Goal: Task Accomplishment & Management: Manage account settings

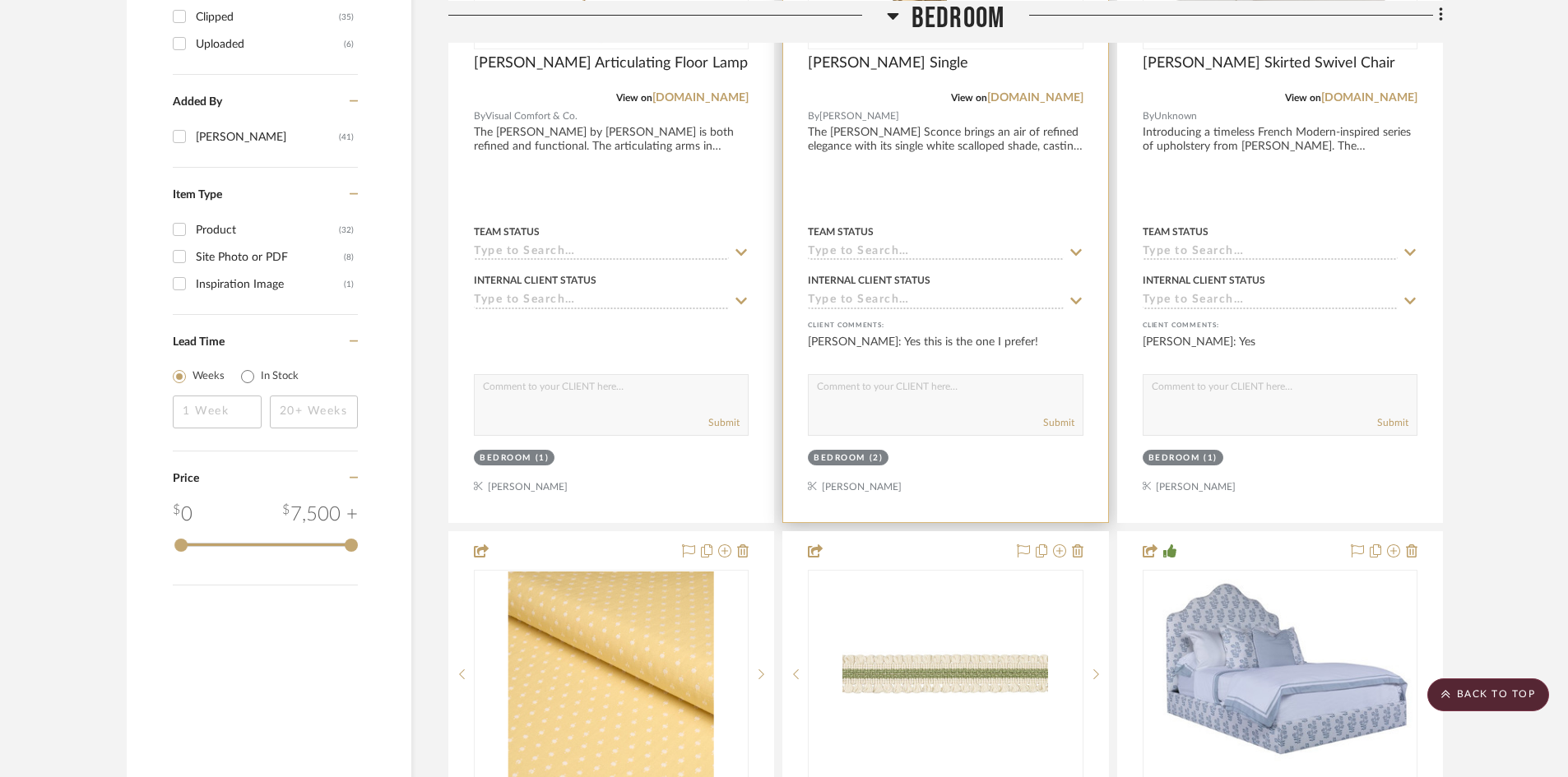
scroll to position [2138, 0]
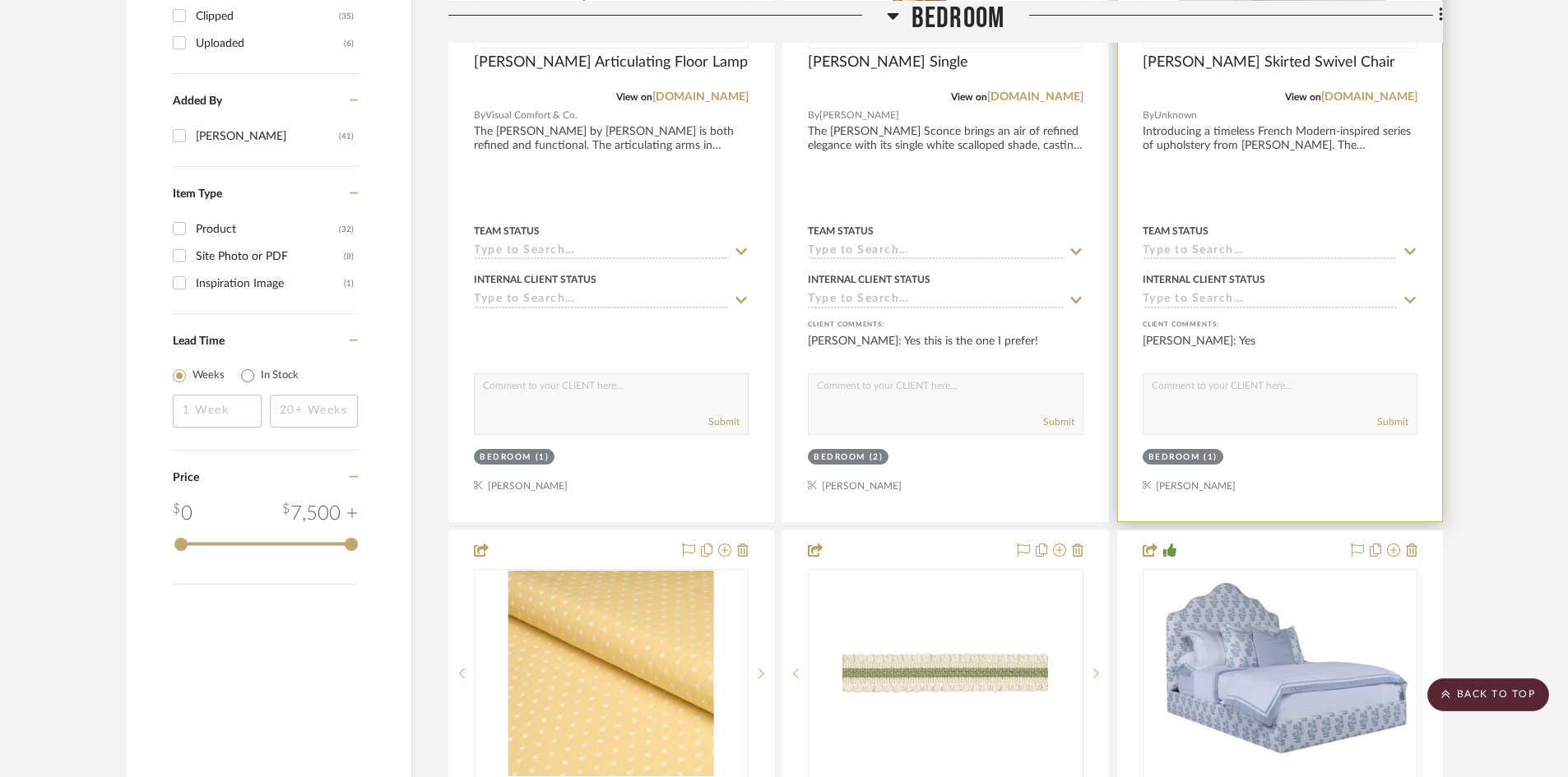
click at [1293, 136] on div at bounding box center [1280, 161] width 324 height 720
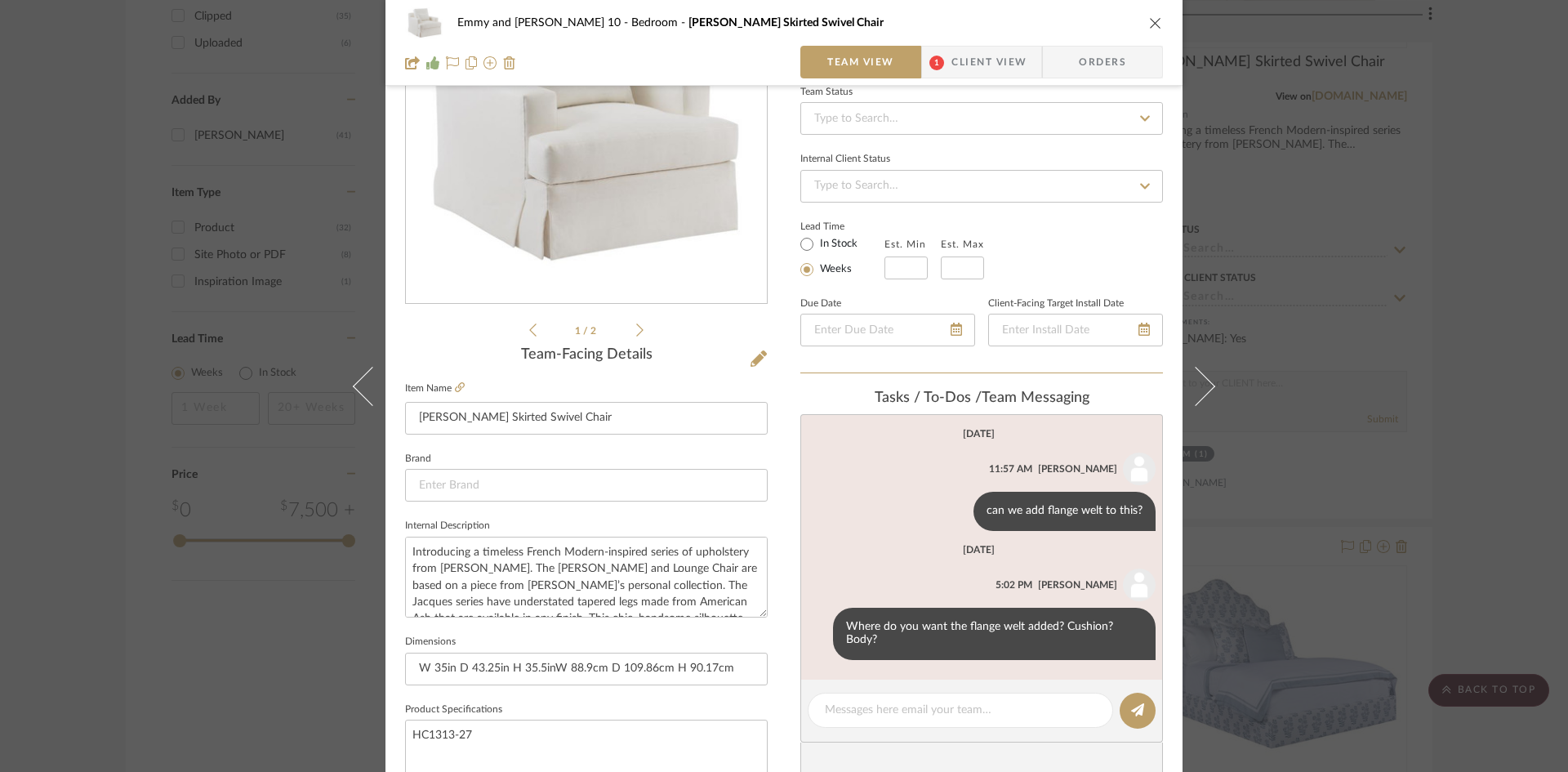
scroll to position [0, 0]
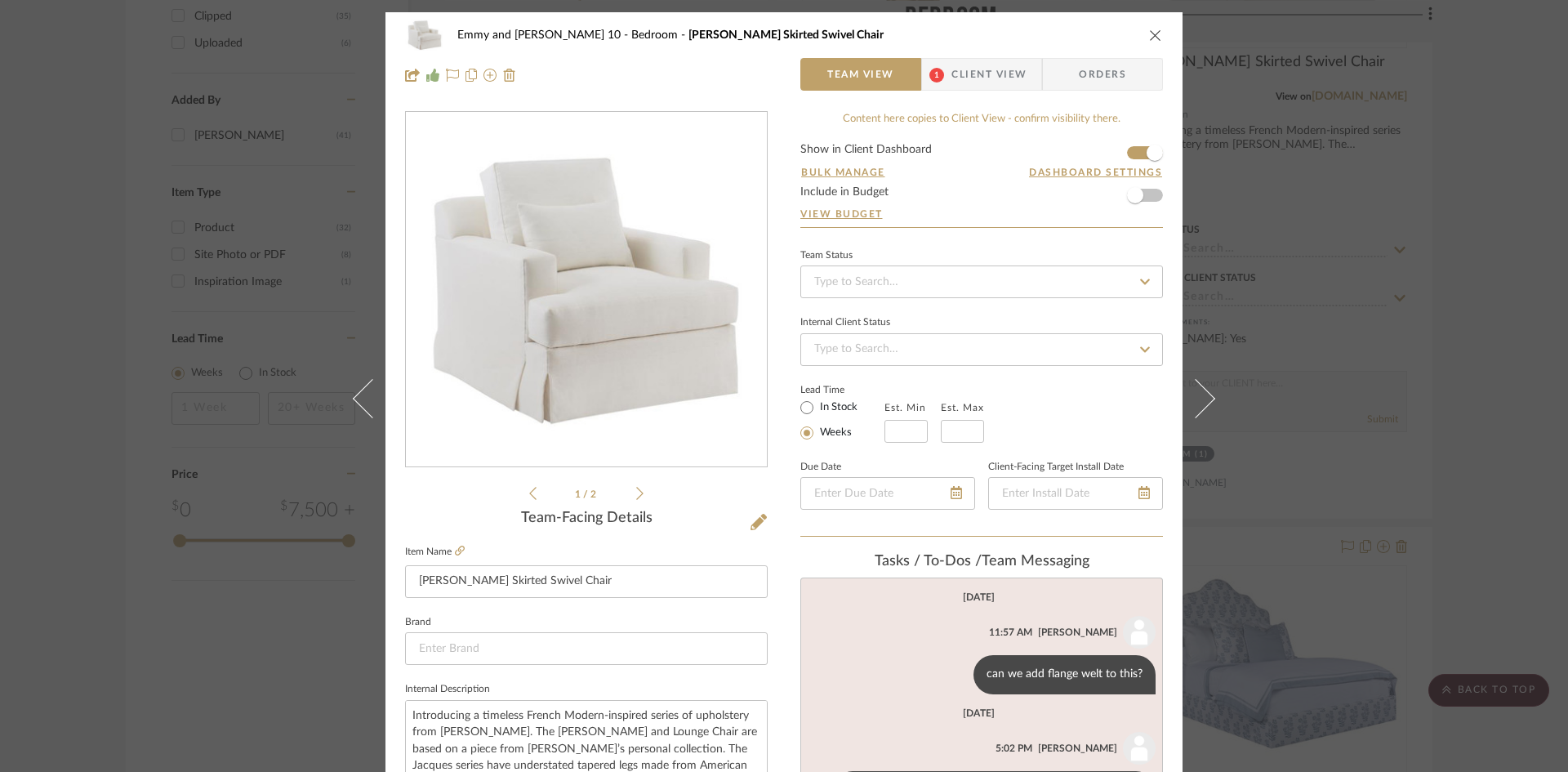
click at [1149, 37] on icon "close" at bounding box center [1155, 35] width 13 height 13
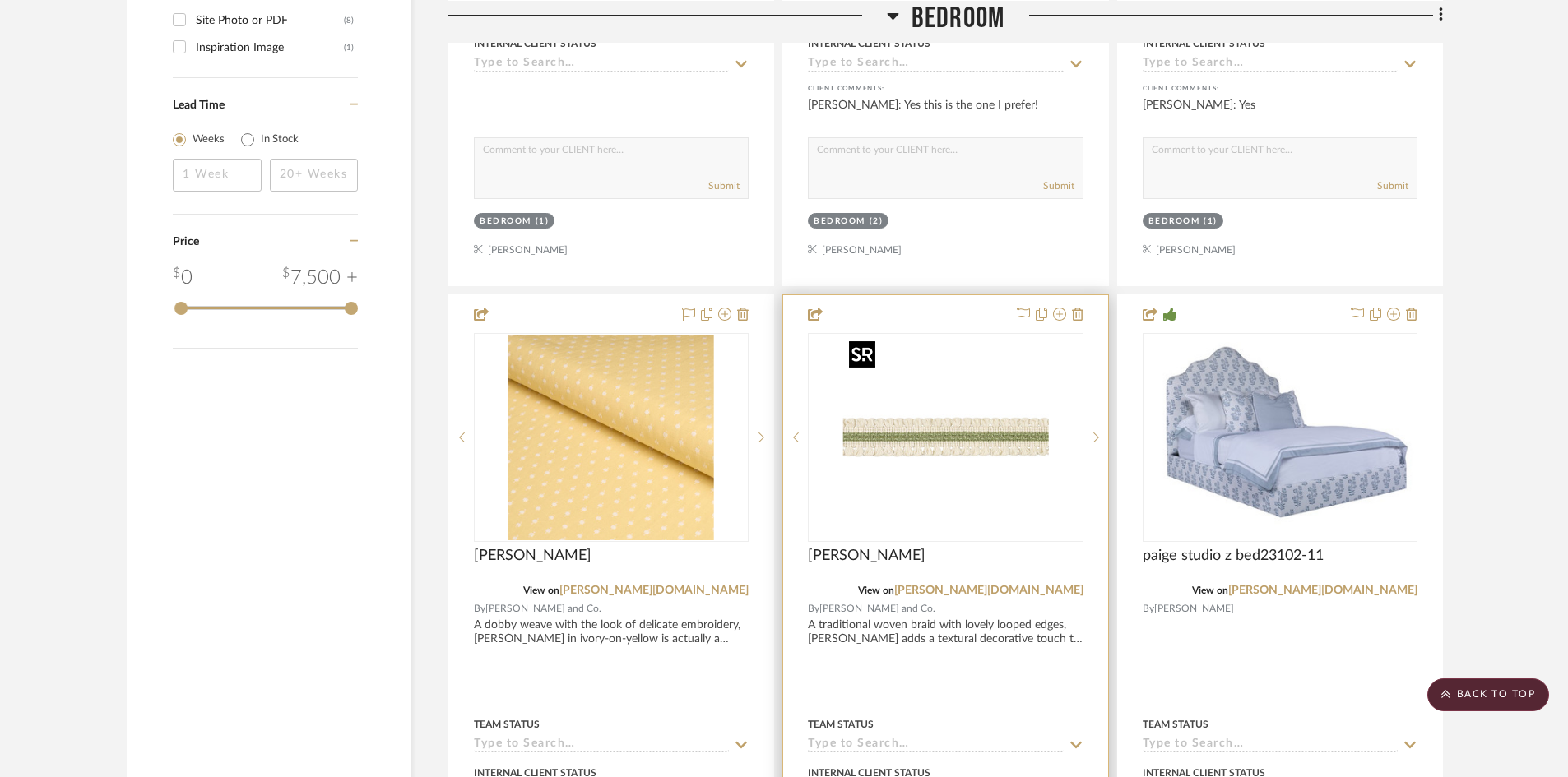
scroll to position [2385, 0]
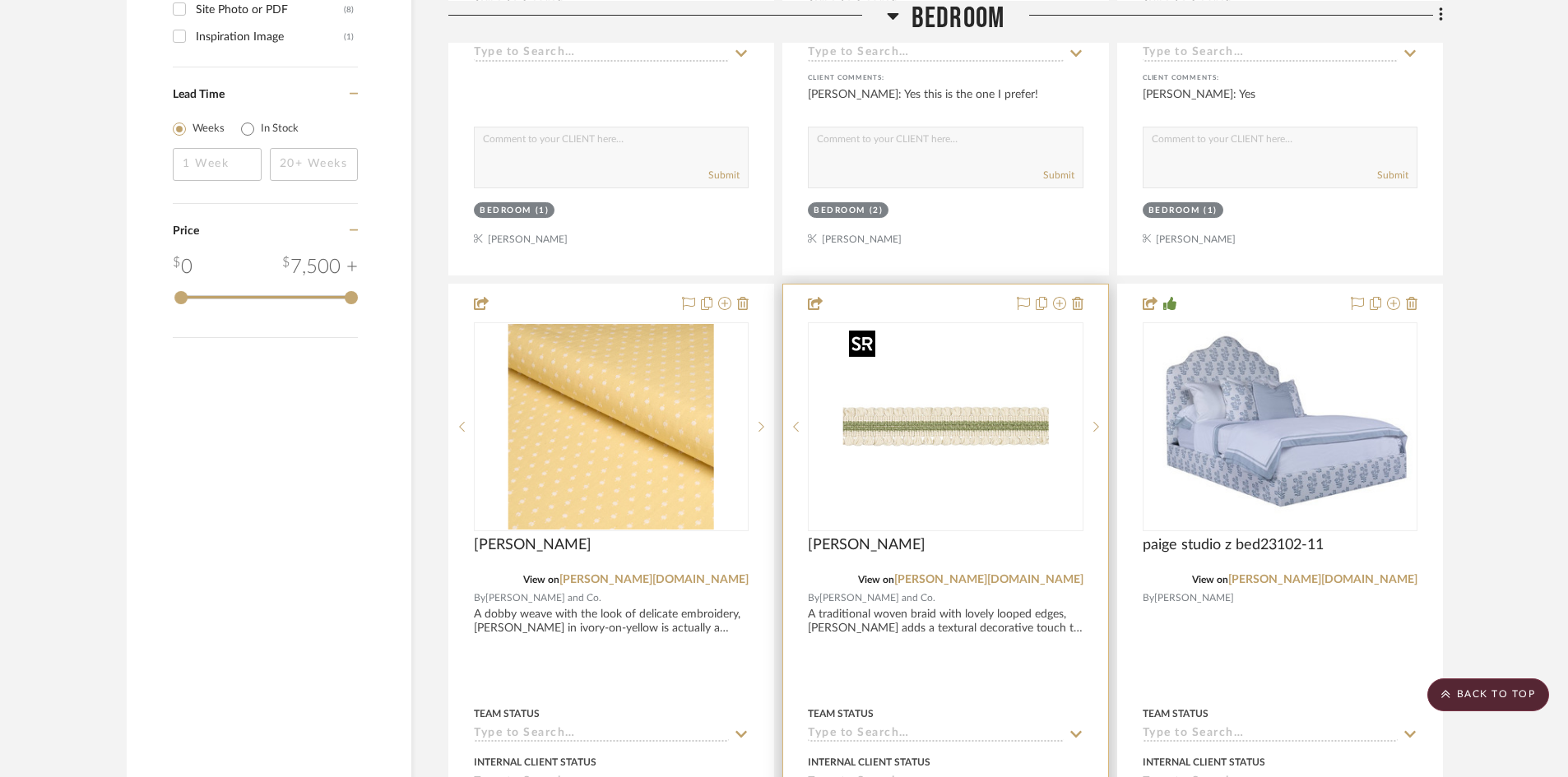
click at [959, 456] on img "0" at bounding box center [945, 426] width 205 height 205
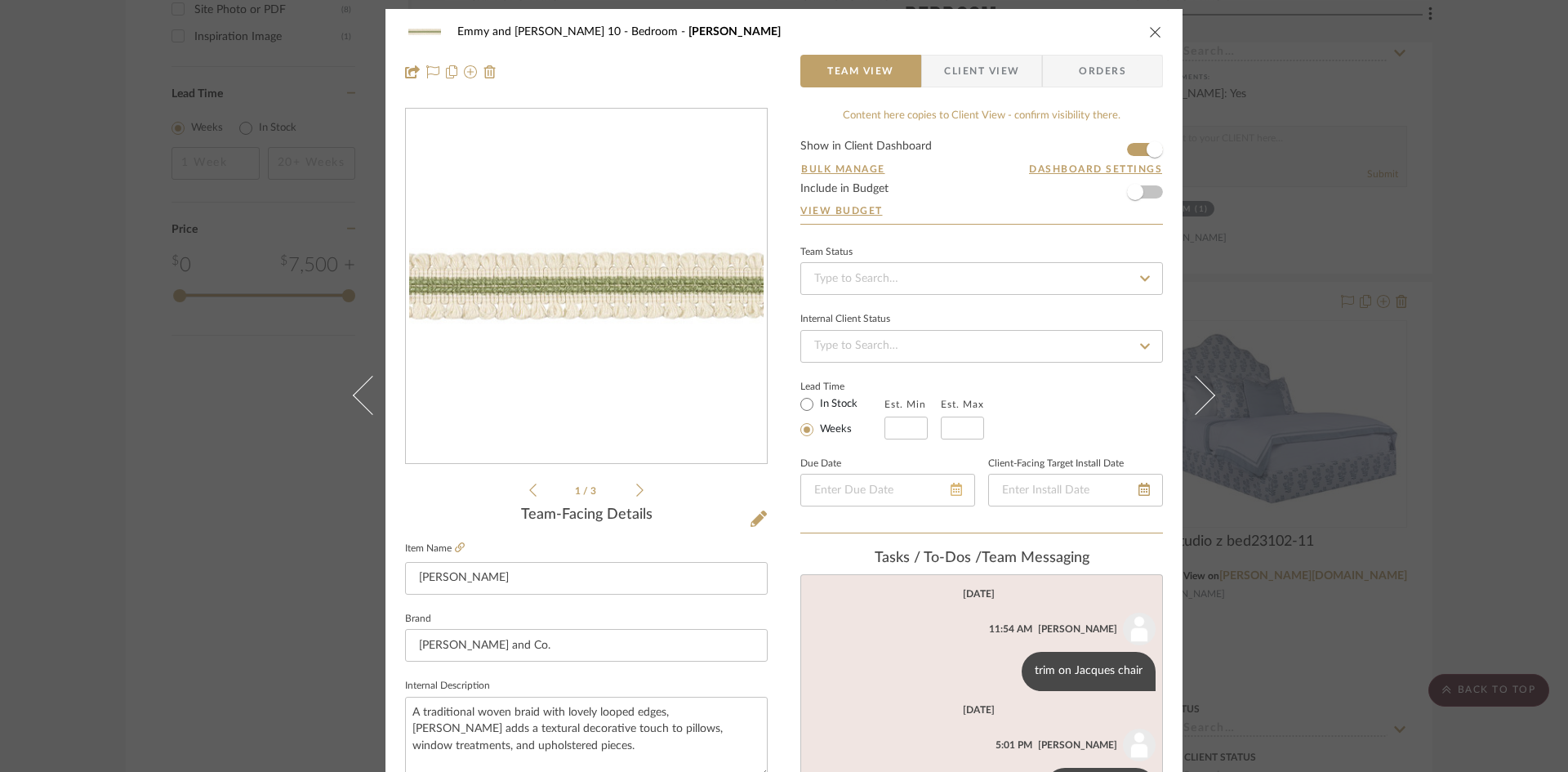
scroll to position [0, 0]
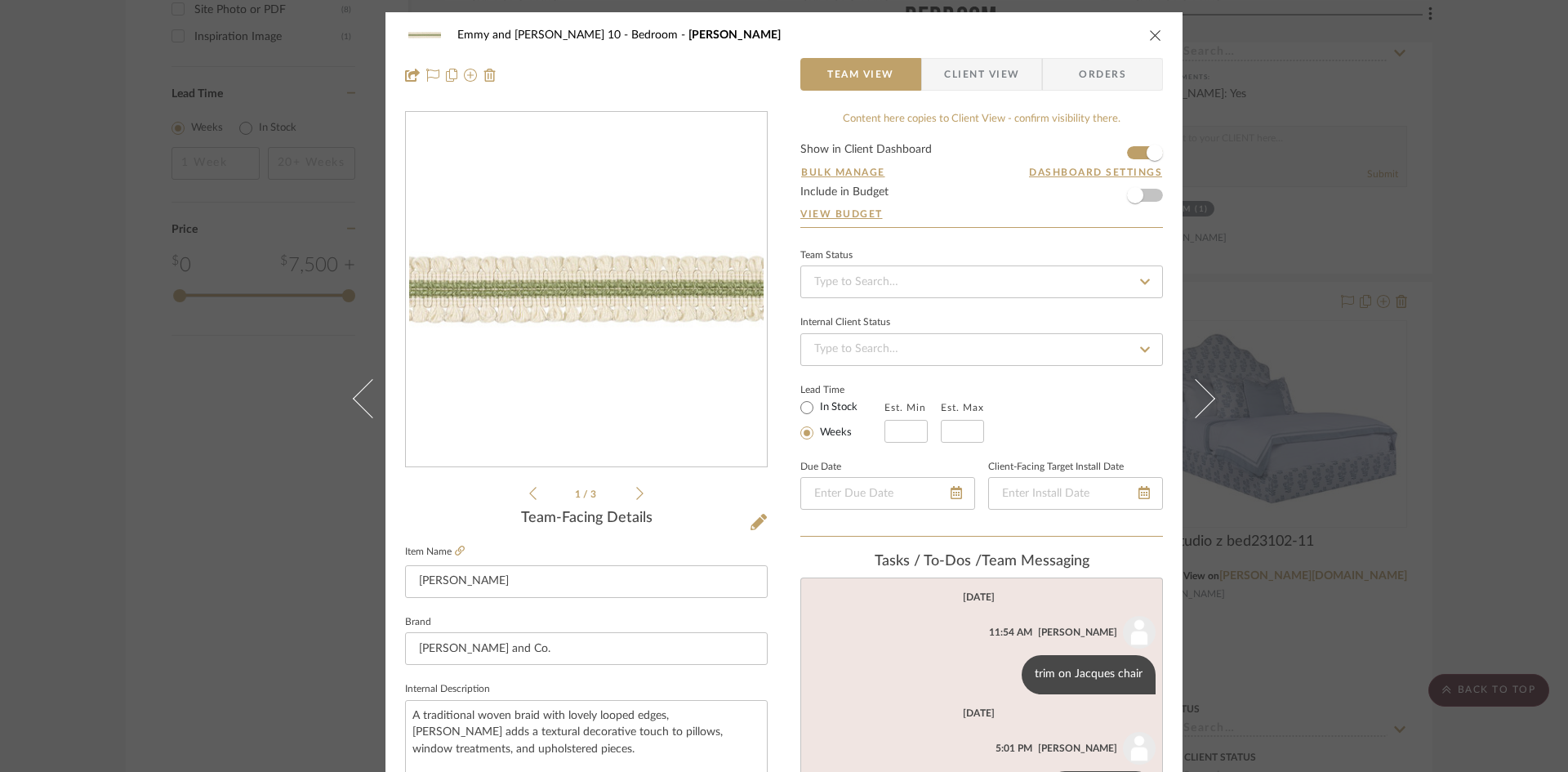
click at [1149, 34] on icon "close" at bounding box center [1155, 35] width 13 height 13
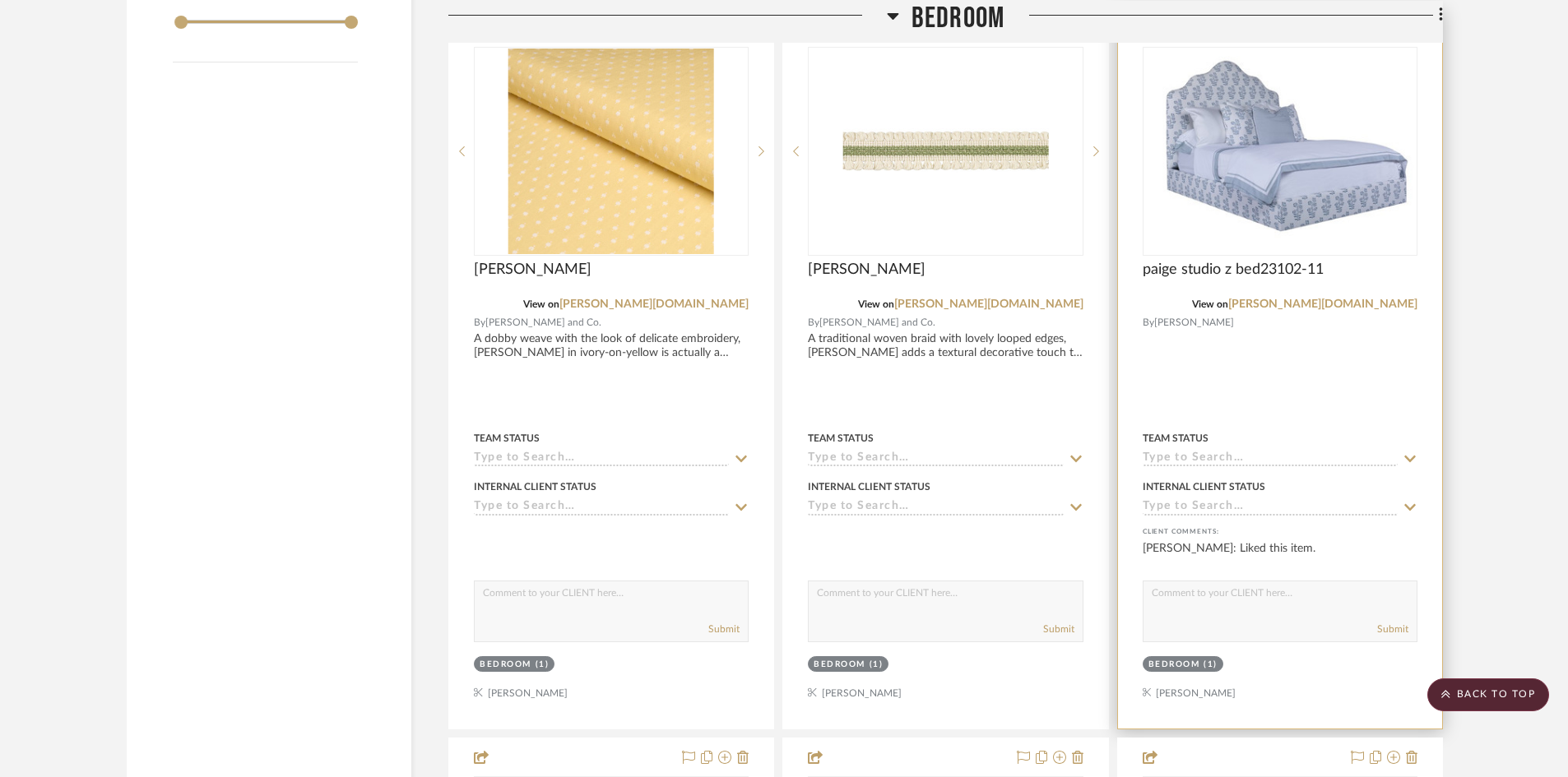
scroll to position [2631, 0]
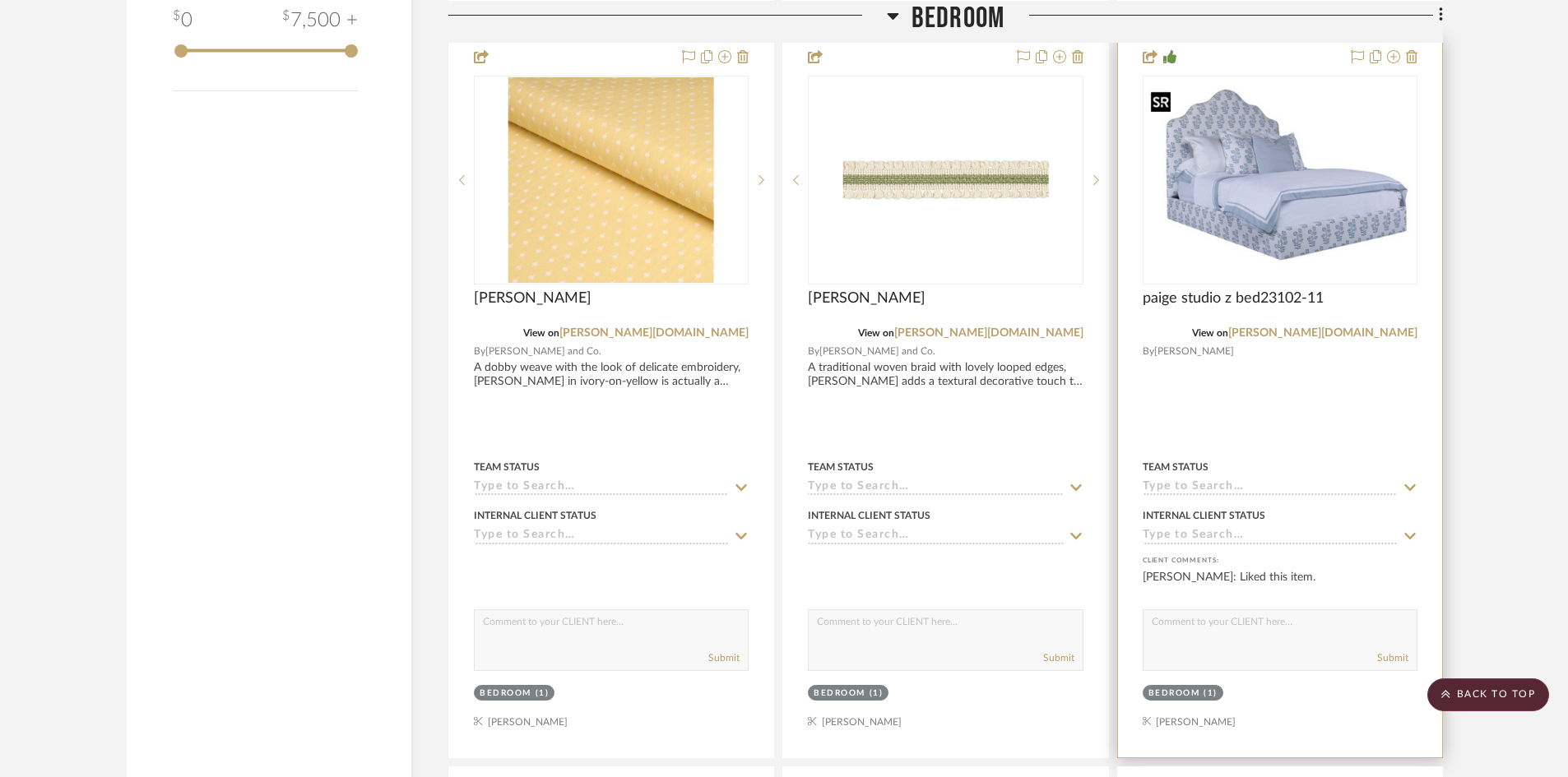
click at [1292, 196] on img "0" at bounding box center [1280, 180] width 271 height 190
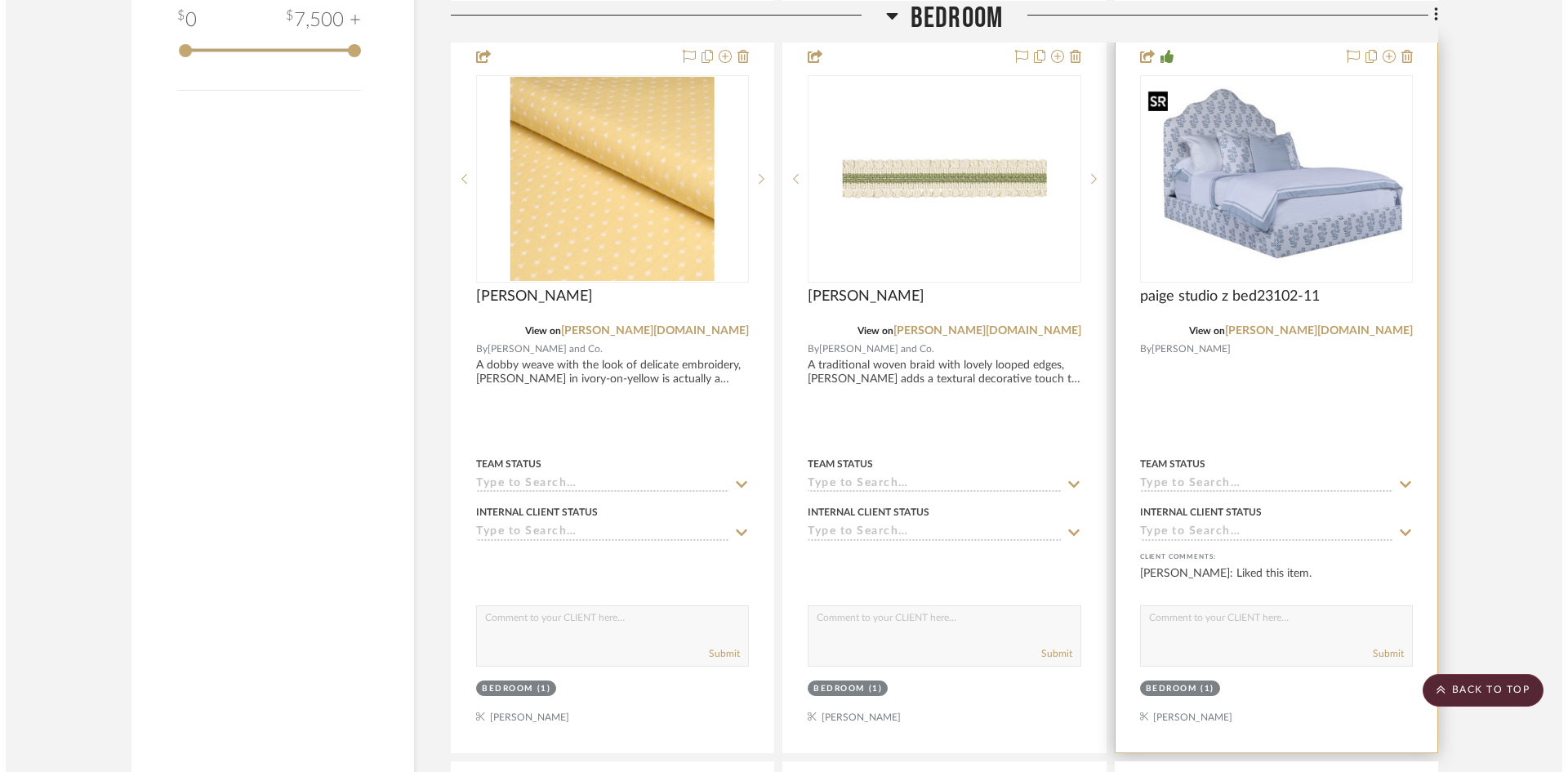
scroll to position [0, 0]
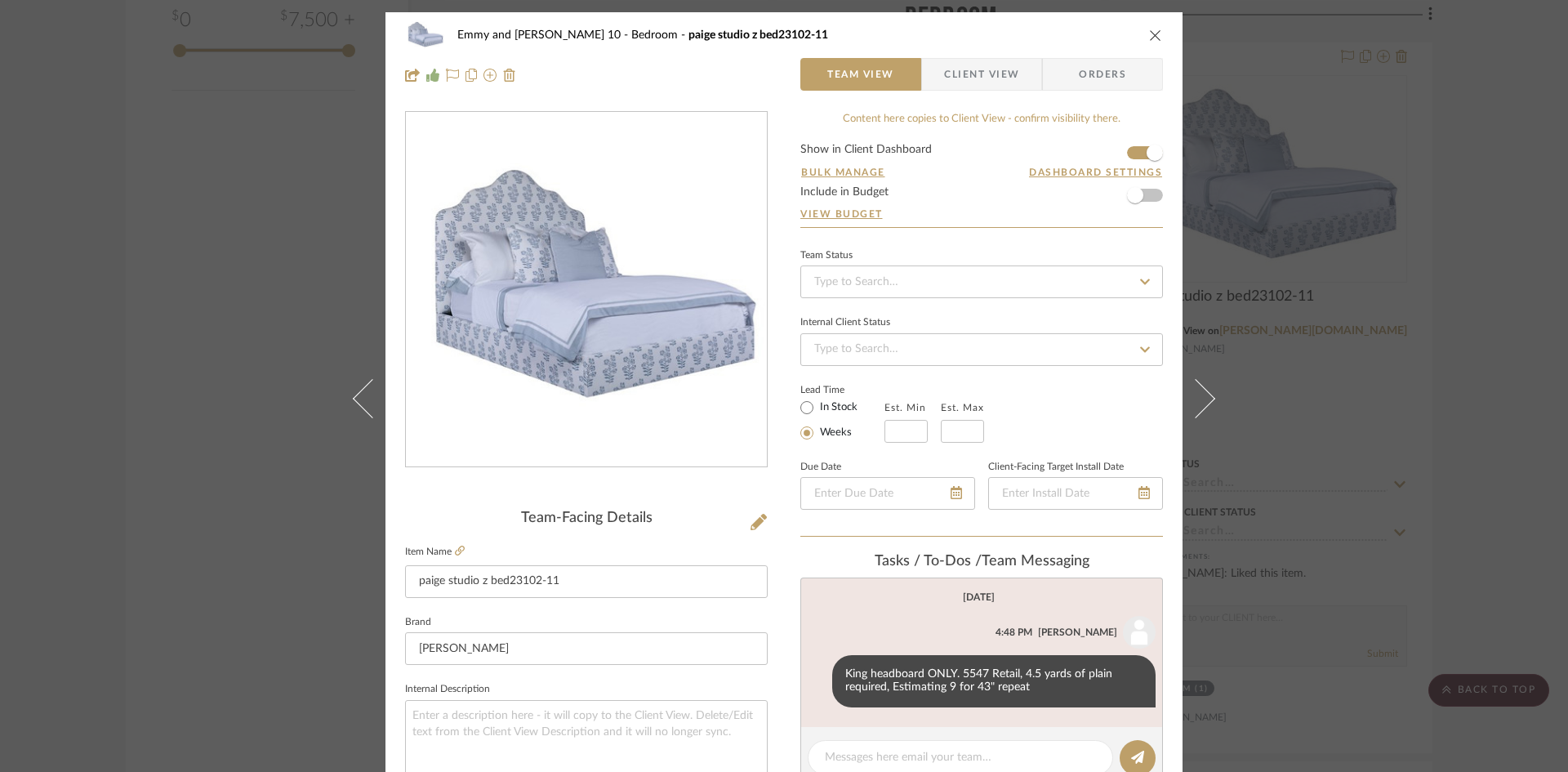
click at [1151, 32] on icon "close" at bounding box center [1155, 35] width 13 height 13
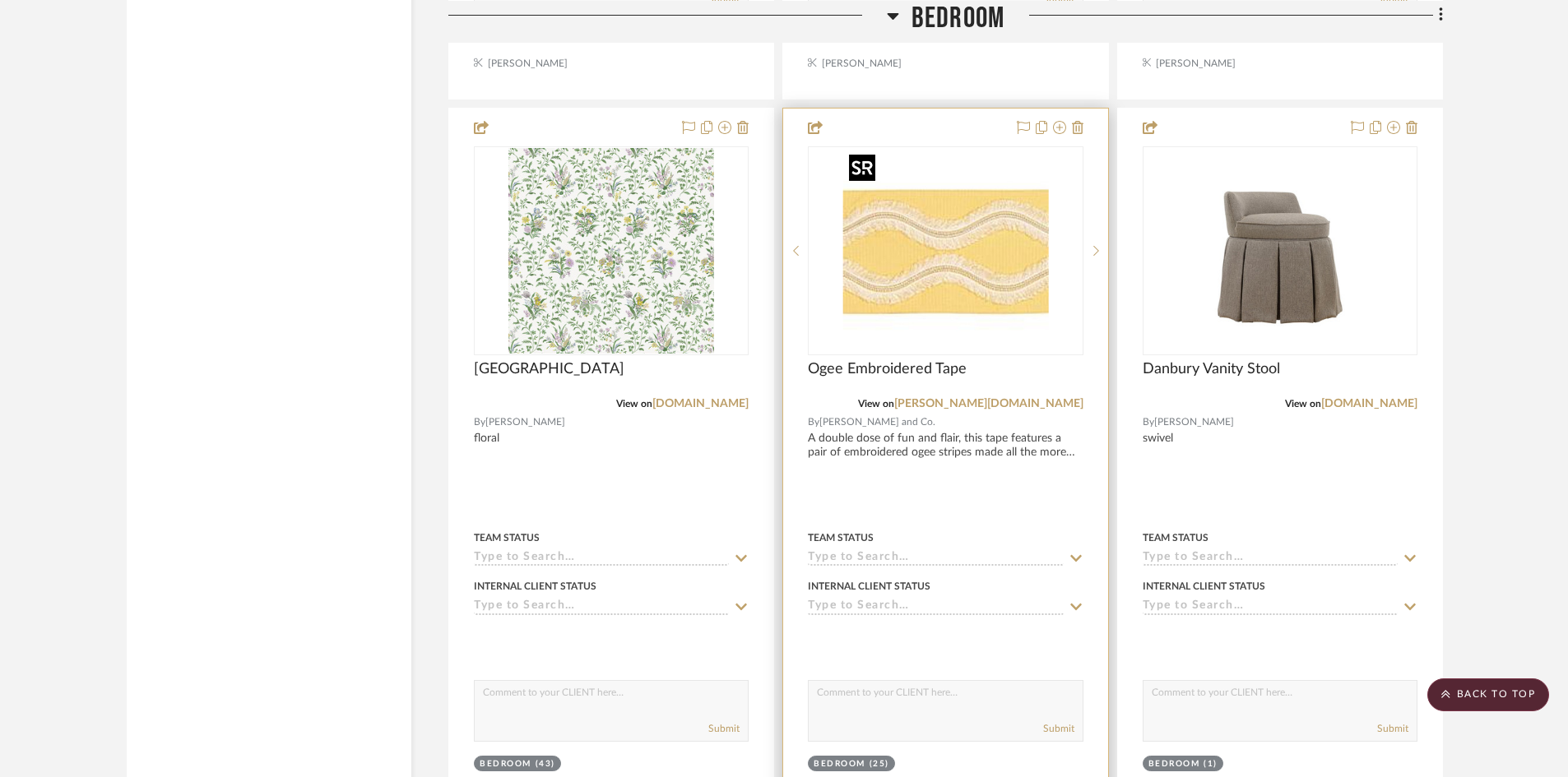
scroll to position [3371, 0]
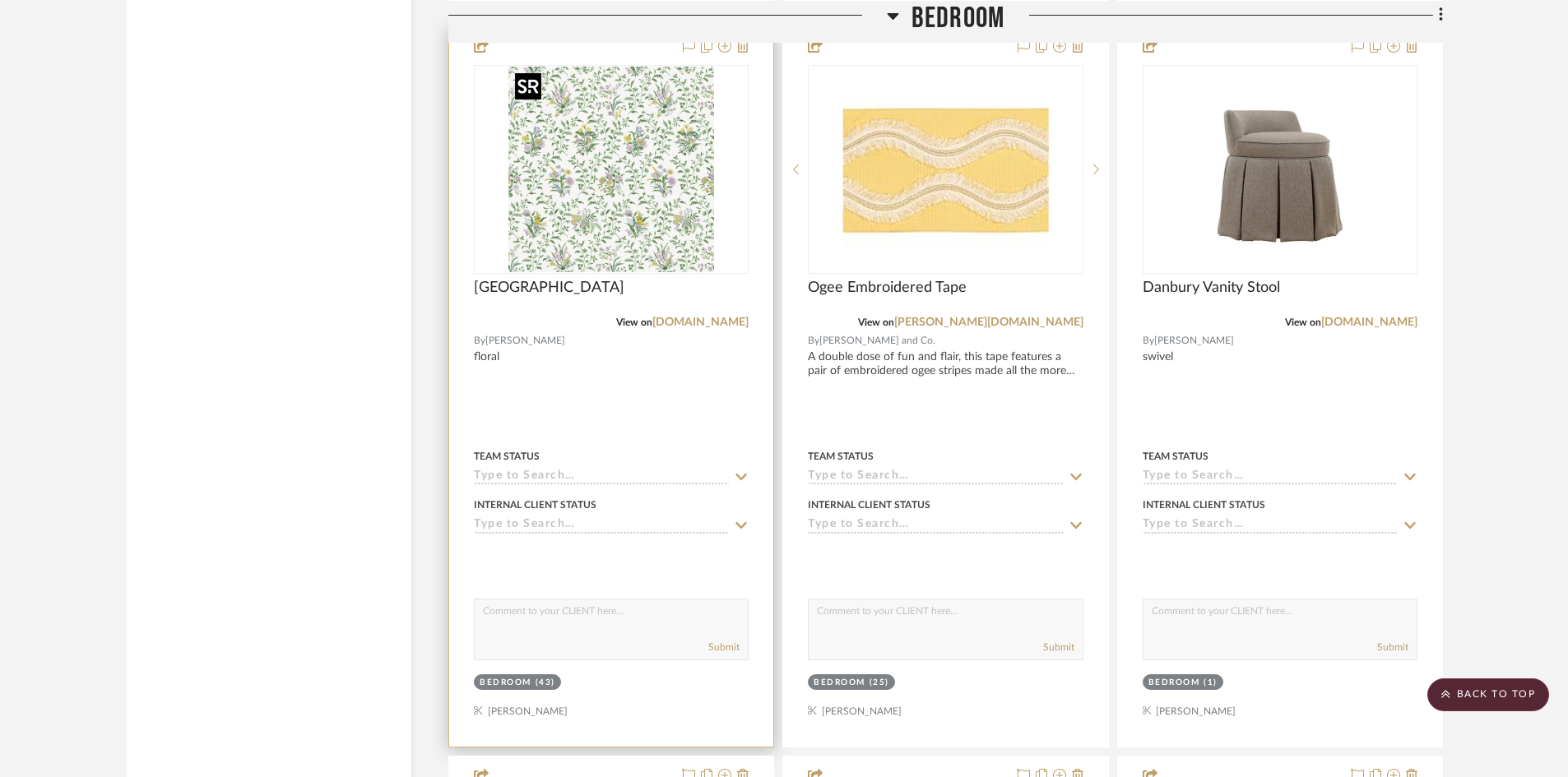
click at [671, 235] on img "0" at bounding box center [611, 169] width 205 height 205
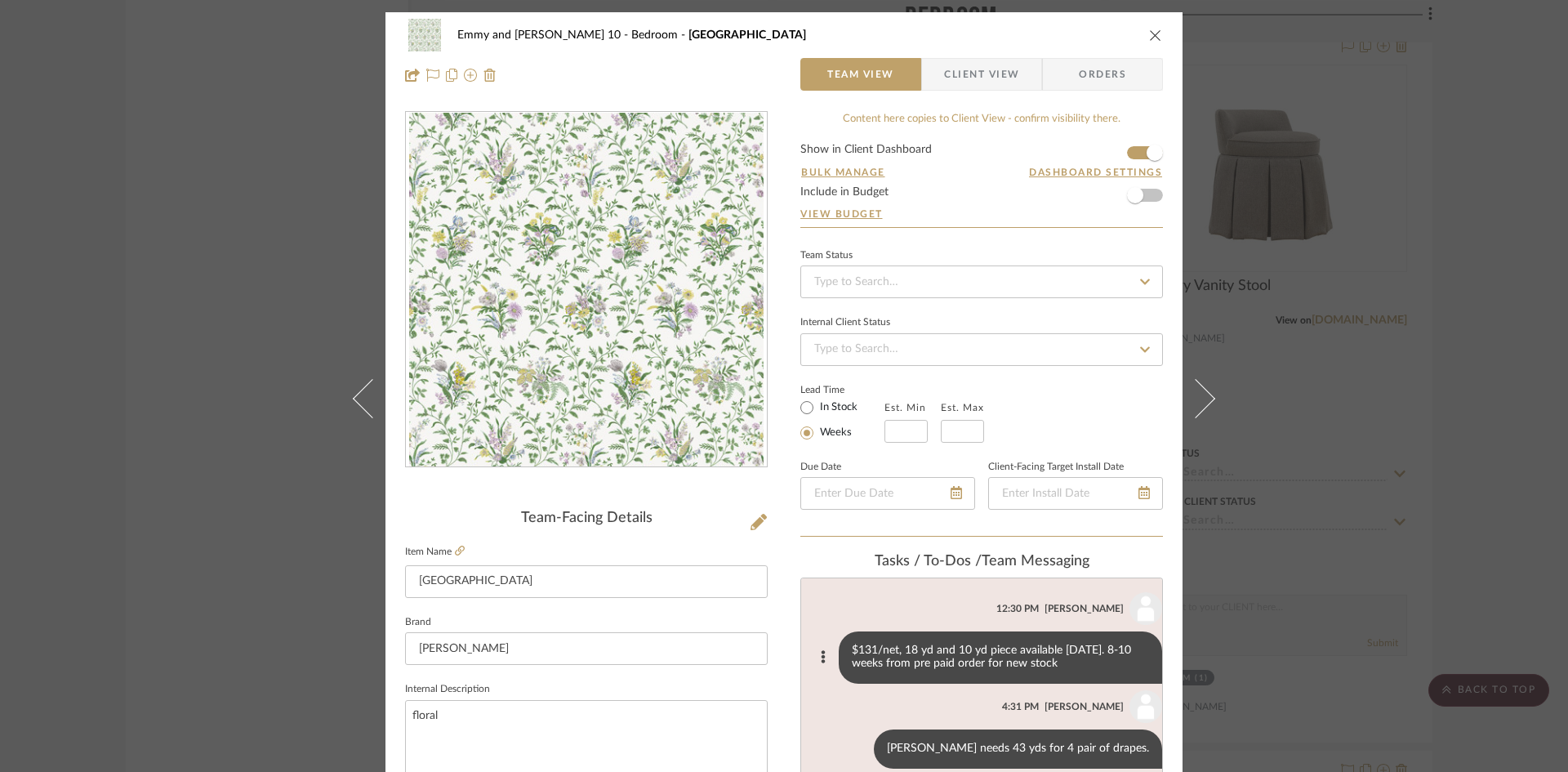
scroll to position [0, 0]
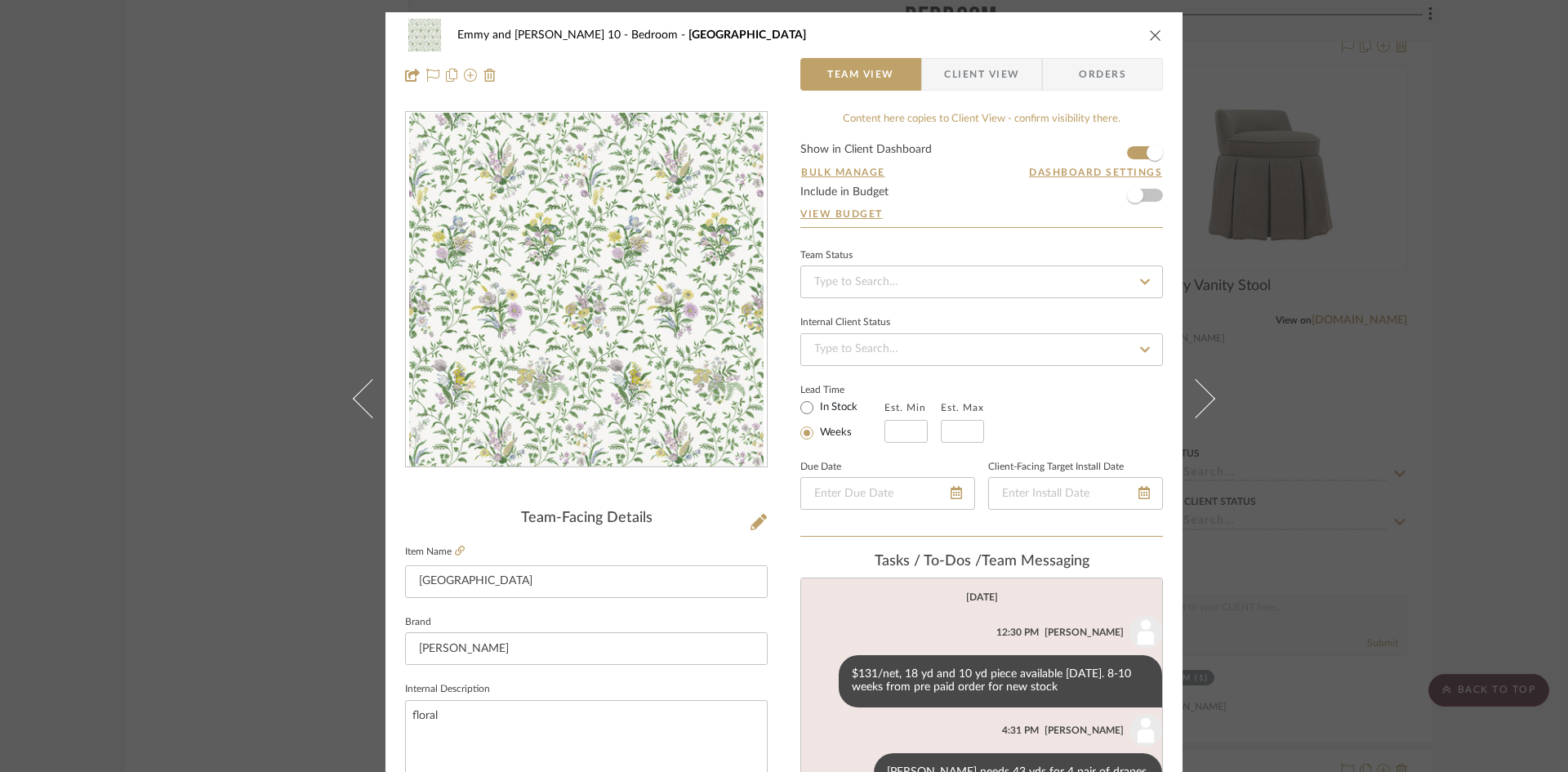
click at [1151, 32] on icon "close" at bounding box center [1155, 35] width 13 height 13
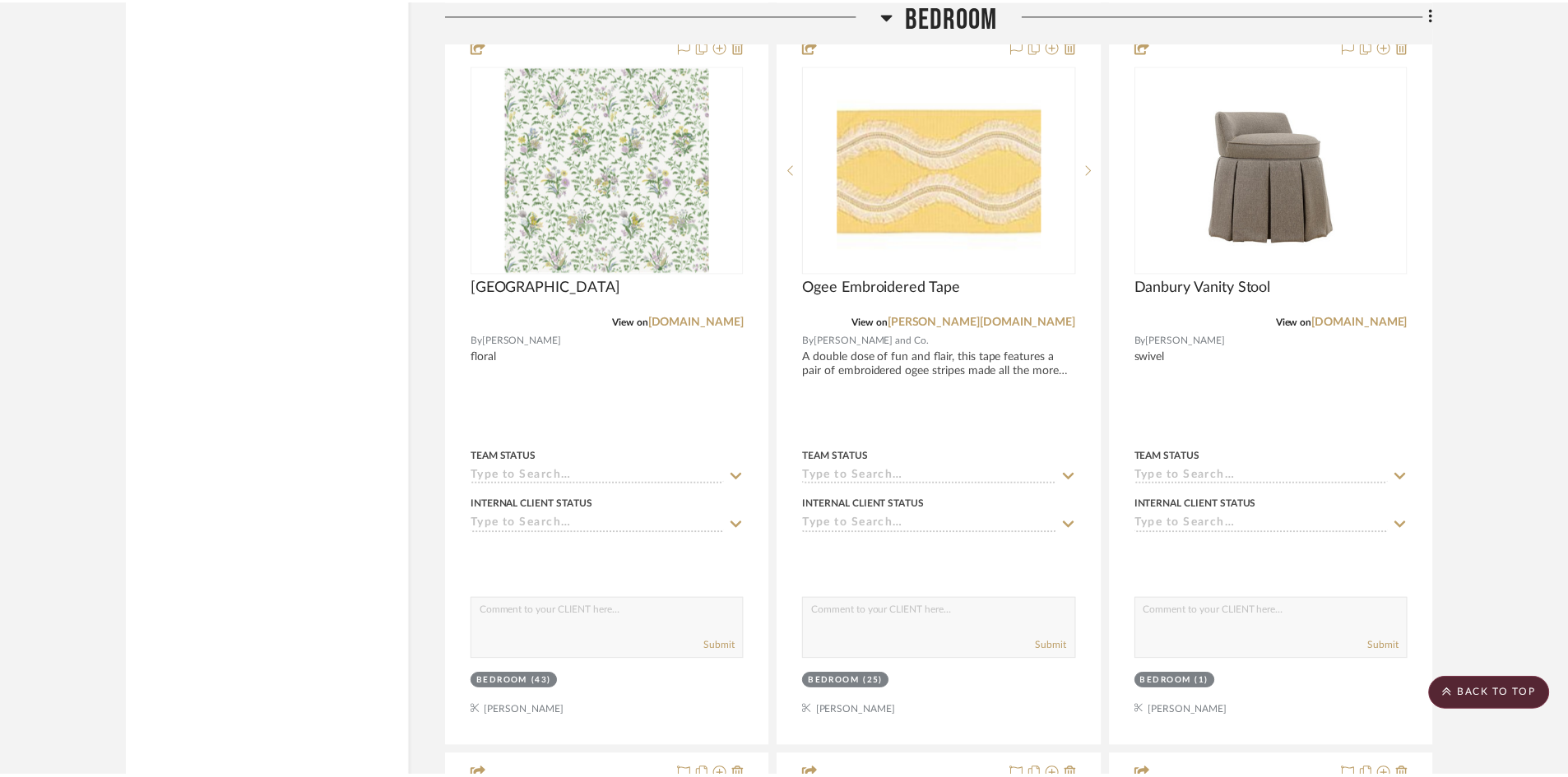
scroll to position [3371, 0]
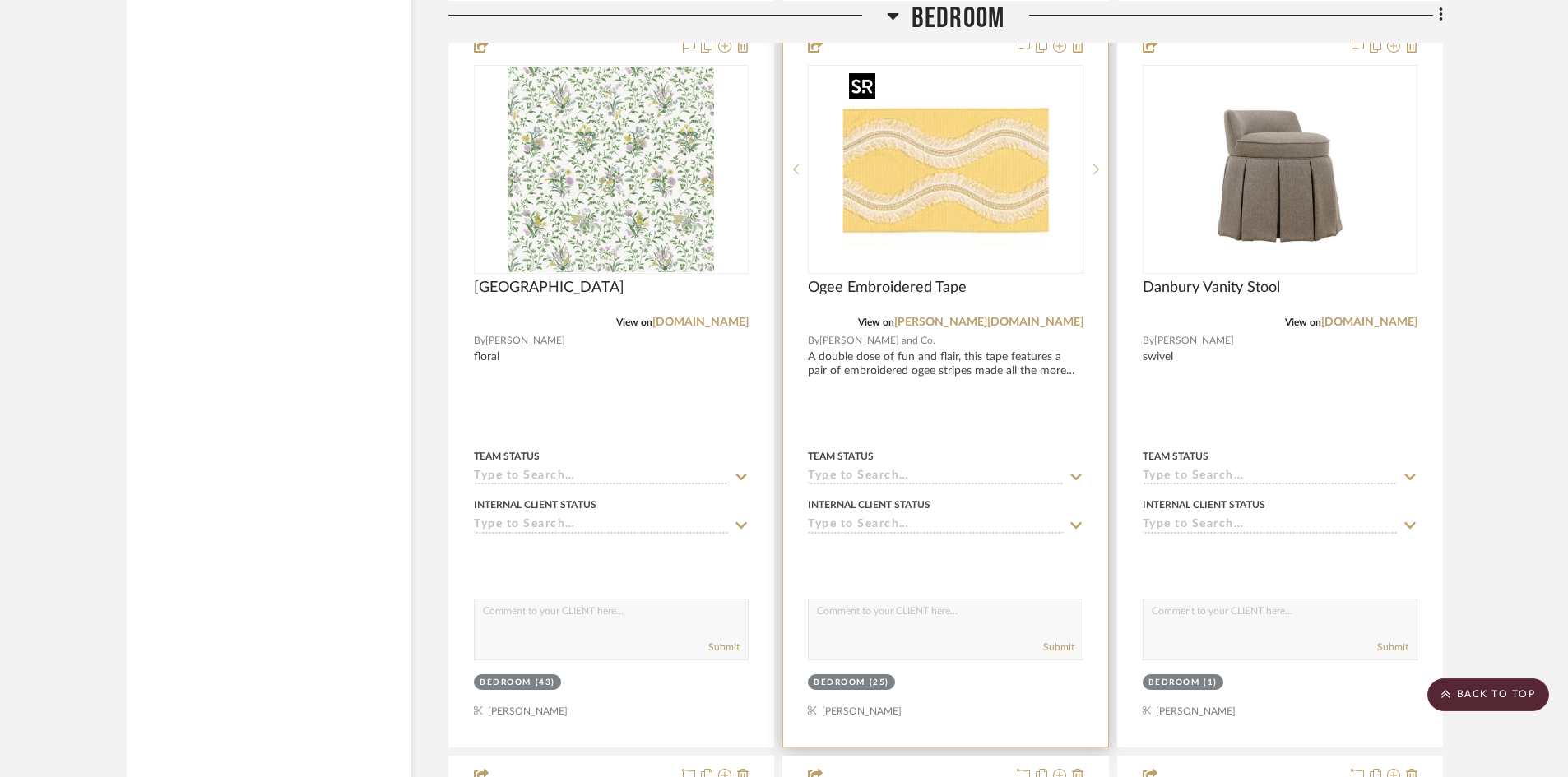
click at [962, 215] on img "0" at bounding box center [945, 169] width 205 height 205
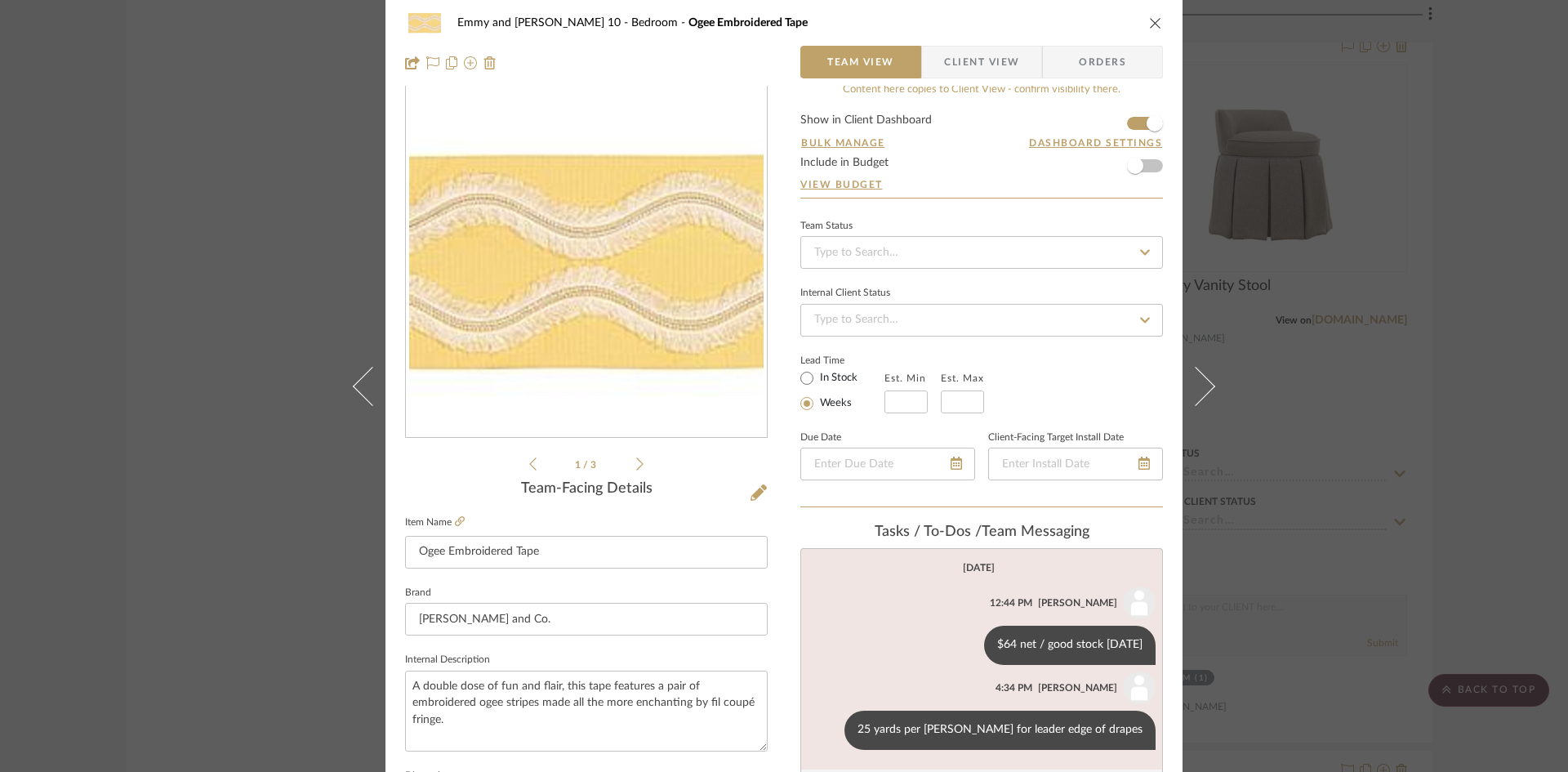
scroll to position [0, 0]
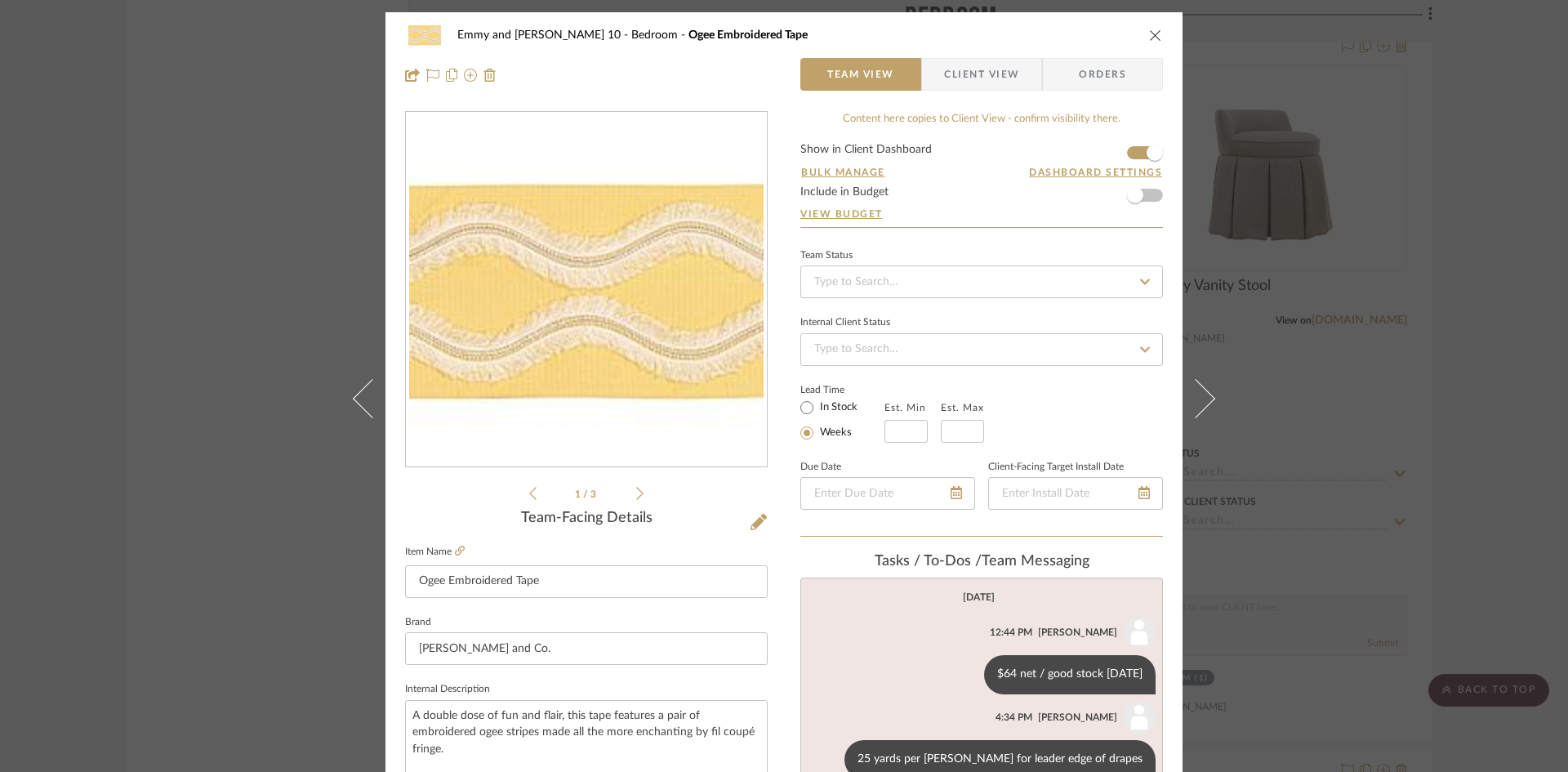
click at [1149, 32] on icon "close" at bounding box center [1155, 35] width 13 height 13
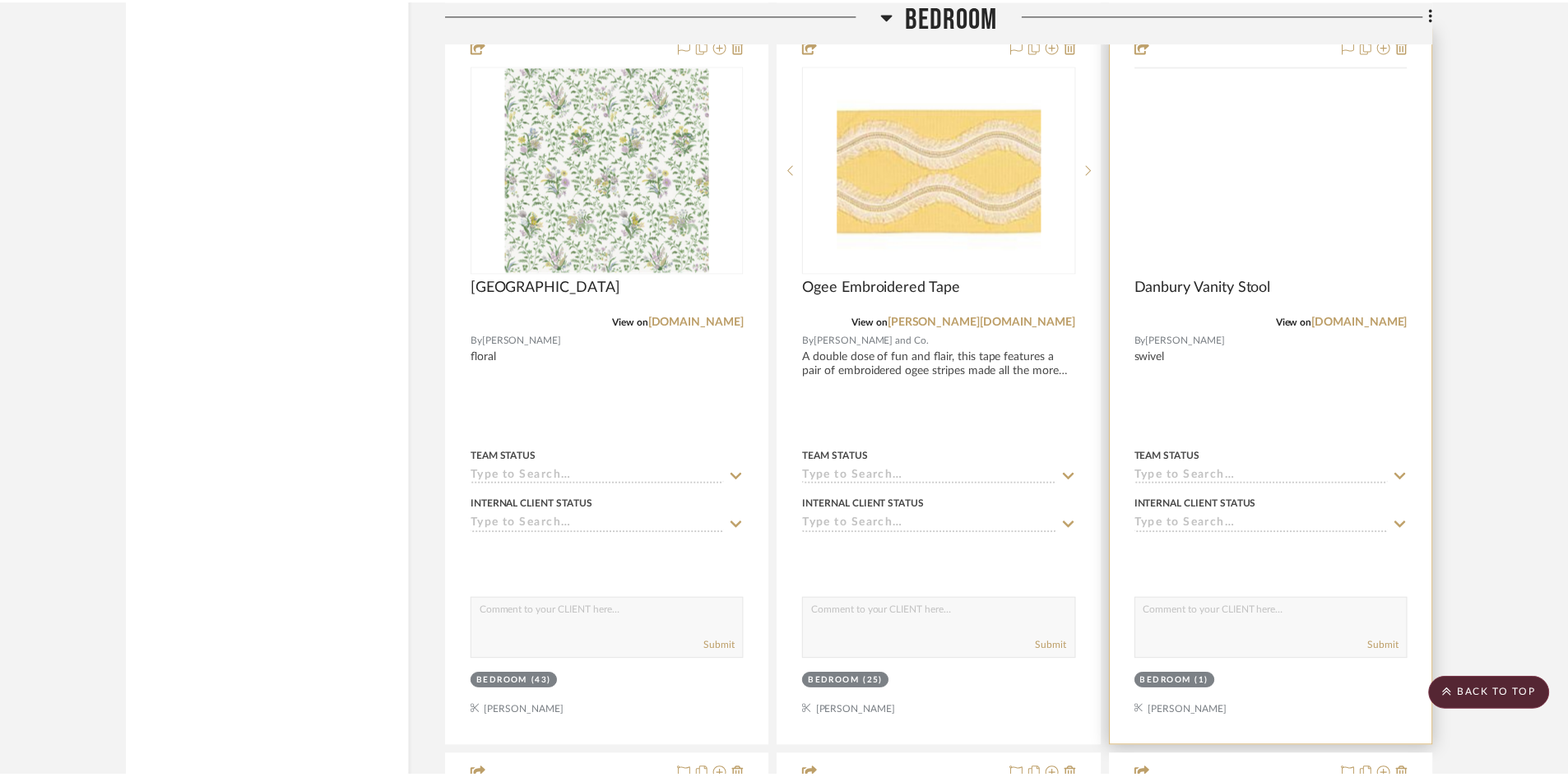
scroll to position [3371, 0]
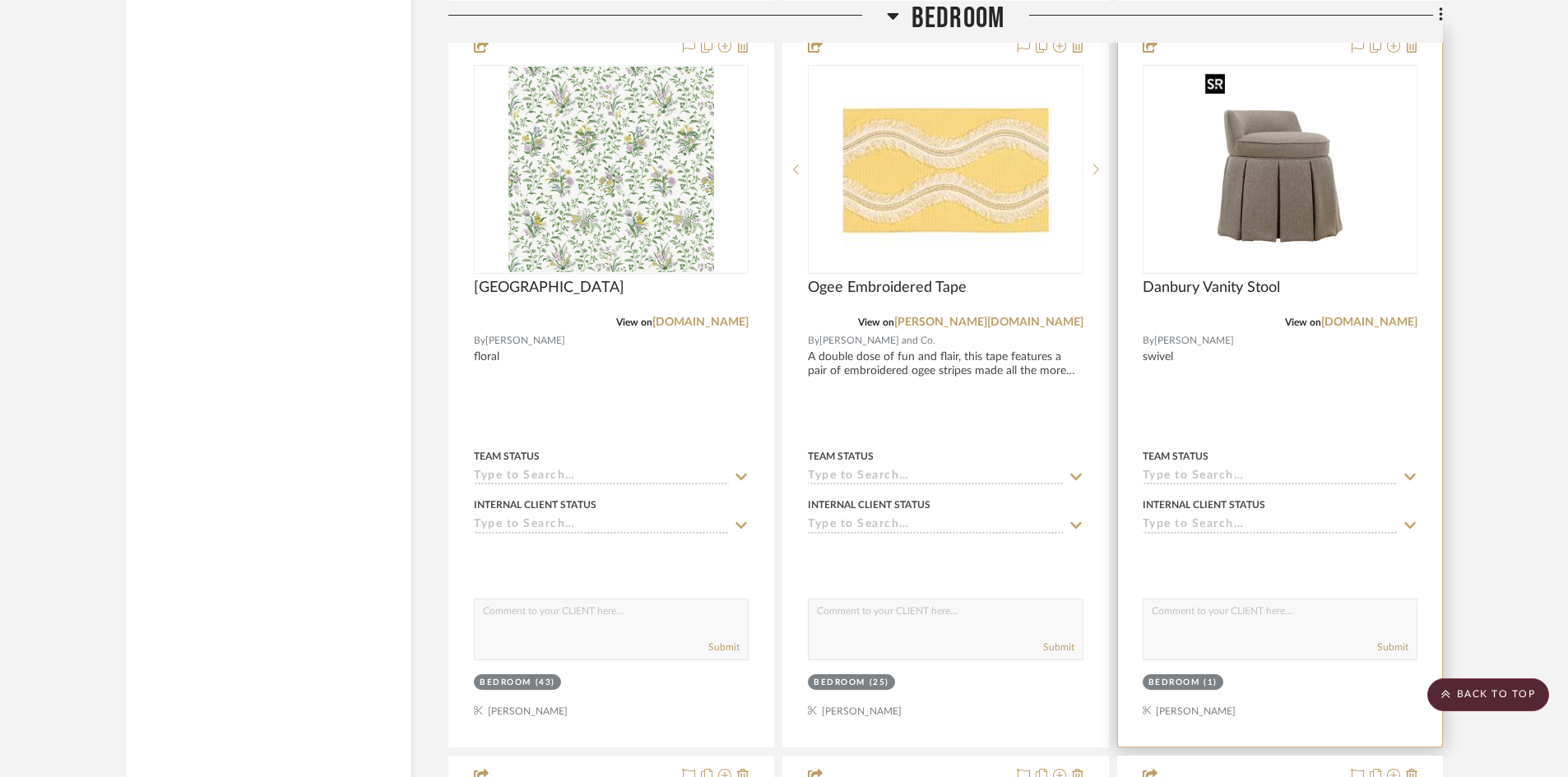
click at [1265, 215] on img "0" at bounding box center [1280, 169] width 163 height 205
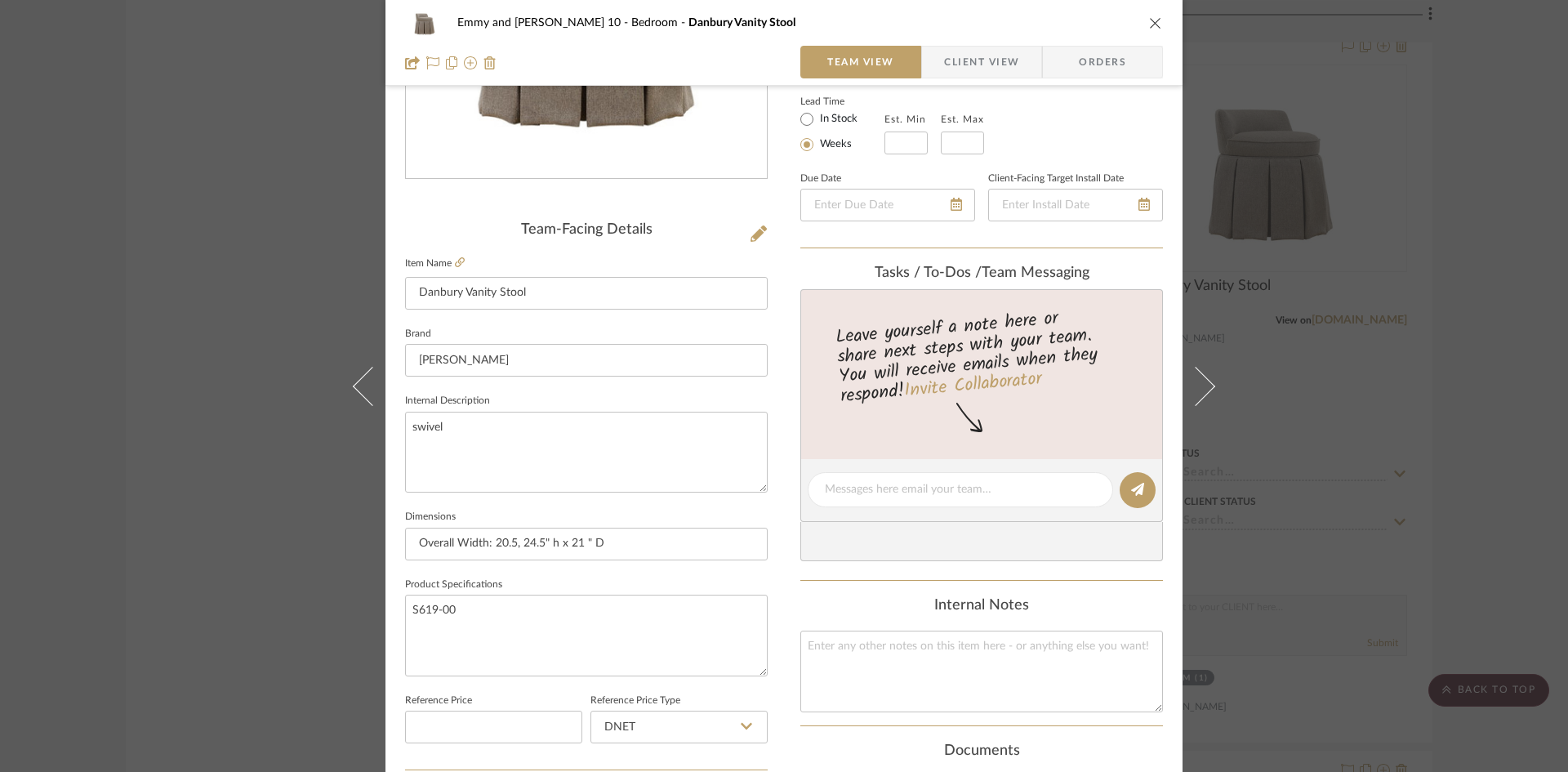
scroll to position [245, 0]
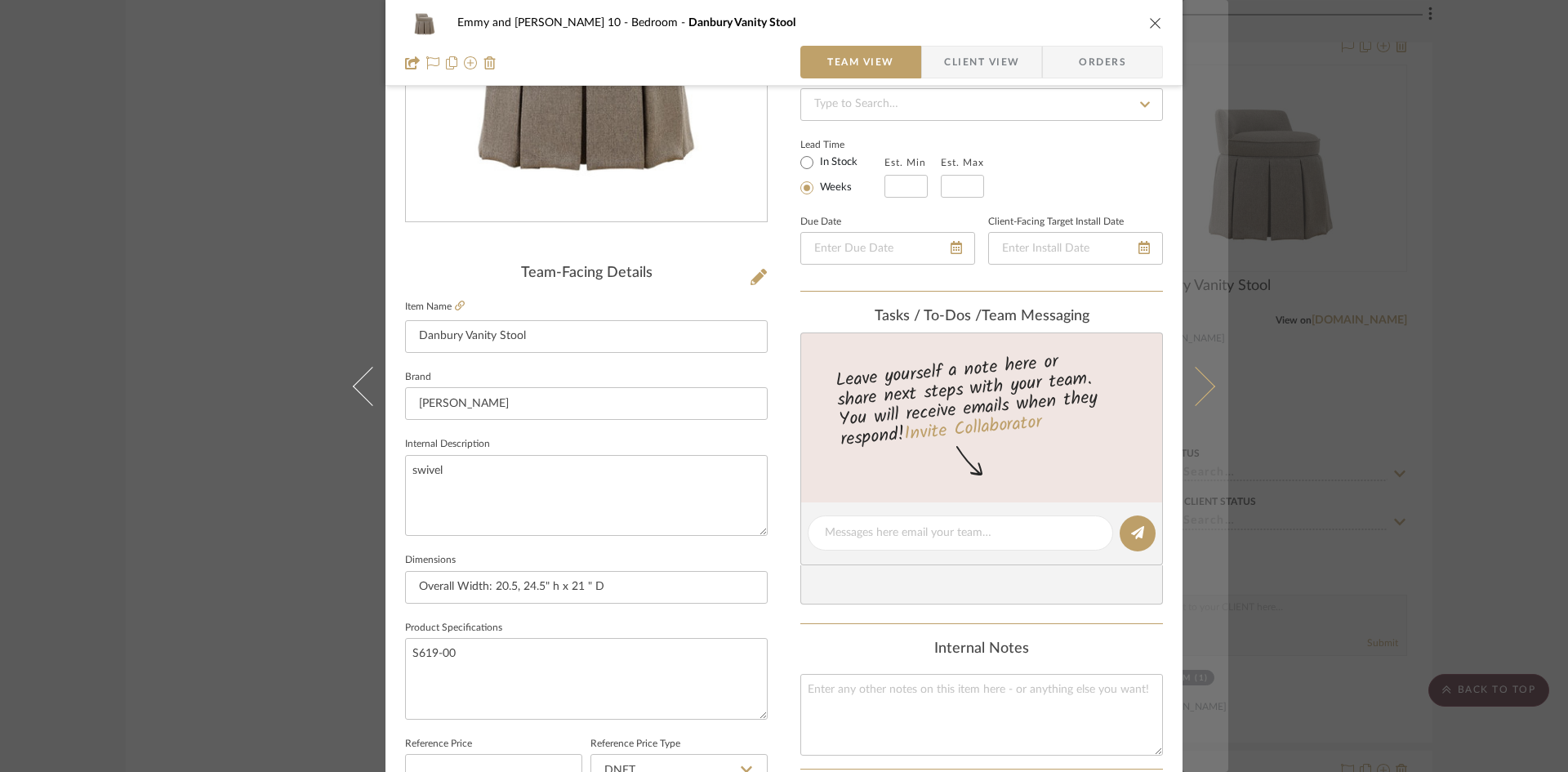
click at [1195, 390] on icon at bounding box center [1195, 385] width 39 height 39
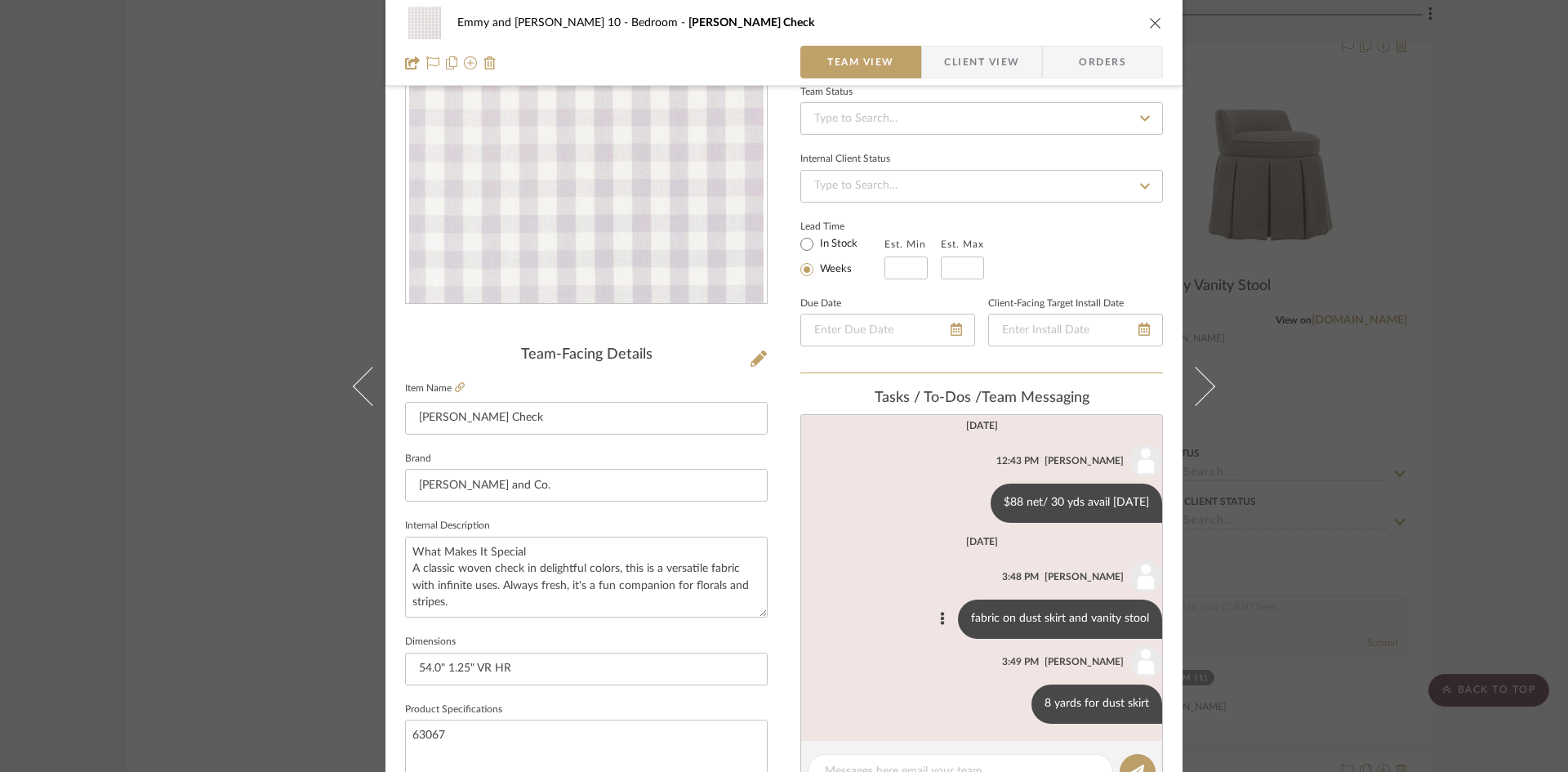
scroll to position [11, 0]
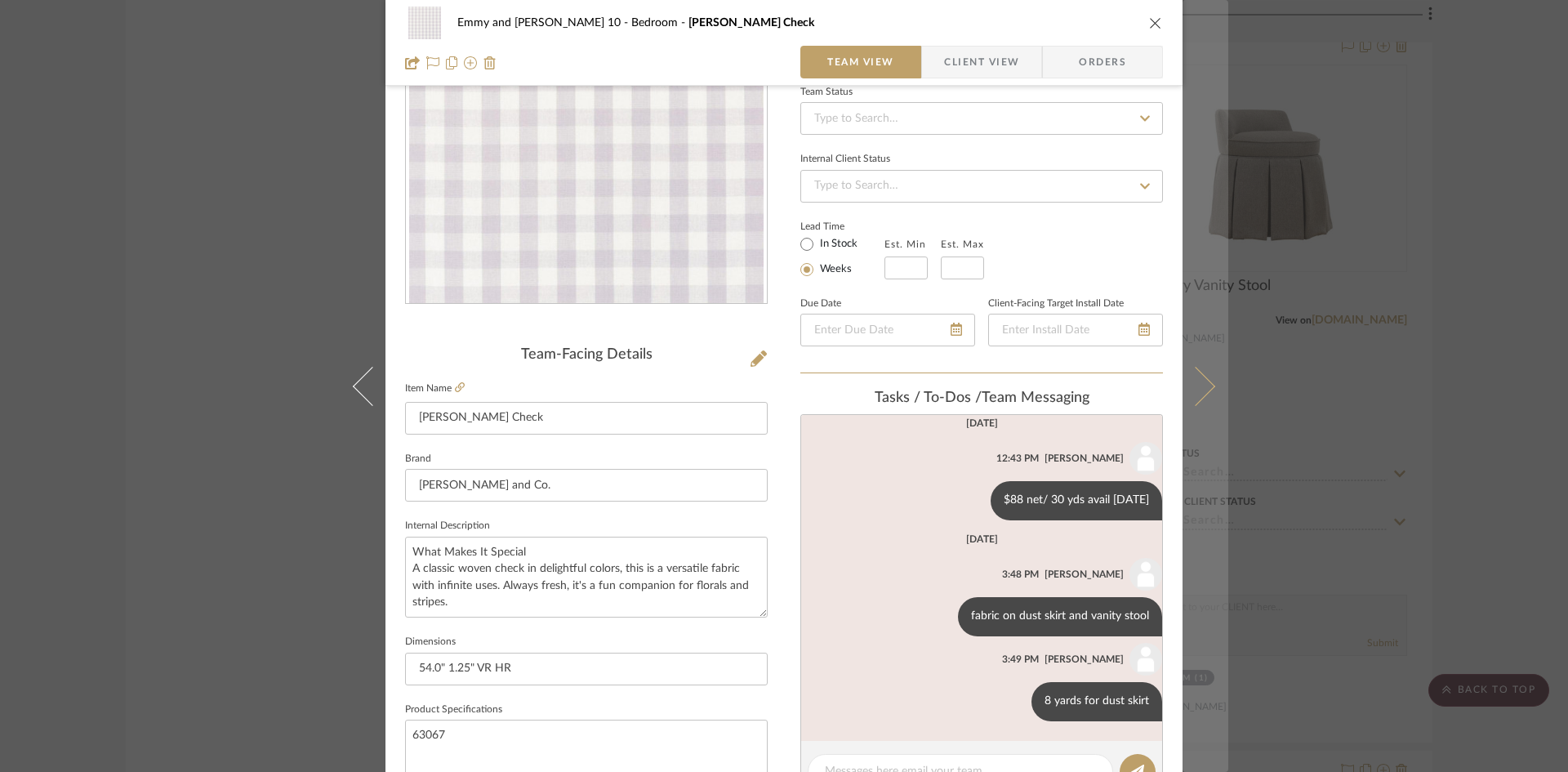
click at [1206, 384] on icon at bounding box center [1195, 385] width 39 height 39
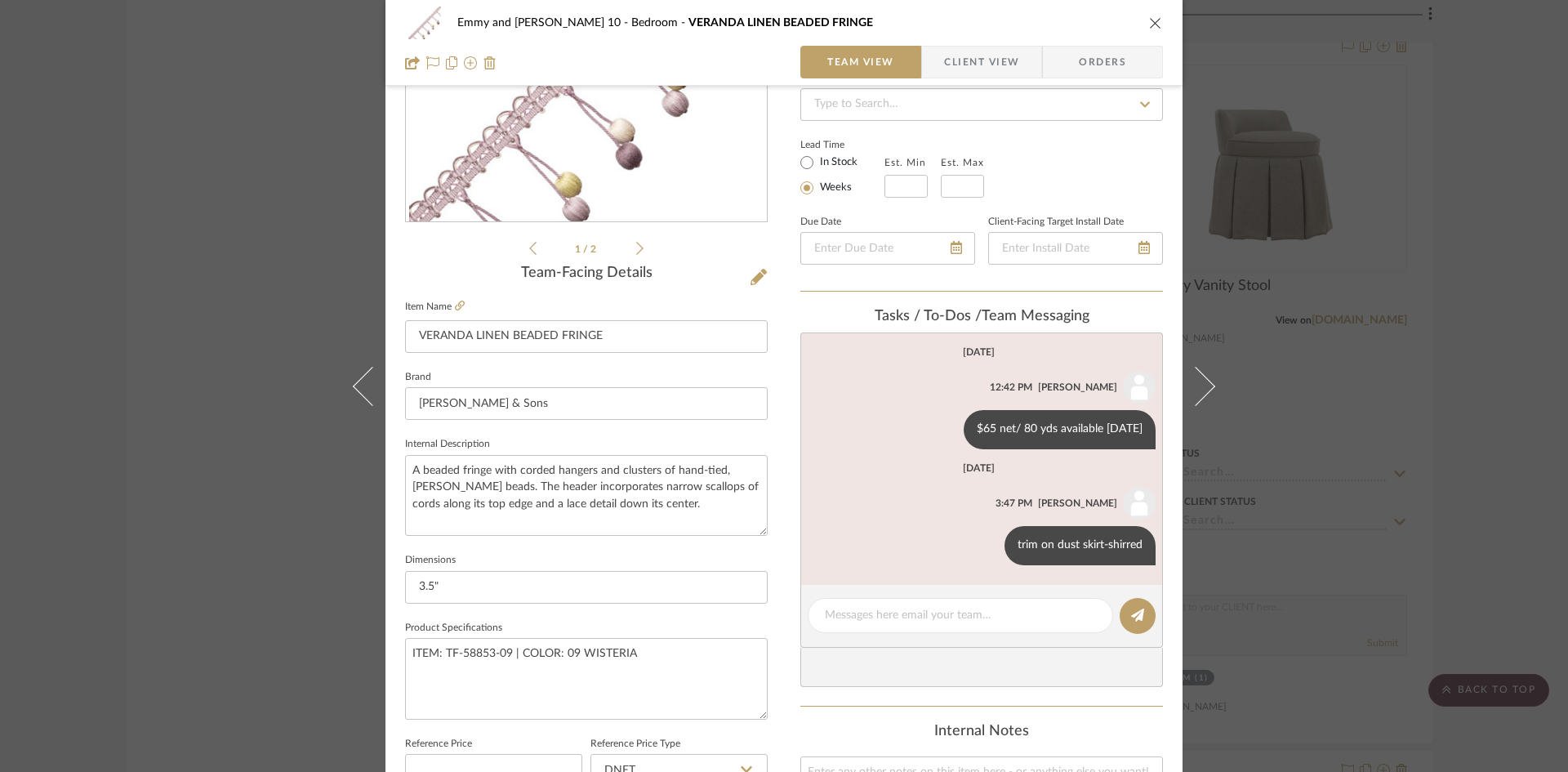
scroll to position [164, 0]
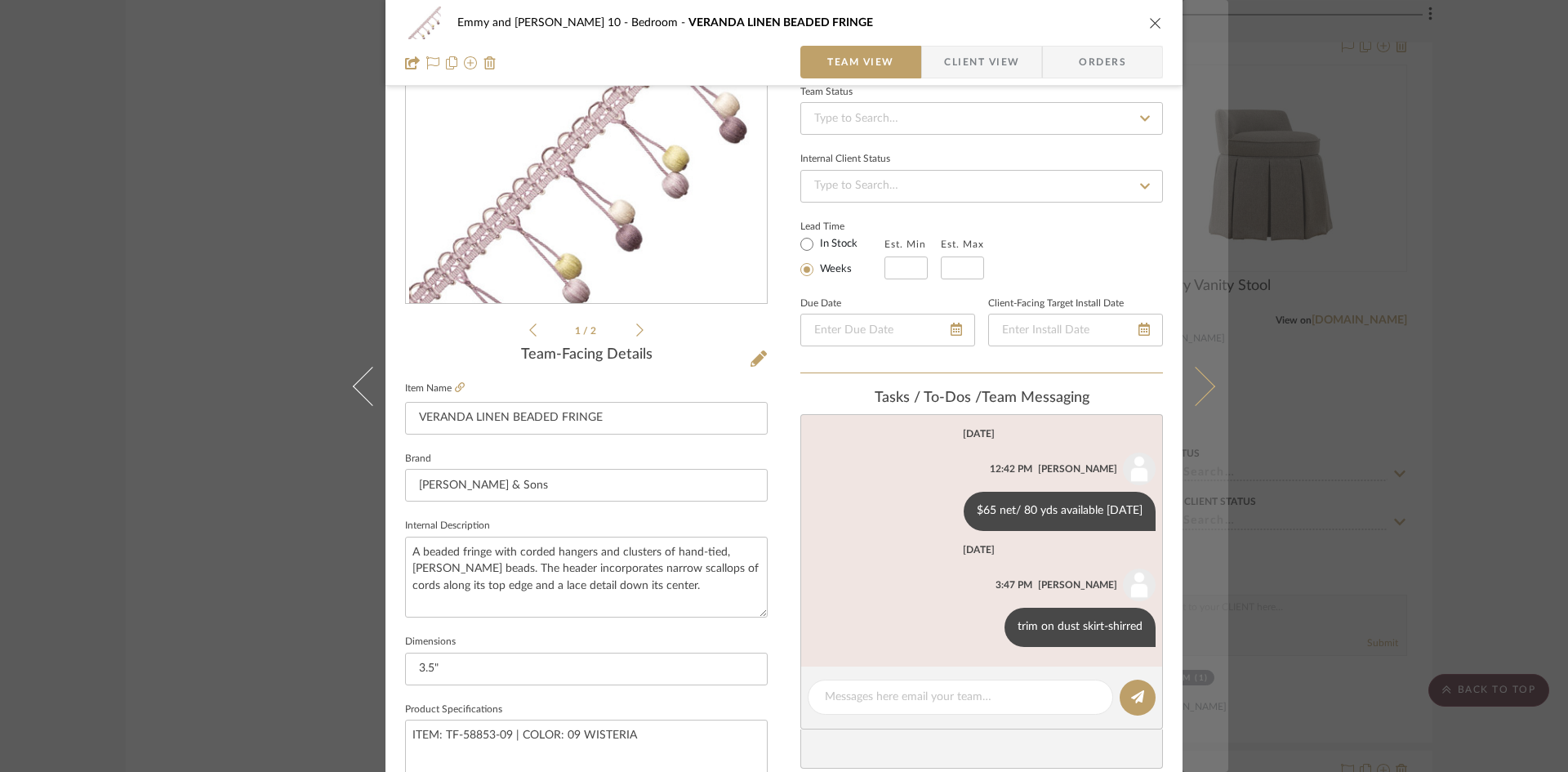
click at [1208, 387] on icon at bounding box center [1195, 385] width 39 height 39
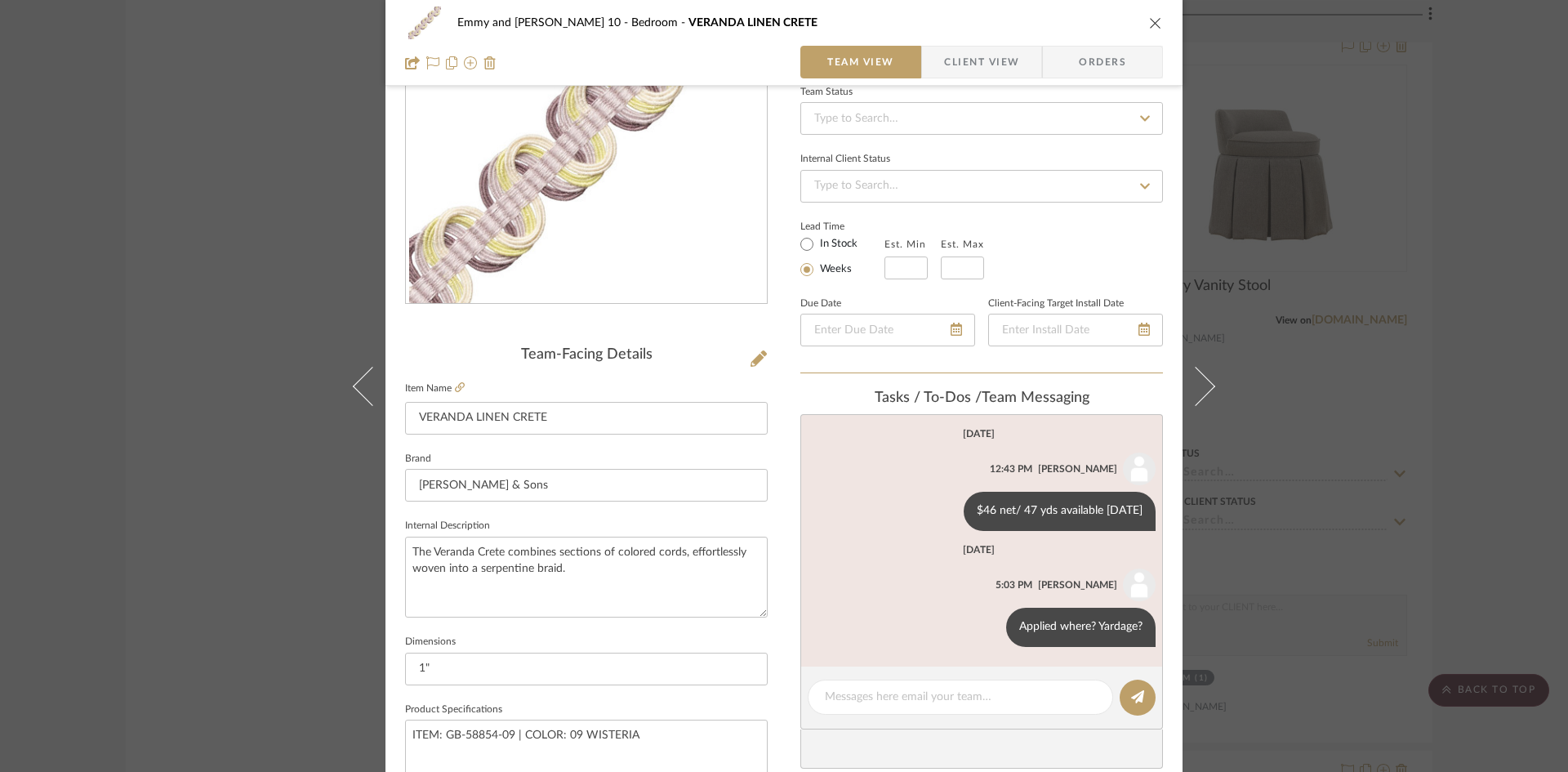
click at [1149, 18] on icon "close" at bounding box center [1155, 23] width 13 height 13
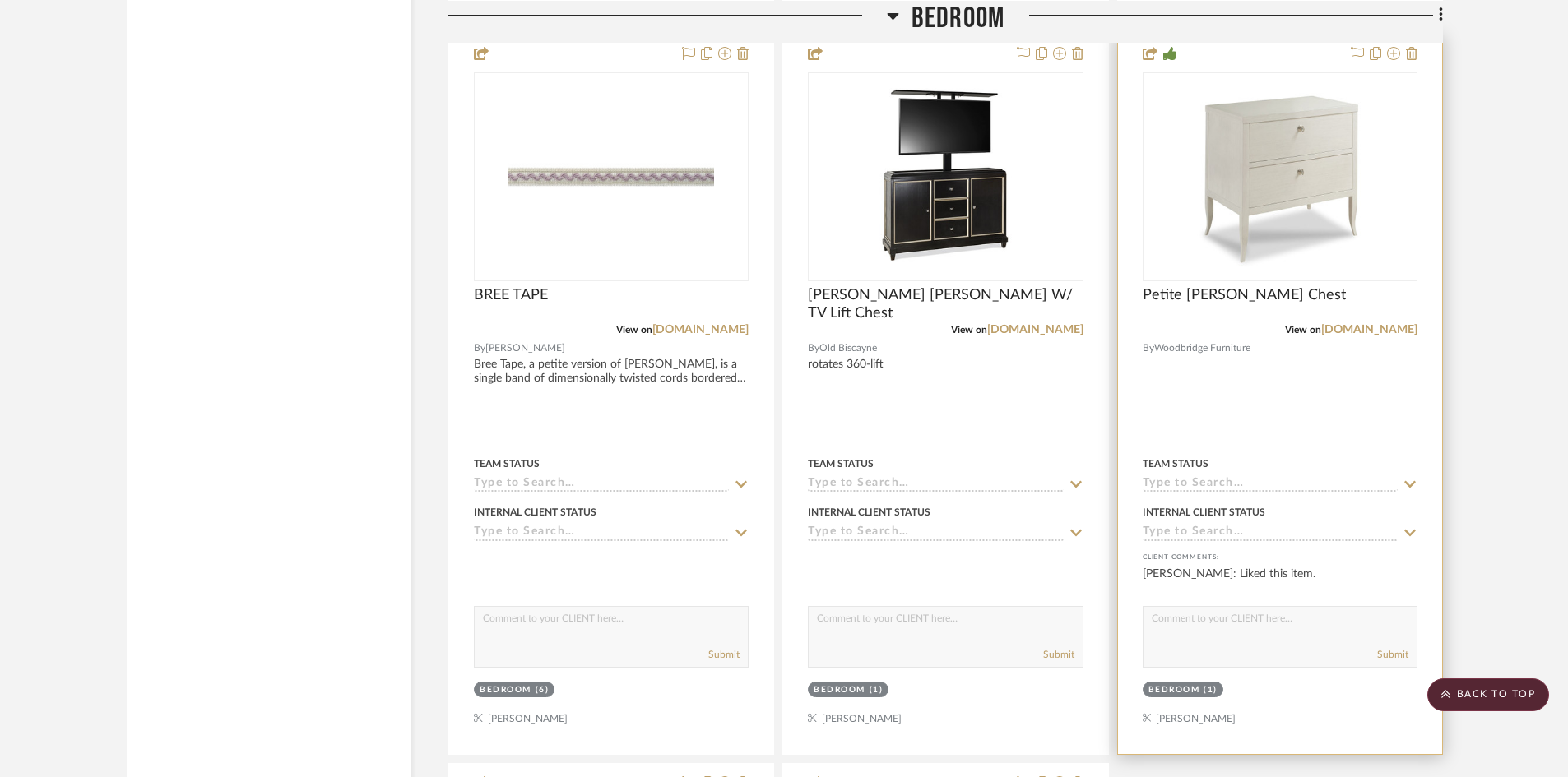
scroll to position [4851, 0]
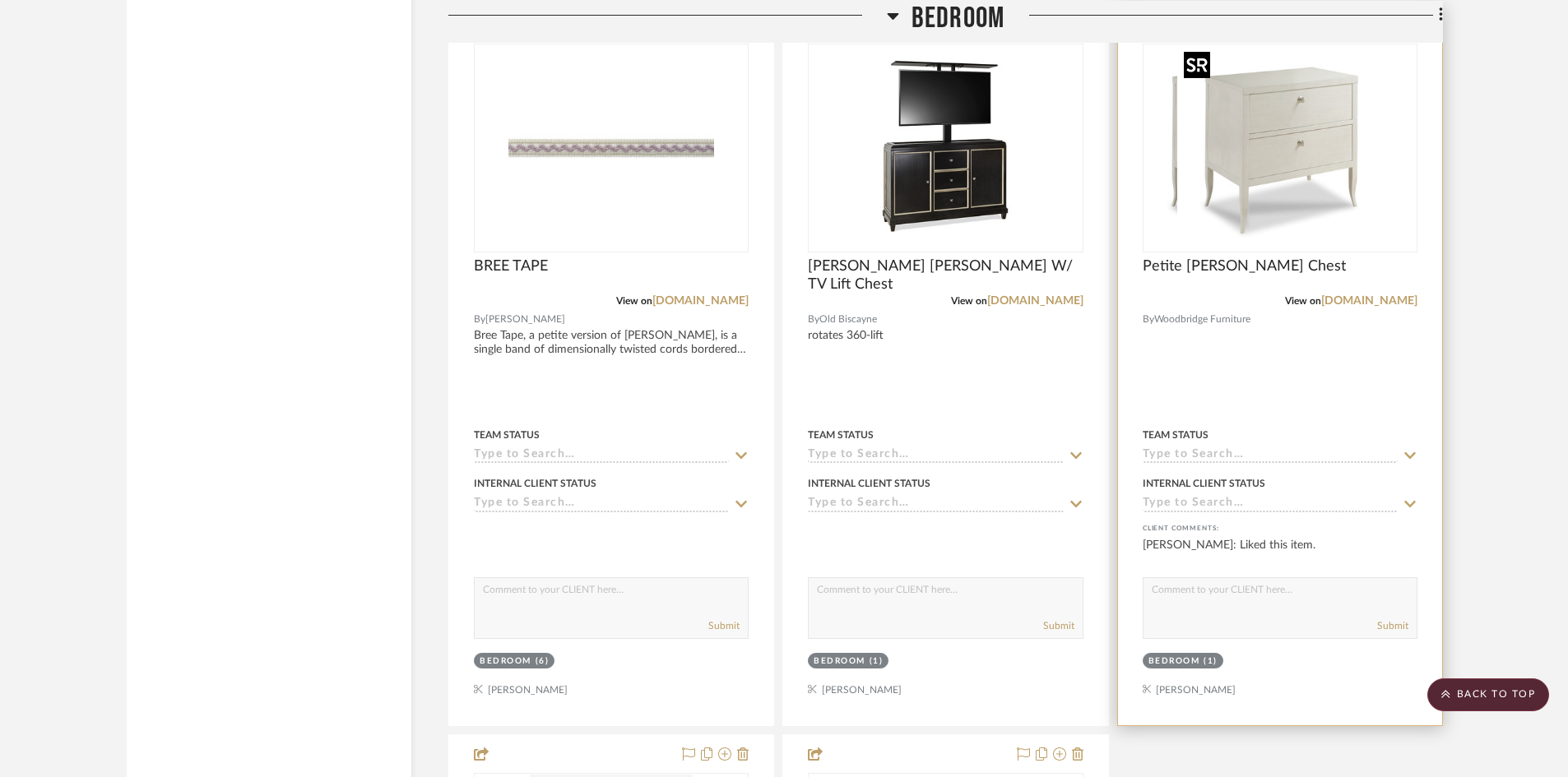
click at [1322, 183] on div at bounding box center [1280, 147] width 275 height 209
click at [1246, 163] on img "0" at bounding box center [1280, 147] width 205 height 205
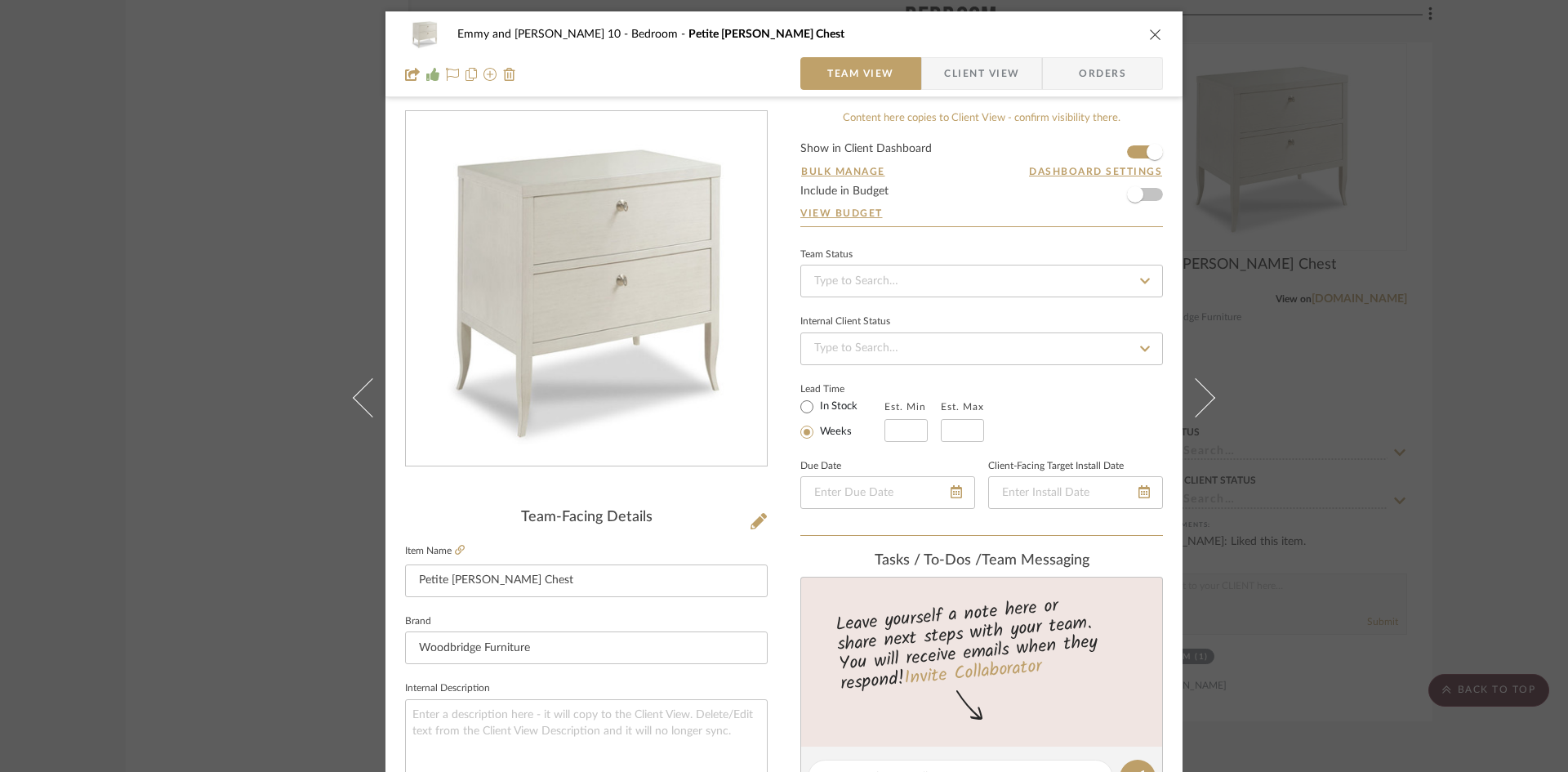
scroll to position [0, 0]
click at [1151, 32] on icon "close" at bounding box center [1155, 35] width 13 height 13
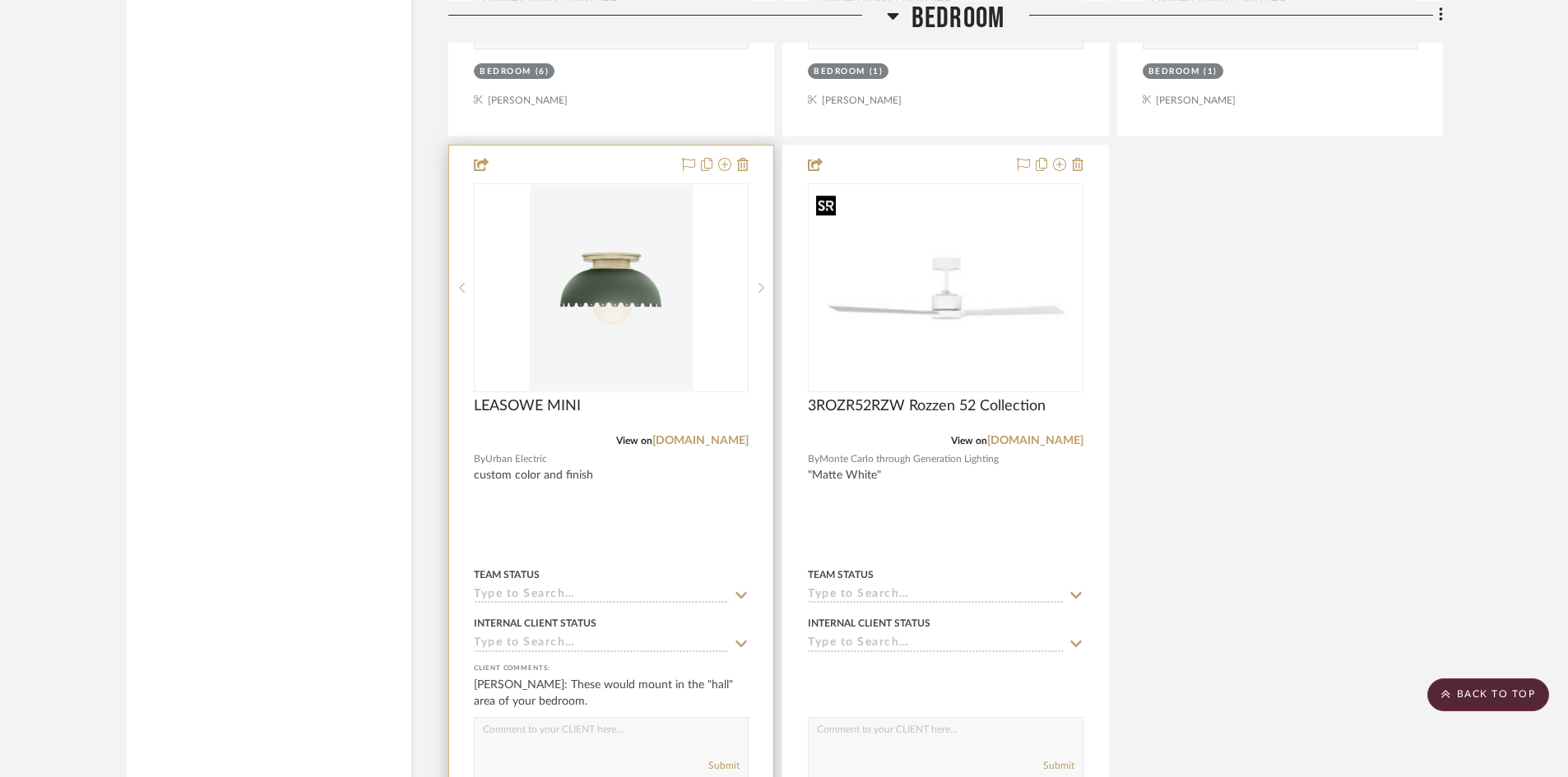
scroll to position [5427, 0]
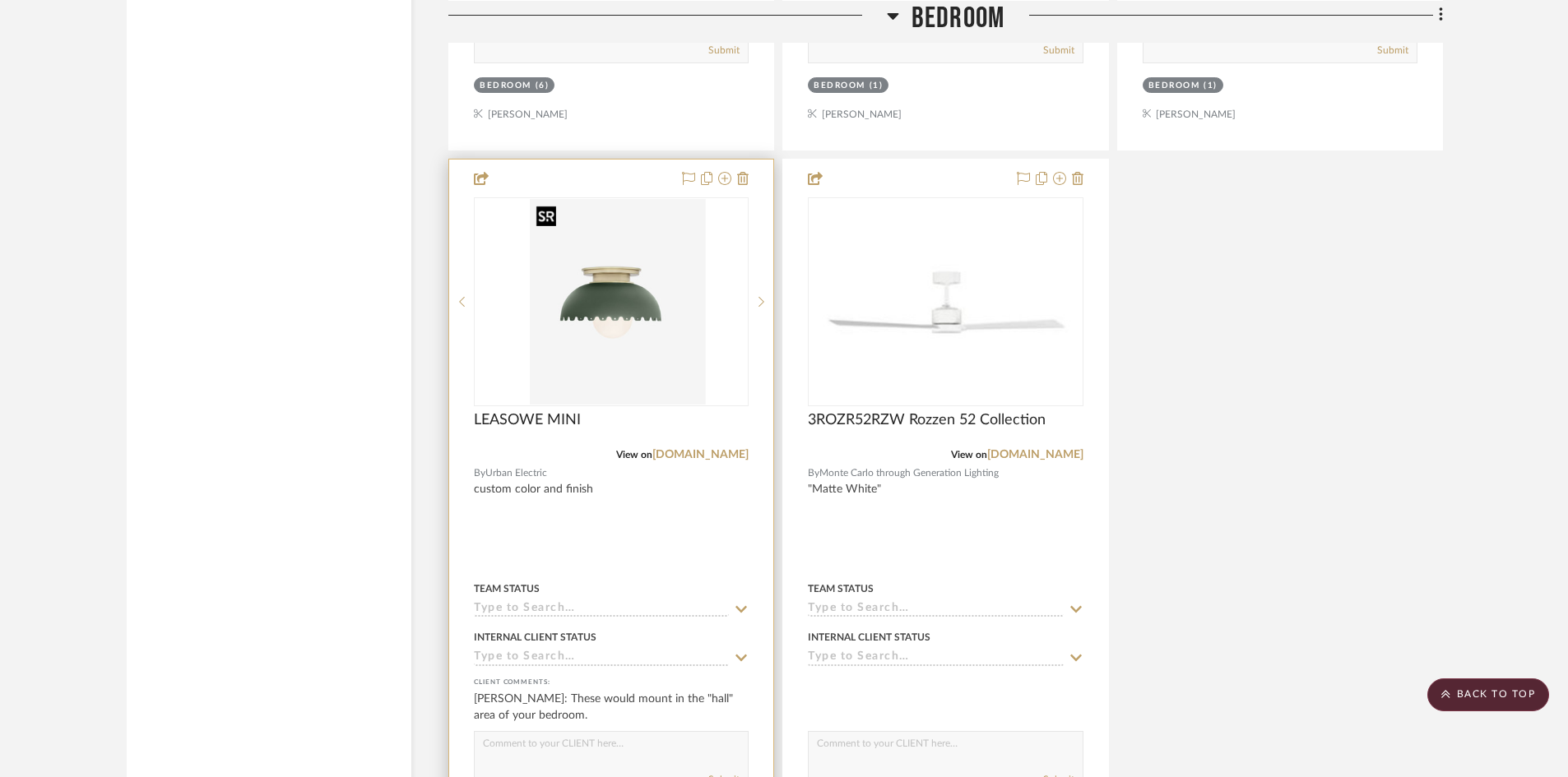
click at [601, 328] on div at bounding box center [612, 301] width 275 height 209
click at [605, 307] on img "0" at bounding box center [612, 301] width 164 height 205
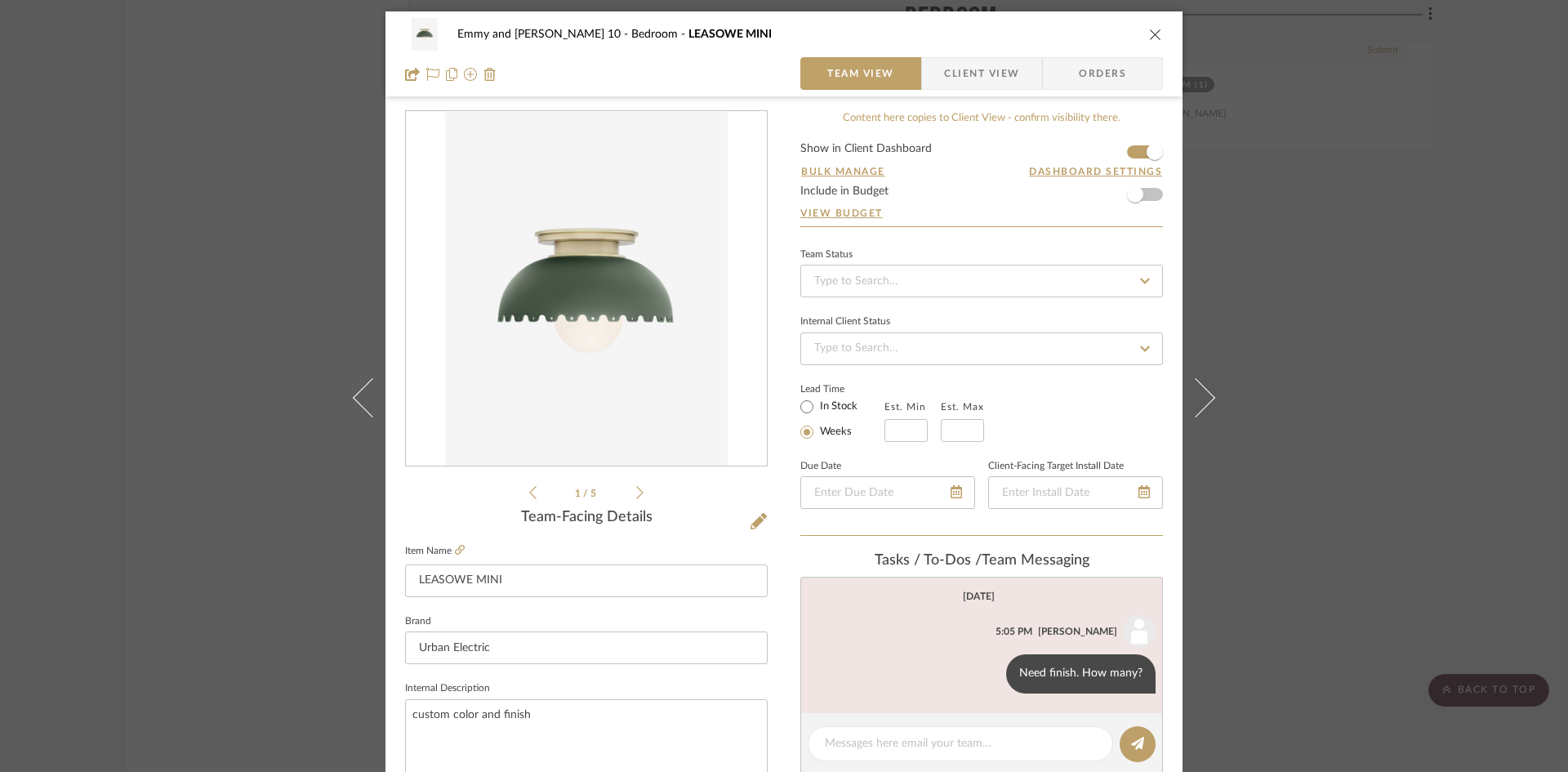
scroll to position [0, 0]
click at [1151, 33] on icon "close" at bounding box center [1155, 35] width 13 height 13
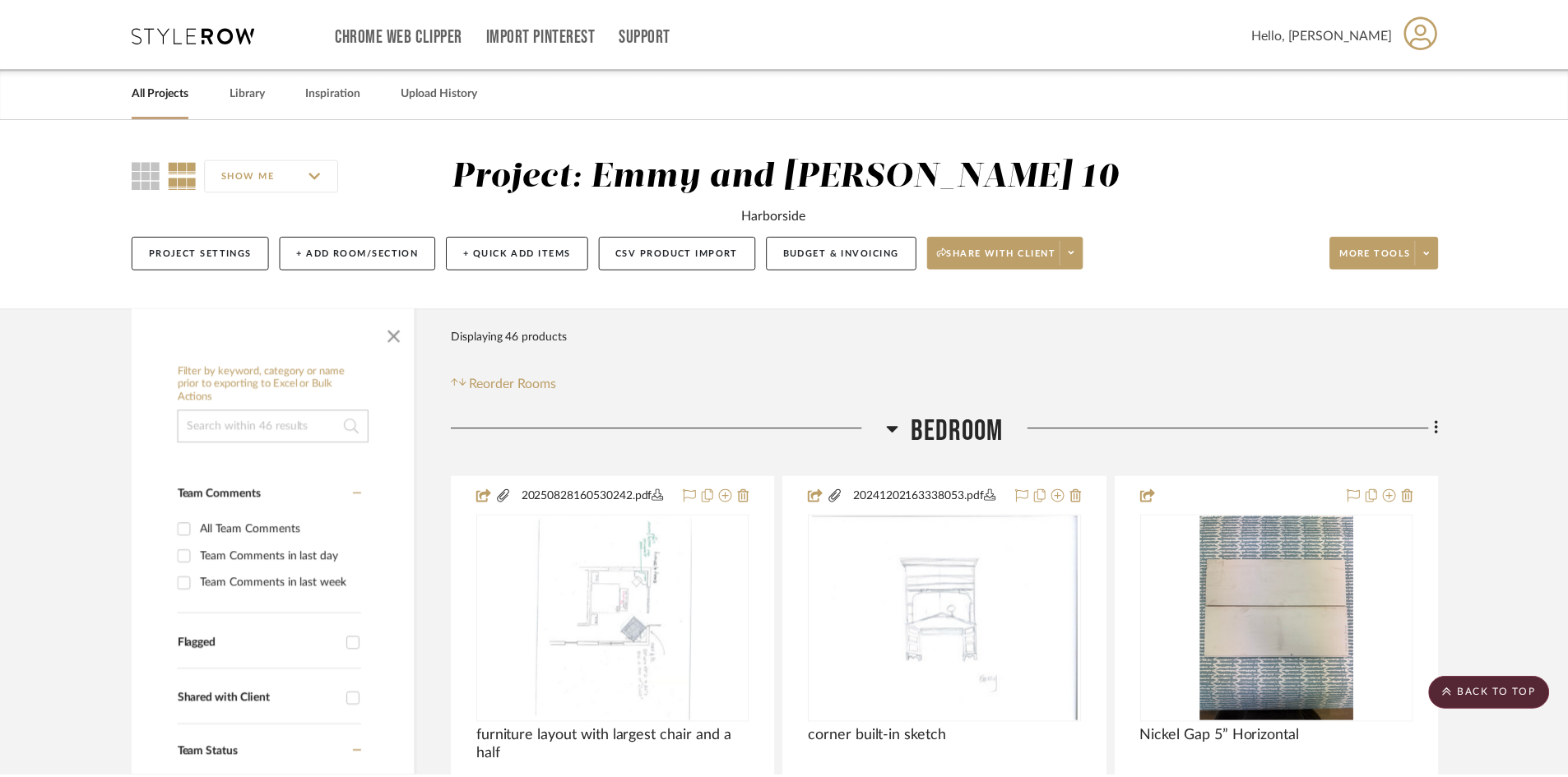
scroll to position [5427, 0]
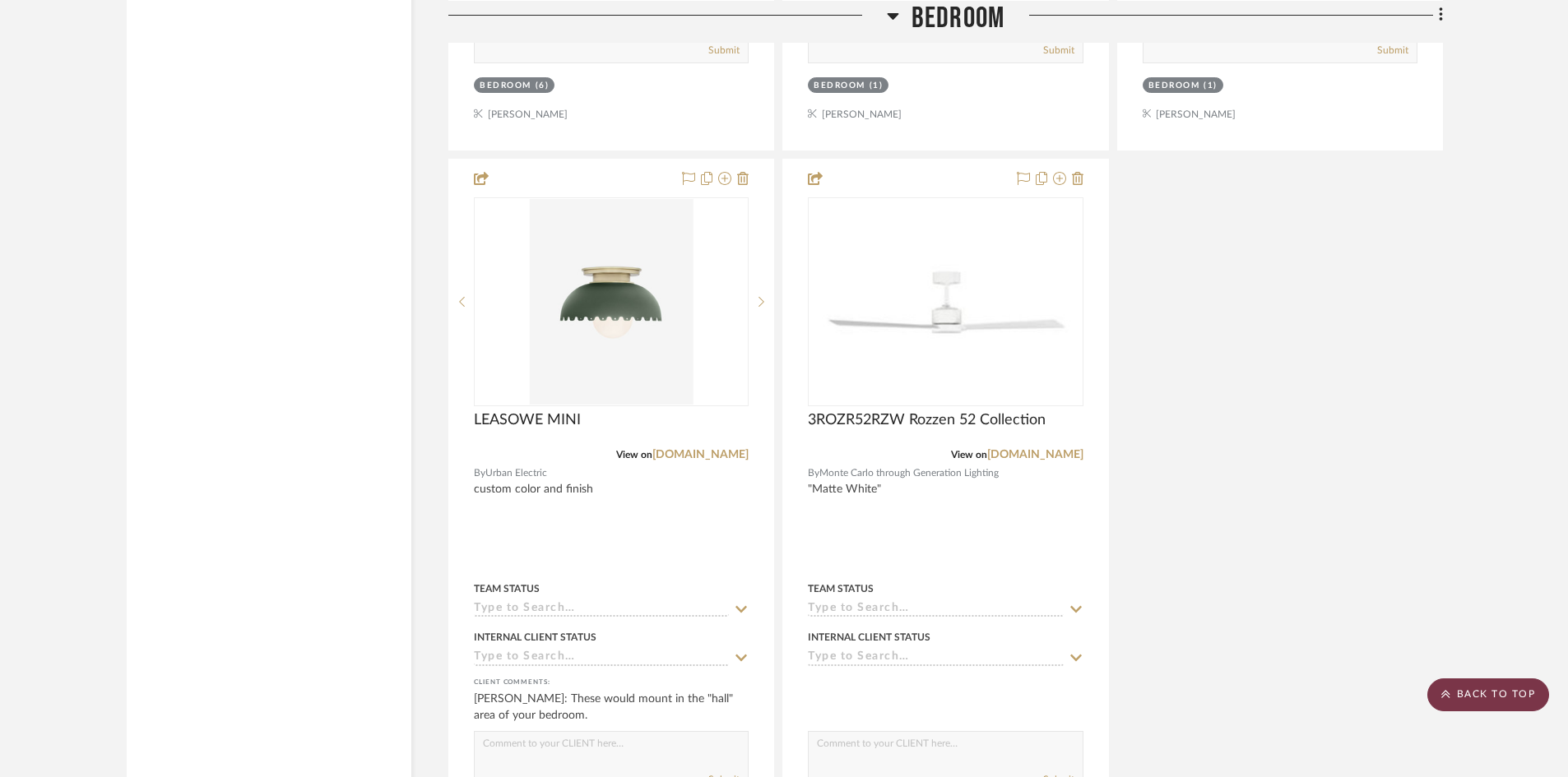
click at [1474, 685] on scroll-to-top-button "BACK TO TOP" at bounding box center [1488, 694] width 122 height 33
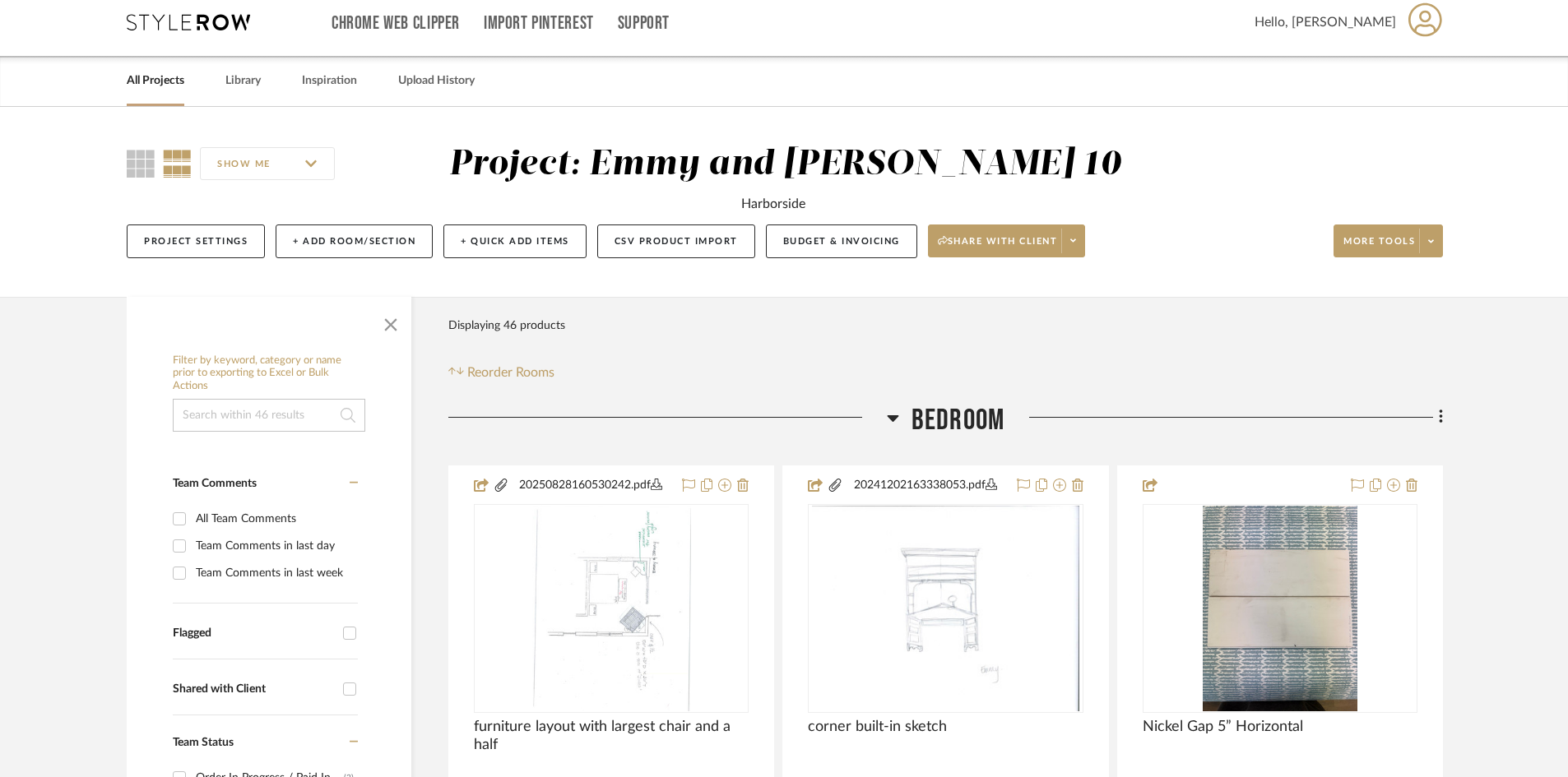
scroll to position [0, 0]
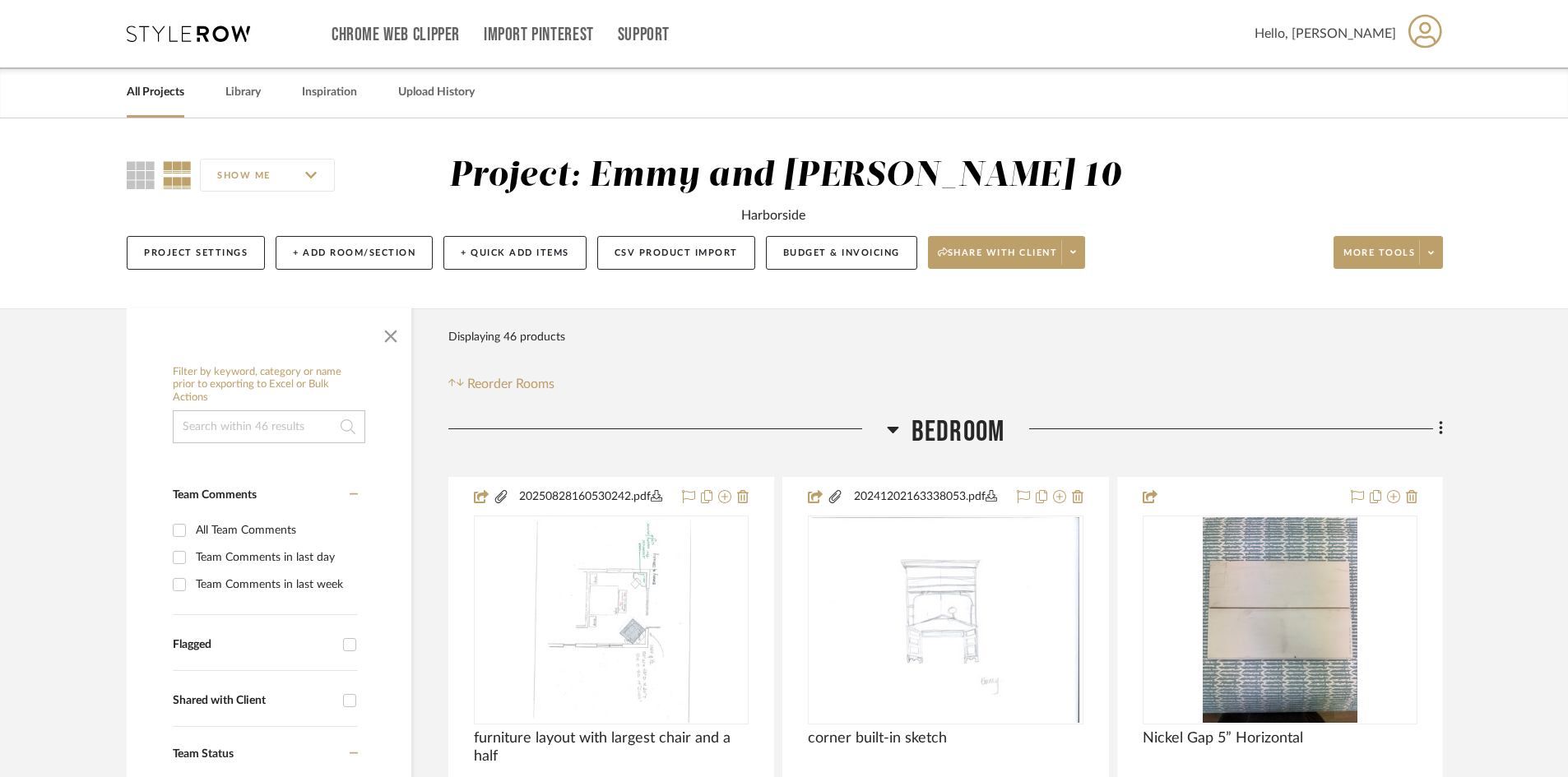
click at [155, 84] on link "All Projects" at bounding box center [155, 92] width 57 height 22
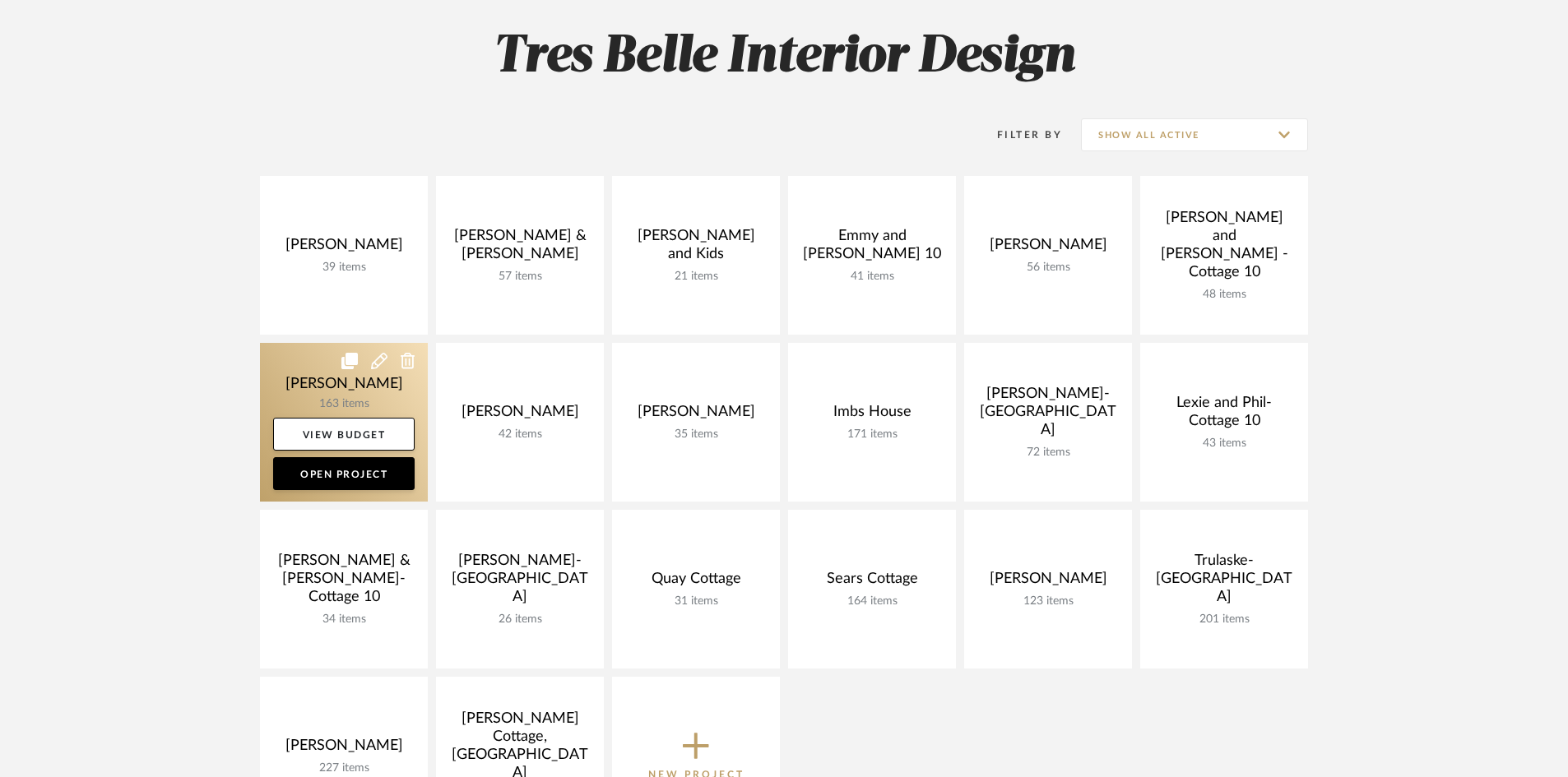
scroll to position [247, 0]
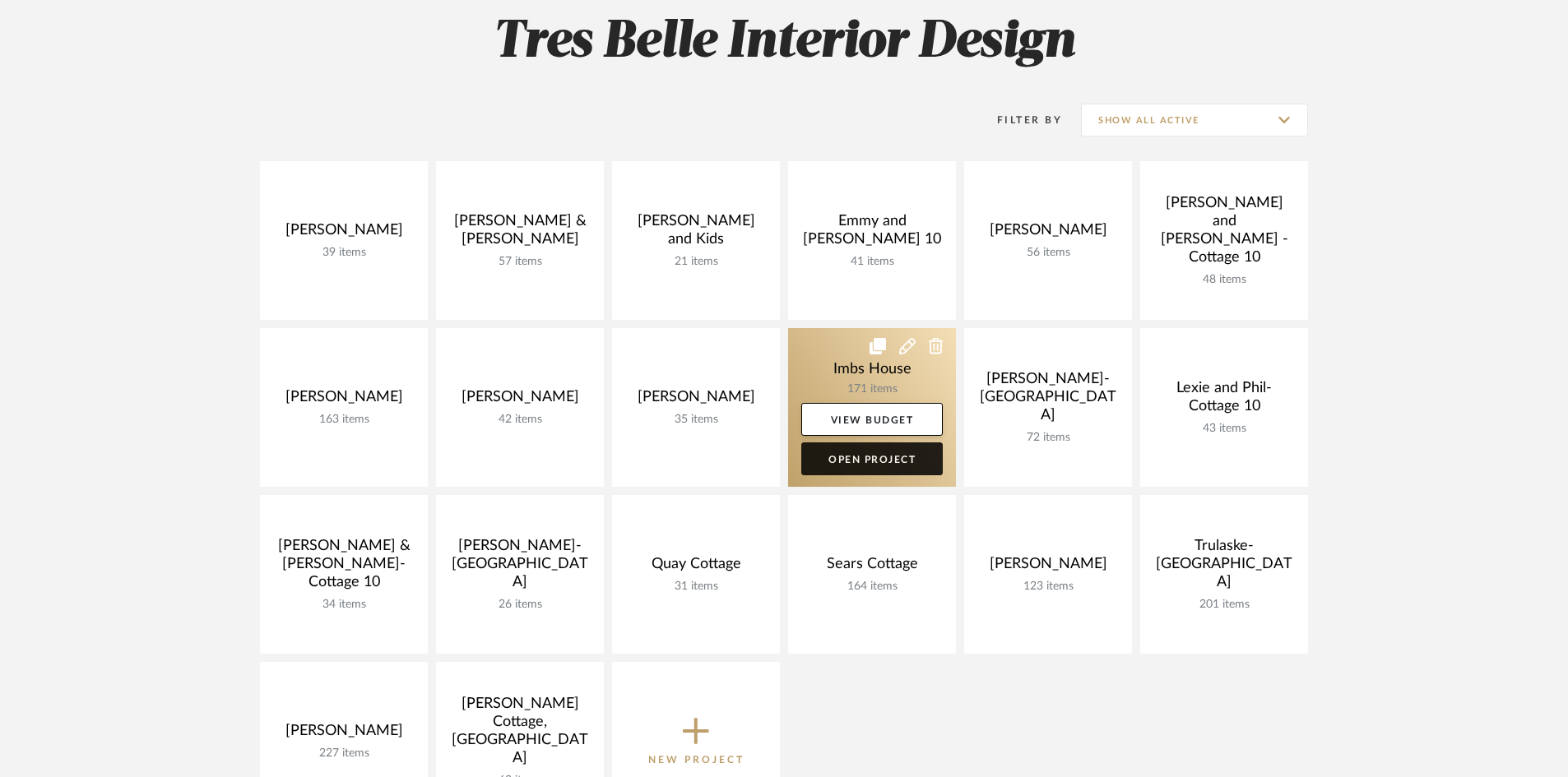
click at [871, 459] on link "Open Project" at bounding box center [872, 458] width 142 height 33
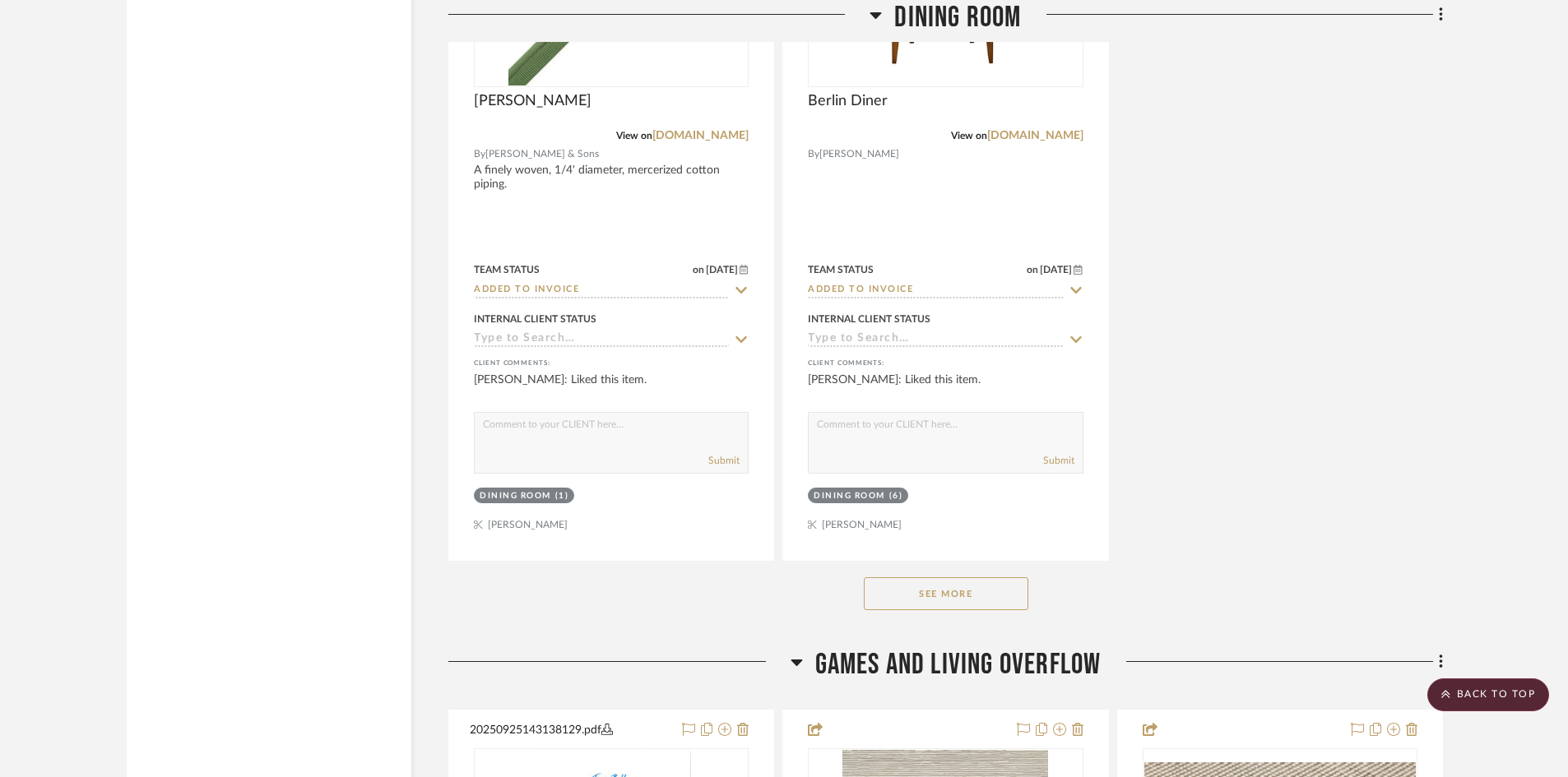
scroll to position [4523, 0]
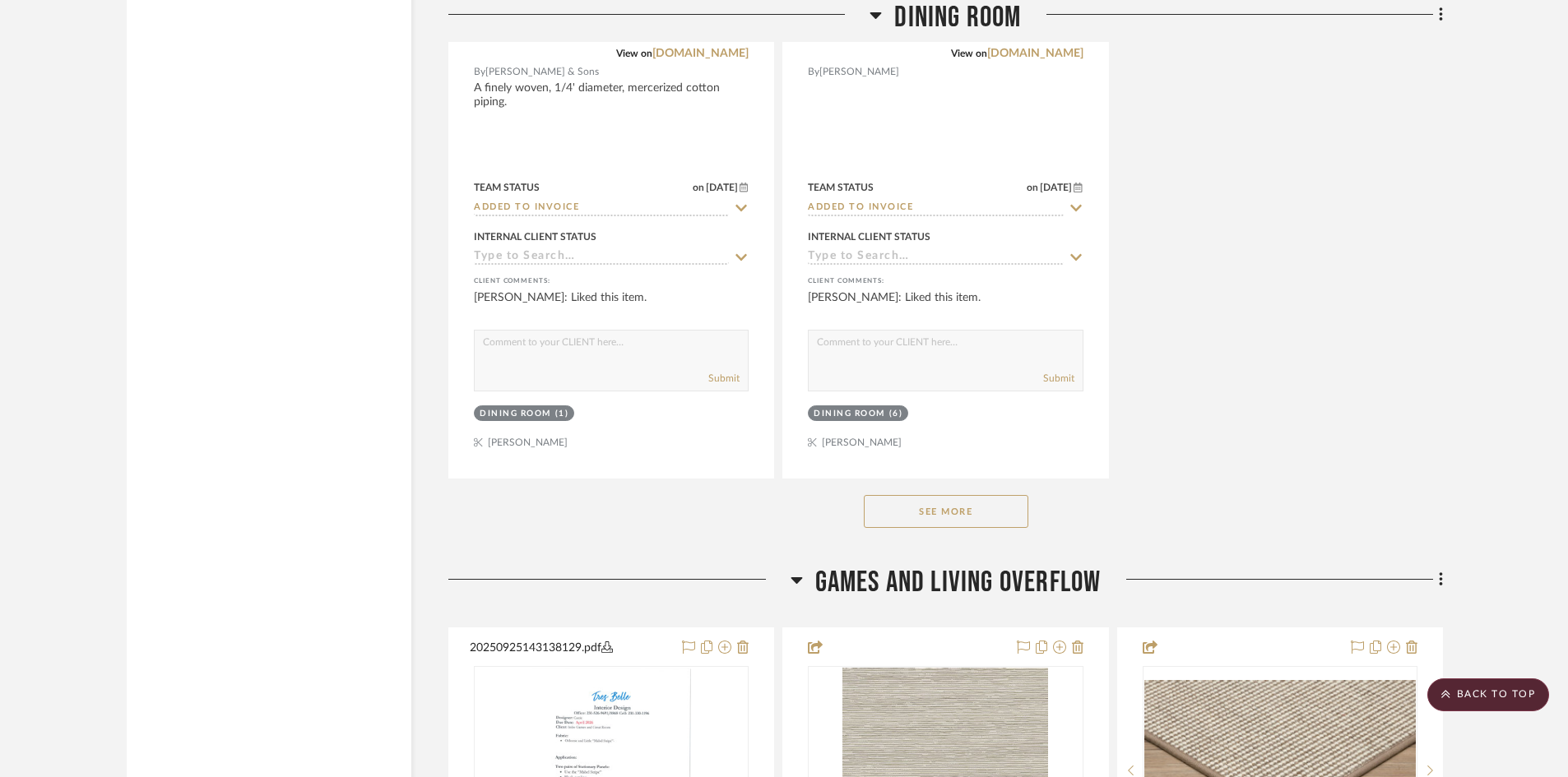
click at [962, 509] on button "See More" at bounding box center [946, 511] width 165 height 33
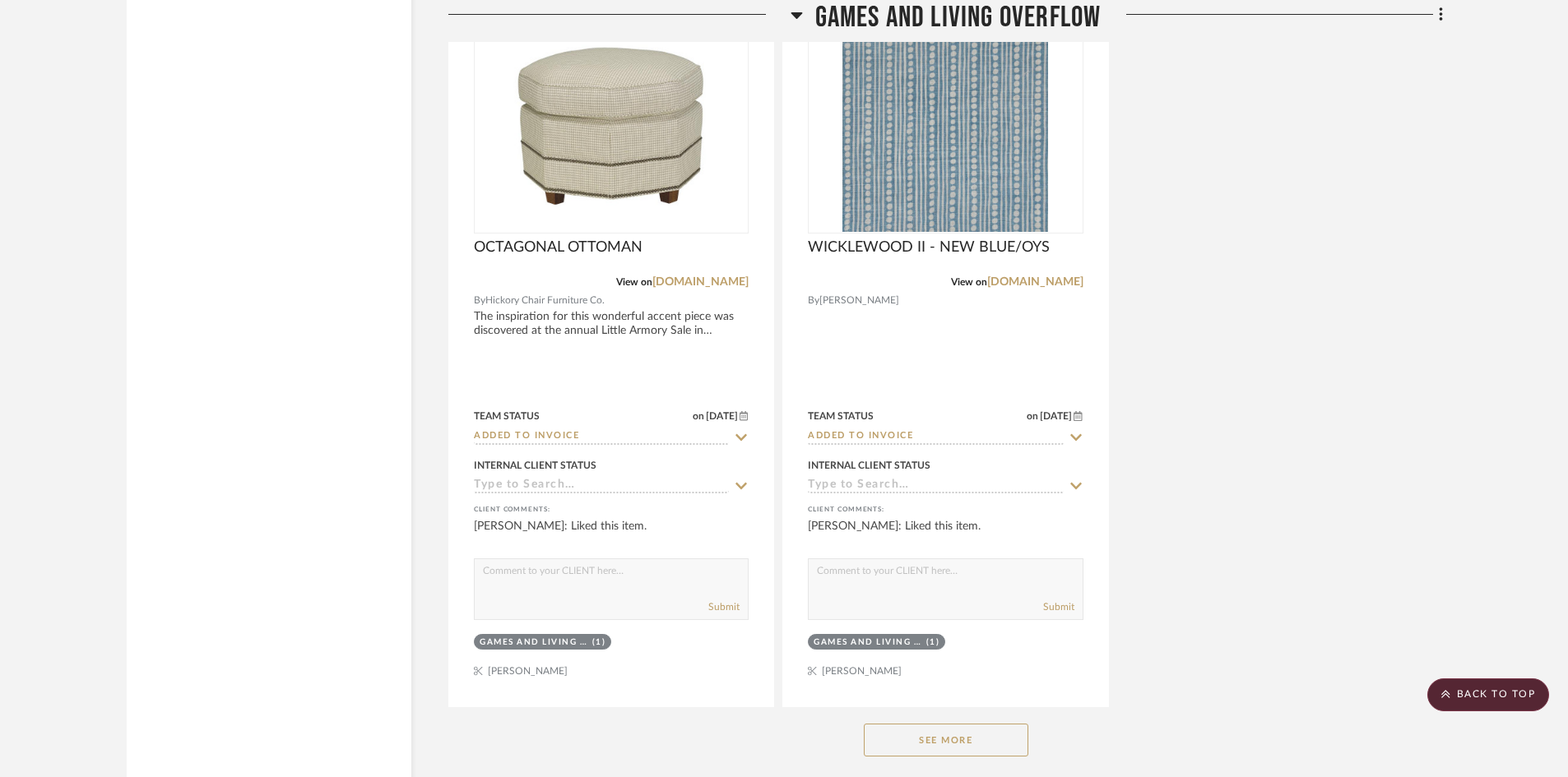
scroll to position [8223, 0]
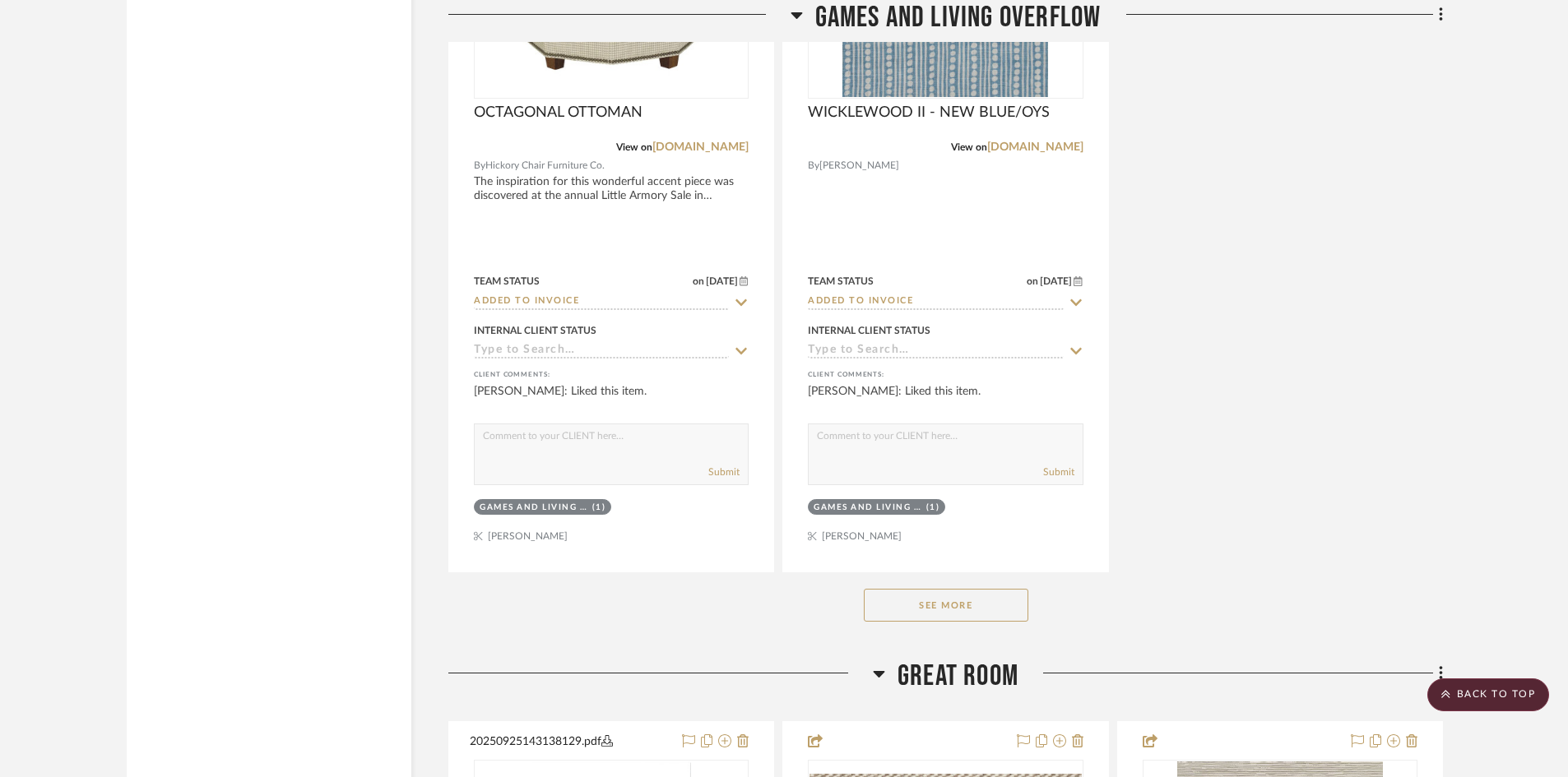
click at [979, 599] on button "See More" at bounding box center [946, 604] width 165 height 33
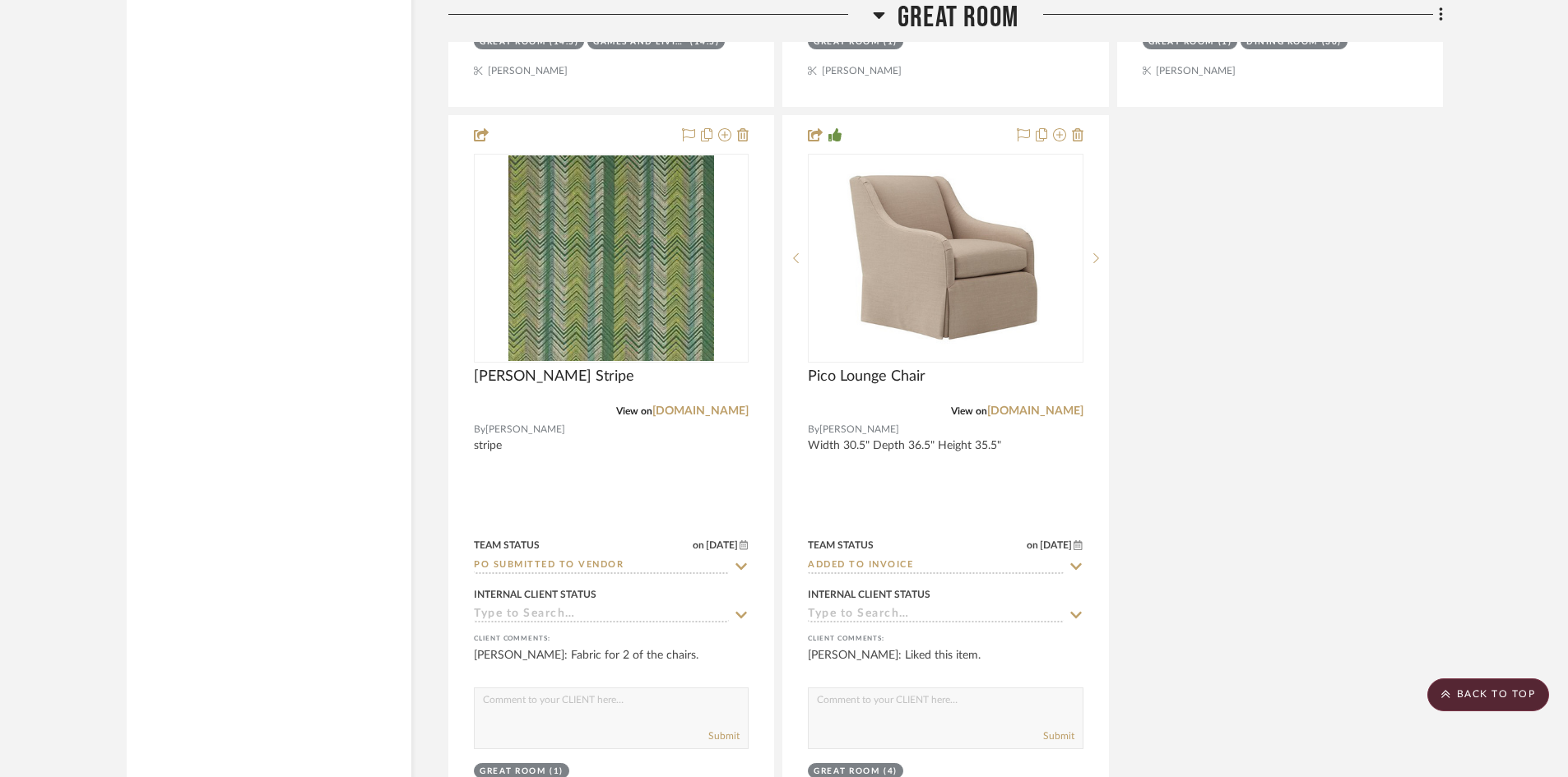
scroll to position [12088, 0]
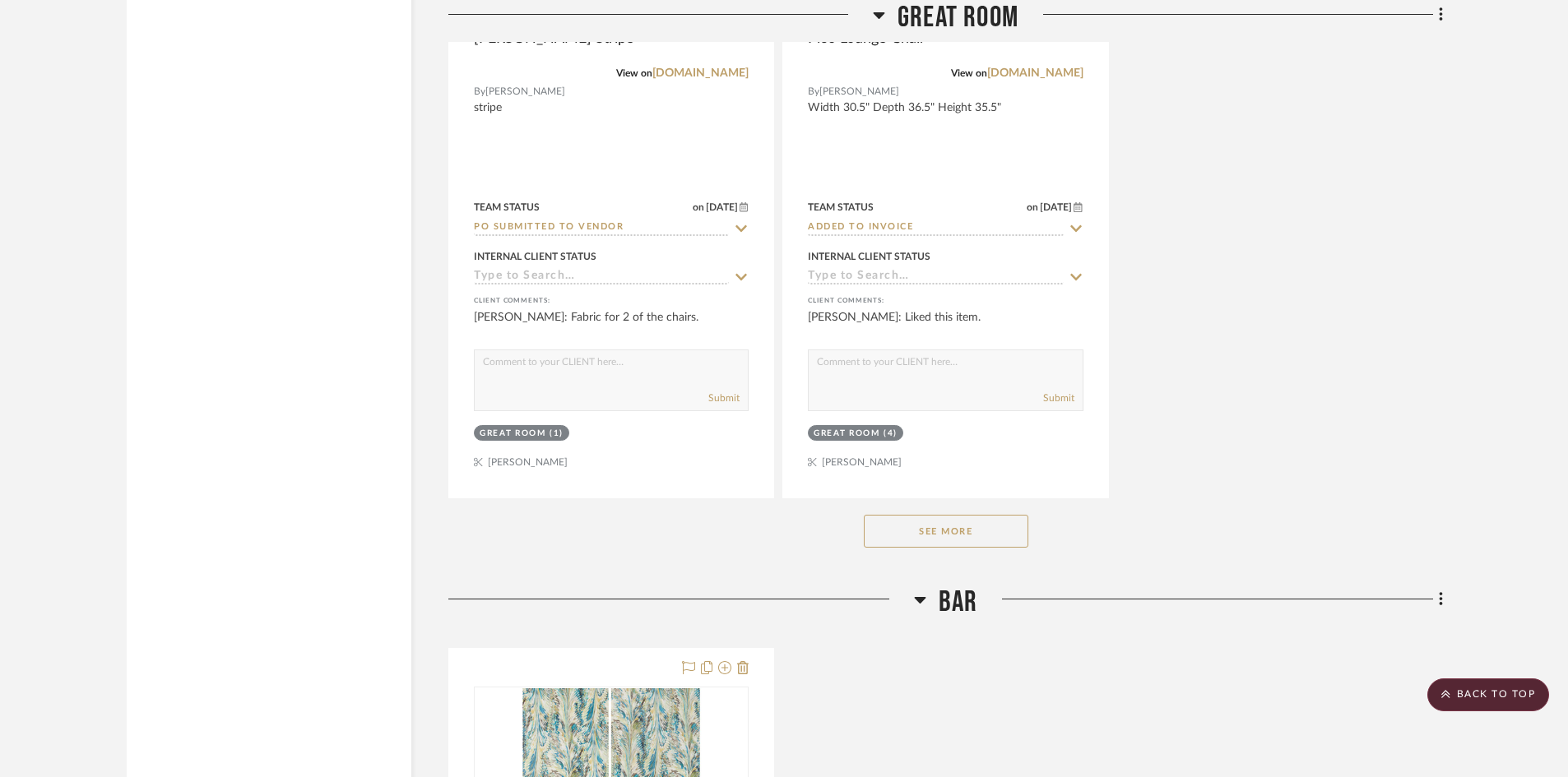
click at [969, 529] on button "See More" at bounding box center [946, 530] width 165 height 33
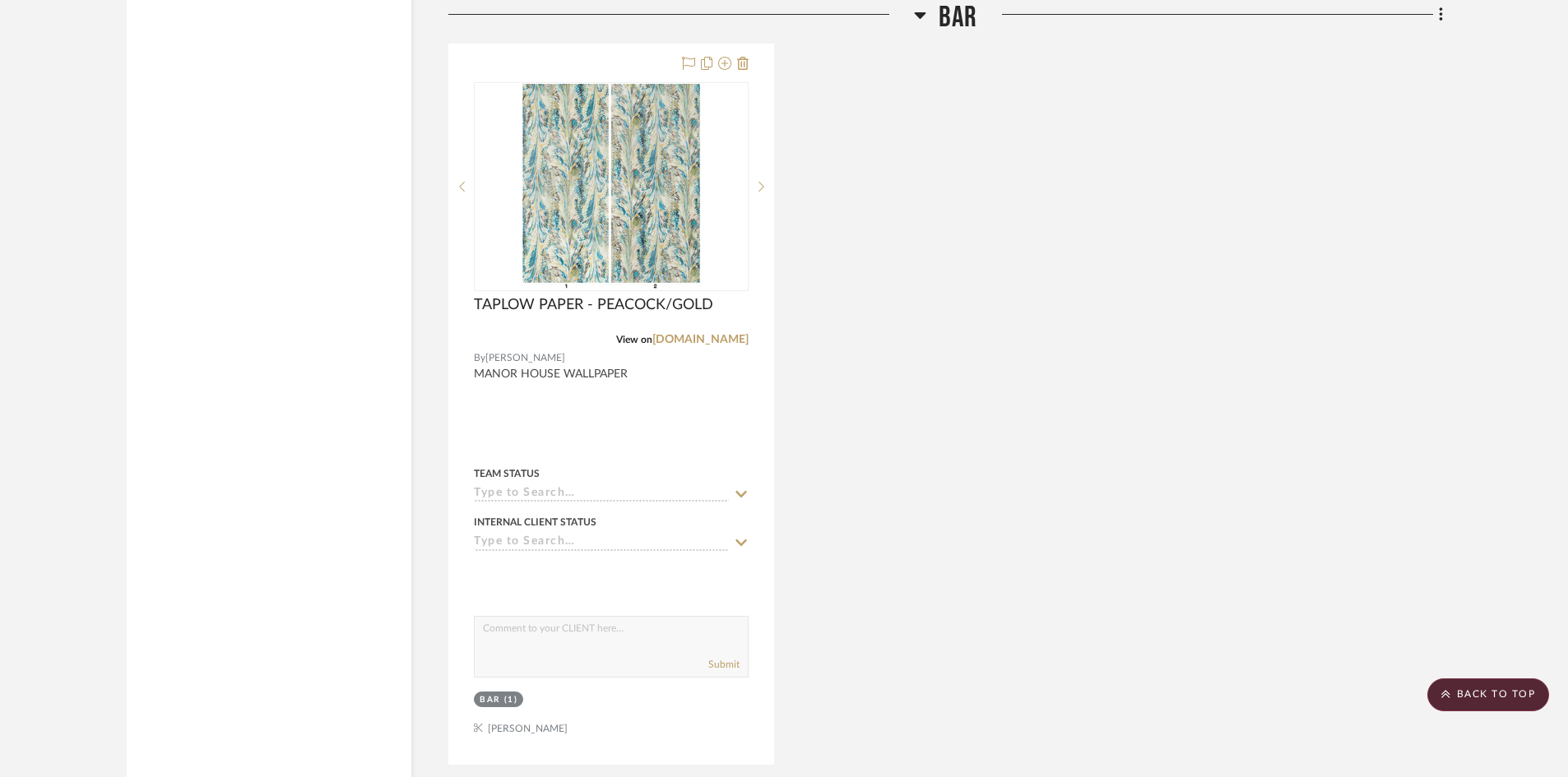
scroll to position [14966, 0]
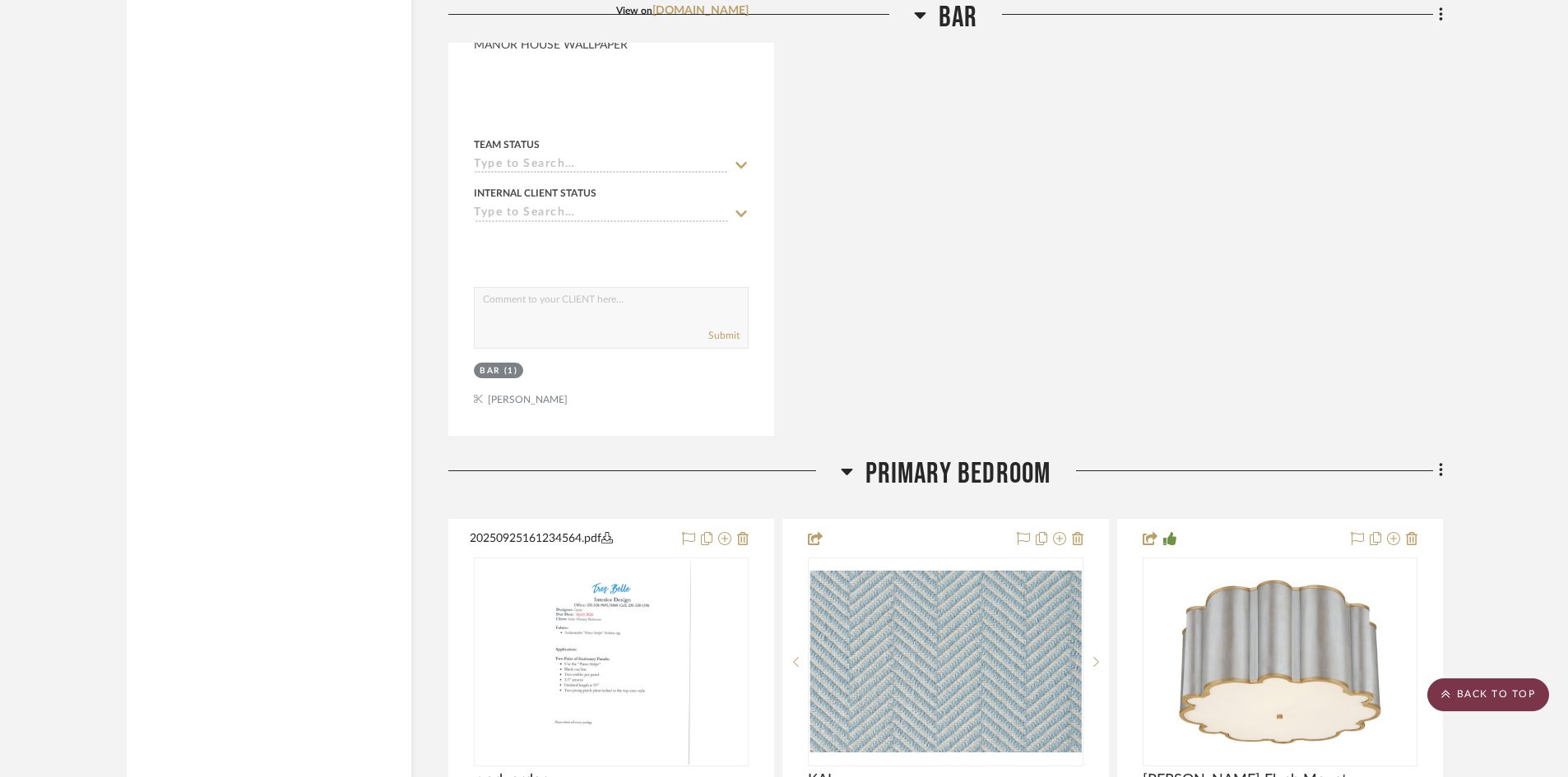
click at [1500, 688] on scroll-to-top-button "BACK TO TOP" at bounding box center [1488, 694] width 122 height 33
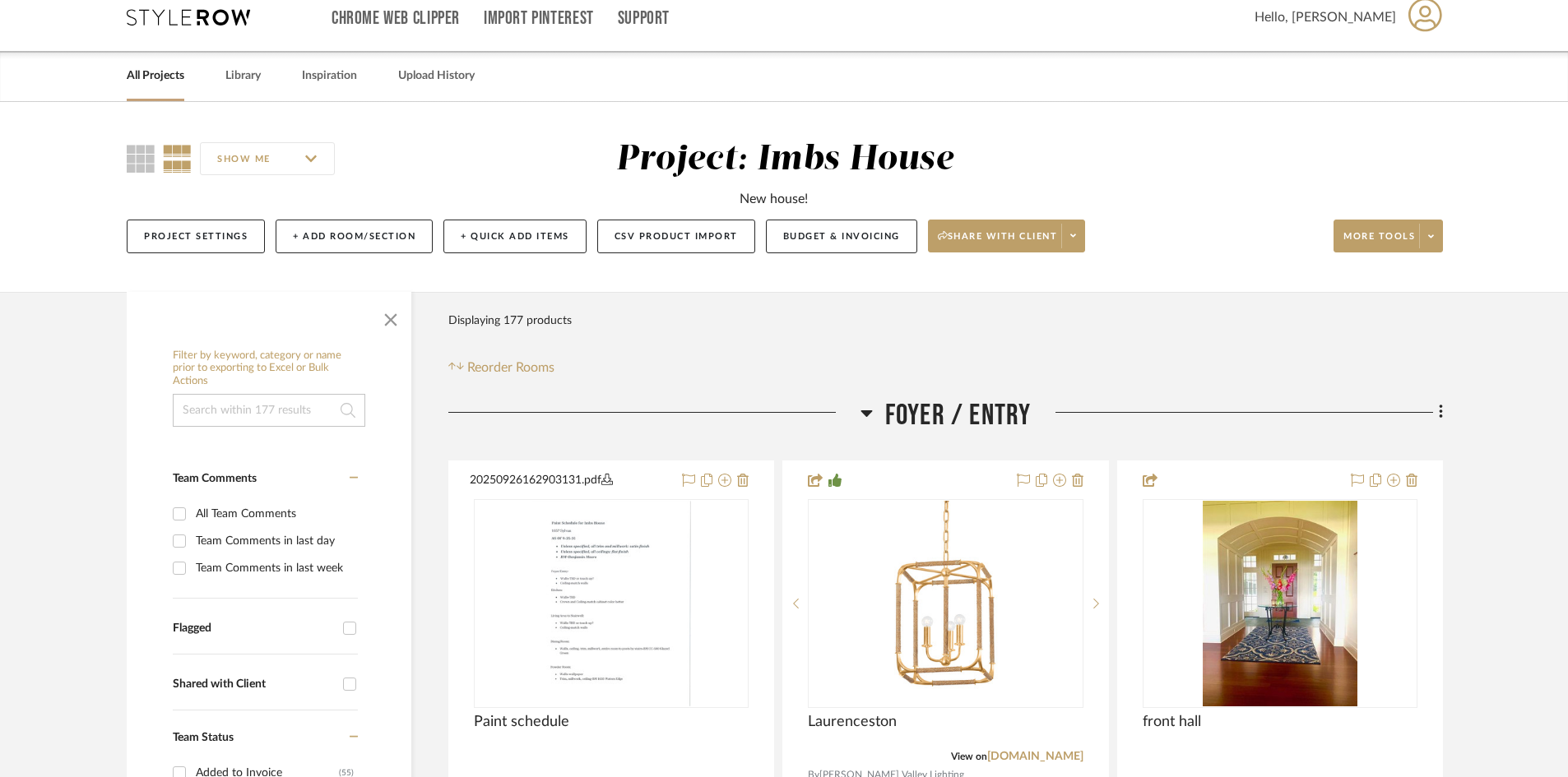
scroll to position [0, 0]
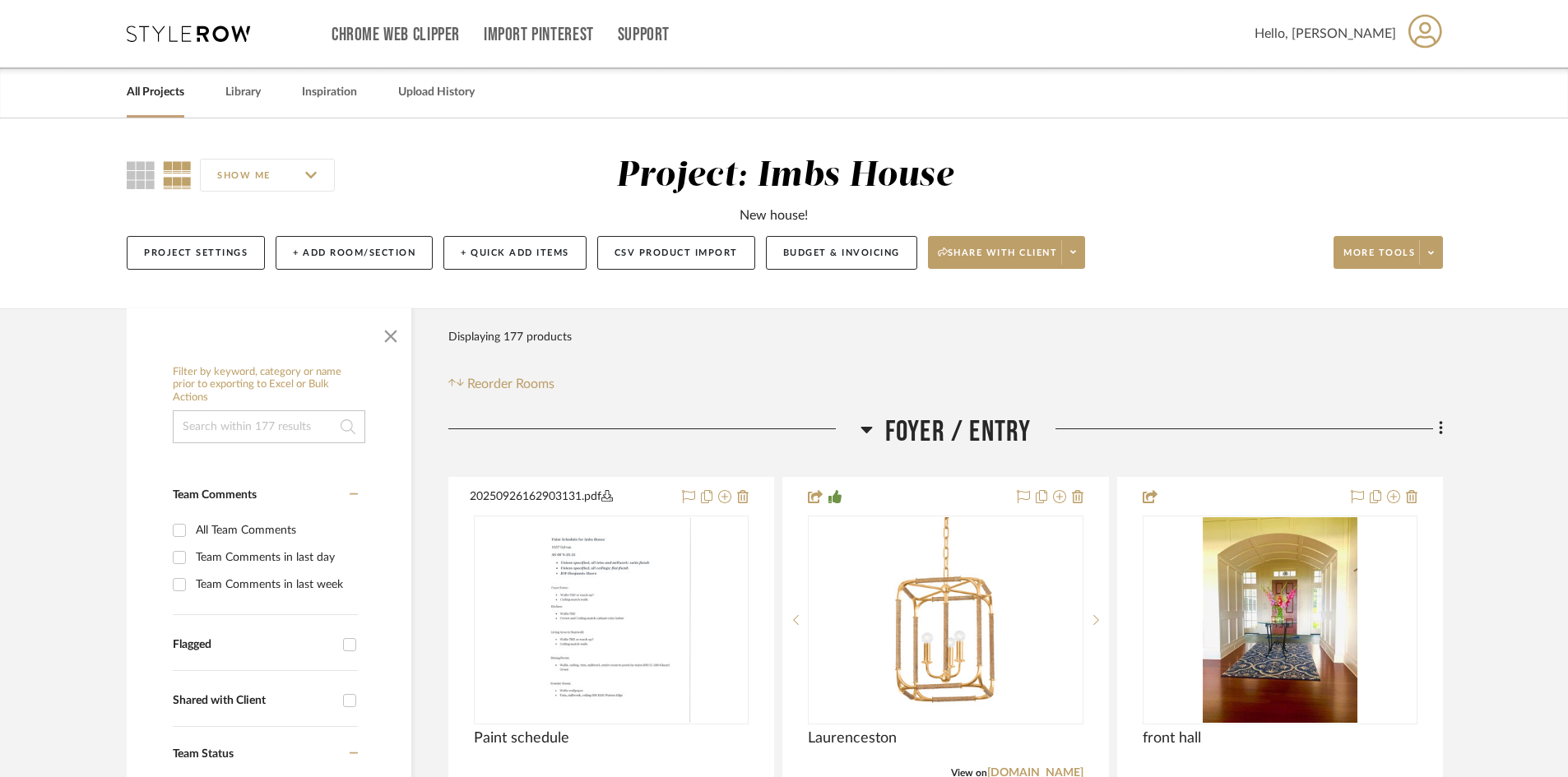
click at [156, 89] on link "All Projects" at bounding box center [155, 92] width 57 height 22
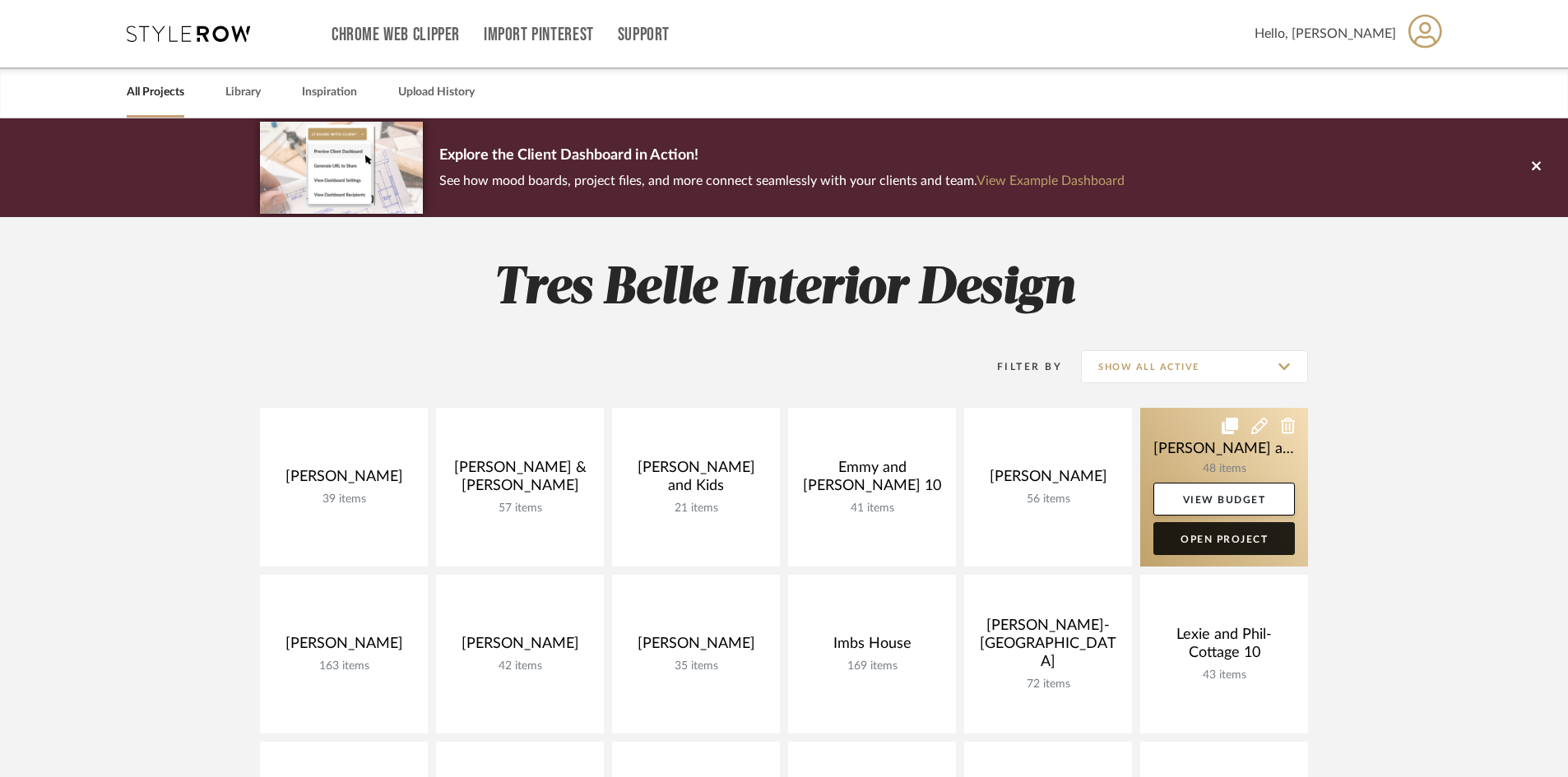
click at [1212, 534] on link "Open Project" at bounding box center [1224, 538] width 142 height 33
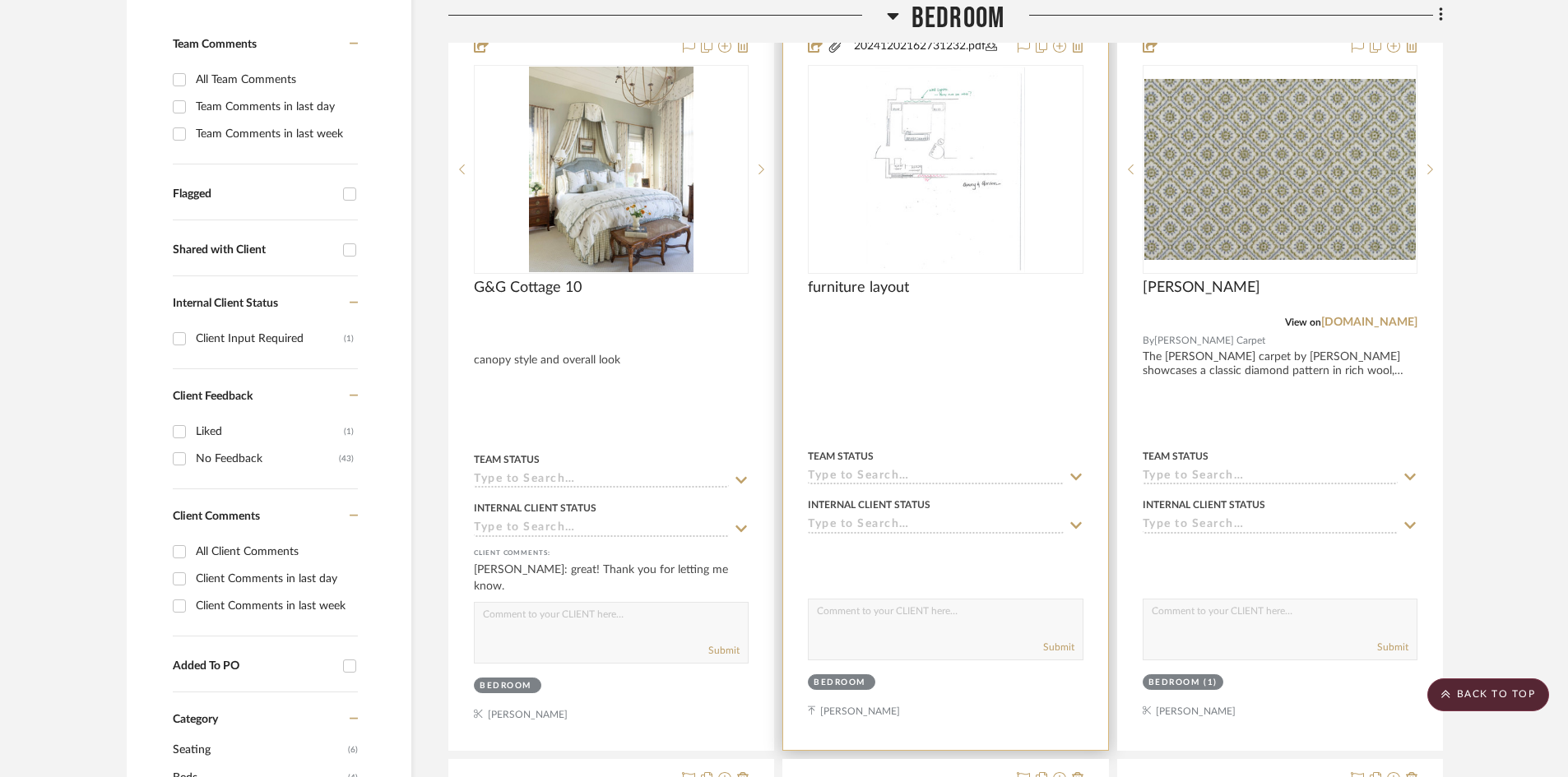
scroll to position [493, 0]
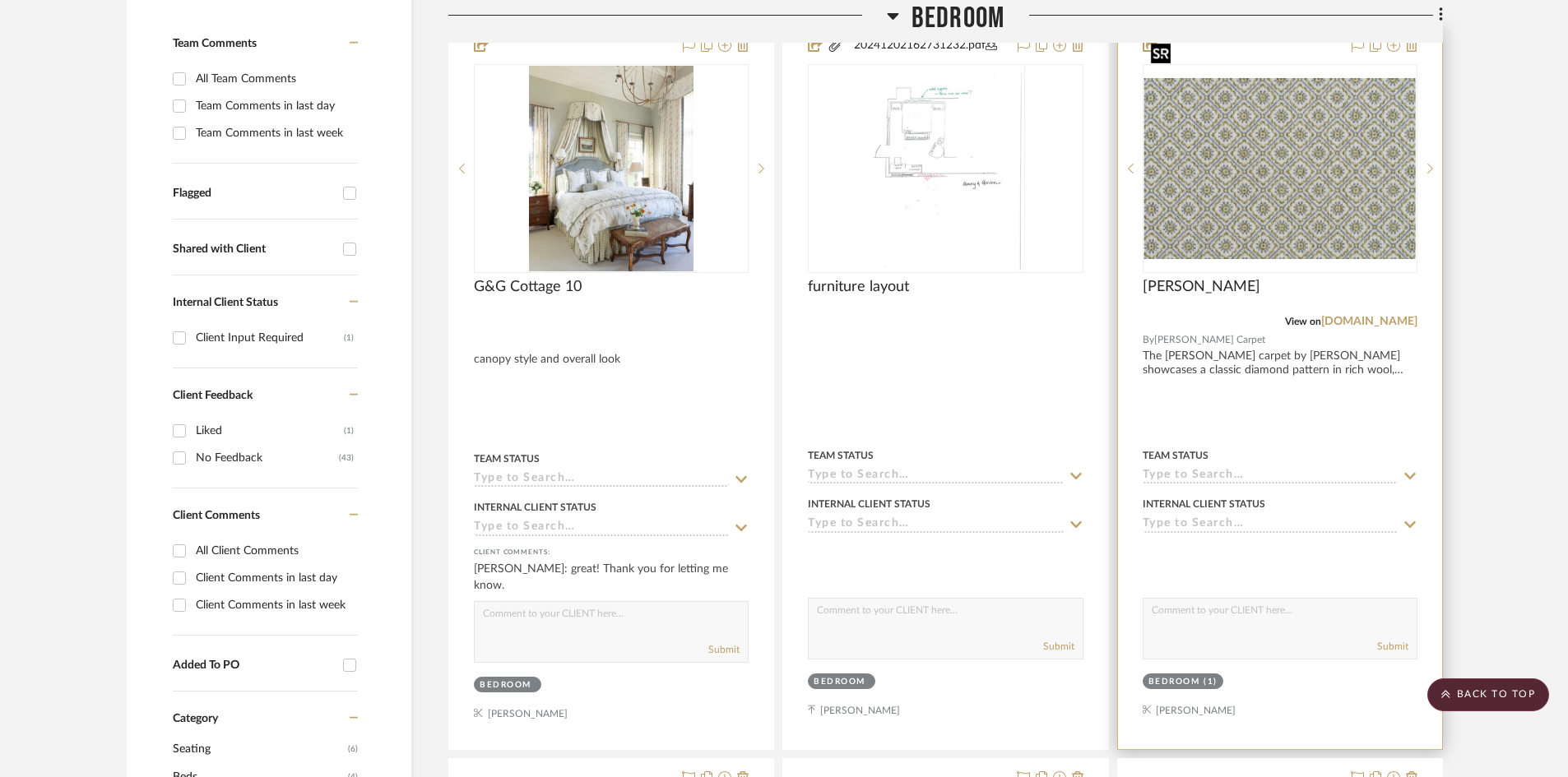
click at [0, 0] on img at bounding box center [0, 0] width 0 height 0
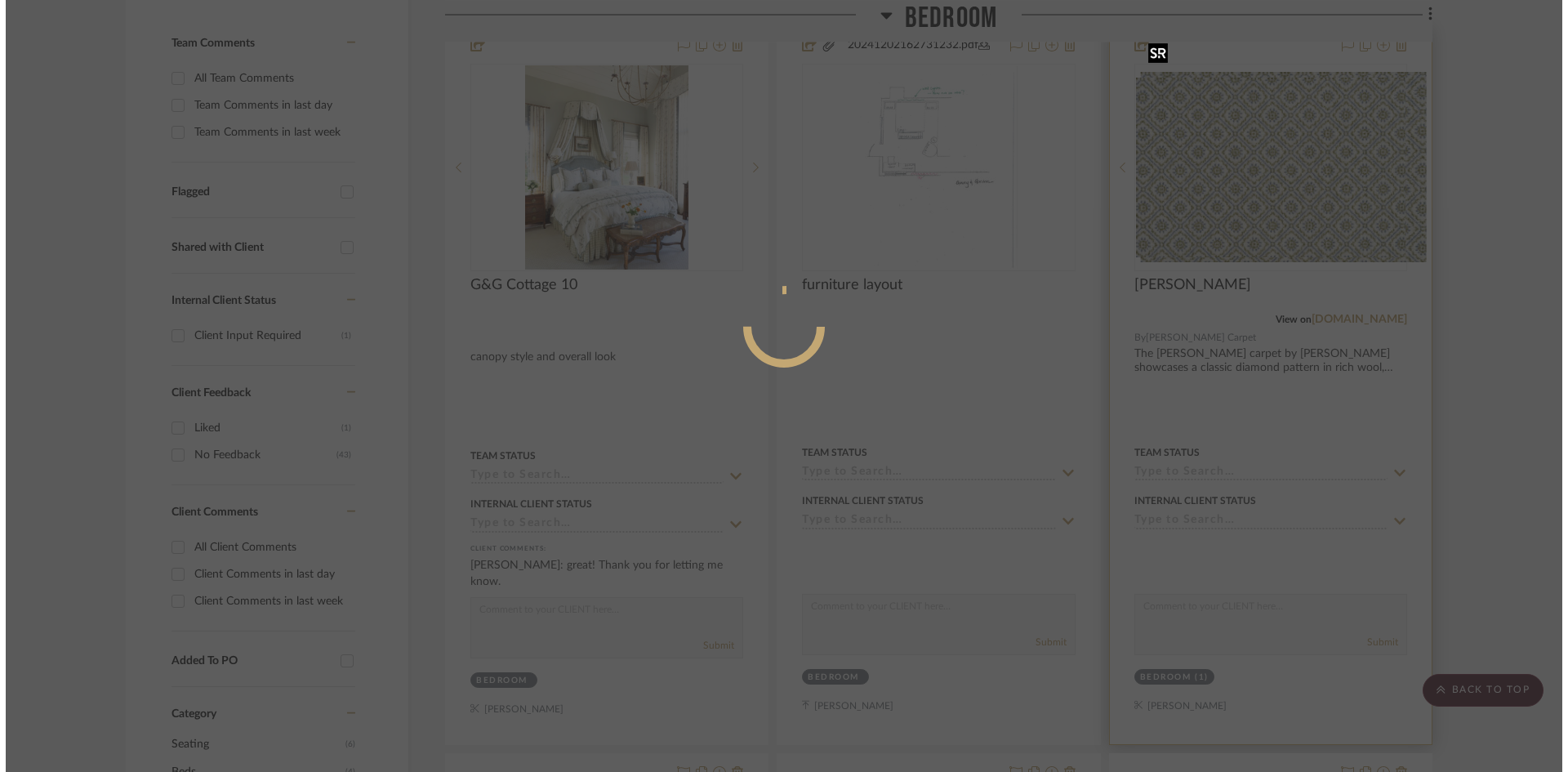
scroll to position [0, 0]
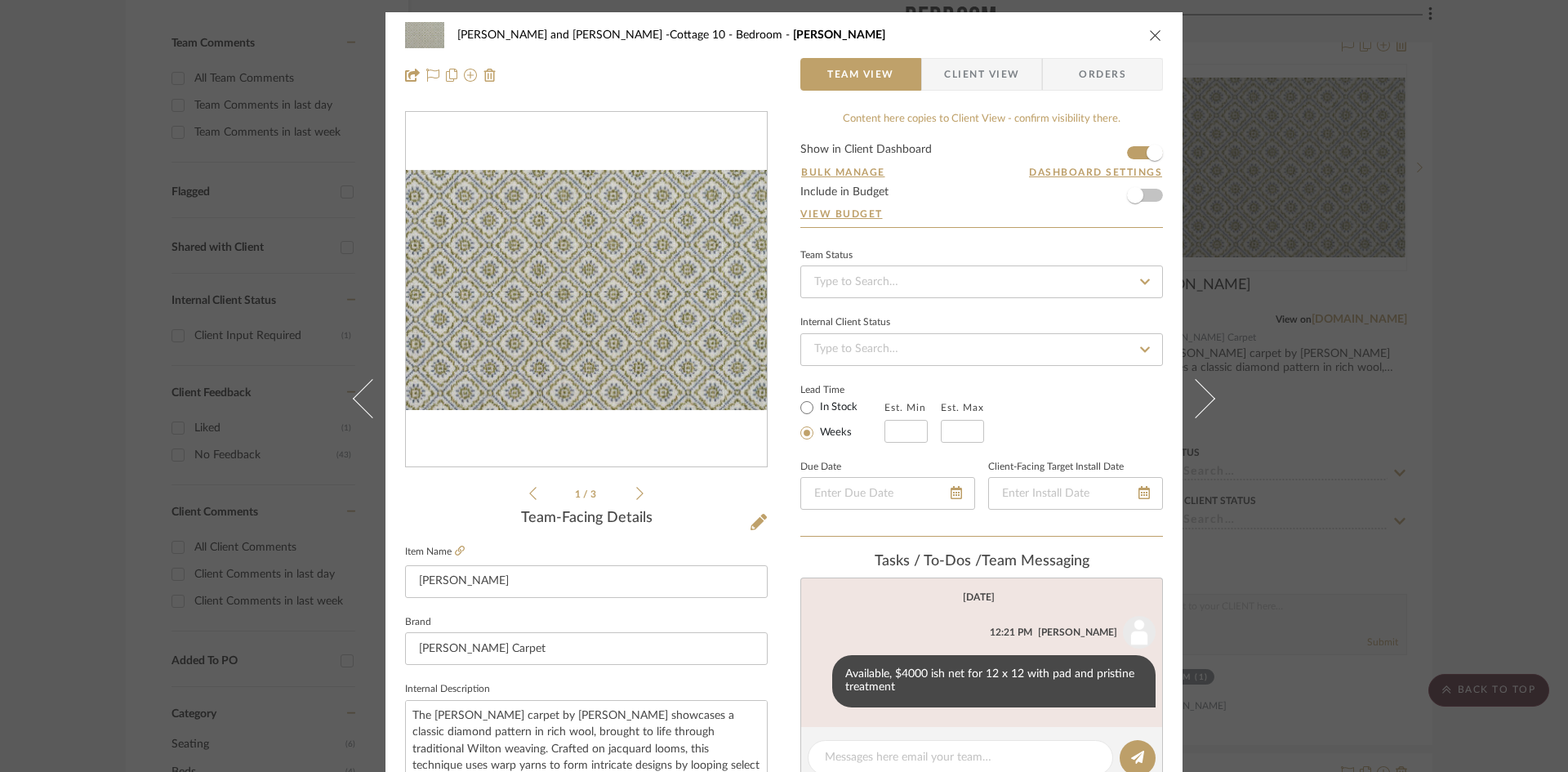
click at [1149, 29] on icon "close" at bounding box center [1155, 35] width 13 height 13
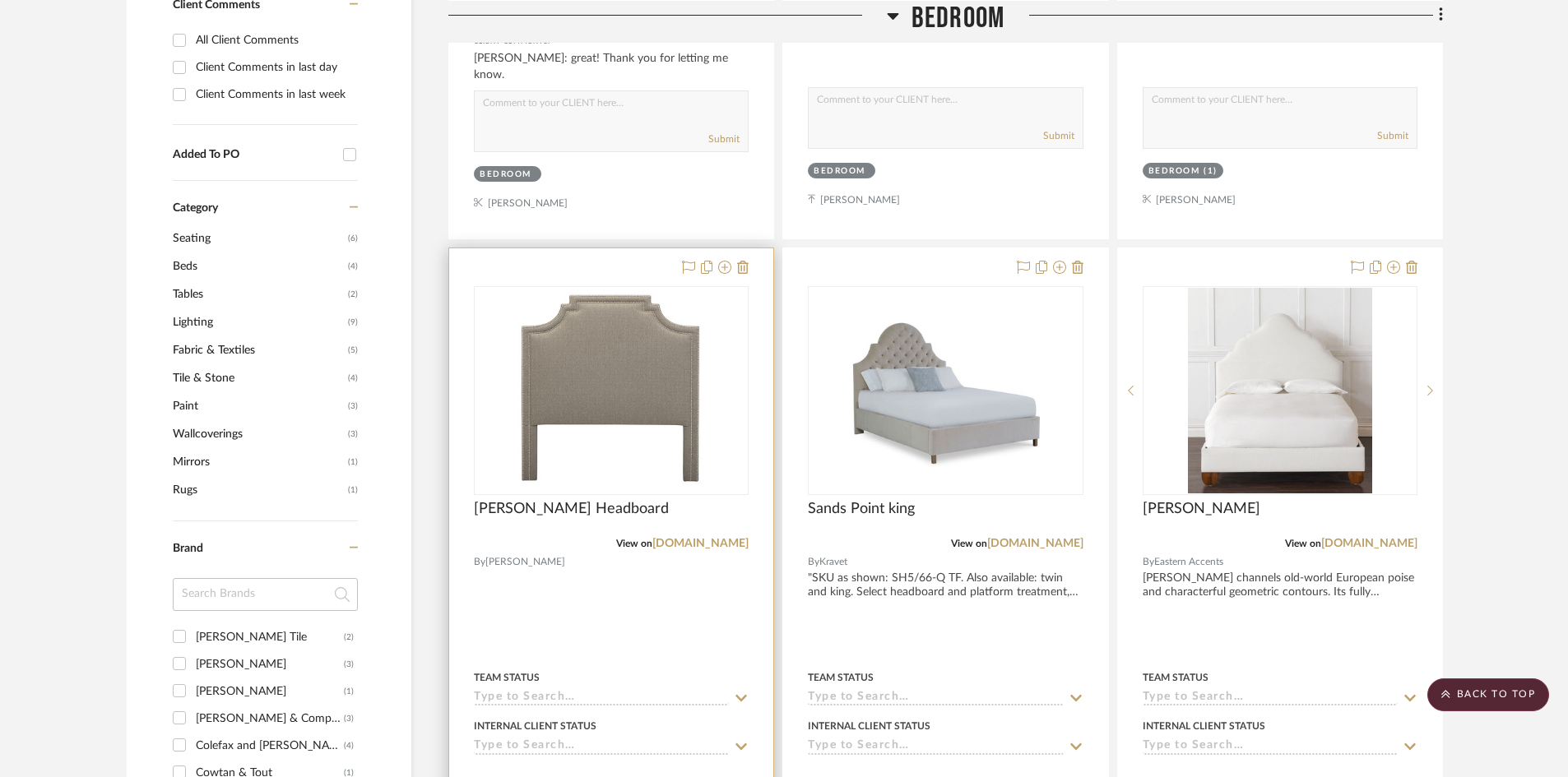
scroll to position [987, 0]
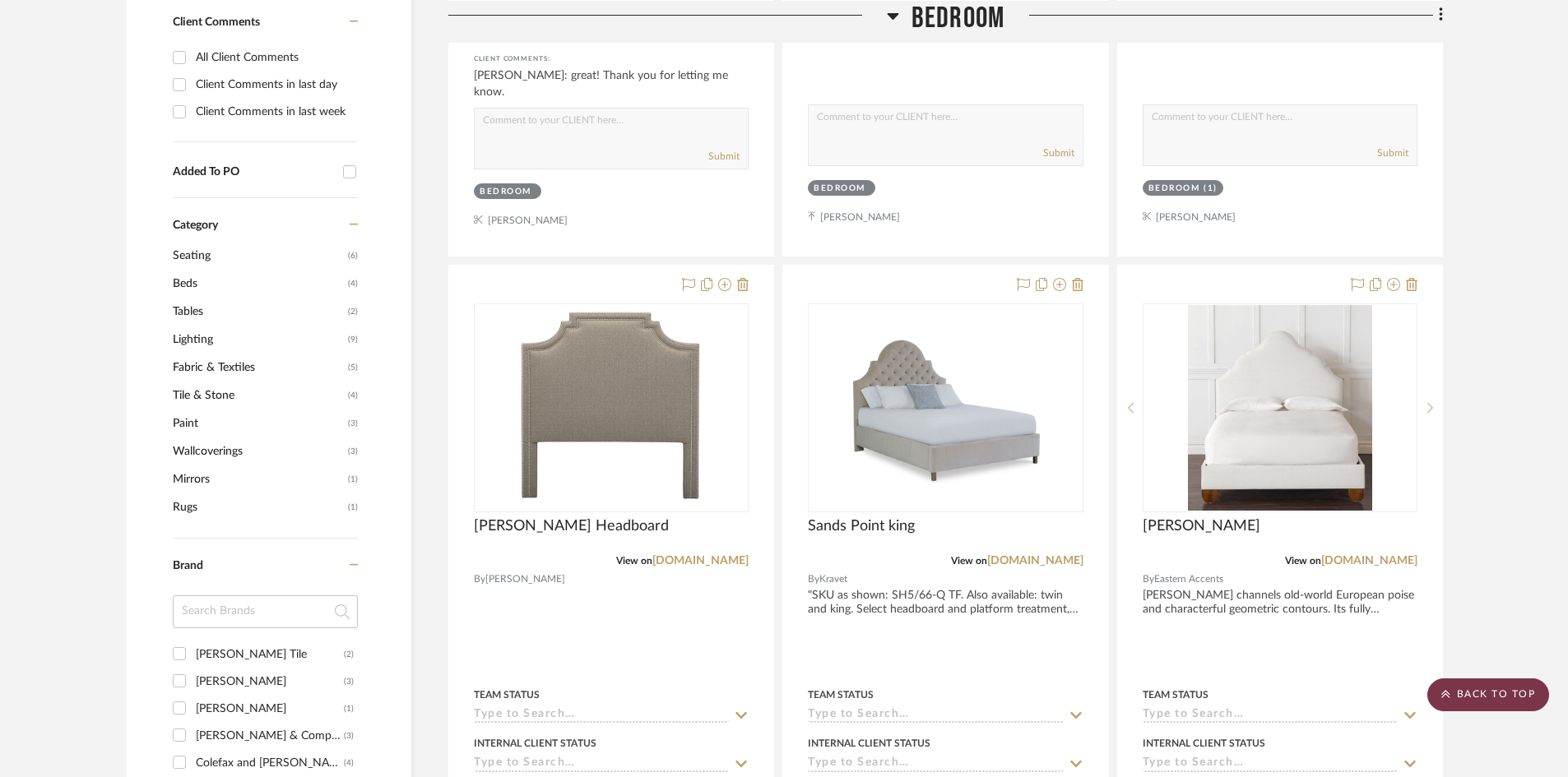
click at [1504, 685] on scroll-to-top-button "BACK TO TOP" at bounding box center [1488, 694] width 122 height 33
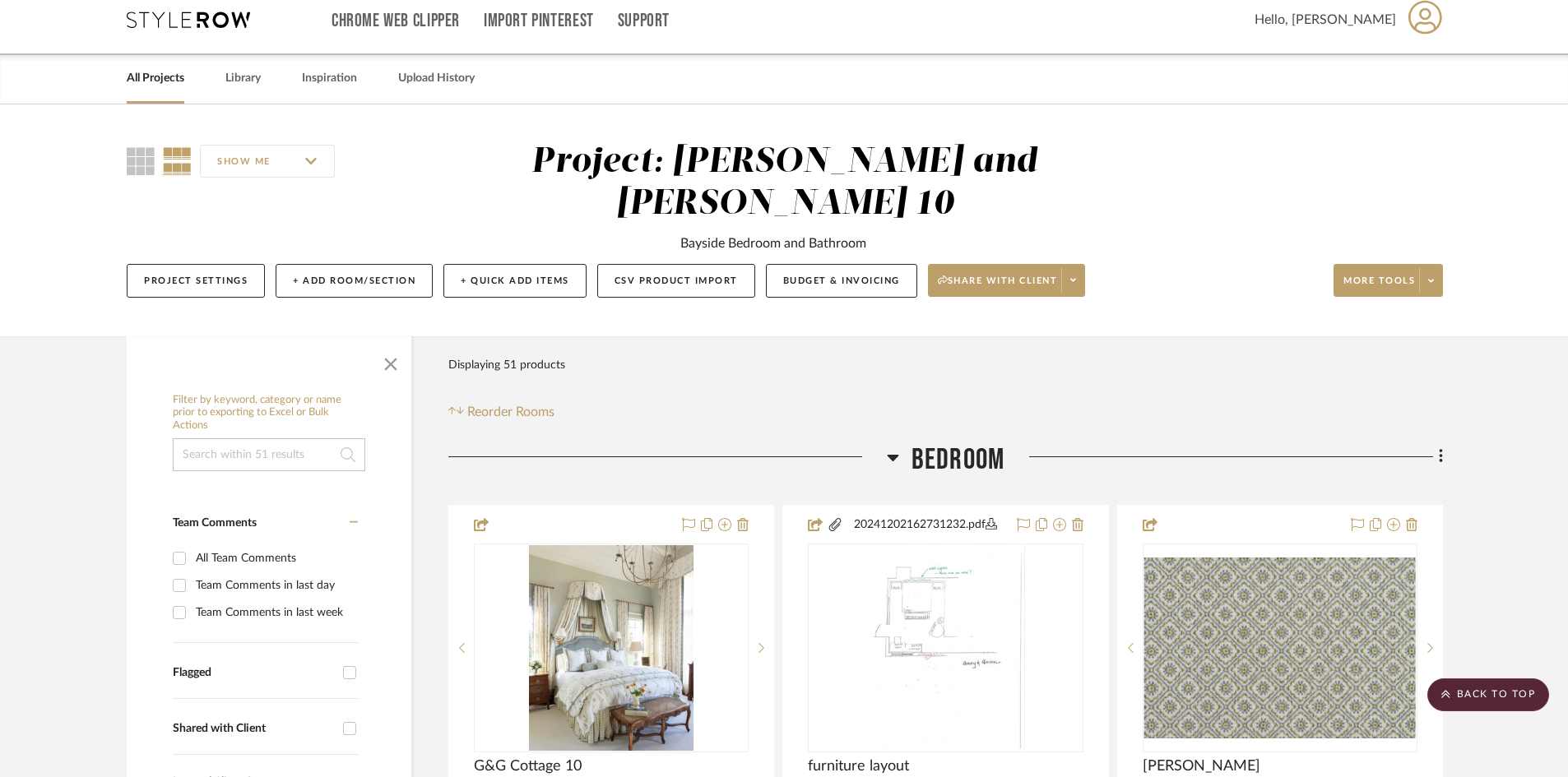
scroll to position [0, 0]
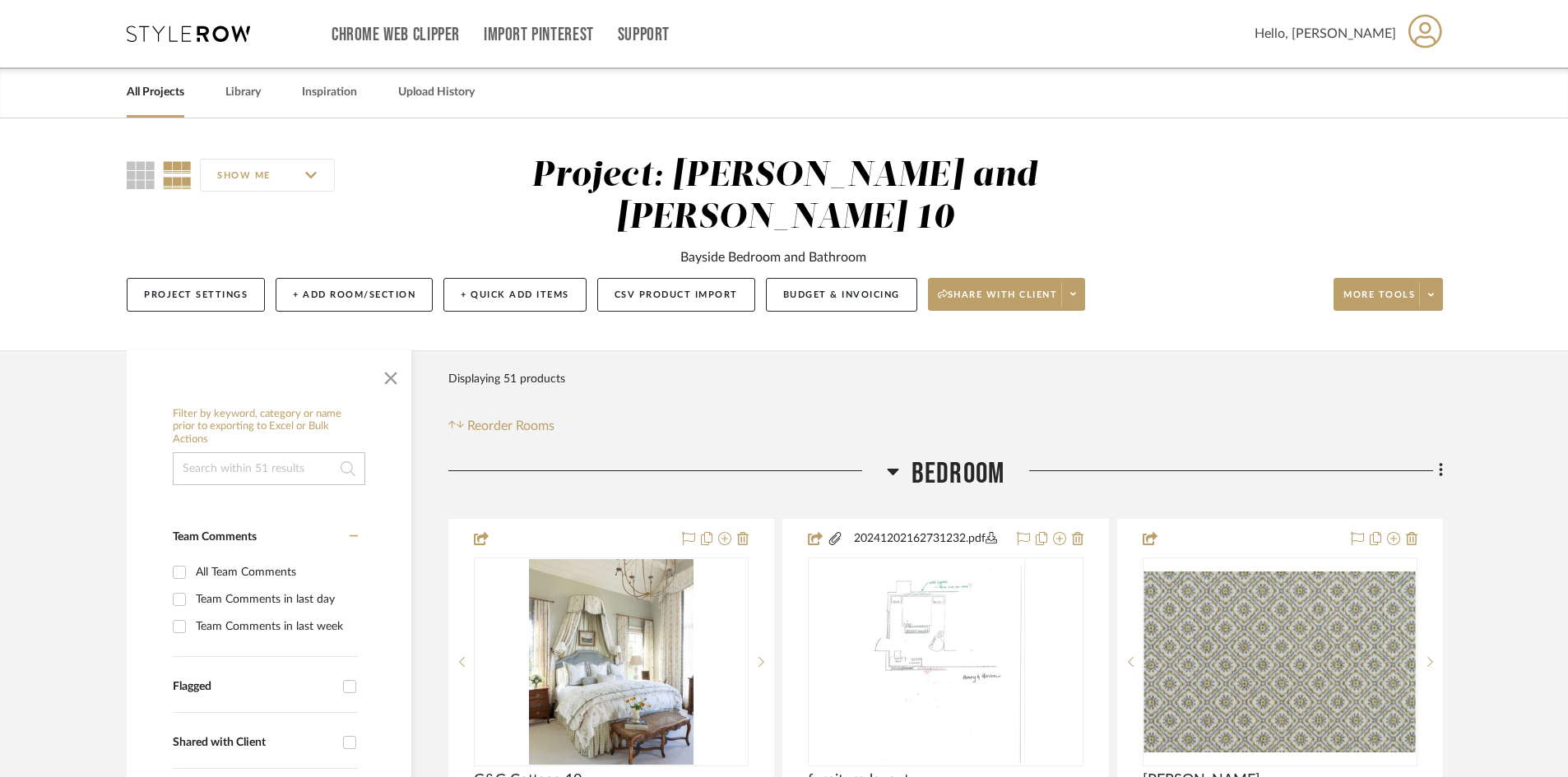
click at [145, 88] on link "All Projects" at bounding box center [155, 92] width 57 height 22
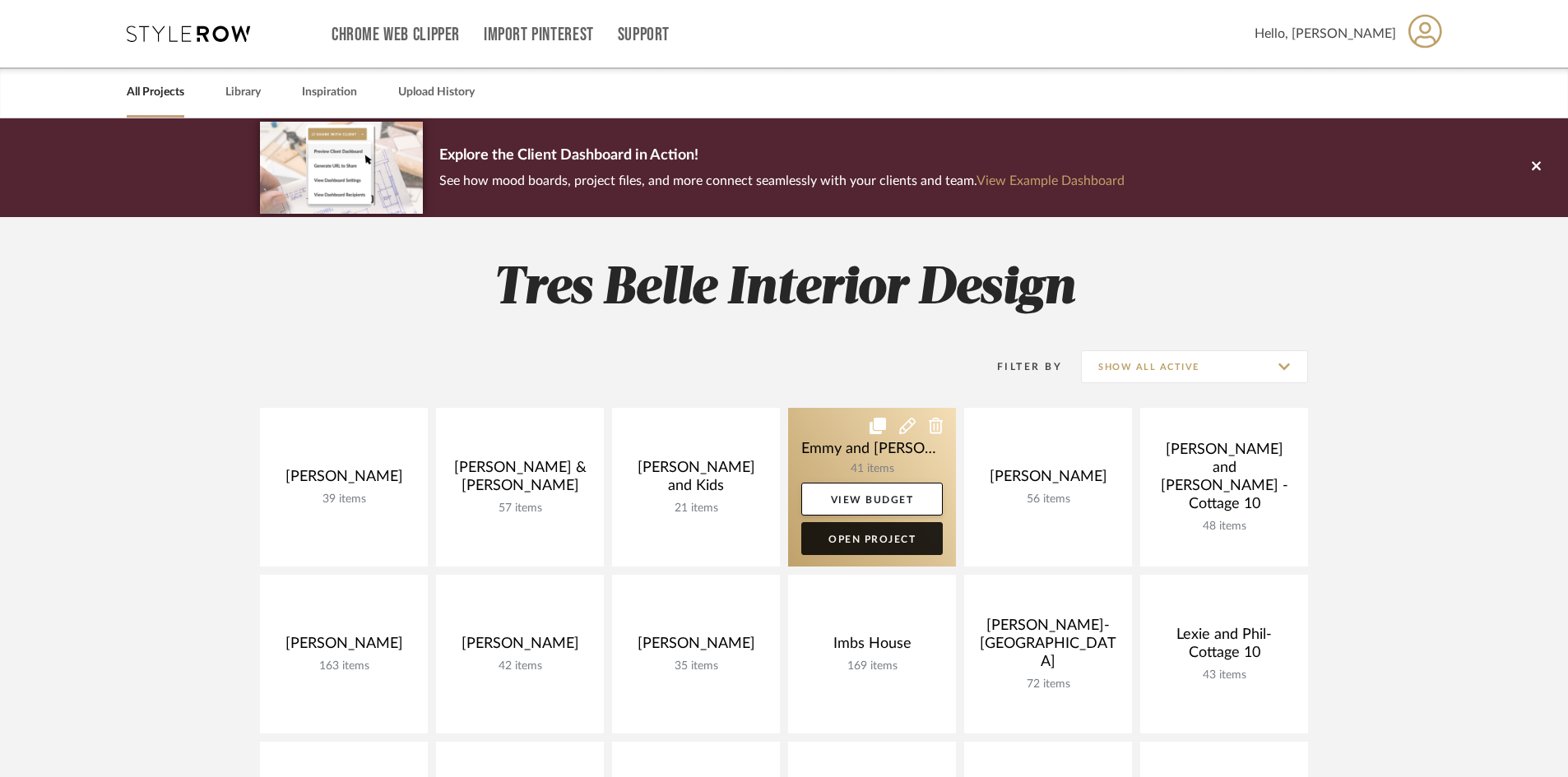
click at [849, 540] on link "Open Project" at bounding box center [872, 538] width 142 height 33
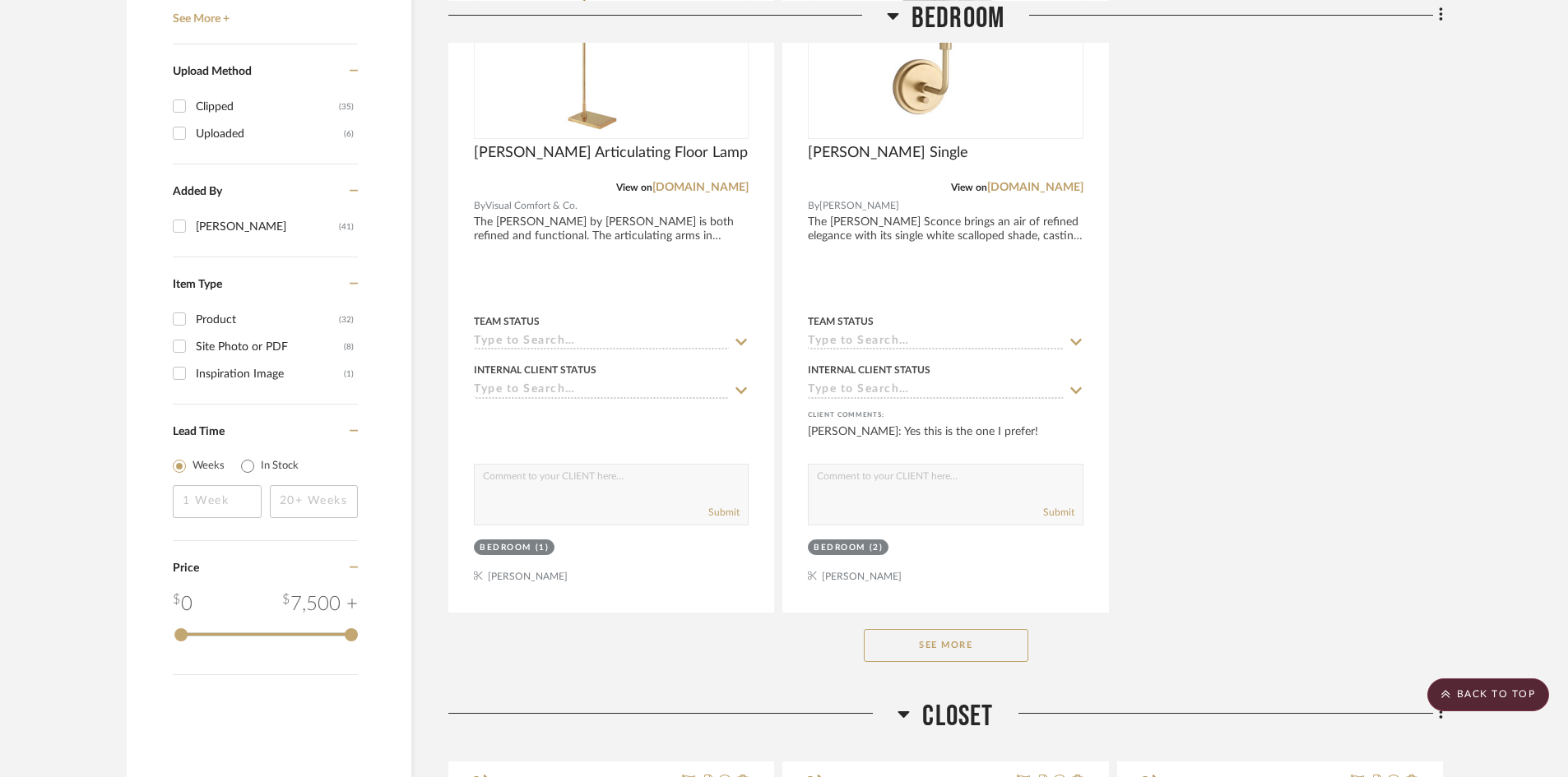
scroll to position [2055, 0]
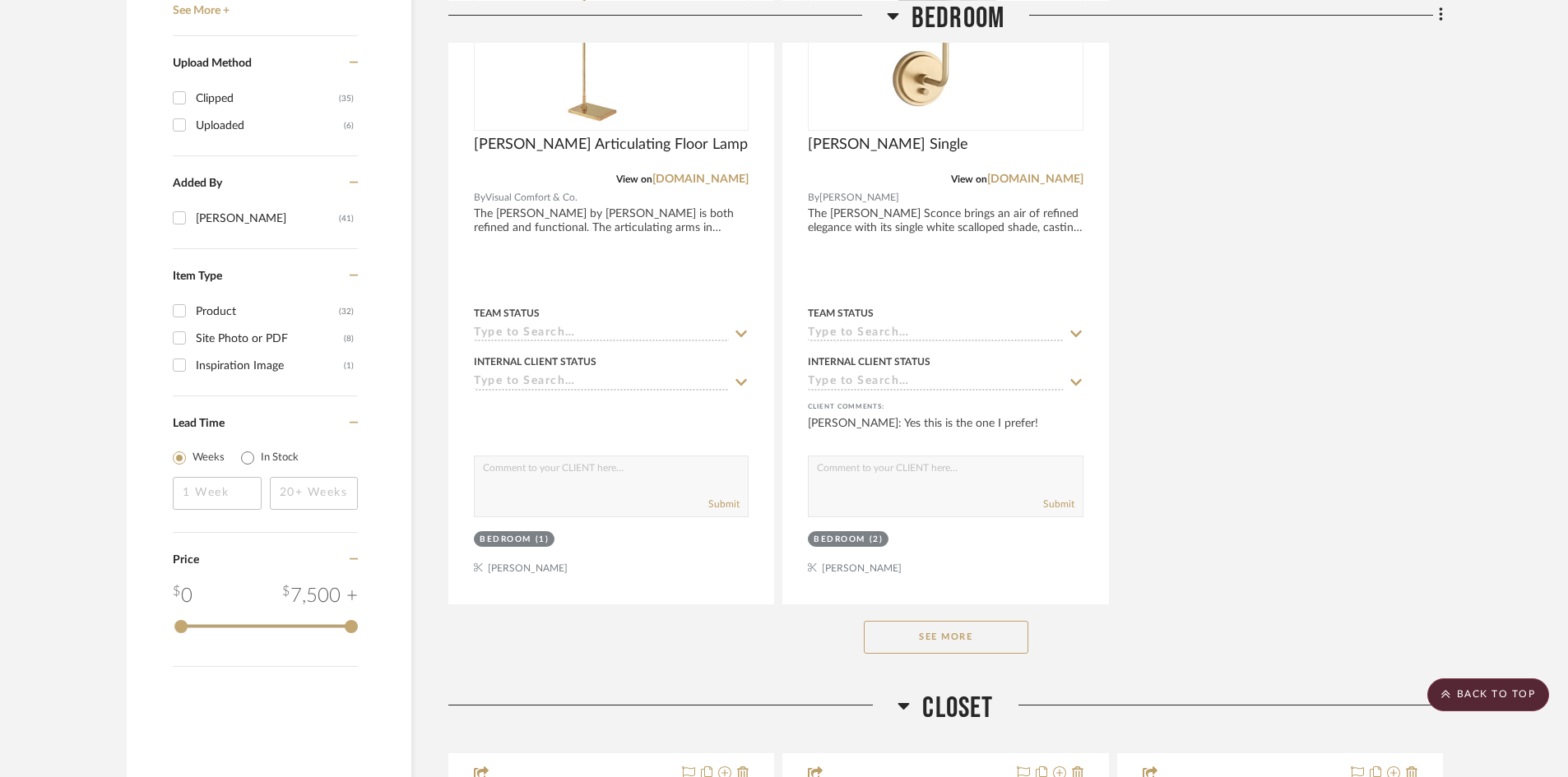
click at [945, 640] on button "See More" at bounding box center [946, 637] width 165 height 33
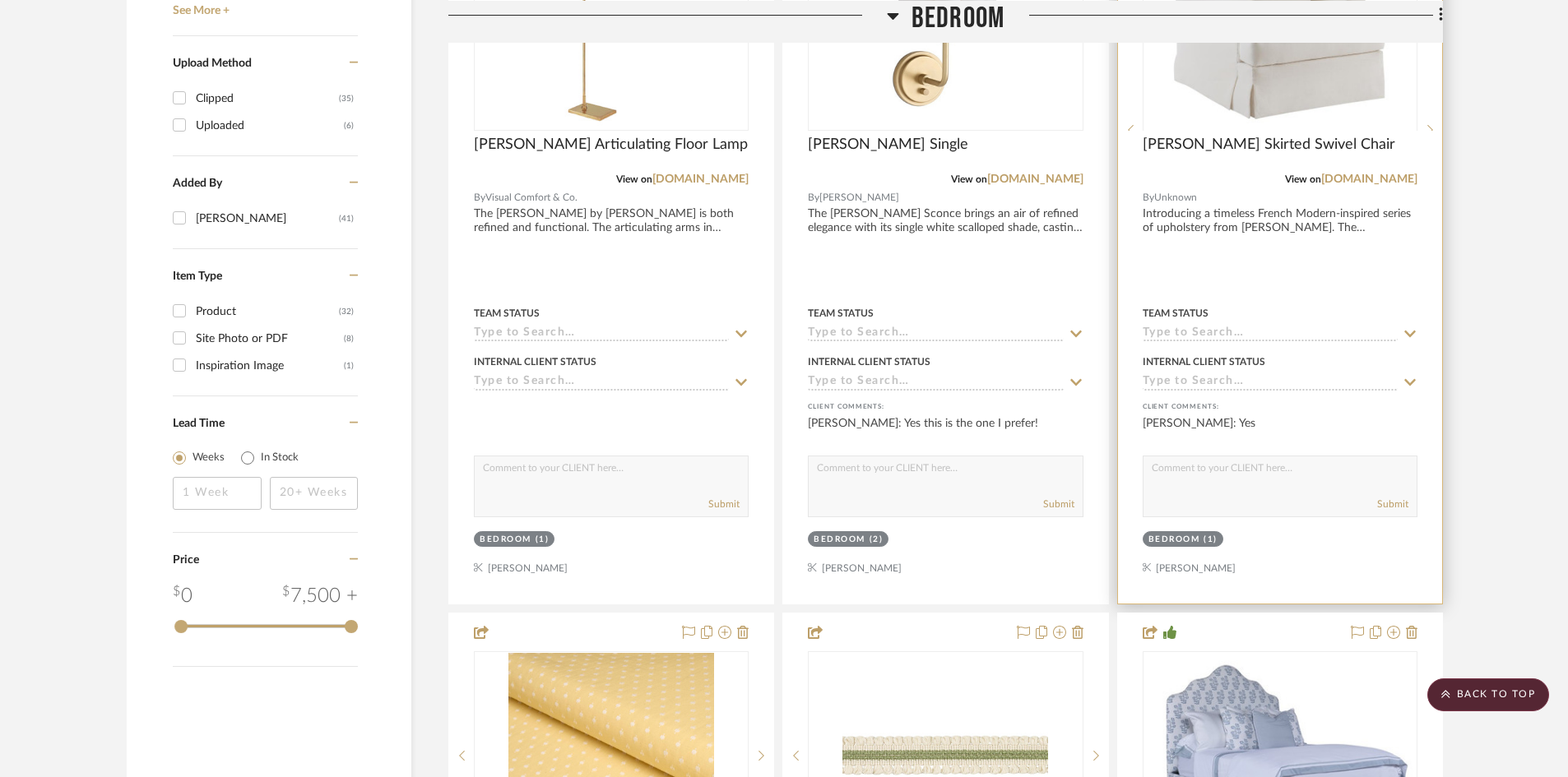
click at [1311, 84] on div at bounding box center [1280, 130] width 275 height 416
click at [1267, 86] on img "0" at bounding box center [1280, 26] width 250 height 205
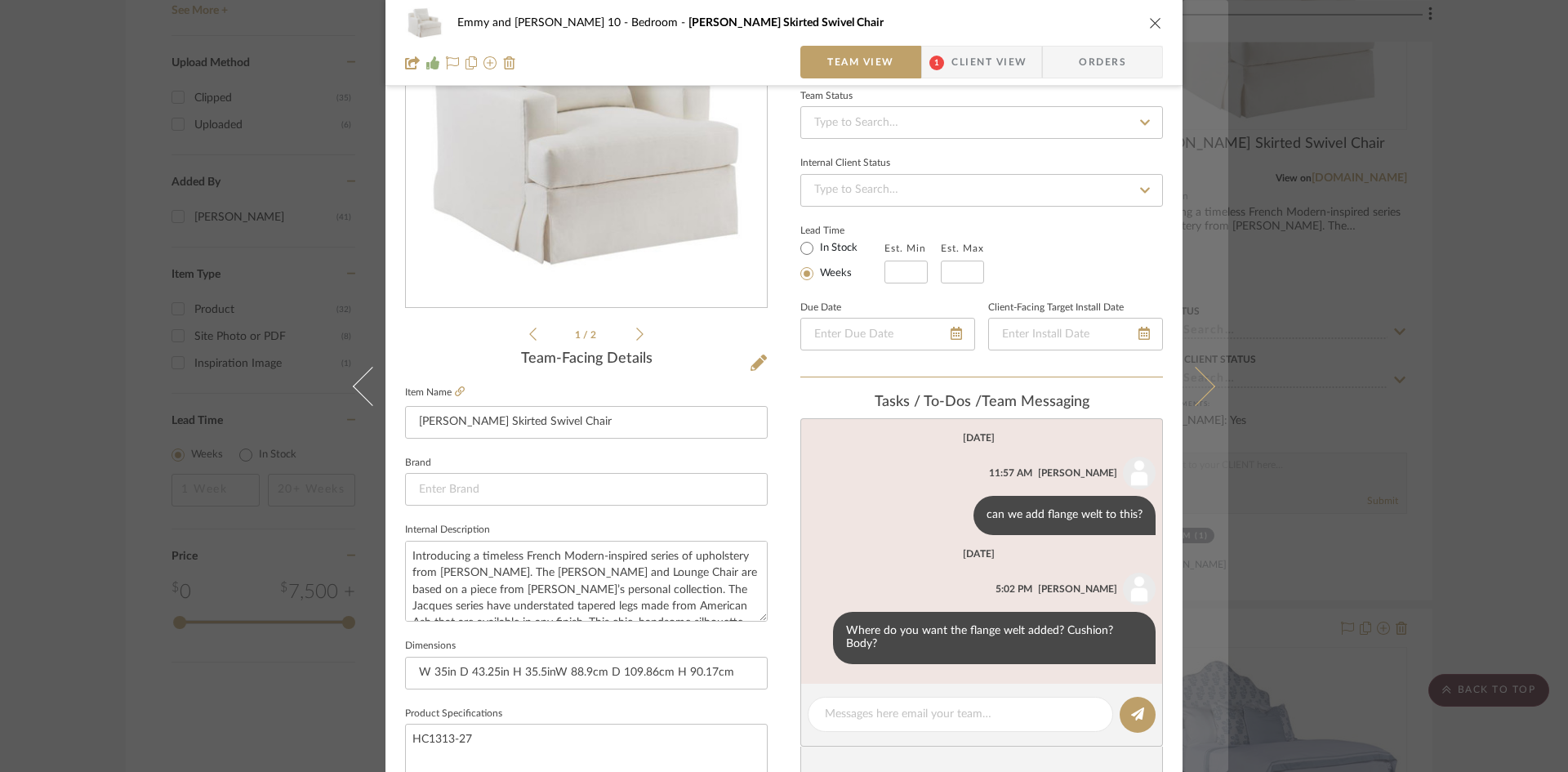
scroll to position [164, 0]
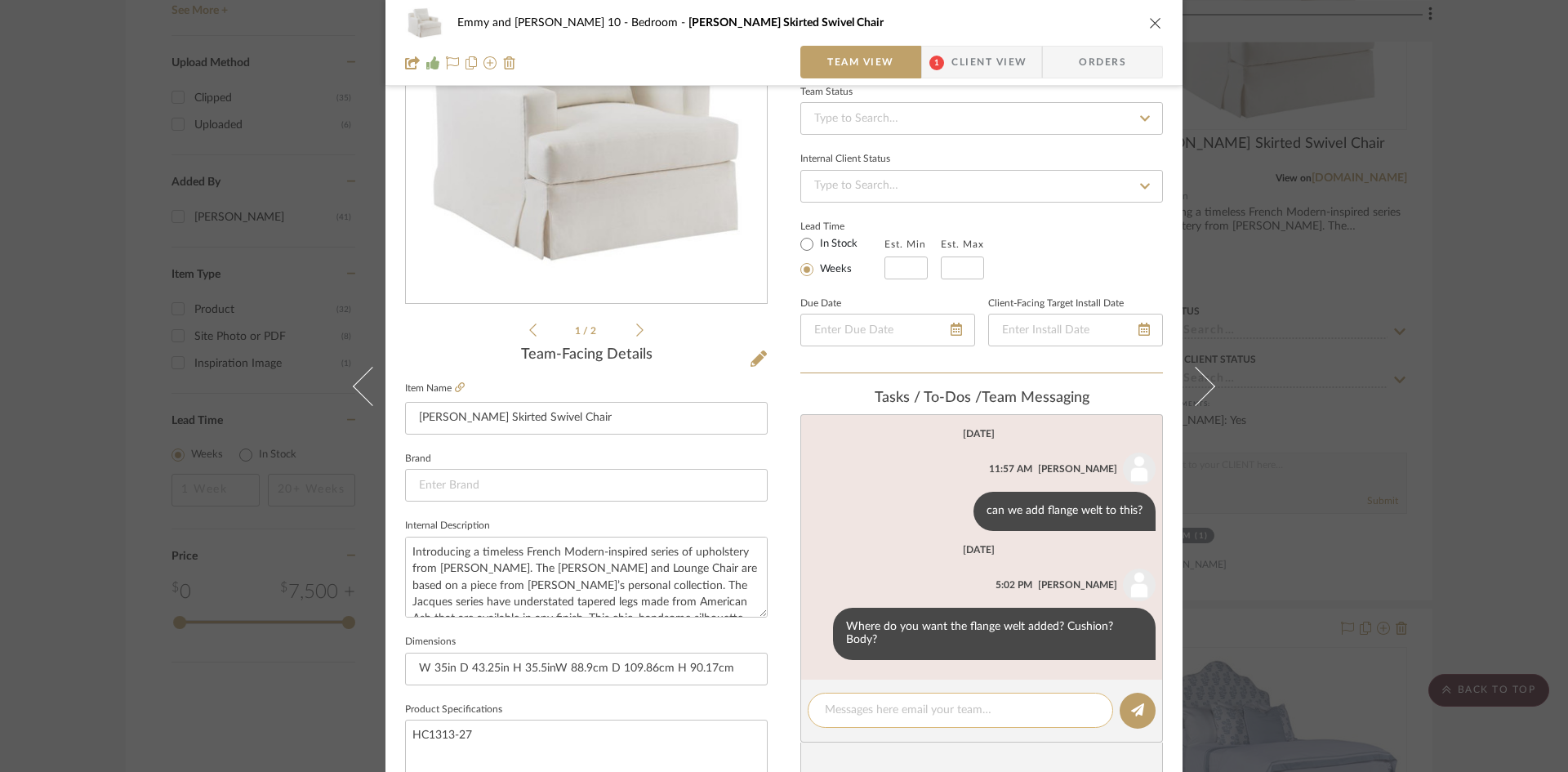
click at [982, 706] on textarea at bounding box center [961, 711] width 271 height 18
click at [816, 632] on icon at bounding box center [818, 633] width 5 height 13
click at [732, 651] on span "Delete" at bounding box center [736, 653] width 67 height 14
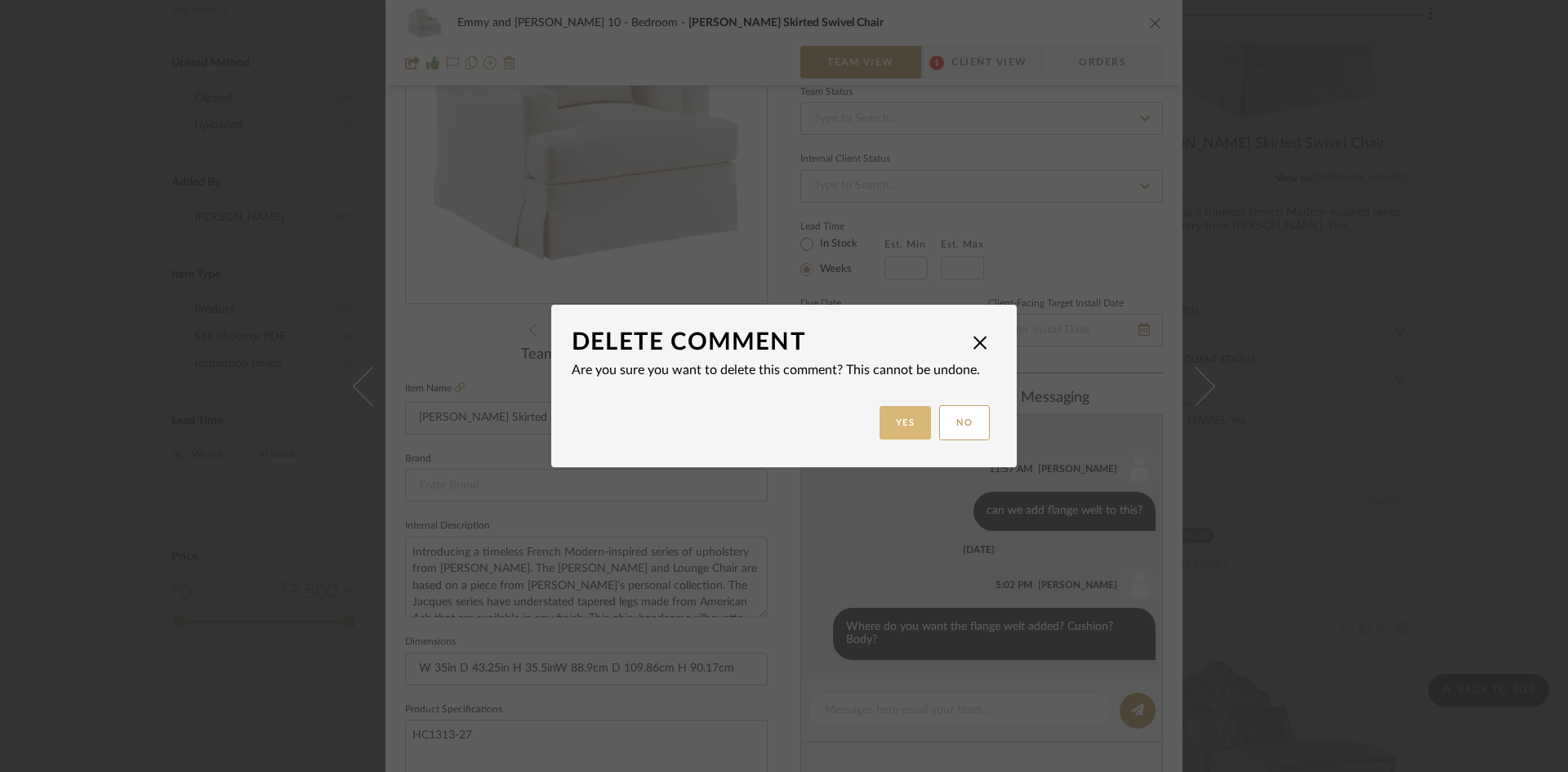
click at [901, 423] on button "Yes" at bounding box center [906, 423] width 52 height 33
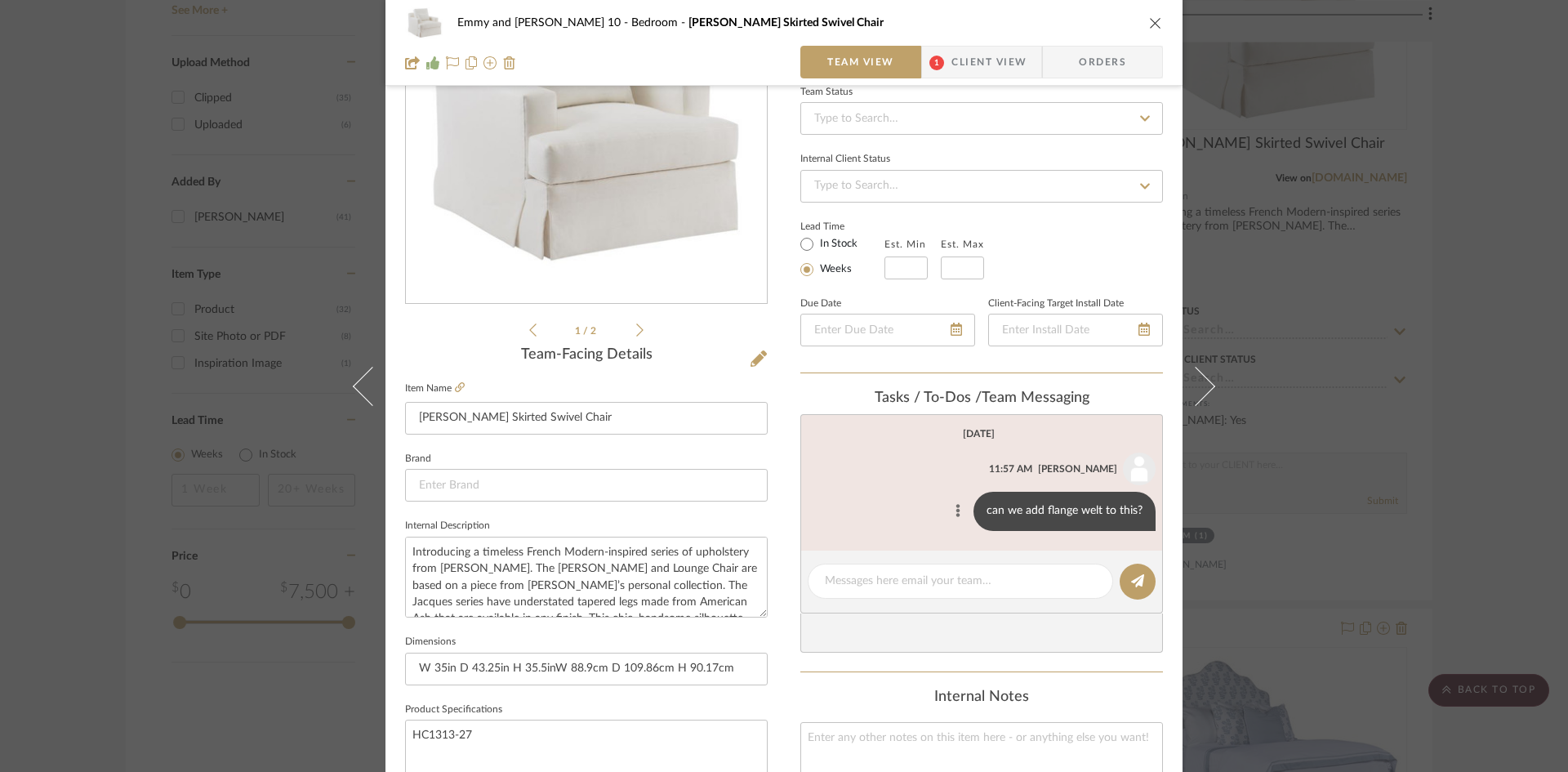
click at [956, 509] on icon at bounding box center [958, 510] width 5 height 13
click at [892, 487] on span "Edit Message" at bounding box center [878, 491] width 67 height 14
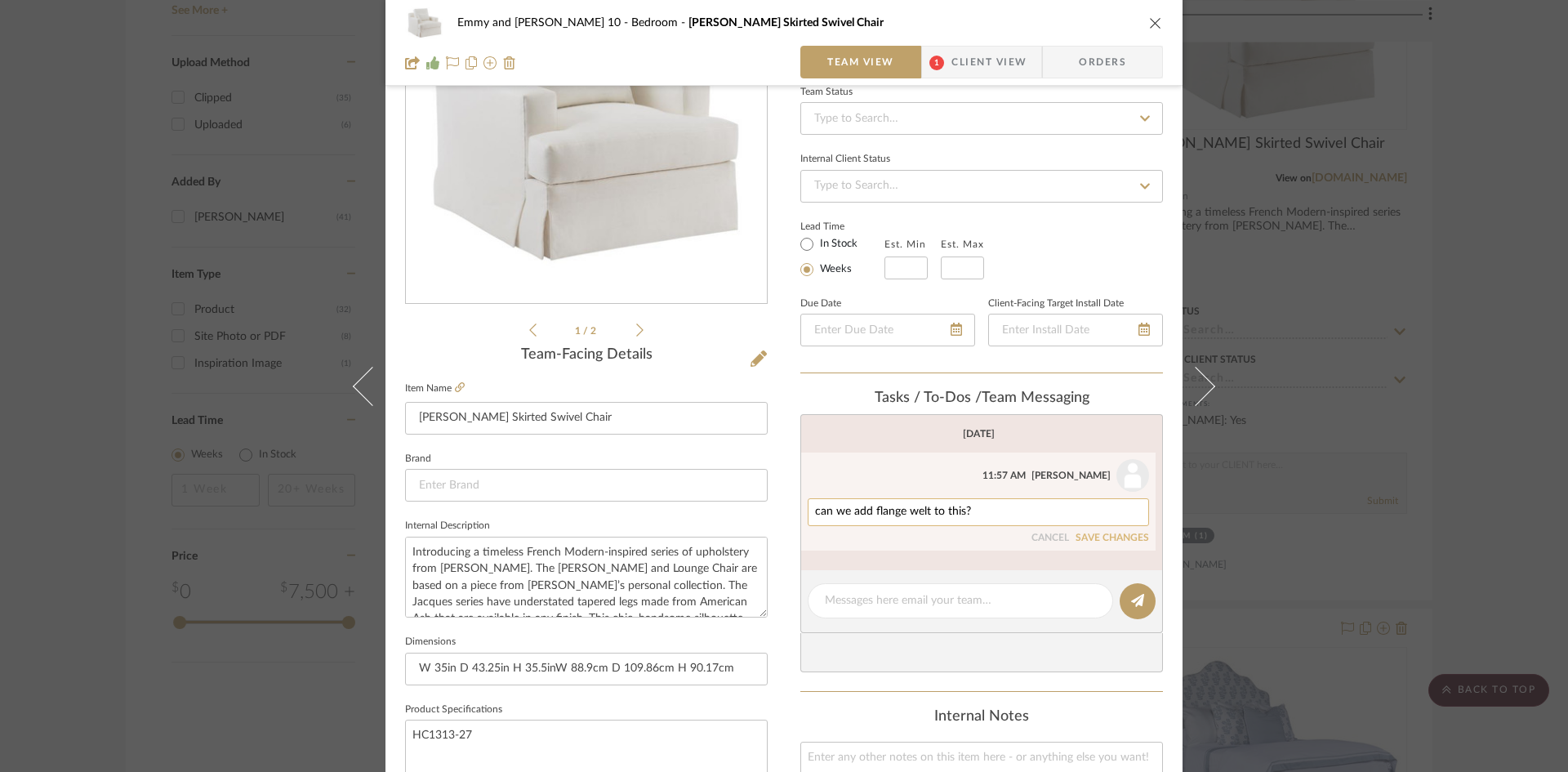
click at [967, 515] on textarea "can we add flange welt to this?" at bounding box center [978, 512] width 326 height 13
type textarea "can we add flange welt to this? Back and seat cushion."
click at [1135, 598] on icon at bounding box center [1138, 600] width 13 height 13
click at [1116, 533] on button "SAVE CHANGES" at bounding box center [1112, 538] width 74 height 11
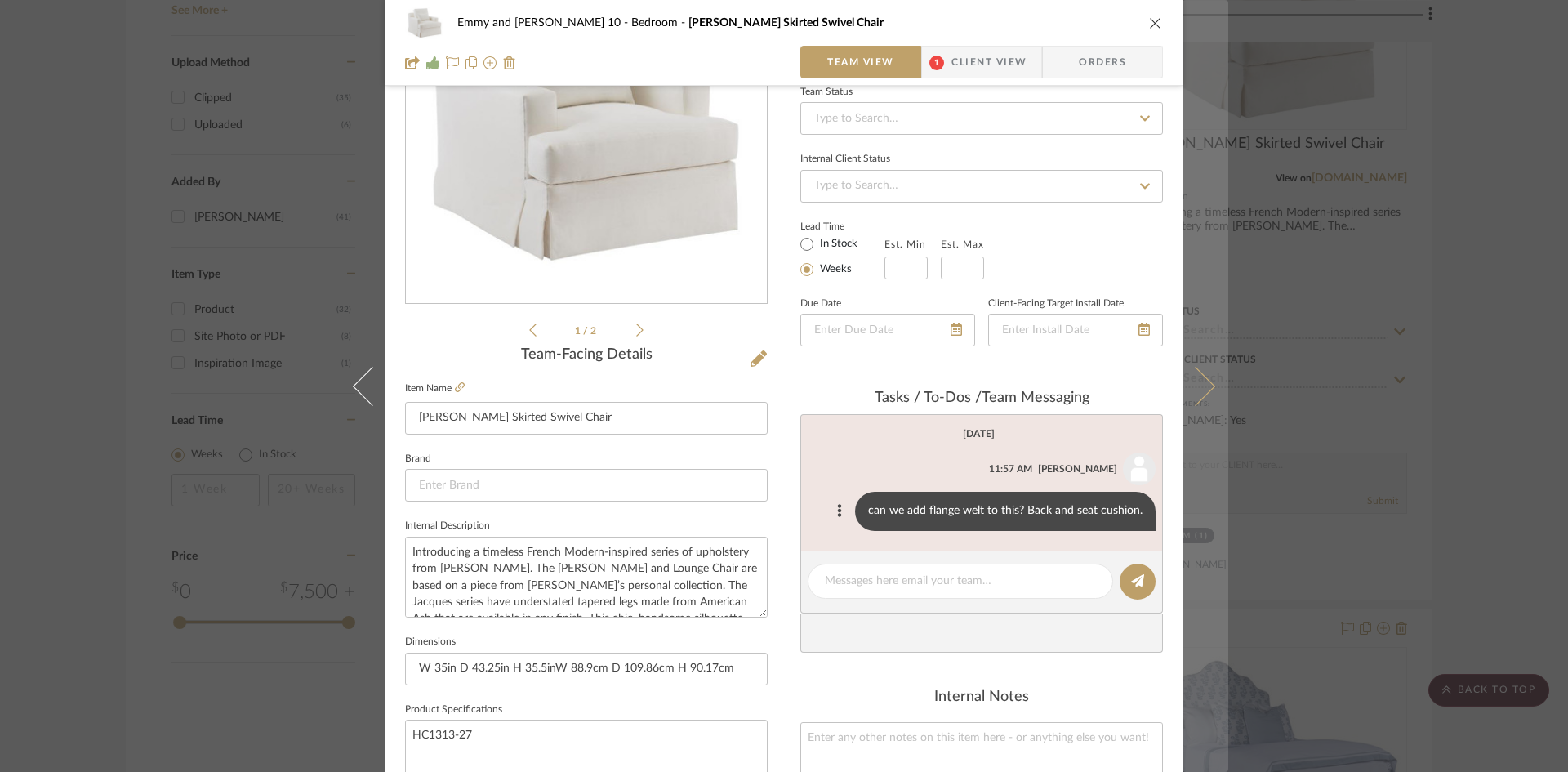
click at [1208, 383] on button at bounding box center [1206, 386] width 46 height 772
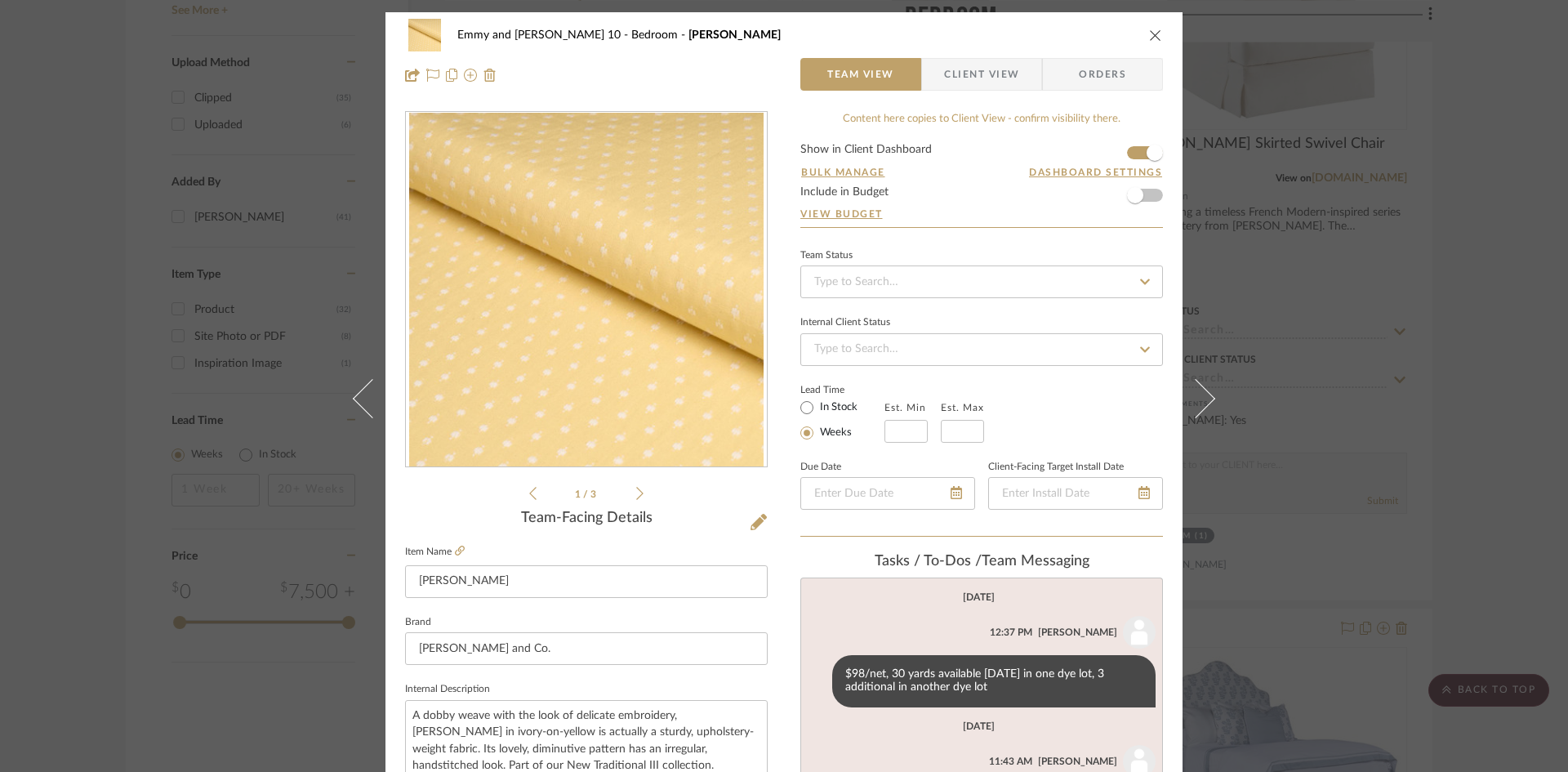
scroll to position [245, 0]
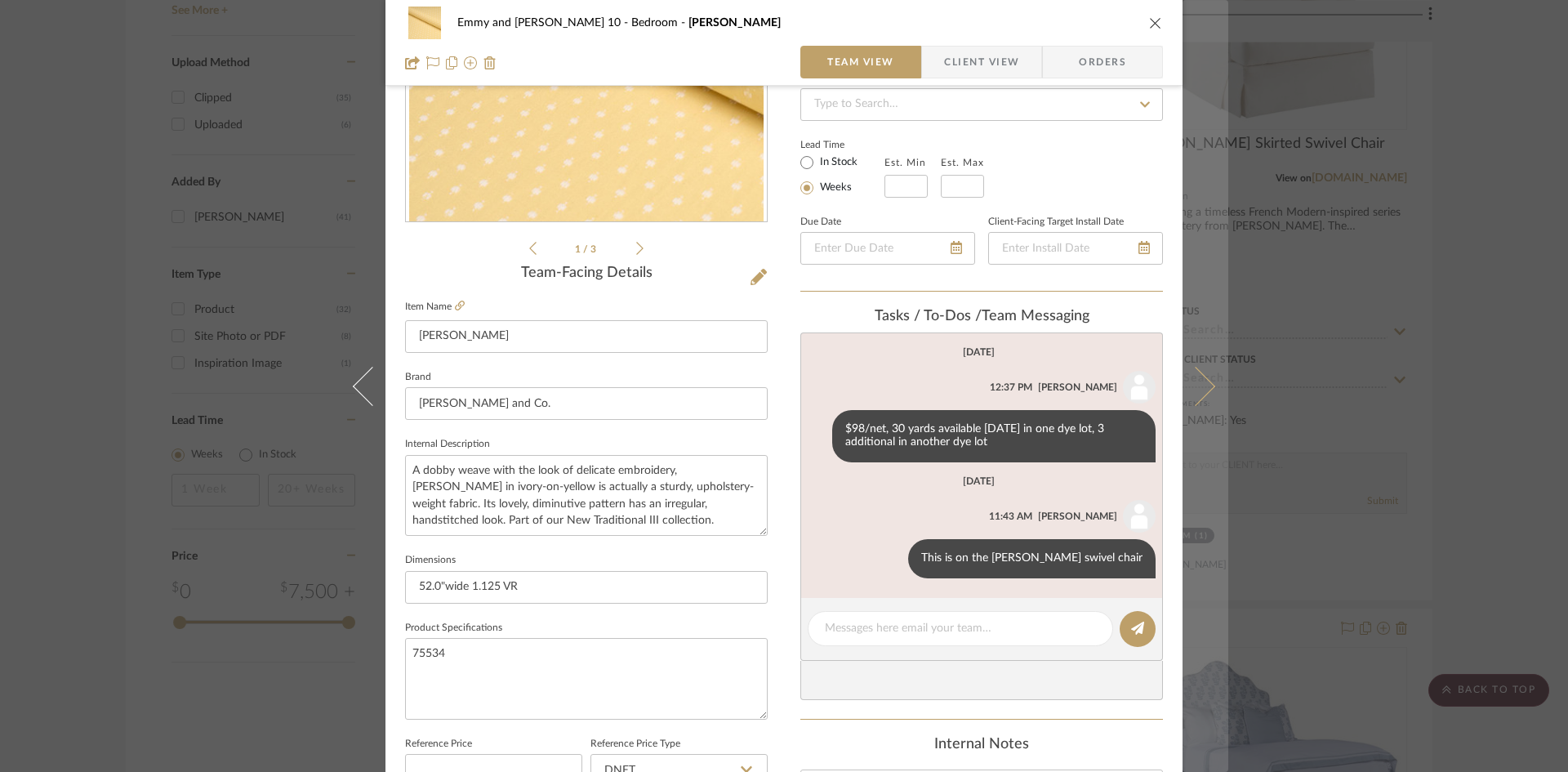
click at [1198, 384] on icon at bounding box center [1195, 385] width 39 height 39
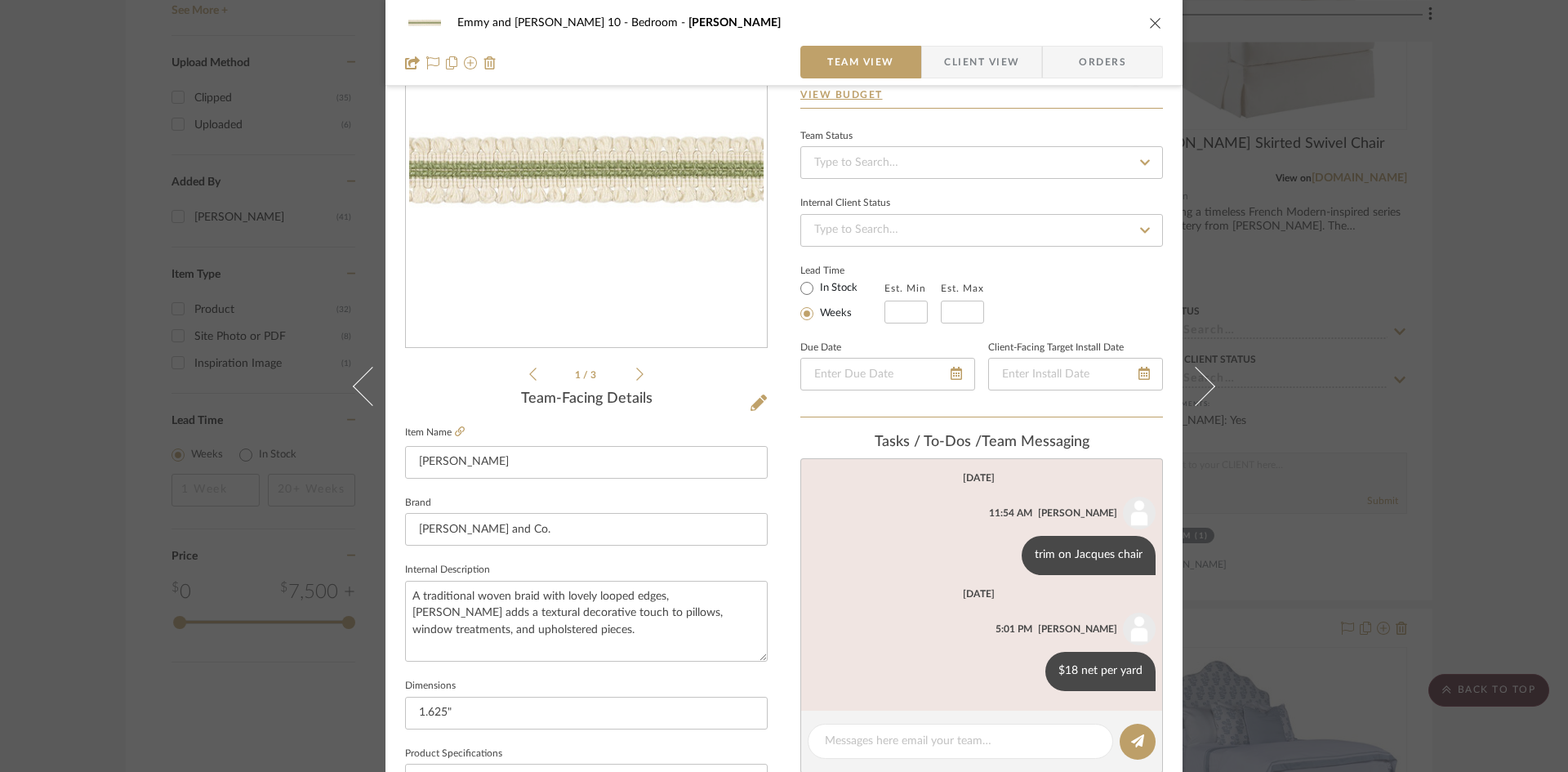
scroll to position [164, 0]
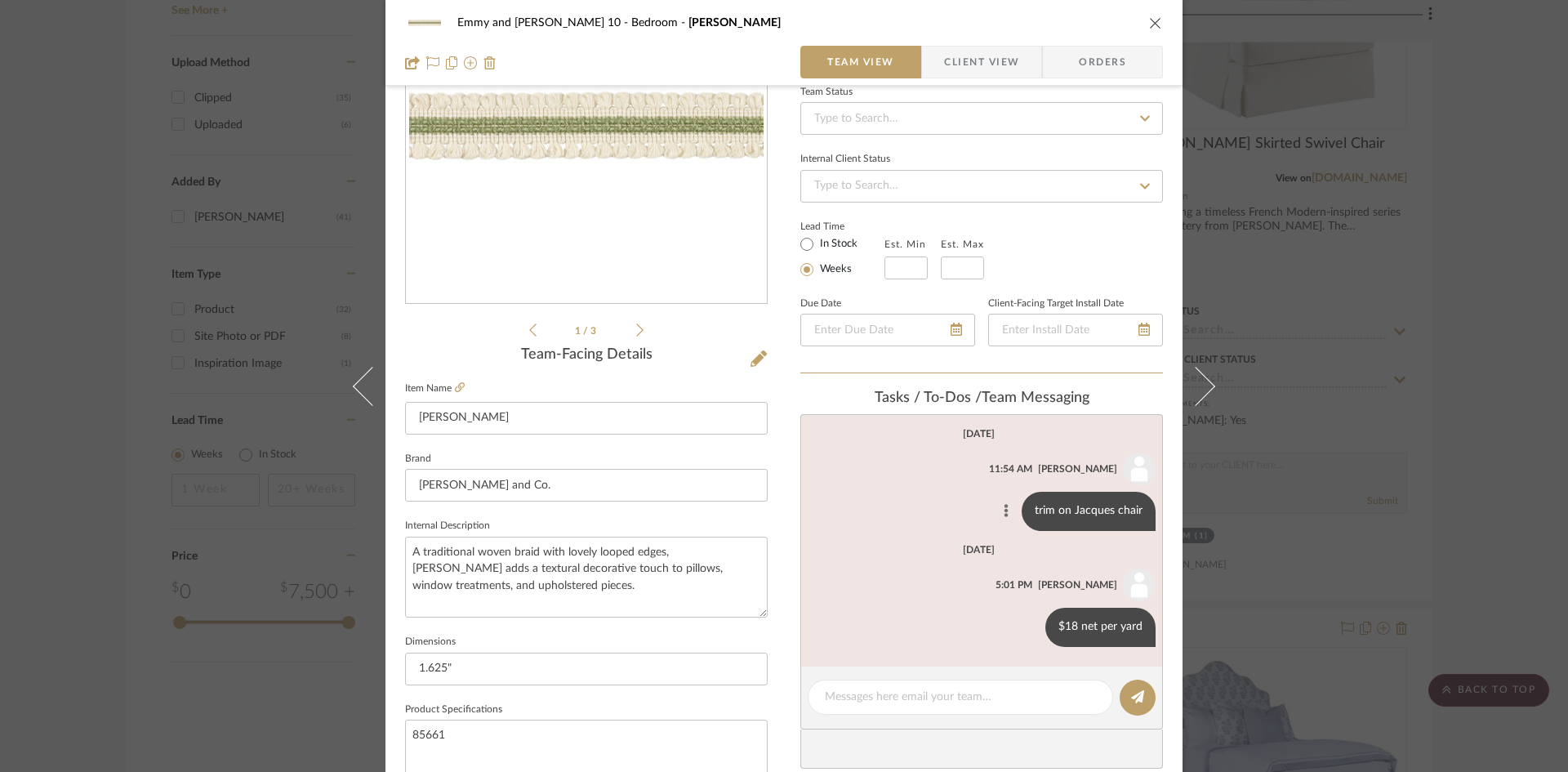
click at [1004, 507] on icon at bounding box center [1006, 510] width 4 height 13
click at [930, 491] on span "Edit Message" at bounding box center [927, 491] width 67 height 14
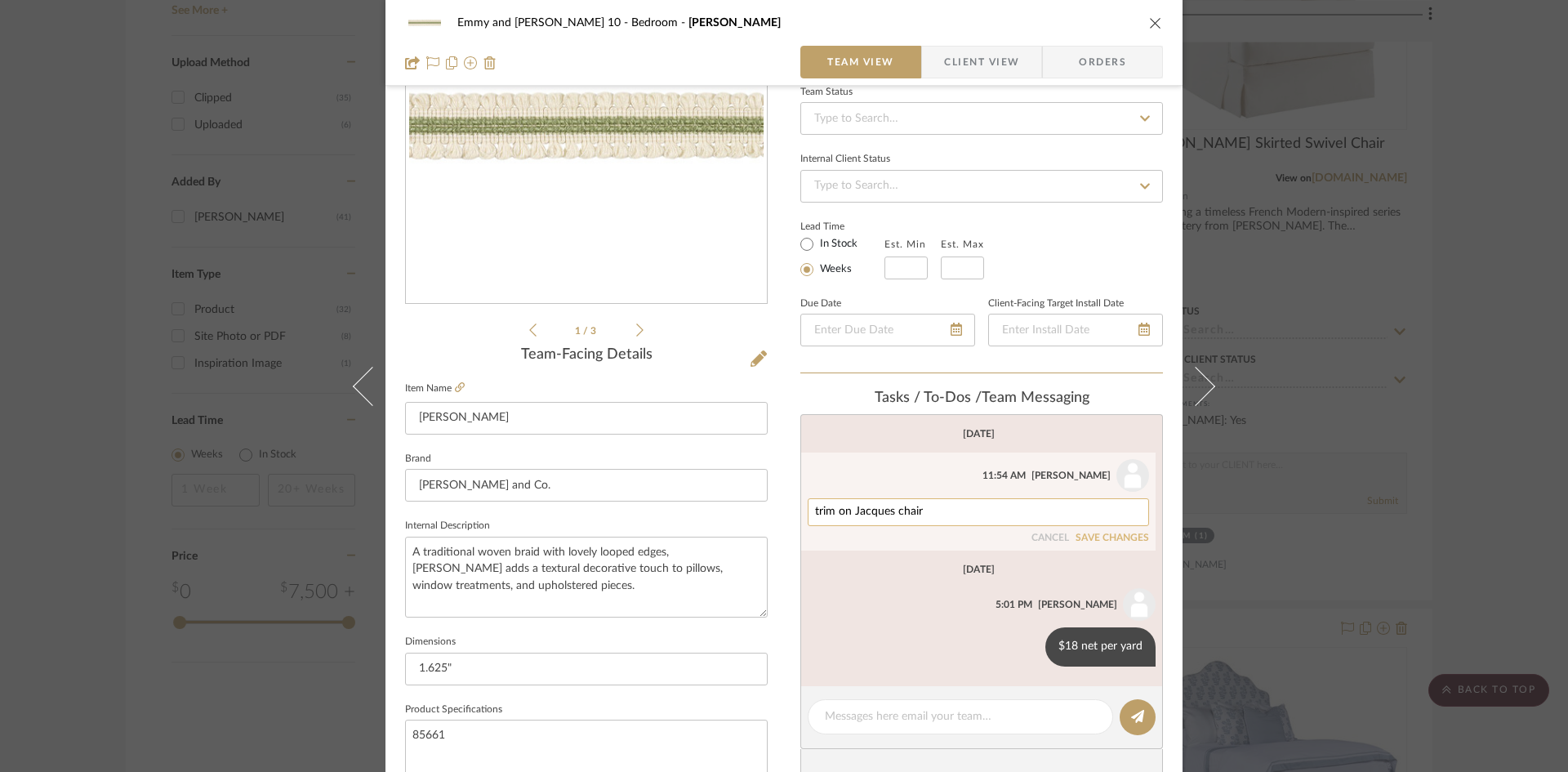
click at [934, 510] on textarea "trim on Jacques chair" at bounding box center [978, 512] width 326 height 13
type textarea "trim on Jacques chair skirt bottom"
click at [1109, 533] on button "SAVE CHANGES" at bounding box center [1112, 538] width 74 height 11
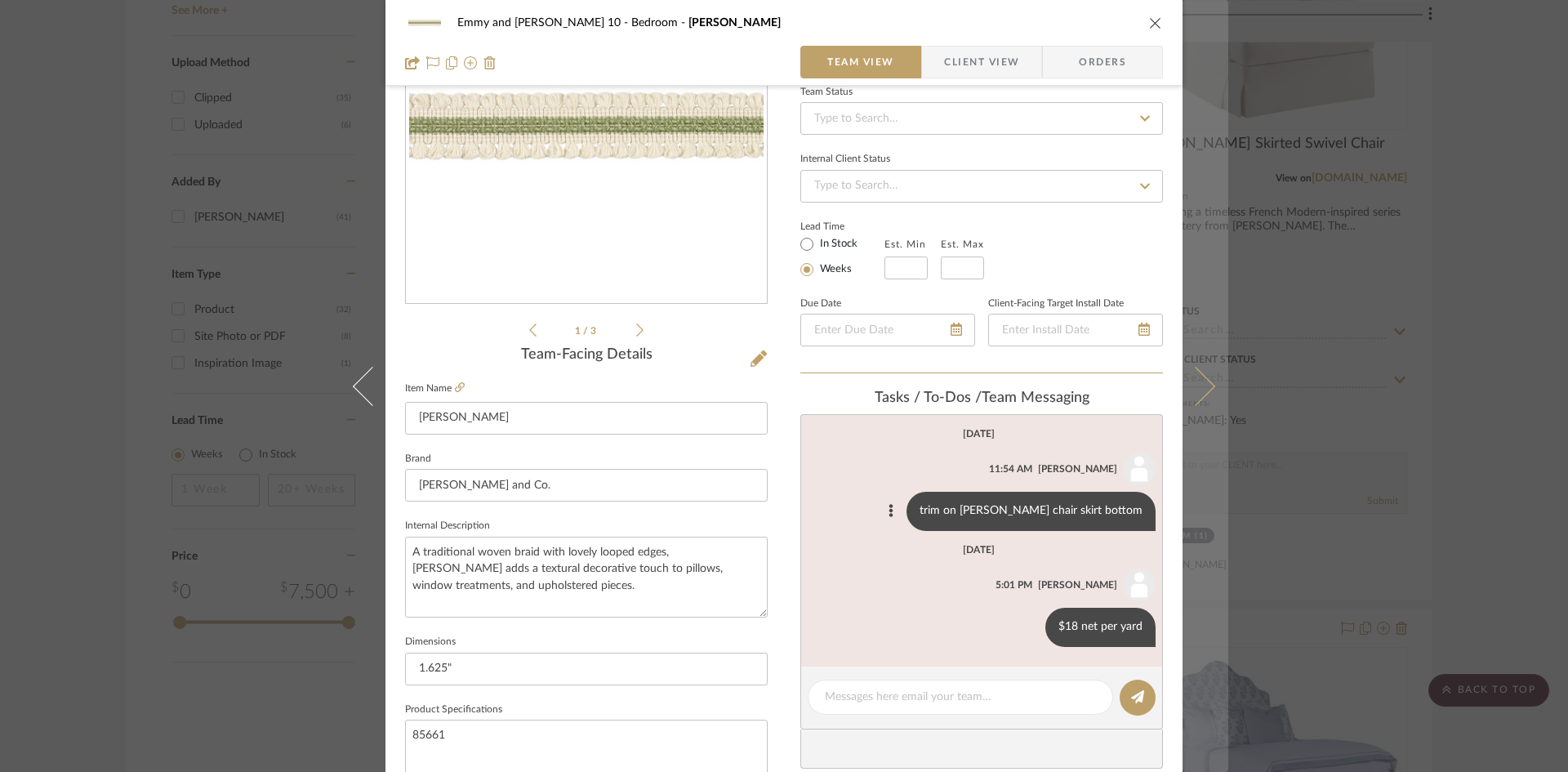
click at [1196, 376] on icon at bounding box center [1195, 385] width 39 height 39
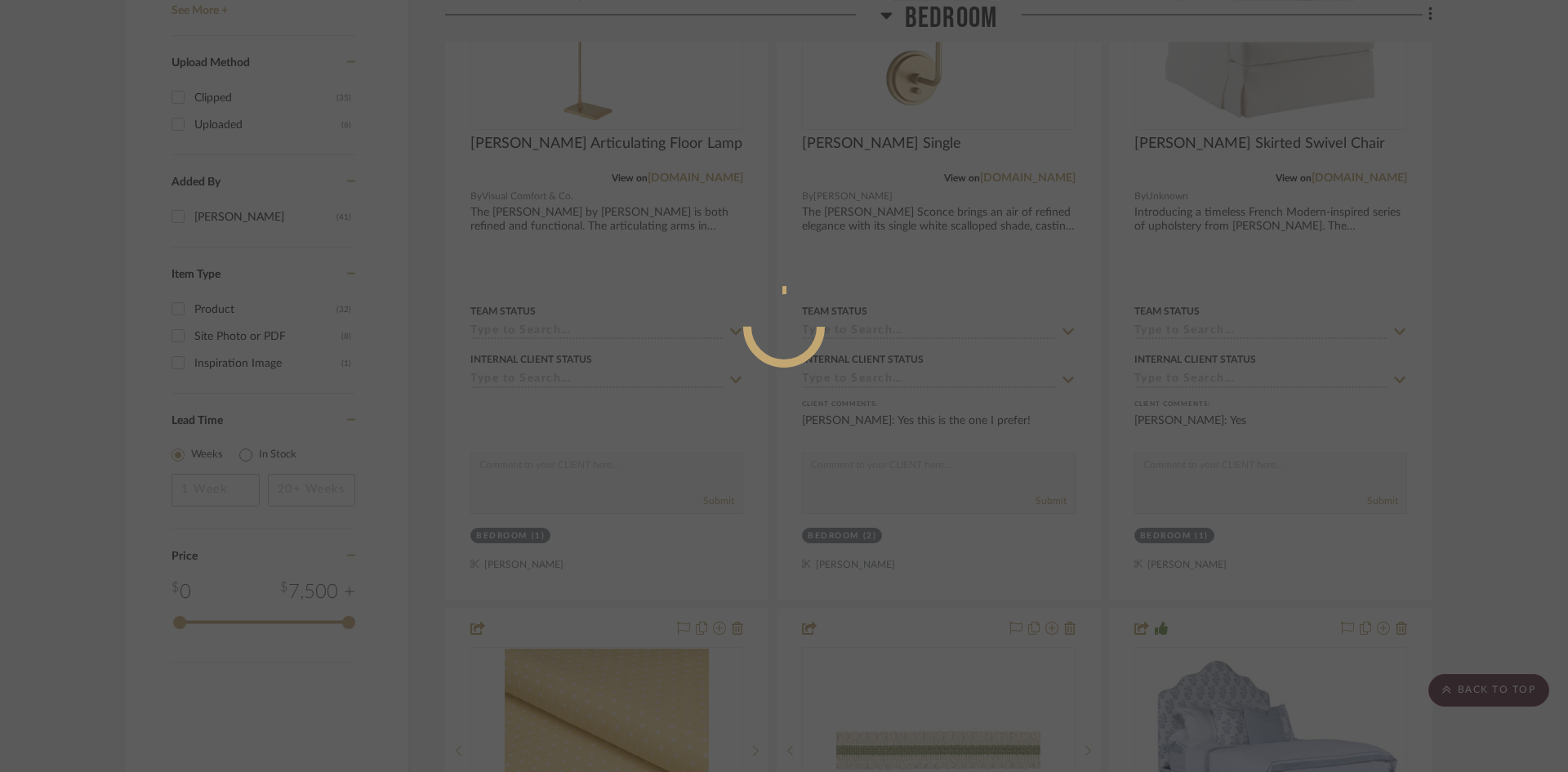
scroll to position [0, 0]
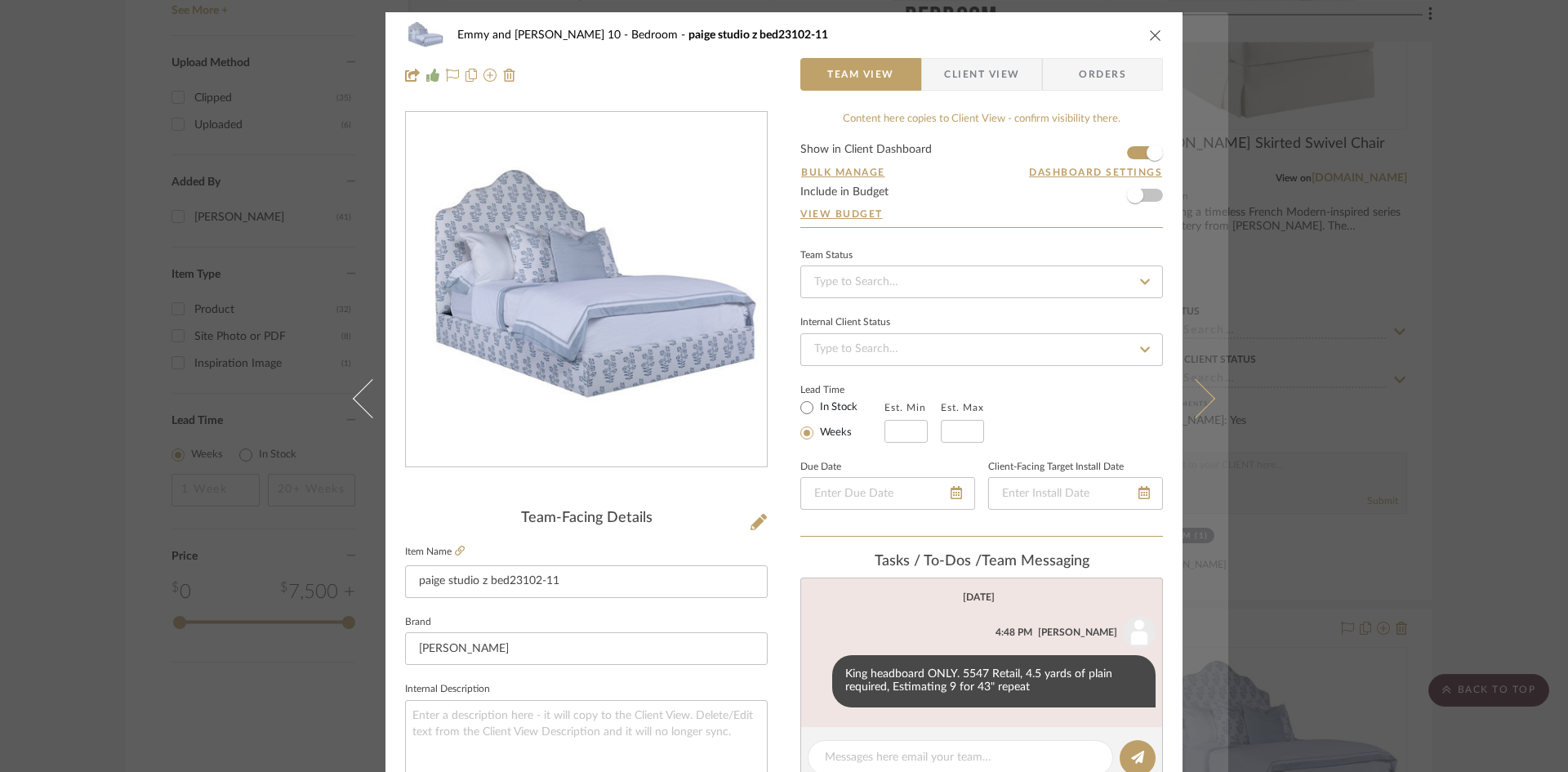
click at [1198, 401] on icon at bounding box center [1195, 397] width 39 height 39
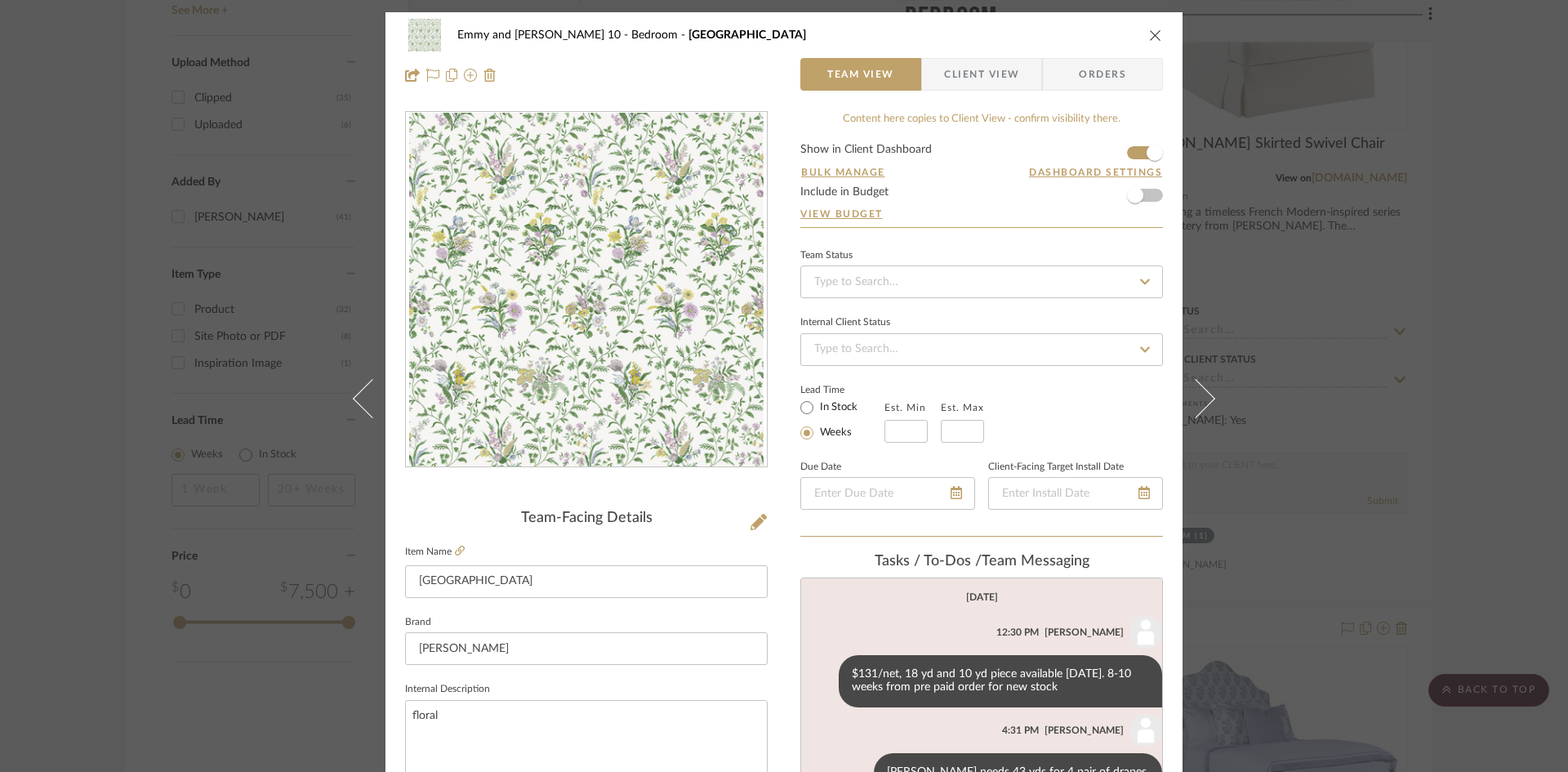
scroll to position [24, 0]
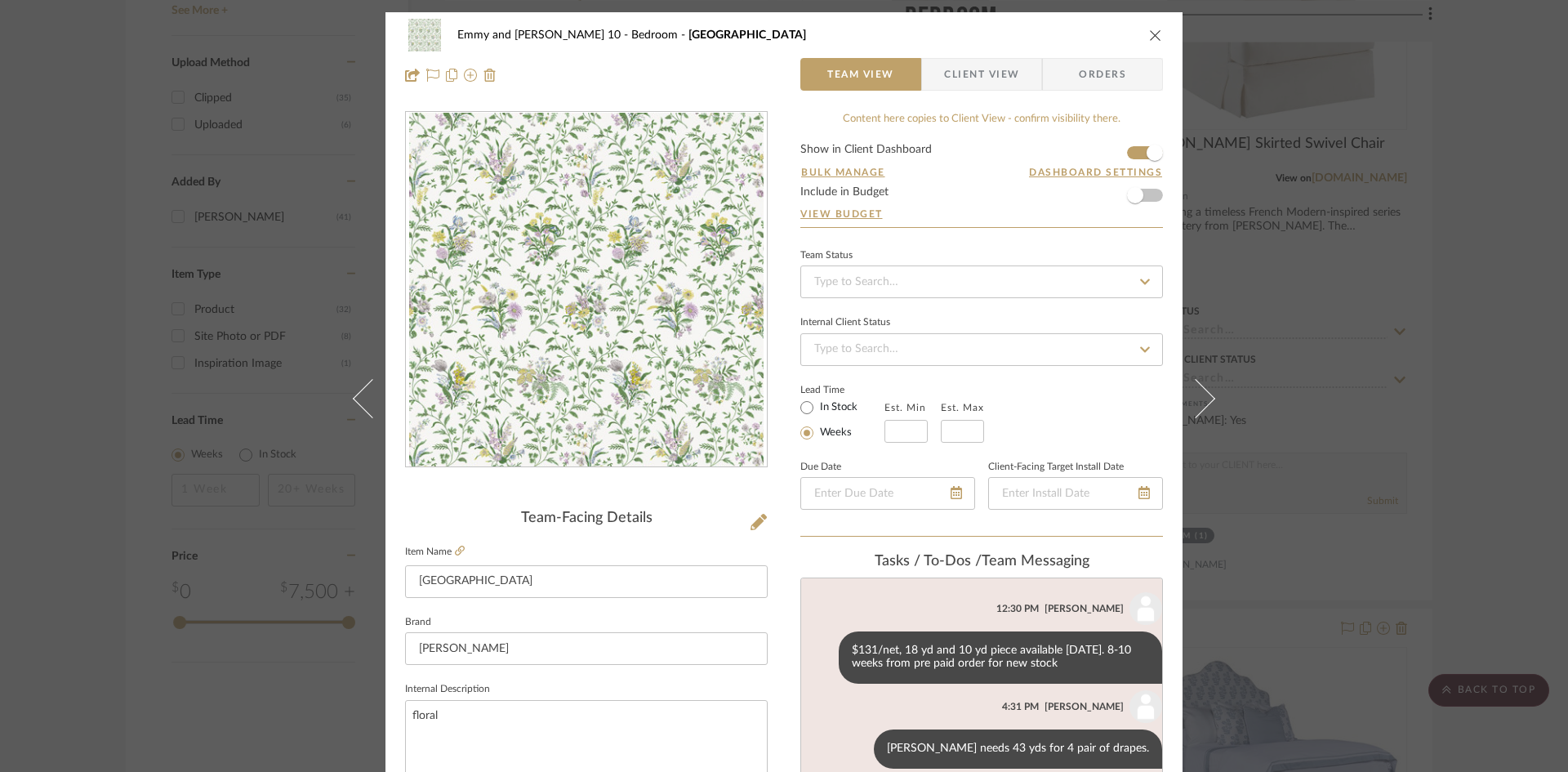
click at [1198, 401] on icon at bounding box center [1195, 397] width 39 height 39
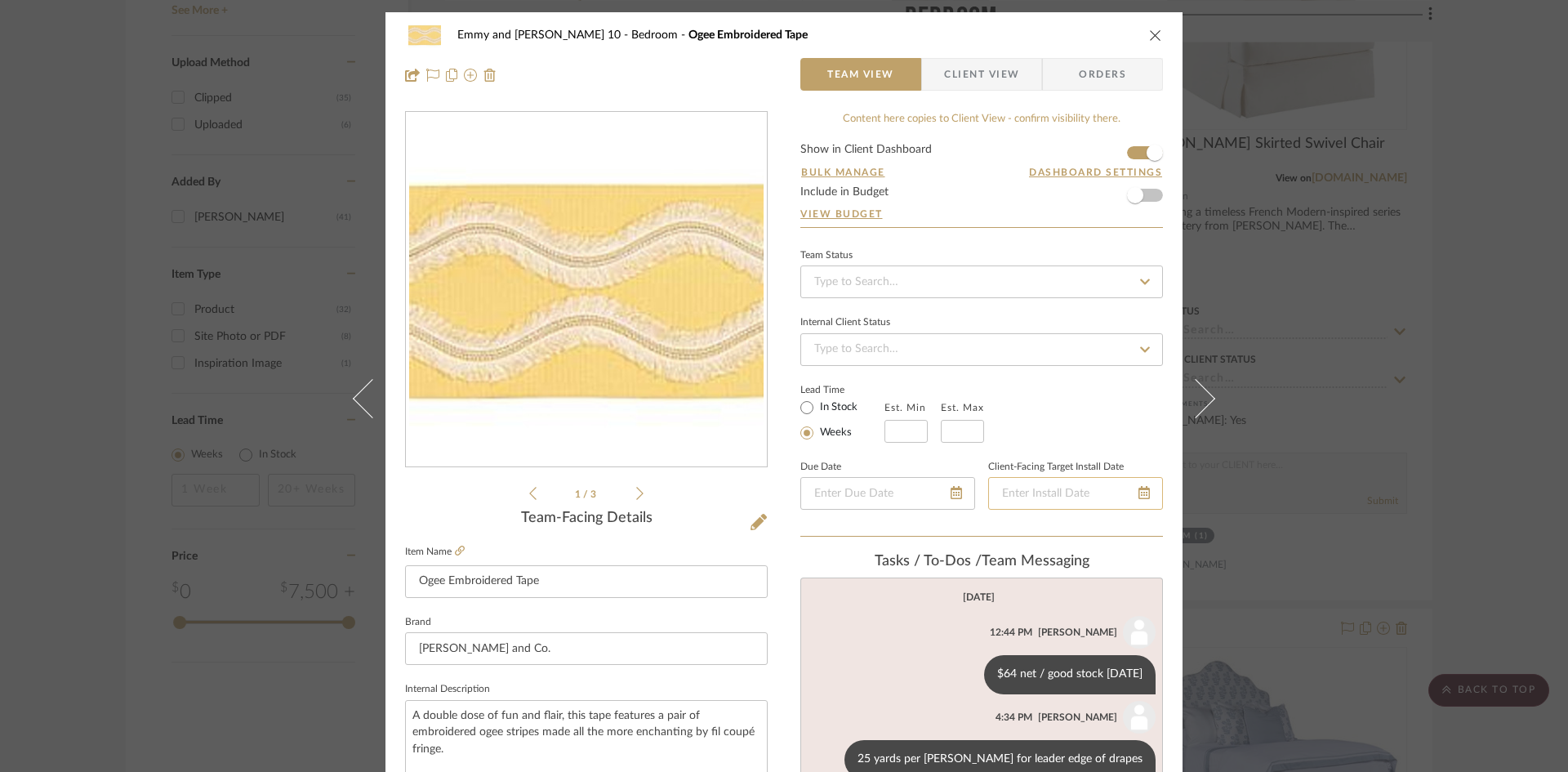
scroll to position [81, 0]
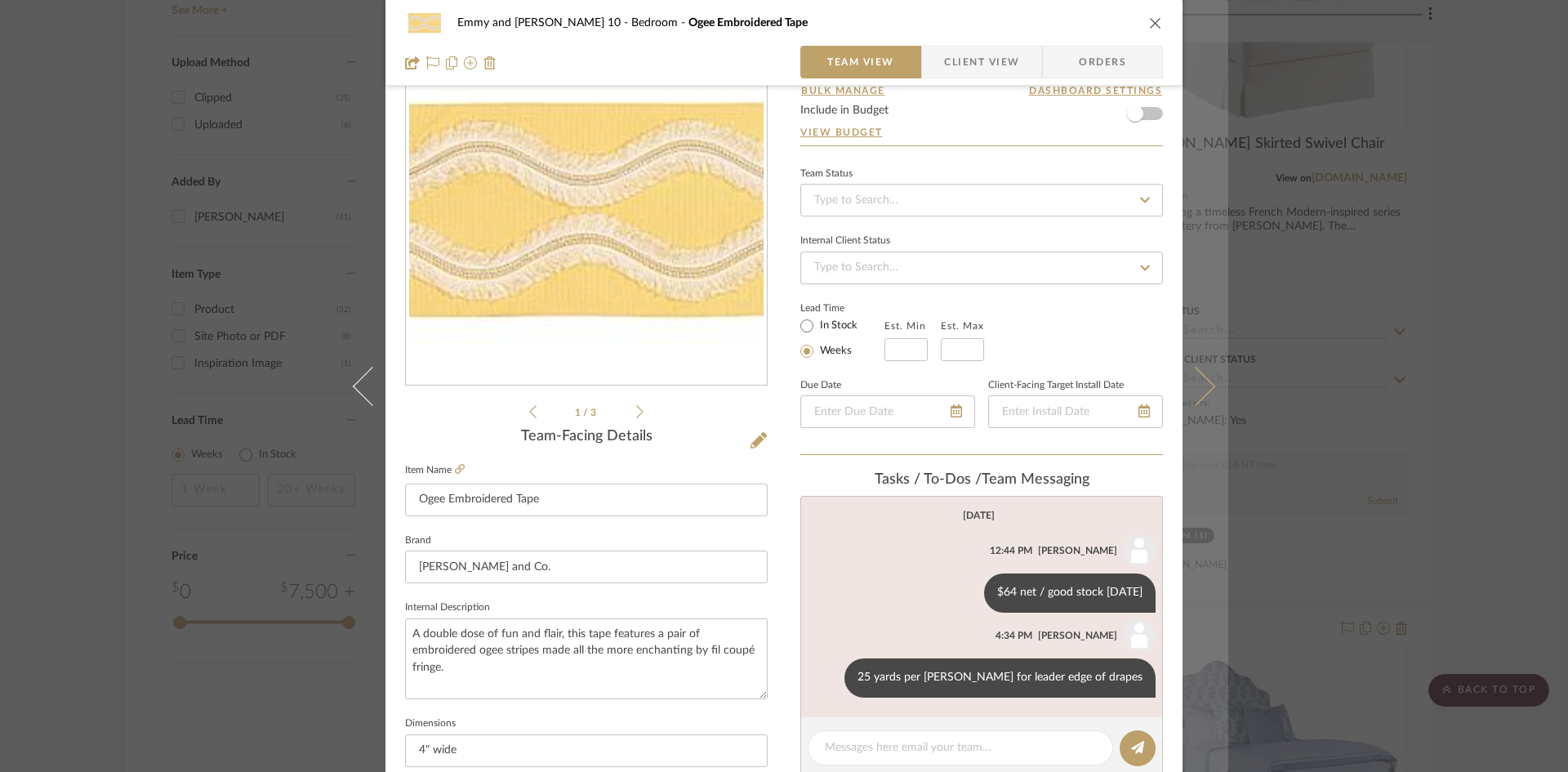
click at [1195, 392] on icon at bounding box center [1195, 385] width 39 height 39
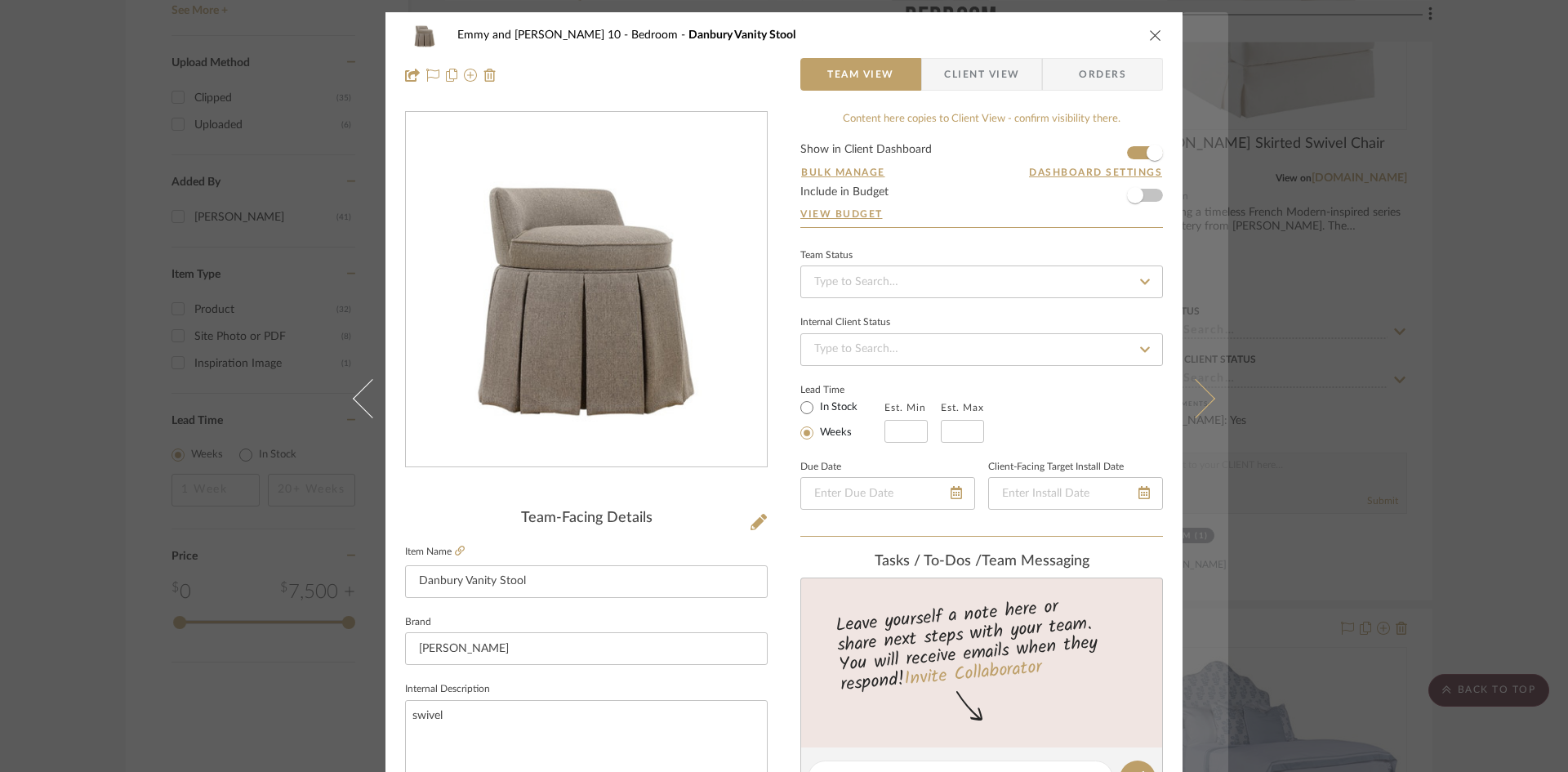
click at [1200, 393] on icon at bounding box center [1195, 397] width 39 height 39
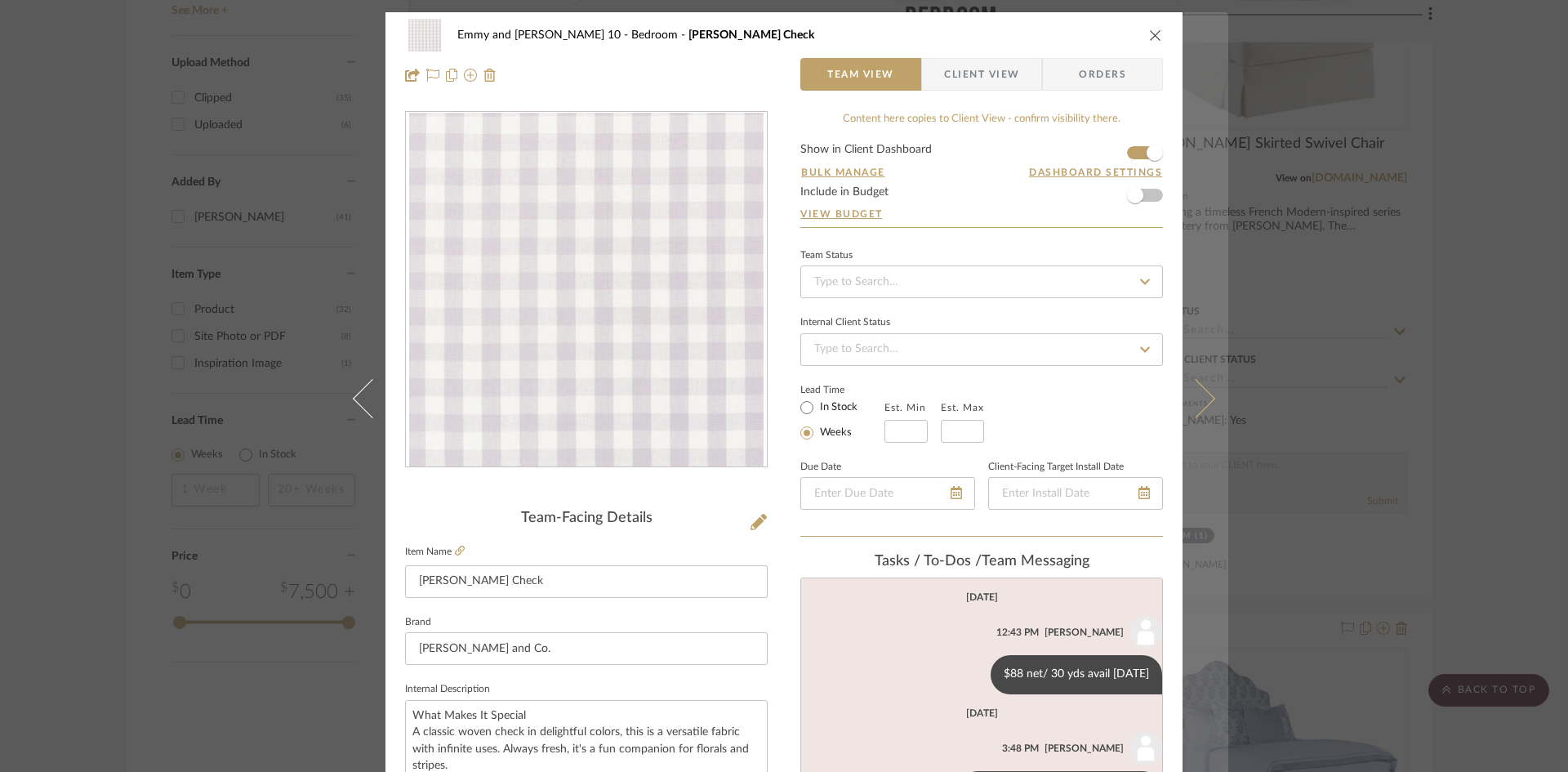
click at [1204, 394] on icon at bounding box center [1195, 397] width 39 height 39
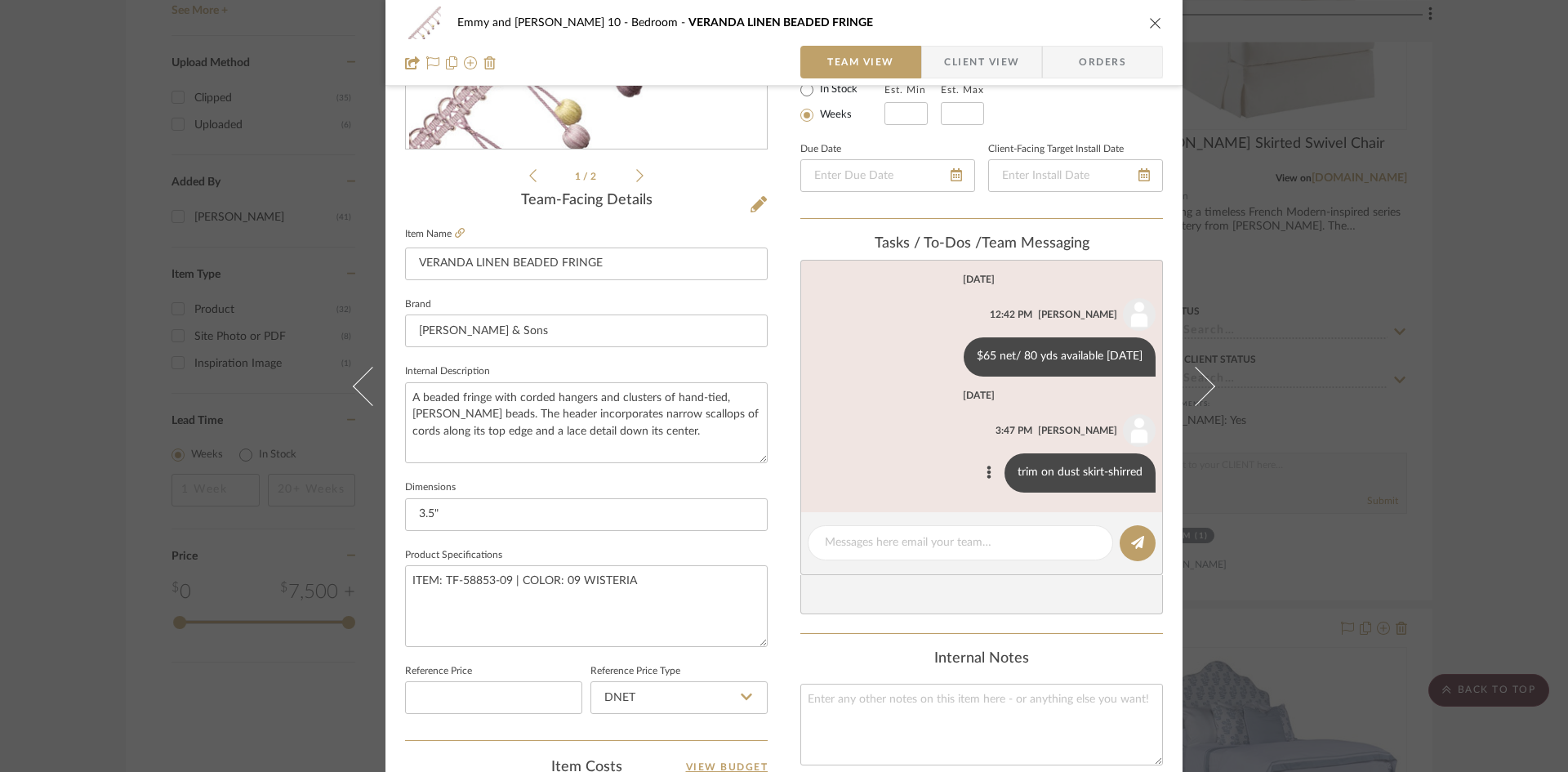
scroll to position [326, 0]
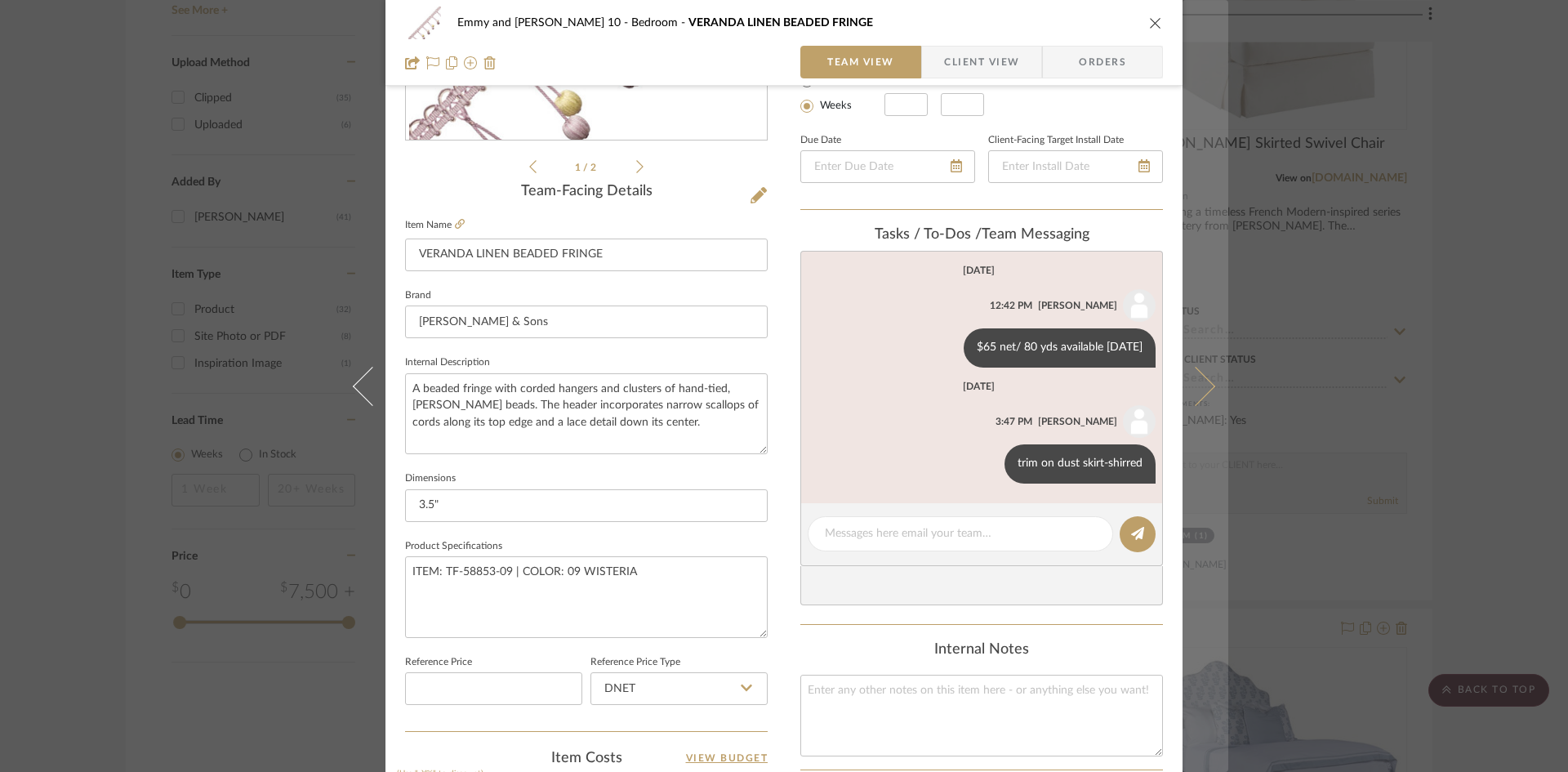
click at [1203, 382] on icon at bounding box center [1195, 385] width 39 height 39
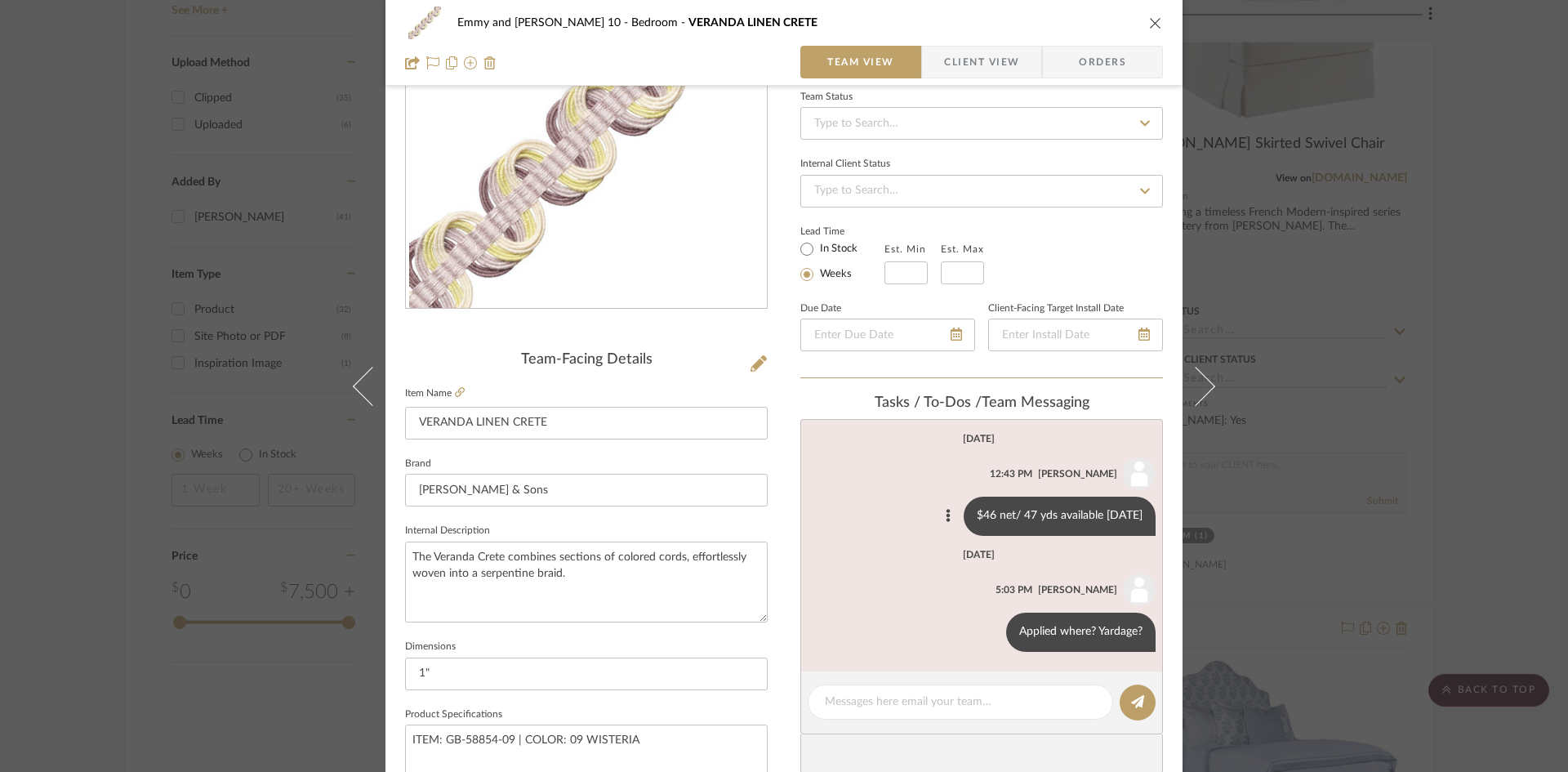
scroll to position [164, 0]
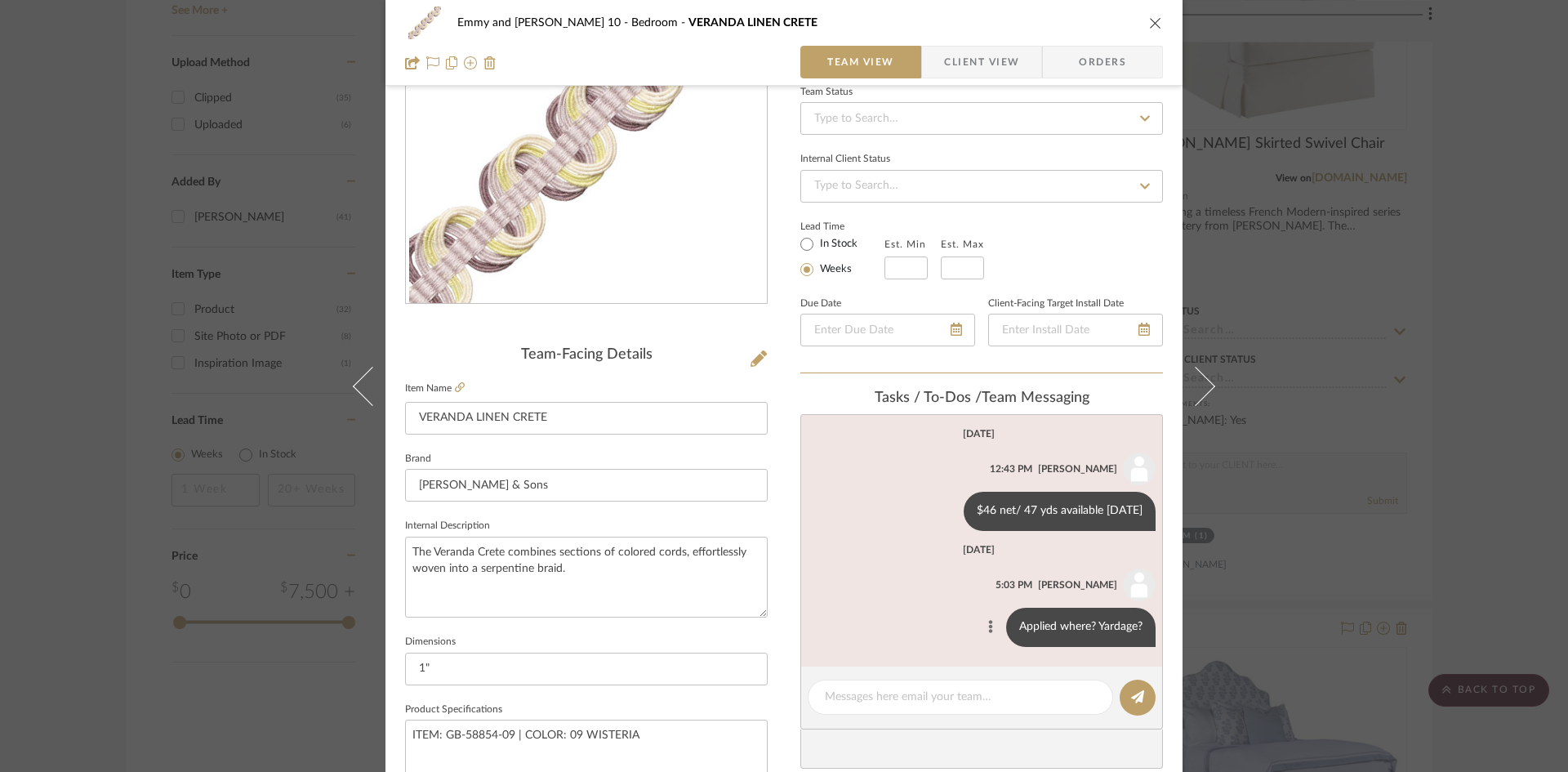
click at [989, 622] on icon at bounding box center [990, 626] width 4 height 13
click at [922, 601] on span "Edit Message" at bounding box center [908, 607] width 67 height 14
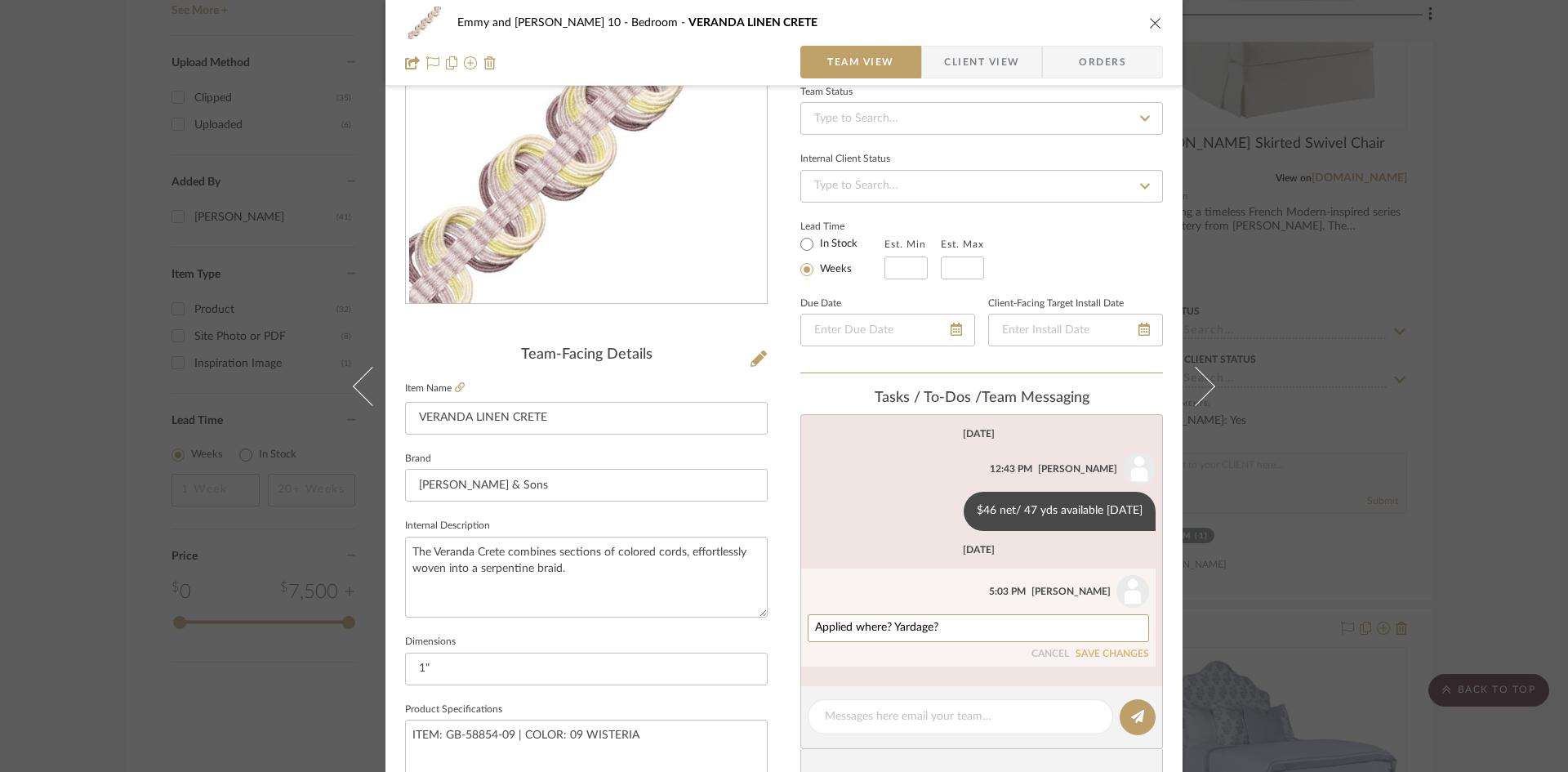
drag, startPoint x: 962, startPoint y: 621, endPoint x: 788, endPoint y: 639, distance: 174.9
click at [792, 640] on div "Emmy and Johnny-Cottage 10 Bedroom VERANDA LINEN CRETE Team View Client View Or…" at bounding box center [784, 603] width 797 height 1509
type textarea "Trim for vanity stool skirt bottom"
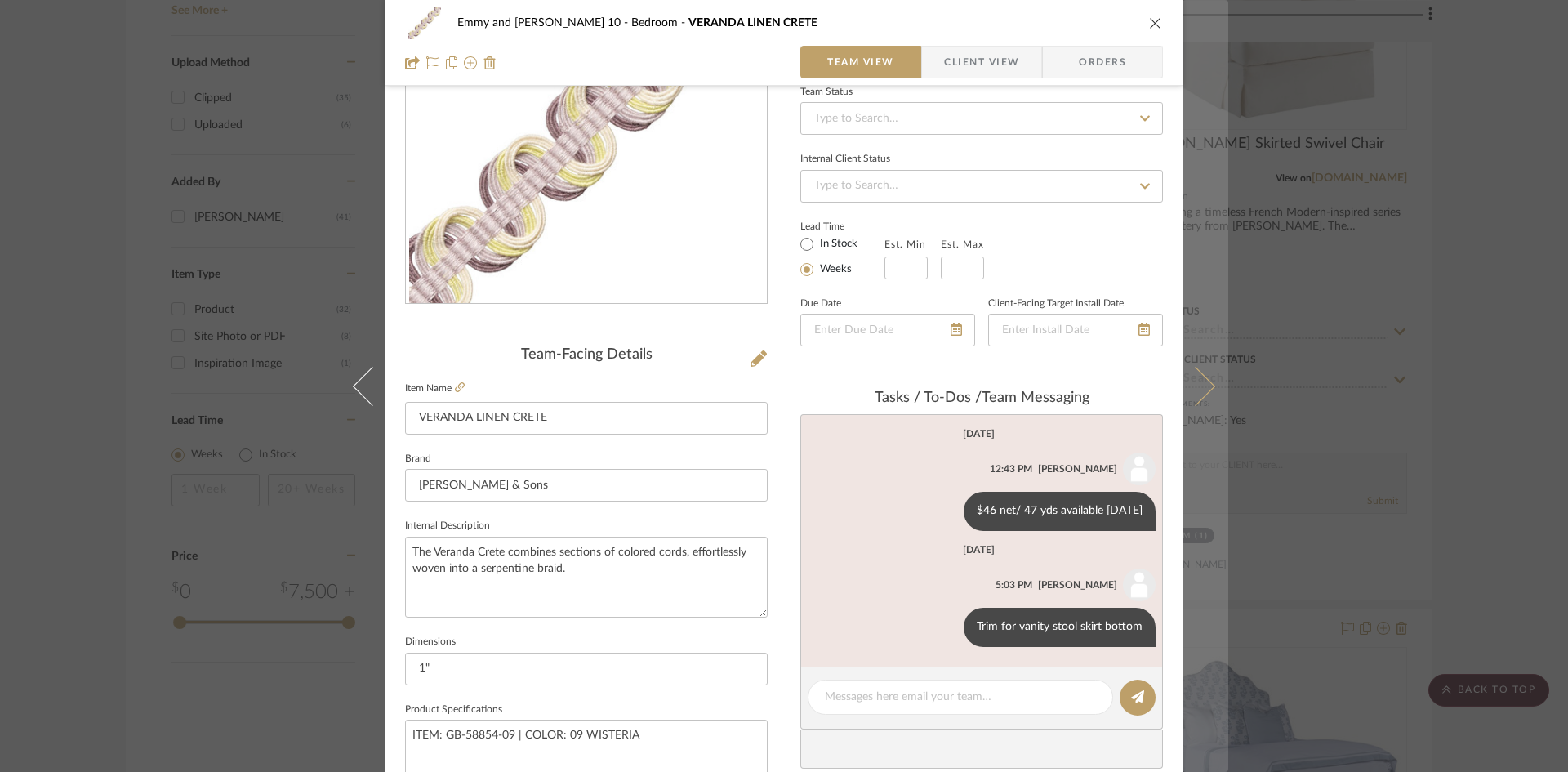
click at [1188, 382] on icon at bounding box center [1195, 385] width 39 height 39
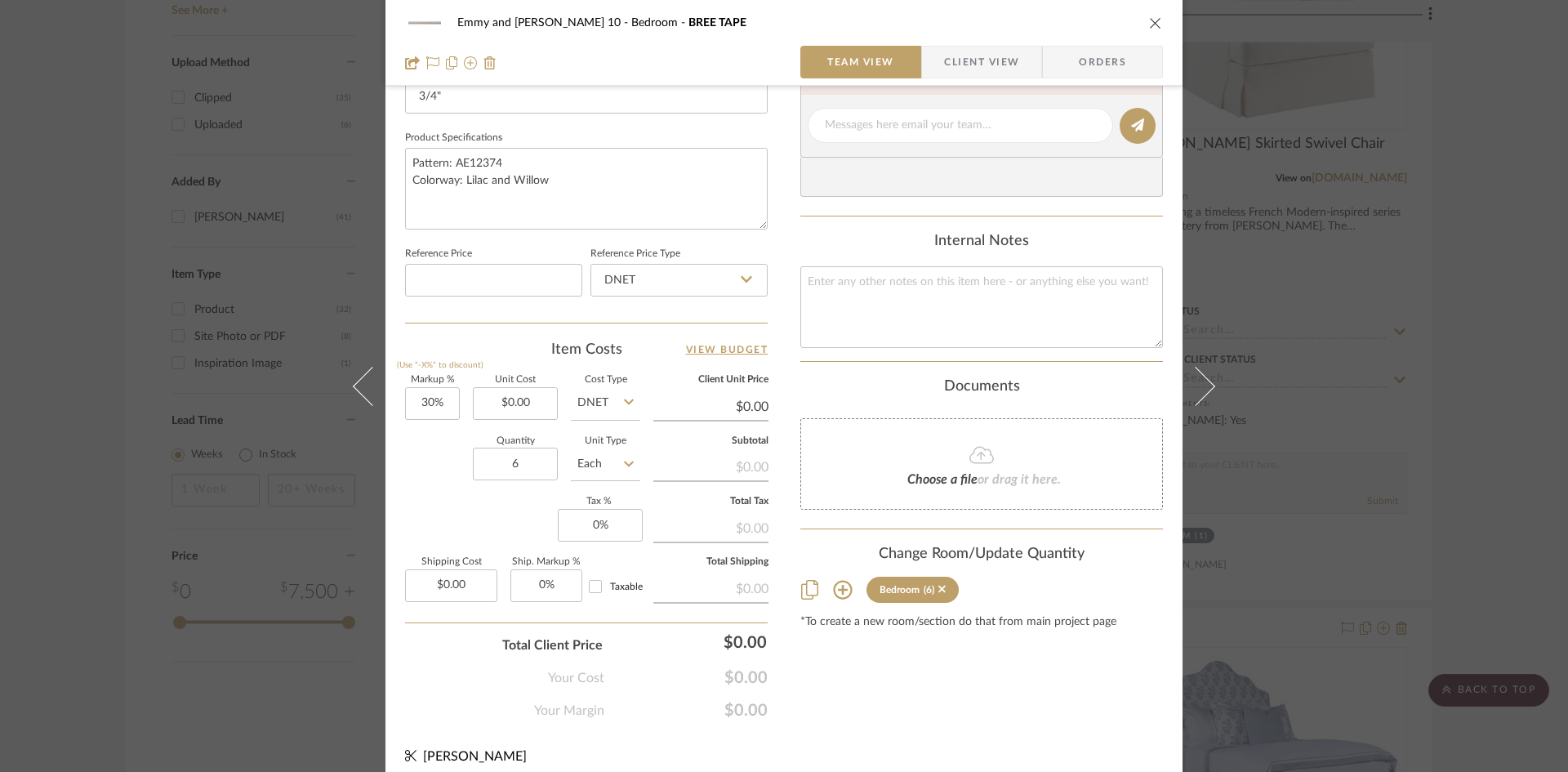
scroll to position [749, 0]
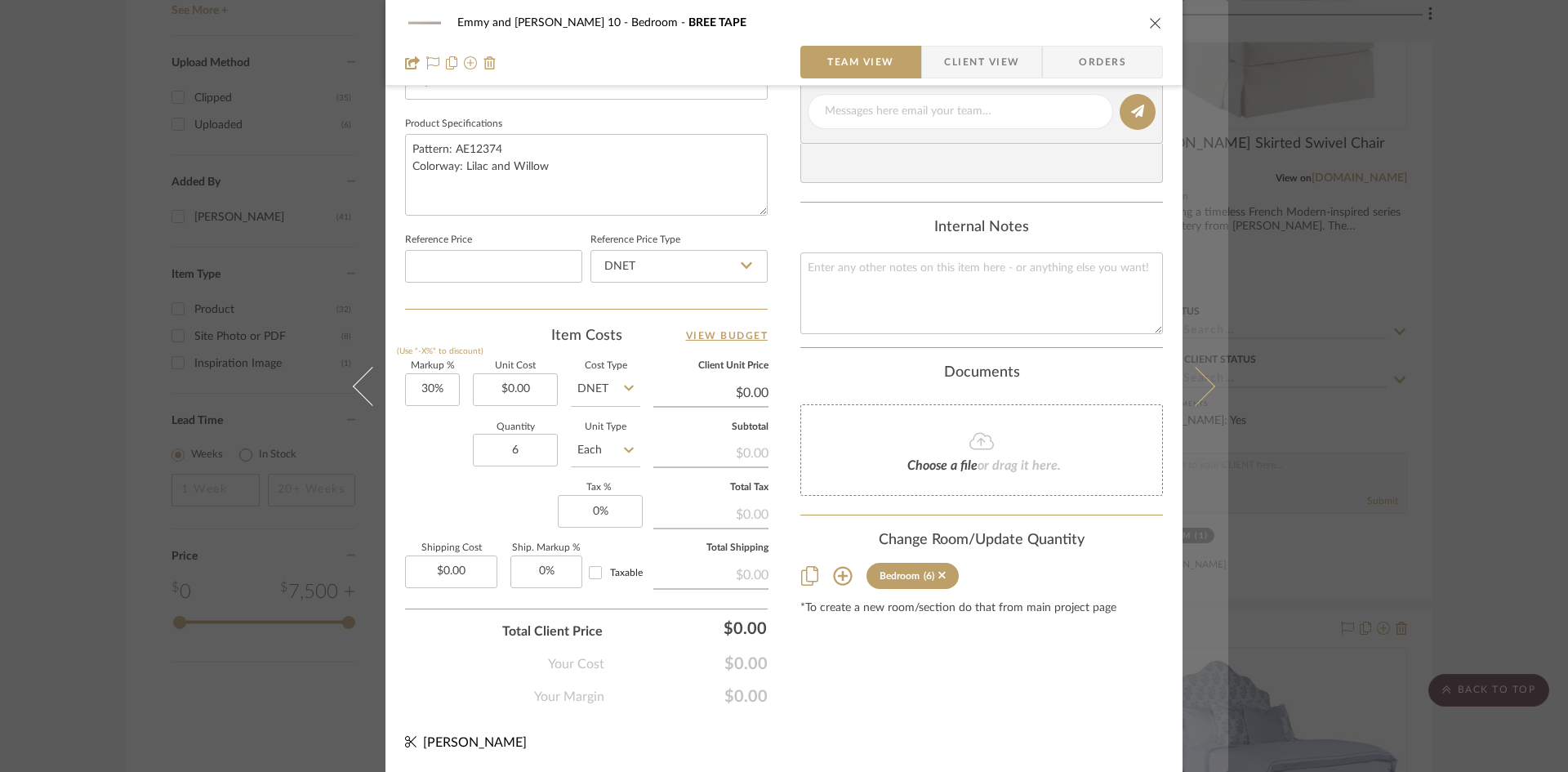
click at [1210, 386] on button at bounding box center [1206, 386] width 46 height 772
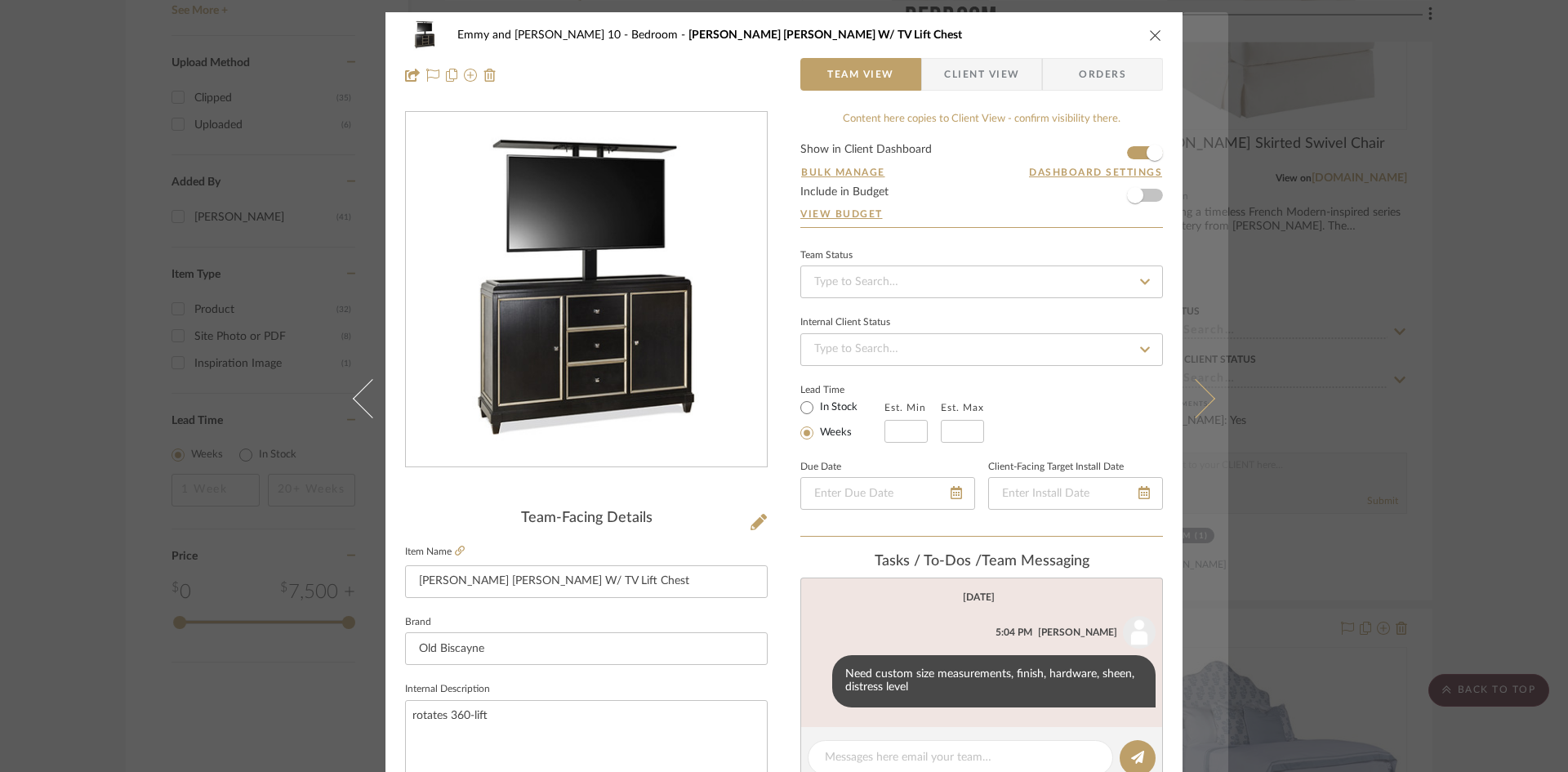
click at [1199, 390] on icon at bounding box center [1195, 397] width 39 height 39
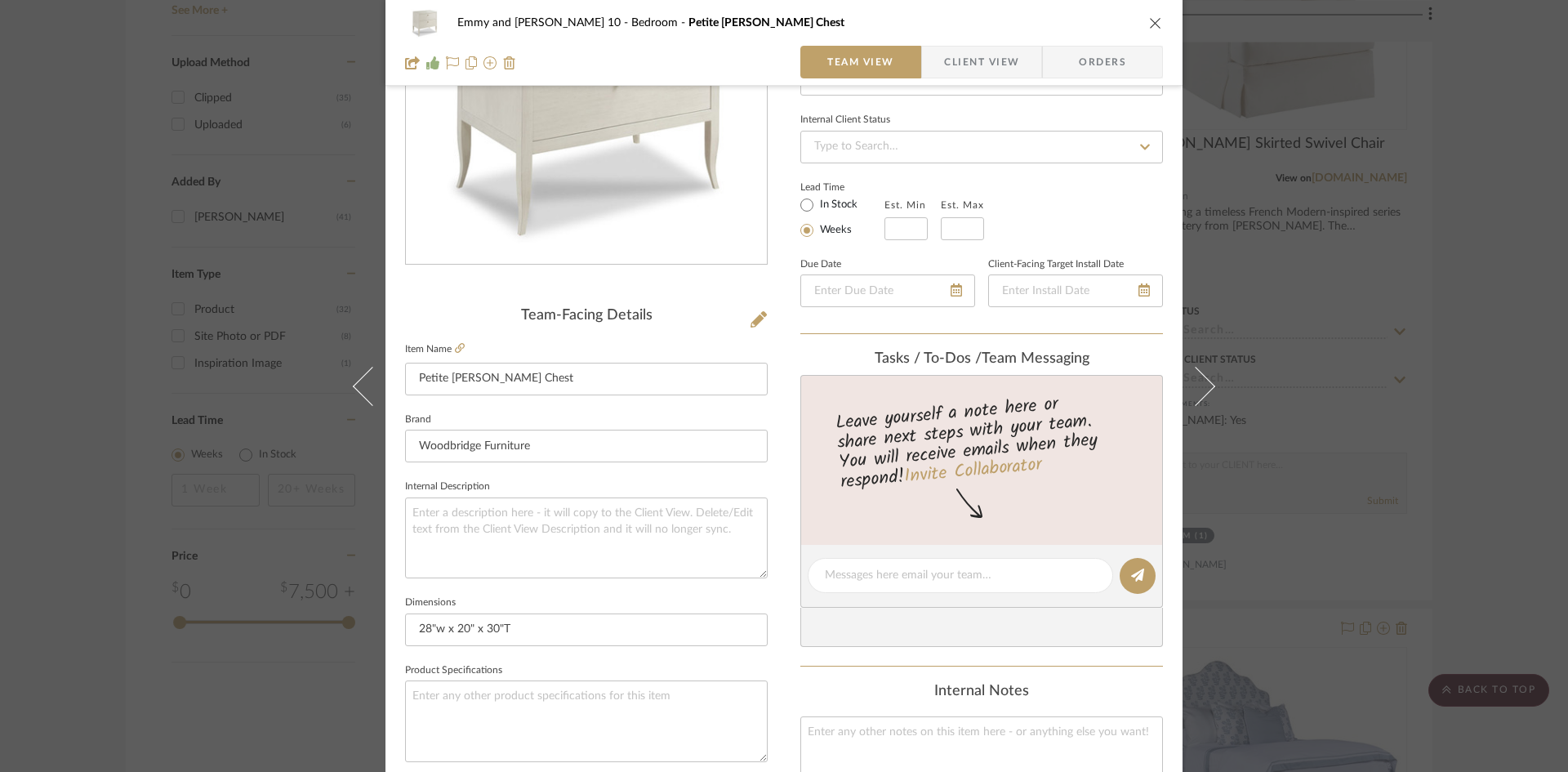
scroll to position [245, 0]
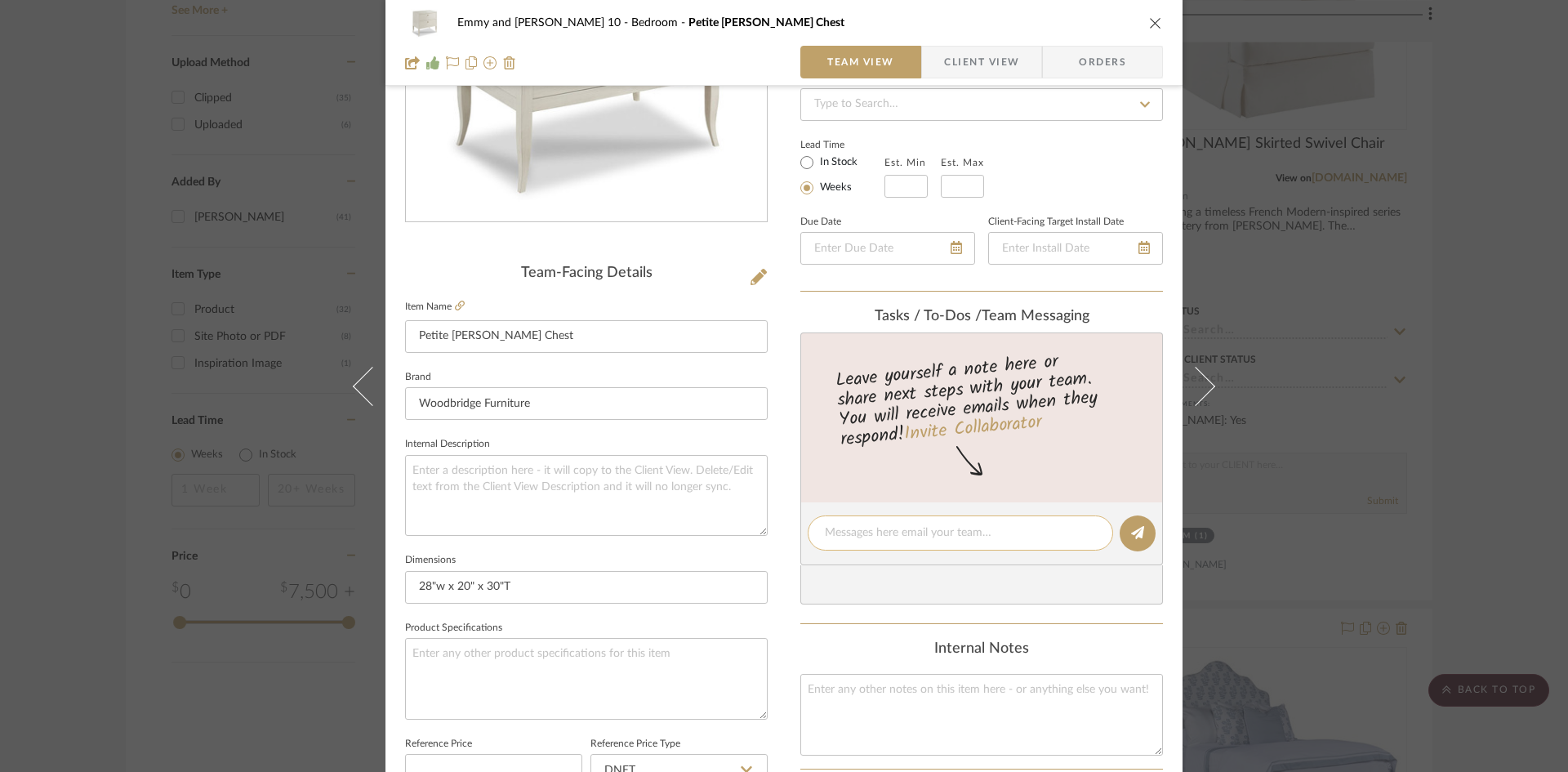
click at [934, 533] on textarea at bounding box center [961, 533] width 271 height 18
type textarea "Finish as shown"
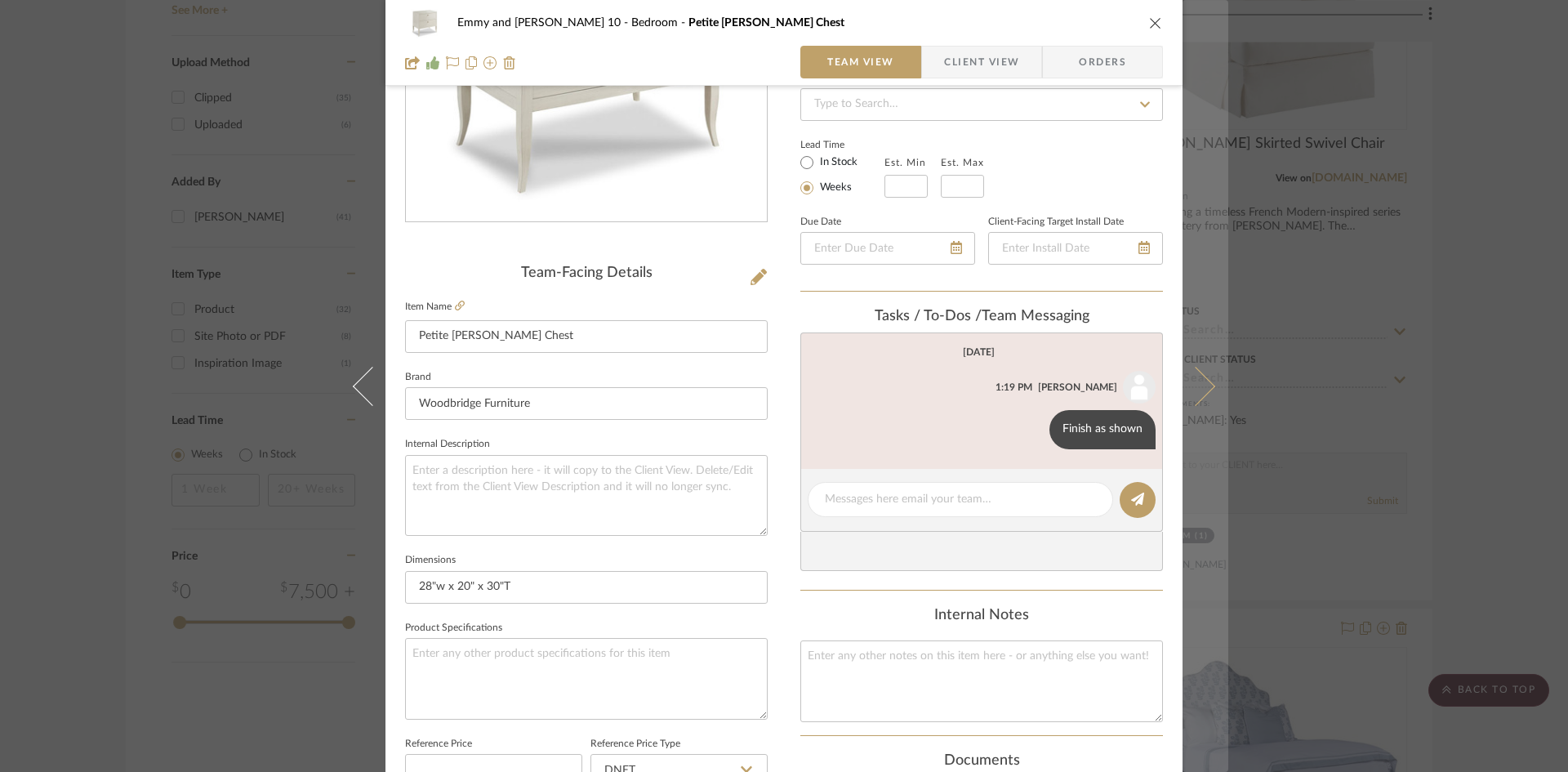
click at [1208, 381] on button at bounding box center [1206, 386] width 46 height 772
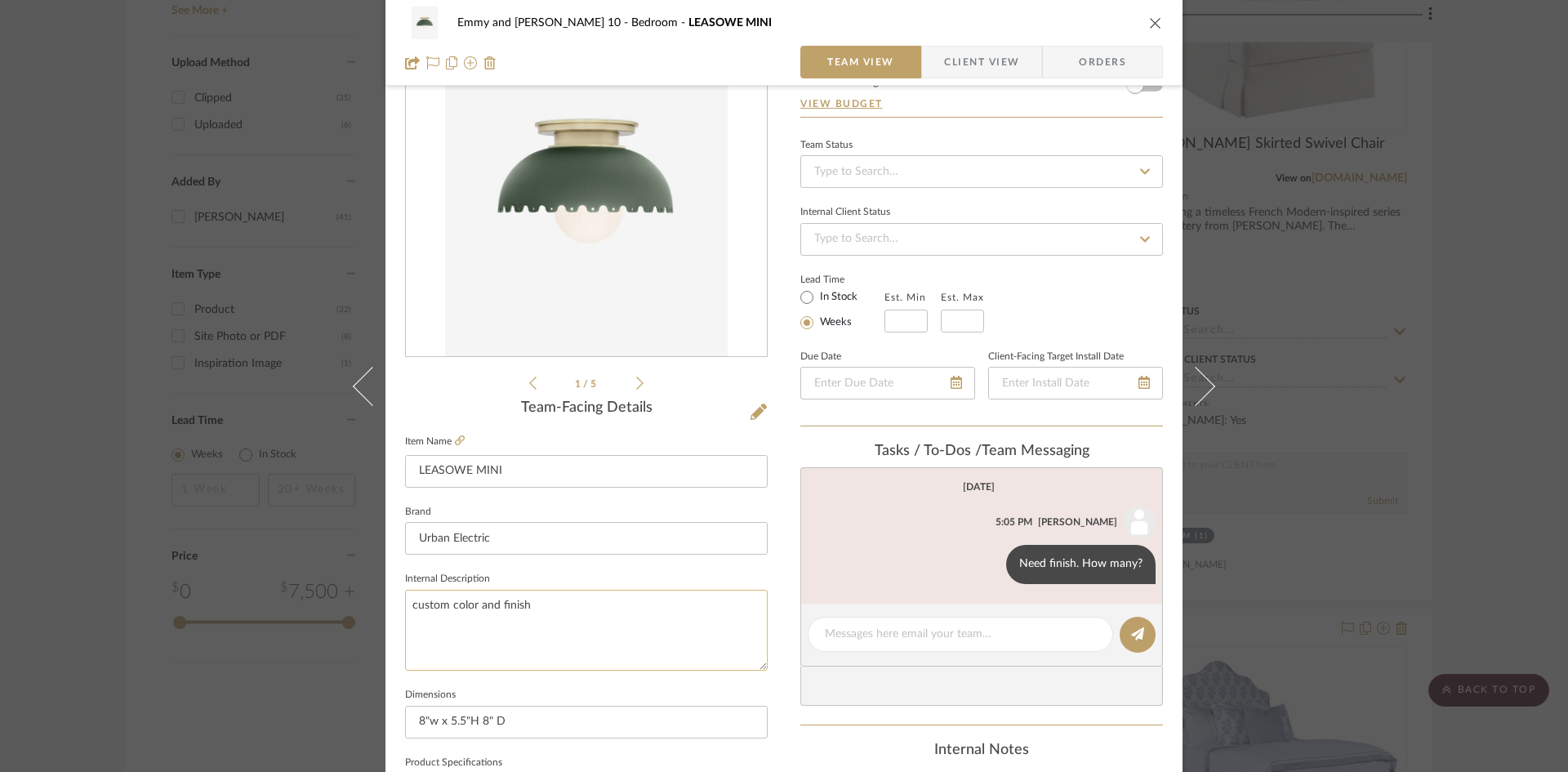
scroll to position [81, 0]
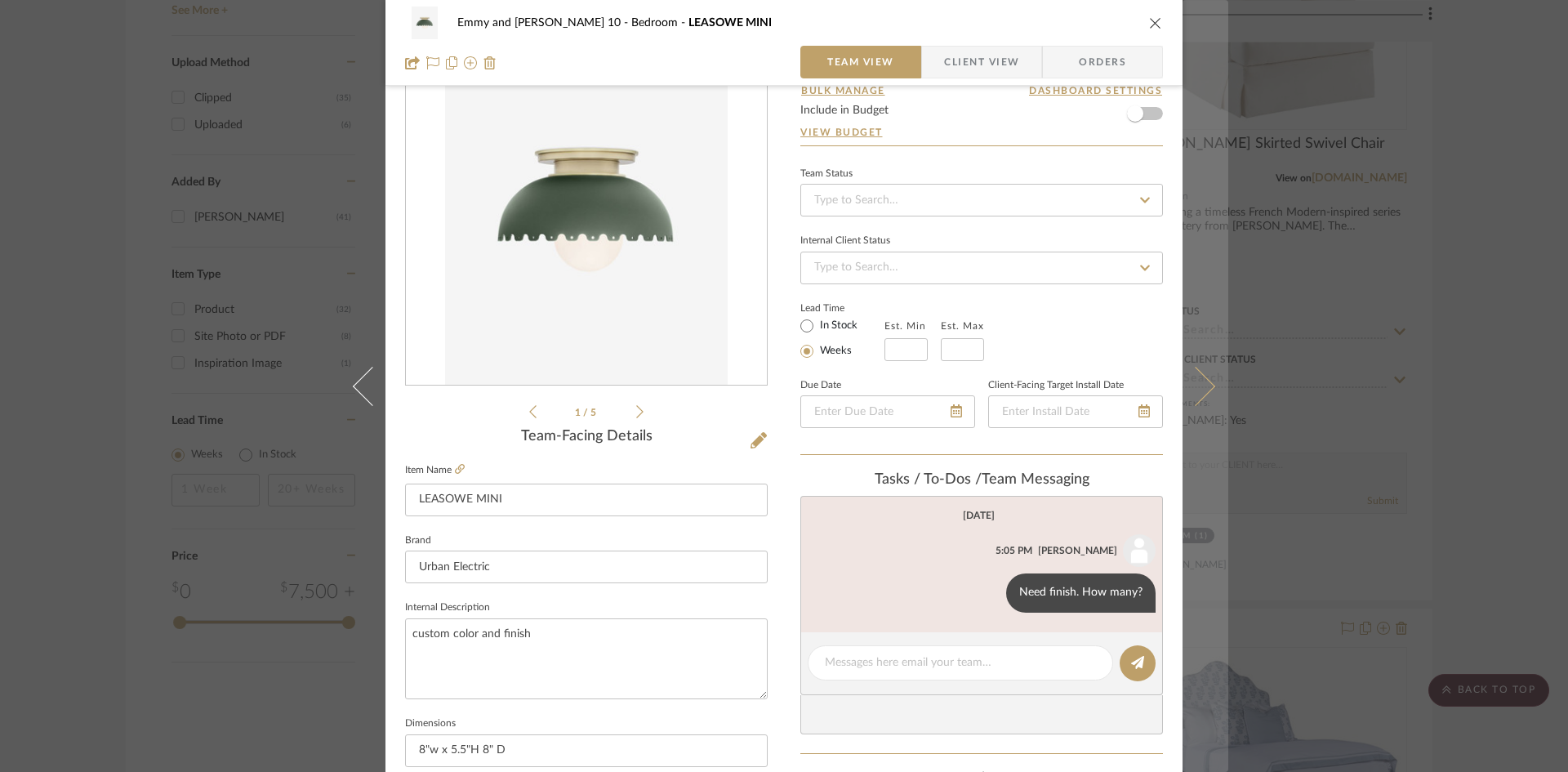
click at [1200, 383] on icon at bounding box center [1195, 385] width 39 height 39
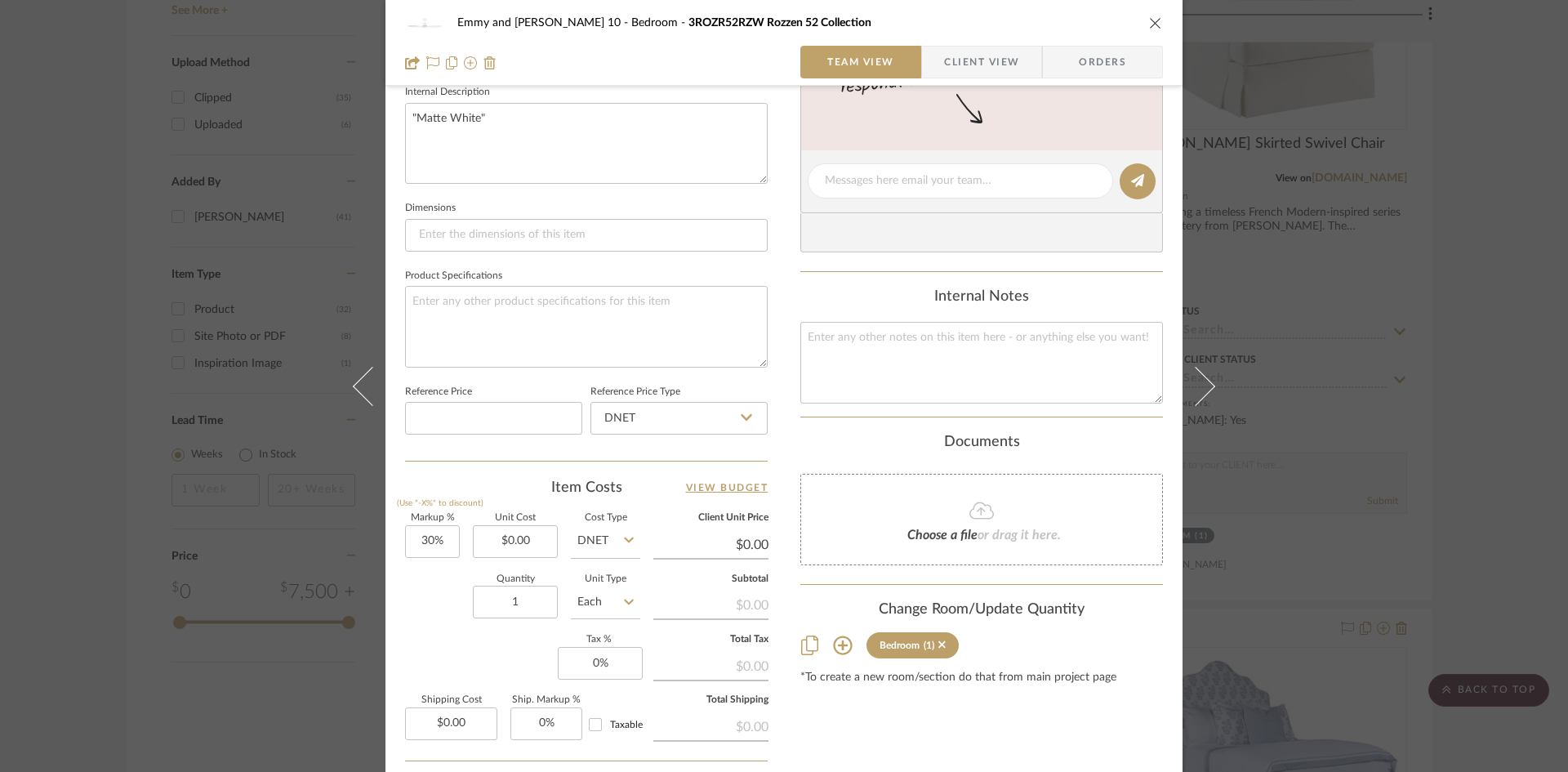
scroll to position [654, 0]
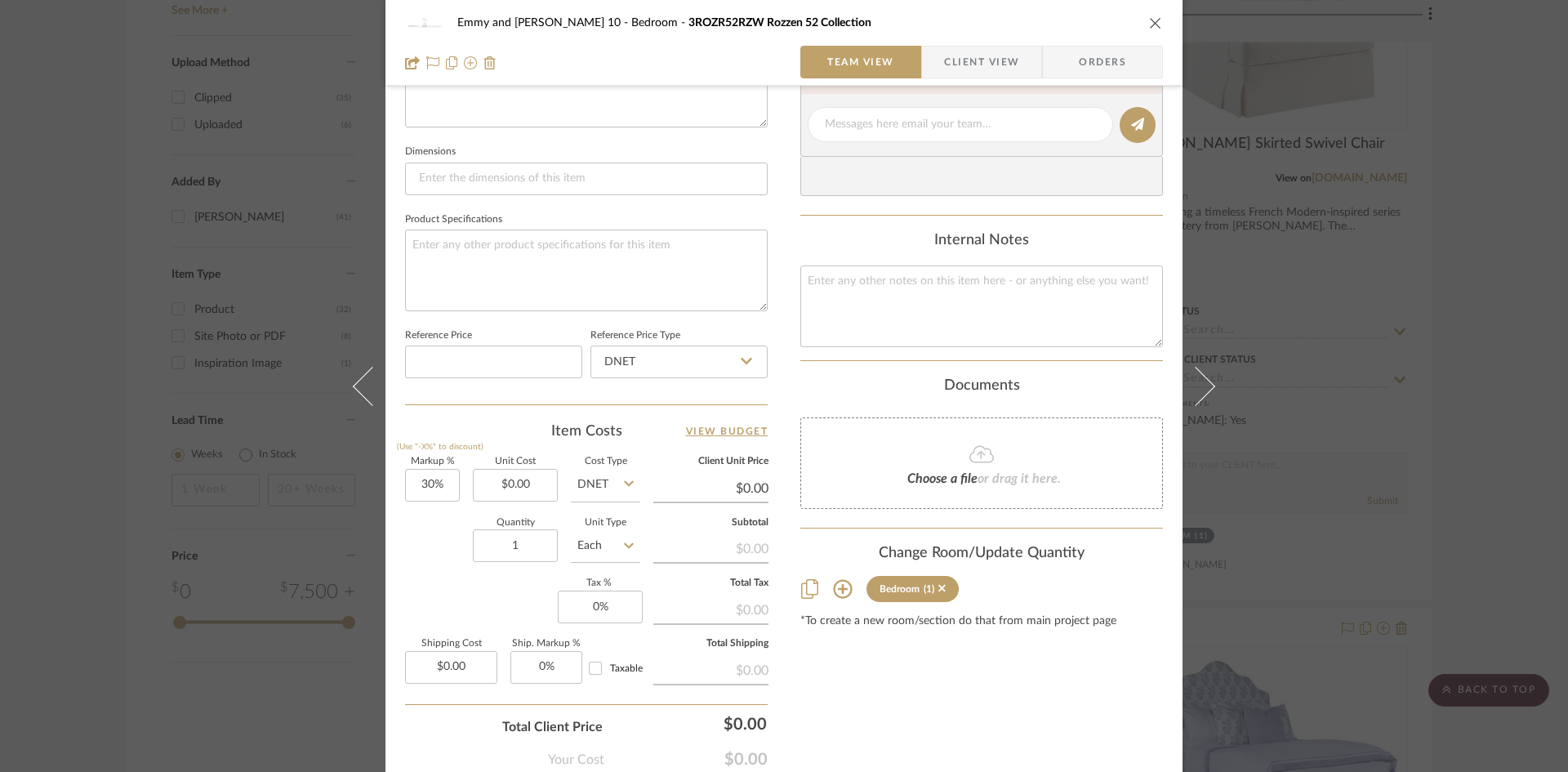
click at [1152, 23] on icon "close" at bounding box center [1155, 23] width 13 height 13
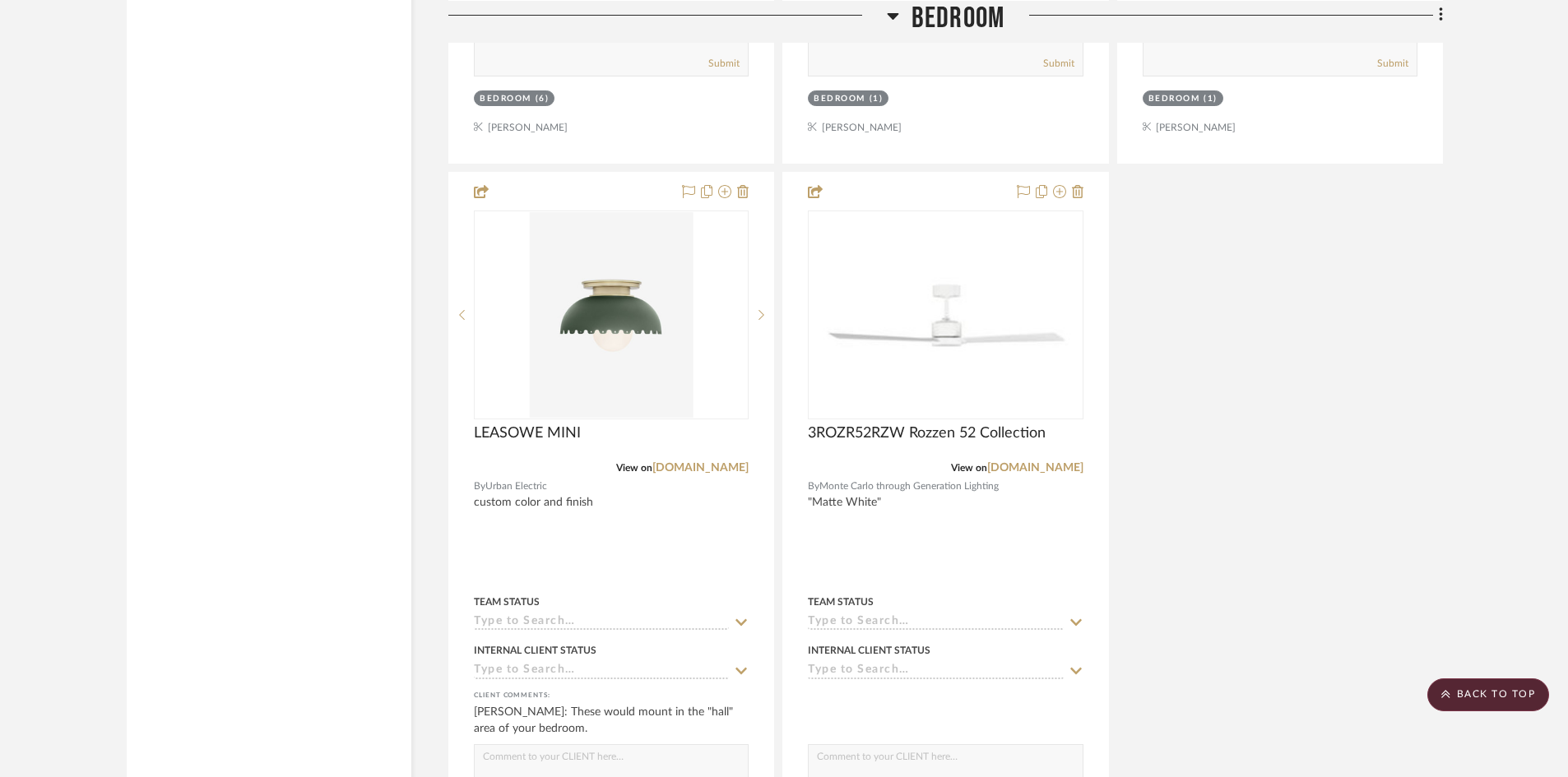
scroll to position [5427, 0]
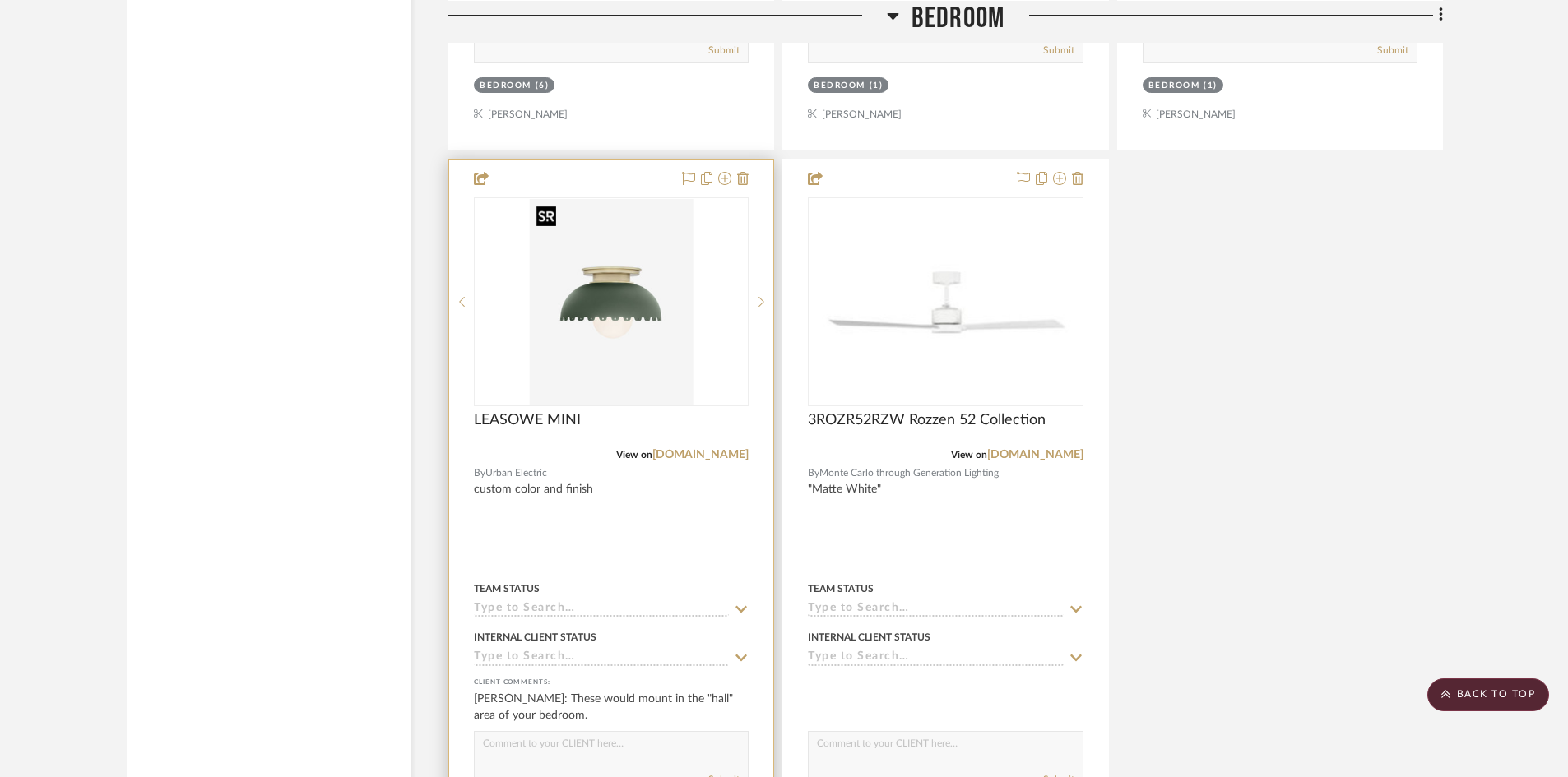
click at [650, 334] on img "0" at bounding box center [612, 301] width 164 height 205
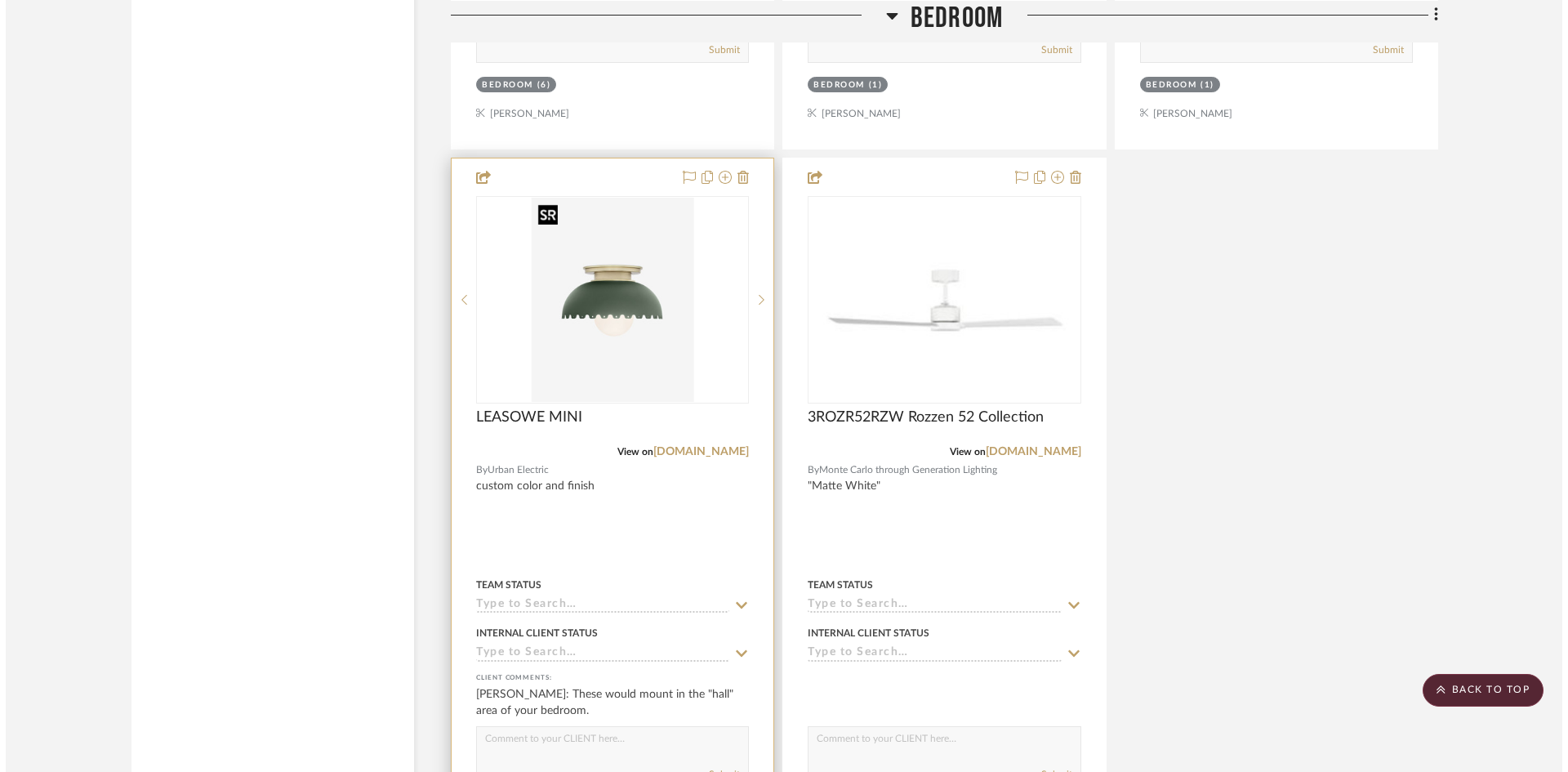
scroll to position [0, 0]
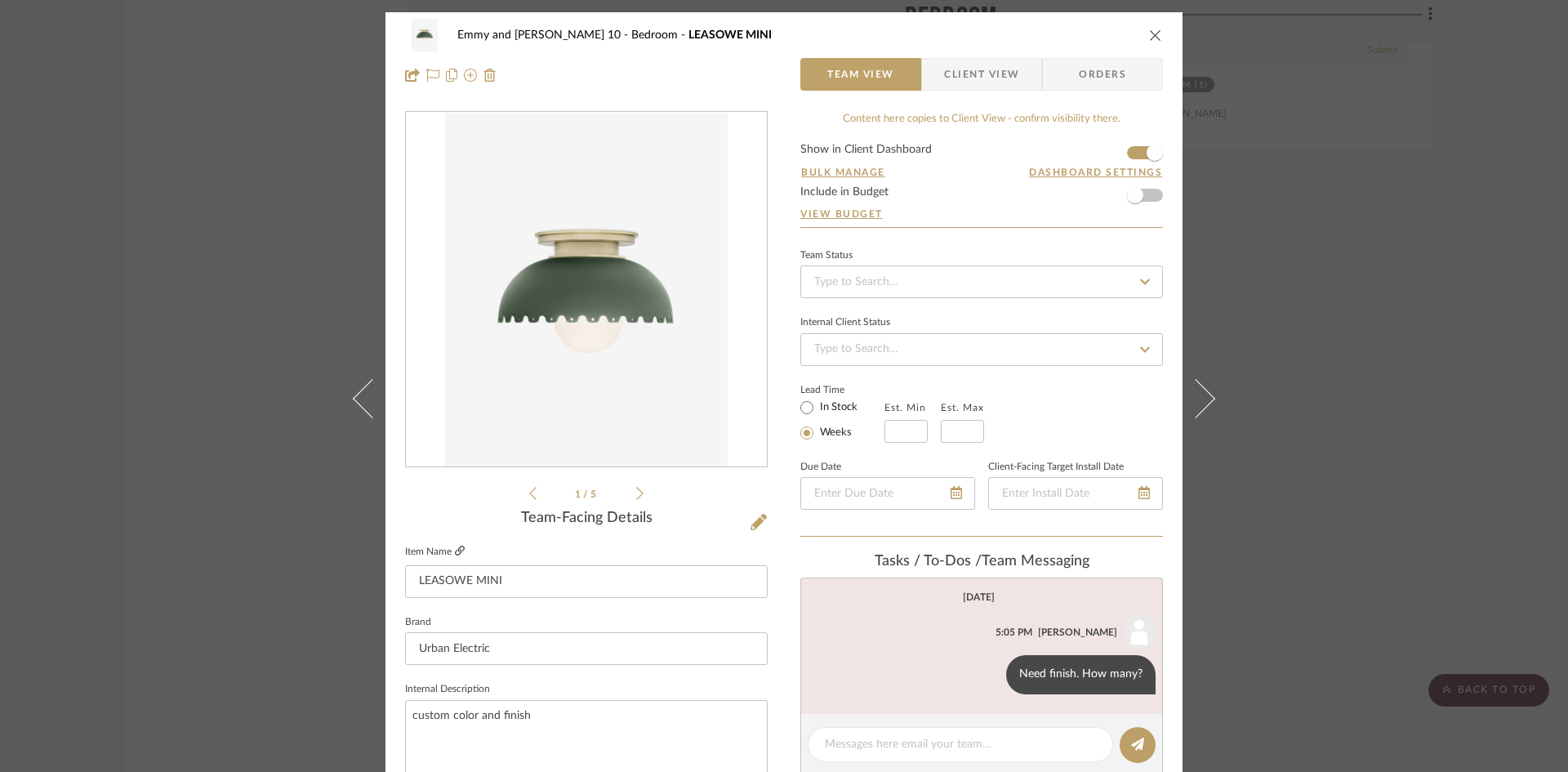
click at [455, 547] on icon at bounding box center [459, 550] width 10 height 10
click at [989, 672] on icon at bounding box center [990, 674] width 4 height 13
click at [936, 651] on span "Edit Message" at bounding box center [910, 655] width 67 height 14
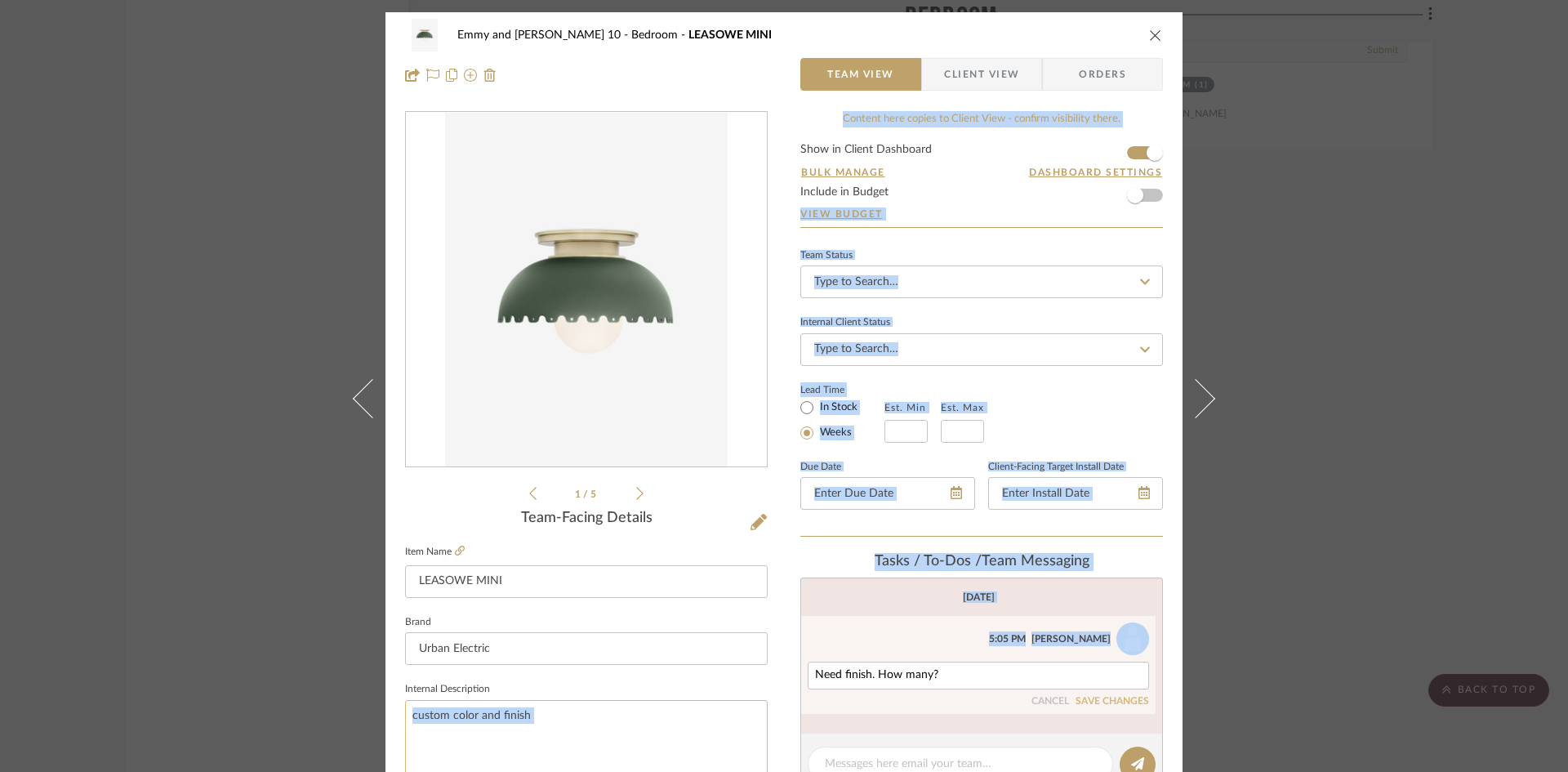
drag, startPoint x: 942, startPoint y: 666, endPoint x: 722, endPoint y: 708, distance: 224.0
click at [722, 708] on div "Emmy and Johnny-Cottage 10 Bedroom LEASOWE MINI Team View Client View Orders 1 …" at bounding box center [784, 767] width 797 height 1509
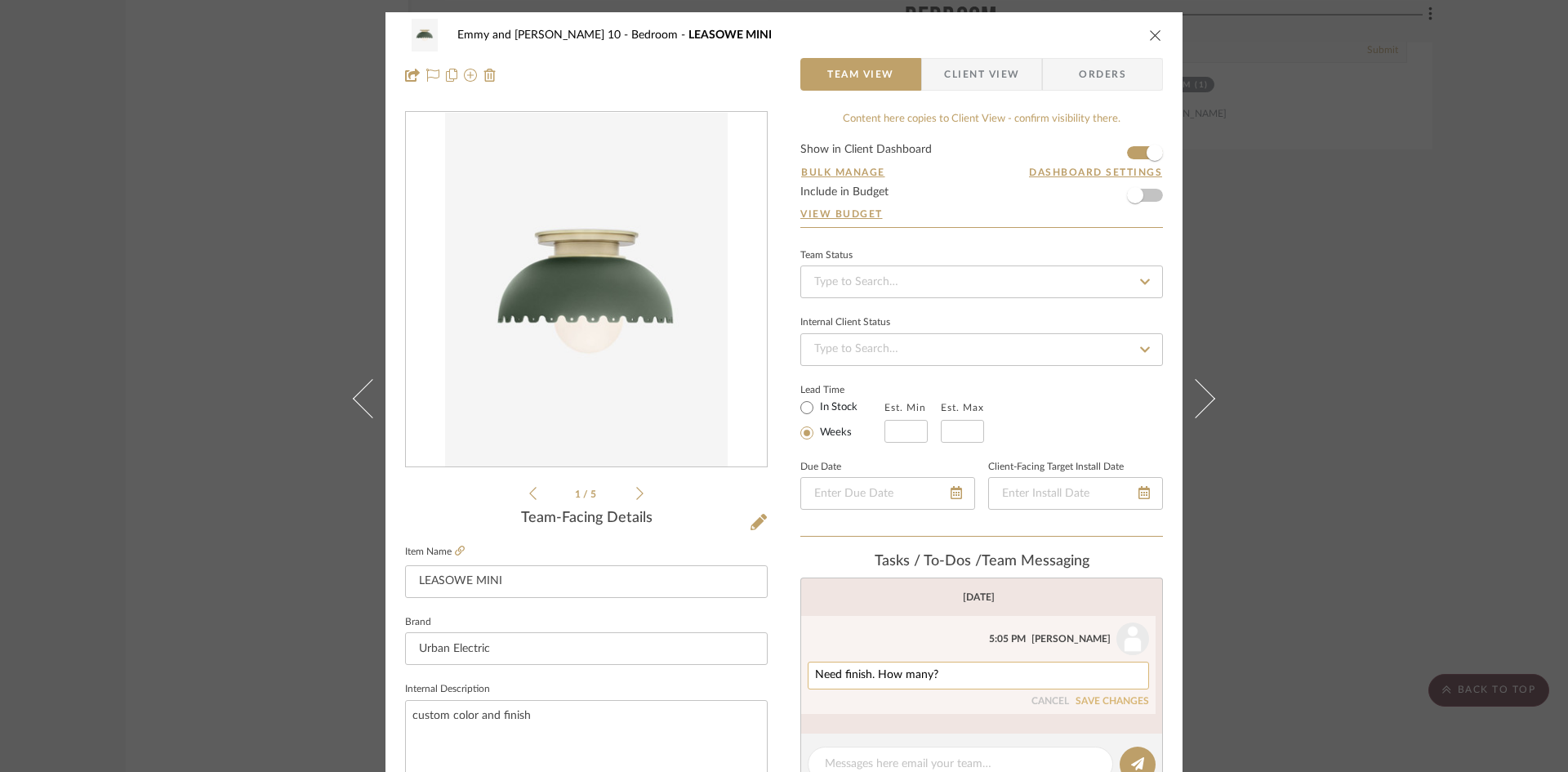
click at [917, 688] on div "Need finish. How many?" at bounding box center [978, 676] width 341 height 28
drag, startPoint x: 948, startPoint y: 670, endPoint x: 792, endPoint y: 694, distance: 157.8
click at [792, 694] on div "Emmy and Johnny-Cottage 10 Bedroom LEASOWE MINI Team View Client View Orders 1 …" at bounding box center [784, 767] width 797 height 1509
type textarea "$1100 net with premium base and custom color shade, 1414 Retail"
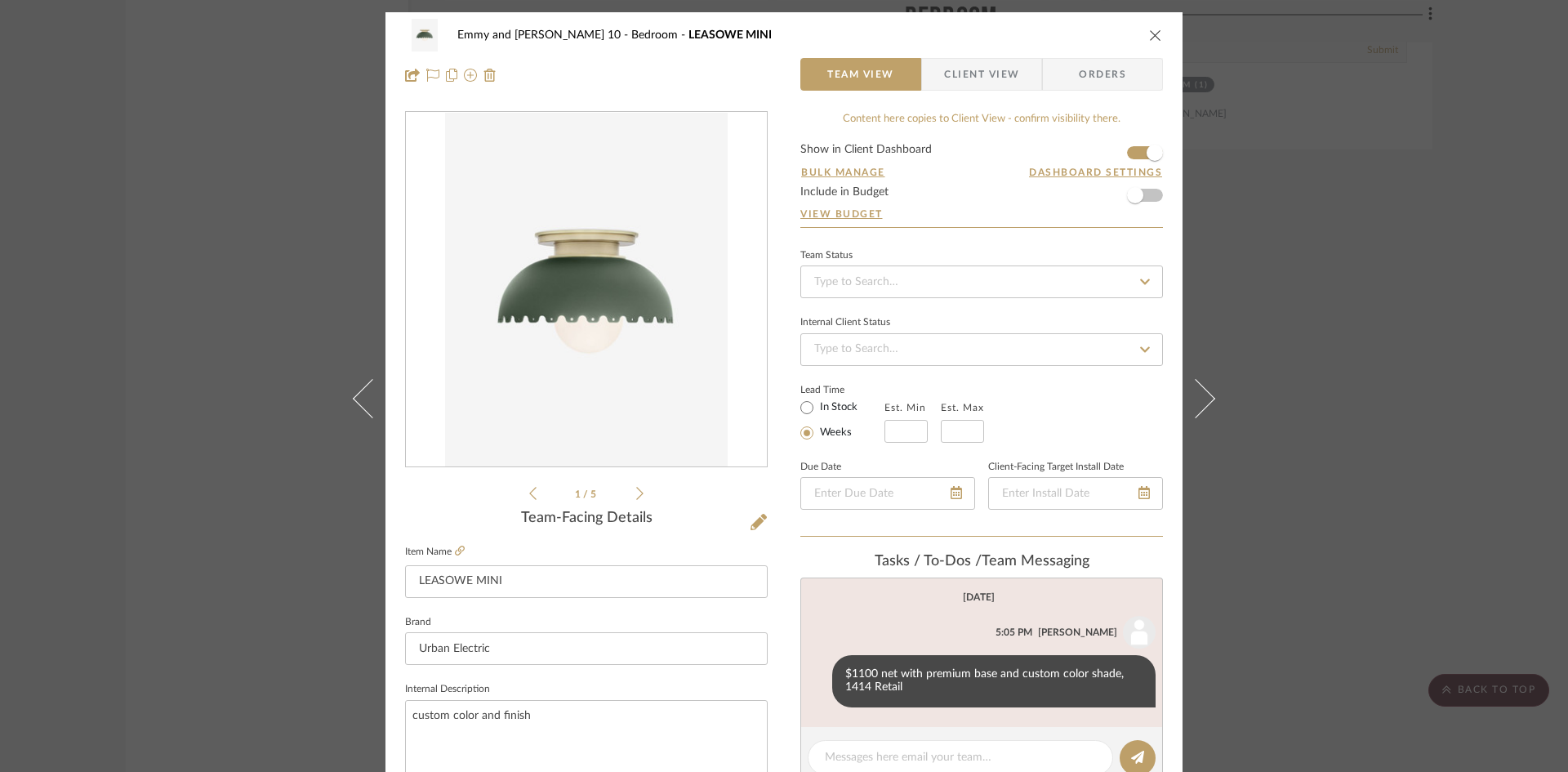
click at [1149, 33] on icon "close" at bounding box center [1155, 35] width 13 height 13
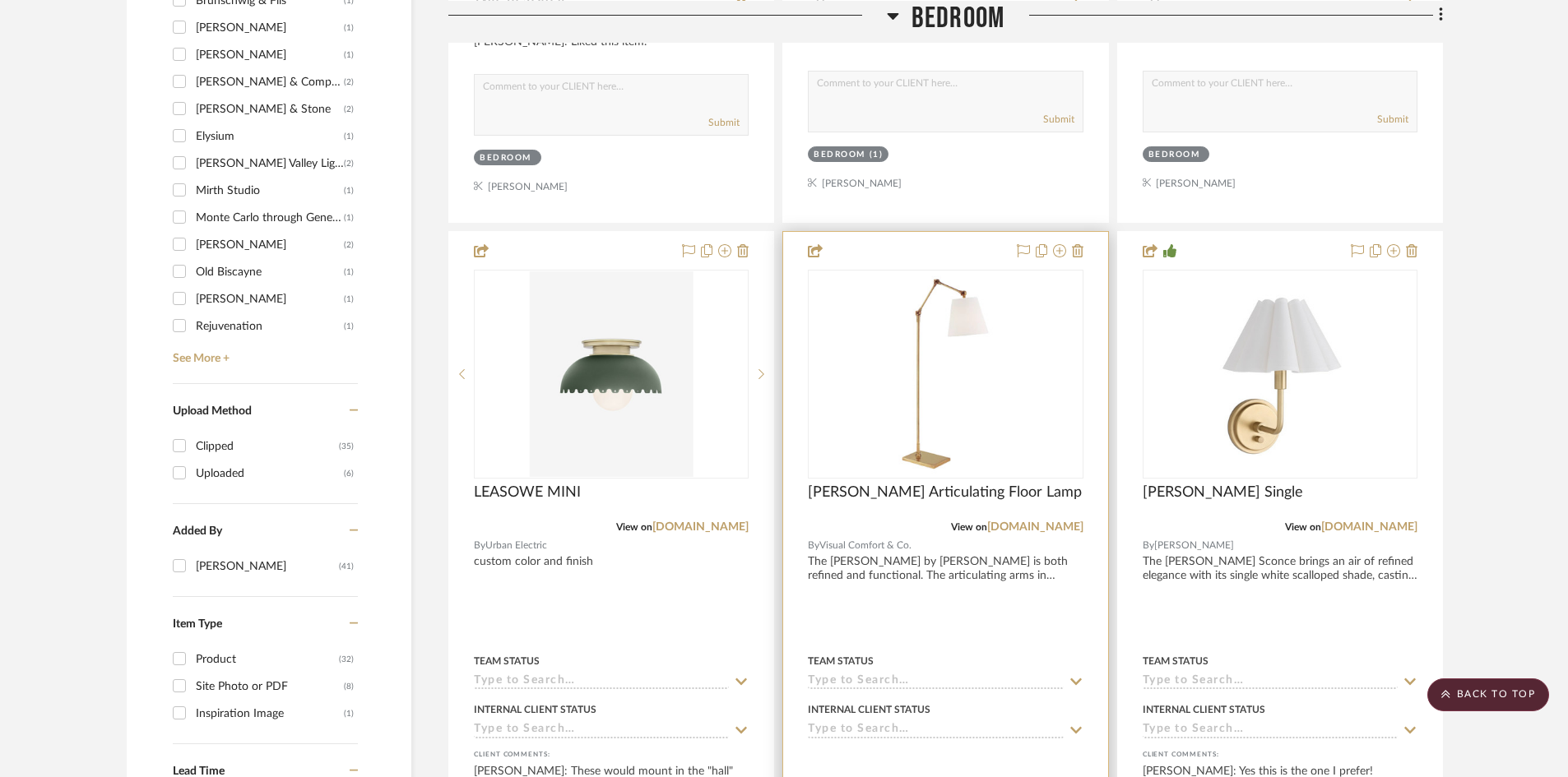
scroll to position [1771, 0]
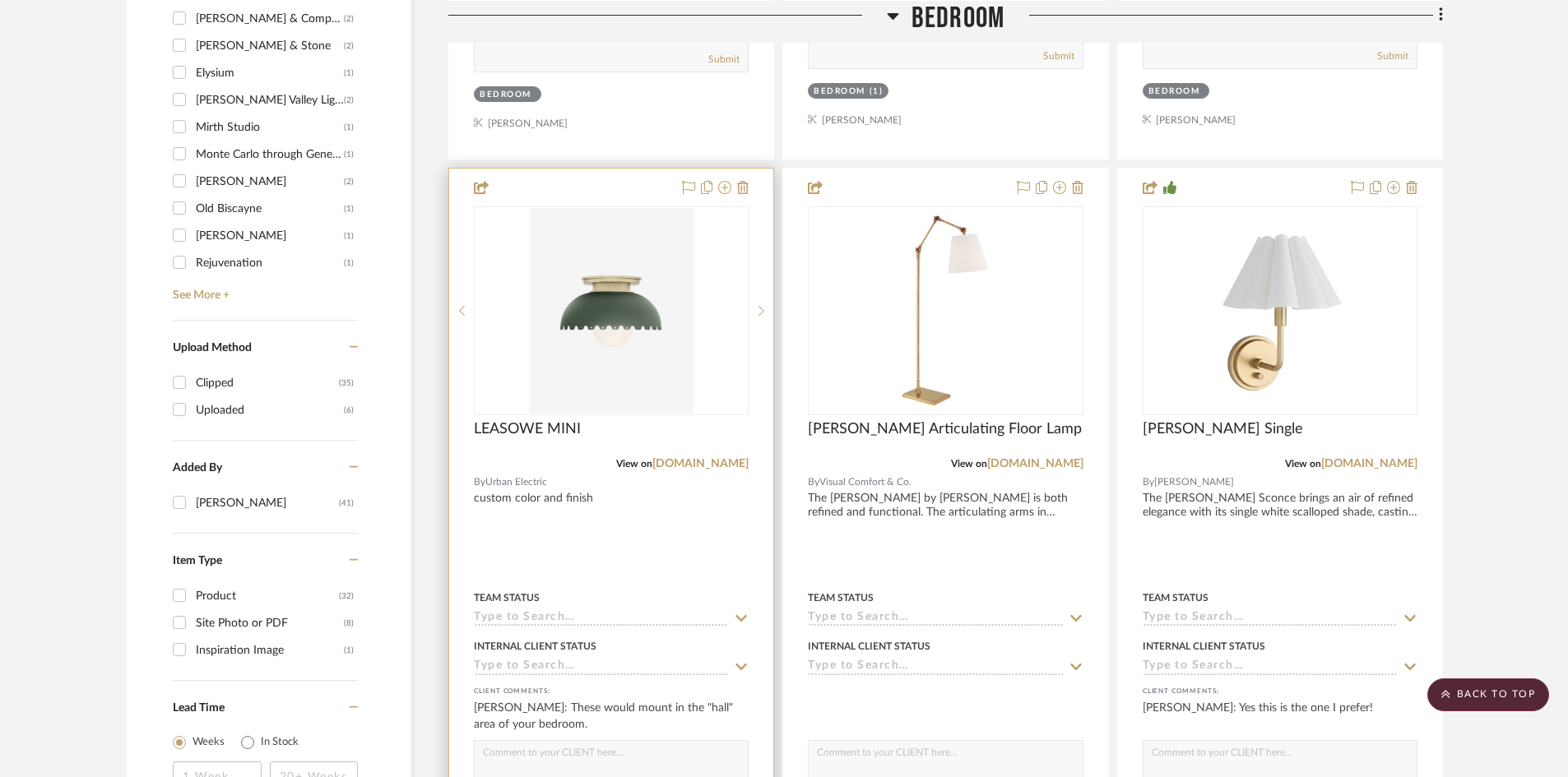
click at [613, 615] on input at bounding box center [601, 619] width 255 height 16
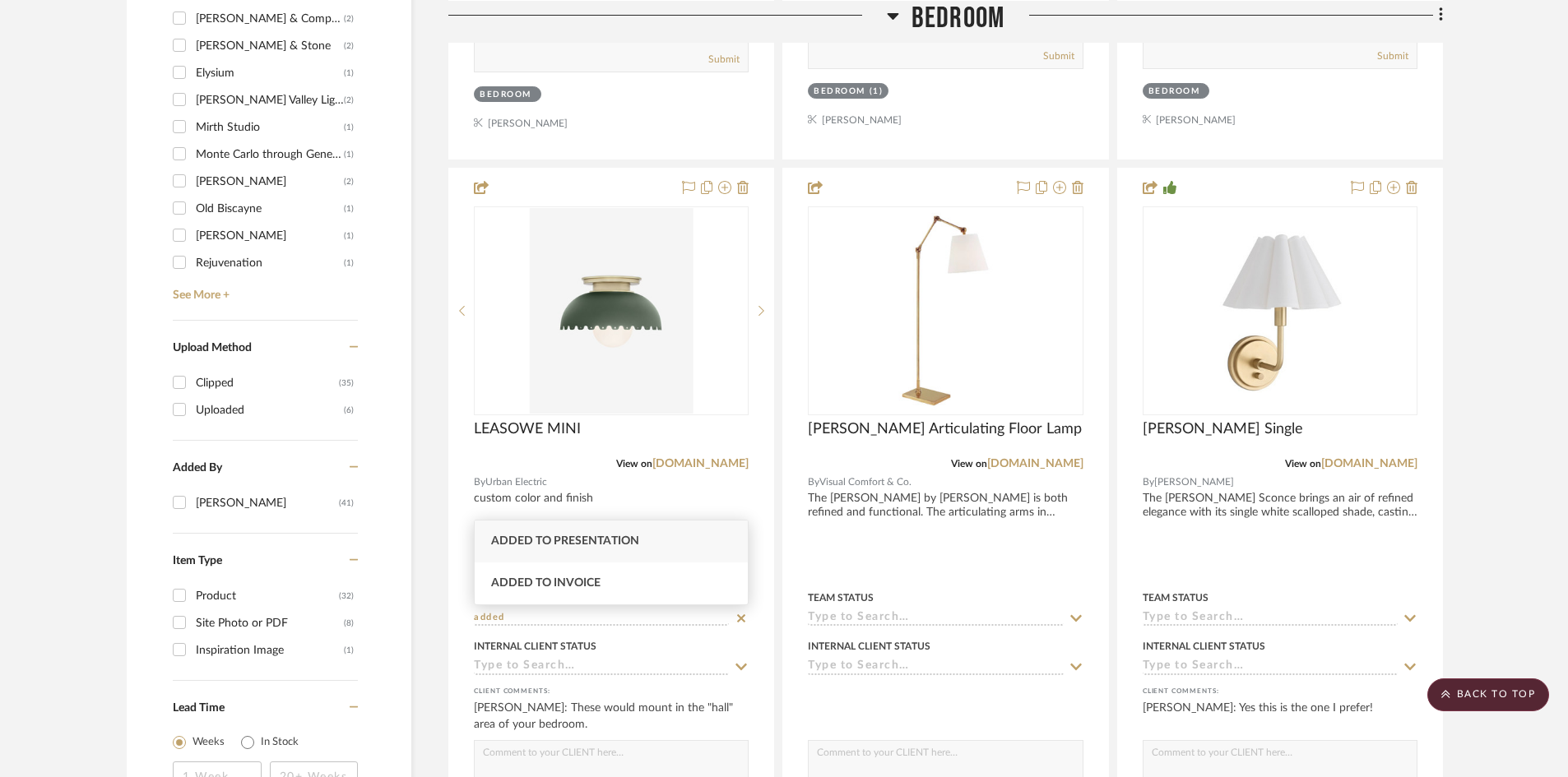
type input "added"
click at [561, 538] on span "Added to Presentation" at bounding box center [565, 541] width 148 height 11
type input "[DATE]"
type input "Added to Presentation"
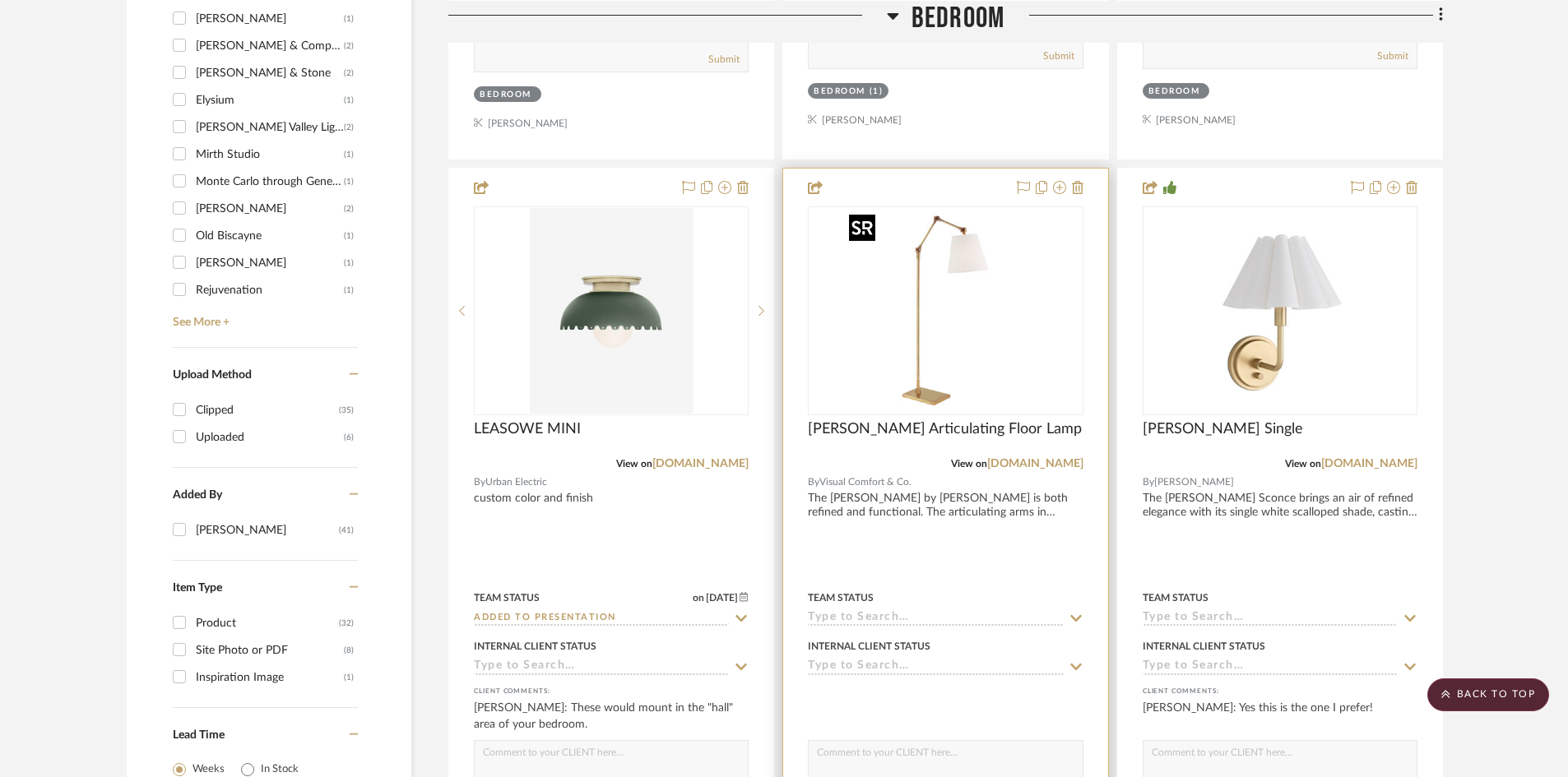
scroll to position [1798, 0]
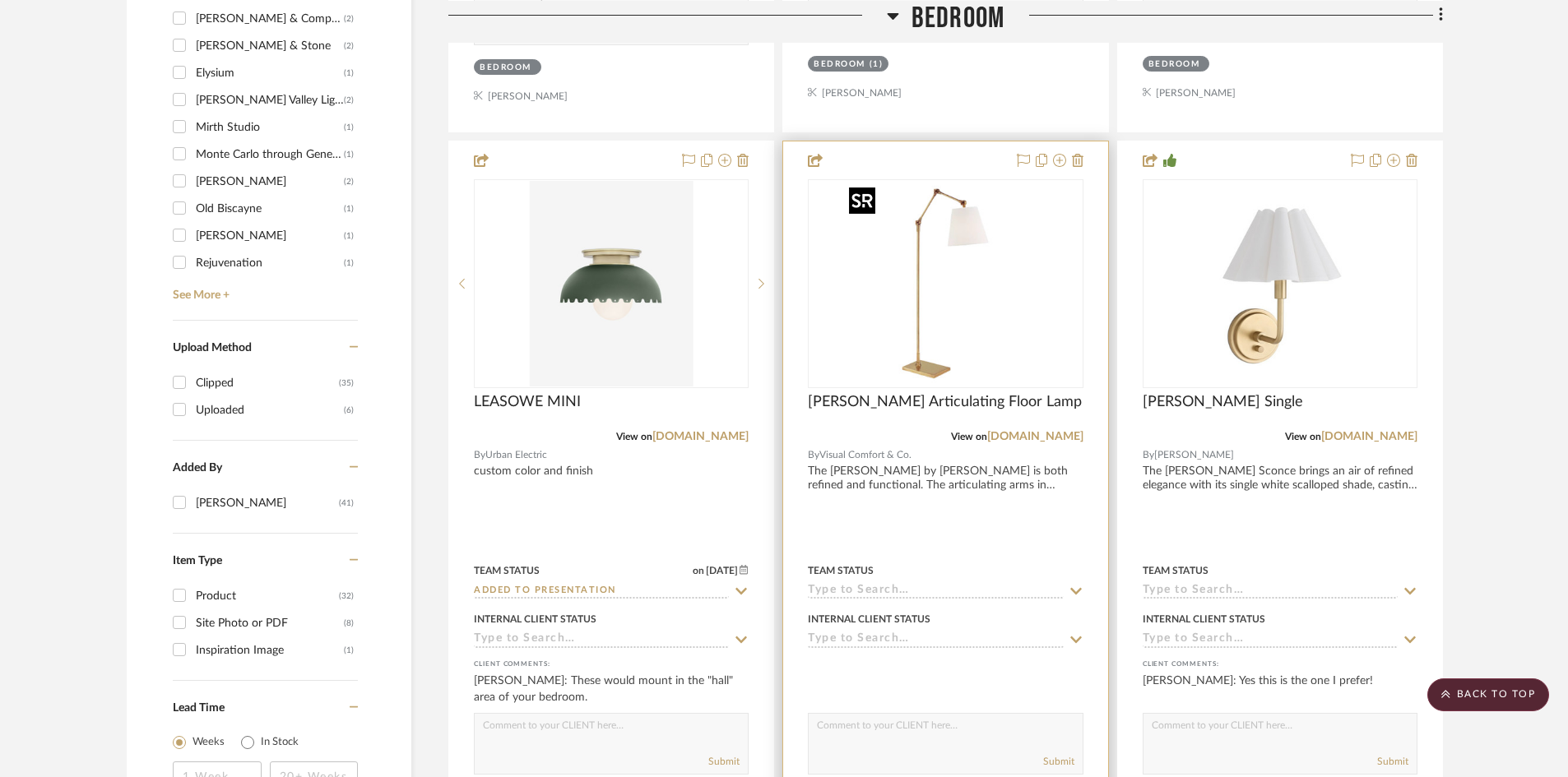
click at [978, 337] on img "0" at bounding box center [945, 283] width 205 height 205
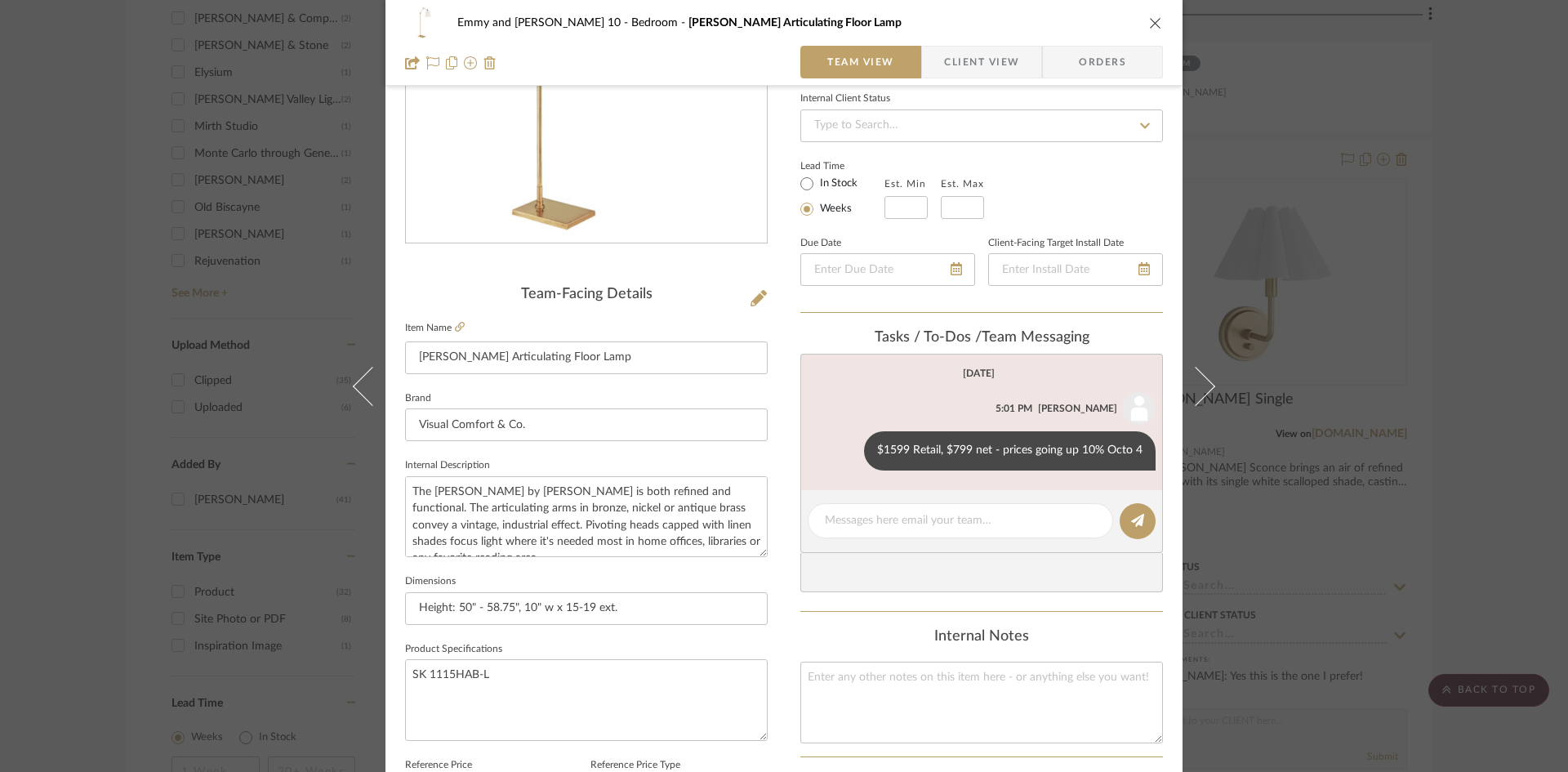
scroll to position [245, 0]
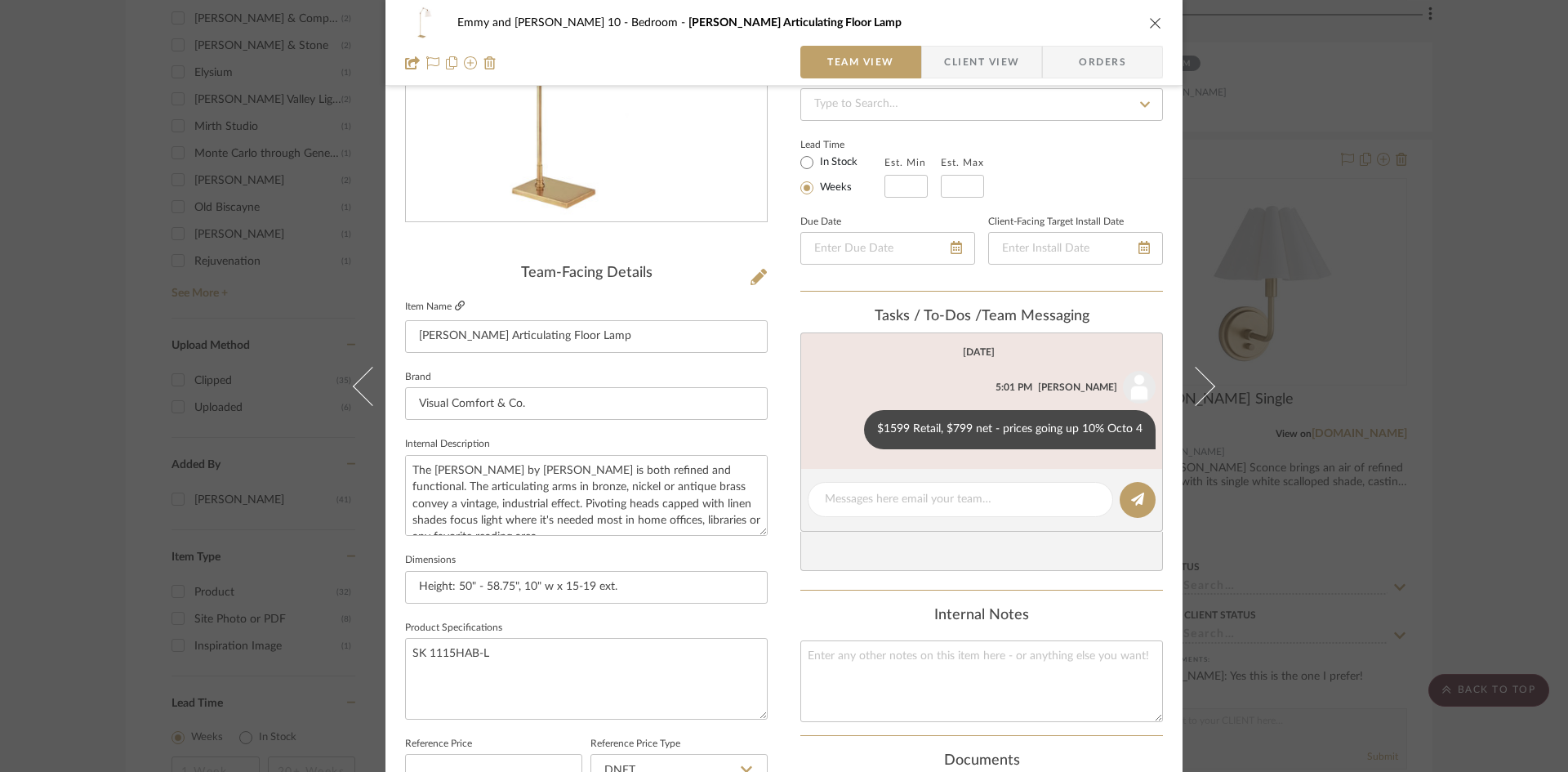
click at [455, 302] on icon at bounding box center [459, 305] width 10 height 10
click at [847, 427] on icon at bounding box center [849, 429] width 4 height 13
click at [779, 403] on span "Edit Message" at bounding box center [767, 410] width 67 height 14
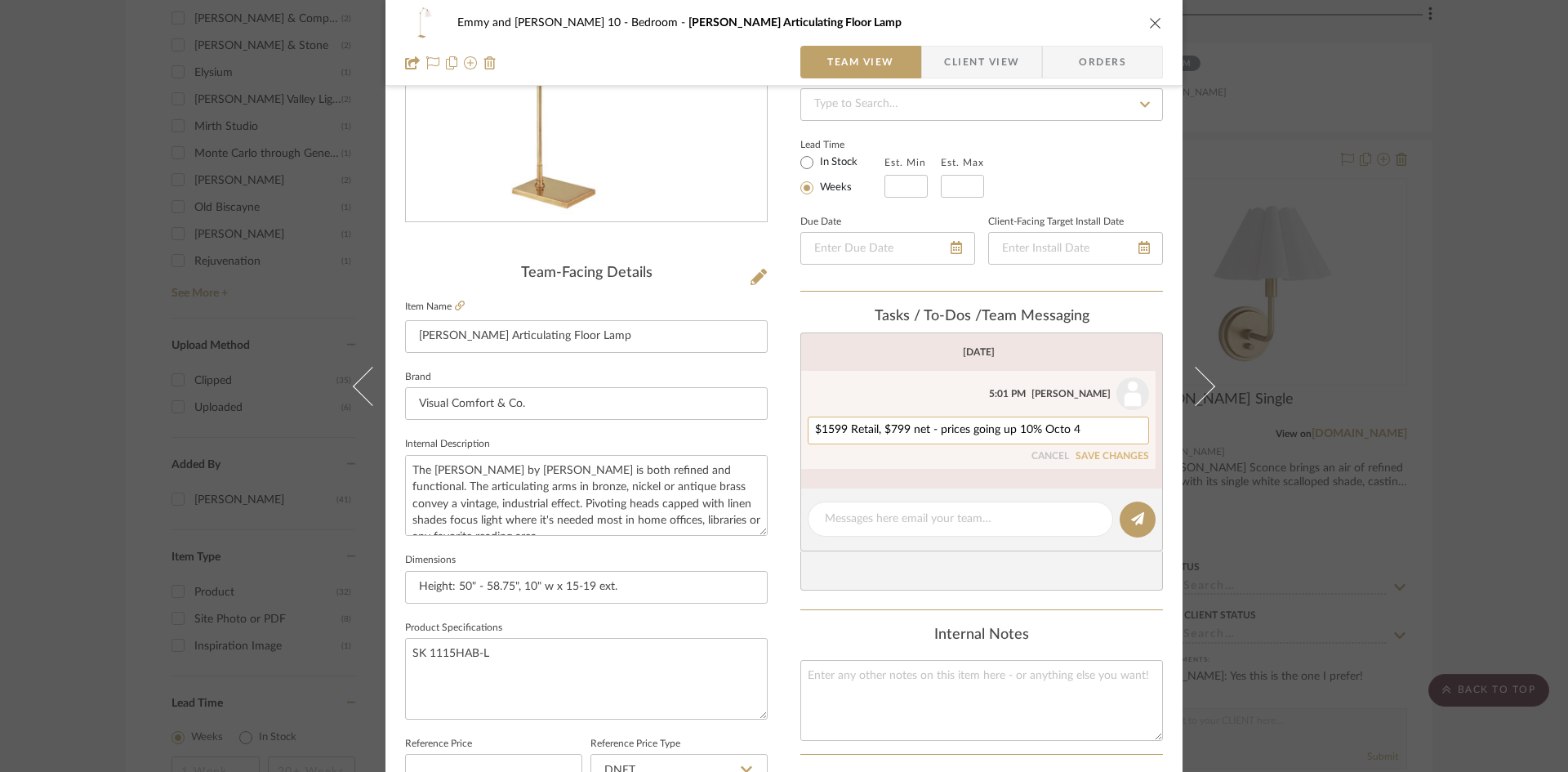
click at [831, 429] on textarea "$1599 Retail, $799 net - prices going up 10% Octo 4" at bounding box center [978, 430] width 326 height 13
click at [906, 425] on textarea "$1699 Retail, $799 net - prices going up 10% Octo 4" at bounding box center [978, 430] width 326 height 13
click at [1099, 427] on textarea "$1699 Retail, $849.50 net - prices going up 10% Octo 4" at bounding box center [978, 430] width 326 height 13
type textarea "$1699 Retail, $849.50"
click at [1098, 451] on button "SAVE CHANGES" at bounding box center [1112, 456] width 74 height 11
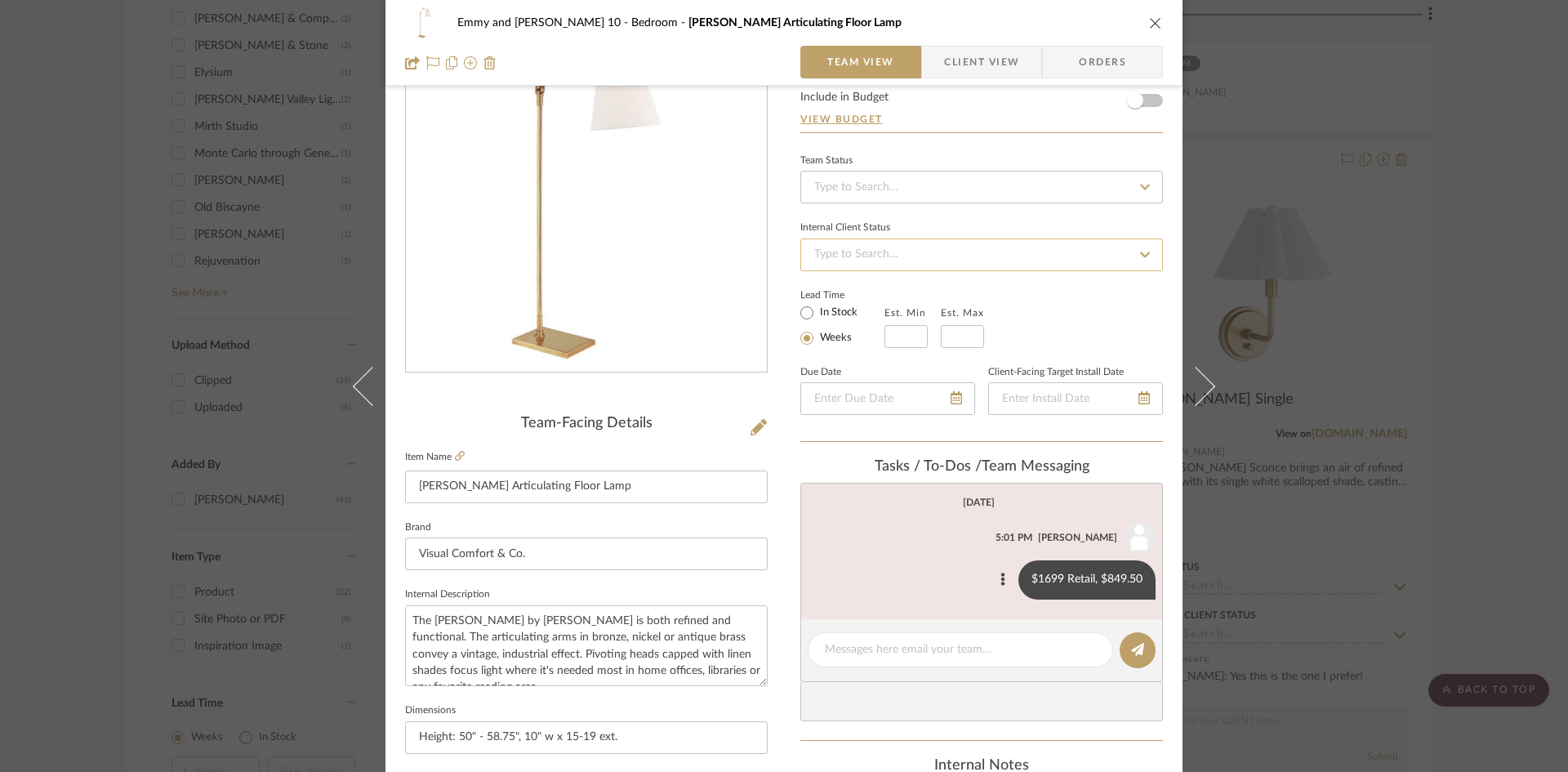
scroll to position [81, 0]
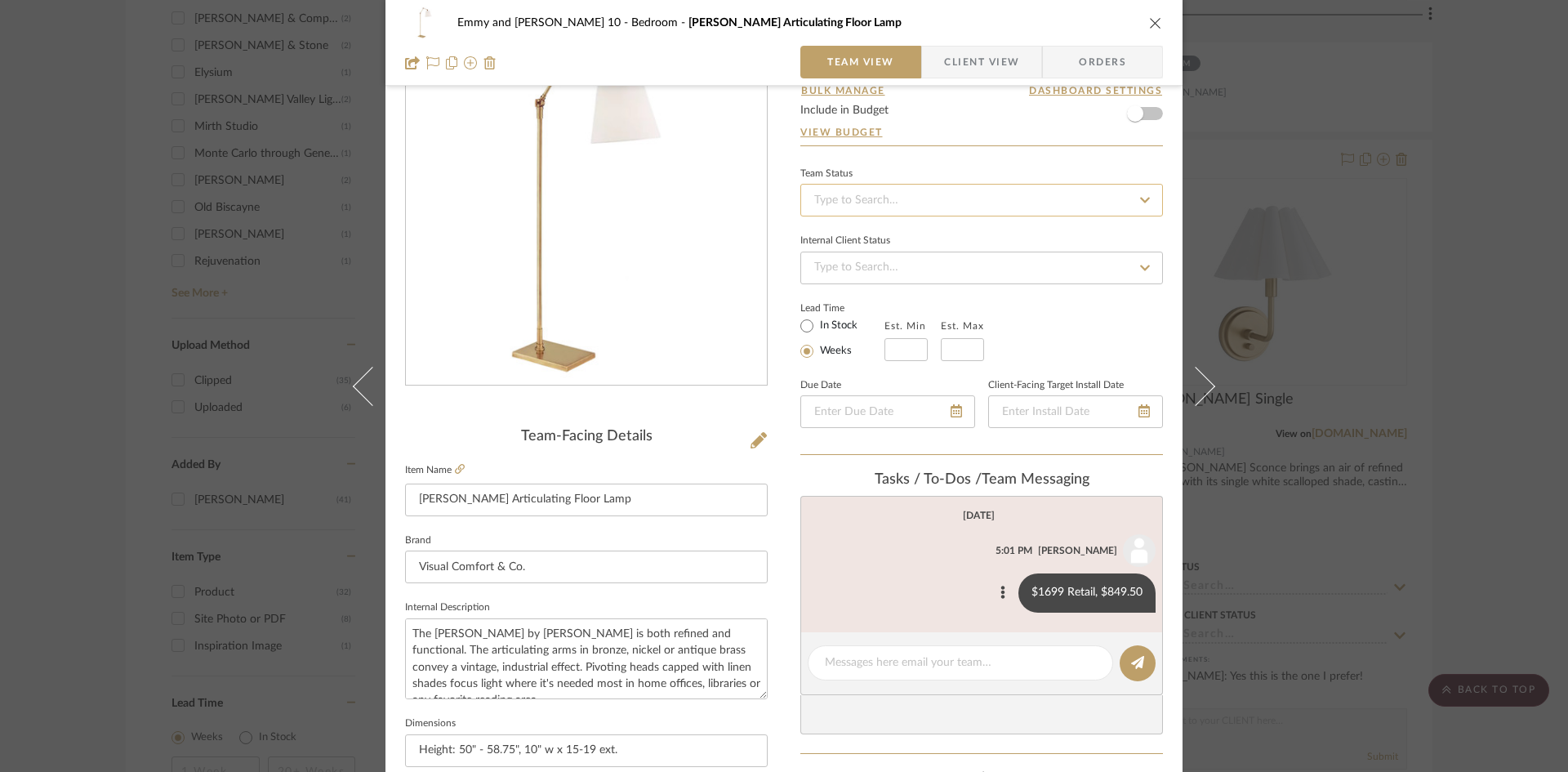
click at [869, 197] on input at bounding box center [982, 200] width 362 height 32
type input "added"
click at [893, 246] on span "Added to Presentation" at bounding box center [869, 243] width 114 height 11
type input "[DATE]"
type input "Added to Presentation"
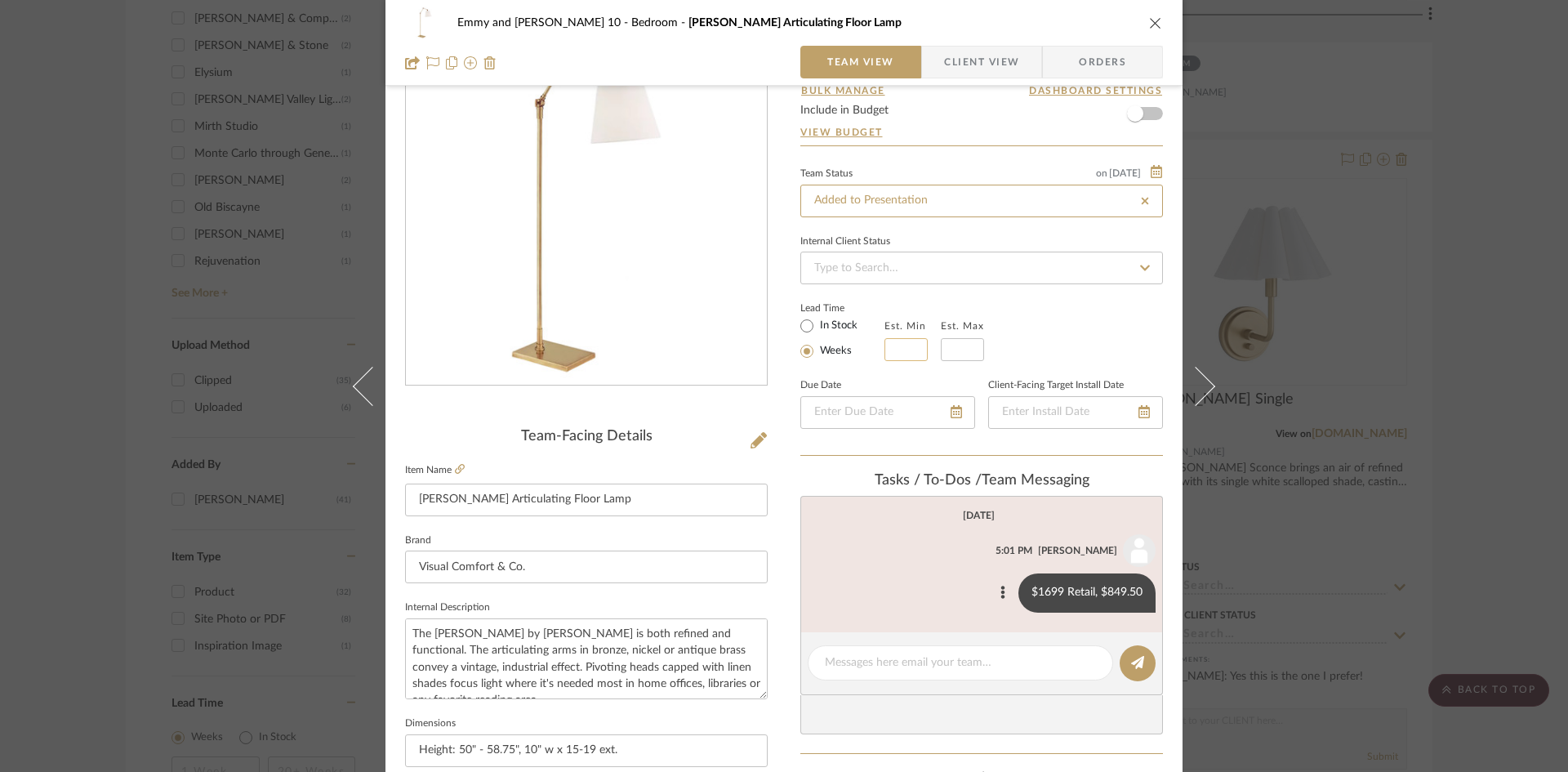
type input "[DATE]"
type input "Added to Presentation"
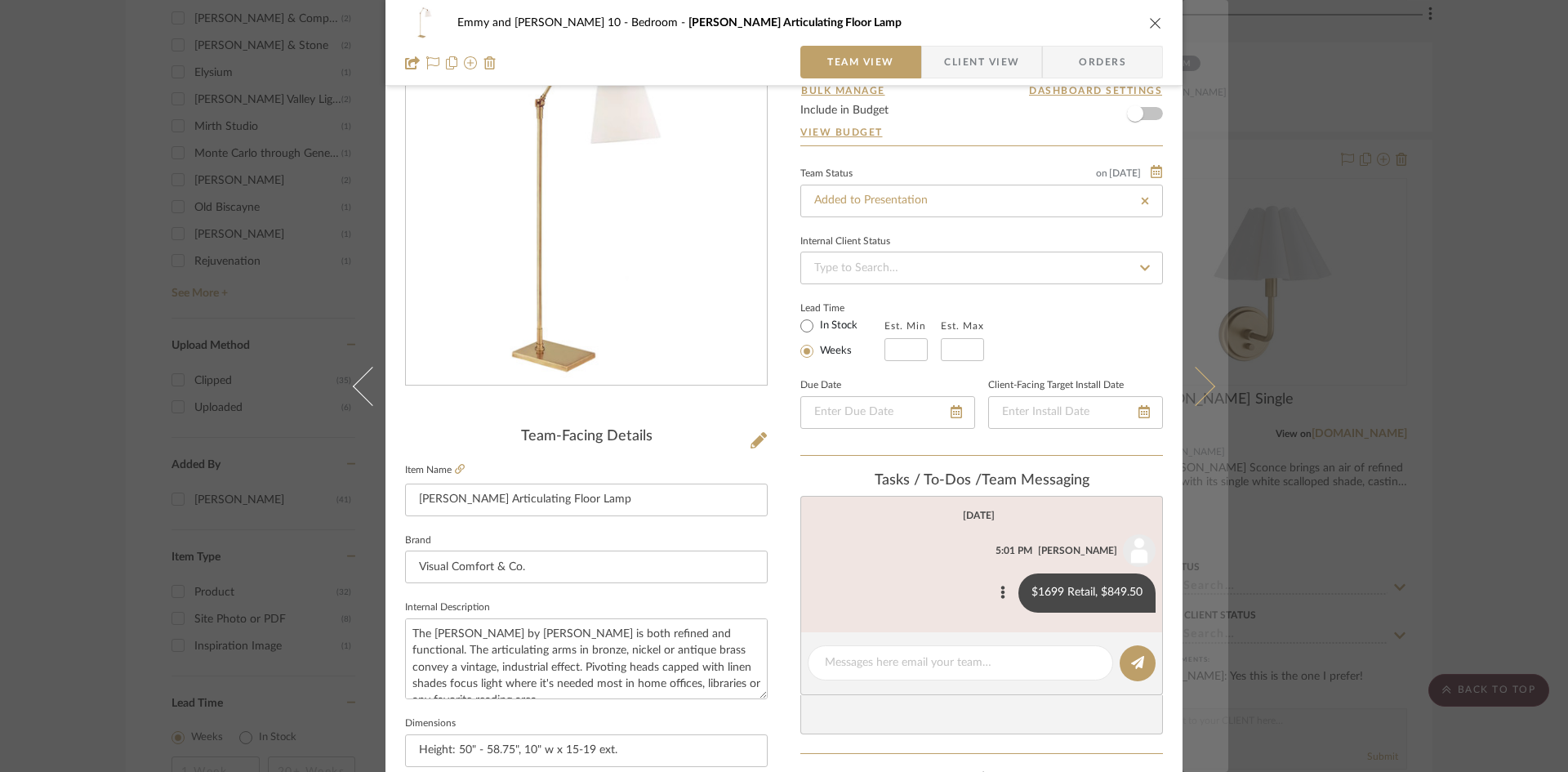
click at [1200, 382] on icon at bounding box center [1195, 385] width 39 height 39
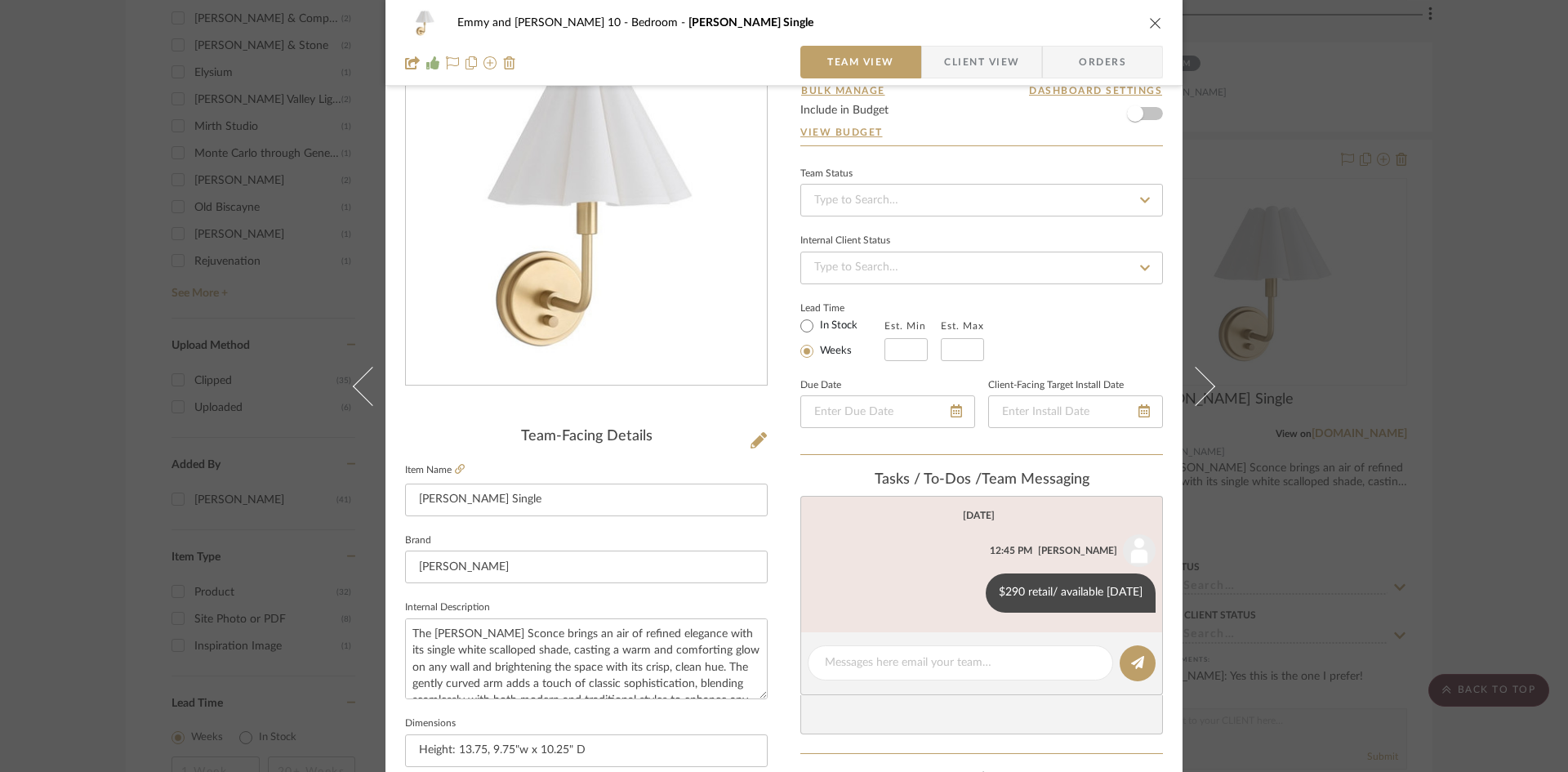
scroll to position [0, 0]
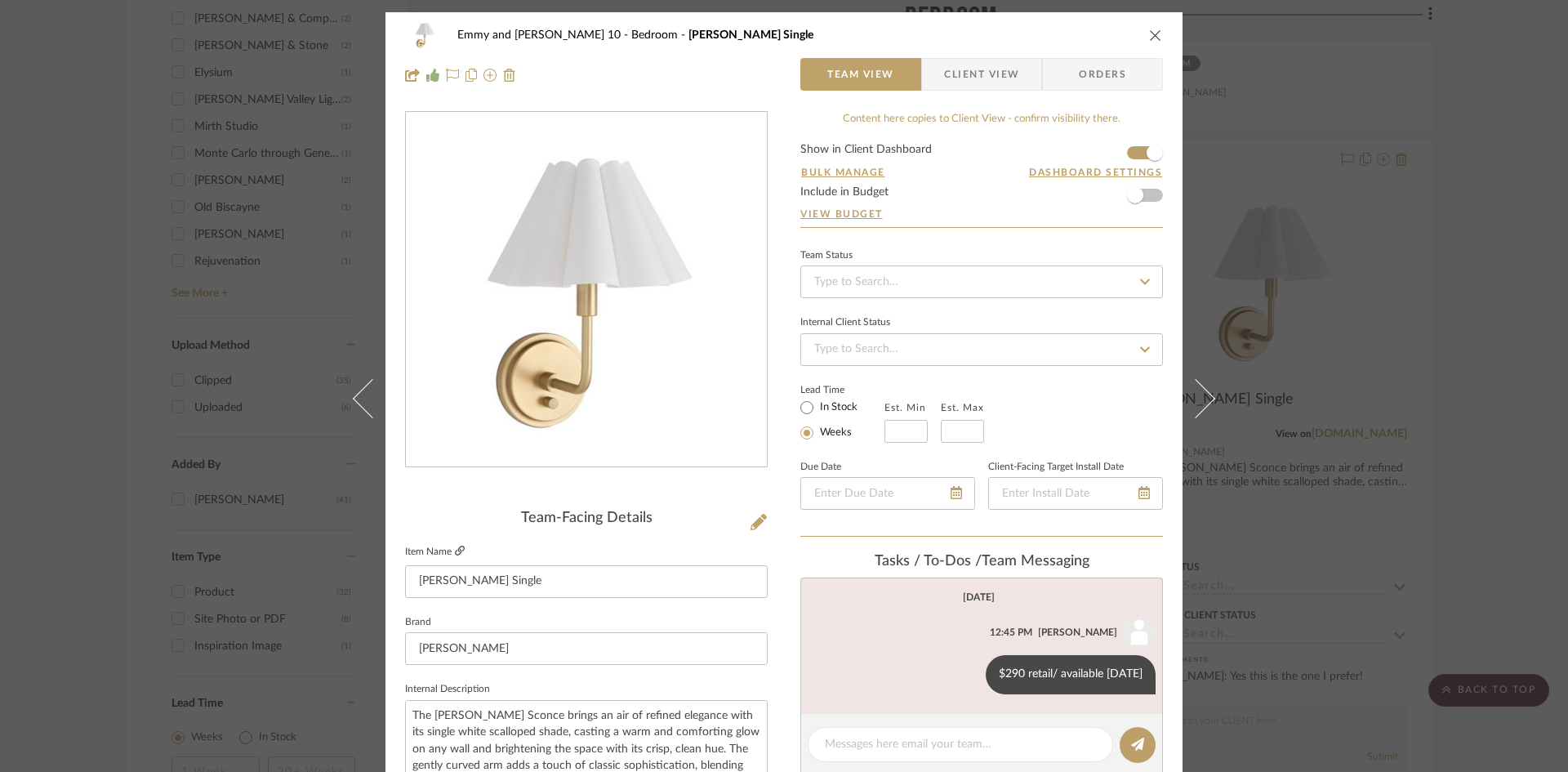
click at [455, 547] on icon at bounding box center [459, 550] width 10 height 10
click at [969, 669] on icon at bounding box center [970, 674] width 5 height 13
click at [926, 653] on span "Edit Message" at bounding box center [895, 655] width 67 height 14
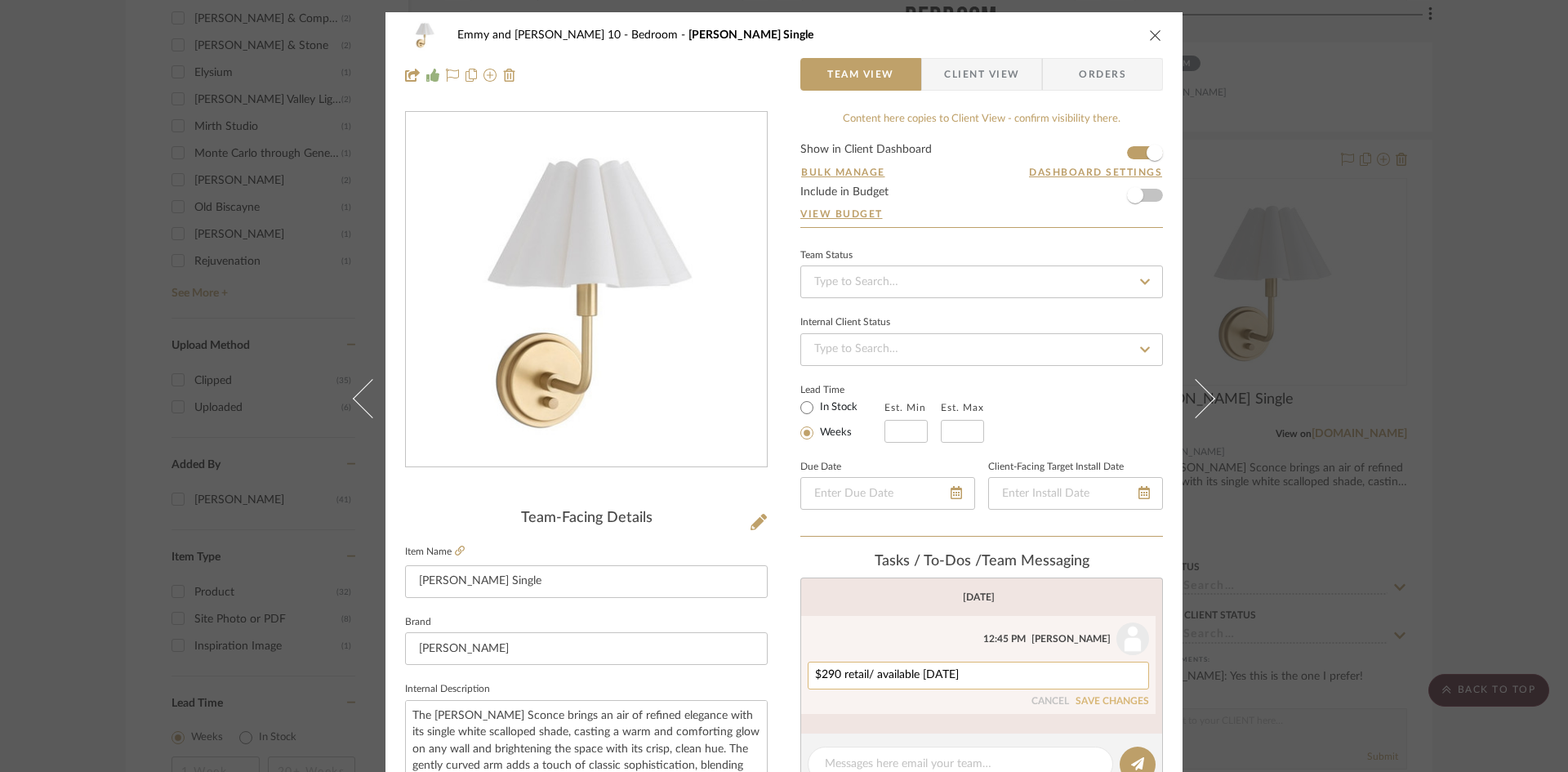
click at [958, 675] on textarea "$290 retail/ available today" at bounding box center [978, 675] width 326 height 13
type textarea "$290 retail/ $116 net"
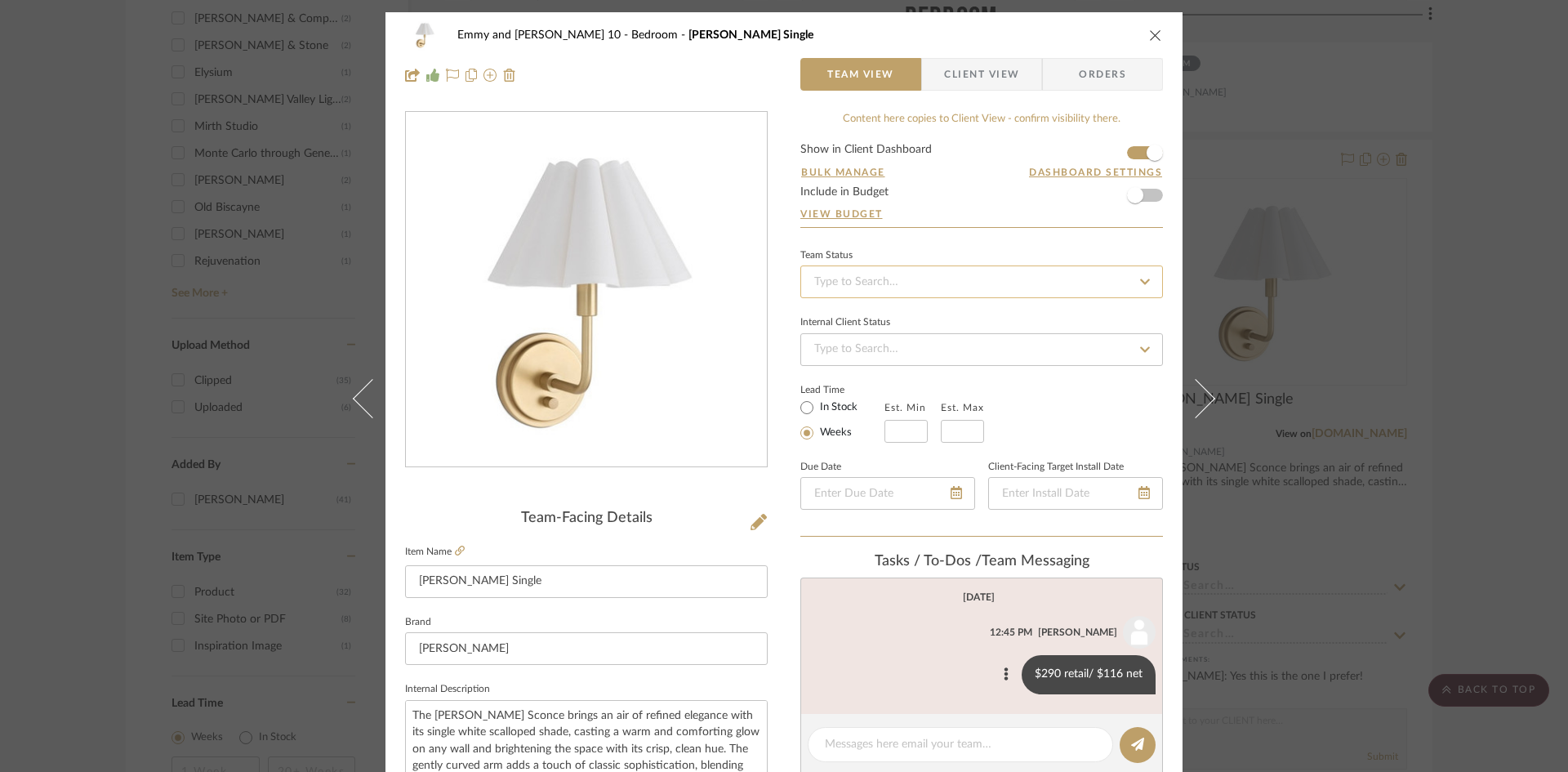
click at [905, 286] on input at bounding box center [982, 281] width 362 height 32
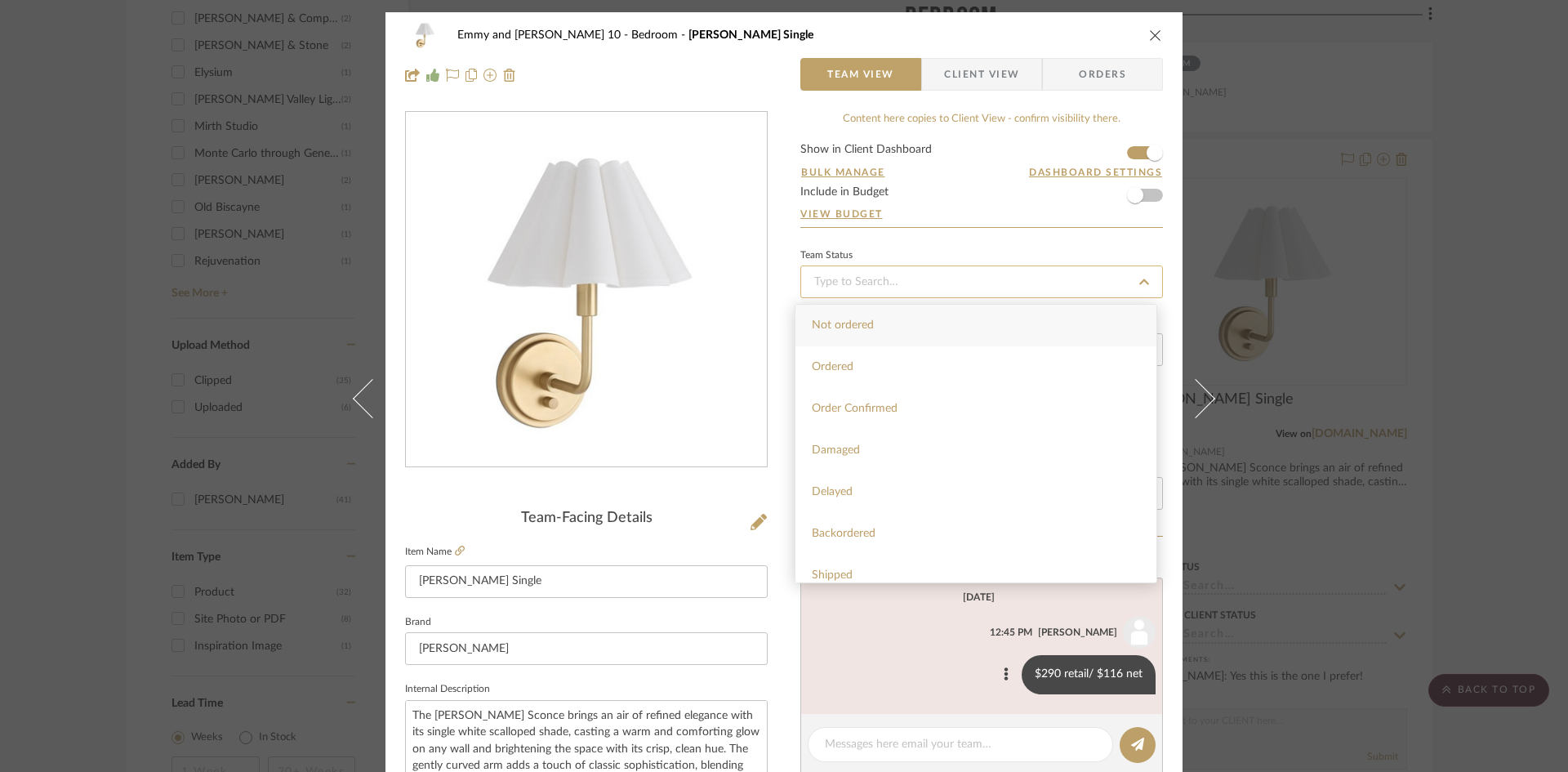
type input "s"
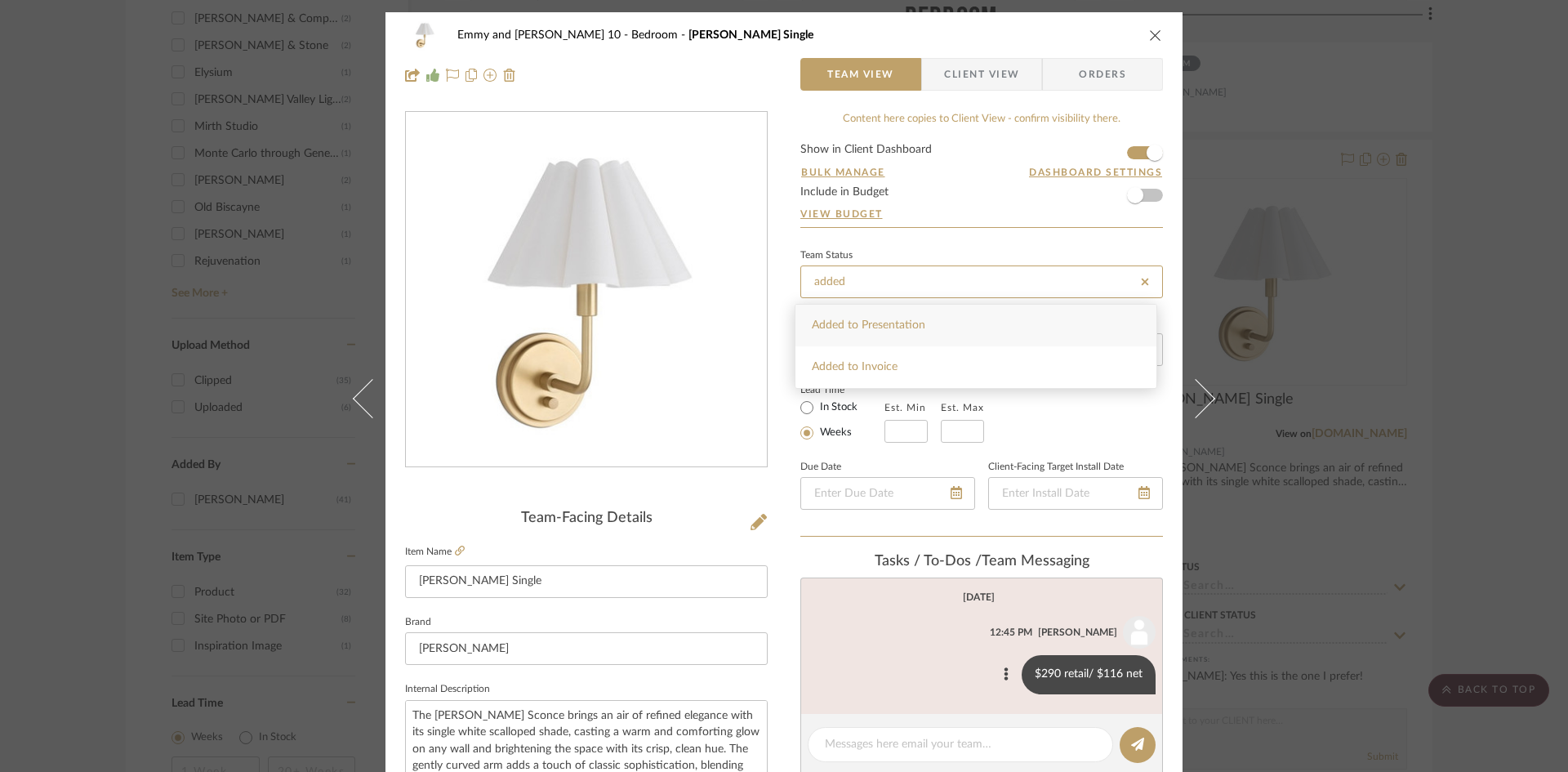
type input "added"
click at [878, 331] on span "Added to Presentation" at bounding box center [869, 325] width 114 height 11
type input "[DATE]"
type input "Added to Presentation"
type input "[DATE]"
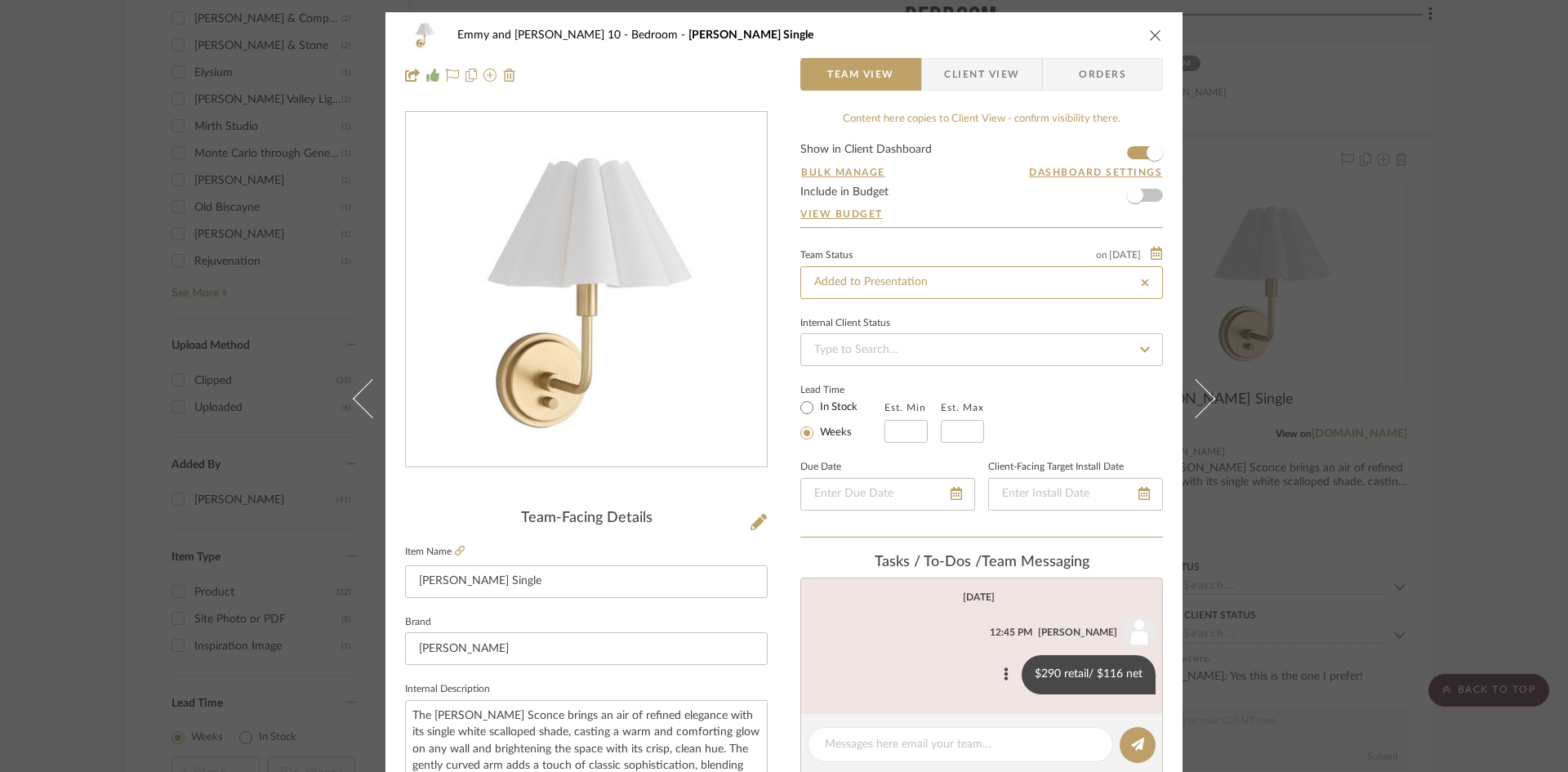
type input "Added to Presentation"
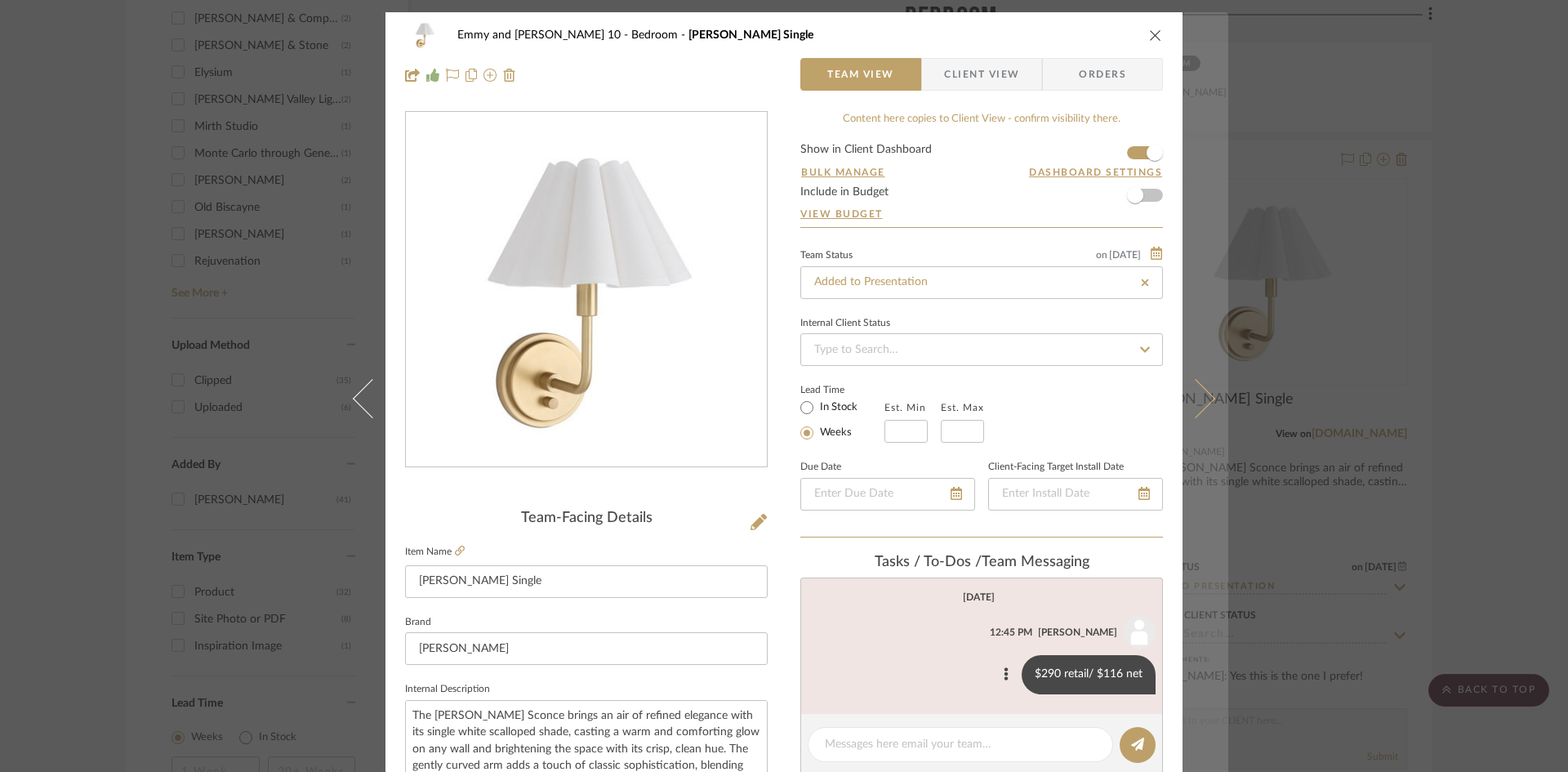
click at [1204, 402] on icon at bounding box center [1195, 397] width 39 height 39
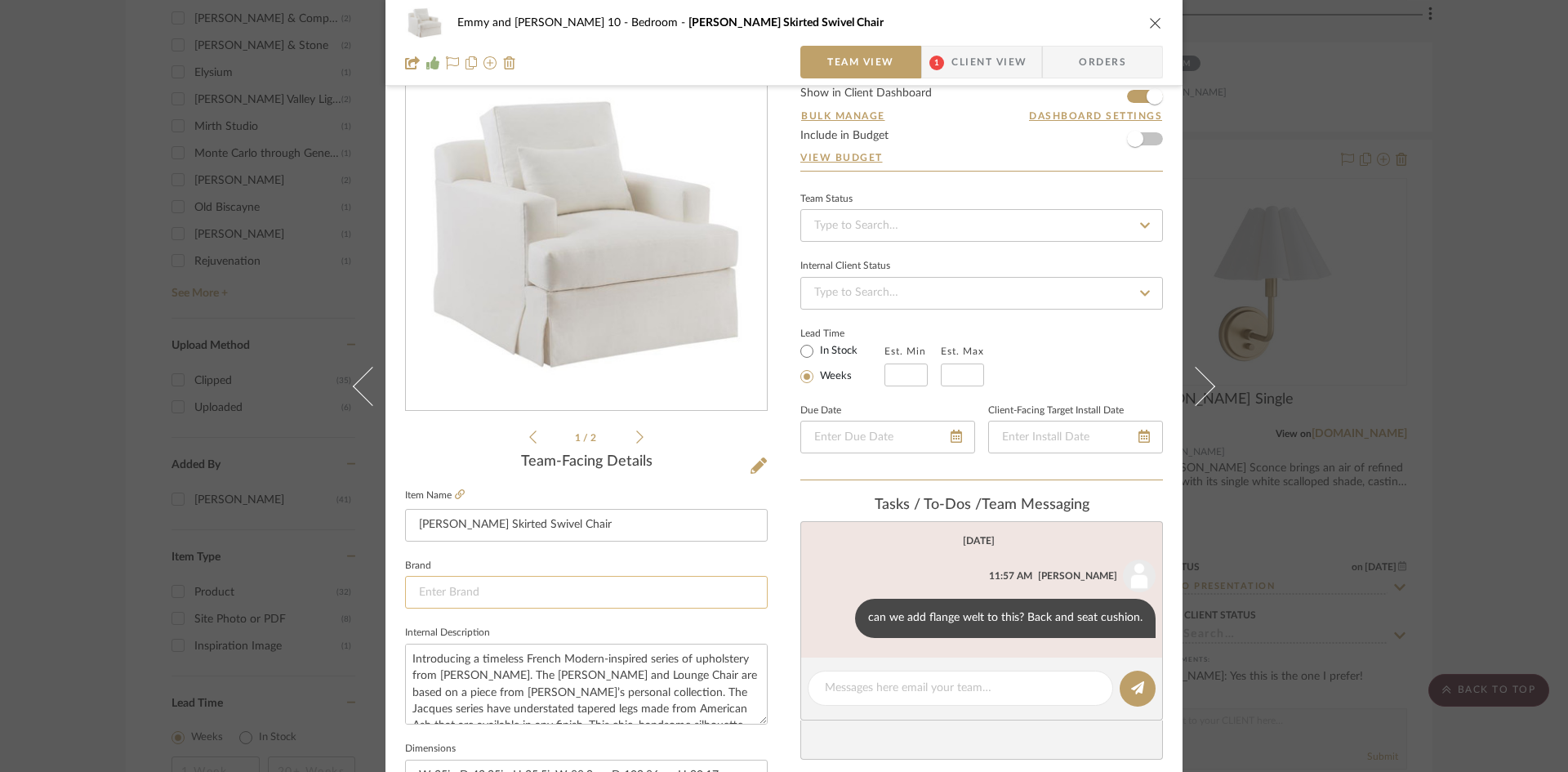
scroll to position [164, 0]
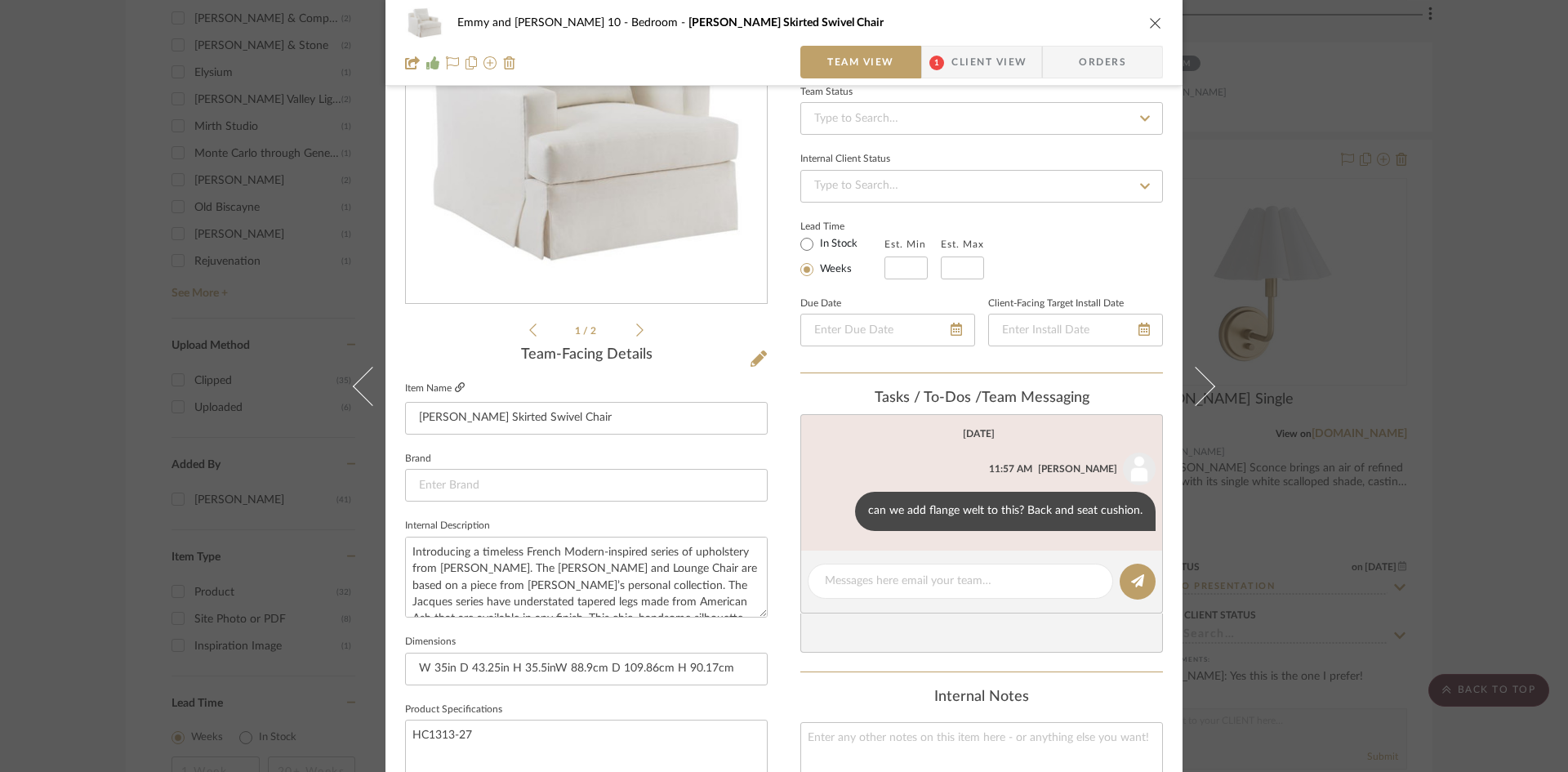
click at [455, 382] on icon at bounding box center [459, 387] width 10 height 10
click at [892, 582] on textarea at bounding box center [961, 581] width 271 height 18
type textarea "10.5 yds plain needed"
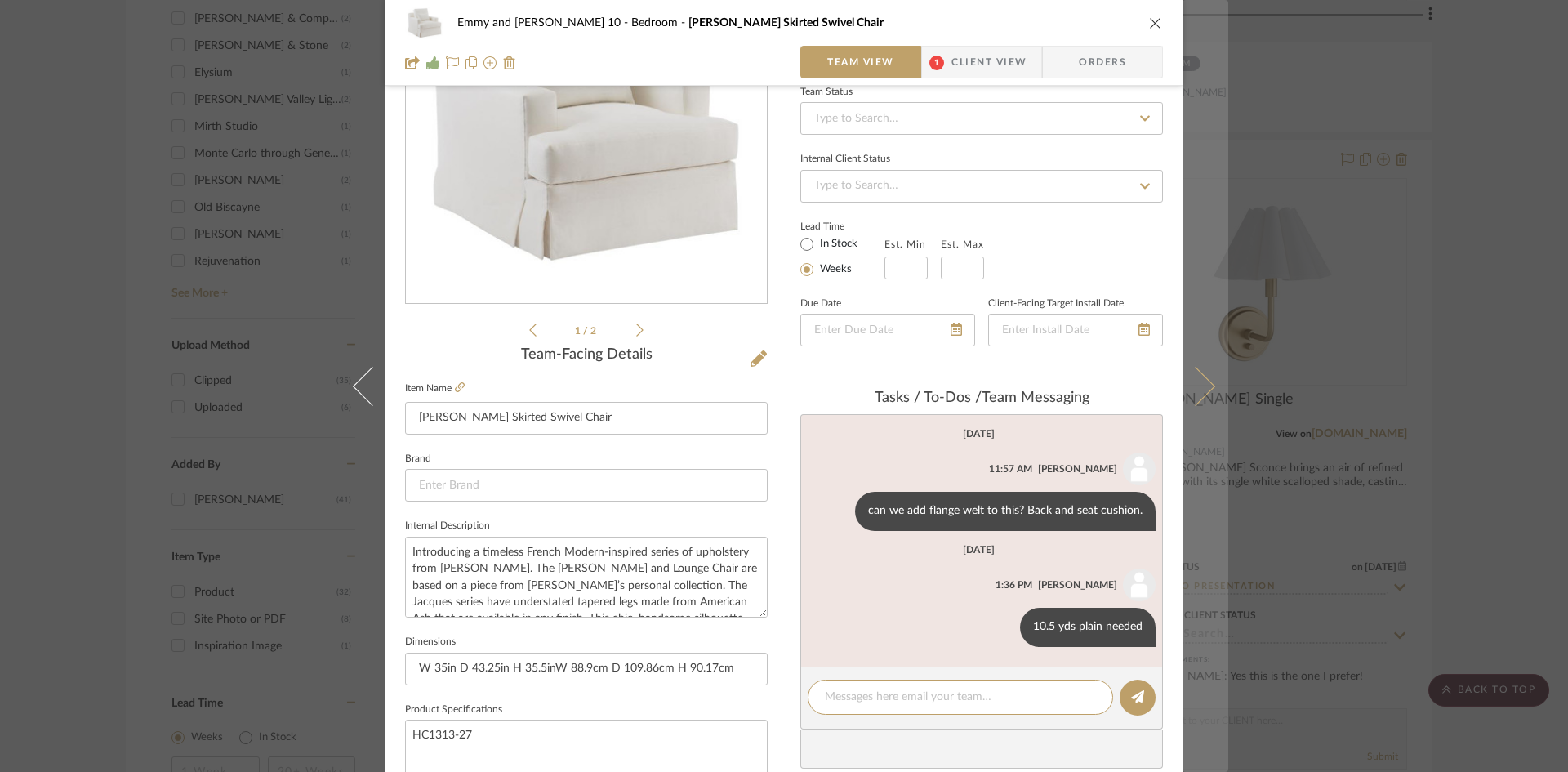
click at [1195, 393] on icon at bounding box center [1195, 385] width 39 height 39
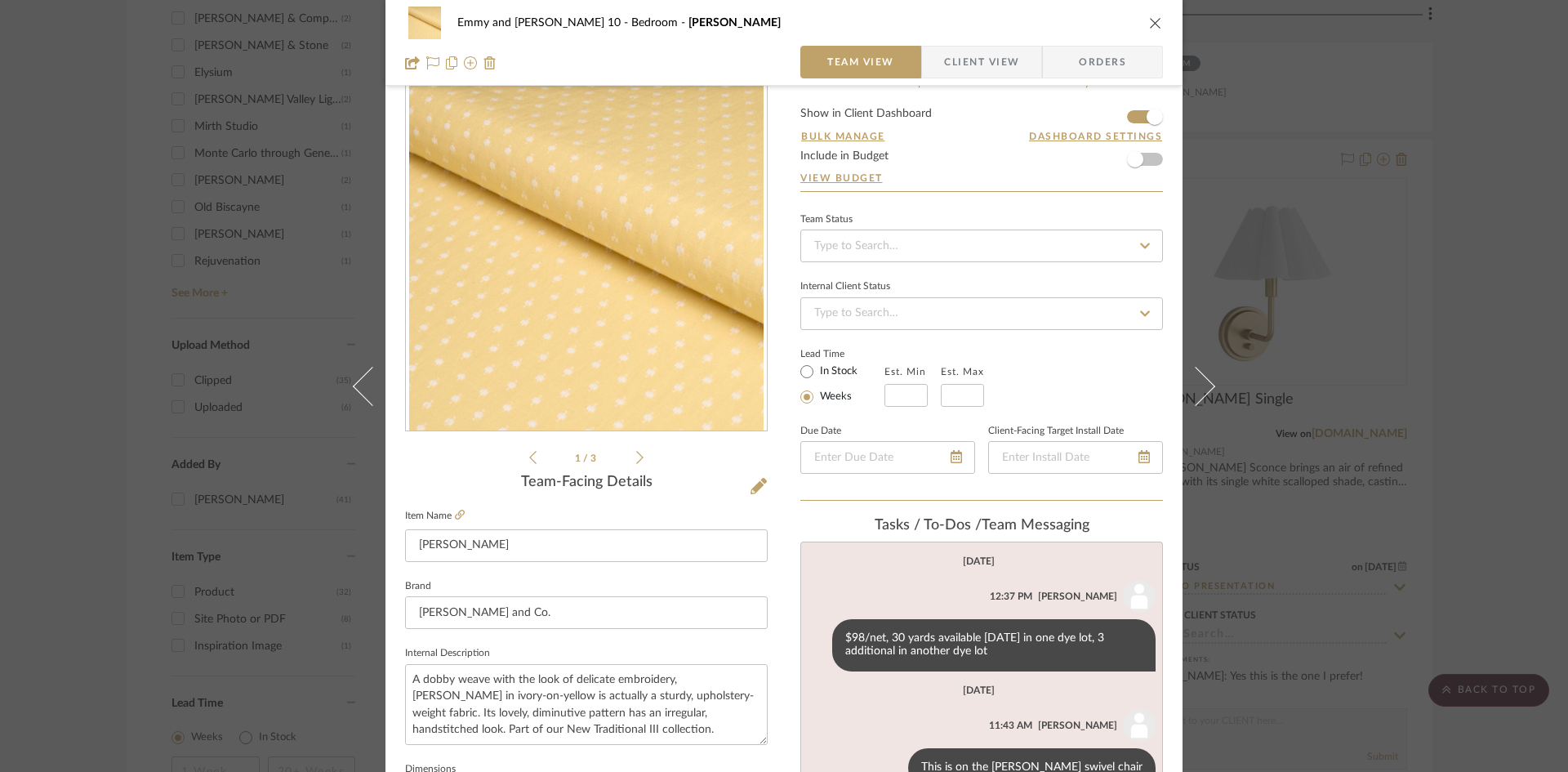
scroll to position [0, 0]
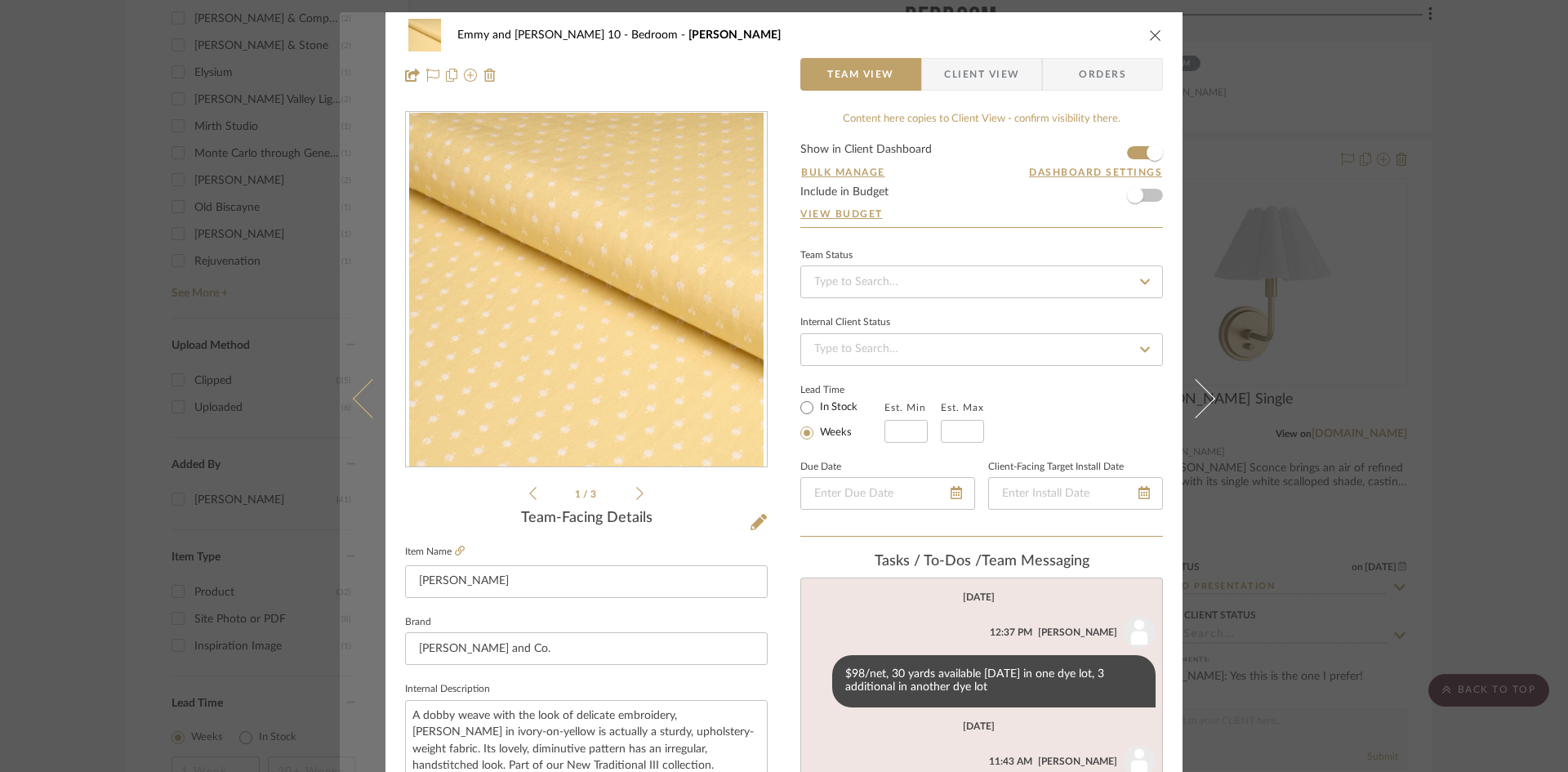
click at [350, 392] on button at bounding box center [362, 398] width 46 height 772
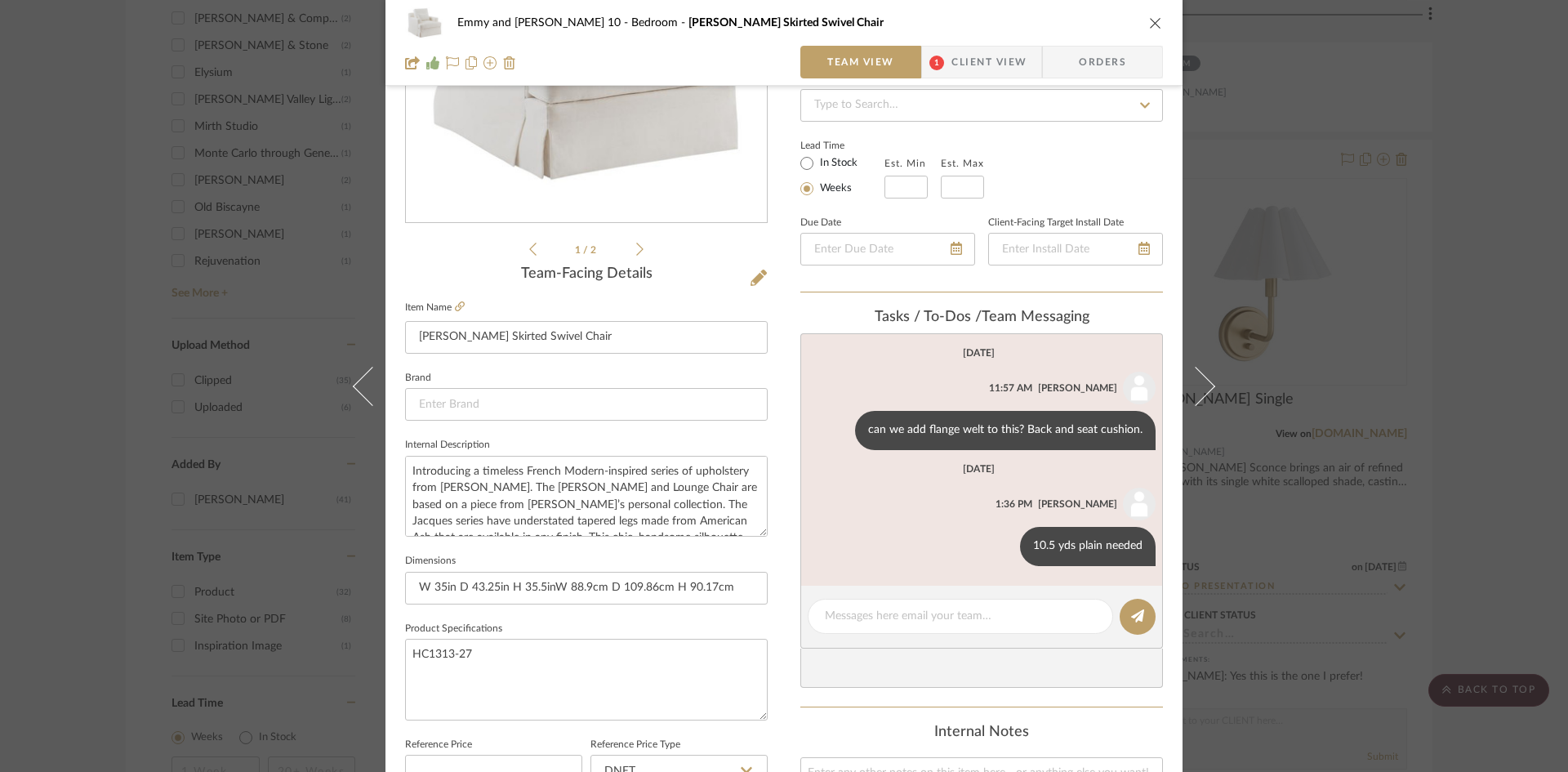
scroll to position [245, 0]
click at [1152, 22] on icon "close" at bounding box center [1155, 23] width 13 height 13
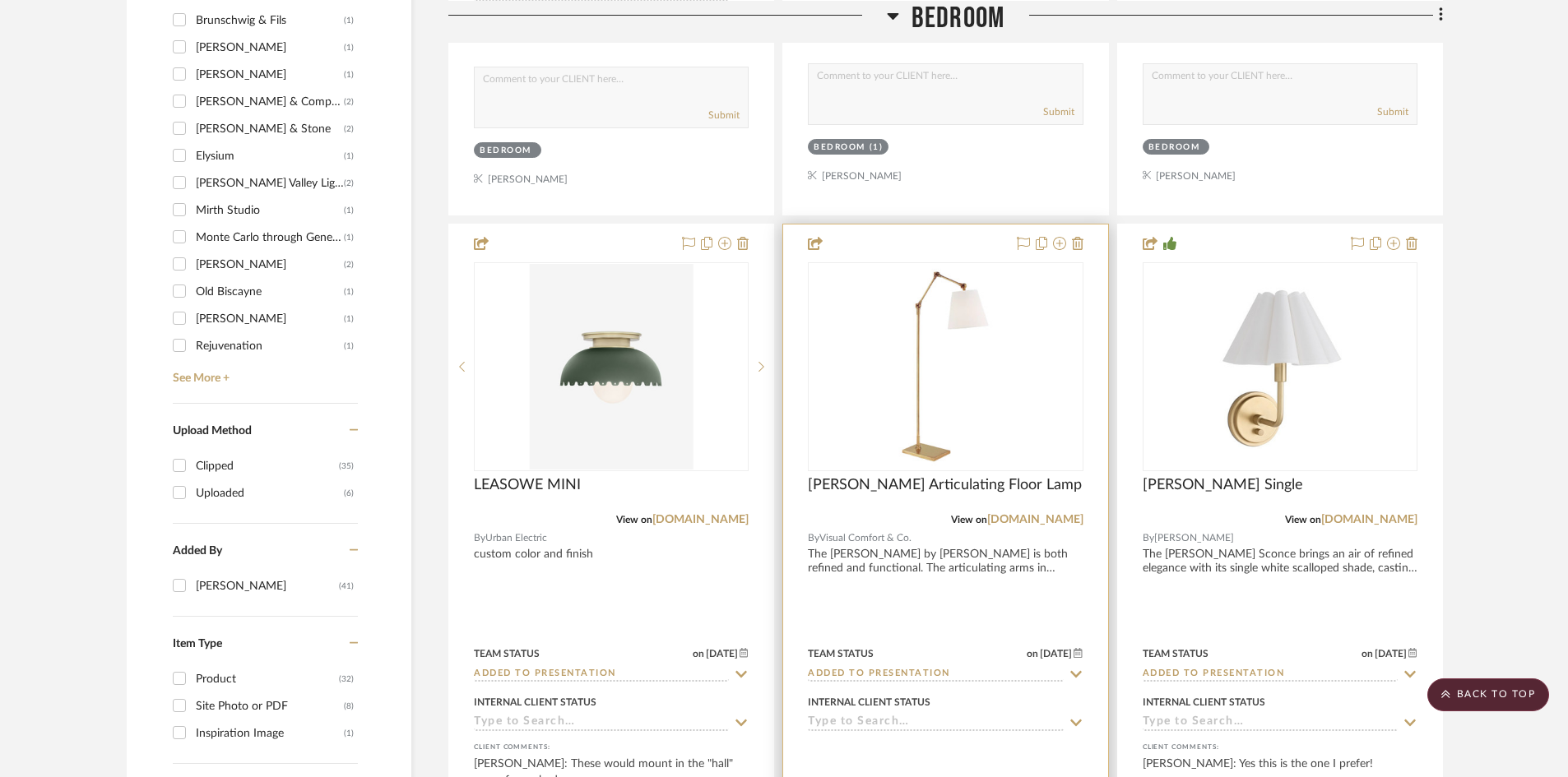
scroll to position [1716, 0]
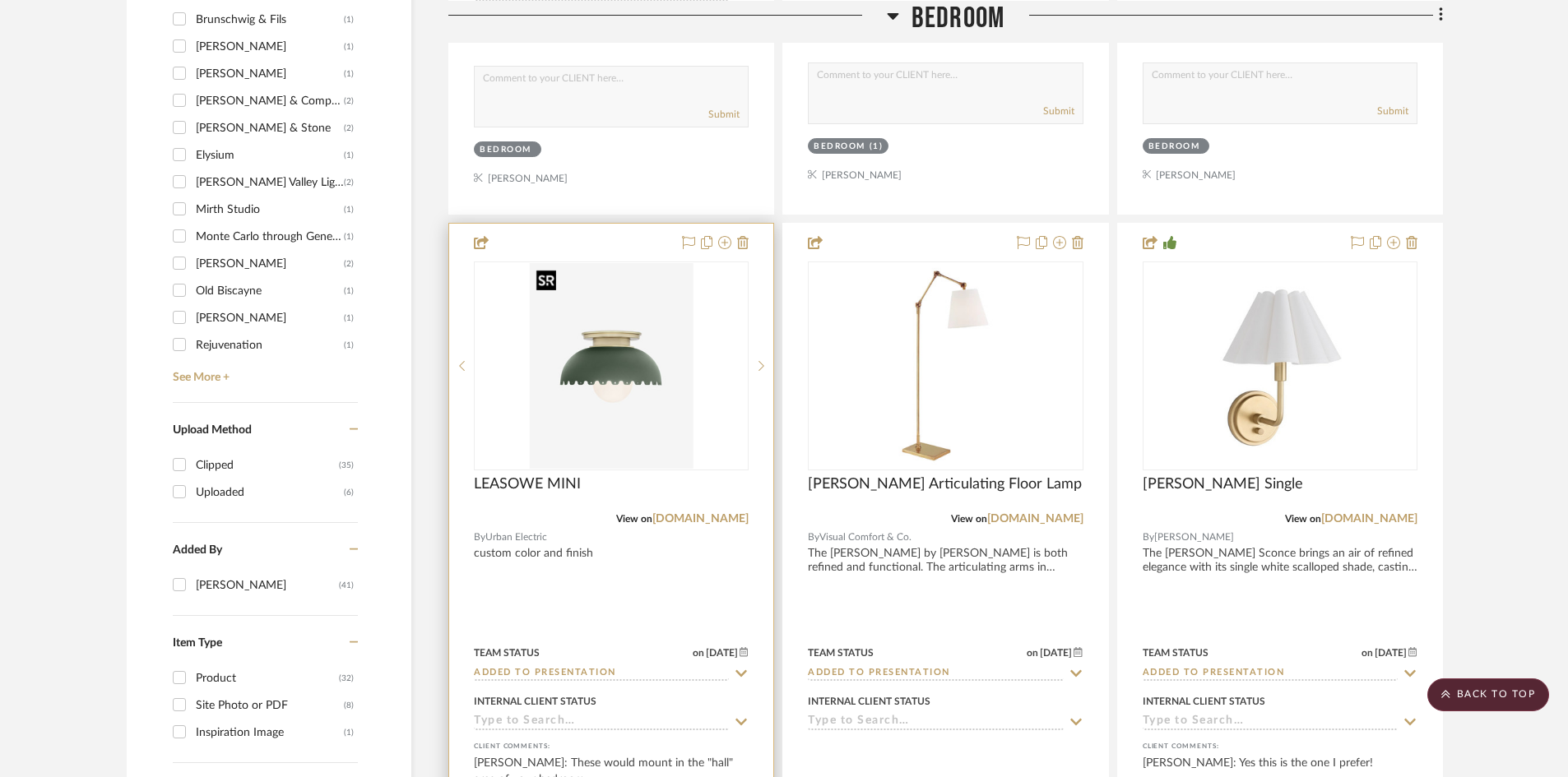
click at [621, 369] on img "0" at bounding box center [612, 366] width 164 height 205
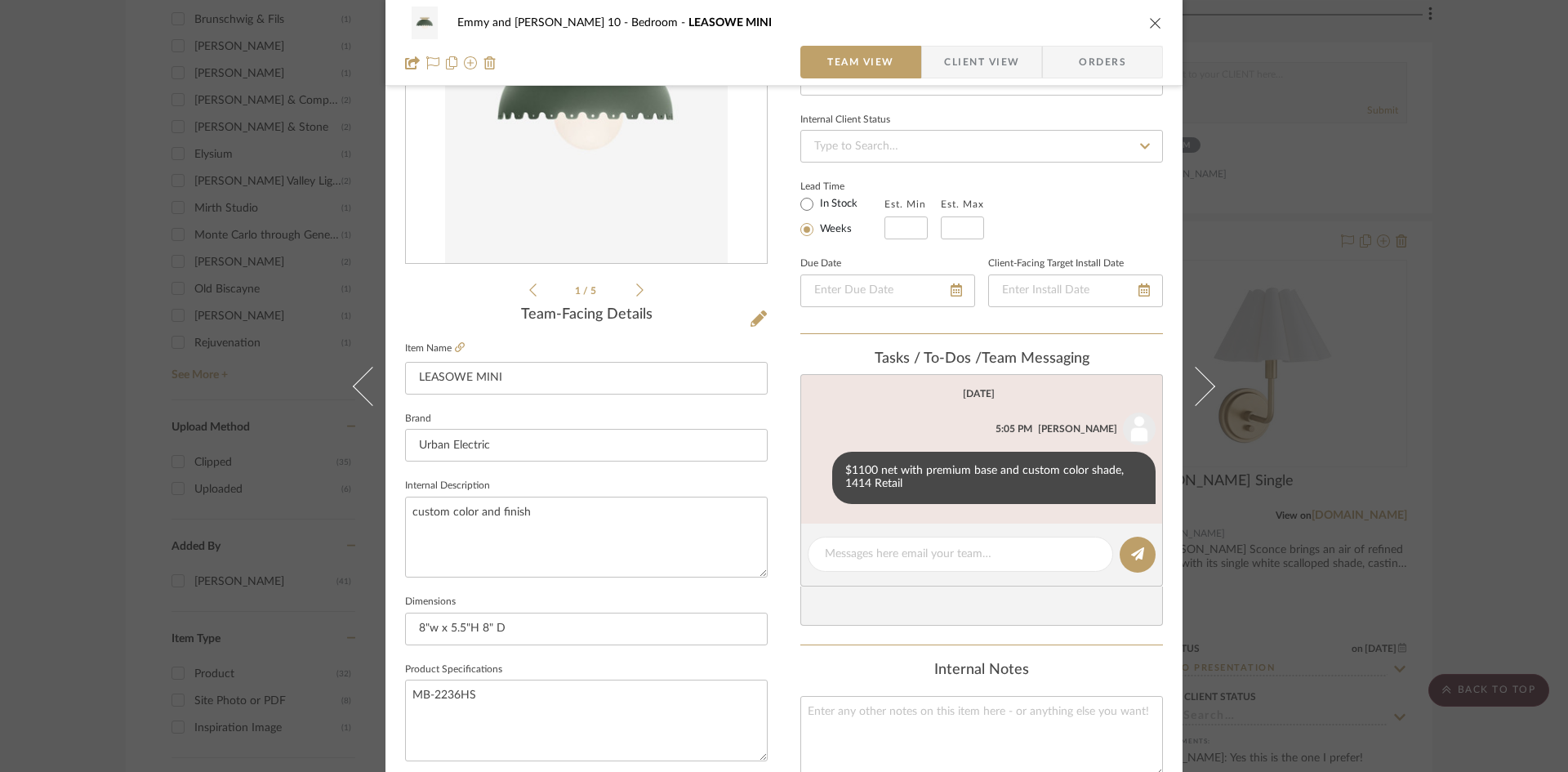
scroll to position [245, 0]
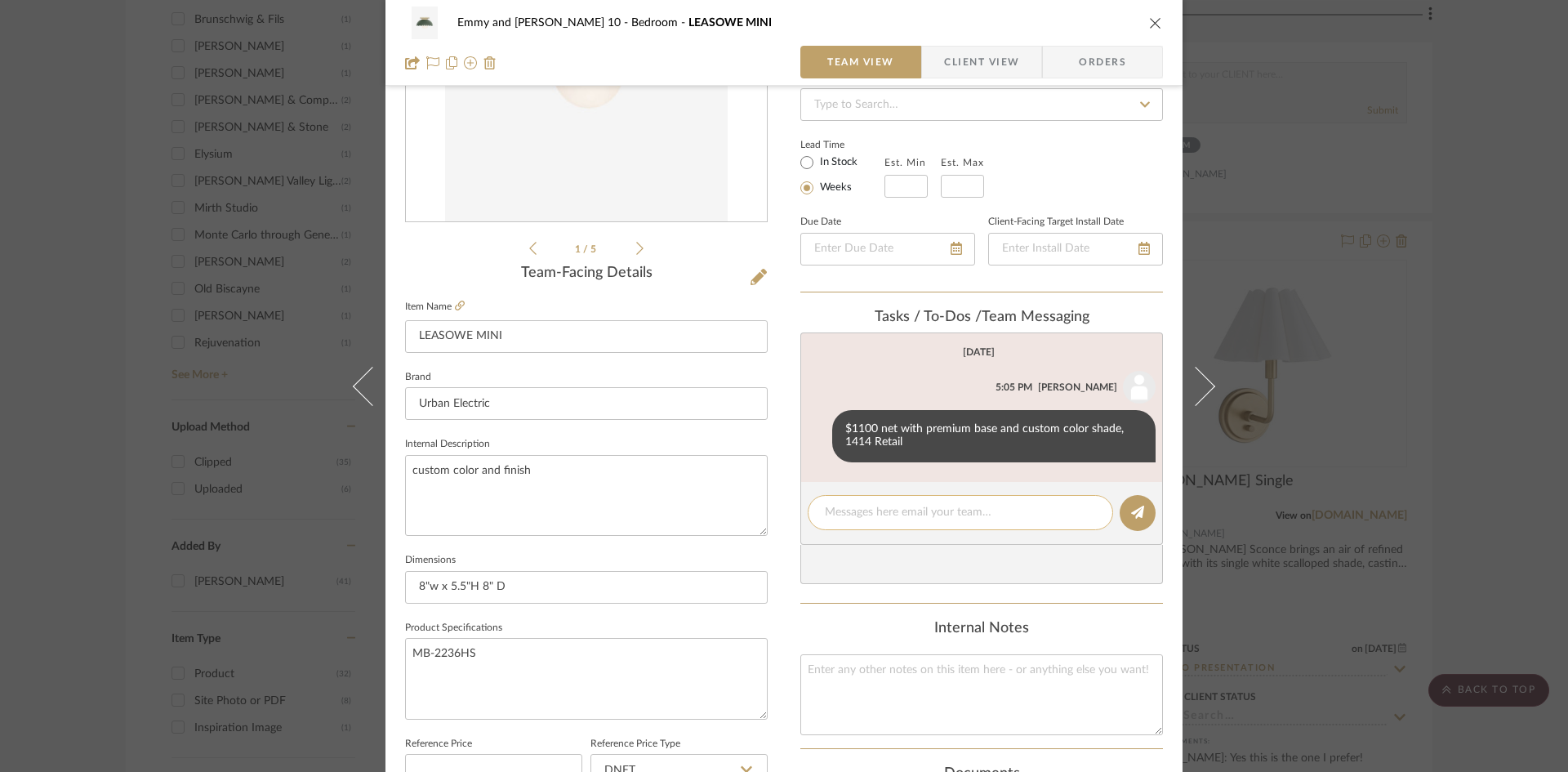
click at [872, 516] on textarea at bounding box center [961, 513] width 271 height 18
type textarea "Hewn brass for stem, custom green for shade. Don't order before Carrie says how…"
click at [1137, 512] on icon at bounding box center [1138, 512] width 13 height 13
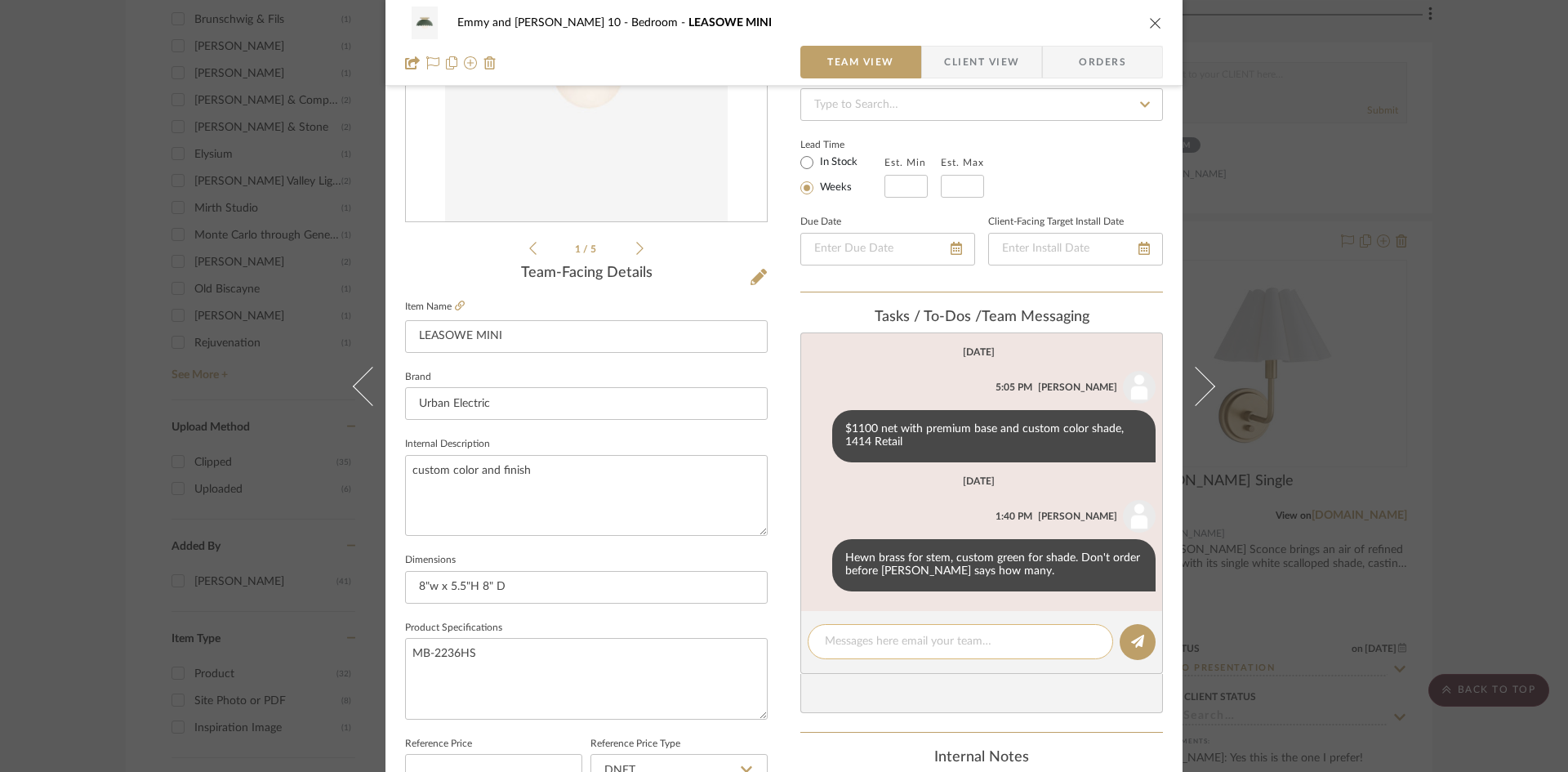
click at [862, 641] on textarea at bounding box center [961, 642] width 271 height 18
click at [1001, 639] on textarea "2035 net, plus flange seat and back" at bounding box center [961, 642] width 271 height 18
type textarea "2035 net, plus flange seat and back,"
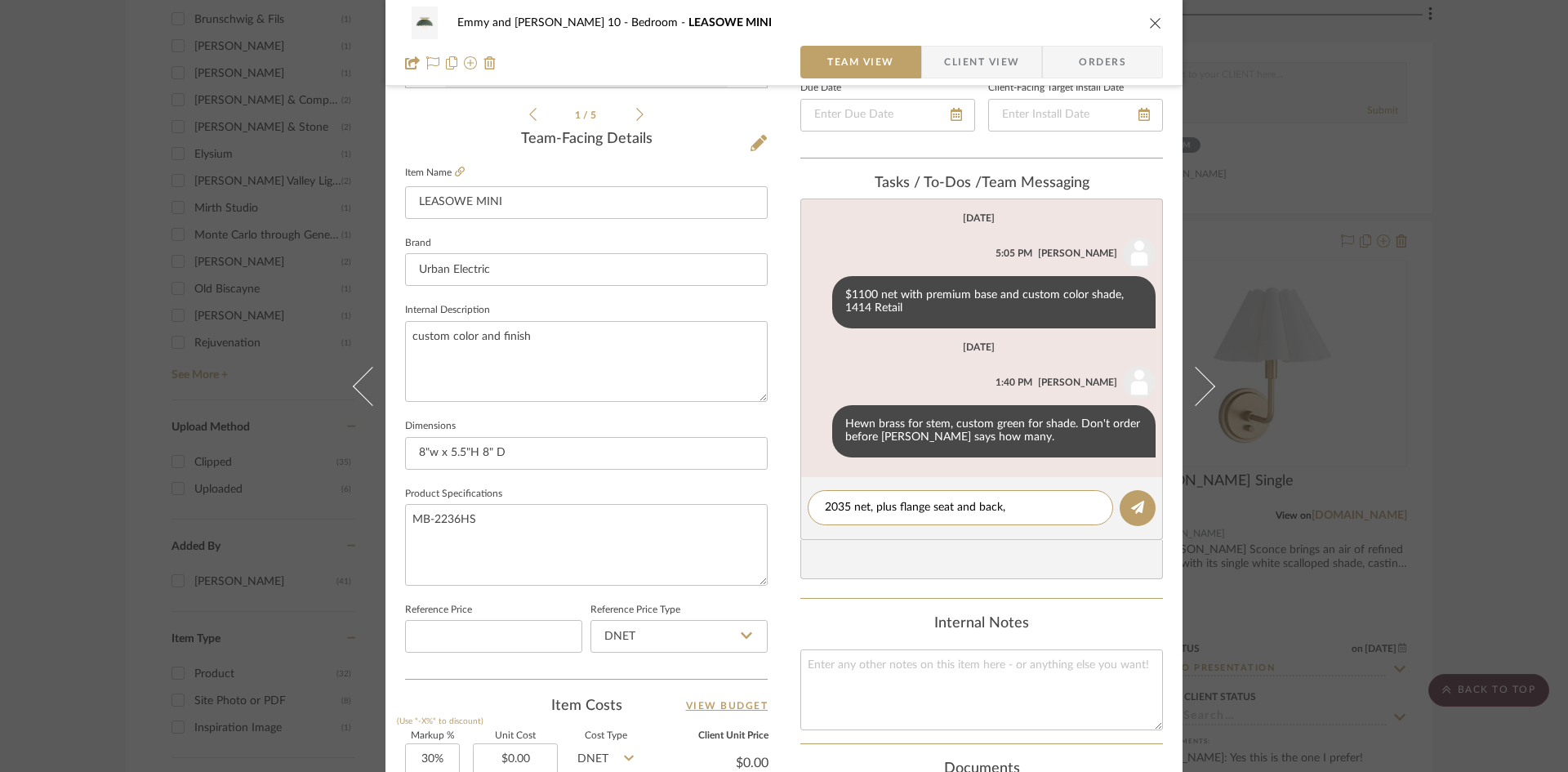
scroll to position [409, 0]
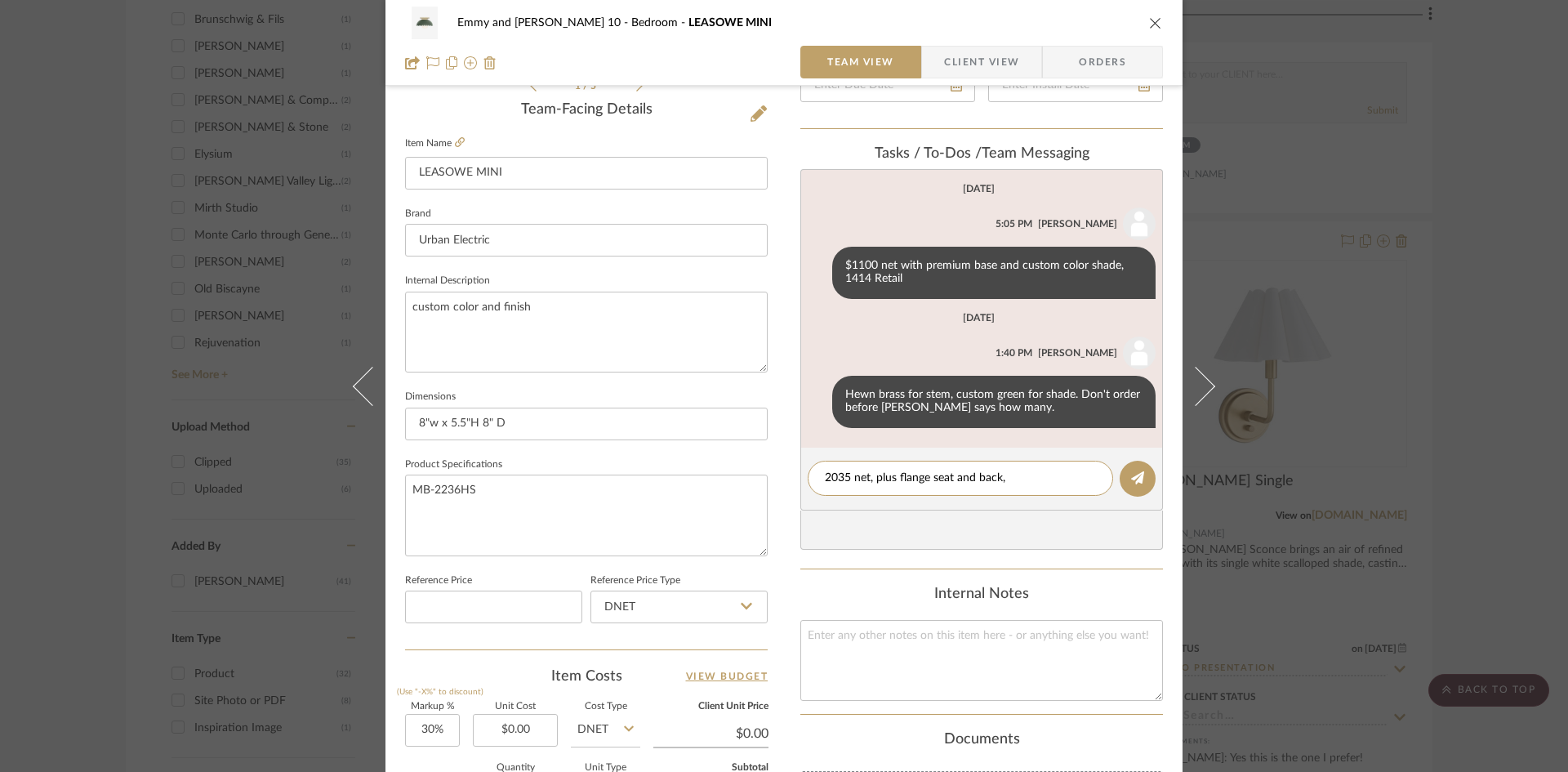
drag, startPoint x: 1017, startPoint y: 474, endPoint x: 788, endPoint y: 480, distance: 229.1
click at [788, 480] on div "Emmy and Johnny-Cottage 10 Bedroom LEASOWE MINI Team View Client View Orders 1 …" at bounding box center [784, 358] width 797 height 1509
click at [1152, 18] on icon "close" at bounding box center [1155, 23] width 13 height 13
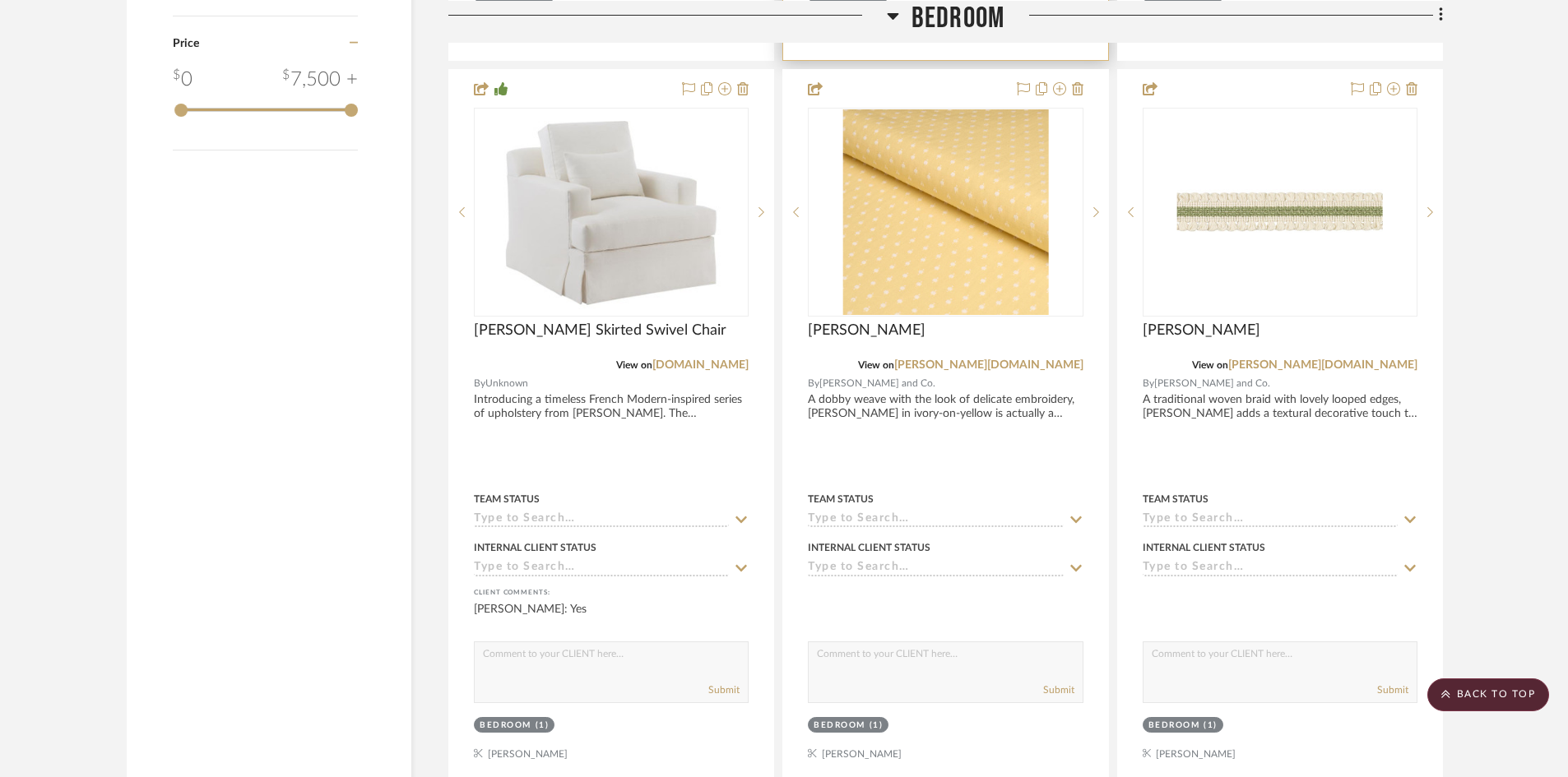
scroll to position [2621, 0]
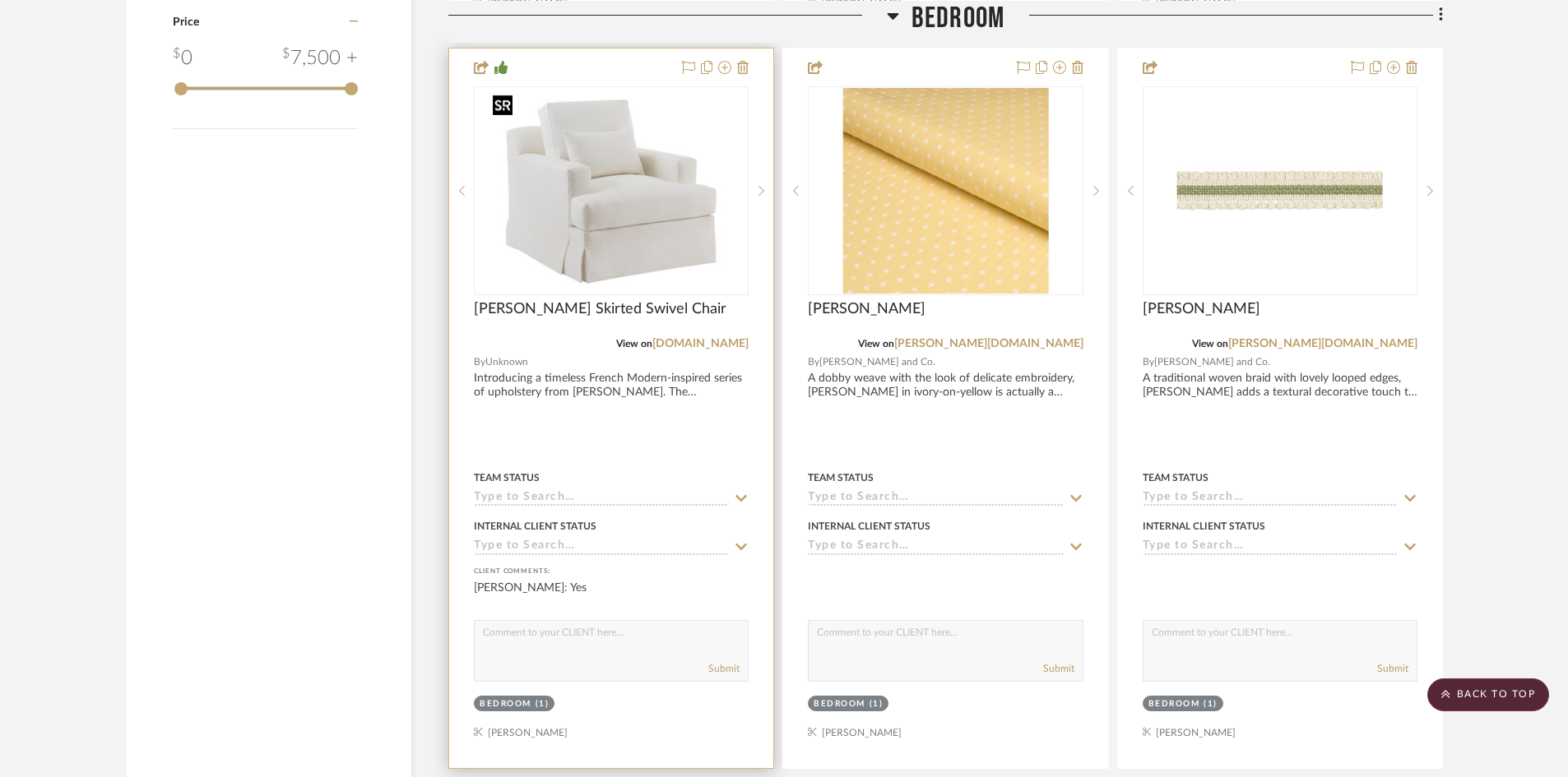
click at [636, 216] on img "0" at bounding box center [612, 190] width 250 height 205
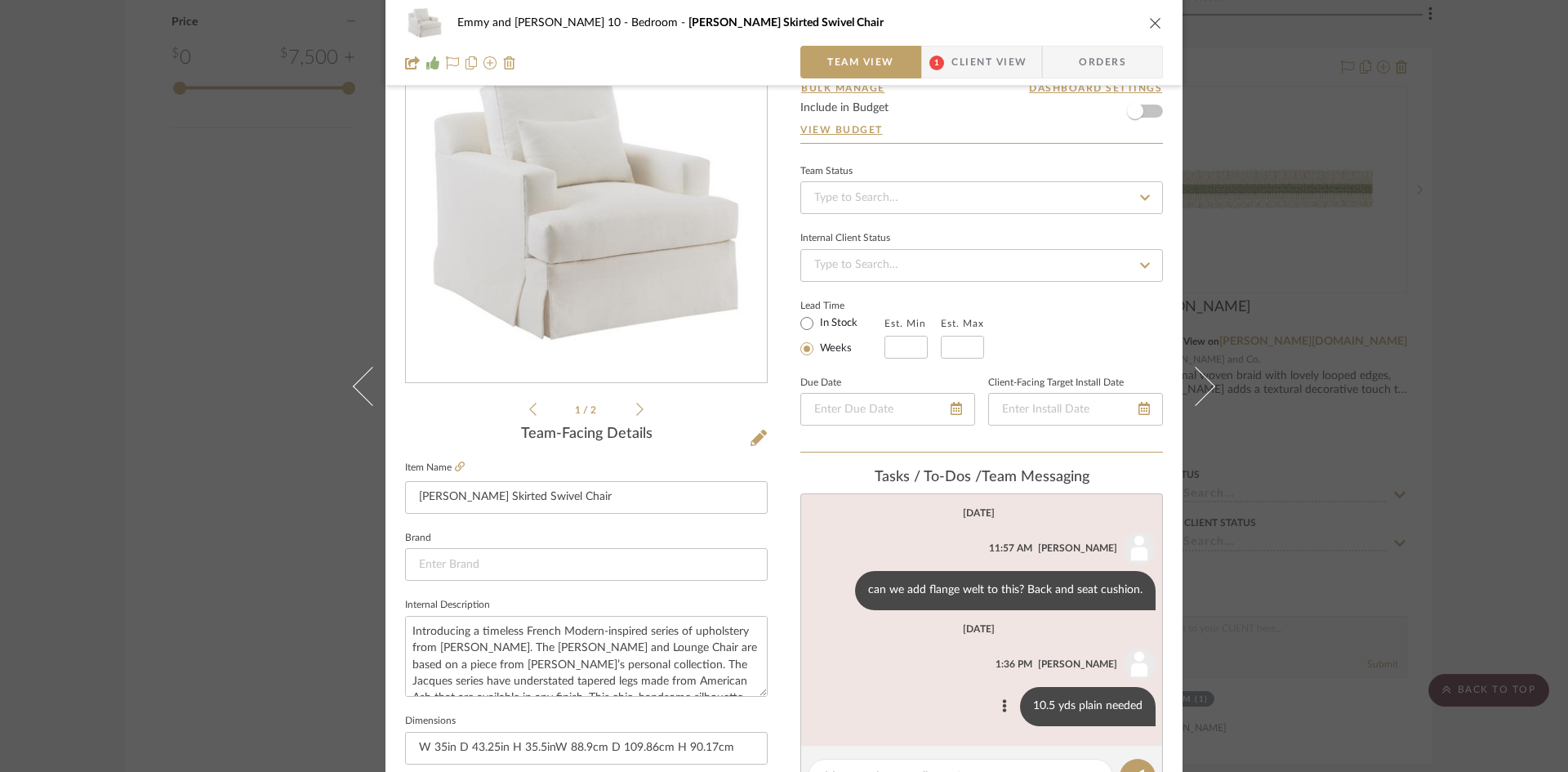
scroll to position [164, 0]
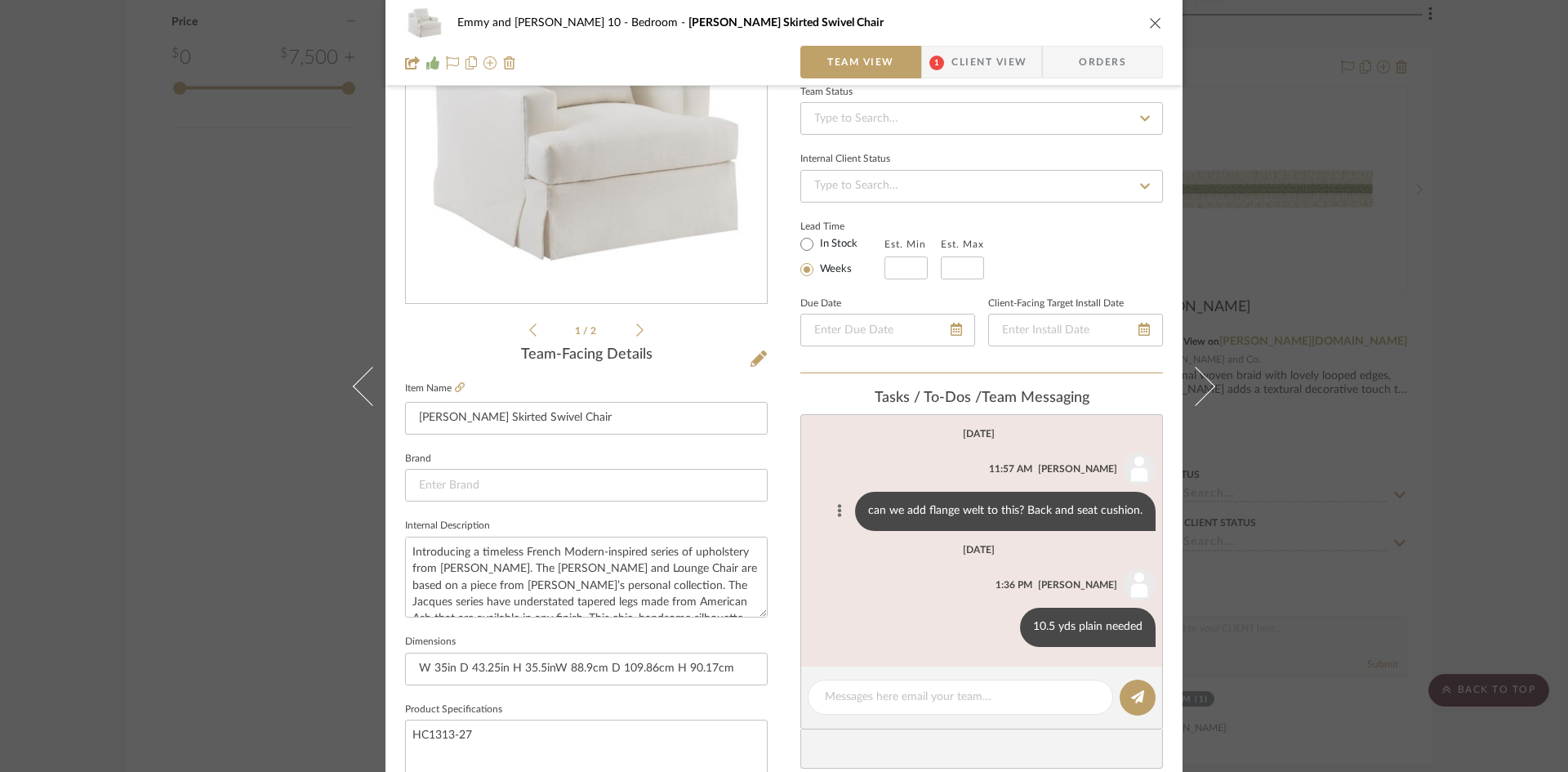
click at [832, 505] on button at bounding box center [839, 511] width 19 height 19
click at [778, 488] on span "Edit Message" at bounding box center [761, 491] width 67 height 14
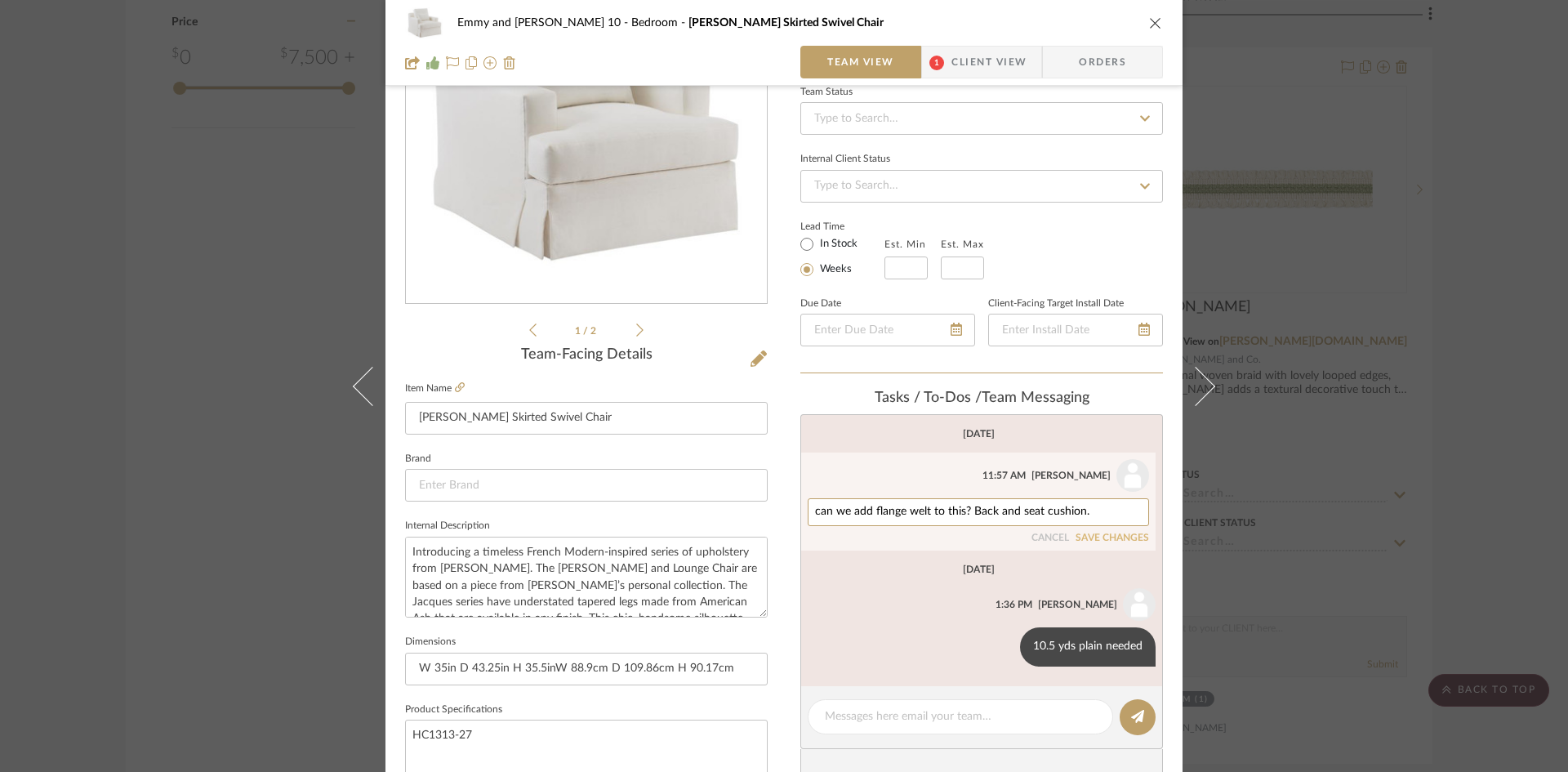
drag, startPoint x: 1107, startPoint y: 511, endPoint x: 772, endPoint y: 516, distance: 335.0
click at [772, 516] on div "Emmy and Johnny-Cottage 10 Bedroom Jacques Skirted Swivel Chair Team View 1 Cli…" at bounding box center [784, 603] width 797 height 1509
click at [1096, 533] on button "SAVE CHANGES" at bounding box center [1112, 538] width 74 height 11
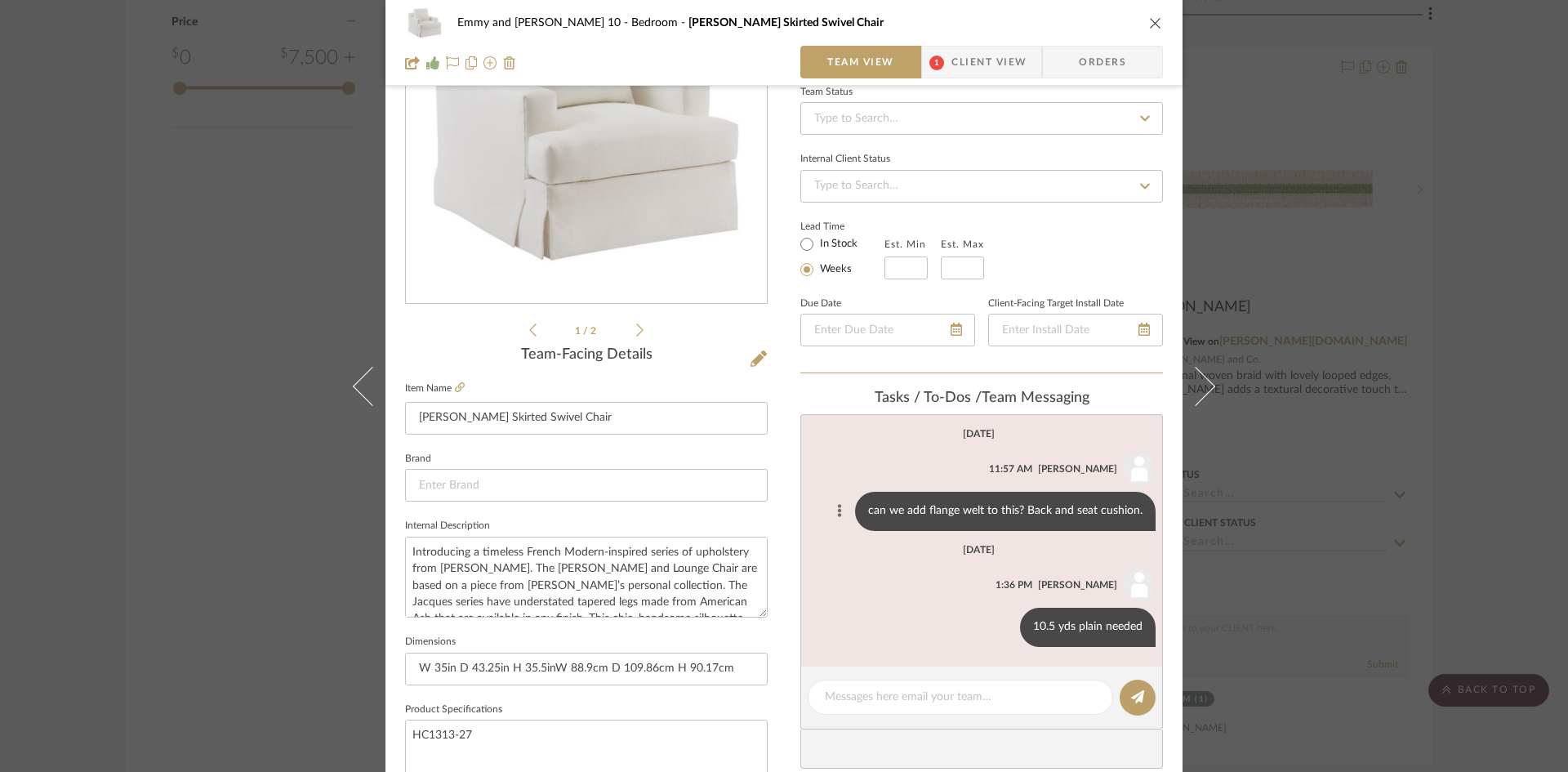
click at [833, 509] on button at bounding box center [839, 511] width 19 height 19
click at [783, 526] on span "Delete" at bounding box center [761, 530] width 67 height 14
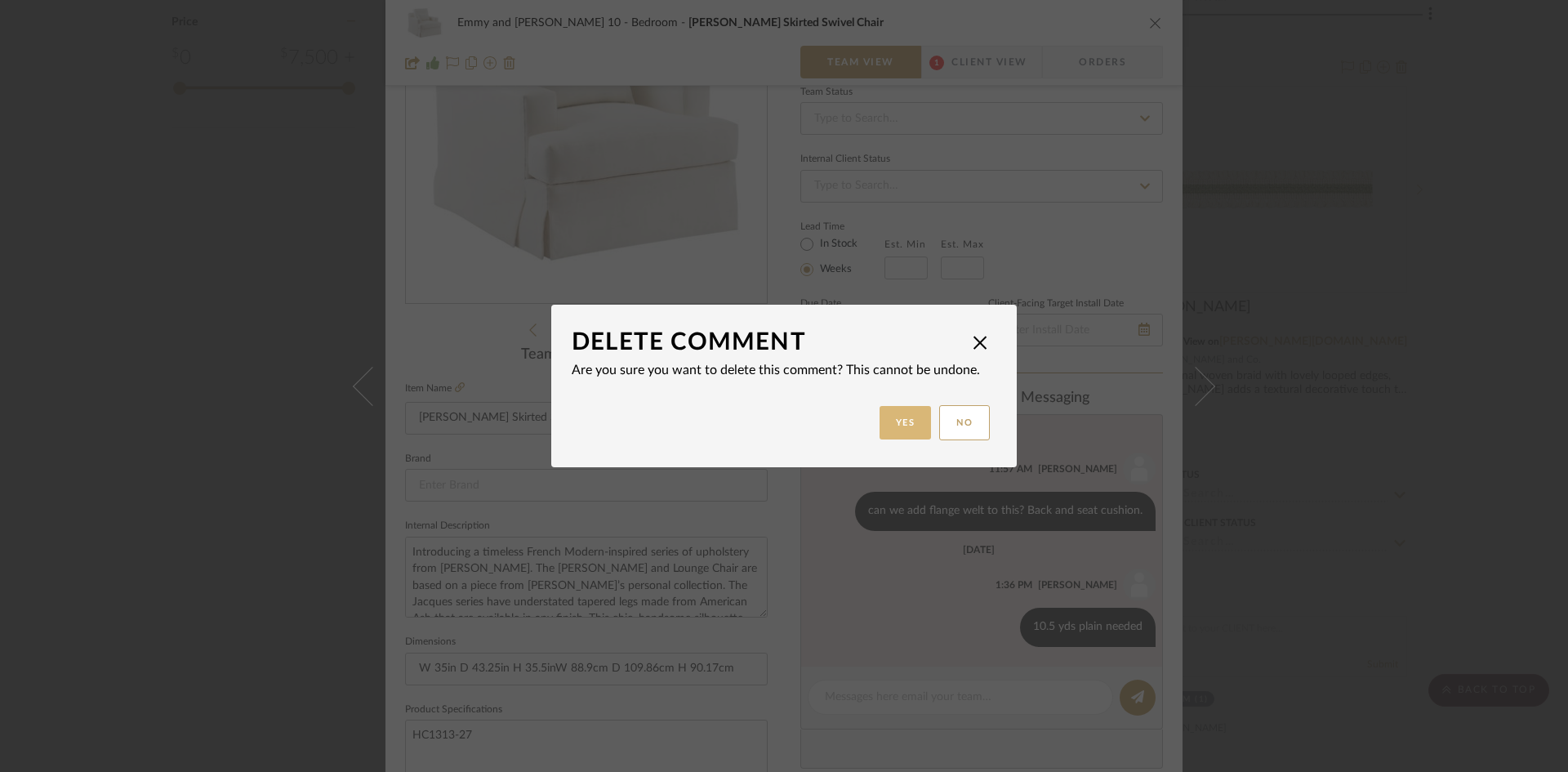
click at [886, 414] on button "Yes" at bounding box center [906, 423] width 52 height 33
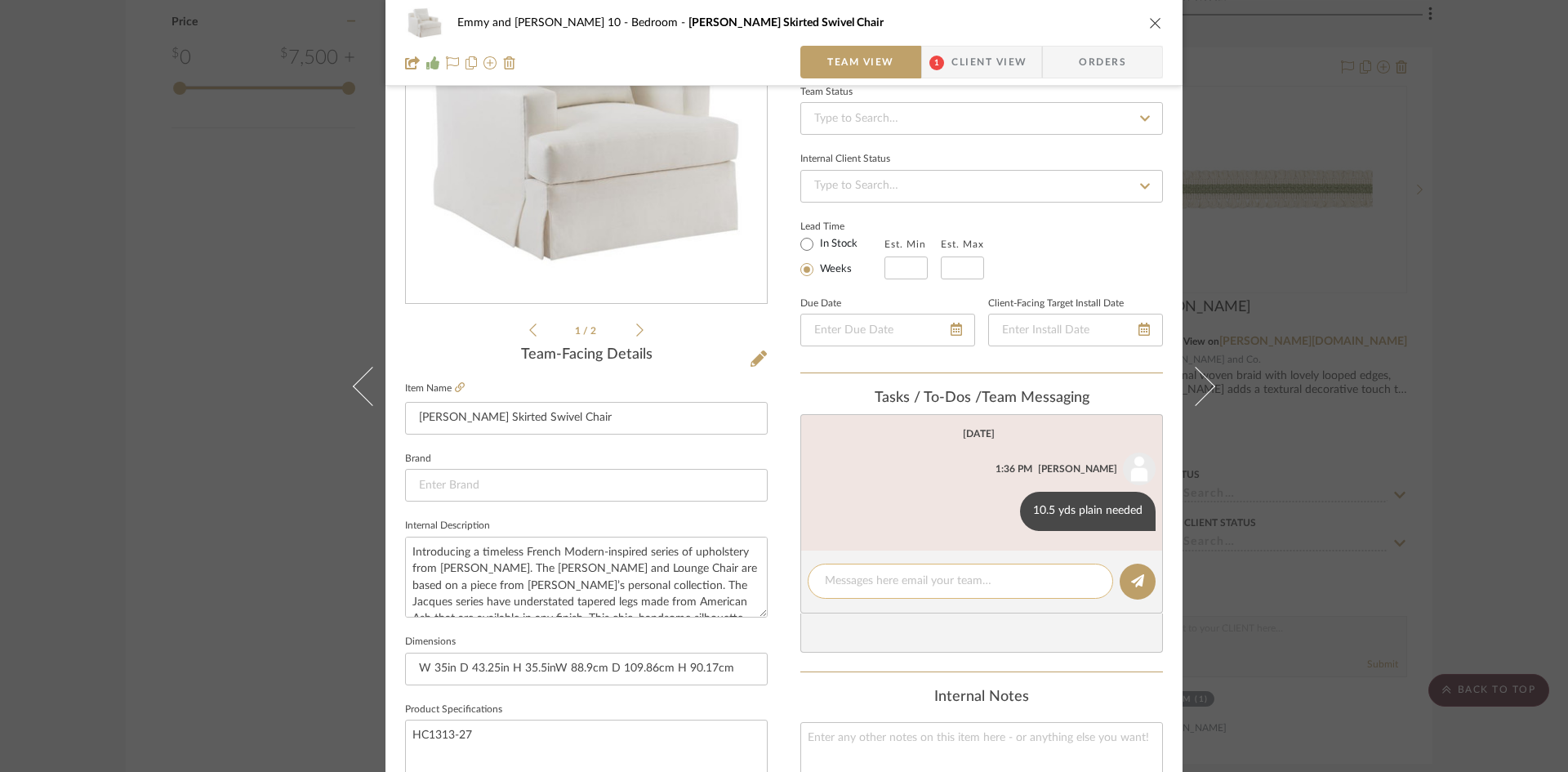
click at [942, 579] on textarea at bounding box center [961, 581] width 271 height 18
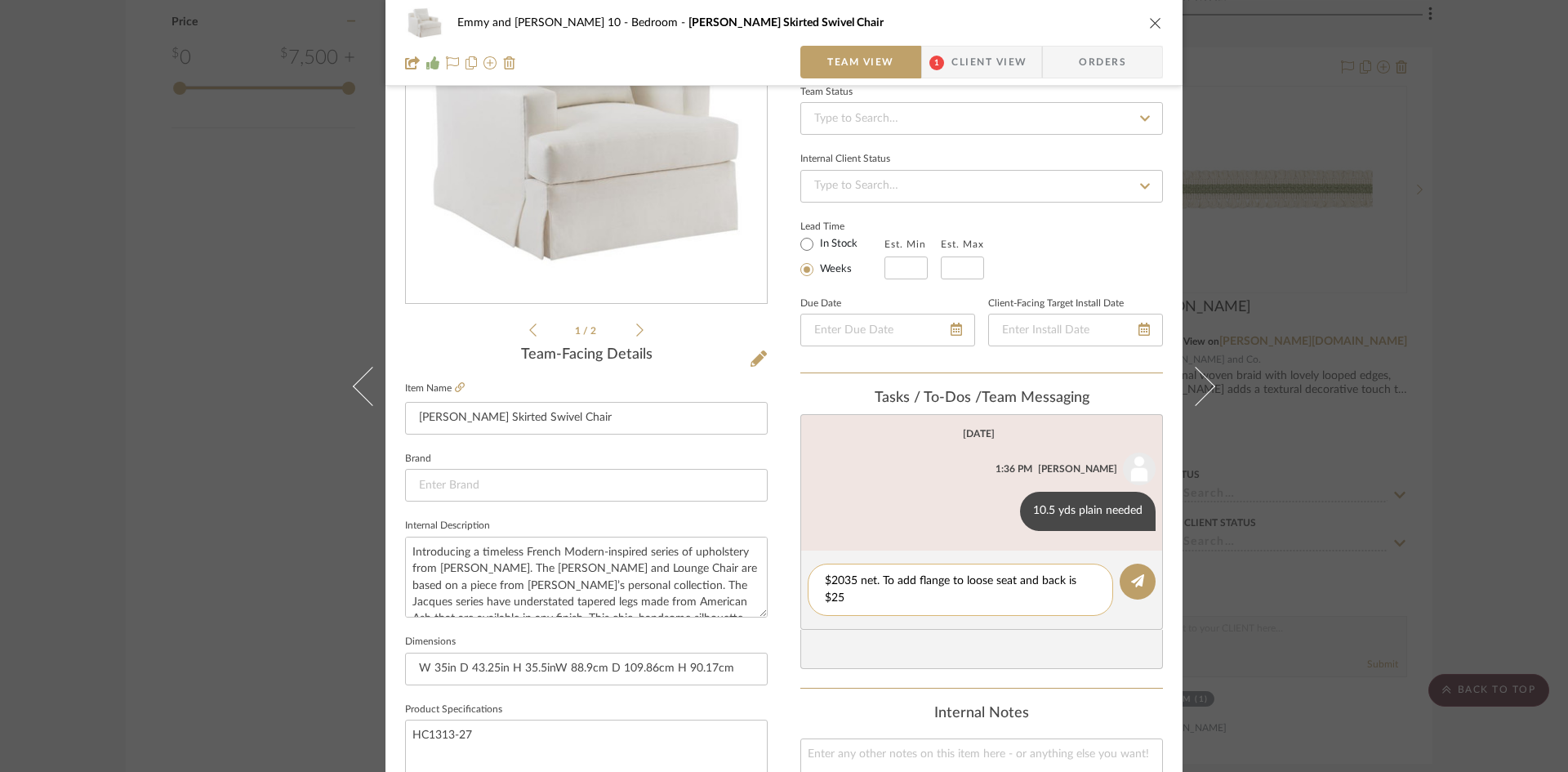
scroll to position [0, 0]
type textarea "$2035 net. To add flange to loose seat and back is $25 net each."
click at [1131, 583] on icon at bounding box center [1138, 580] width 13 height 13
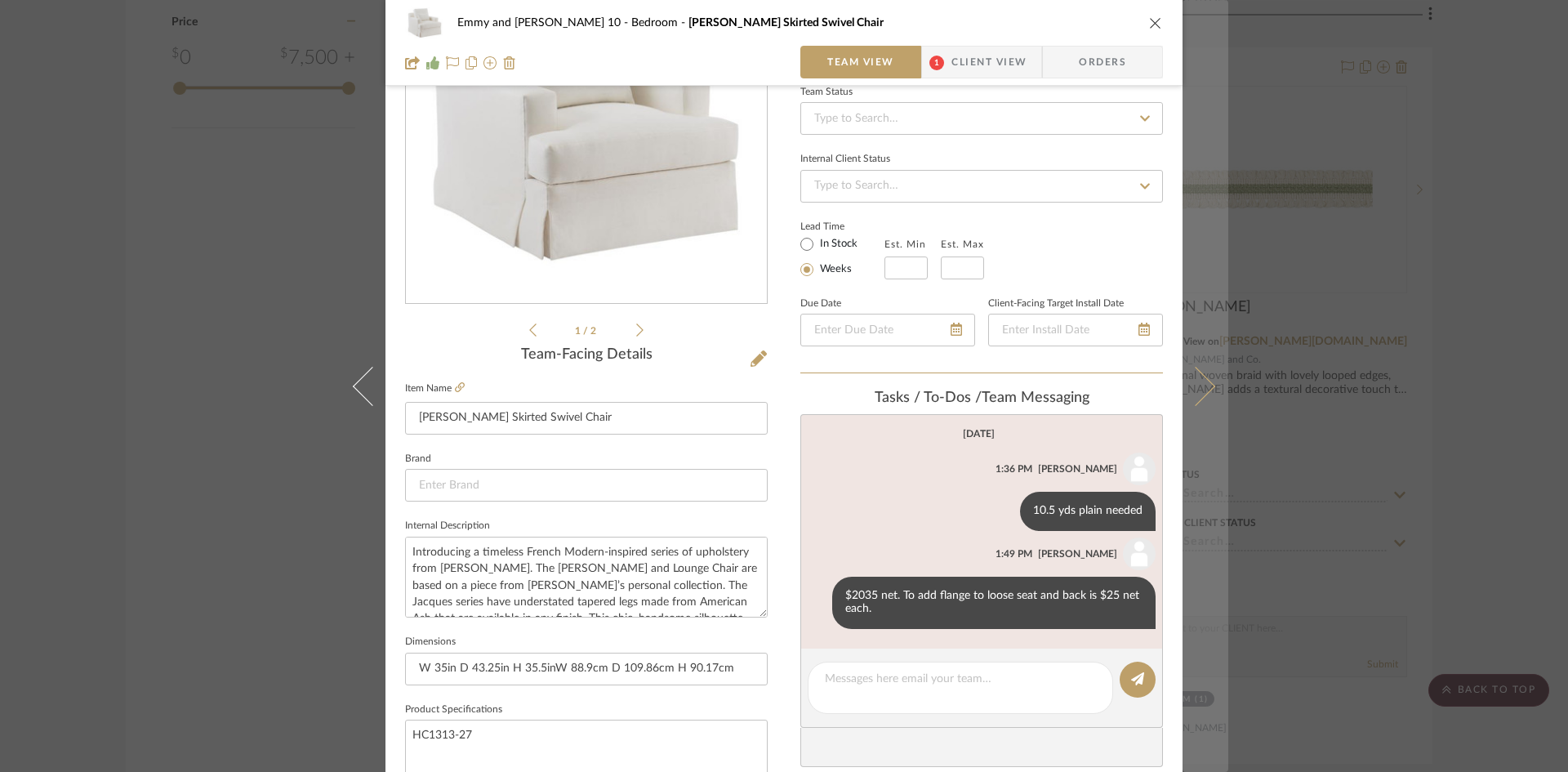
click at [1201, 380] on icon at bounding box center [1195, 385] width 39 height 39
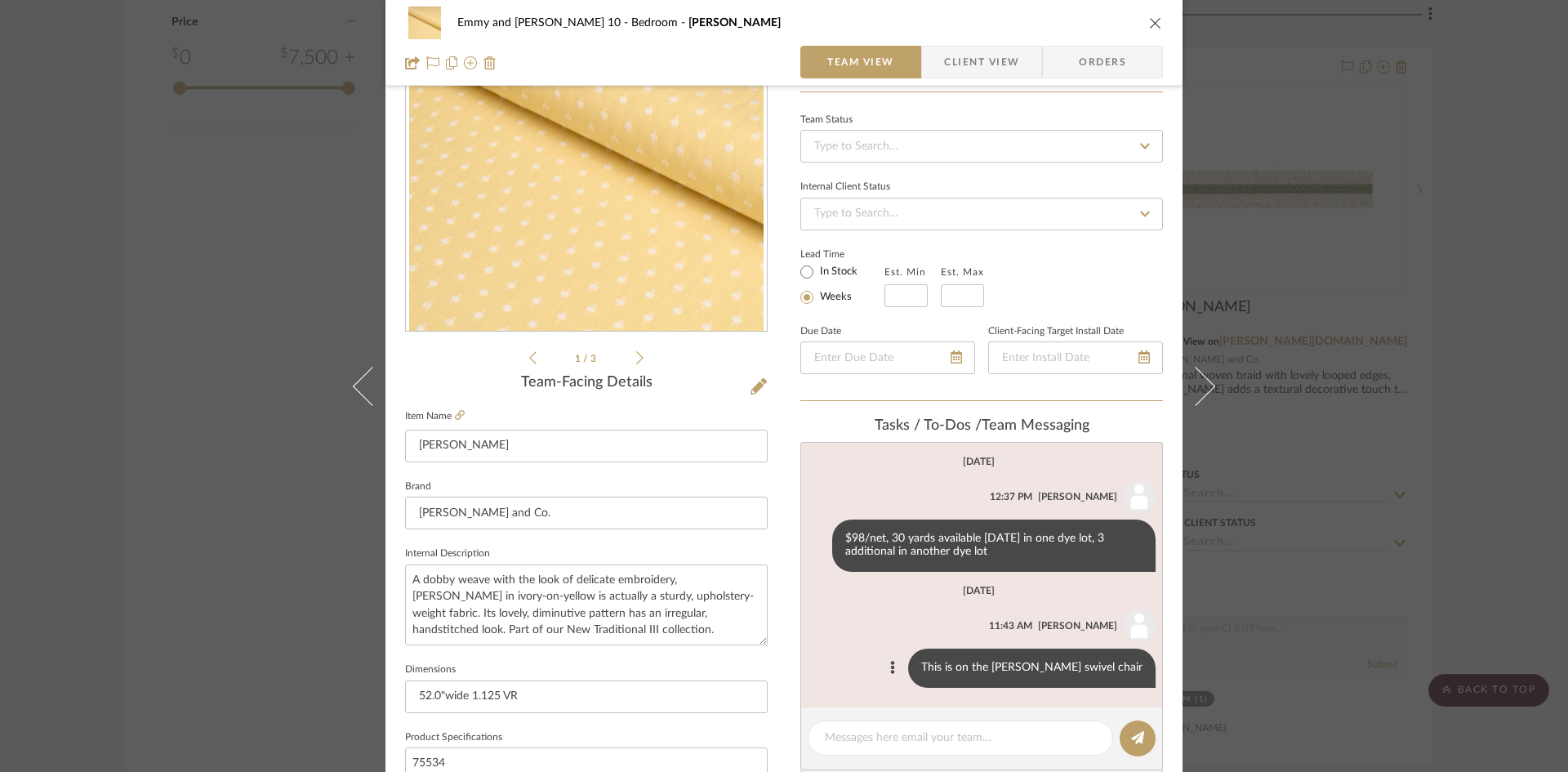
scroll to position [164, 0]
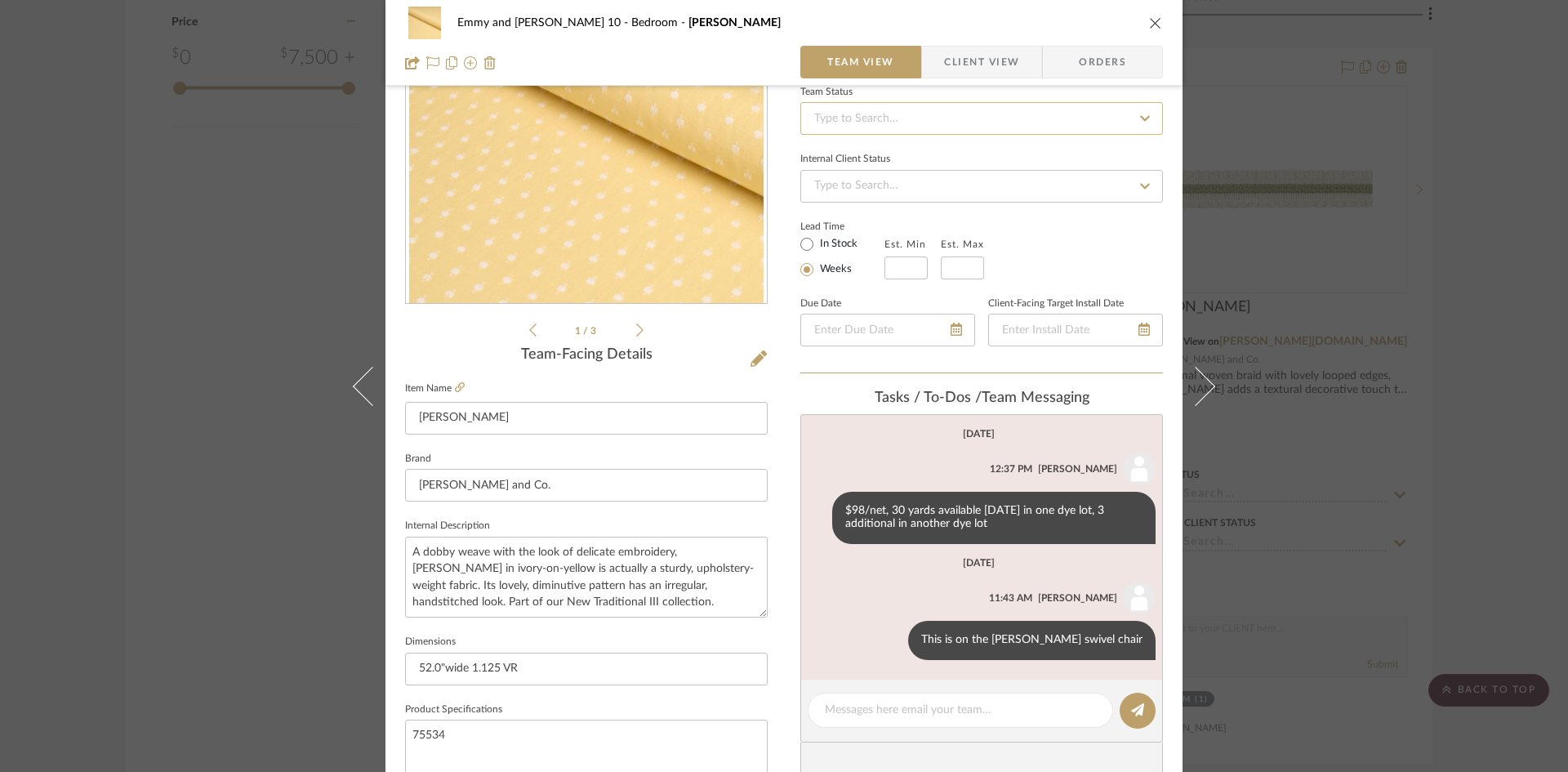
click at [990, 120] on input at bounding box center [982, 118] width 362 height 32
type input "added"
click at [887, 159] on span "Added to Presentation" at bounding box center [869, 161] width 114 height 11
type input "[DATE]"
type input "Added to Presentation"
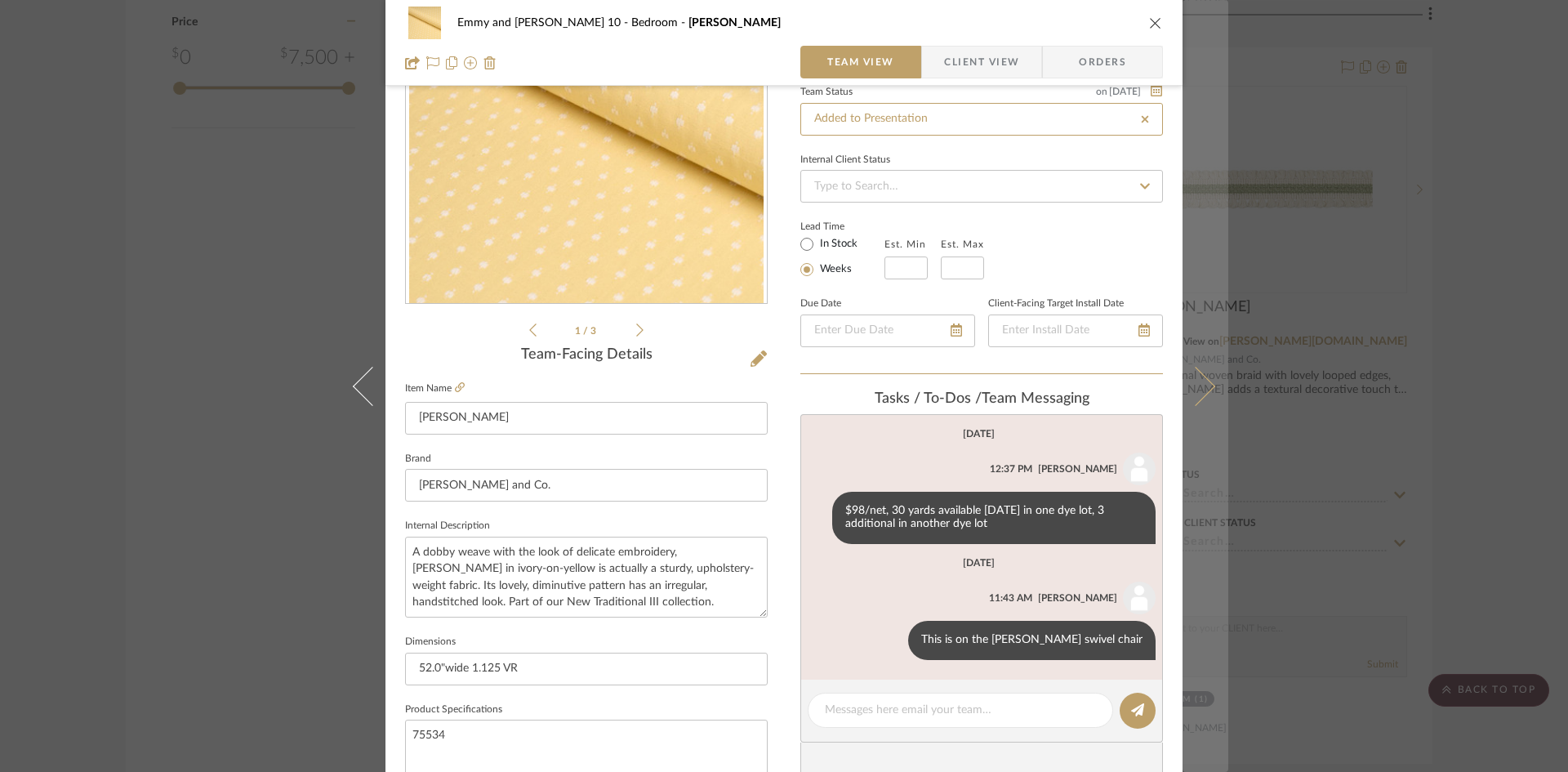
type input "[DATE]"
type input "Added to Presentation"
click at [1194, 390] on icon at bounding box center [1195, 385] width 39 height 39
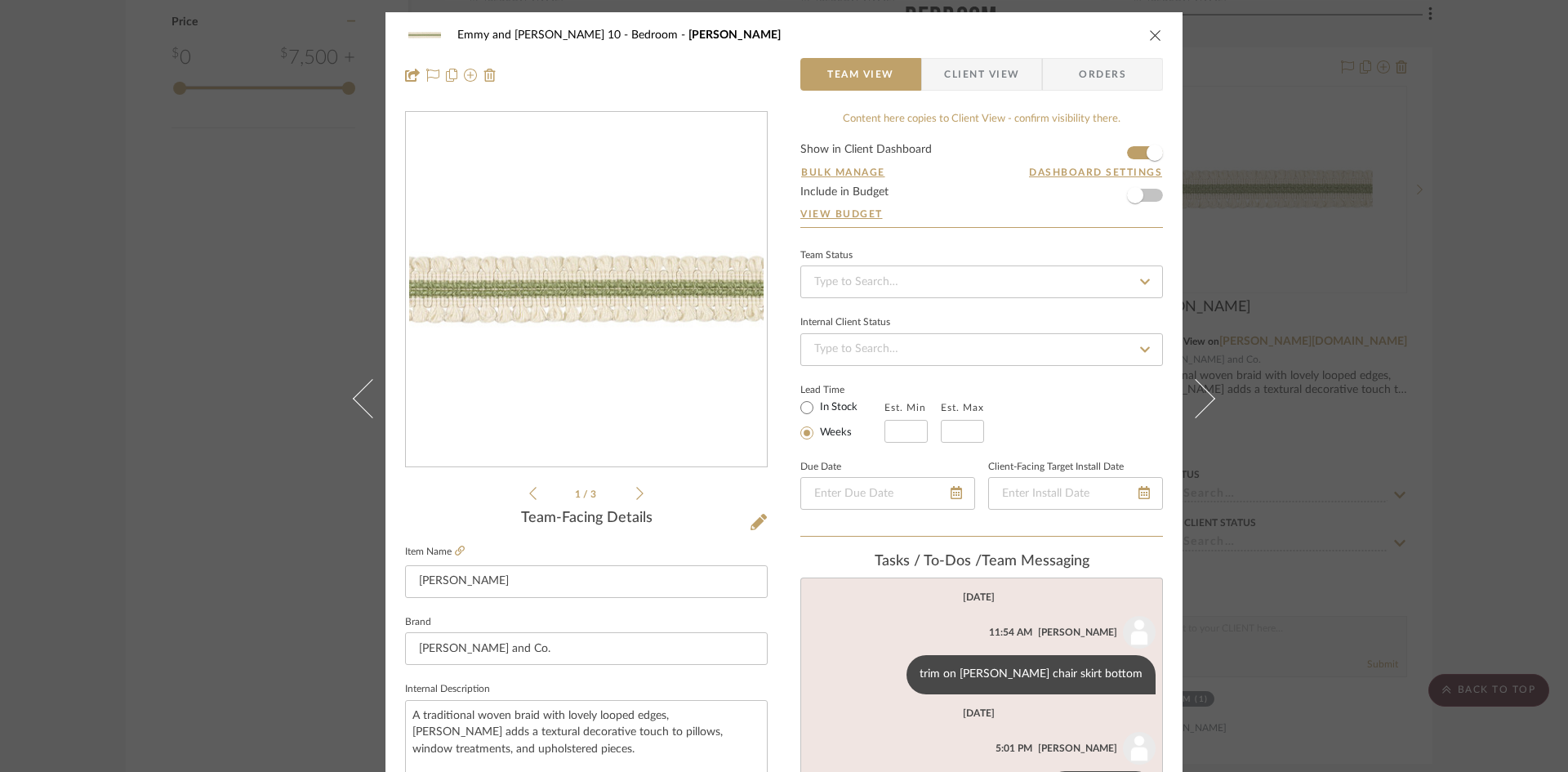
scroll to position [81, 0]
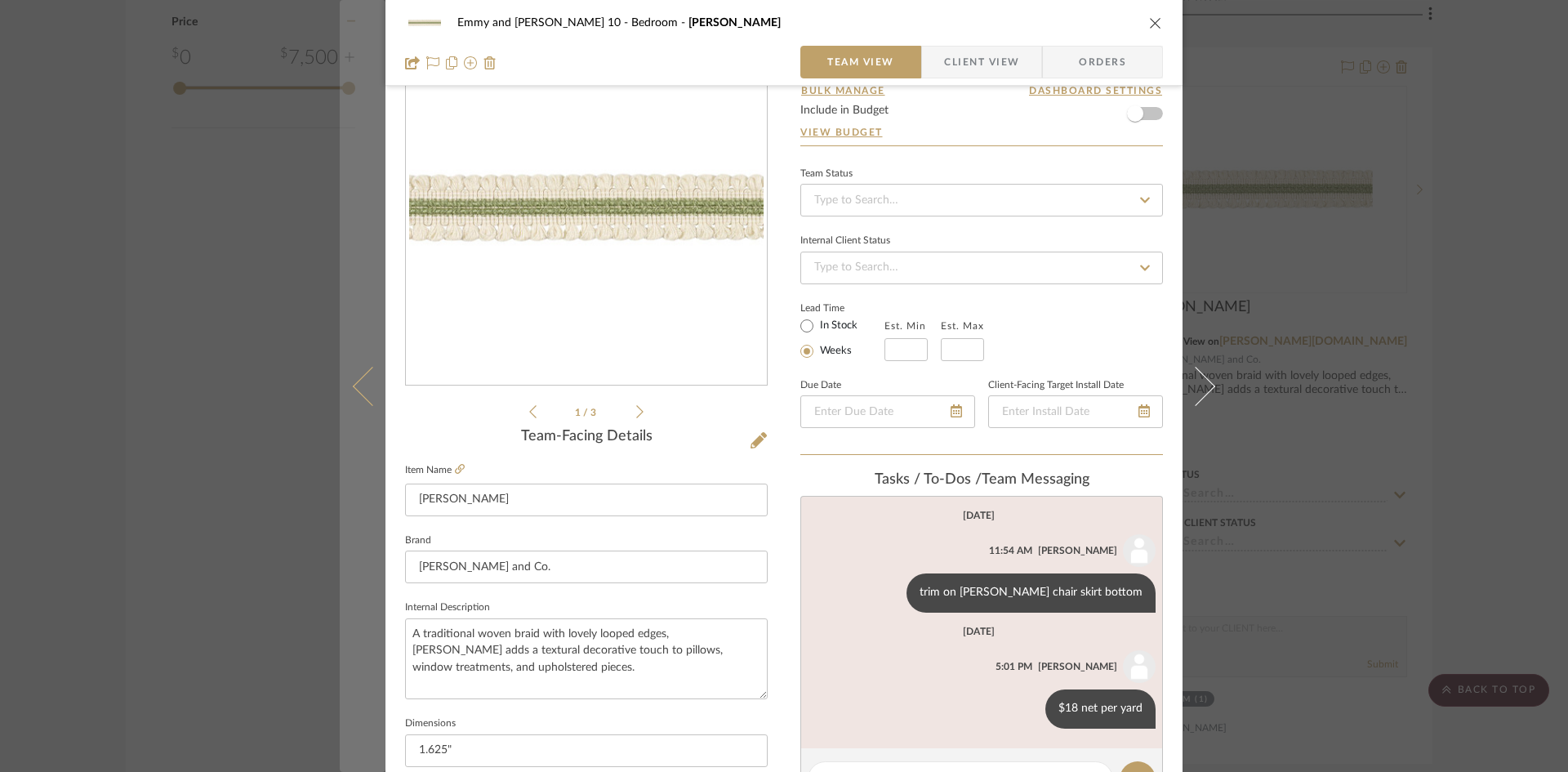
click at [360, 380] on icon at bounding box center [372, 385] width 39 height 39
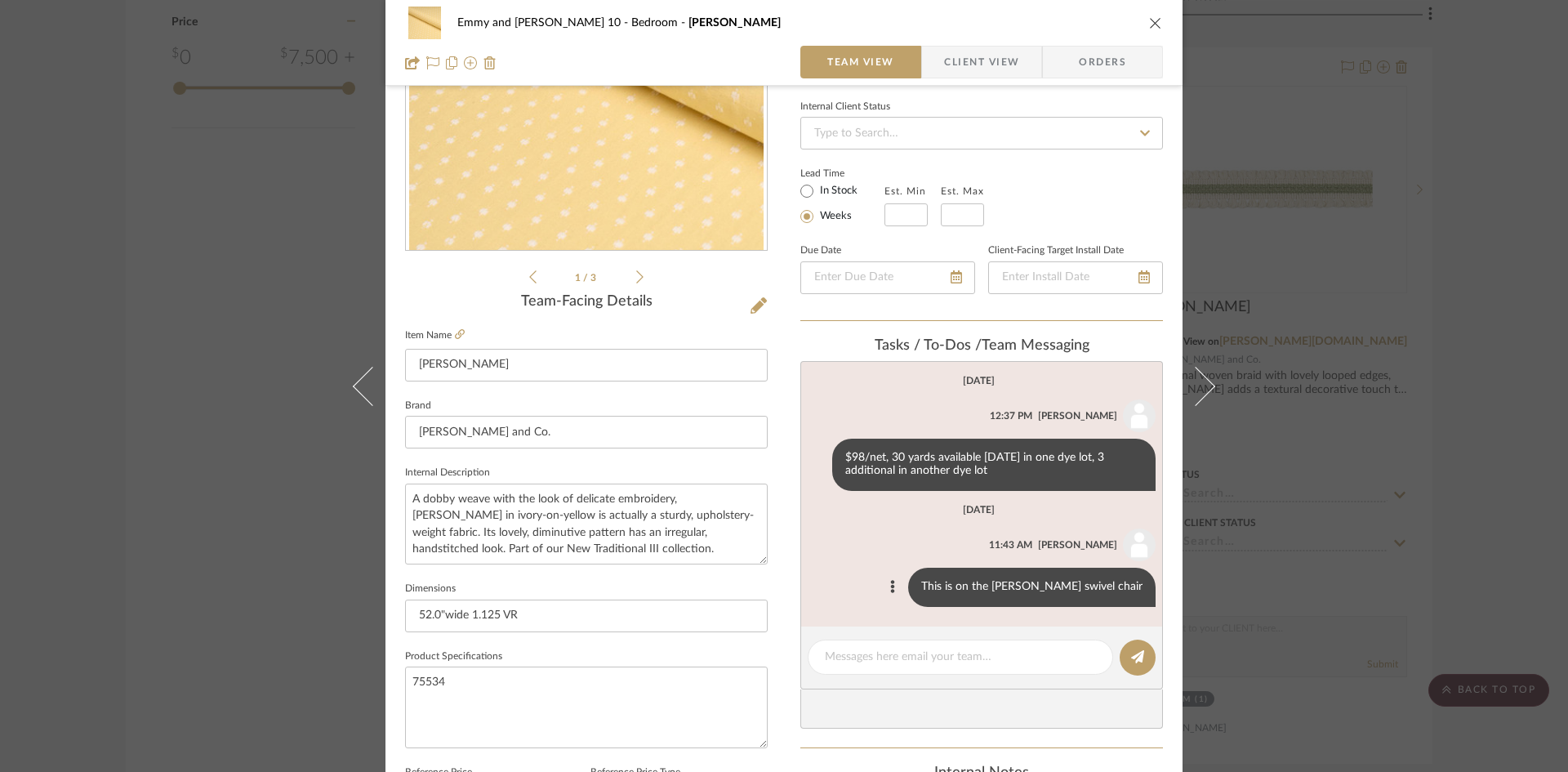
scroll to position [245, 0]
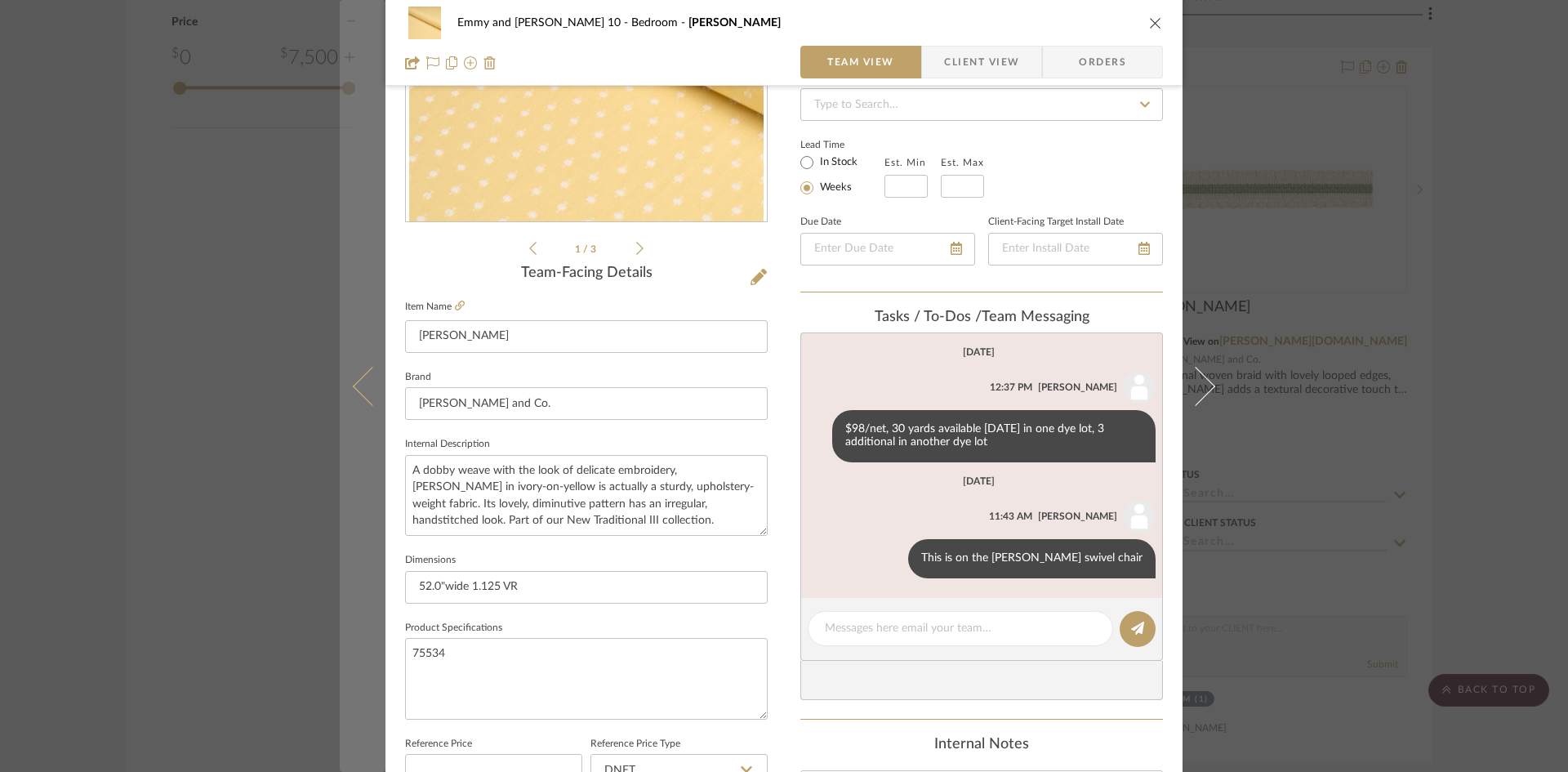
click at [346, 385] on button at bounding box center [362, 386] width 46 height 772
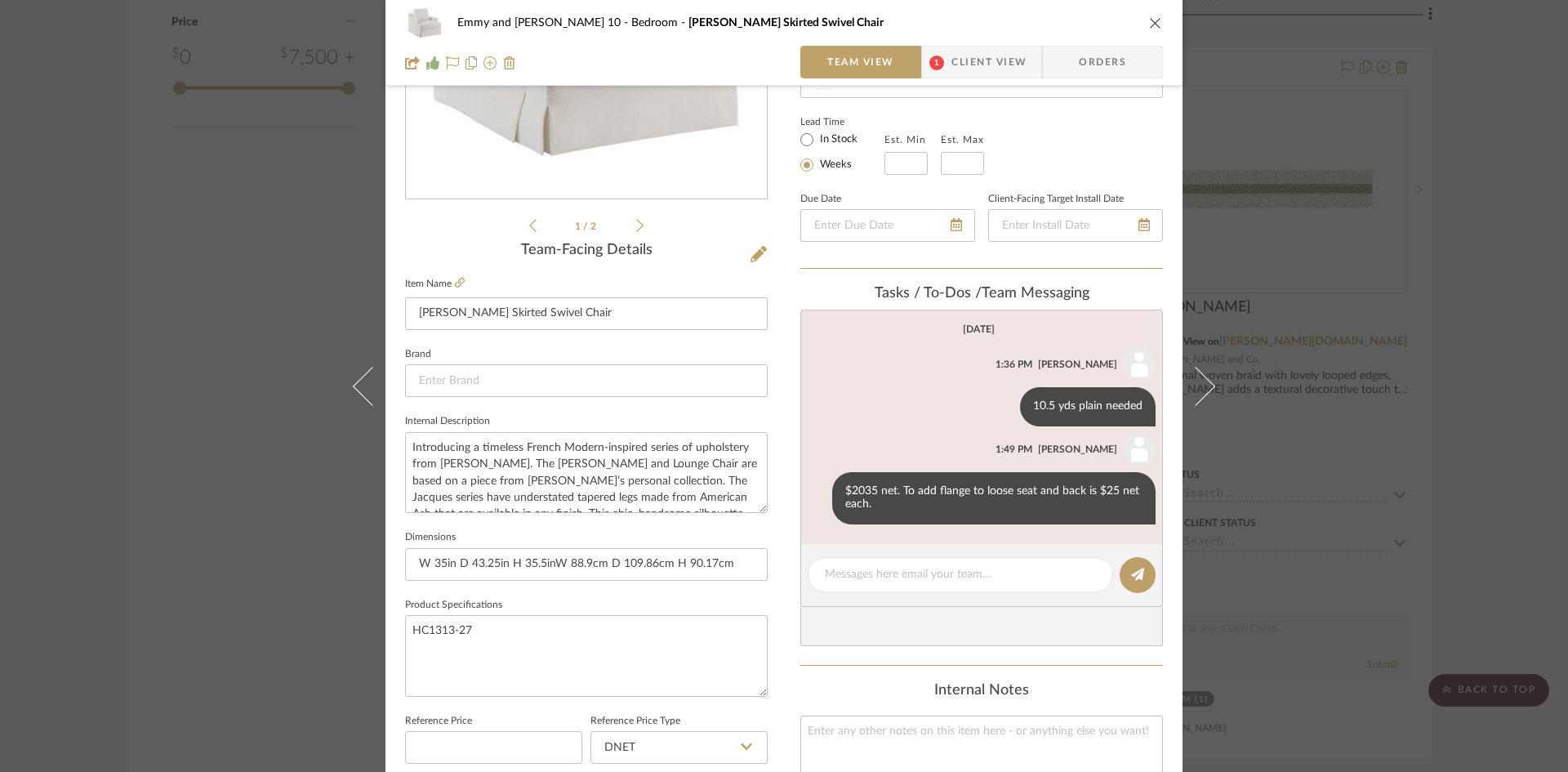
scroll to position [326, 0]
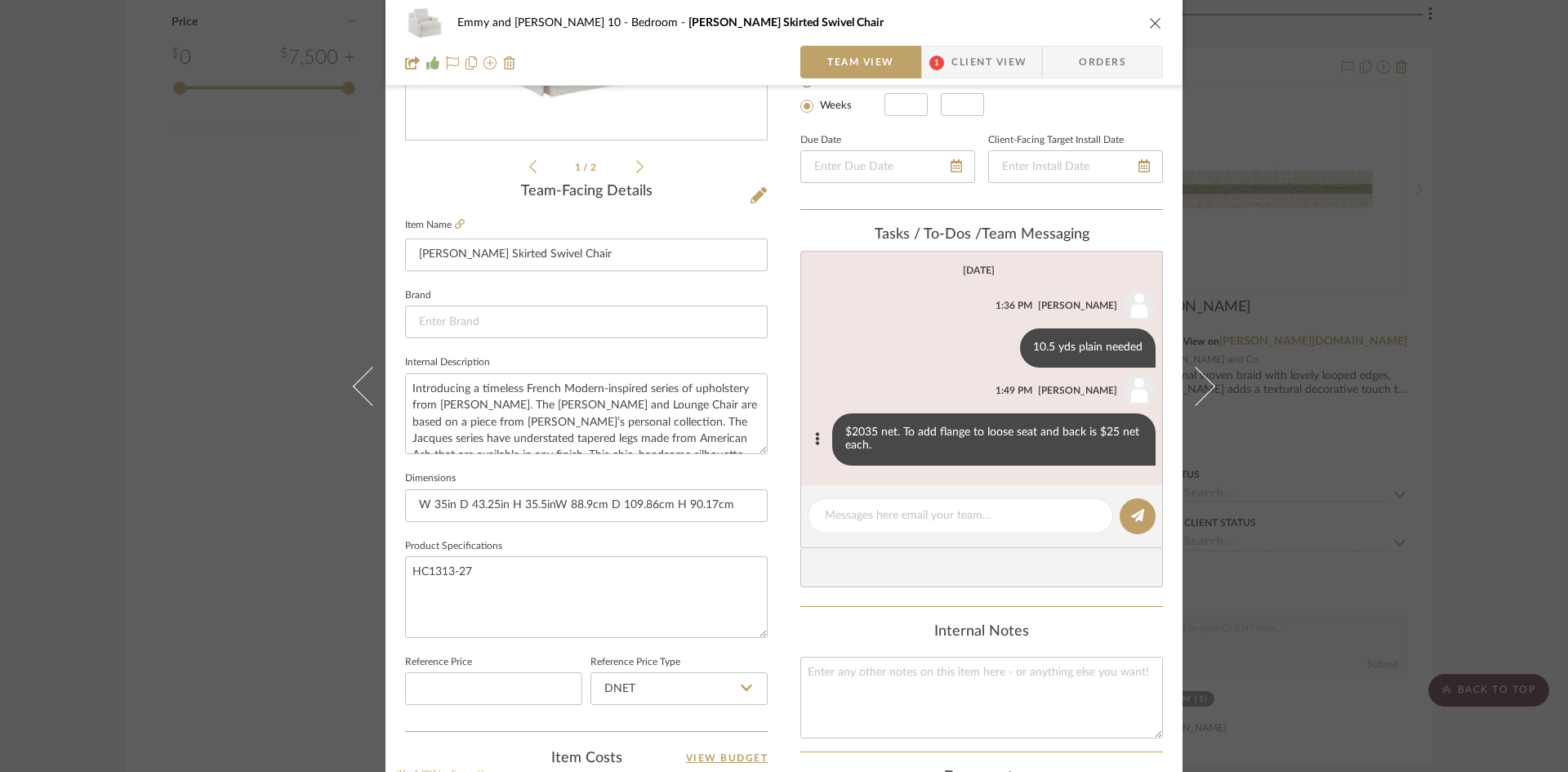
click at [1110, 436] on div "$2035 net. To add flange to loose seat and back is $25 net each." at bounding box center [994, 439] width 324 height 53
click at [1112, 432] on div "$2035 net. To add flange to loose seat and back is $25 net each." at bounding box center [994, 439] width 324 height 53
click at [873, 444] on div "$2035 net. To add flange to loose seat and back is $25 net each." at bounding box center [994, 439] width 324 height 53
click at [867, 447] on div "$2035 net. To add flange to loose seat and back is $25 net each." at bounding box center [994, 439] width 324 height 53
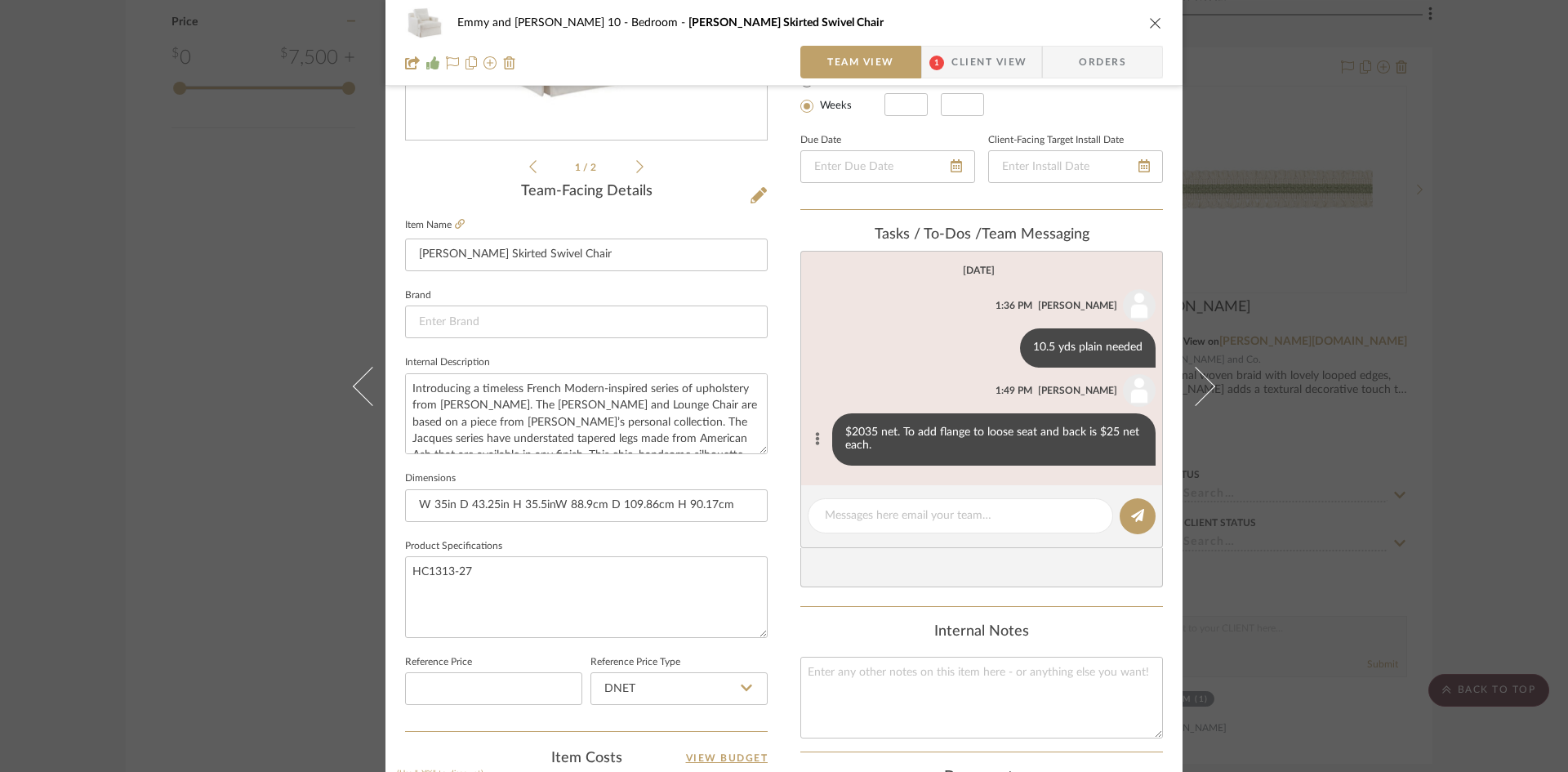
click at [808, 435] on button at bounding box center [816, 439] width 18 height 19
drag, startPoint x: 724, startPoint y: 421, endPoint x: 801, endPoint y: 454, distance: 83.8
click at [725, 421] on span "Edit Message" at bounding box center [735, 419] width 67 height 14
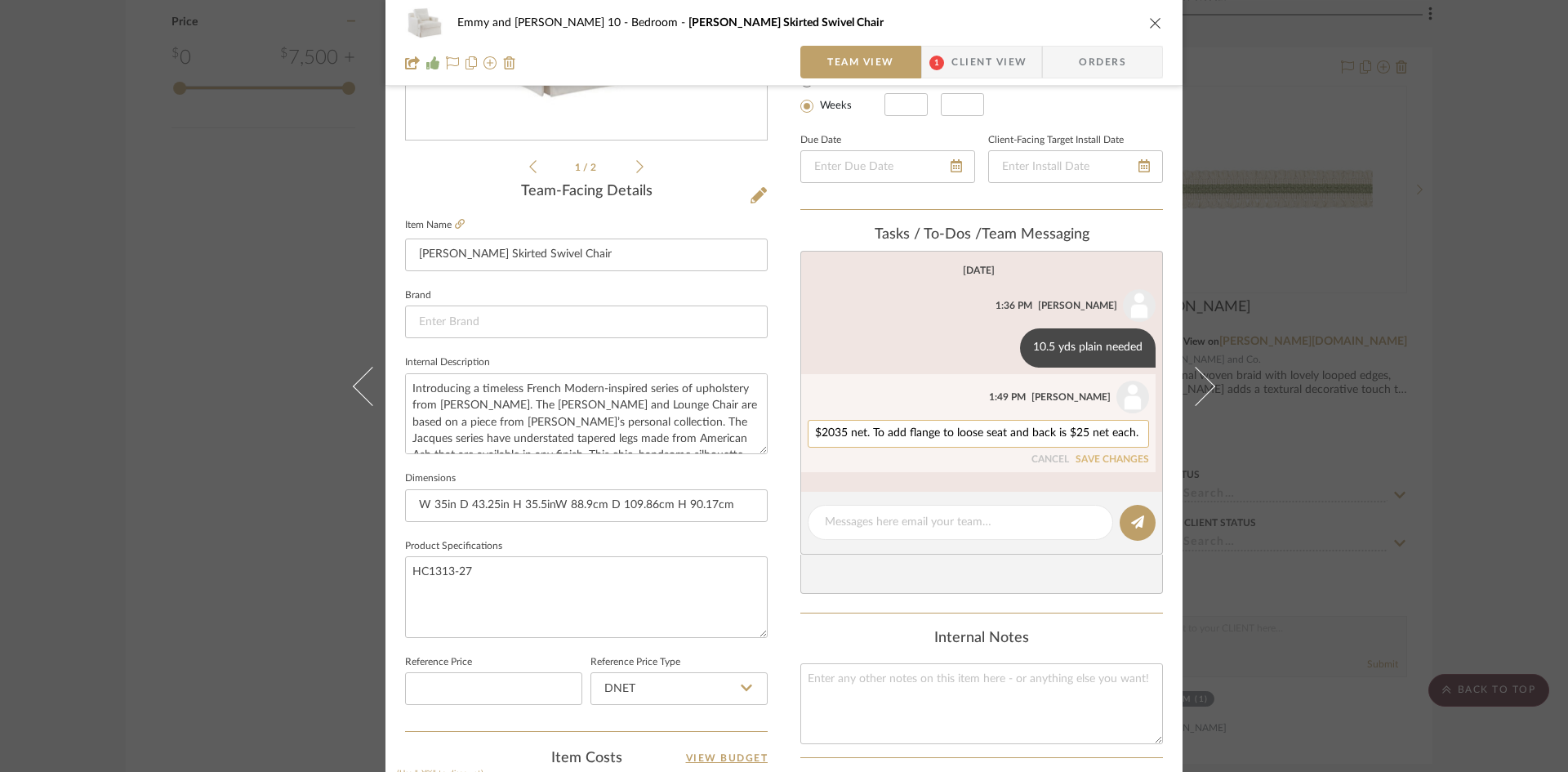
click at [1132, 432] on textarea "$2035 net. To add flange to loose seat and back is $25 net each." at bounding box center [978, 433] width 326 height 13
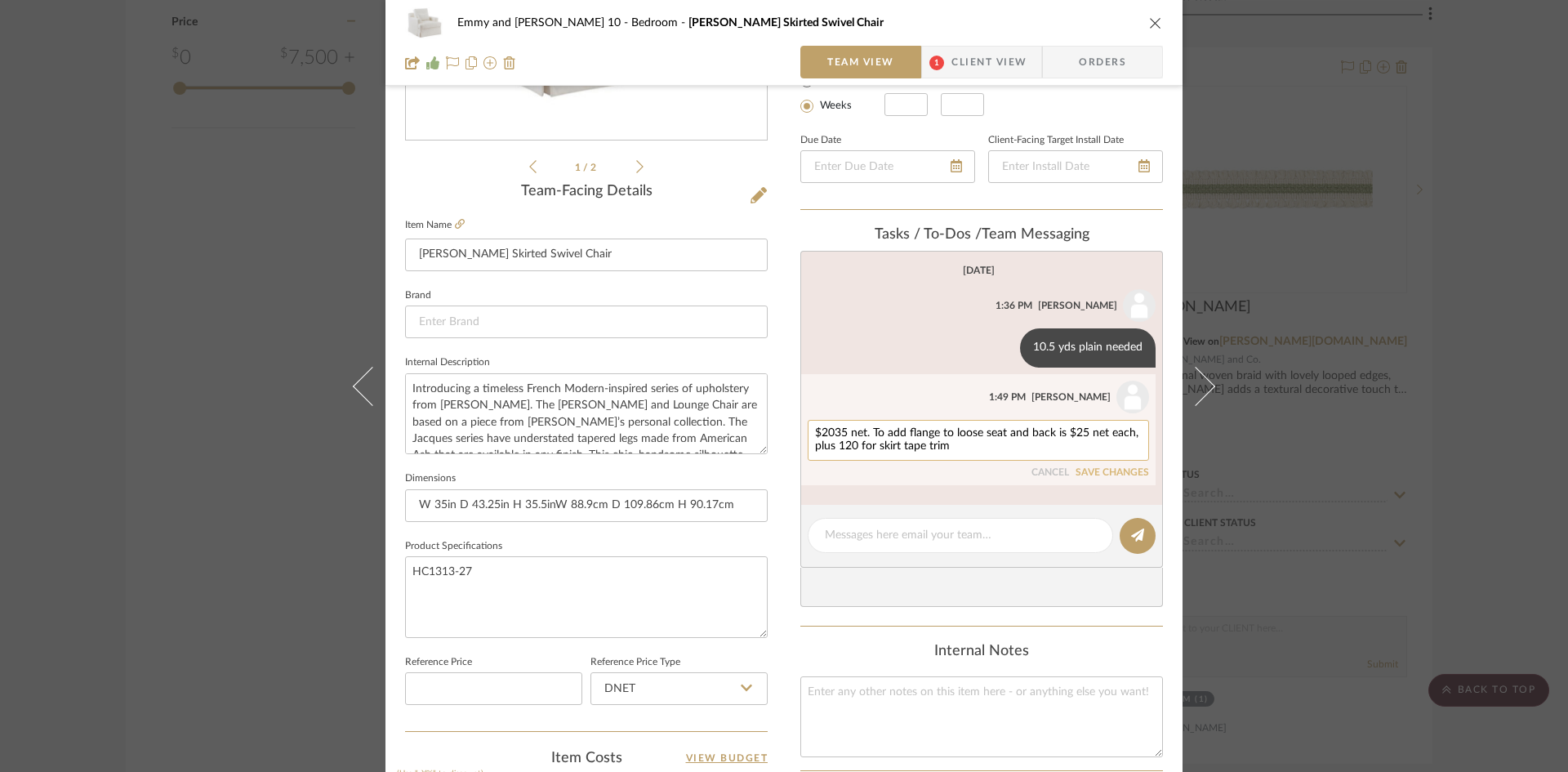
click at [1080, 433] on textarea "$2035 net. To add flange to loose seat and back is $25 net each, plus 120 for s…" at bounding box center [978, 440] width 326 height 26
click at [1128, 433] on textarea "$2035 net. To add flange to loose seat and back is $60 net each, plus 120 for s…" at bounding box center [978, 440] width 326 height 26
type textarea "$2035 net. To add flange to loose seat and back is $60 net/set, plus 120 for sk…"
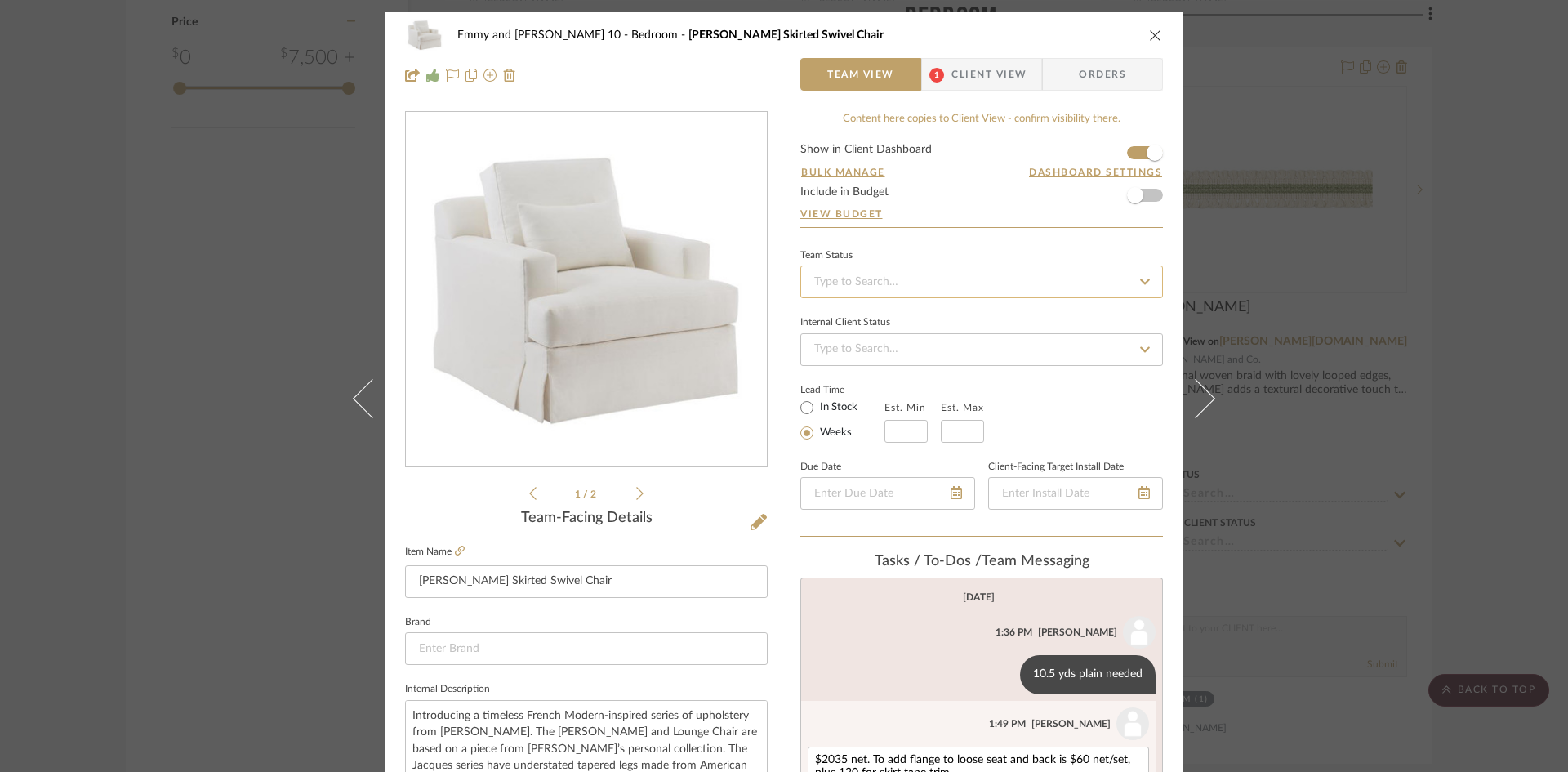
click at [950, 285] on input at bounding box center [982, 281] width 362 height 32
type input "added"
click at [934, 318] on div "Added to Presentation" at bounding box center [976, 326] width 361 height 42
type input "[DATE]"
type input "Added to Presentation"
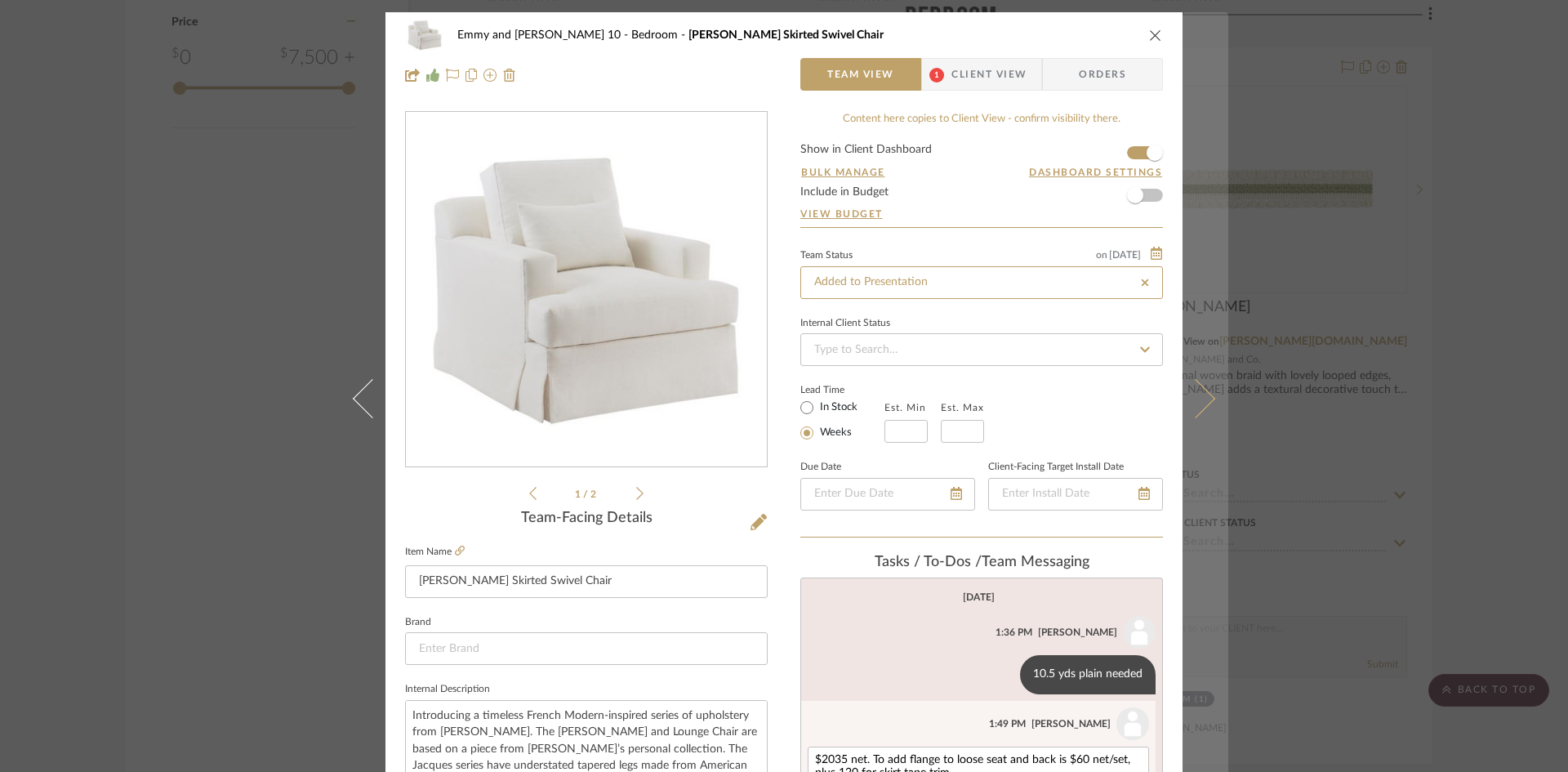
type input "[DATE]"
type input "Added to Presentation"
click at [1194, 401] on icon at bounding box center [1195, 397] width 39 height 39
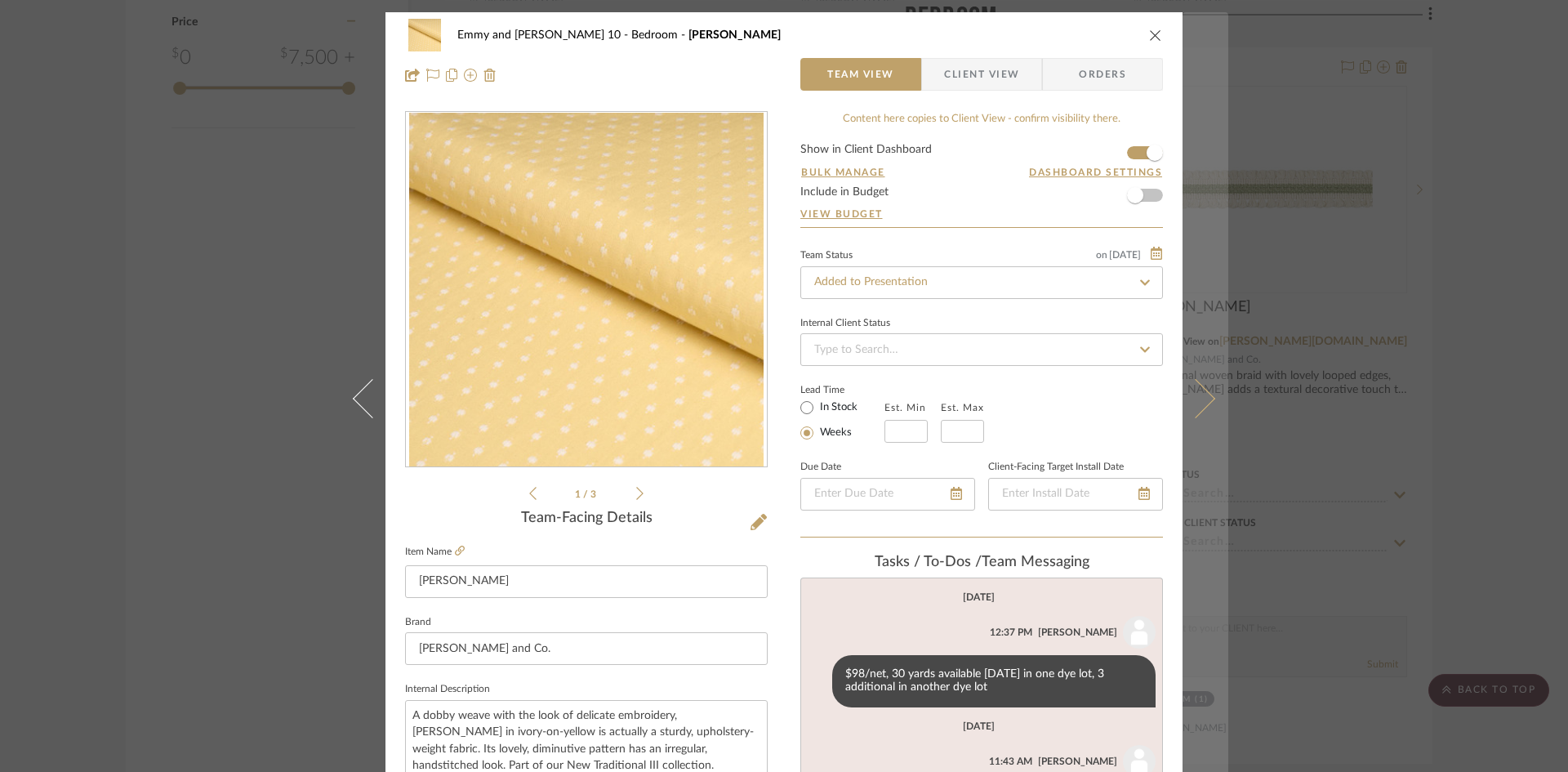
click at [1197, 405] on icon at bounding box center [1195, 397] width 39 height 39
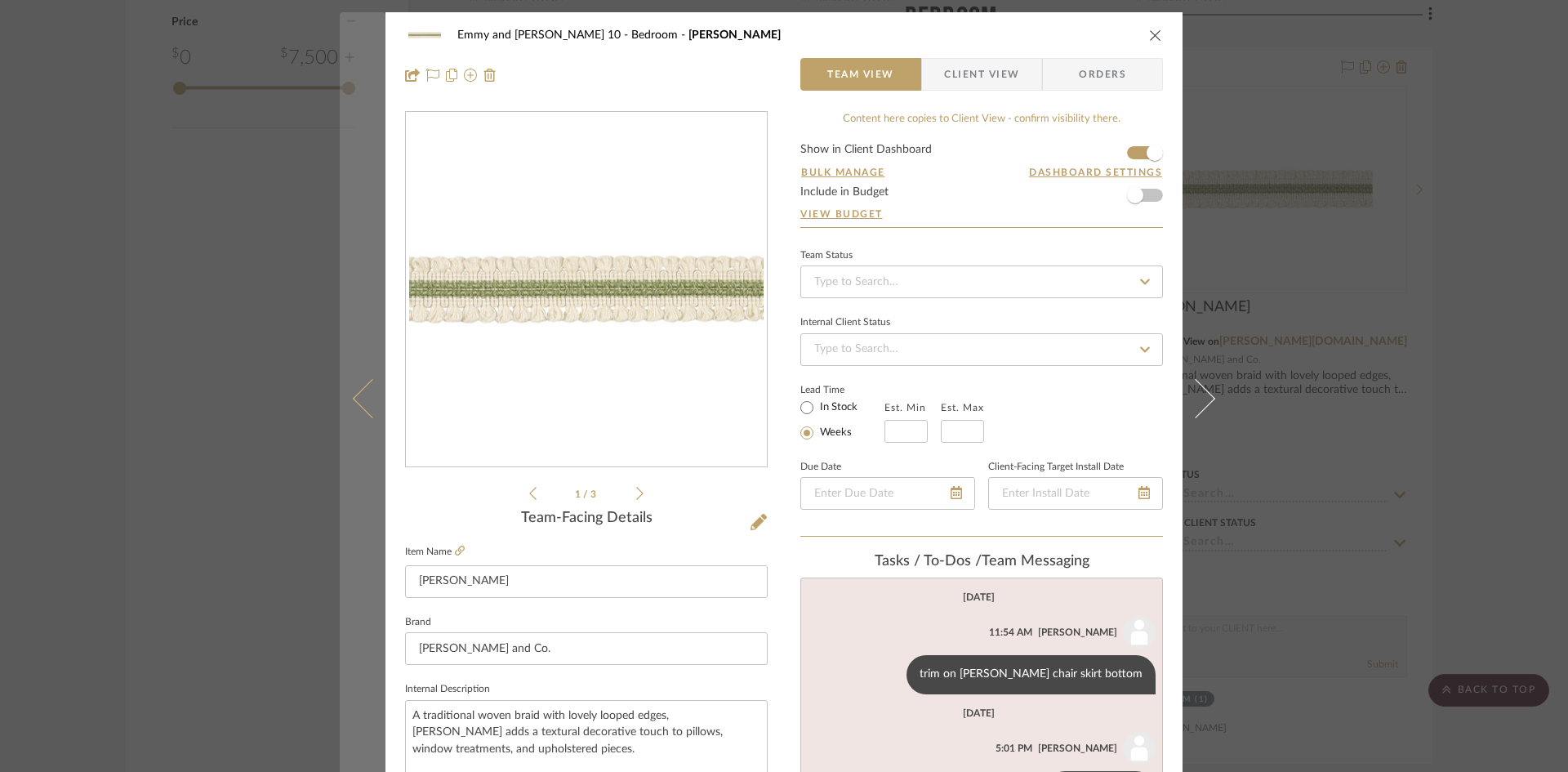
click at [354, 394] on icon at bounding box center [372, 397] width 39 height 39
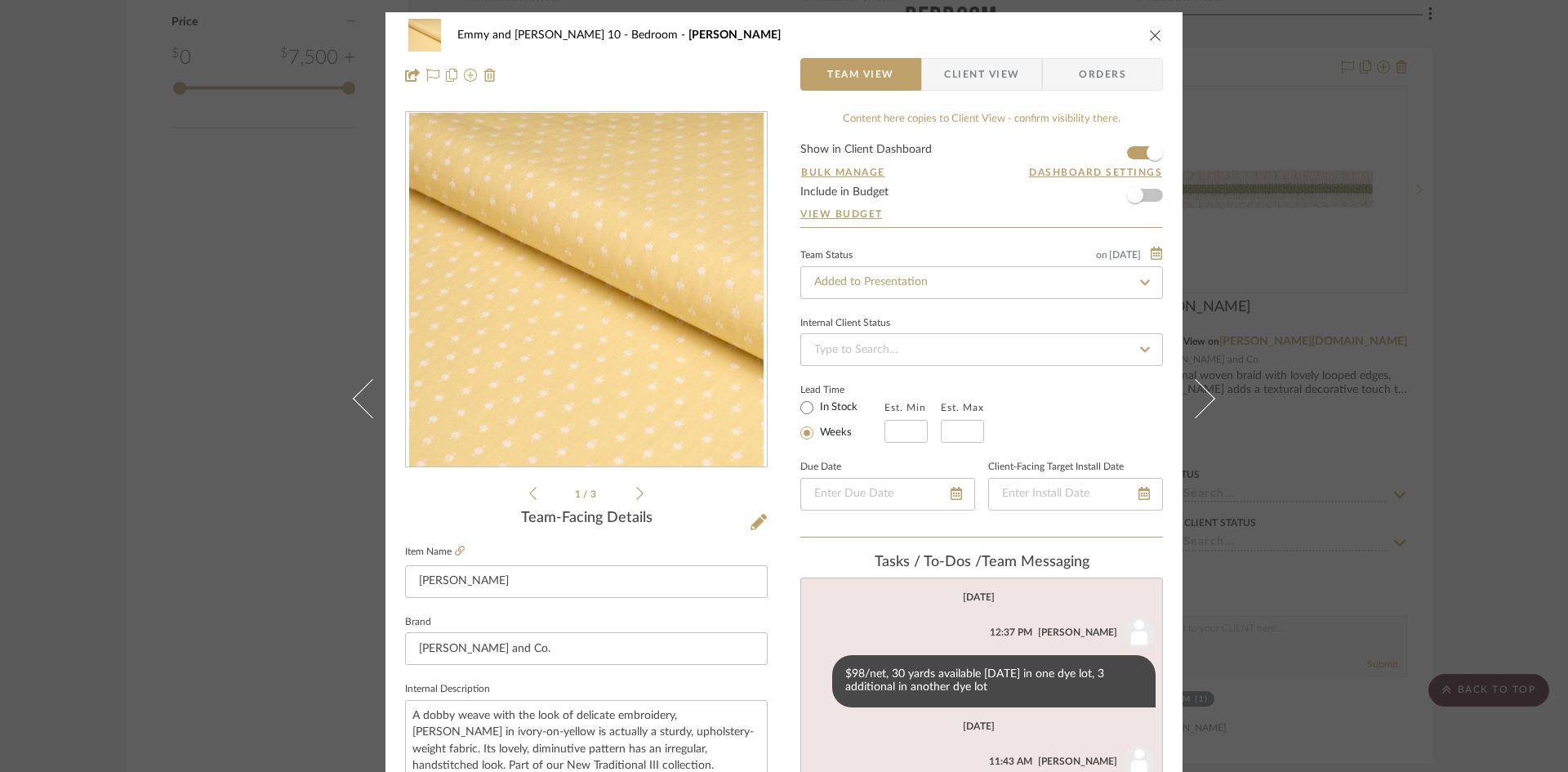
click at [354, 394] on icon at bounding box center [372, 397] width 39 height 39
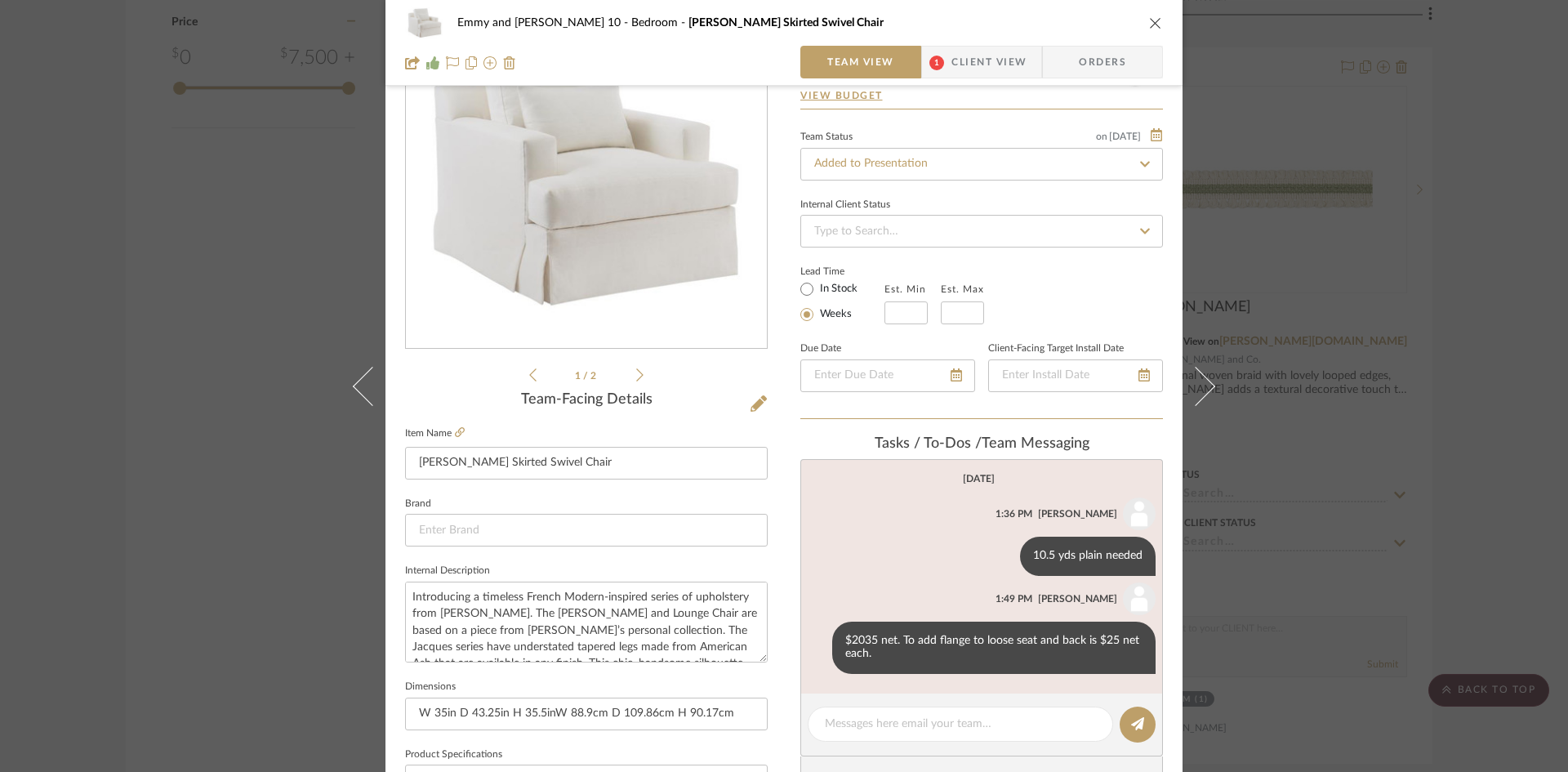
scroll to position [245, 0]
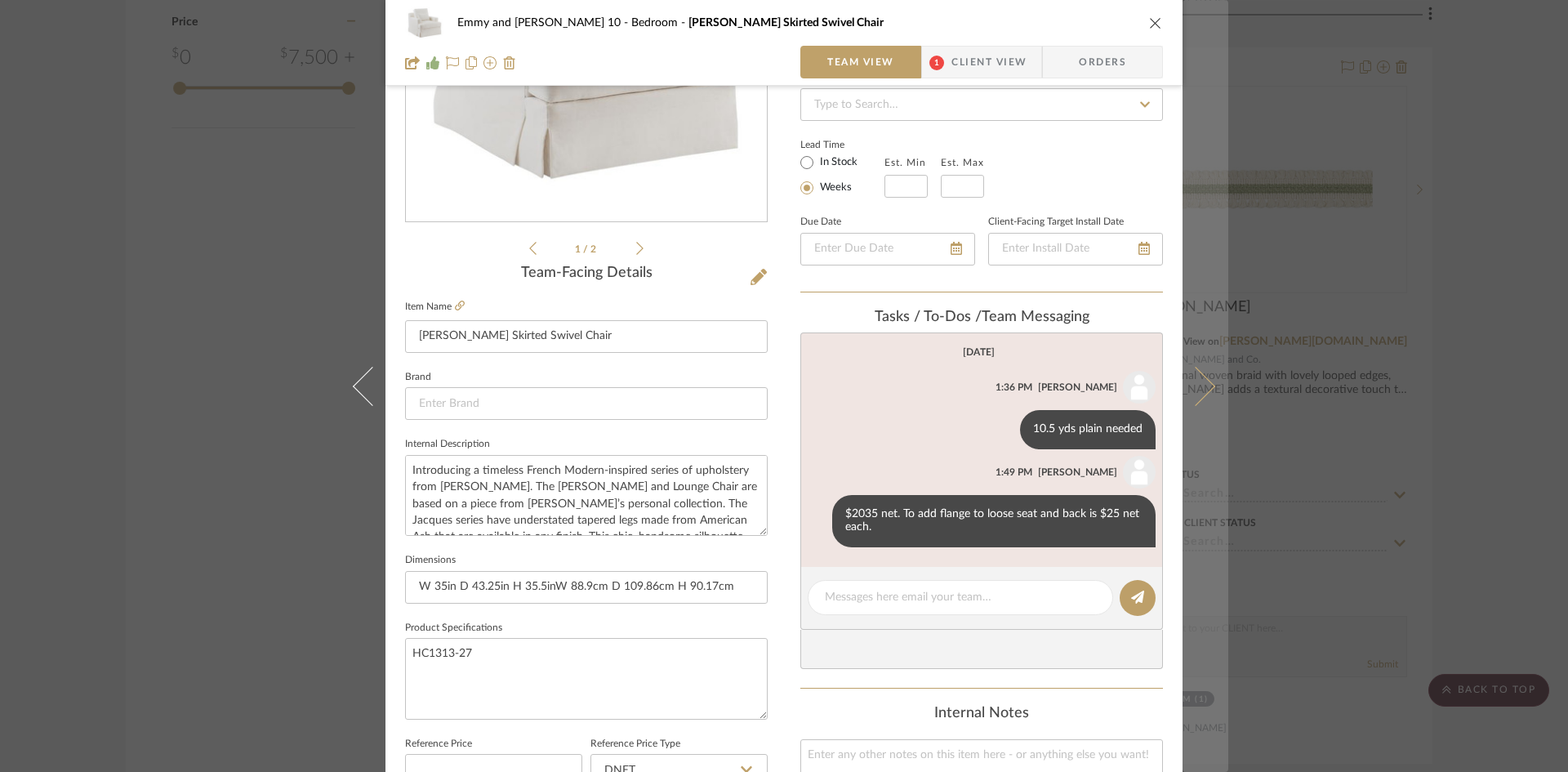
click at [1208, 387] on icon at bounding box center [1195, 385] width 39 height 39
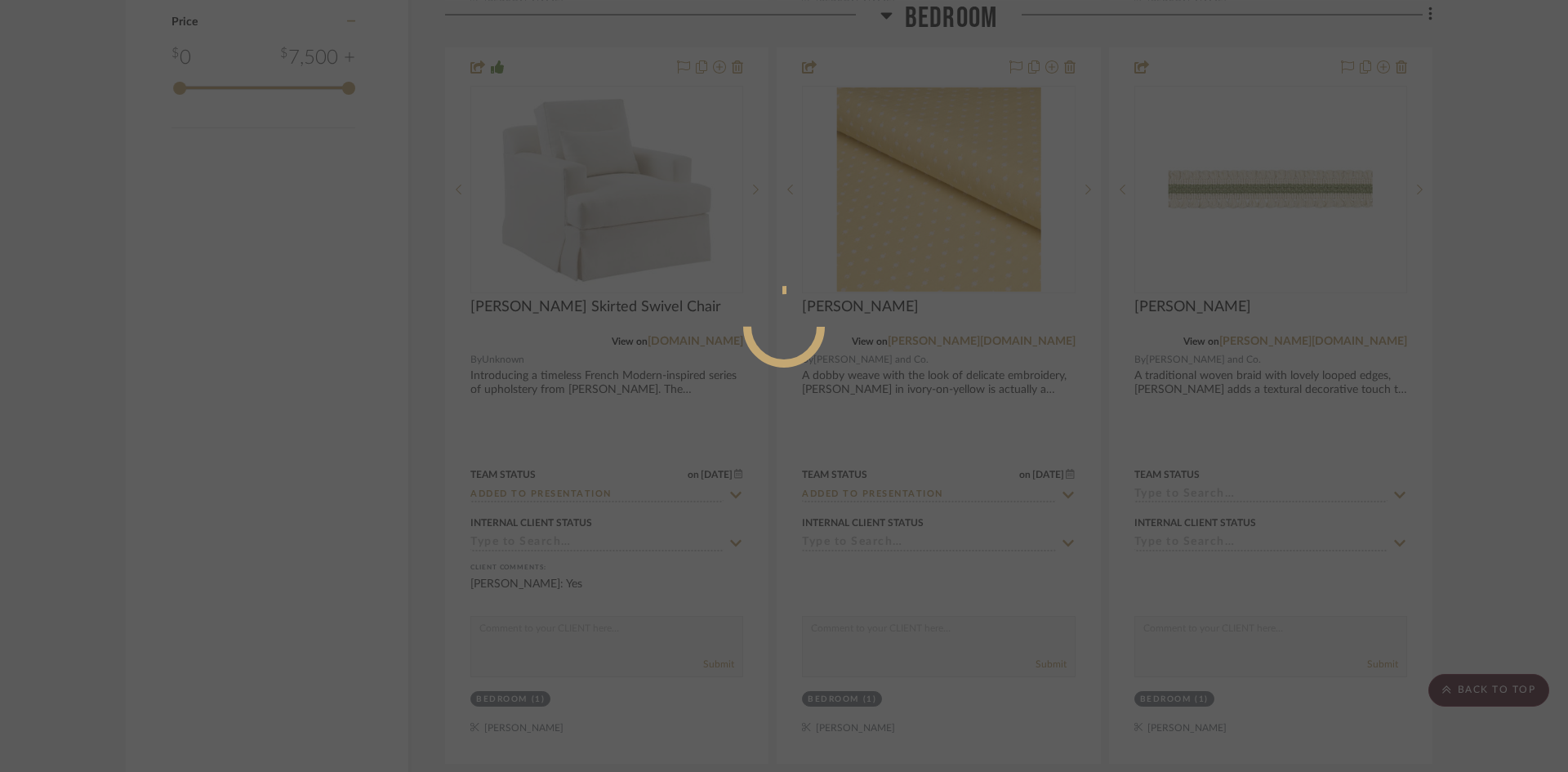
scroll to position [0, 0]
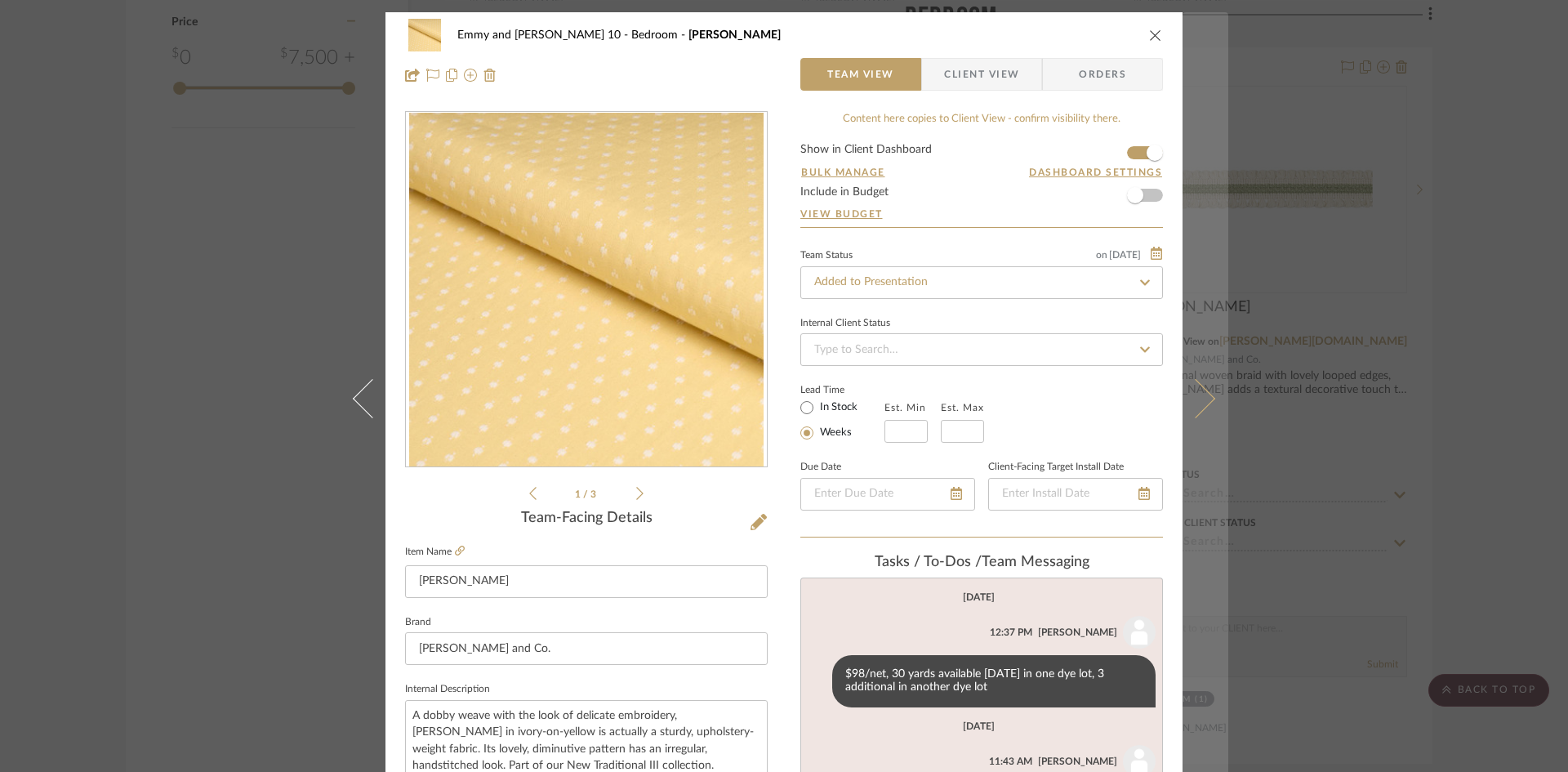
click at [1206, 390] on button at bounding box center [1206, 398] width 46 height 772
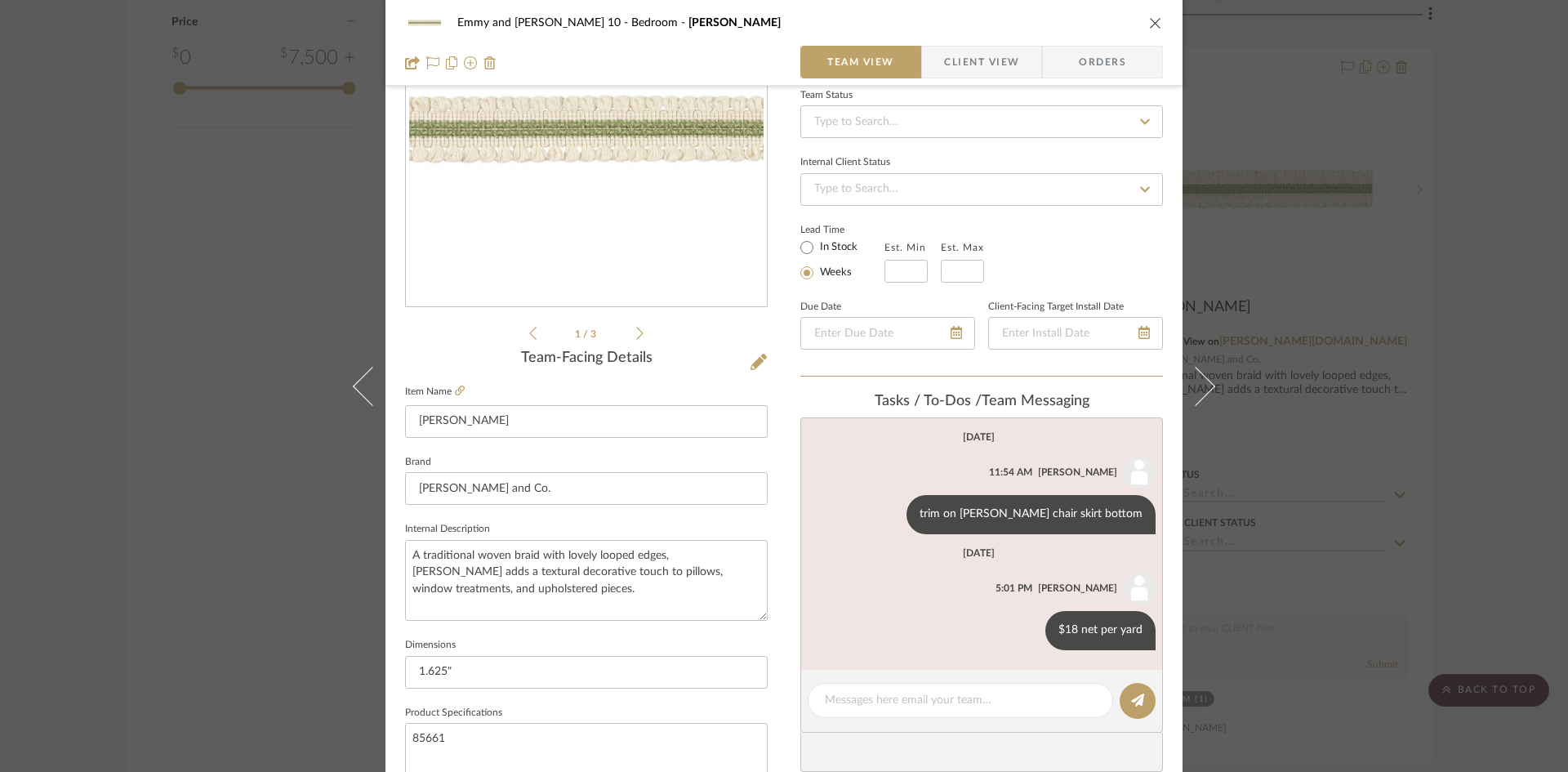
scroll to position [164, 0]
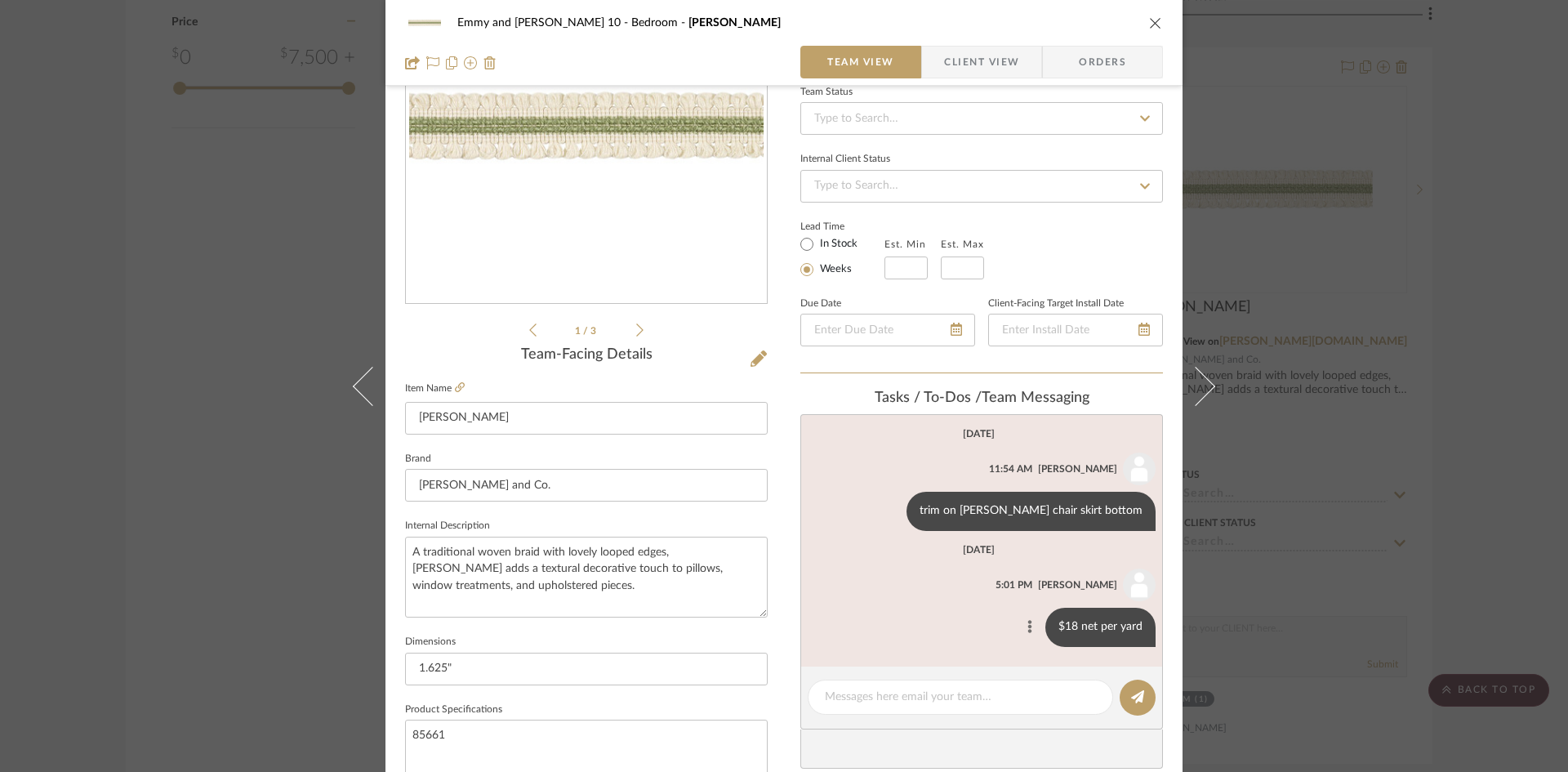
click at [1027, 623] on icon at bounding box center [1030, 626] width 5 height 13
click at [968, 607] on span "Edit Message" at bounding box center [948, 607] width 67 height 14
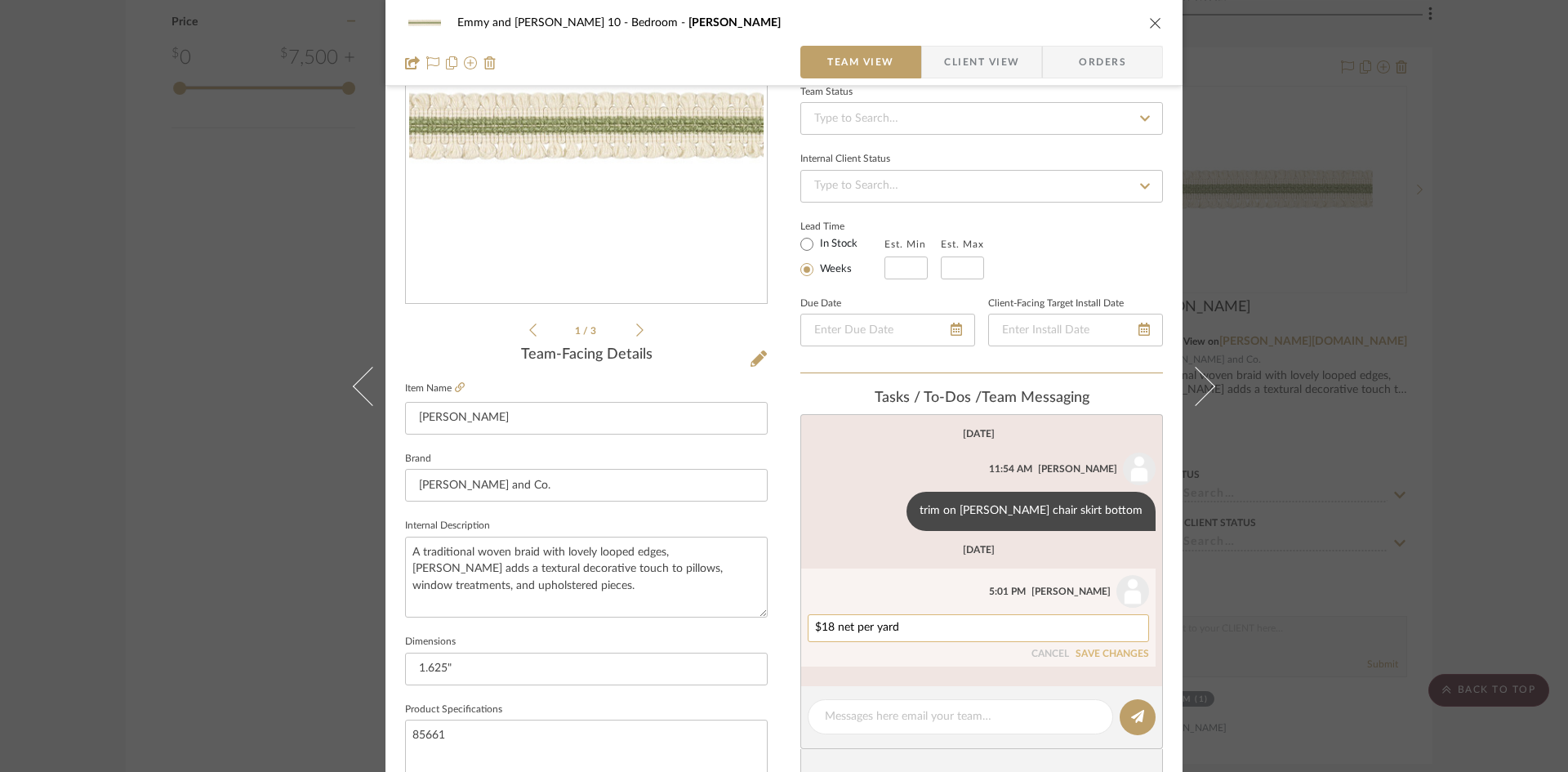
click at [962, 627] on textarea "$18 net per yard" at bounding box center [978, 628] width 326 height 13
type textarea "$18 net per yard, need 6.5 yds for chair"
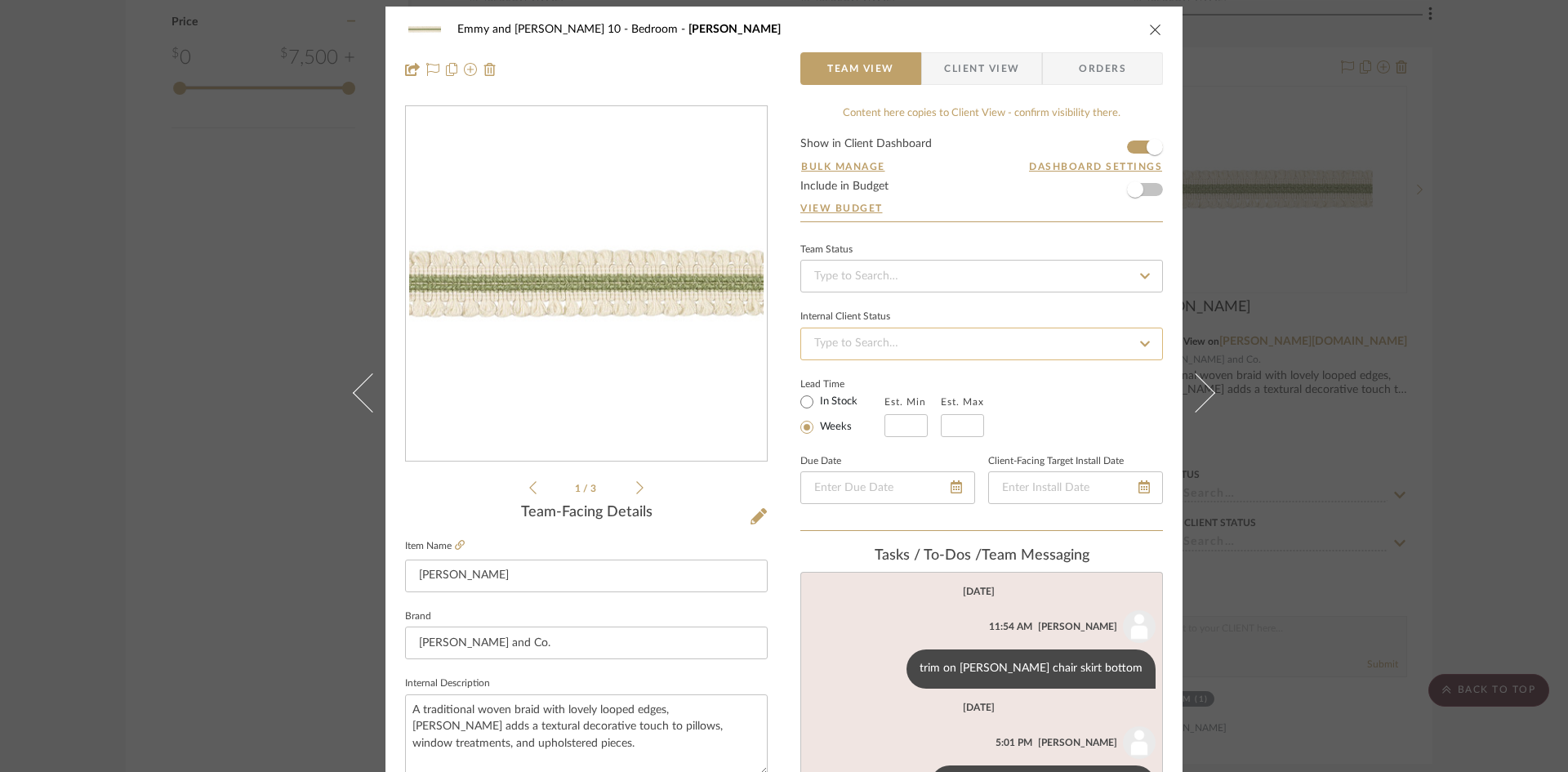
scroll to position [0, 0]
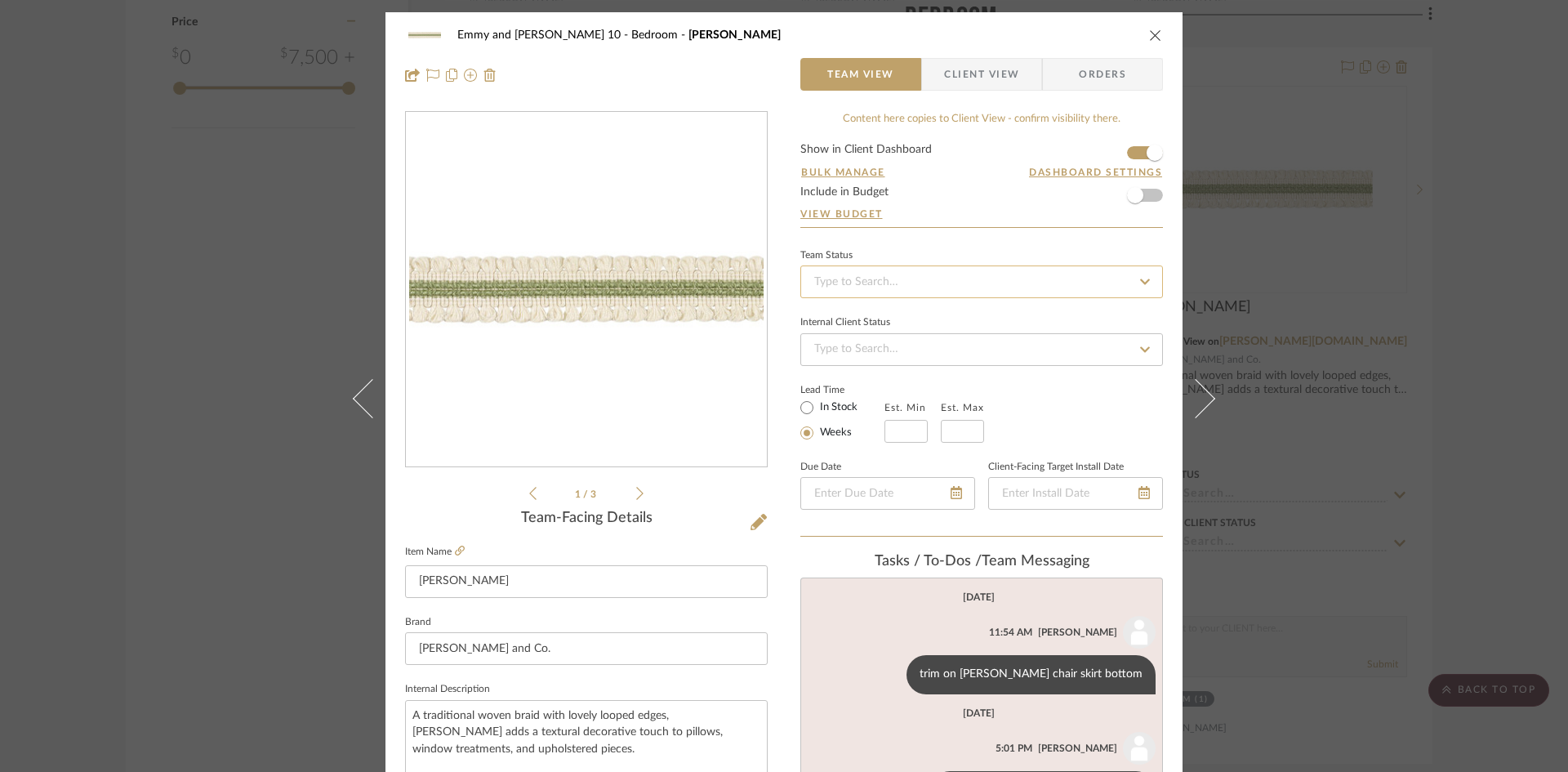
click at [893, 286] on input at bounding box center [982, 281] width 362 height 32
type input "added"
click at [892, 326] on span "Added to Presentation" at bounding box center [869, 325] width 114 height 11
type input "[DATE]"
type input "Added to Presentation"
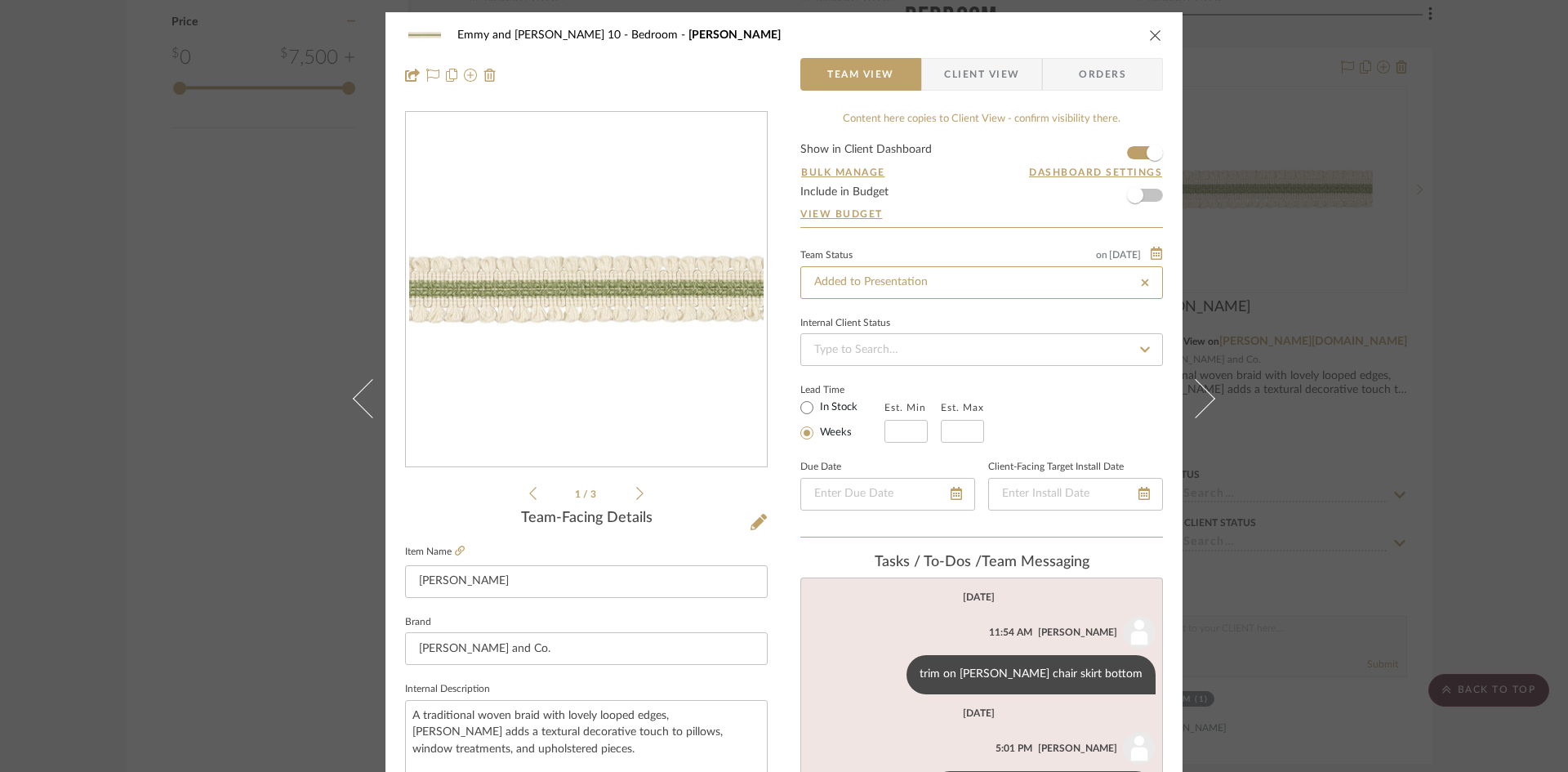
type input "[DATE]"
type input "Added to Presentation"
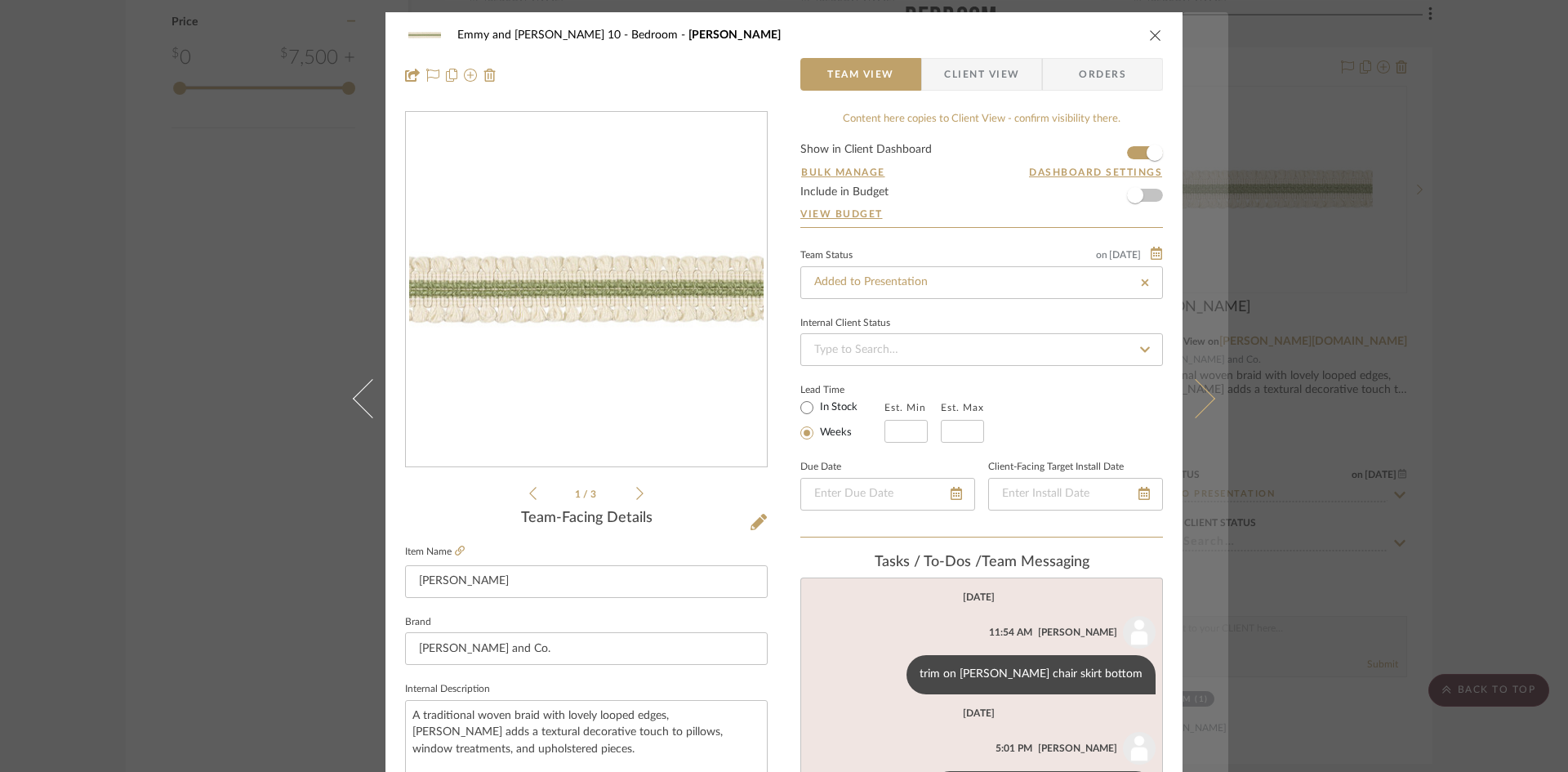
click at [1195, 393] on icon at bounding box center [1195, 397] width 39 height 39
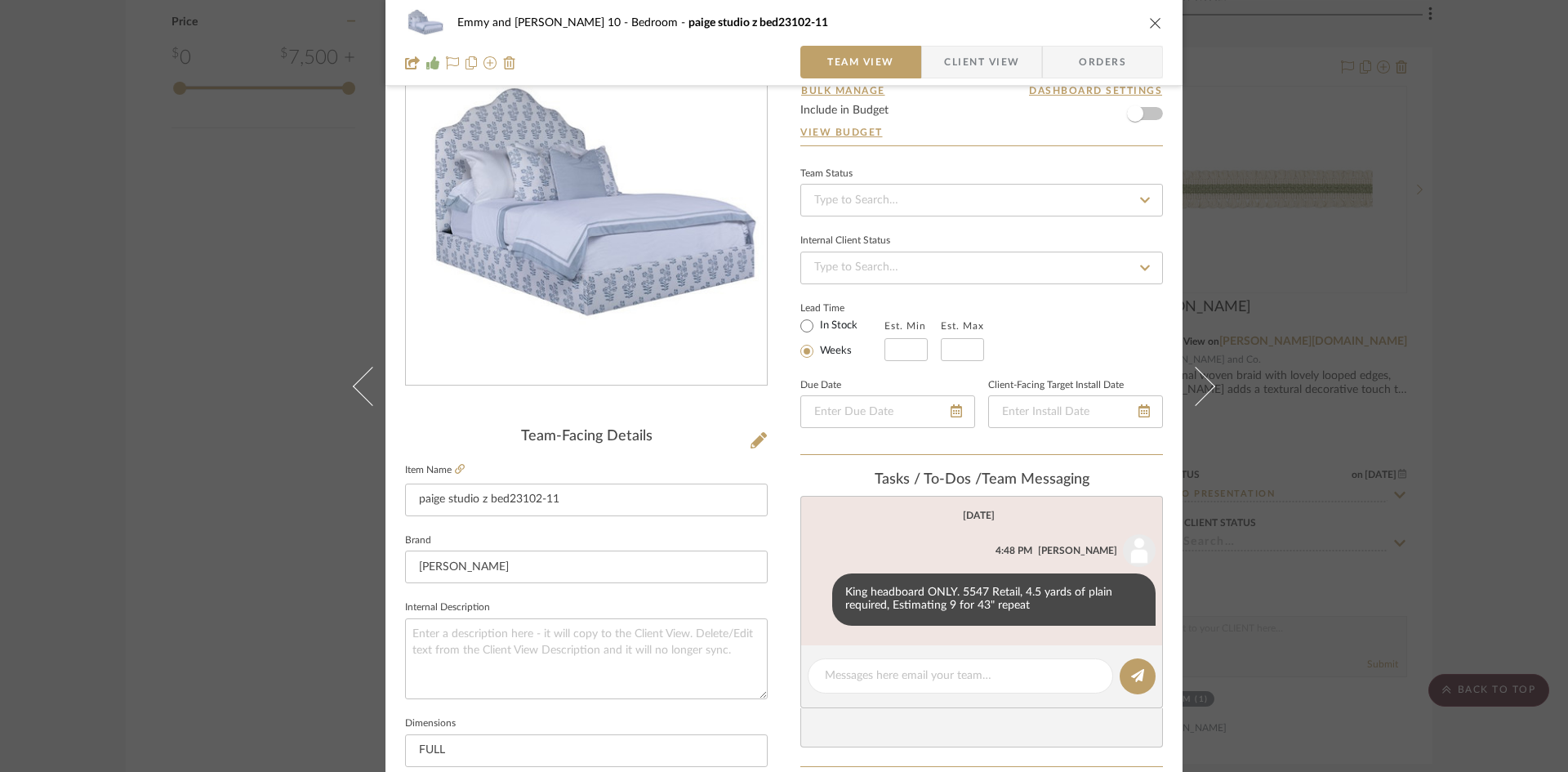
scroll to position [164, 0]
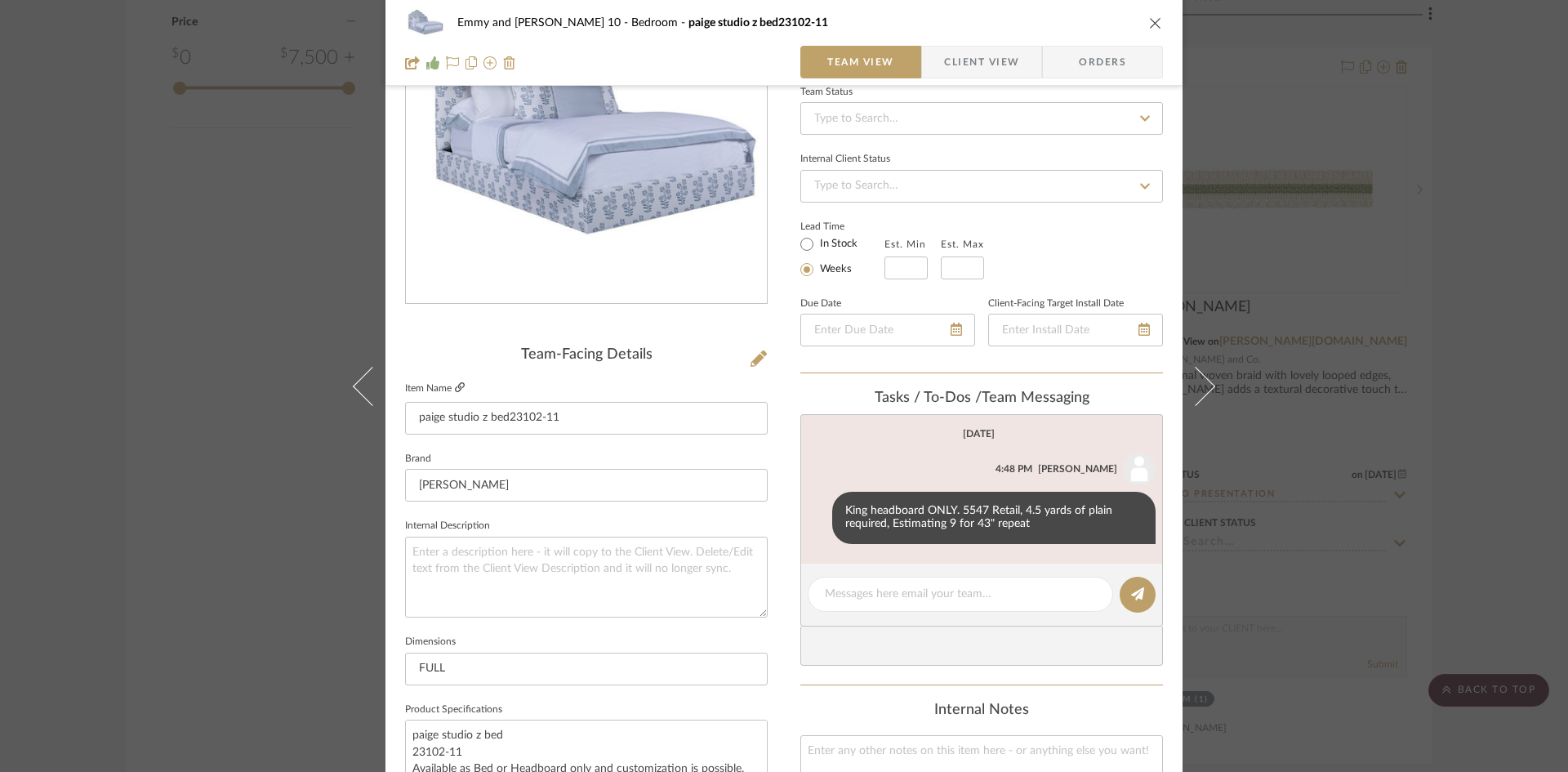
click at [455, 386] on icon at bounding box center [459, 387] width 10 height 10
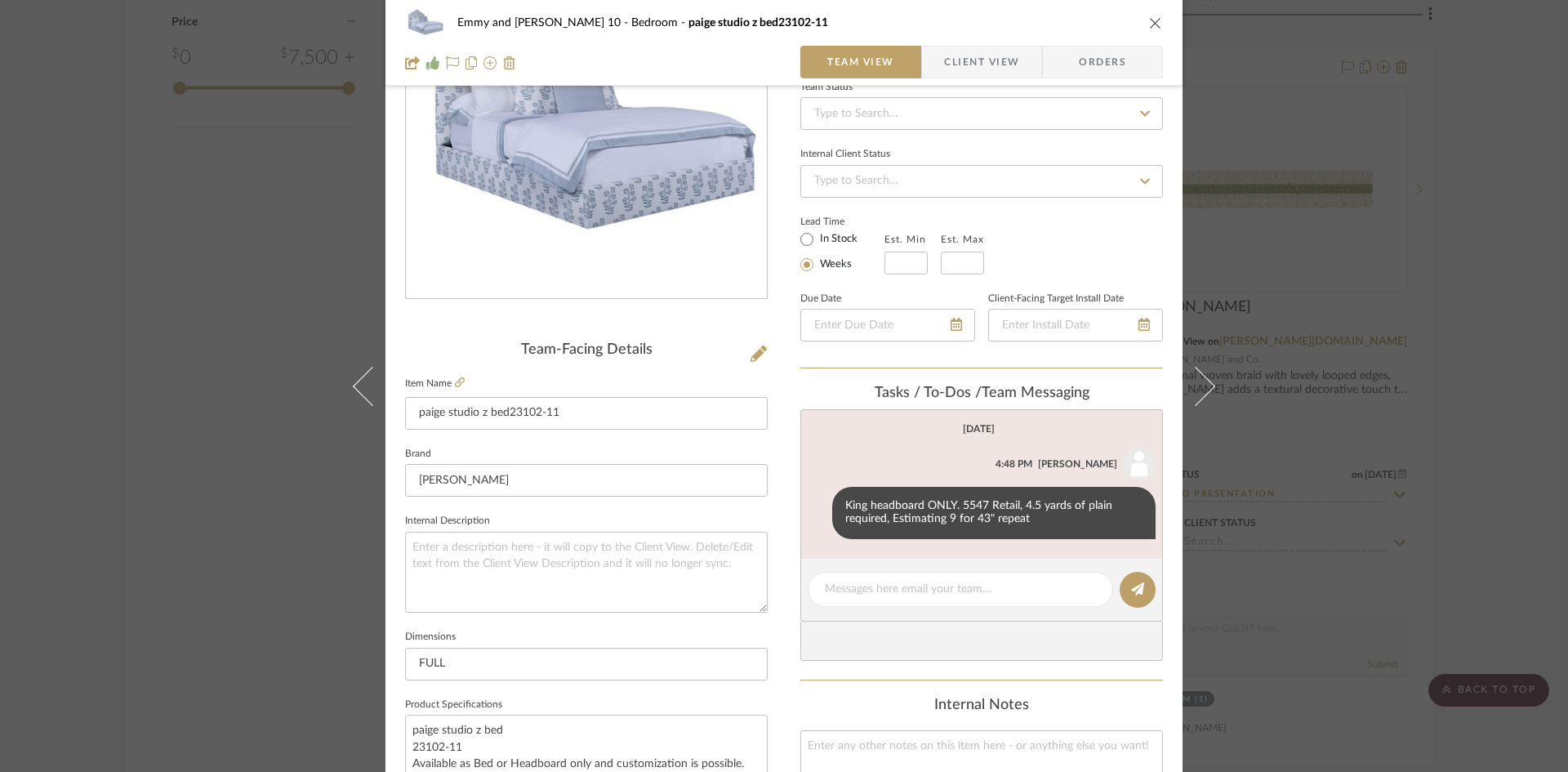
scroll to position [81, 0]
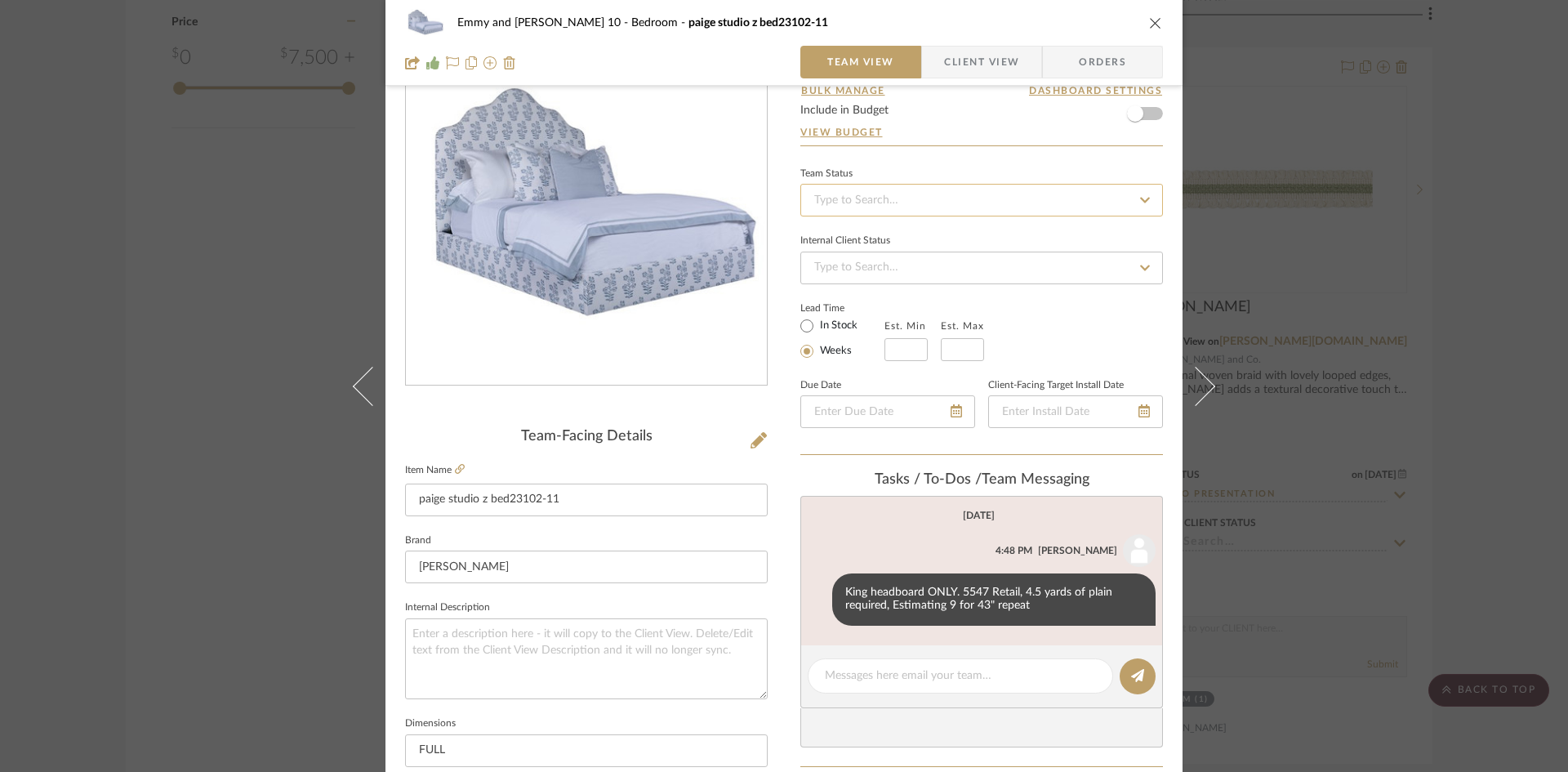
click at [923, 202] on input at bounding box center [982, 200] width 362 height 32
type input "added"
click at [899, 235] on div "Added to Presentation" at bounding box center [976, 244] width 361 height 42
type input "[DATE]"
type input "Added to Presentation"
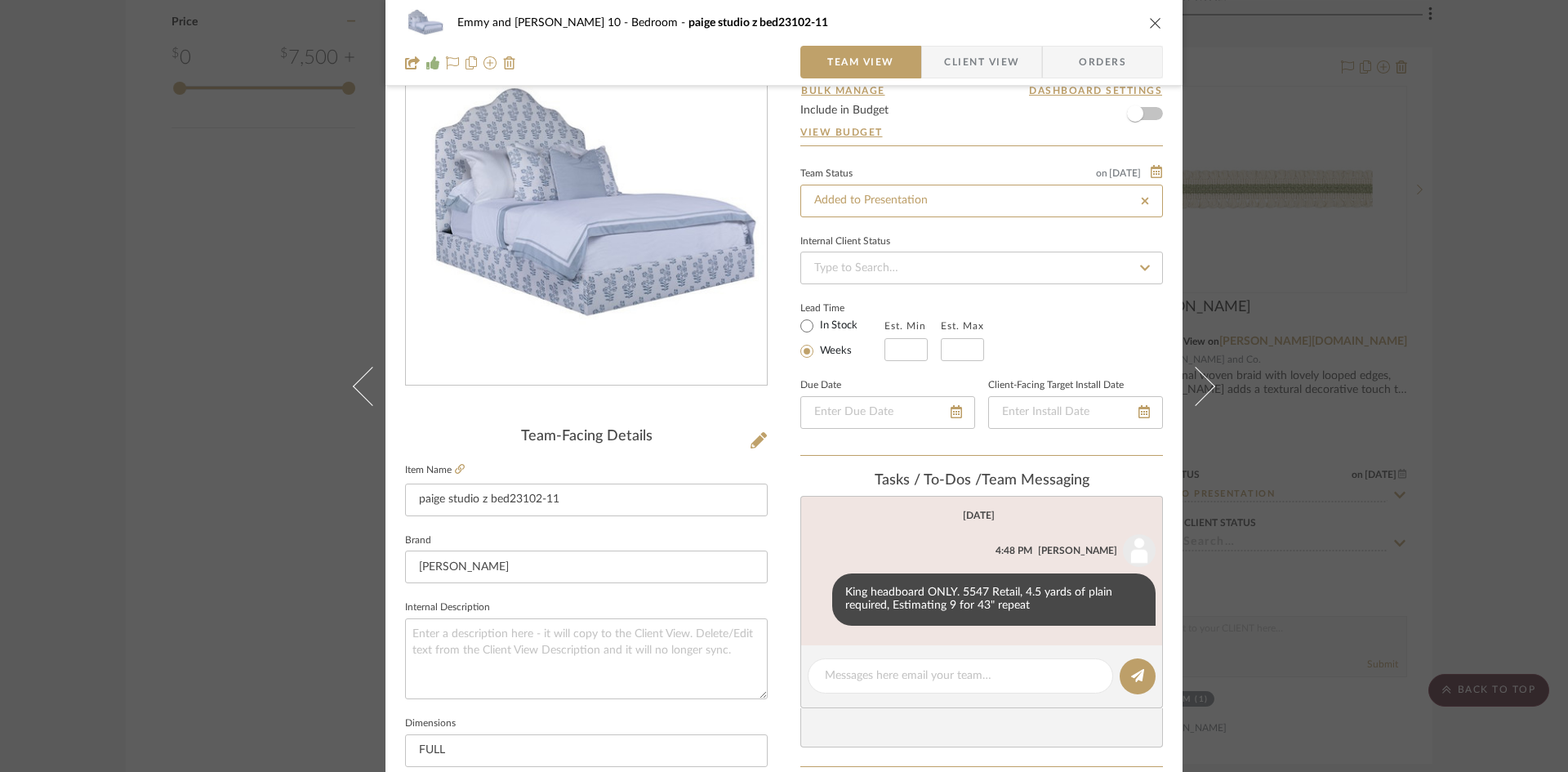
type input "[DATE]"
type input "Added to Presentation"
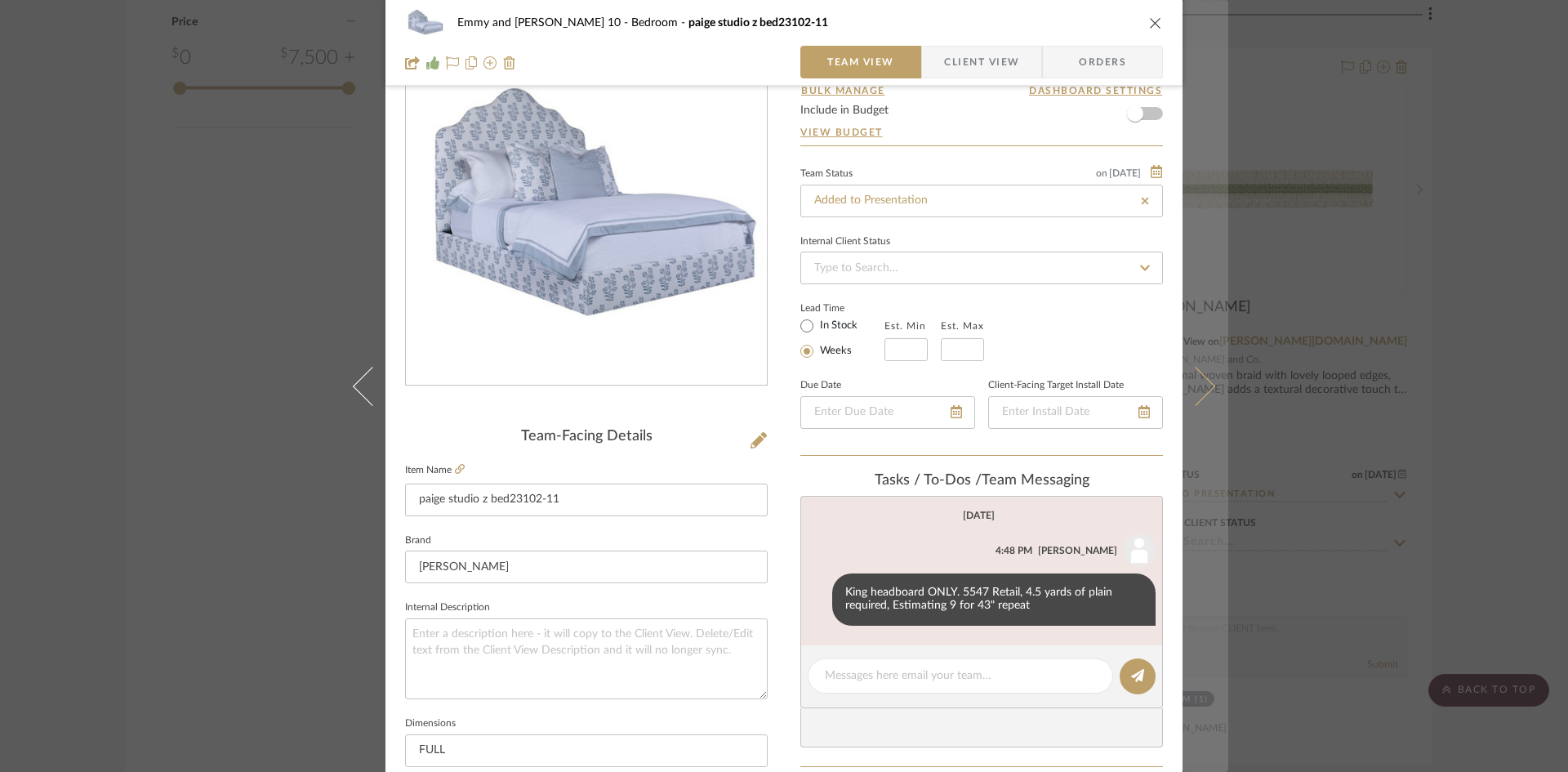
click at [1199, 378] on icon at bounding box center [1195, 385] width 39 height 39
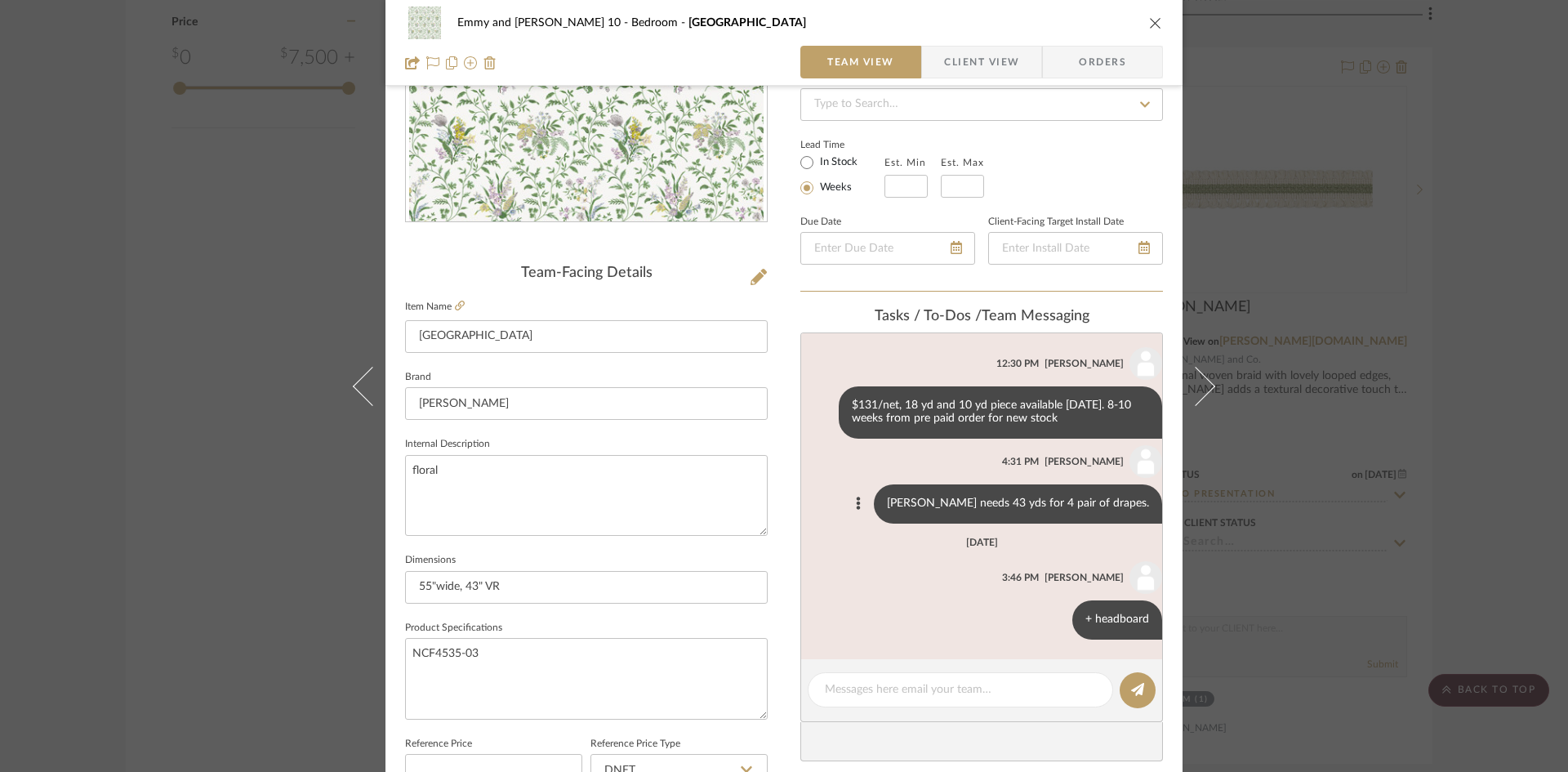
scroll to position [0, 0]
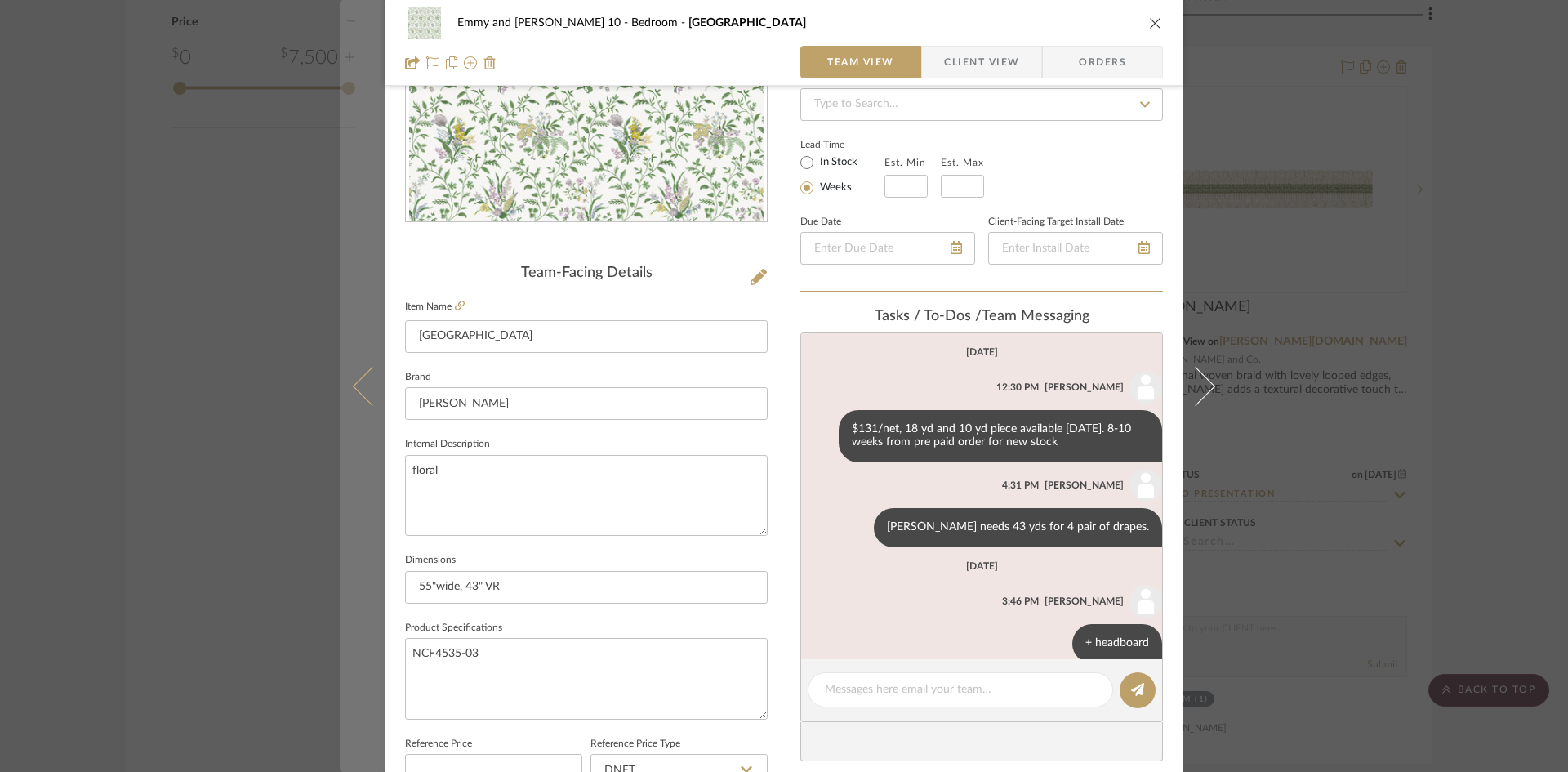
click at [368, 385] on icon at bounding box center [372, 385] width 39 height 39
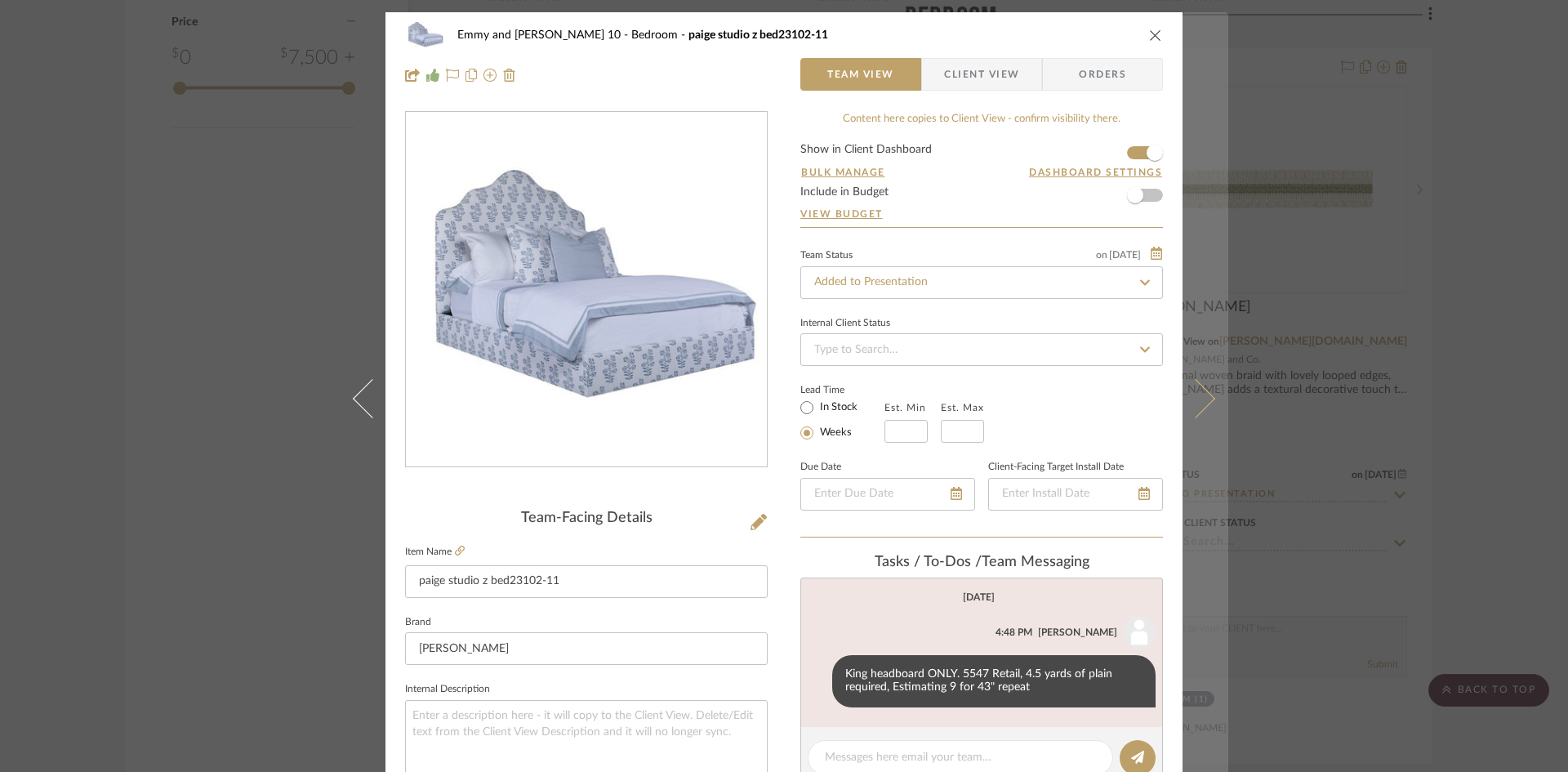
click at [1195, 394] on icon at bounding box center [1195, 397] width 39 height 39
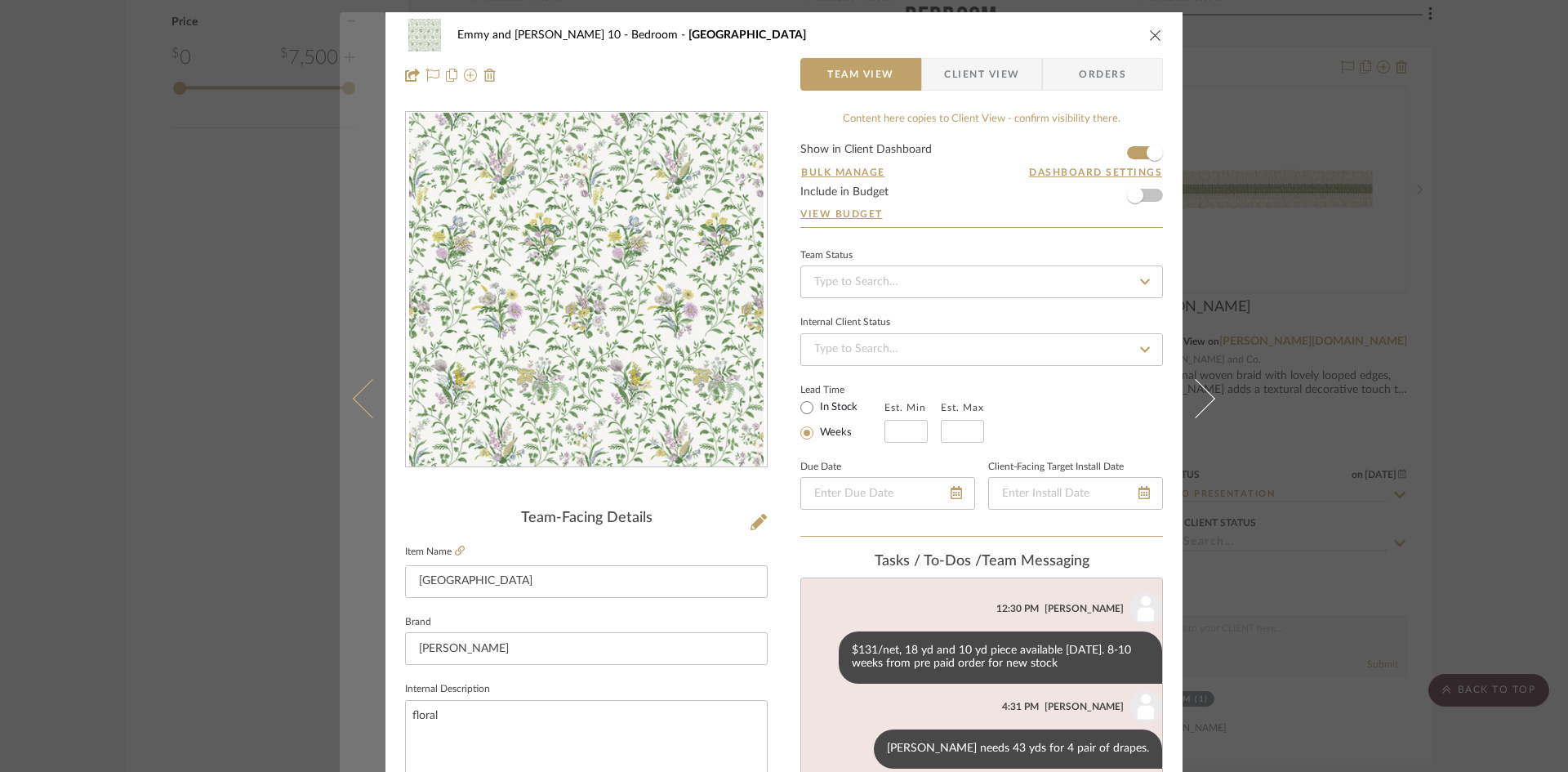
click at [354, 389] on button at bounding box center [362, 398] width 46 height 772
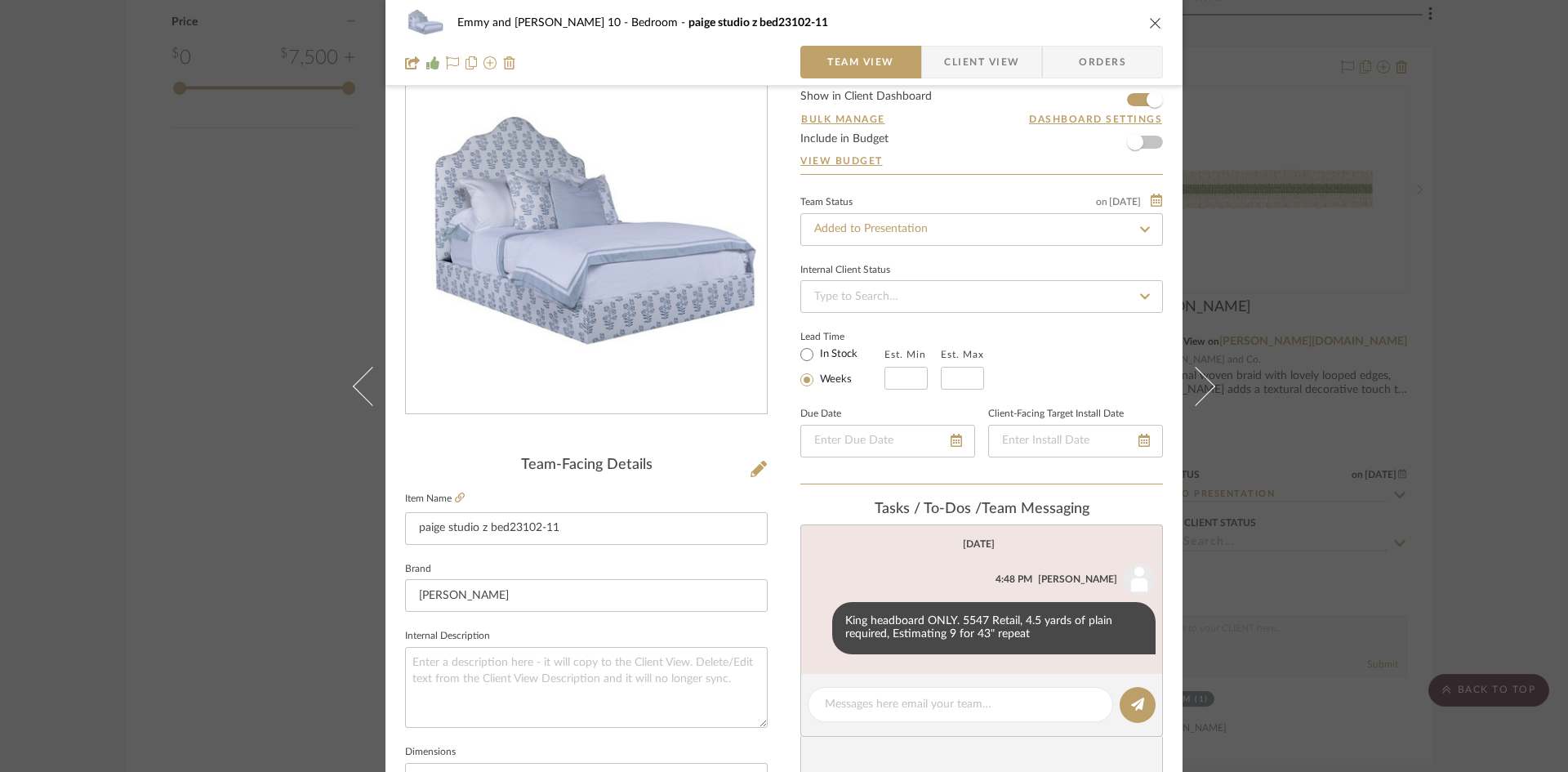
scroll to position [81, 0]
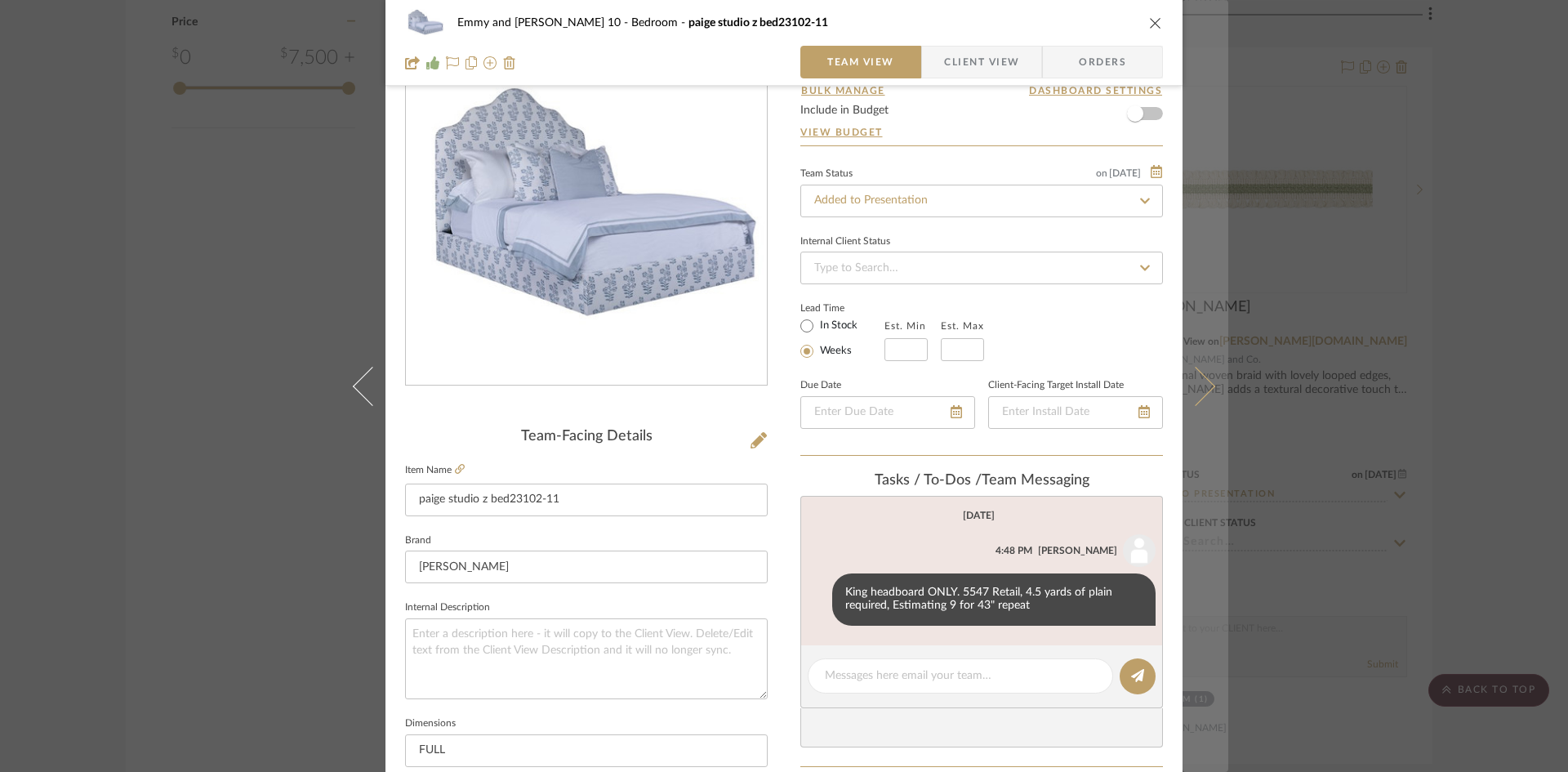
click at [1202, 382] on icon at bounding box center [1195, 385] width 39 height 39
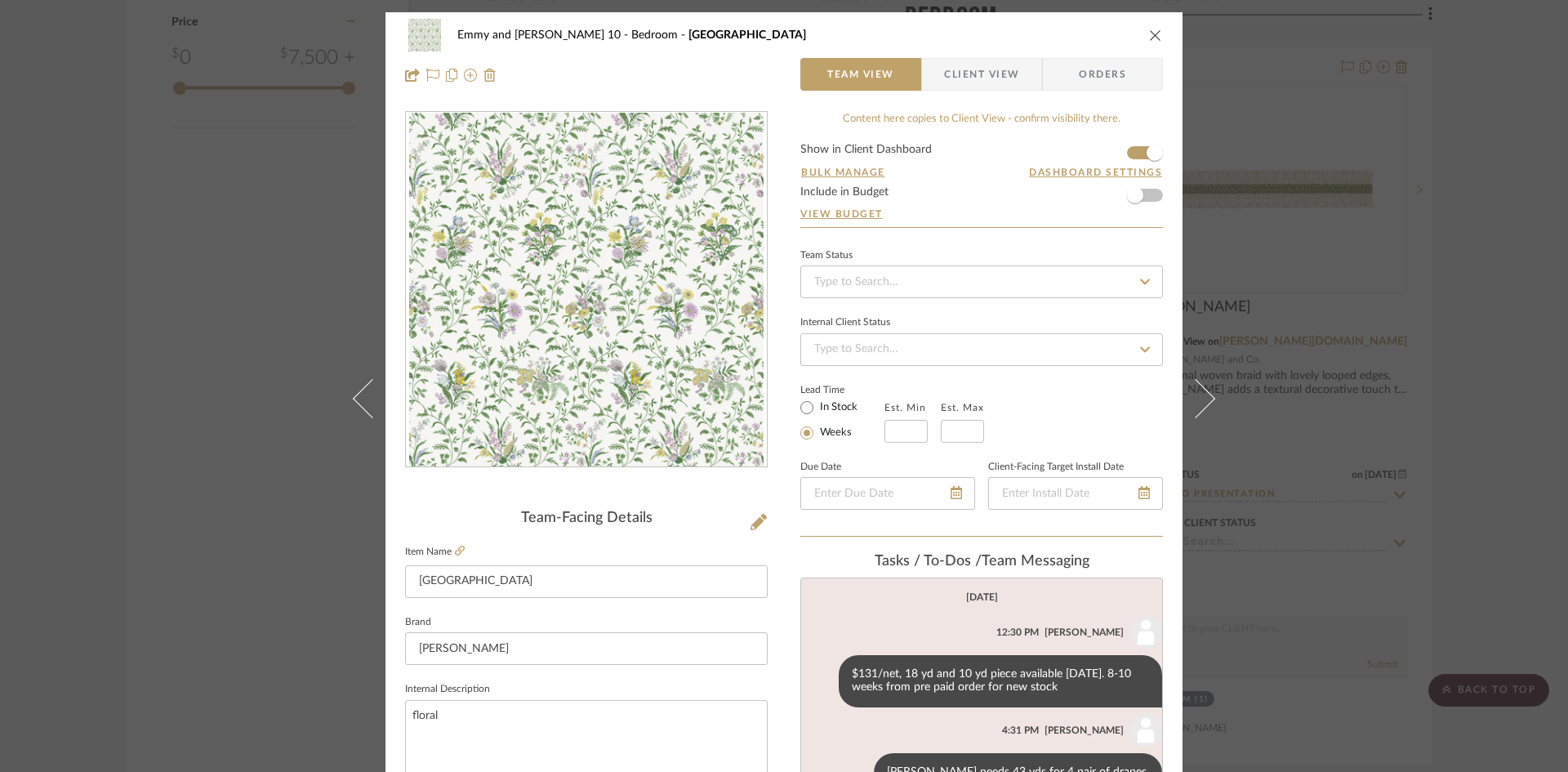
scroll to position [24, 0]
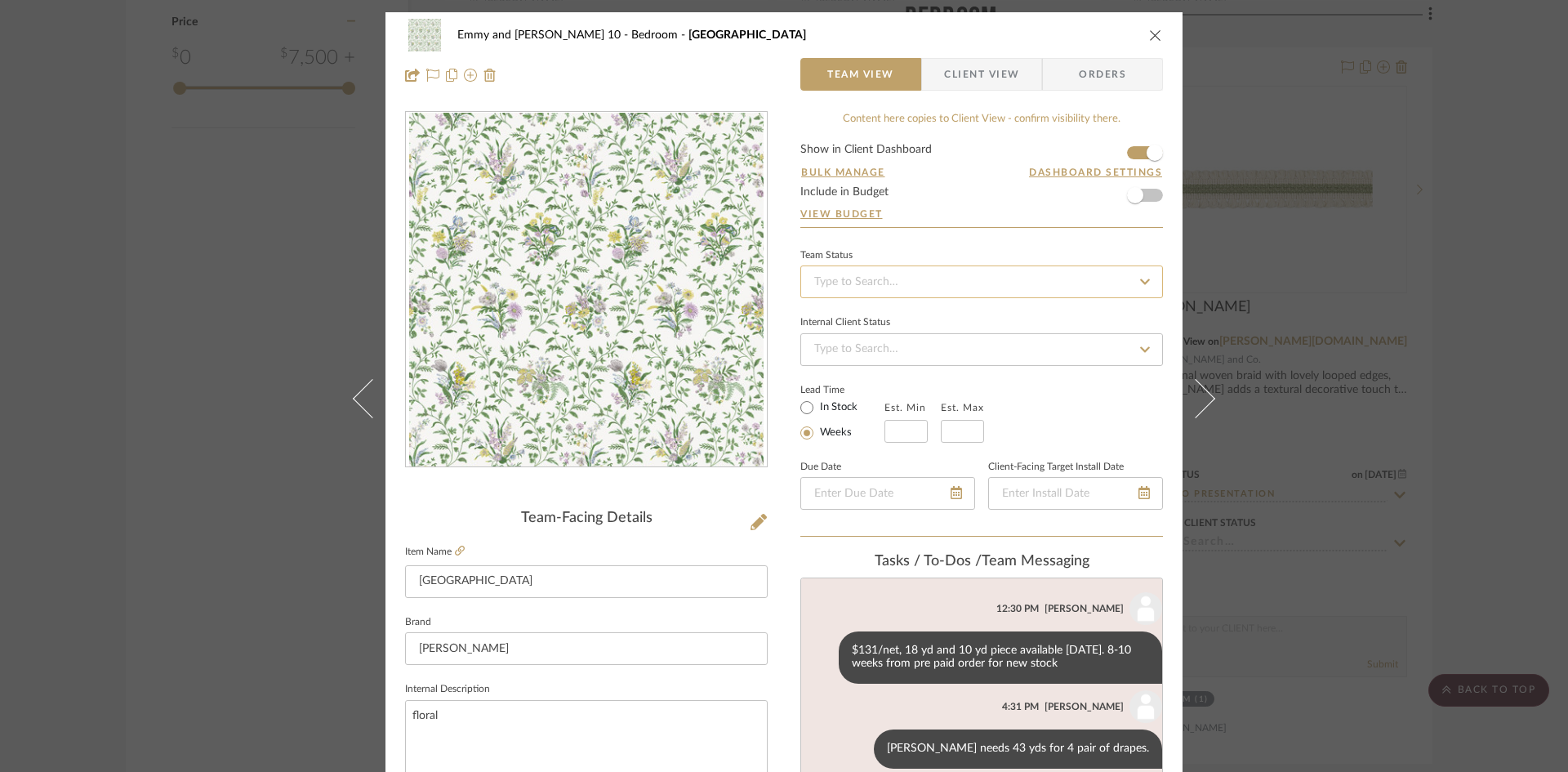
click at [985, 284] on input at bounding box center [982, 281] width 362 height 32
type input "added"
click at [906, 318] on div "Added to Presentation" at bounding box center [976, 326] width 361 height 42
type input "[DATE]"
type input "Added to Presentation"
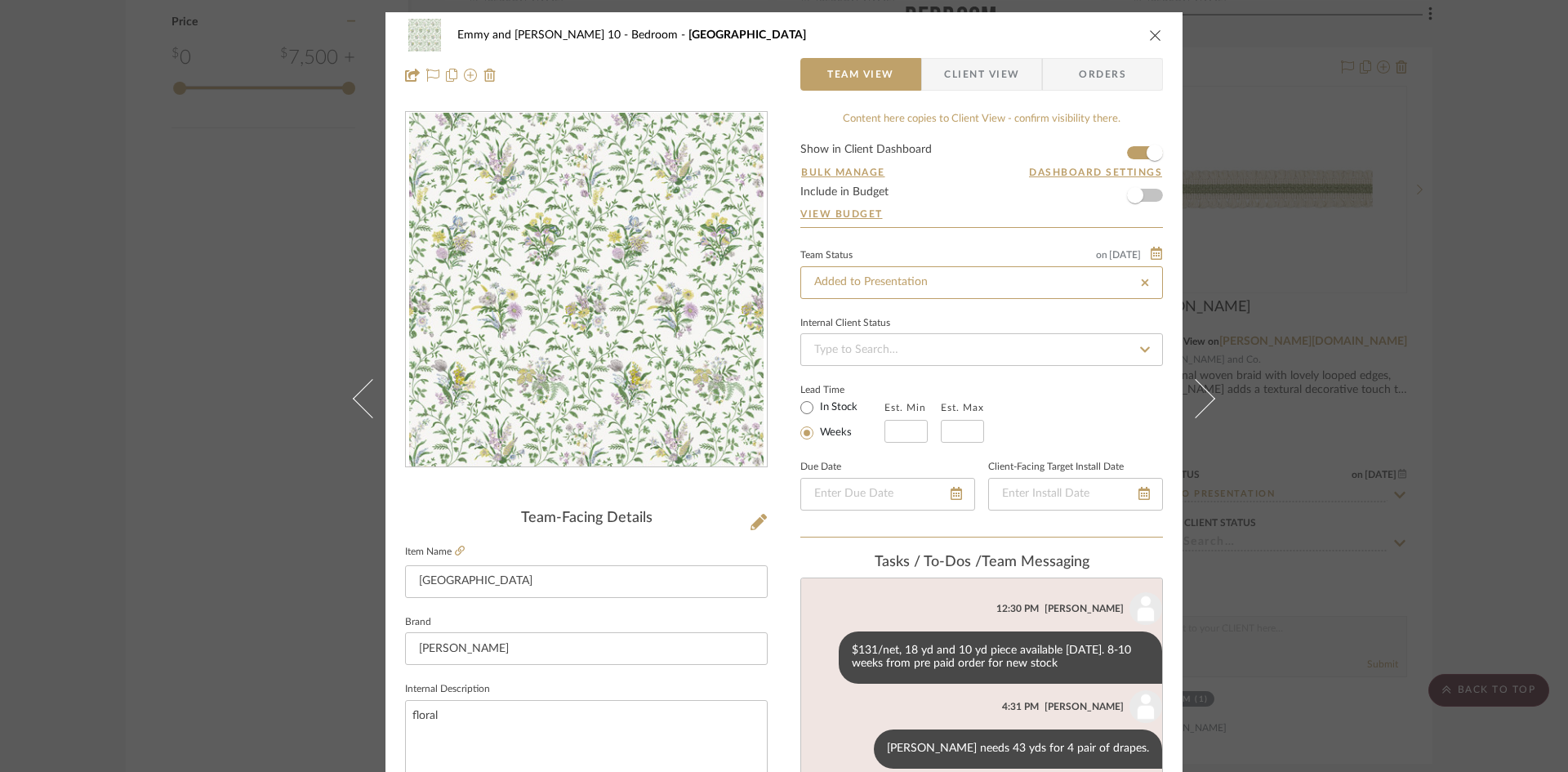
type input "[DATE]"
type input "Added to Presentation"
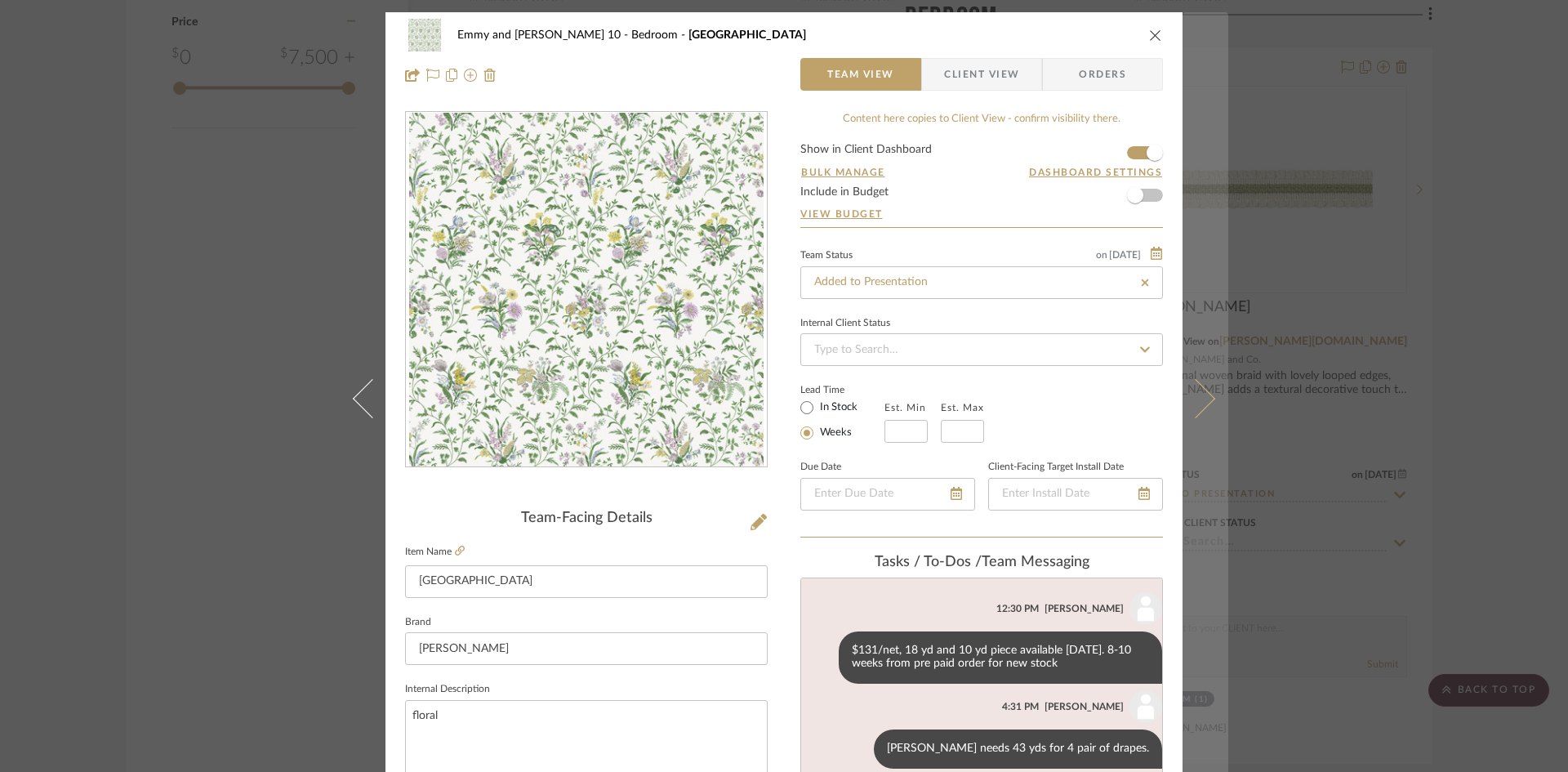
click at [1196, 391] on icon at bounding box center [1195, 397] width 39 height 39
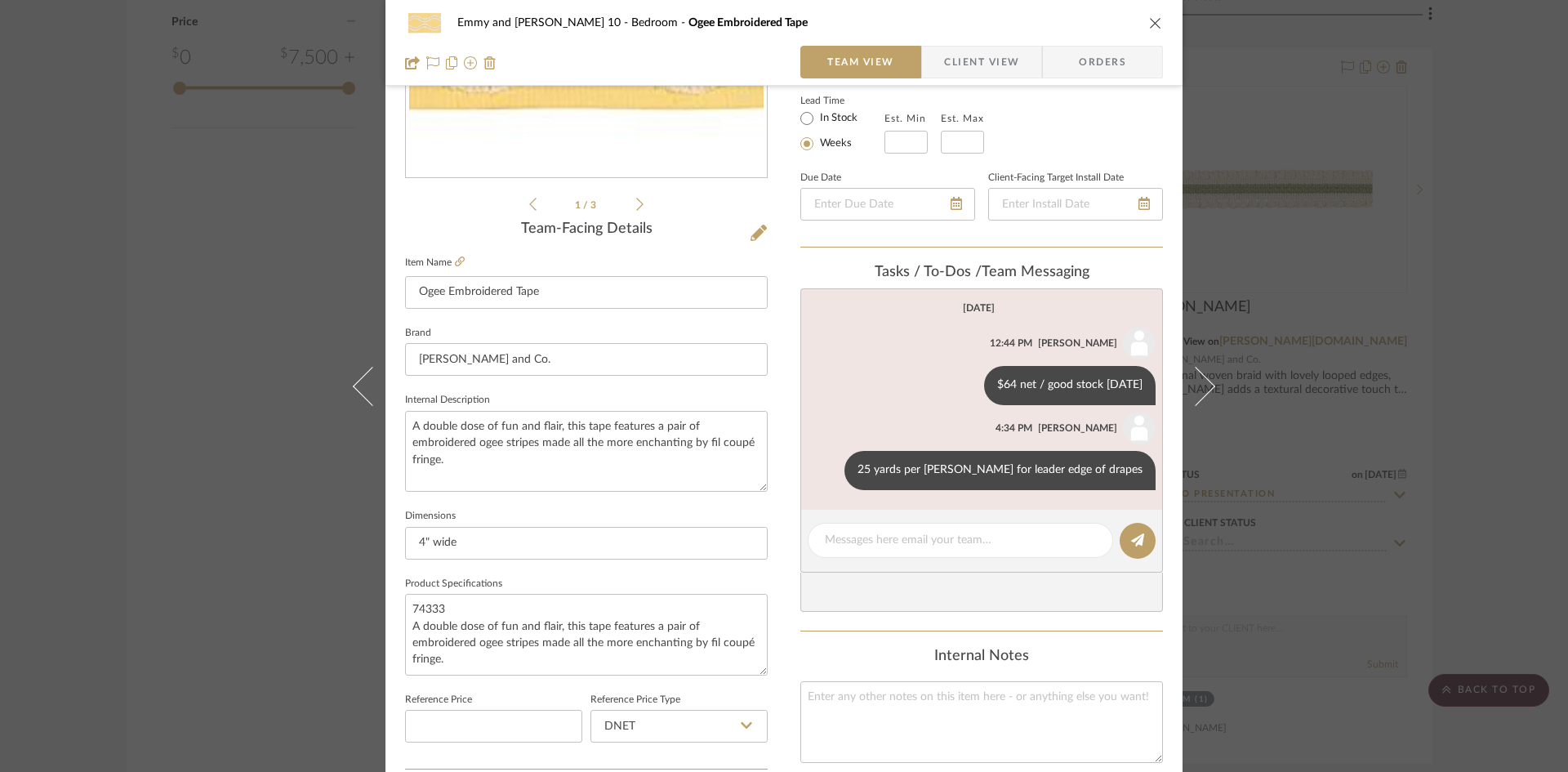
scroll to position [326, 0]
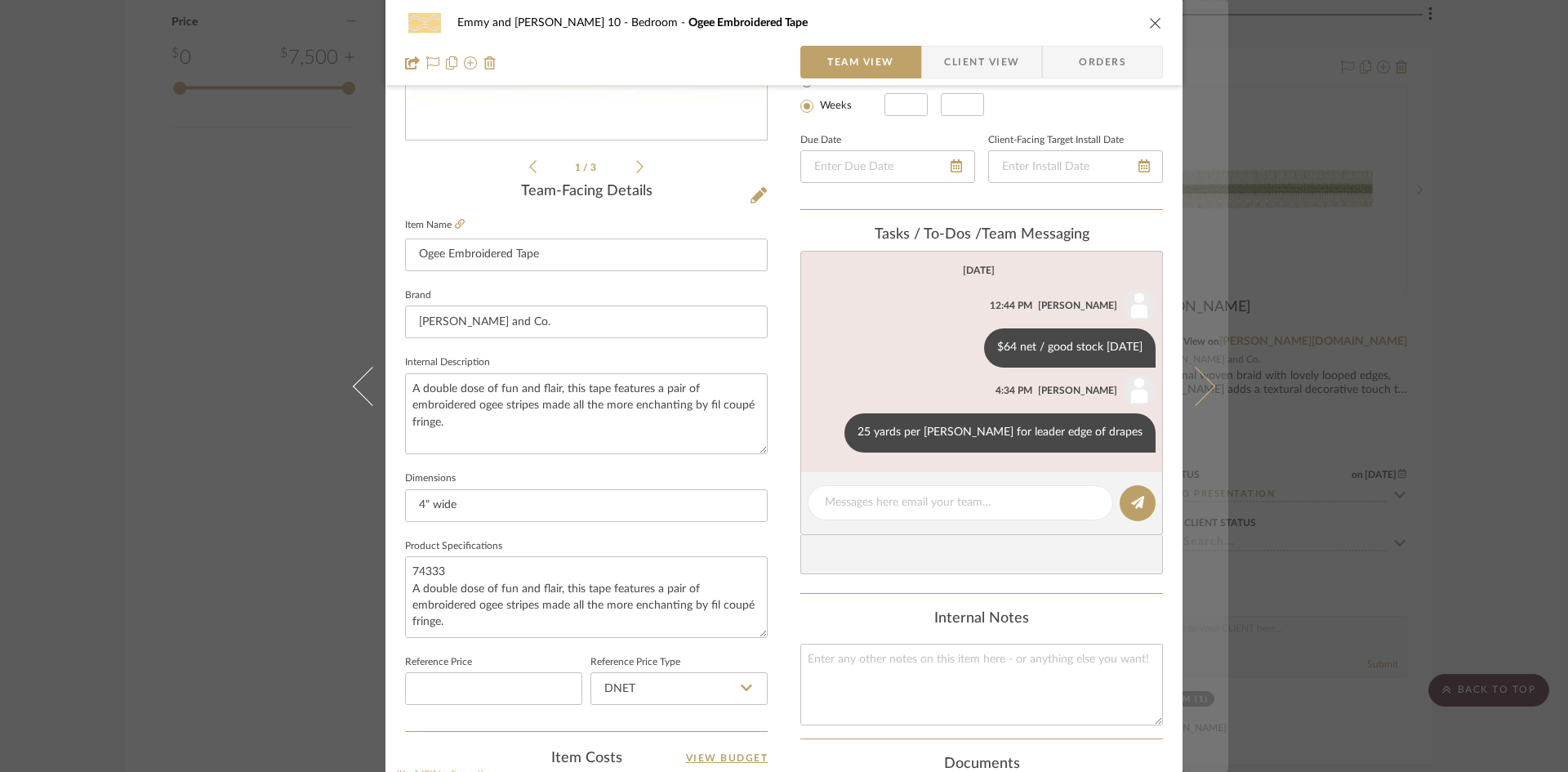
click at [1206, 386] on icon at bounding box center [1195, 385] width 39 height 39
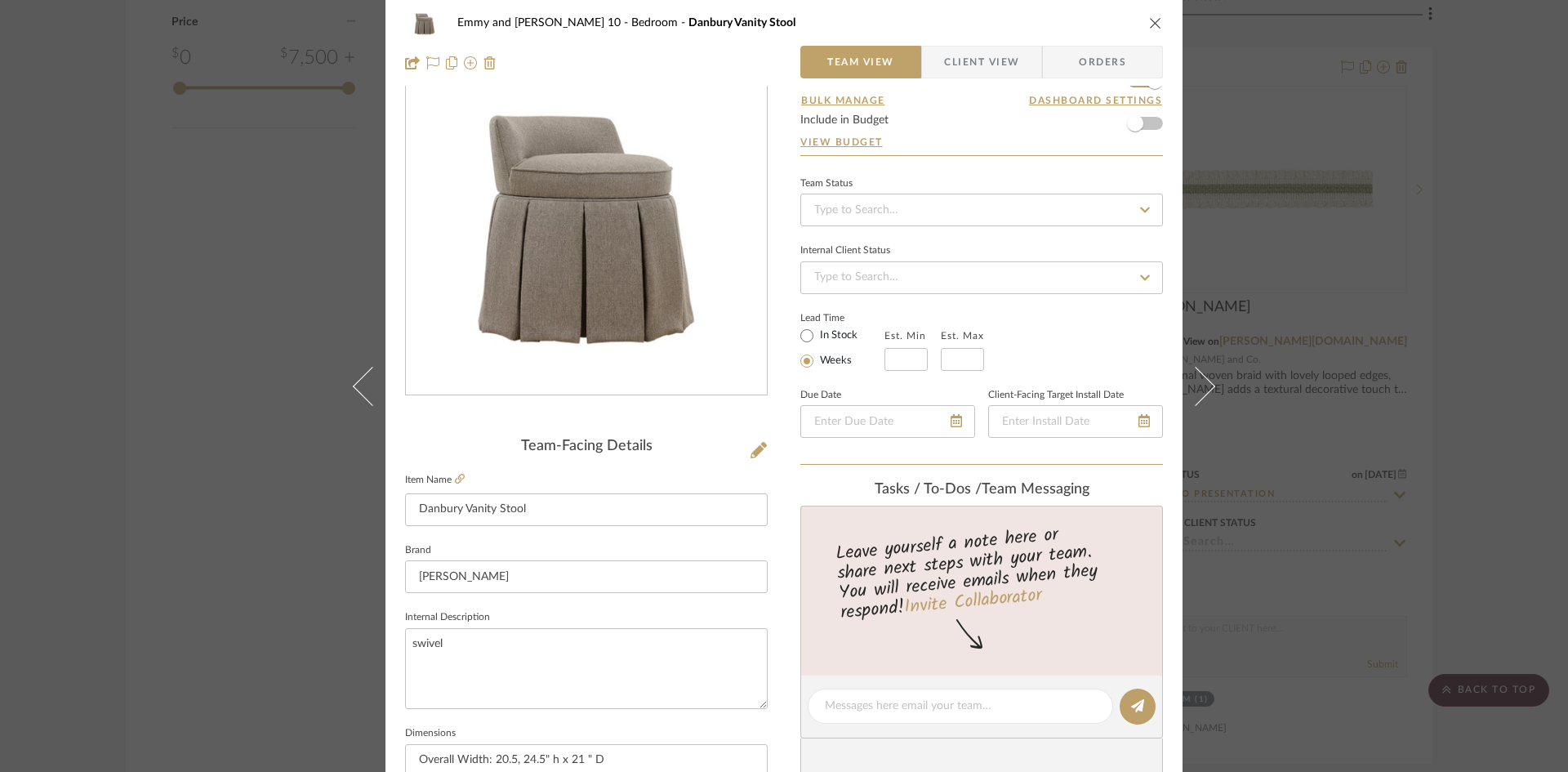
scroll to position [0, 0]
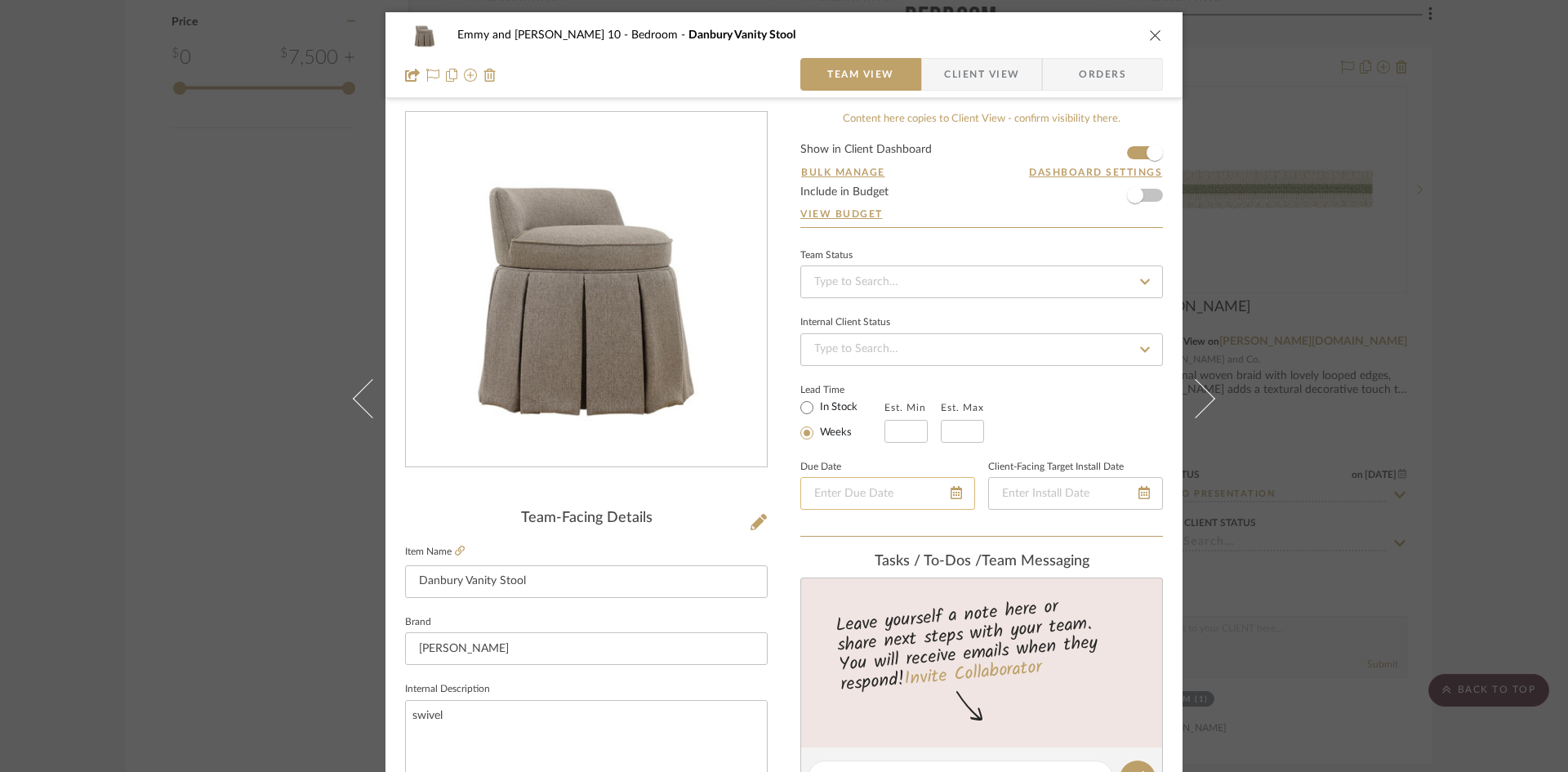
scroll to position [81, 0]
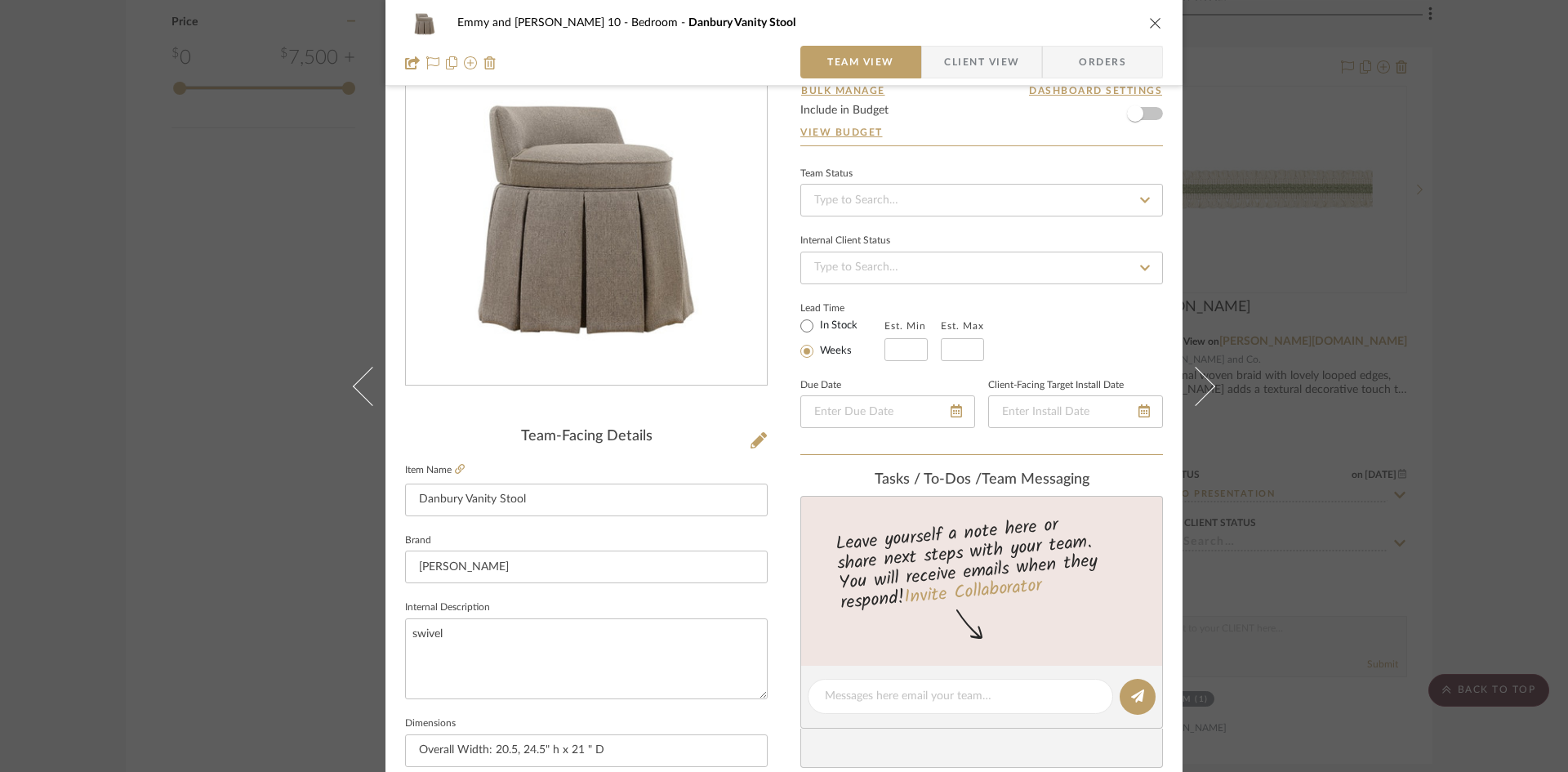
click at [1152, 20] on icon "close" at bounding box center [1155, 23] width 13 height 13
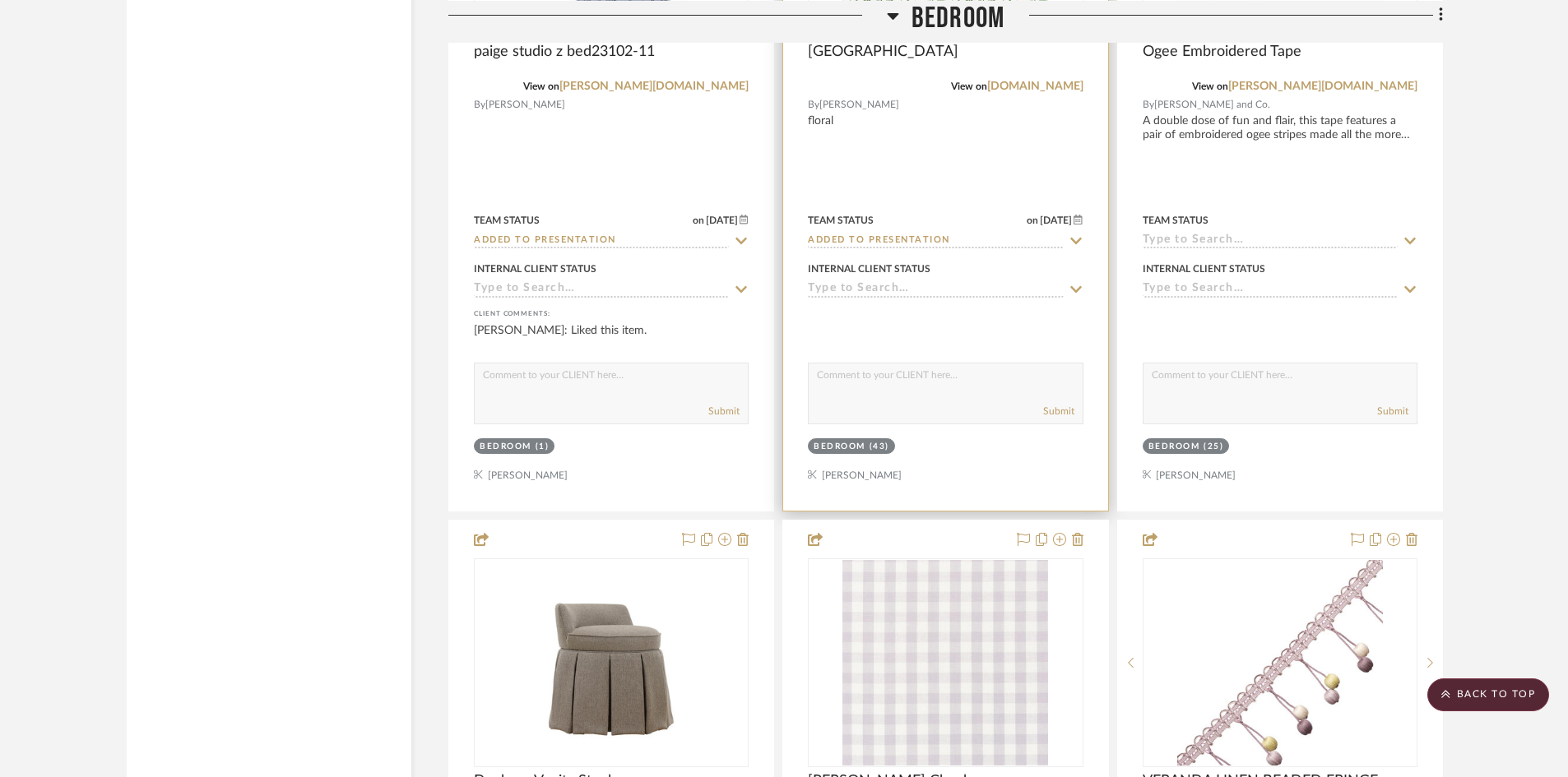
scroll to position [3278, 0]
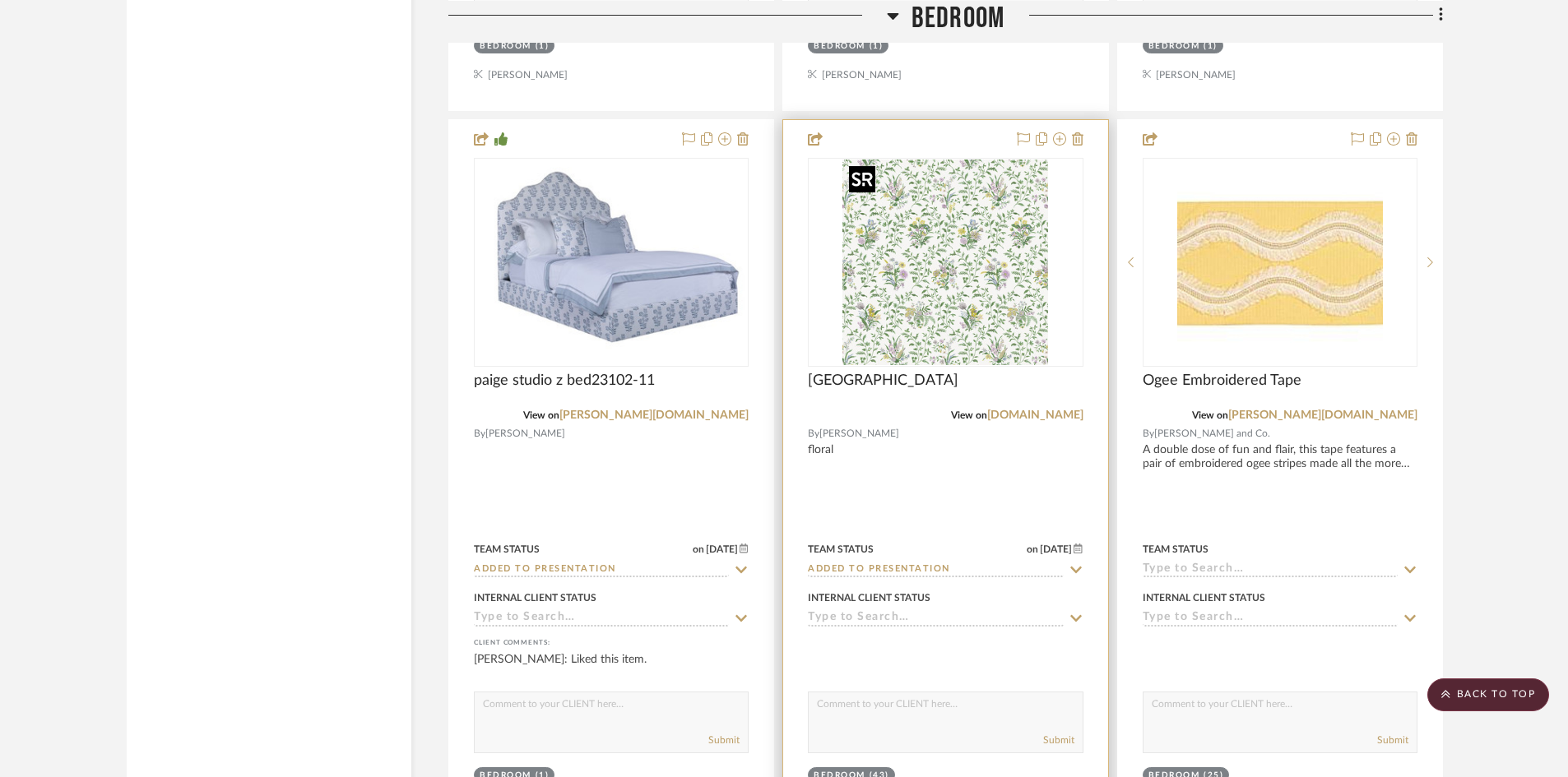
click at [949, 302] on img "0" at bounding box center [945, 262] width 205 height 205
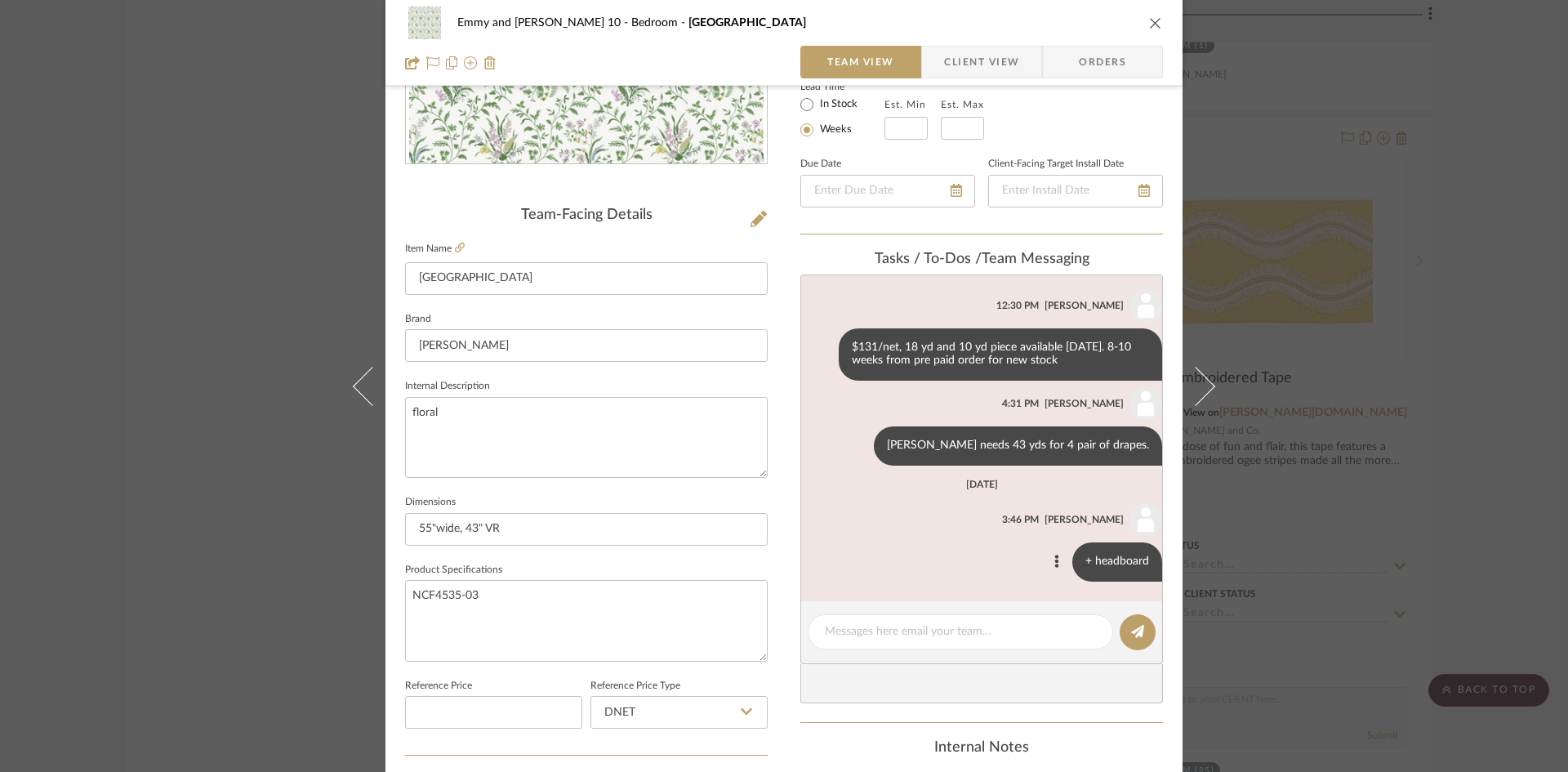
scroll to position [326, 0]
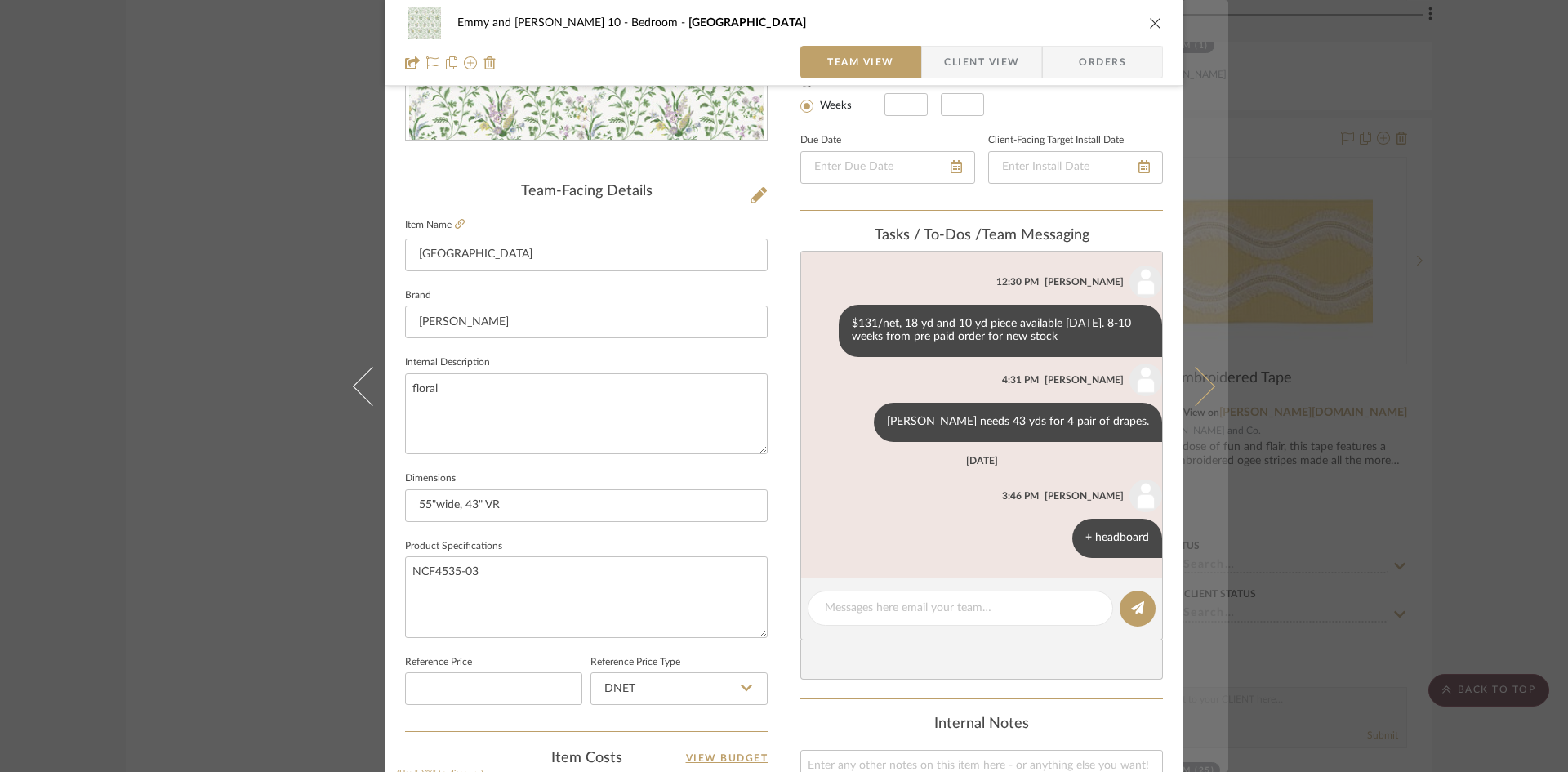
click at [1198, 381] on icon at bounding box center [1195, 385] width 39 height 39
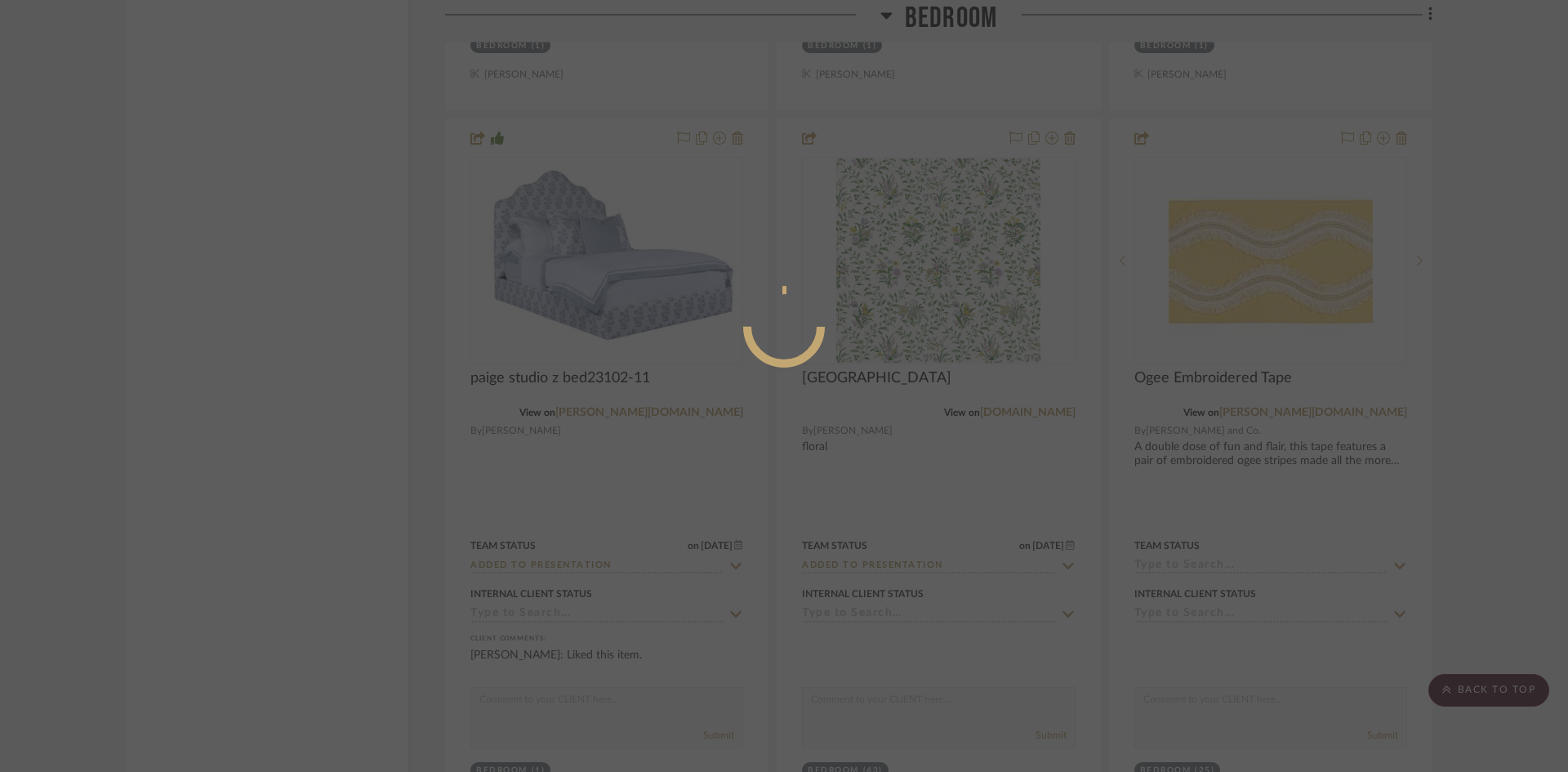
scroll to position [0, 0]
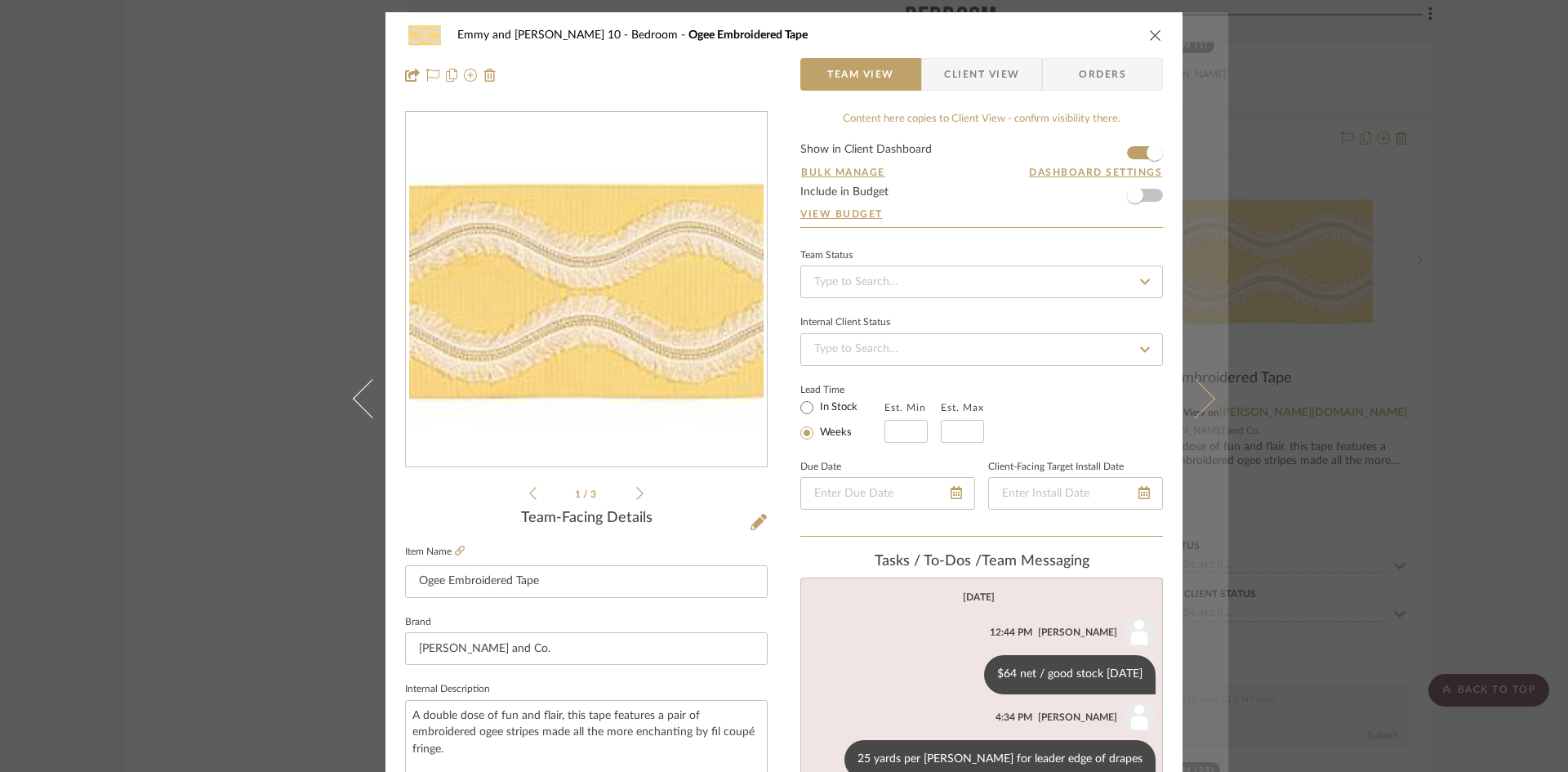
click at [1192, 403] on icon at bounding box center [1195, 397] width 39 height 39
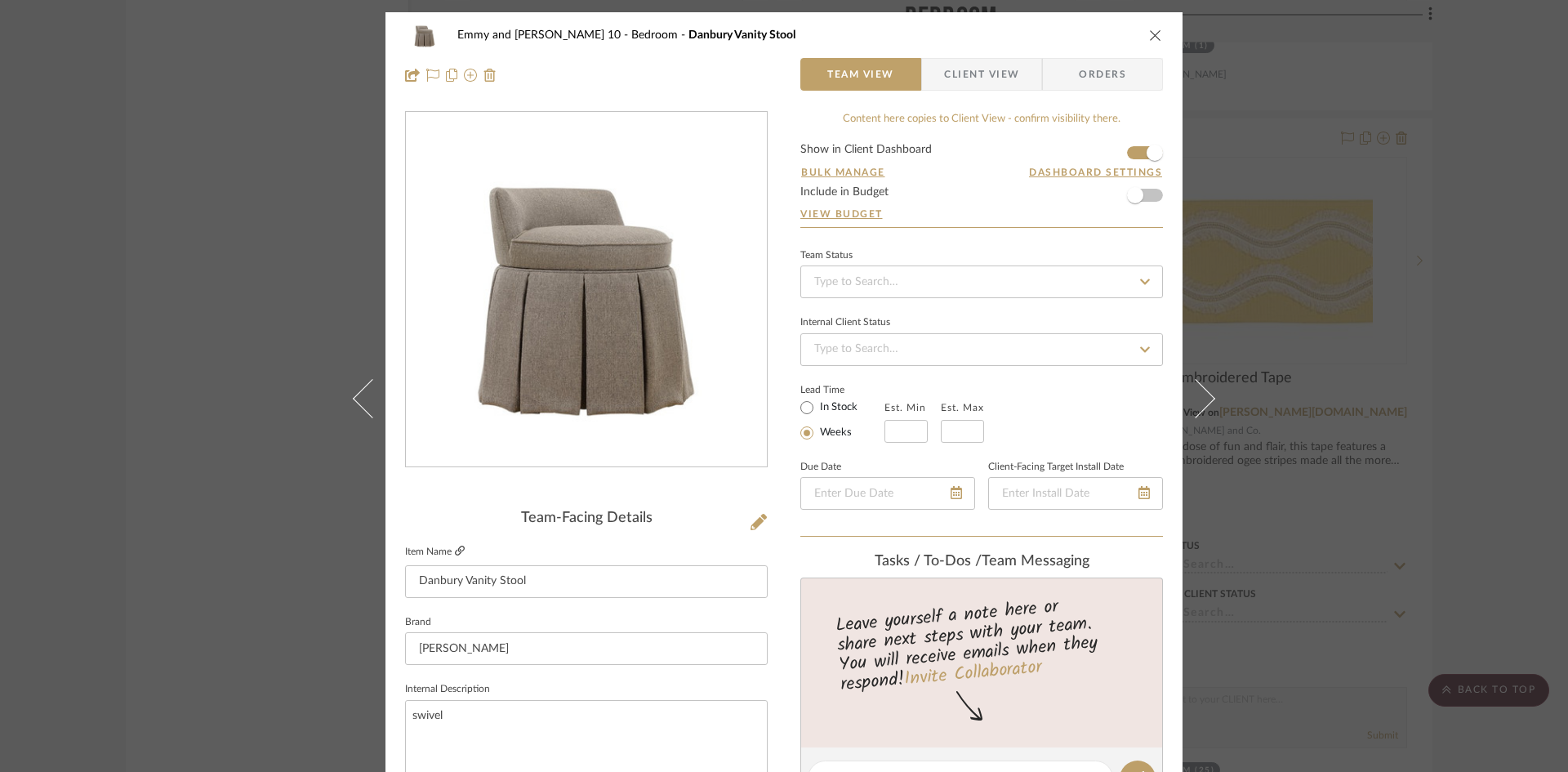
click at [457, 546] on icon at bounding box center [459, 550] width 10 height 10
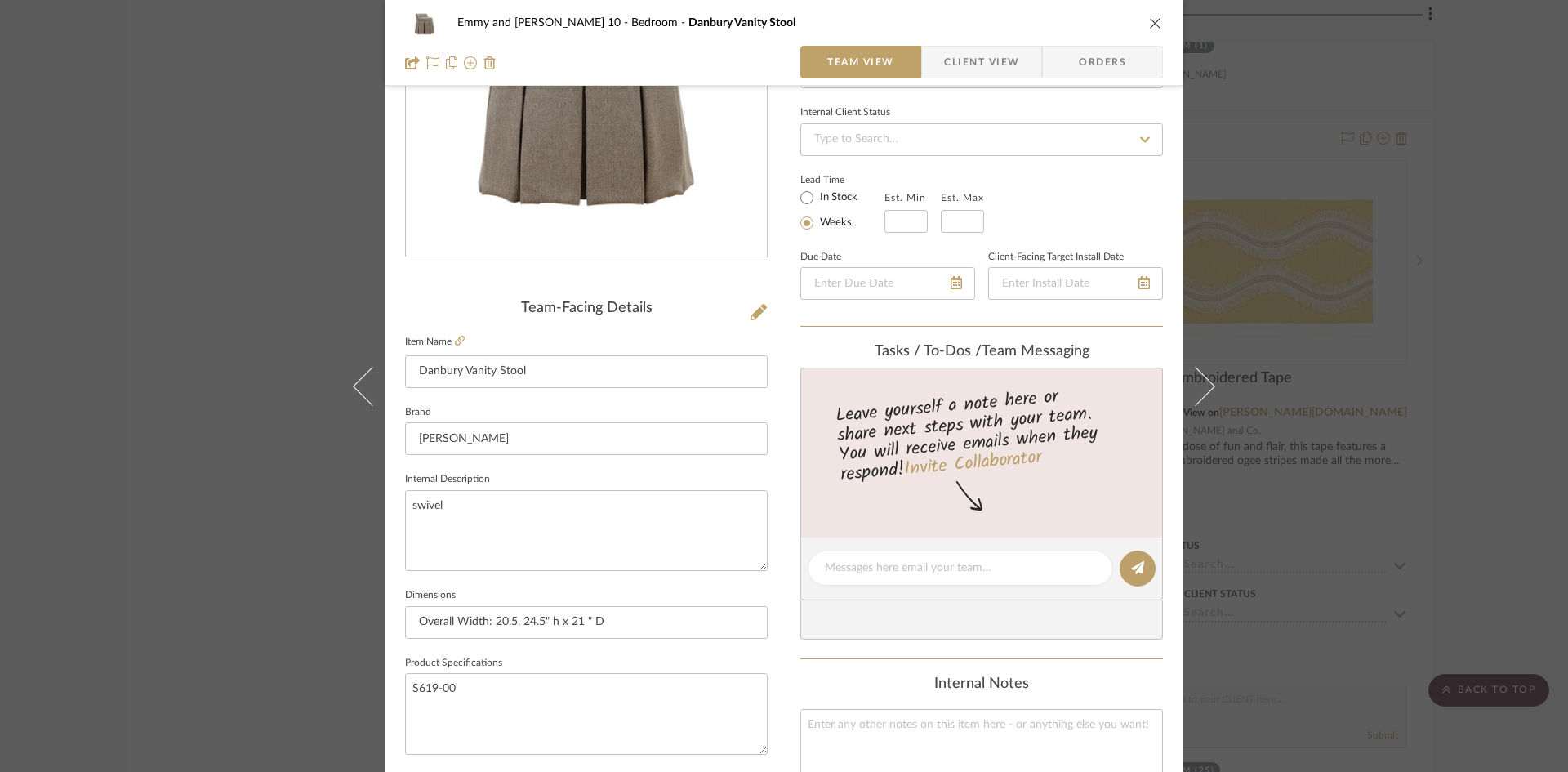
scroll to position [245, 0]
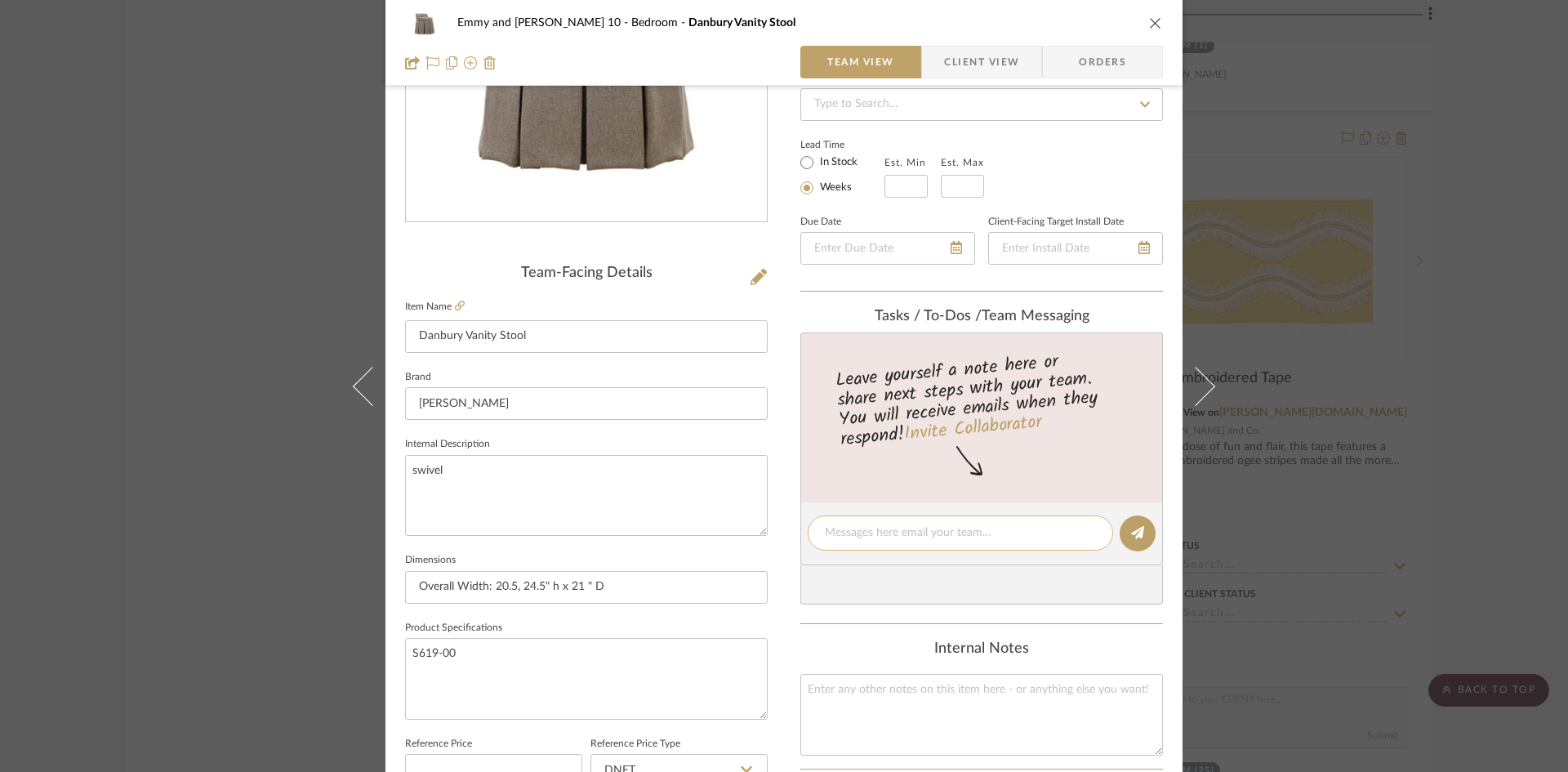
click at [861, 524] on textarea at bounding box center [961, 533] width 271 height 18
type textarea "$695 net,"
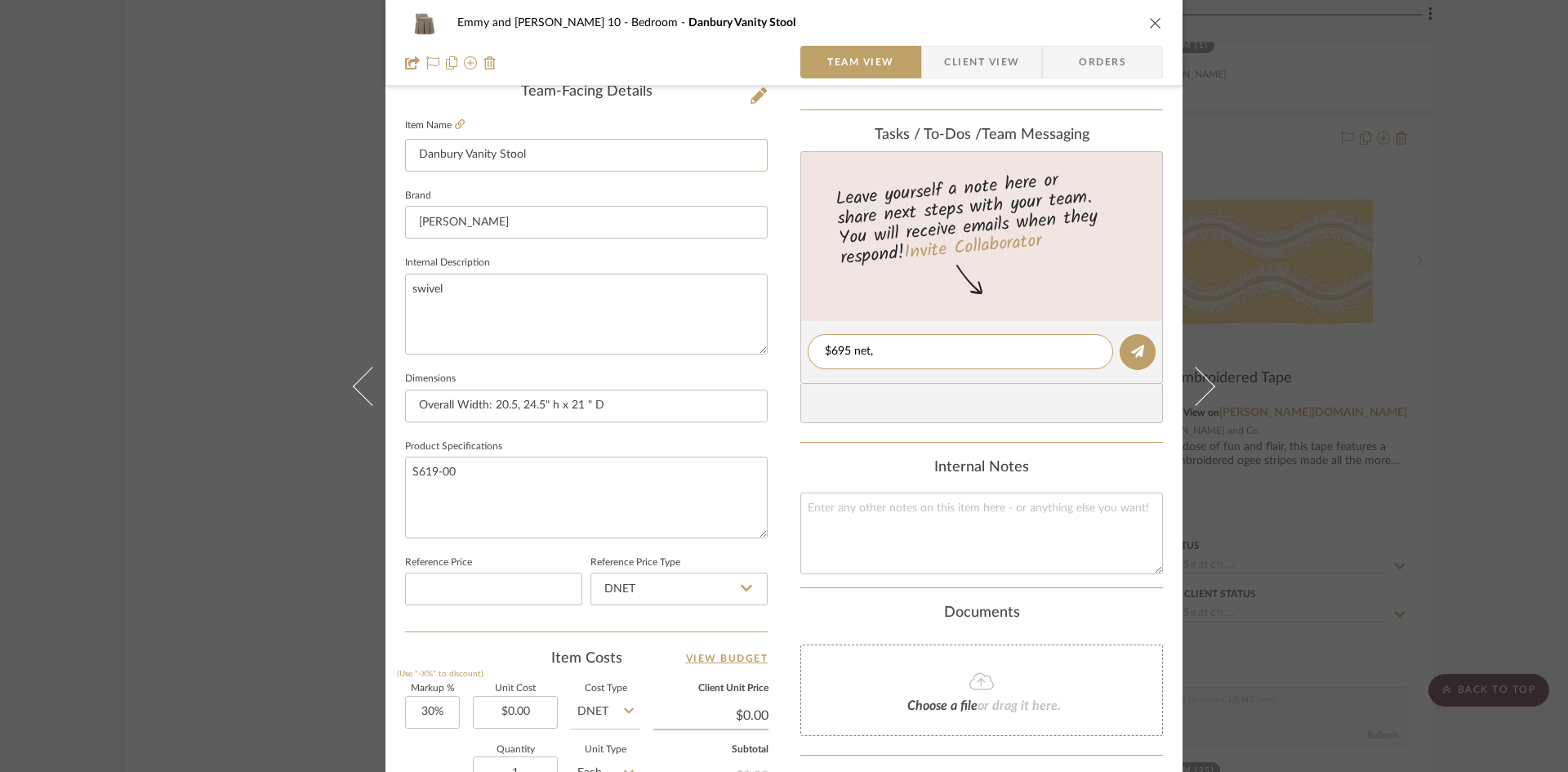
scroll to position [326, 0]
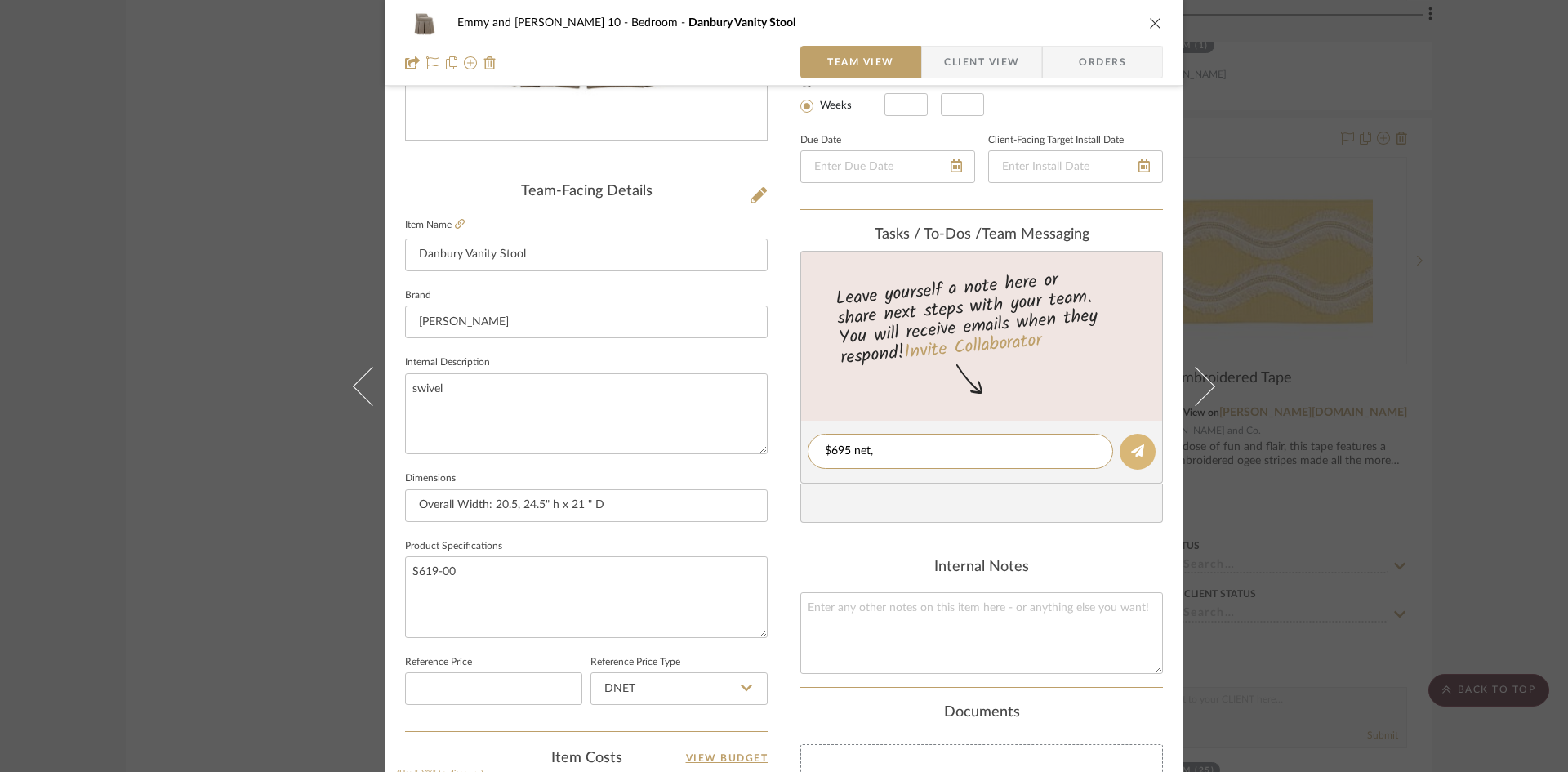
click at [1135, 457] on icon at bounding box center [1138, 451] width 13 height 13
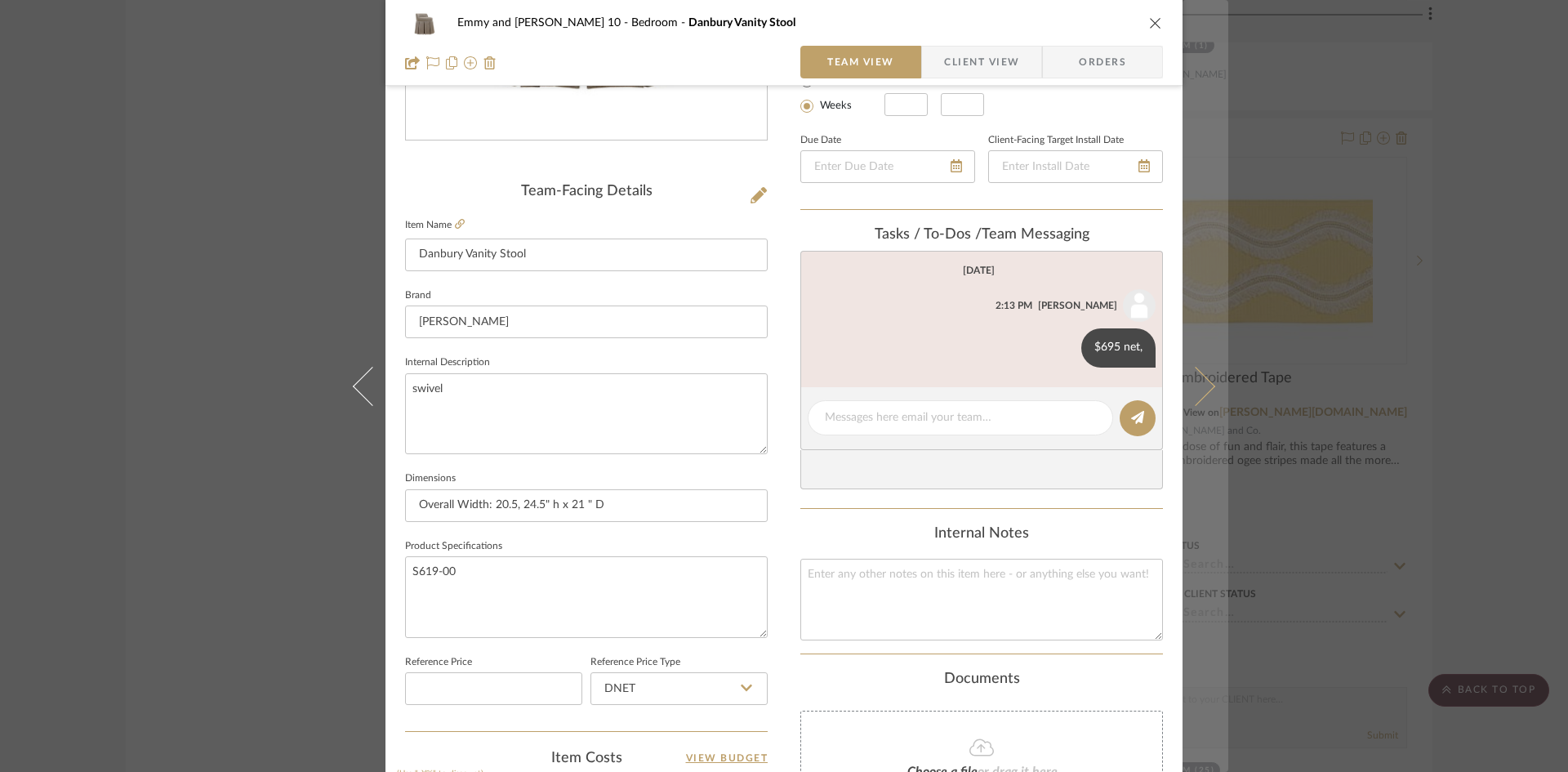
click at [1205, 382] on icon at bounding box center [1195, 385] width 39 height 39
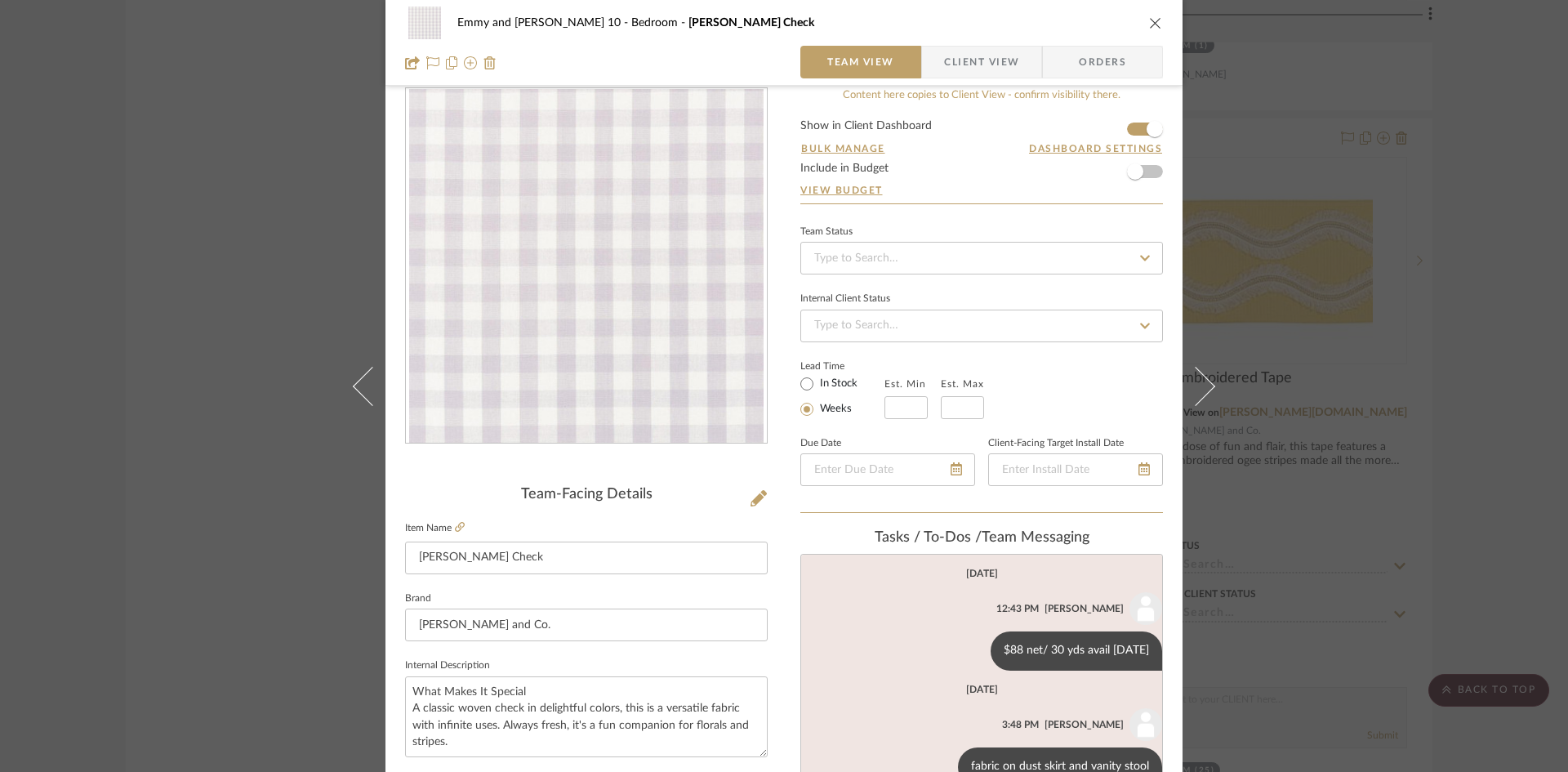
scroll to position [0, 0]
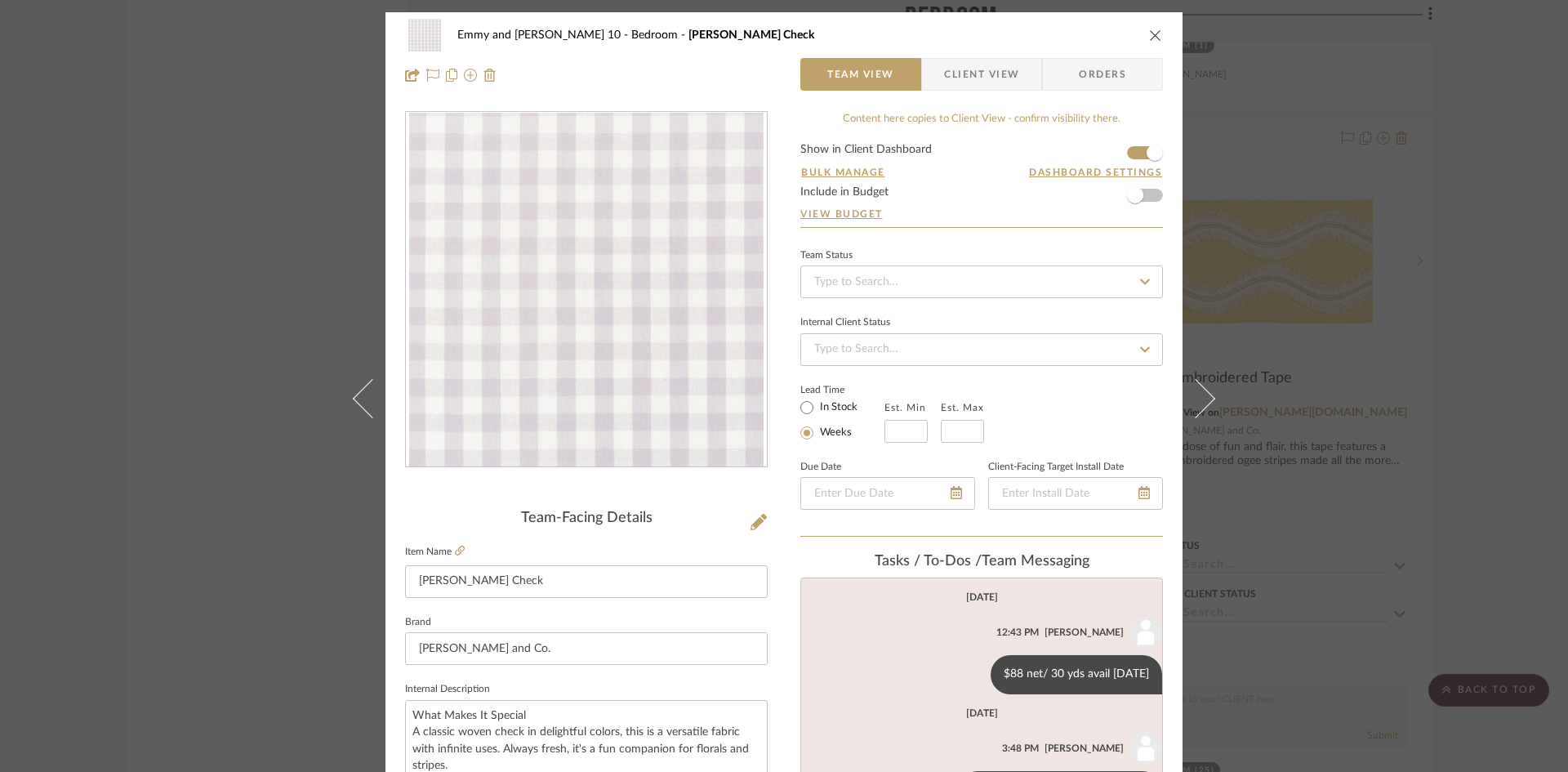
click at [1151, 34] on icon "close" at bounding box center [1155, 35] width 13 height 13
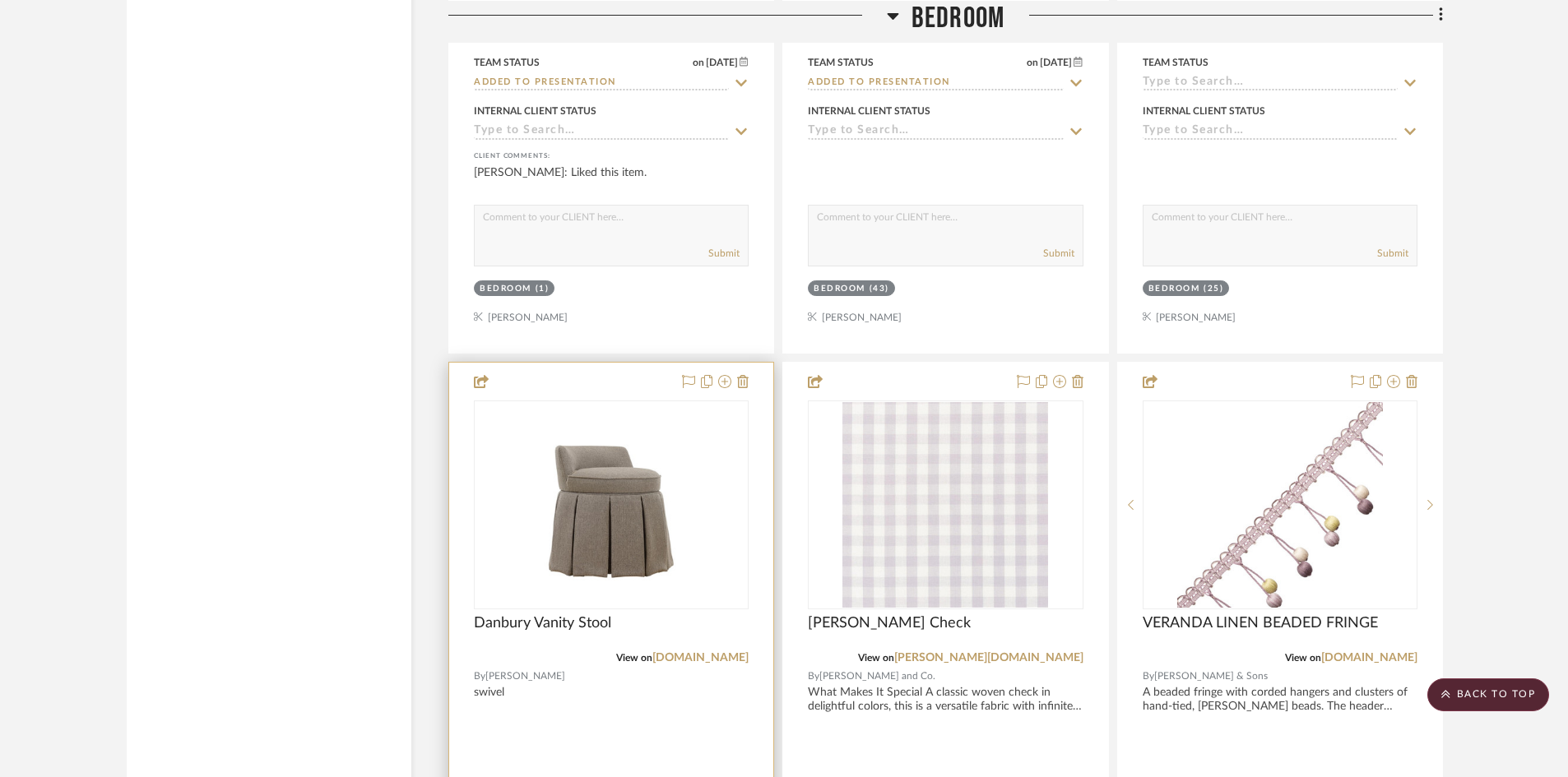
scroll to position [3771, 0]
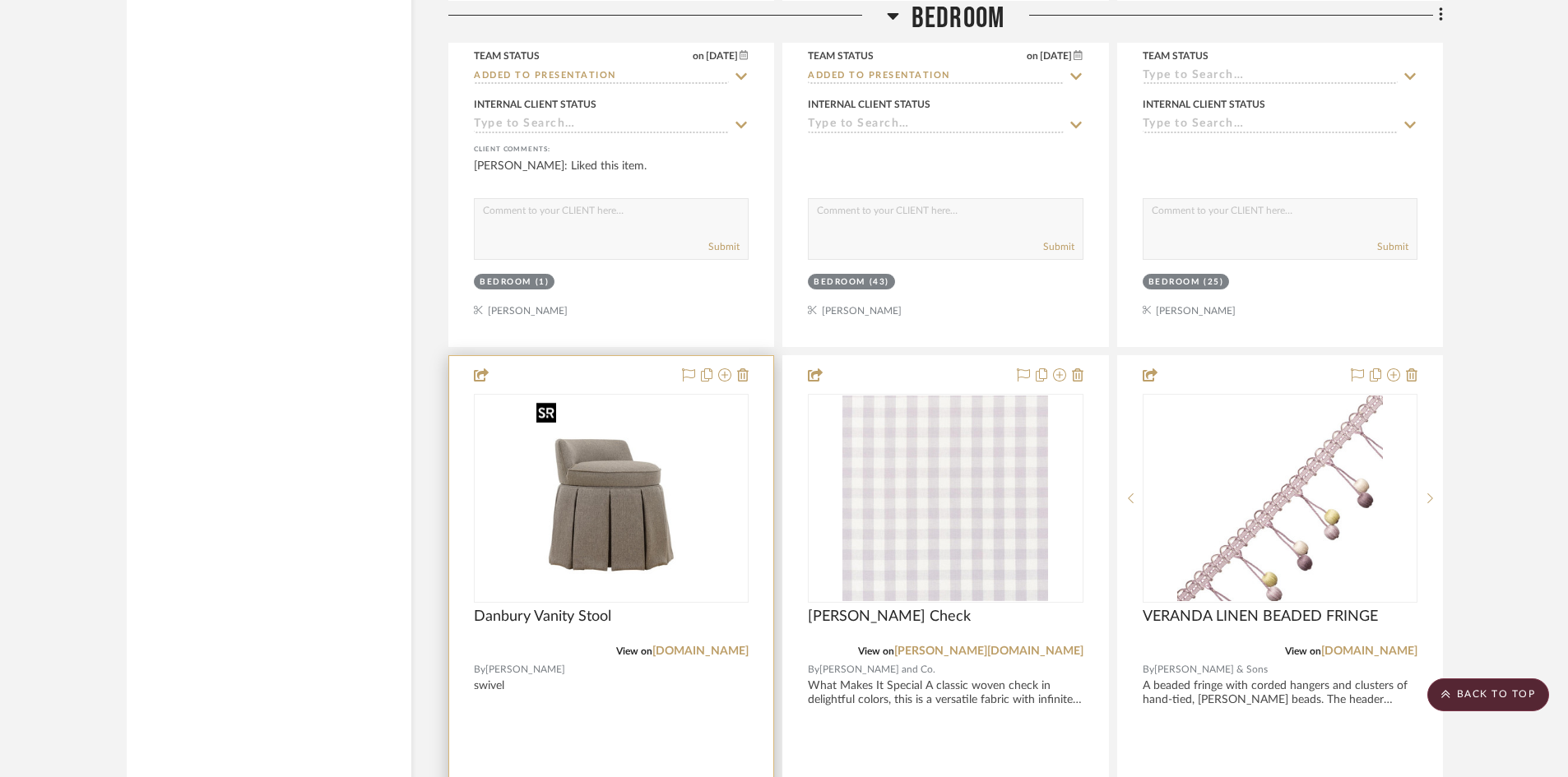
click at [619, 496] on img "0" at bounding box center [611, 498] width 163 height 205
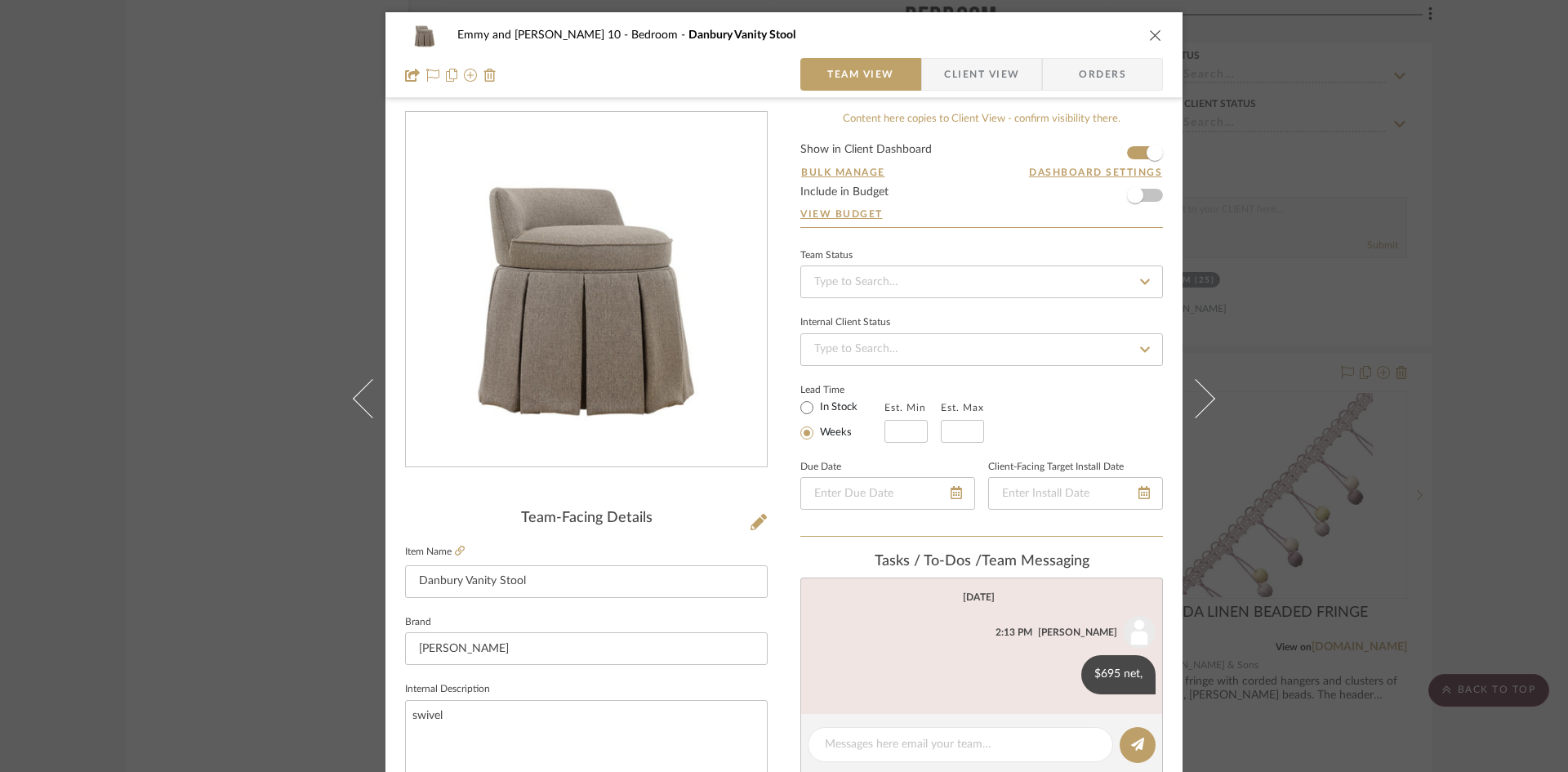
scroll to position [81, 0]
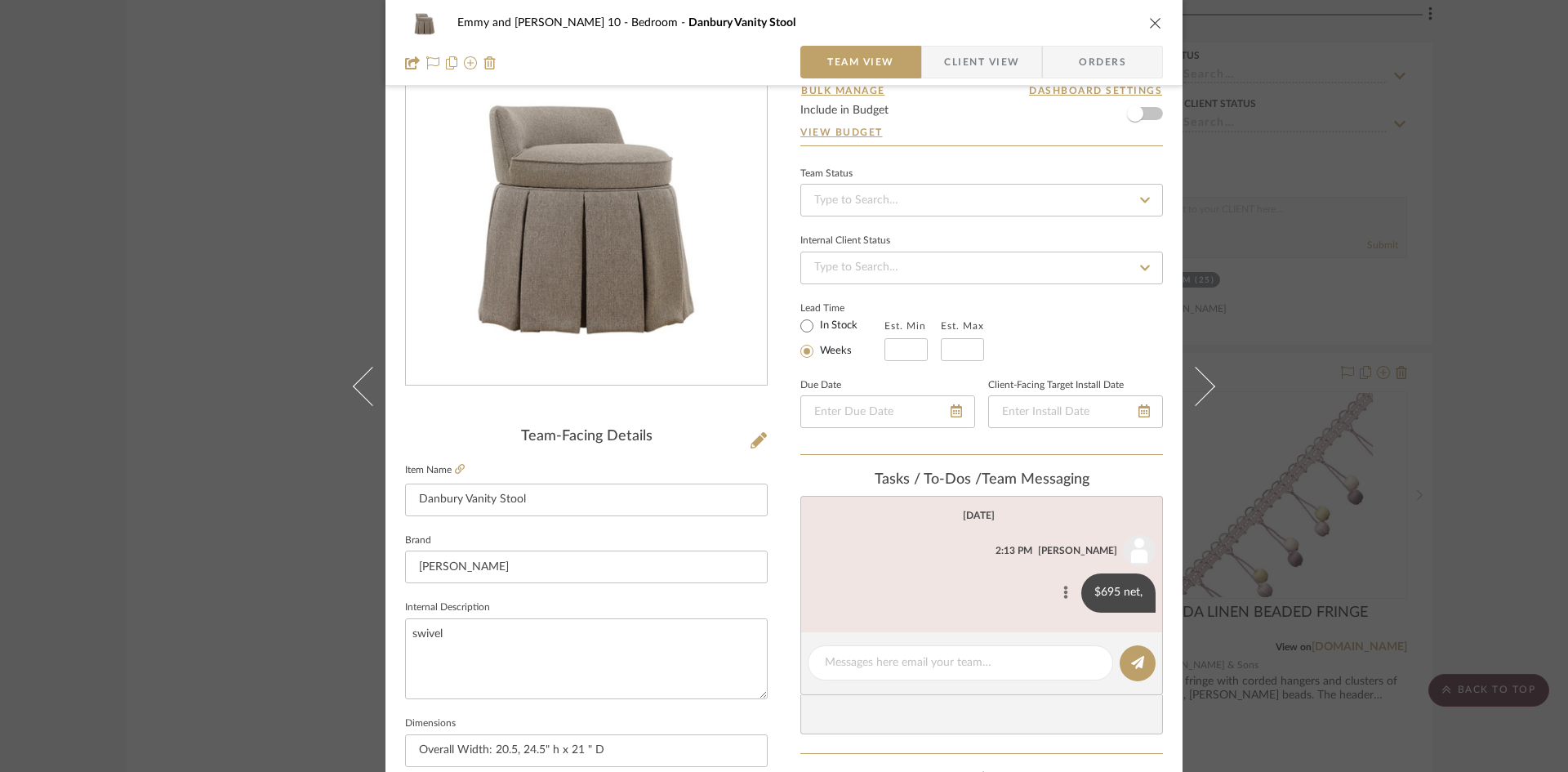
click at [1063, 591] on icon at bounding box center [1066, 592] width 5 height 13
click at [959, 569] on span "Edit Message" at bounding box center [984, 573] width 67 height 14
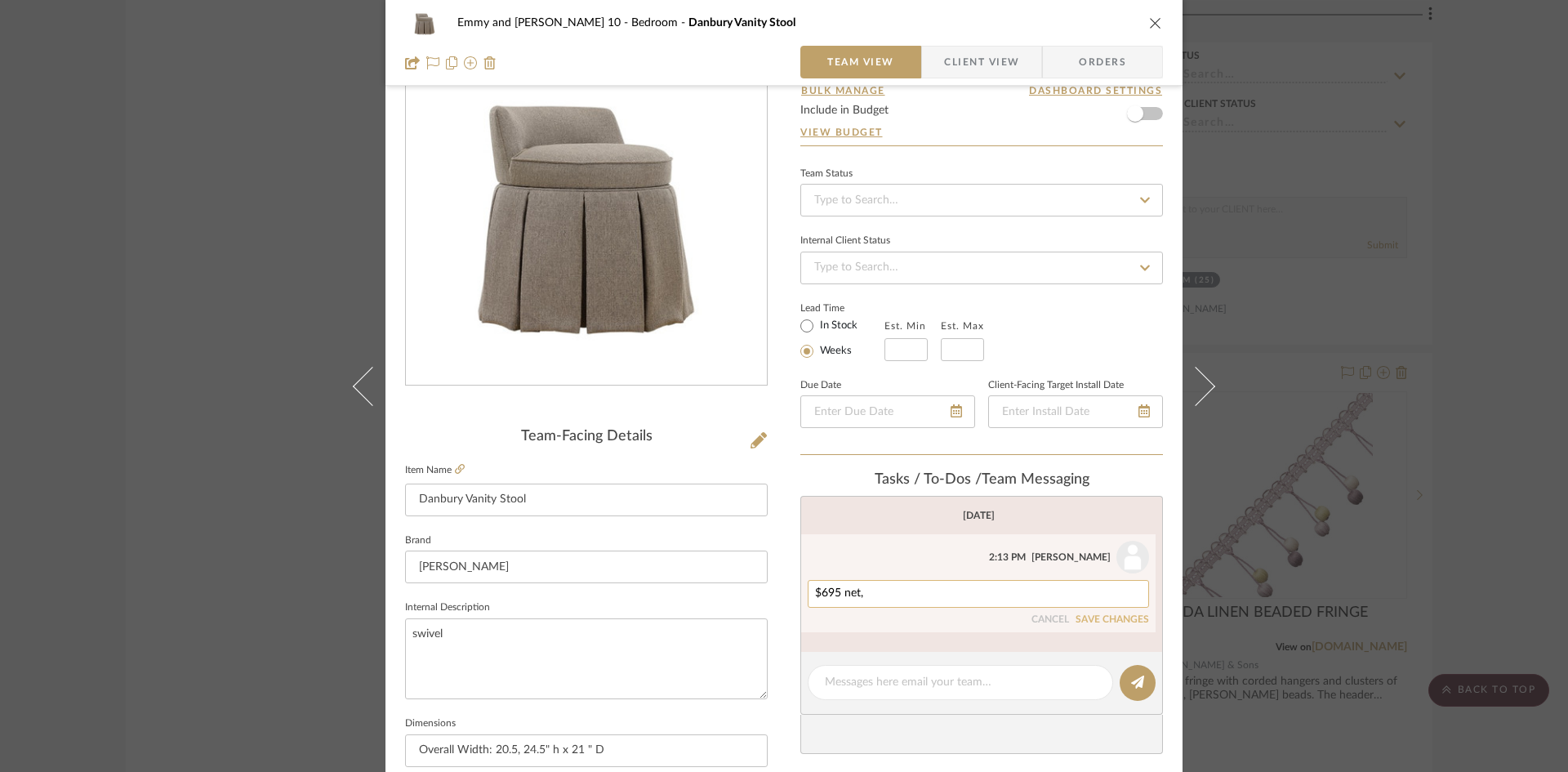
click at [886, 587] on textarea "$695 net," at bounding box center [978, 593] width 326 height 13
type textarea "$695 net, 4 yds required"
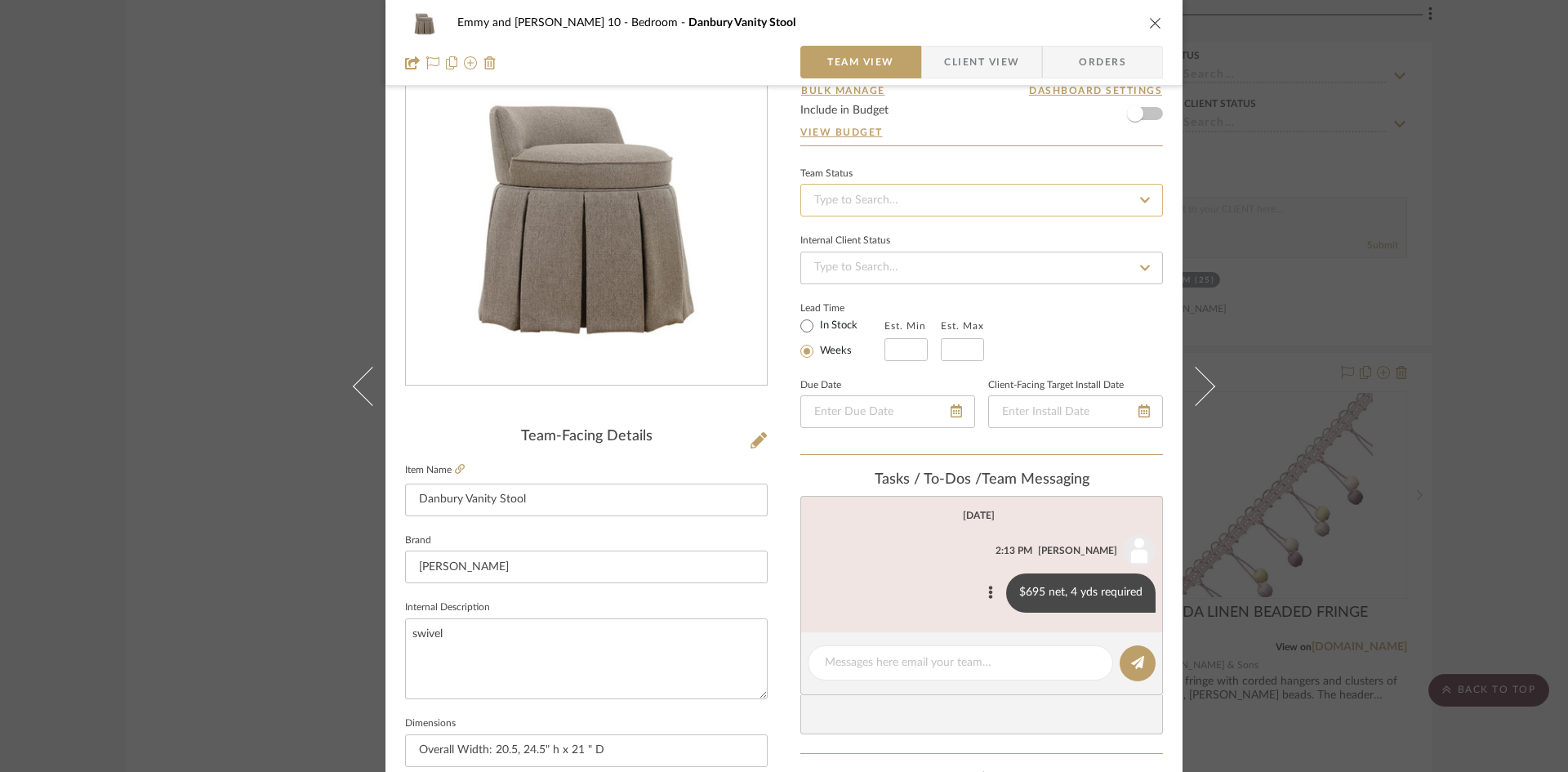
click at [937, 202] on input at bounding box center [982, 200] width 362 height 32
type input "added"
click at [883, 238] on span "Added to Presentation" at bounding box center [869, 243] width 114 height 11
type input "[DATE]"
type input "Added to Presentation"
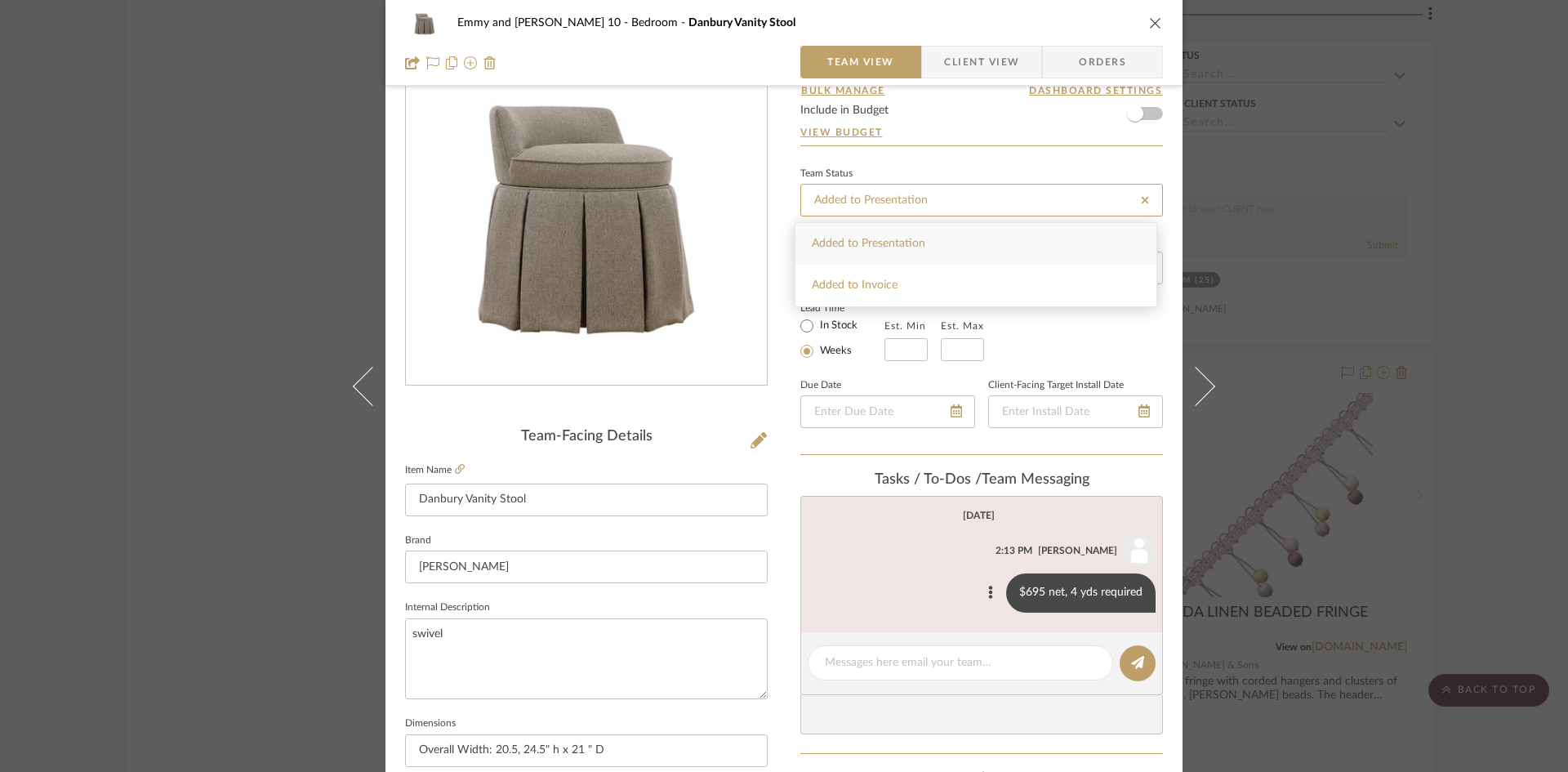
type input "[DATE]"
type input "Added to Presentation"
click at [988, 591] on icon at bounding box center [990, 592] width 5 height 13
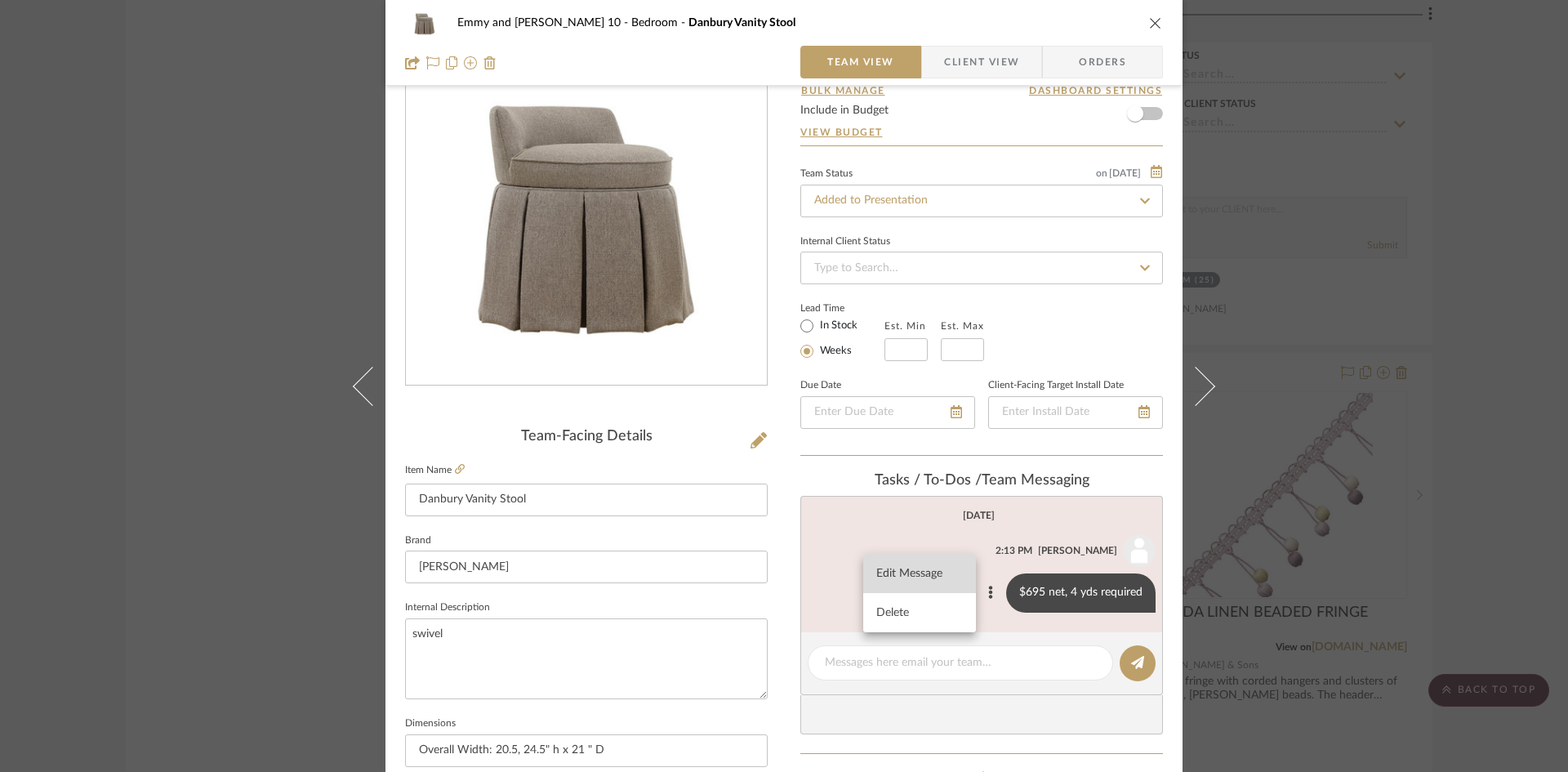
click at [929, 574] on span "Edit Message" at bounding box center [910, 574] width 67 height 14
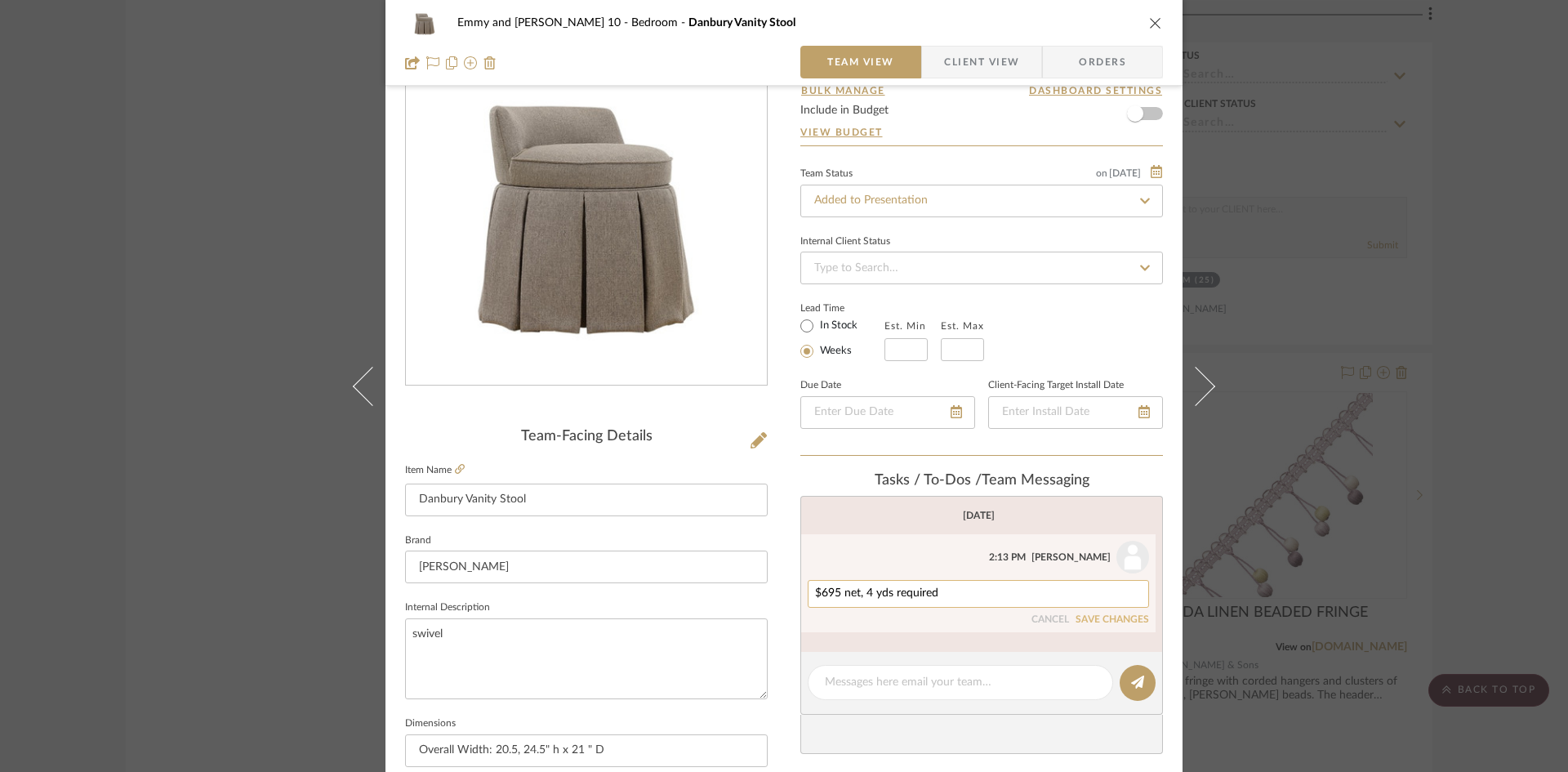
click at [863, 593] on textarea "$695 net, 4 yds required" at bounding box center [978, 593] width 326 height 13
click at [1075, 595] on textarea "$695 net, plus $125 to add tape trim, 4 yds required" at bounding box center [978, 593] width 326 height 13
type textarea "$695 net, plus $125 to add tape trim, 4 yds required"
click at [1125, 617] on button "SAVE CHANGES" at bounding box center [1112, 620] width 74 height 11
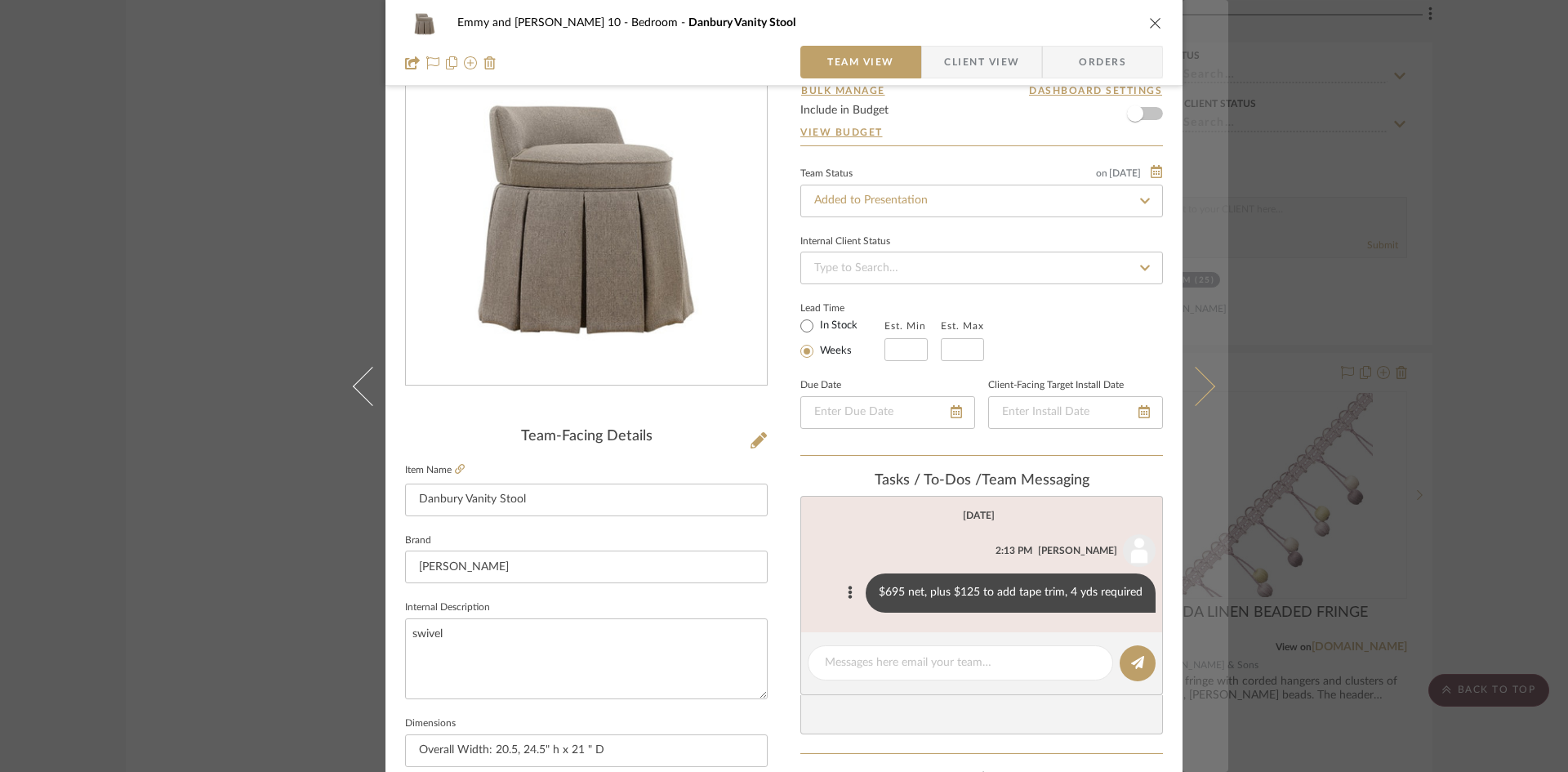
click at [1196, 383] on icon at bounding box center [1195, 385] width 39 height 39
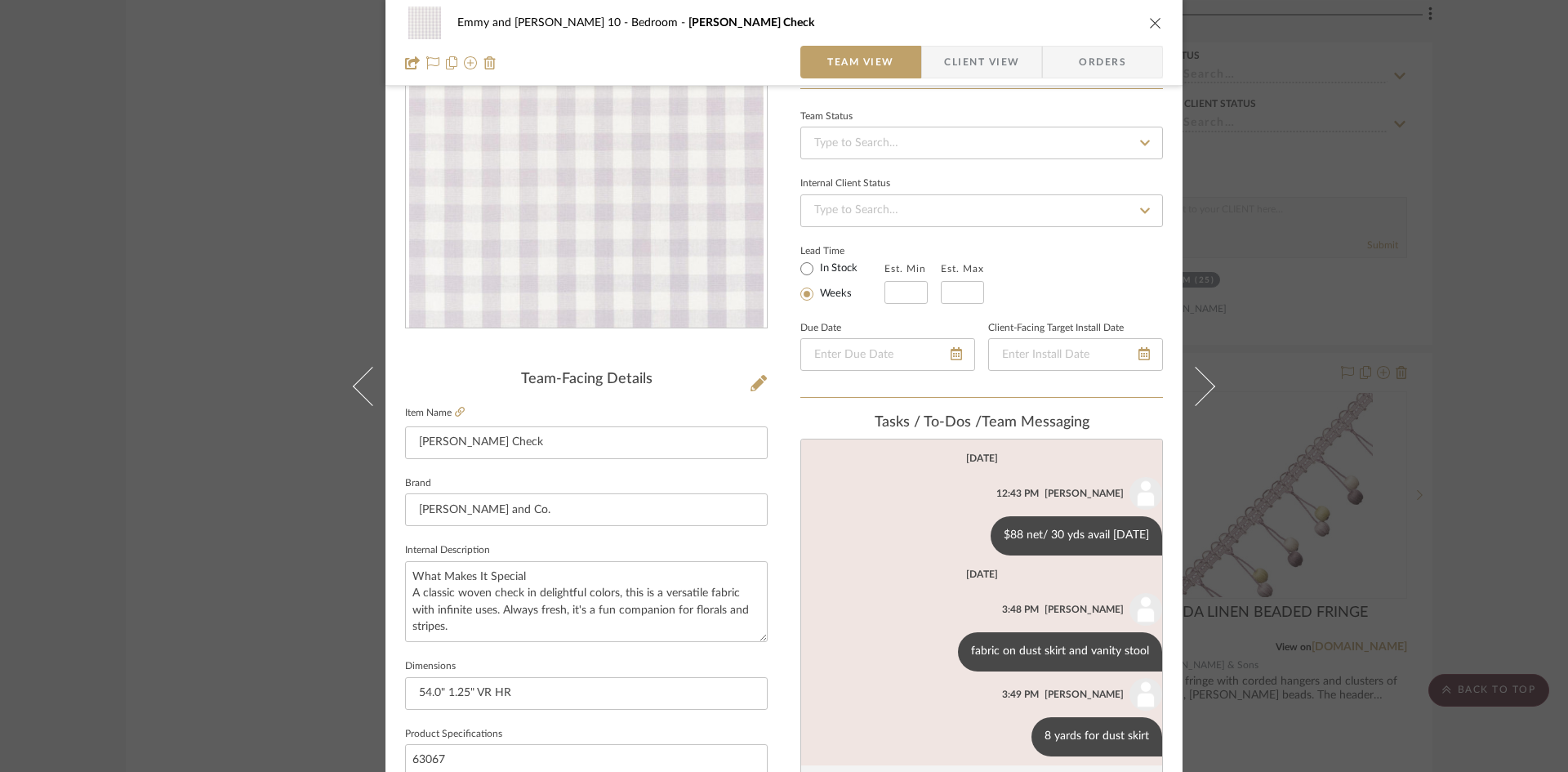
scroll to position [164, 0]
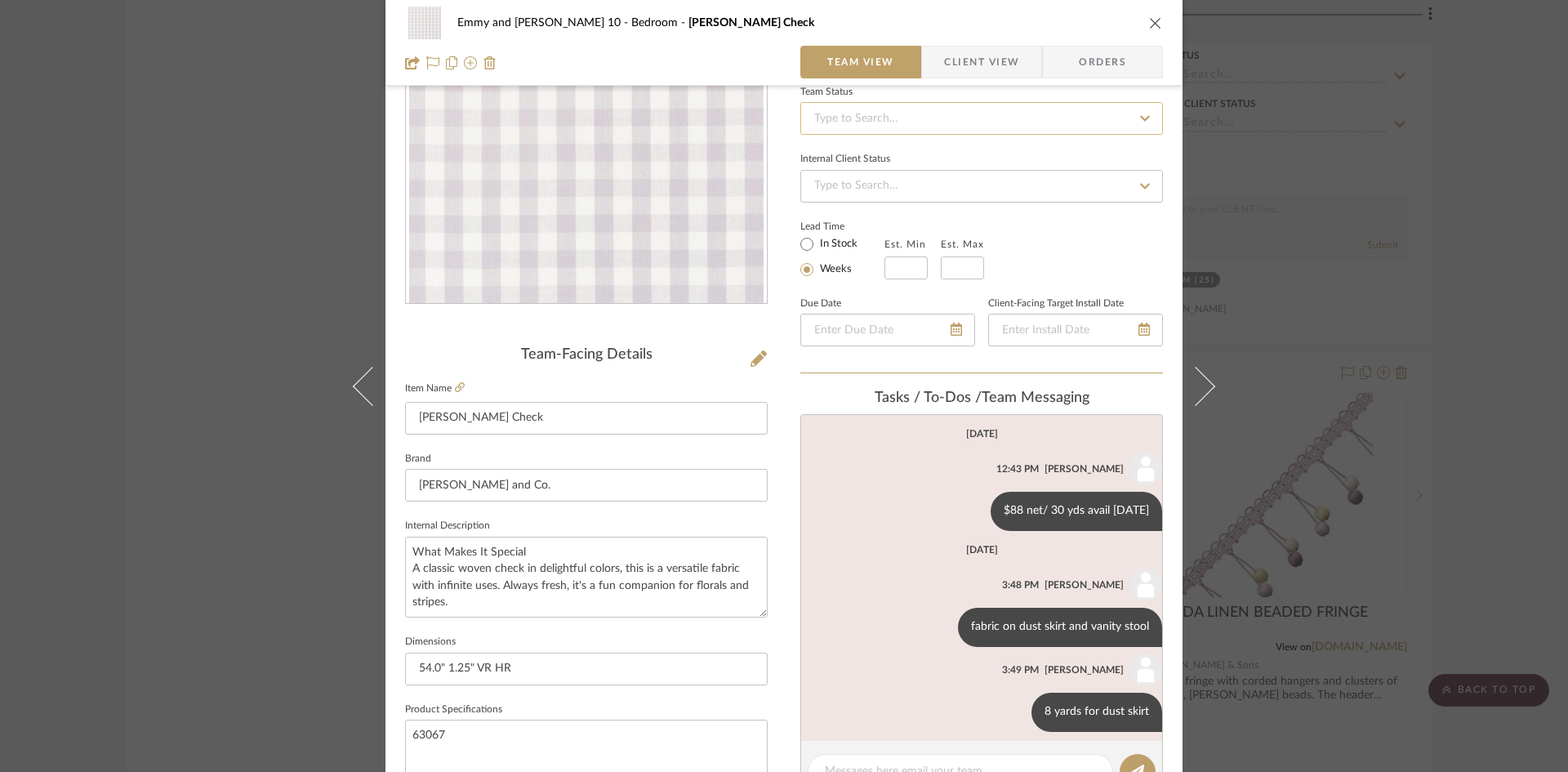
click at [1010, 124] on input at bounding box center [982, 118] width 362 height 32
type input "added"
click at [937, 153] on div "Added to Presentation" at bounding box center [976, 162] width 361 height 42
type input "[DATE]"
type input "Added to Presentation"
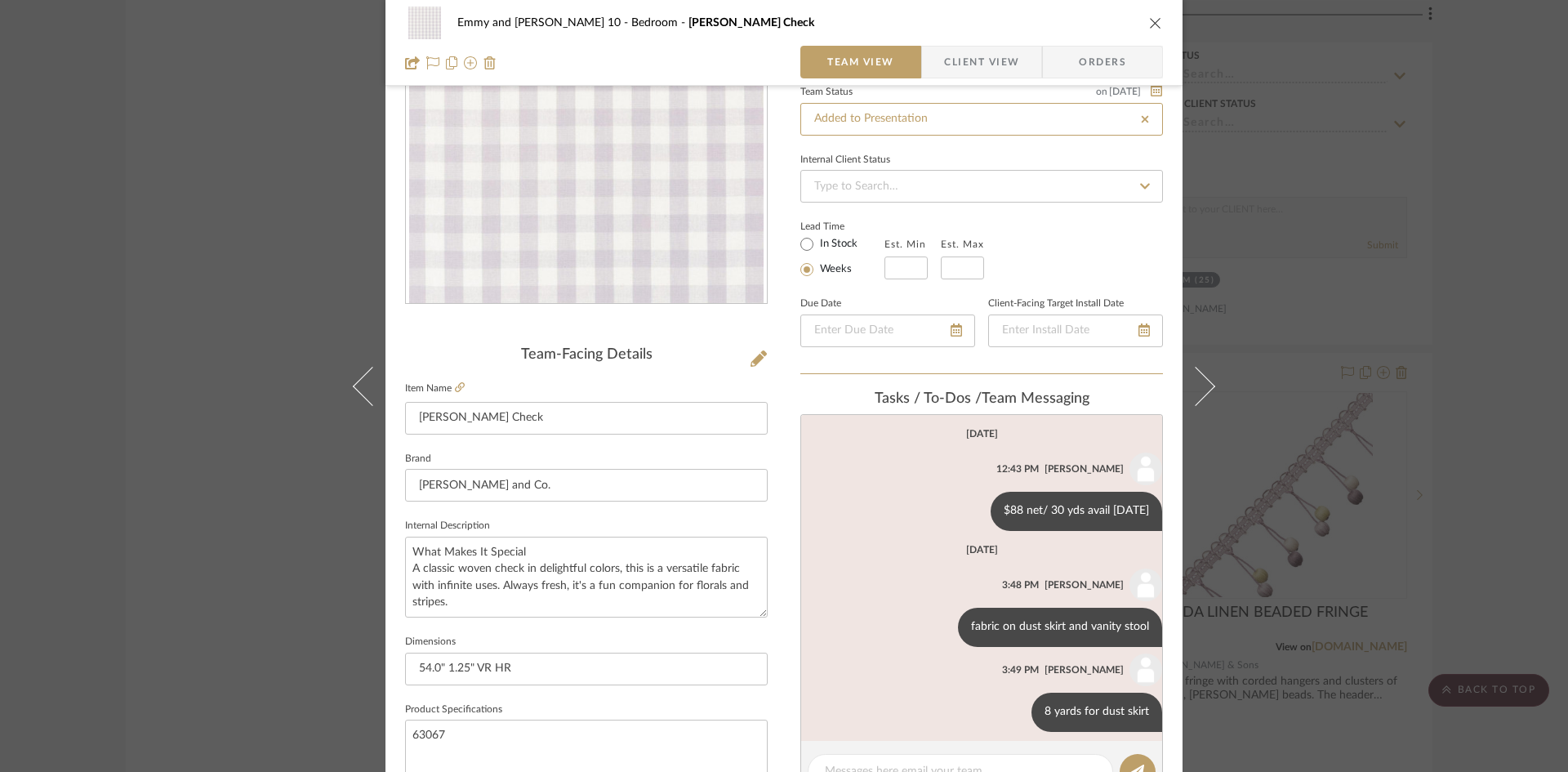
type input "[DATE]"
type input "Added to Presentation"
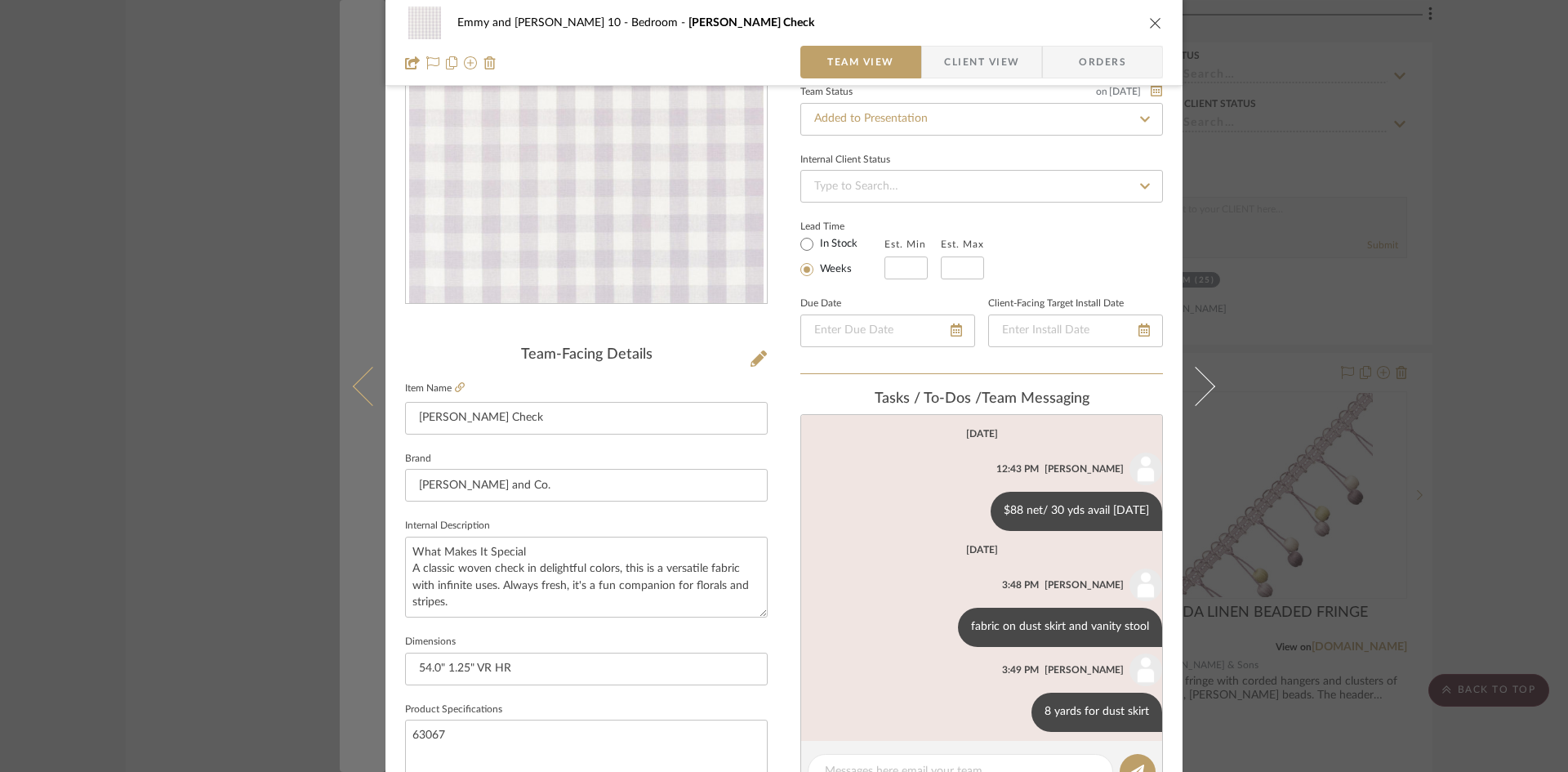
click at [353, 386] on icon at bounding box center [372, 385] width 39 height 39
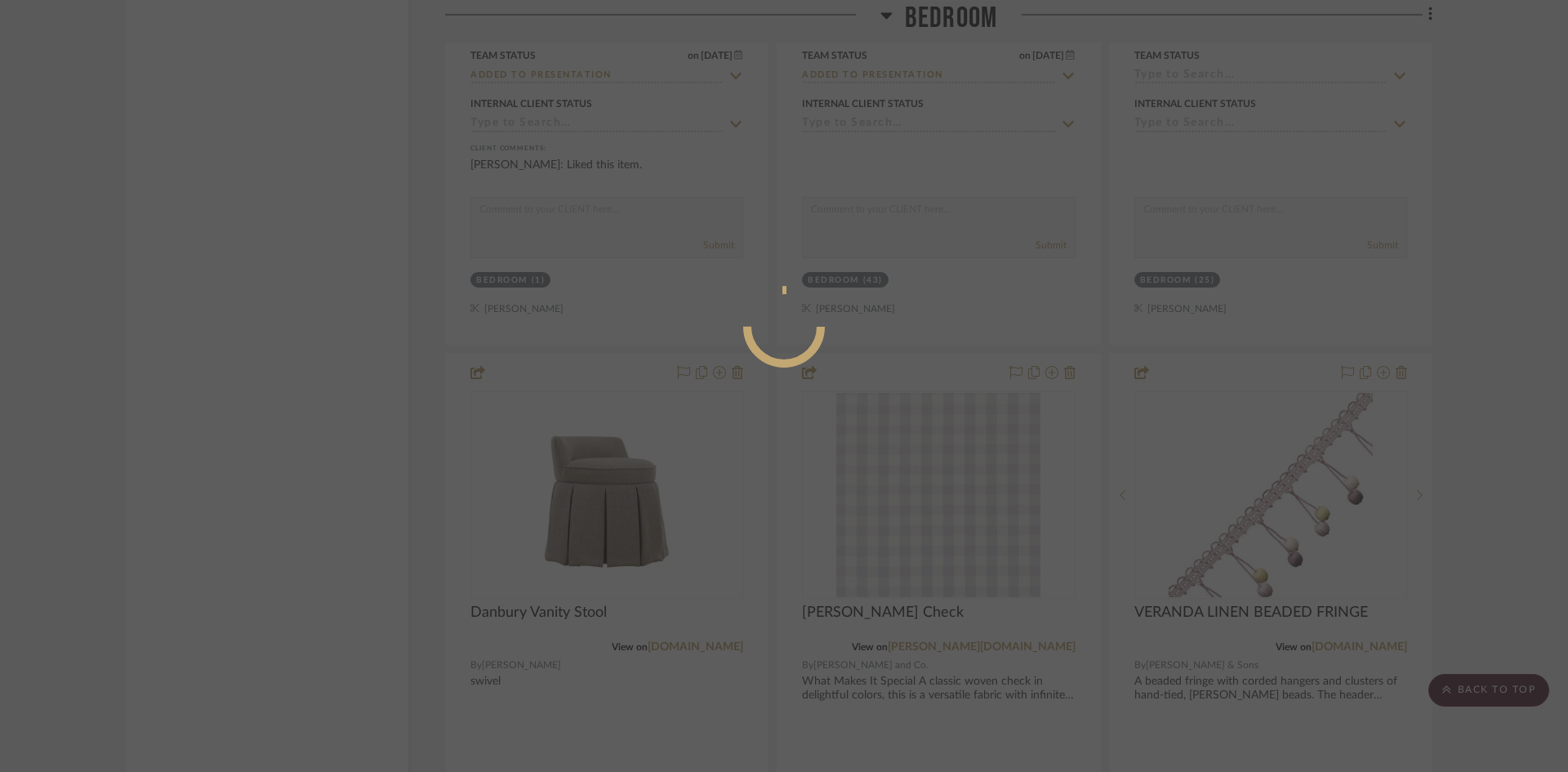
scroll to position [0, 0]
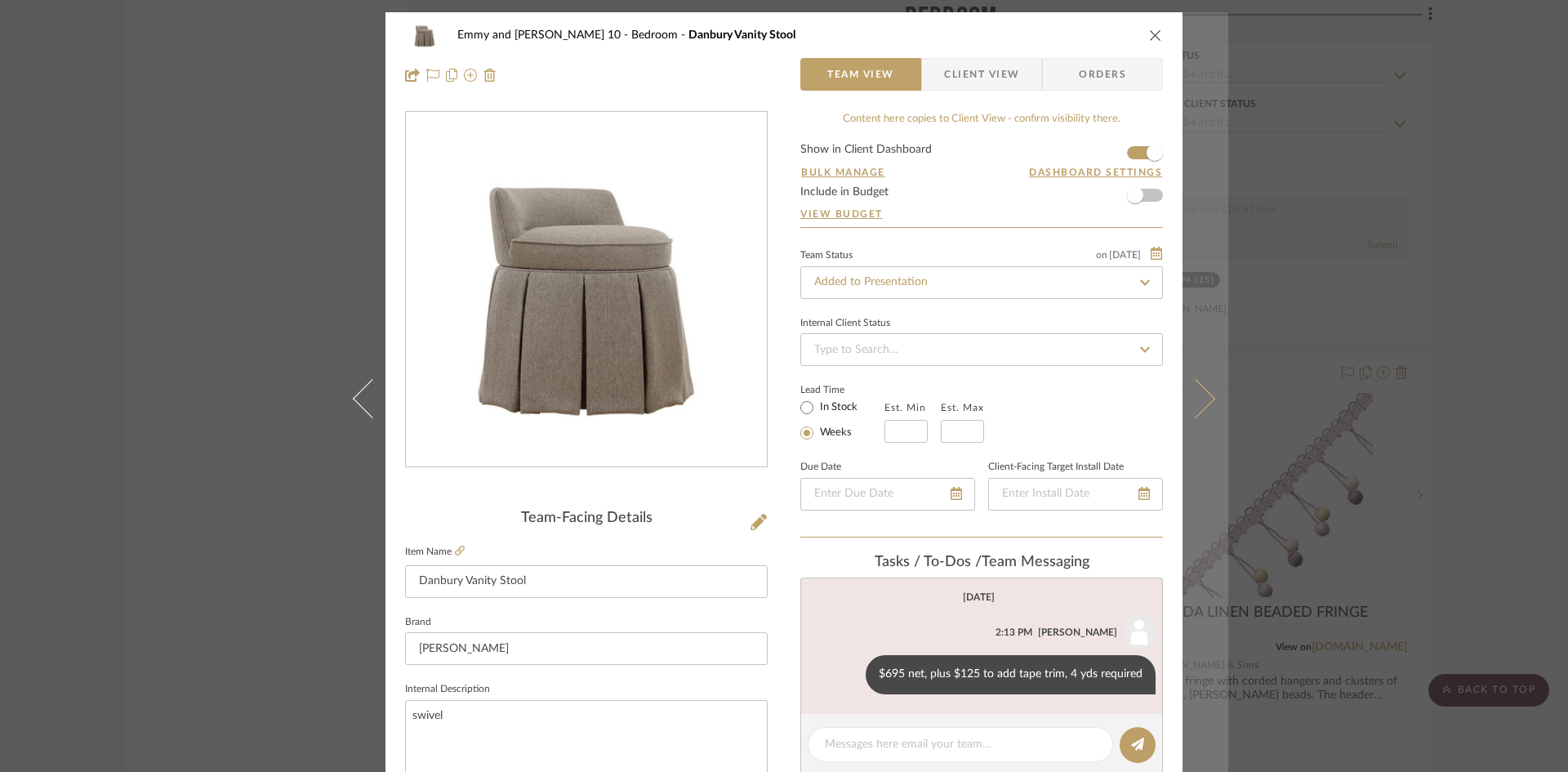
click at [1207, 399] on icon at bounding box center [1195, 397] width 39 height 39
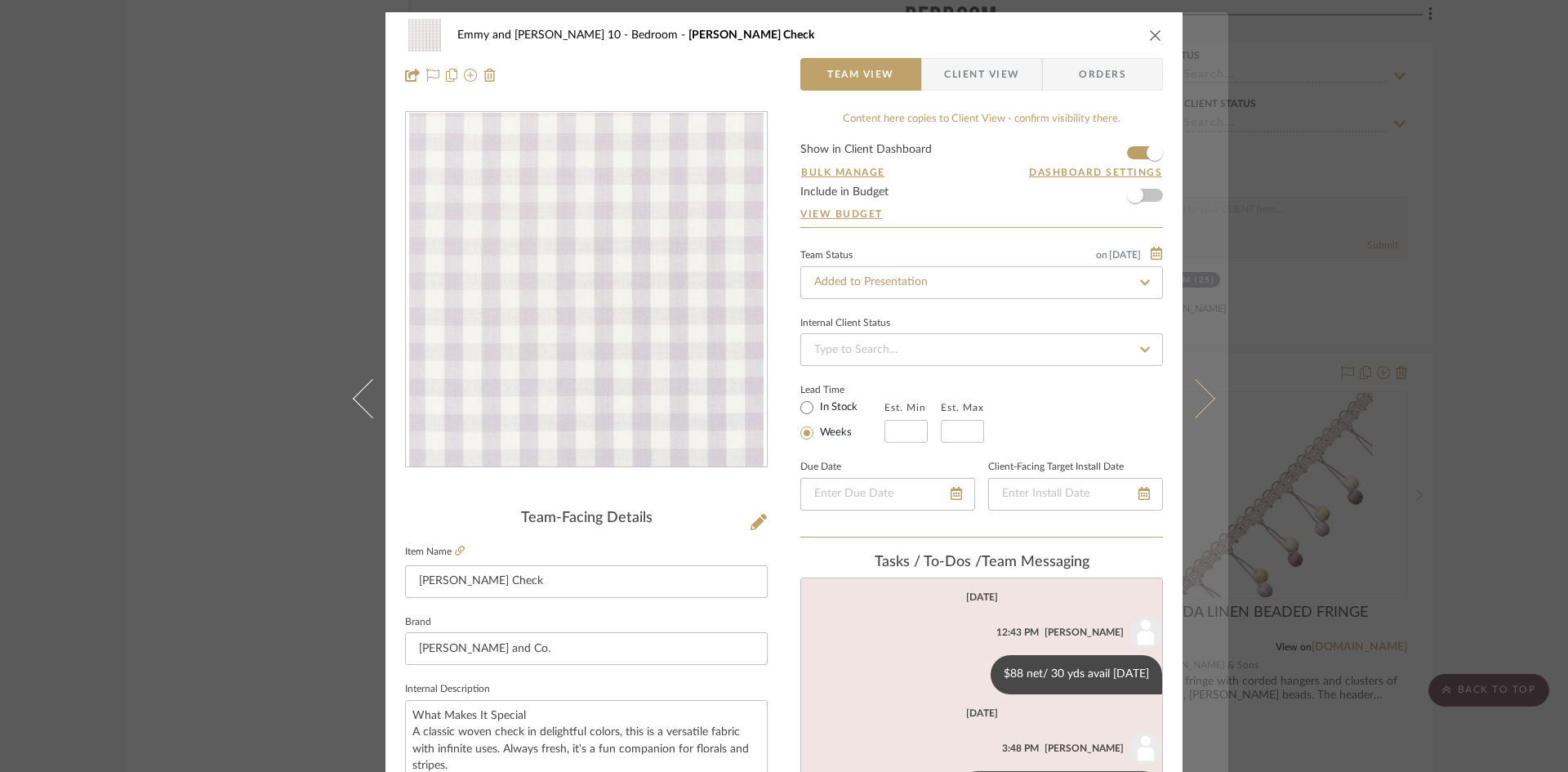
click at [1201, 395] on icon at bounding box center [1195, 397] width 39 height 39
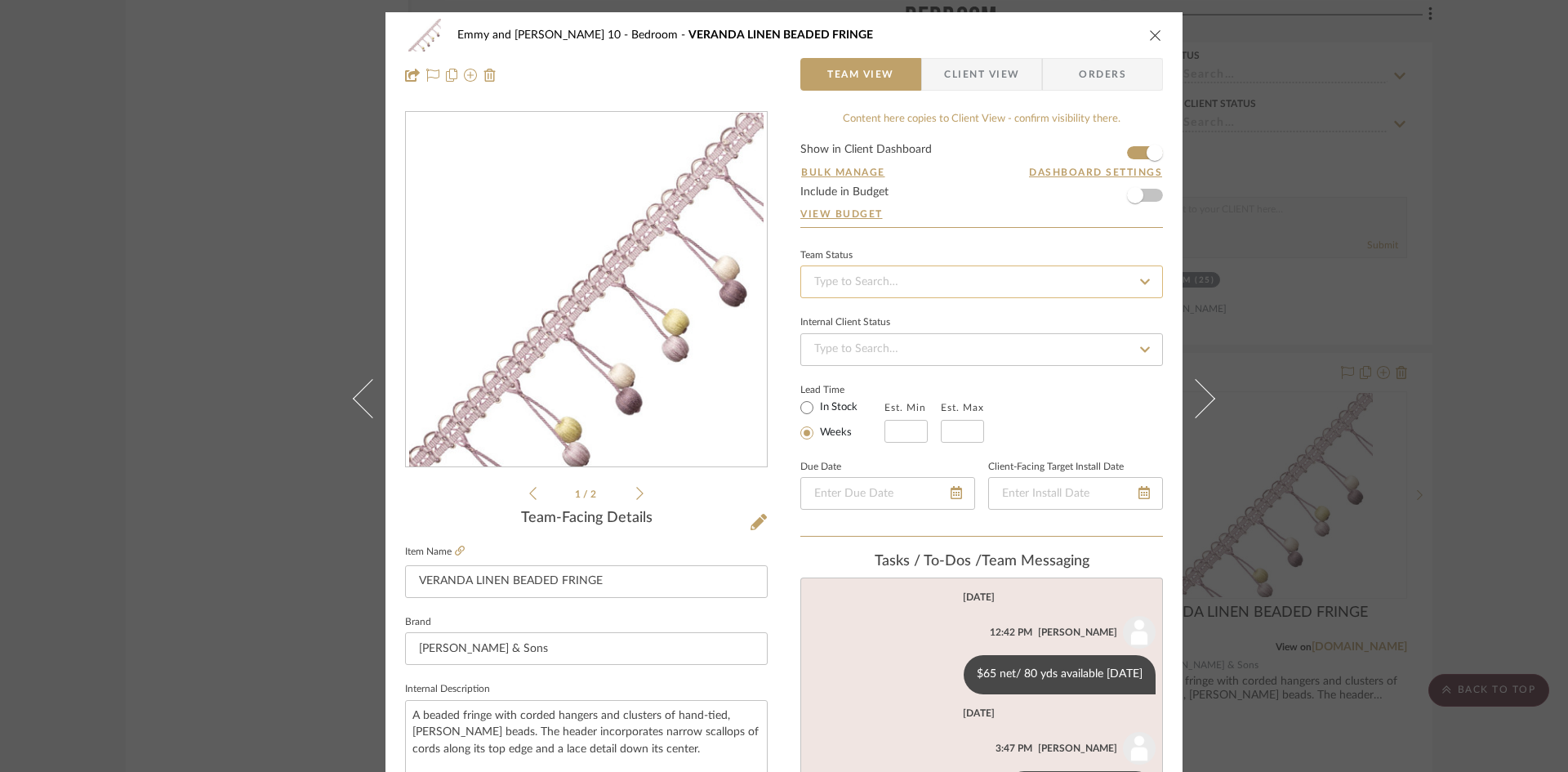
click at [974, 277] on input at bounding box center [982, 281] width 362 height 32
type input "added"
click at [956, 324] on div "Added to Presentation" at bounding box center [976, 326] width 361 height 42
type input "[DATE]"
type input "Added to Presentation"
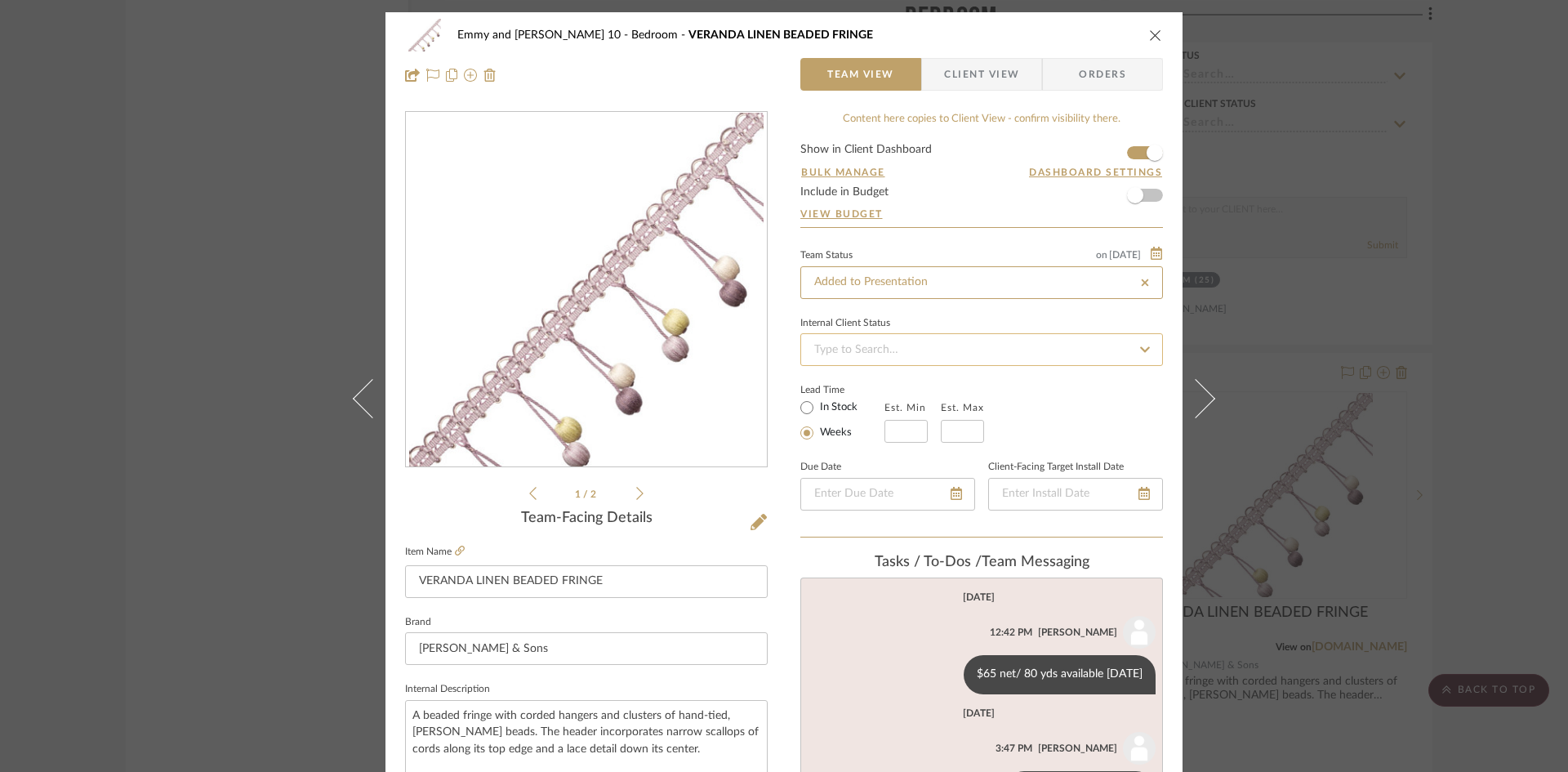
type input "[DATE]"
type input "Added to Presentation"
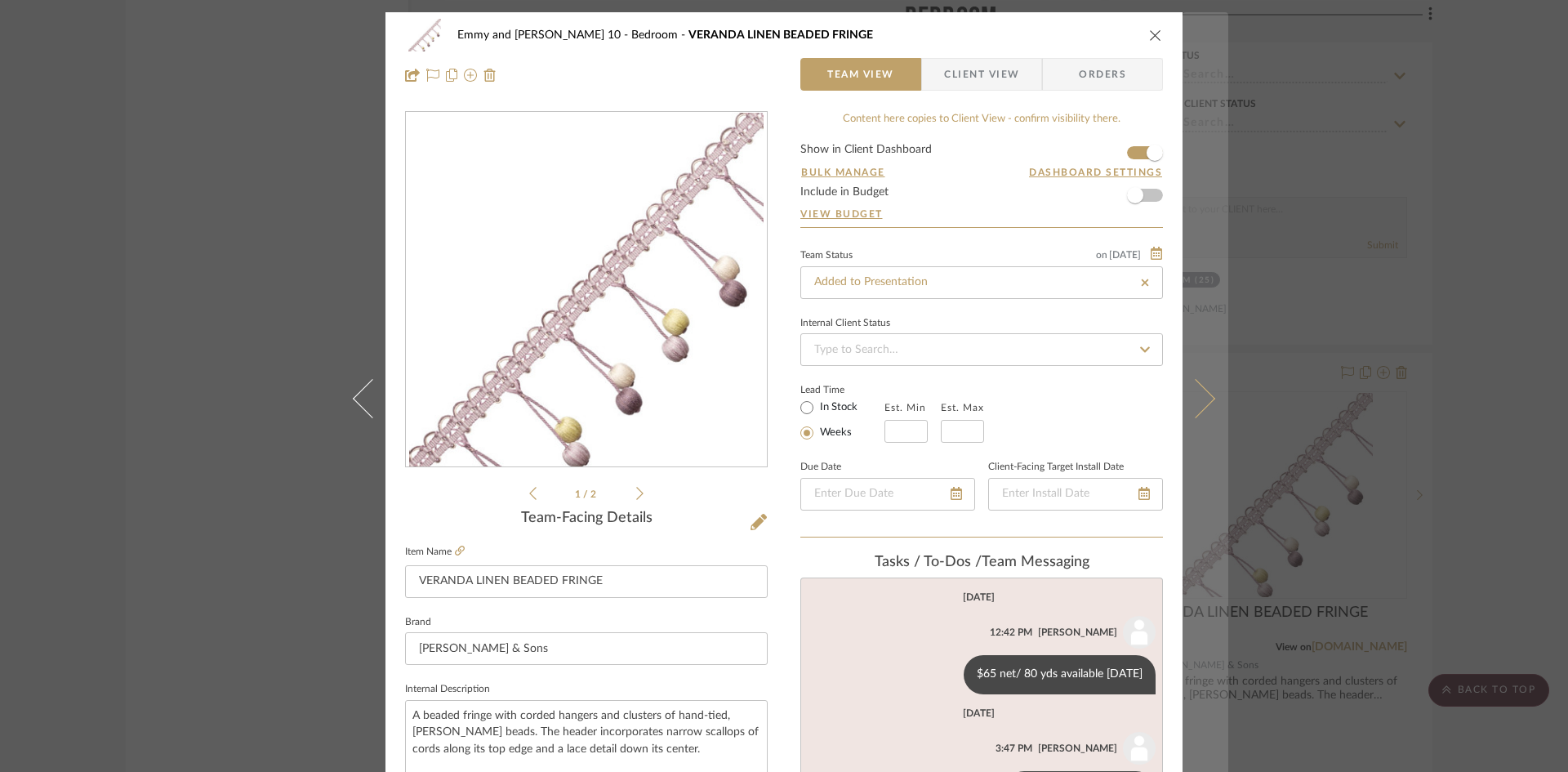
click at [1202, 390] on button at bounding box center [1206, 398] width 46 height 772
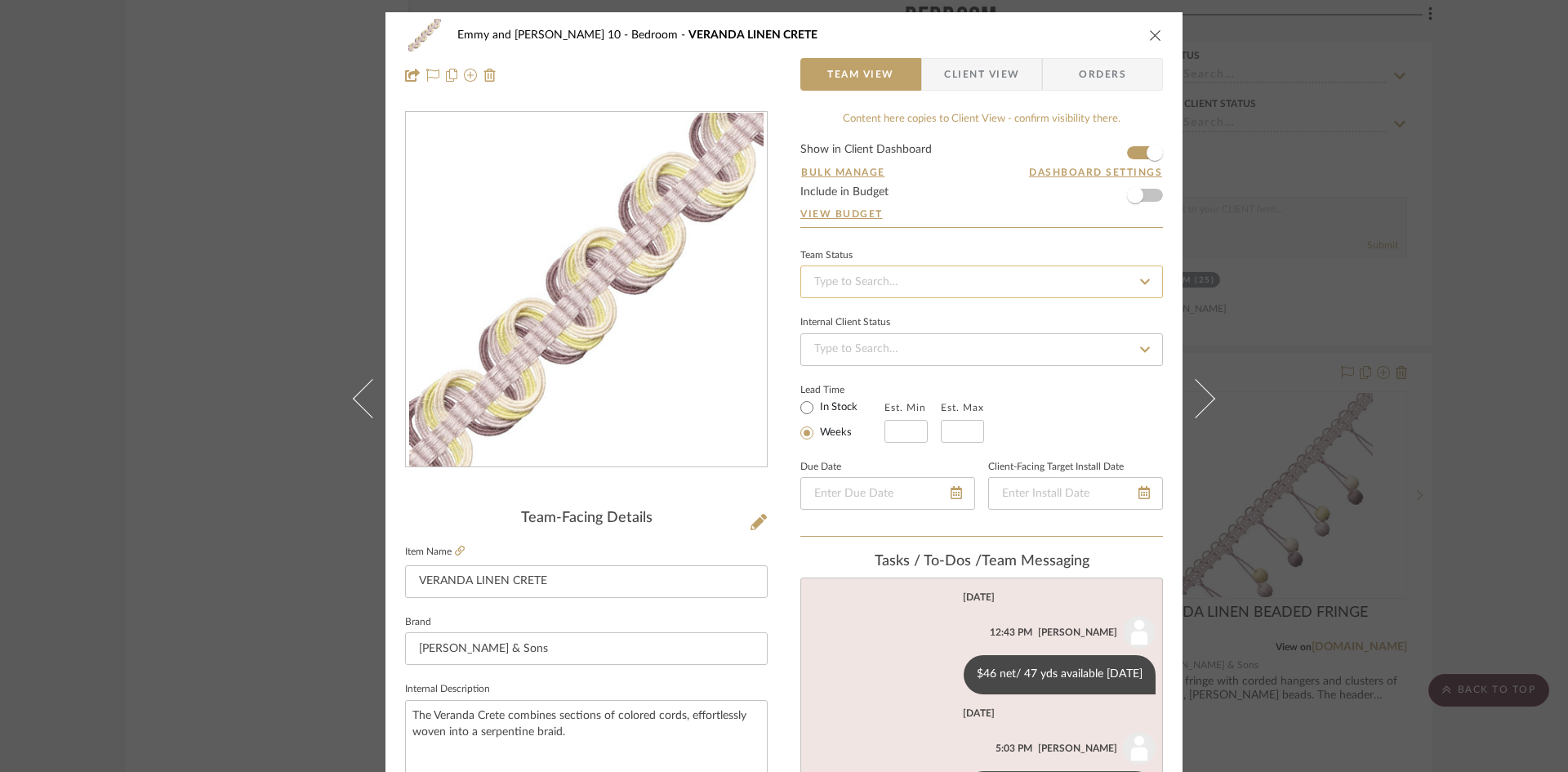
click at [1060, 289] on input at bounding box center [982, 281] width 362 height 32
type input "added"
click at [977, 311] on div "Added to Presentation" at bounding box center [976, 326] width 361 height 42
type input "[DATE]"
type input "Added to Presentation"
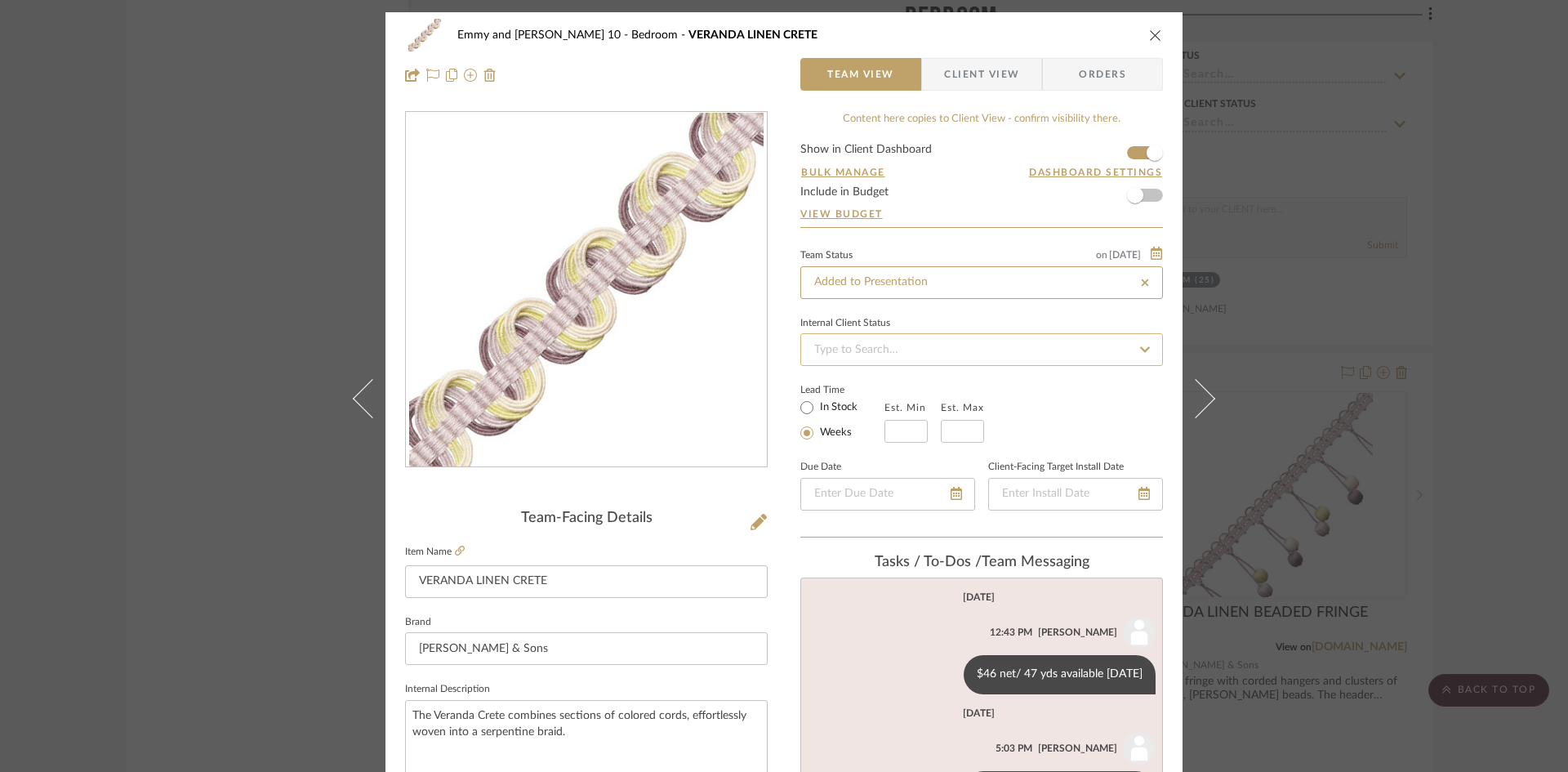
type input "[DATE]"
type input "Added to Presentation"
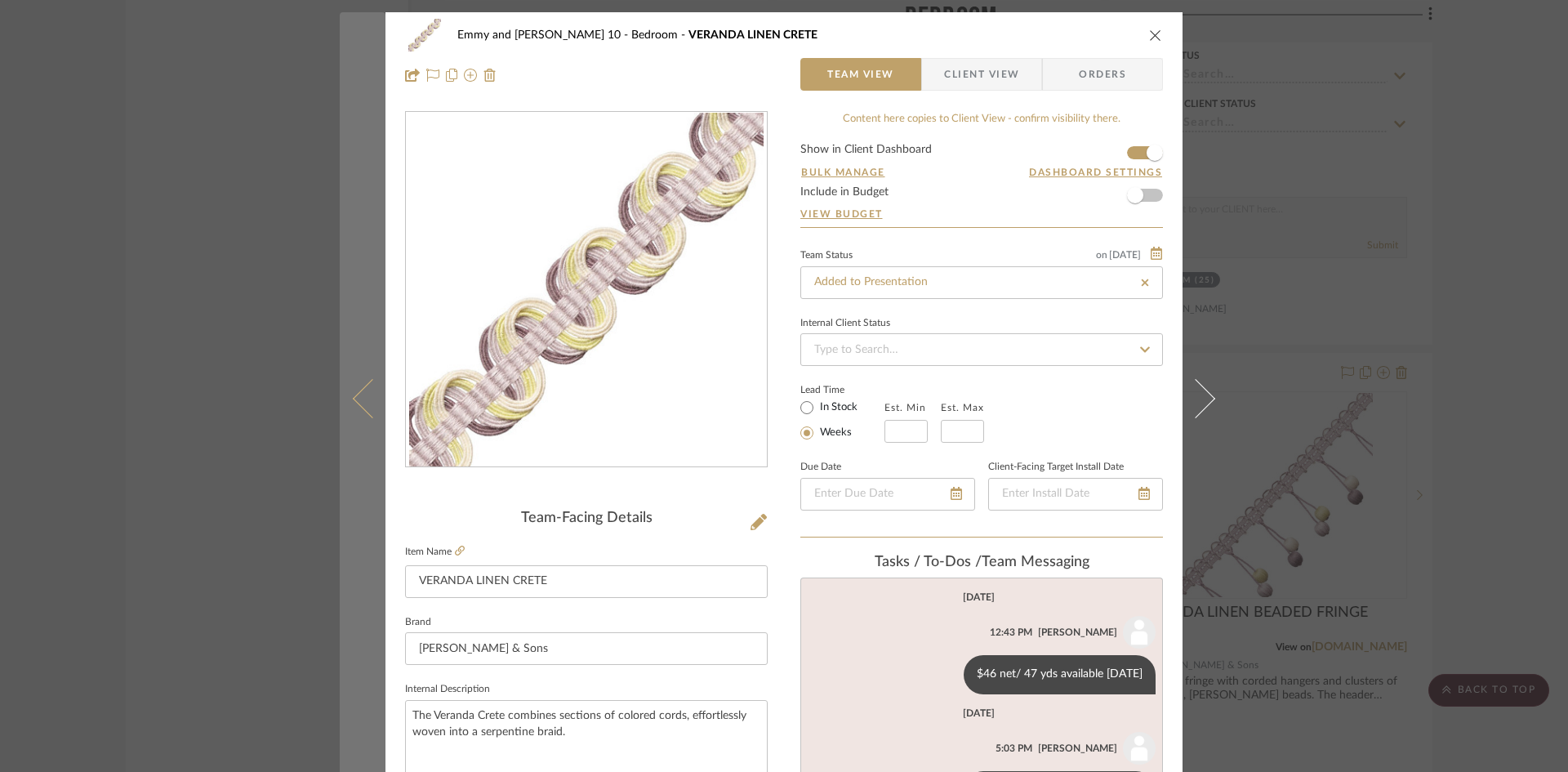
click at [359, 409] on icon at bounding box center [372, 397] width 39 height 39
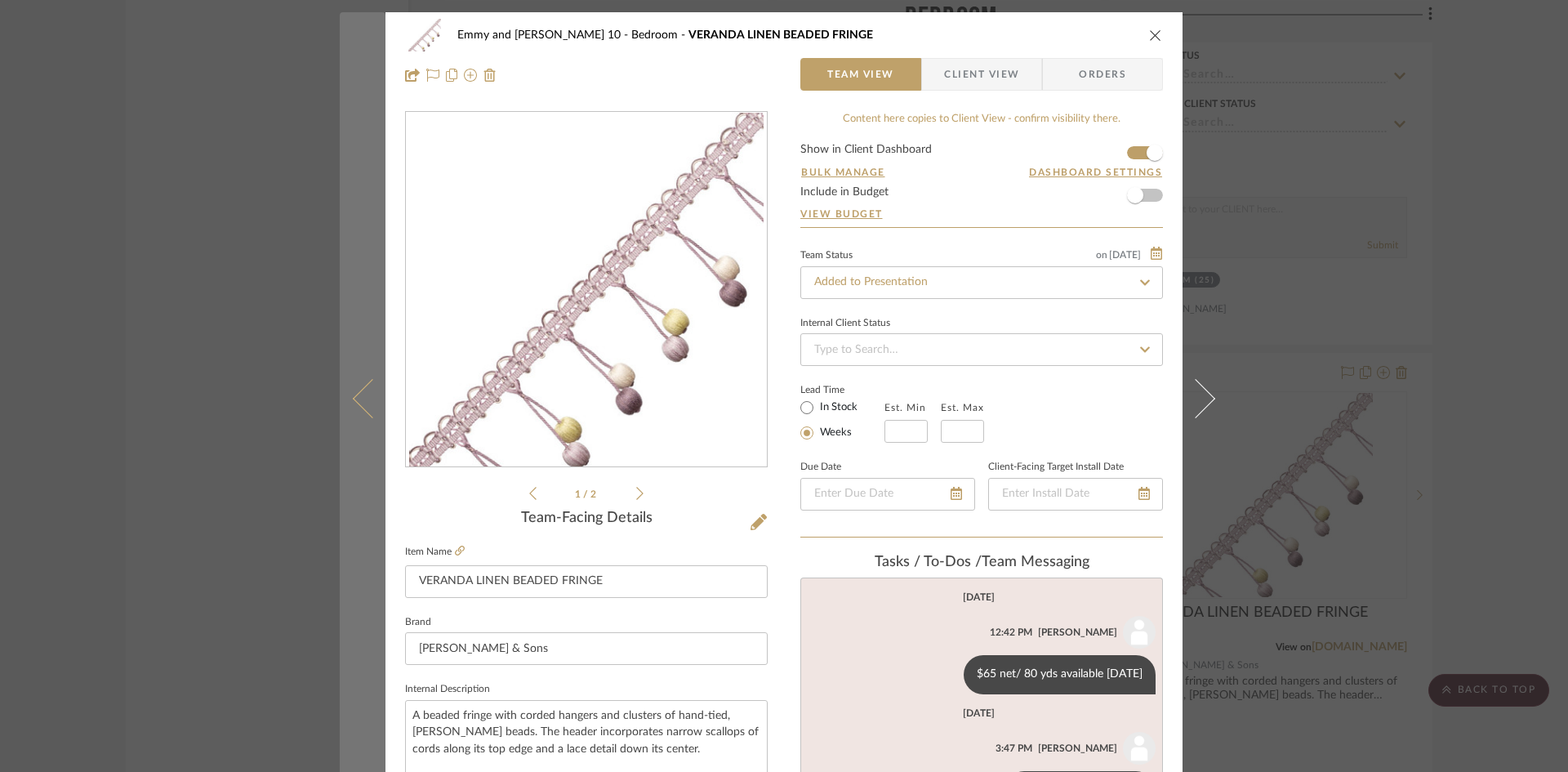
click at [355, 397] on icon at bounding box center [372, 397] width 39 height 39
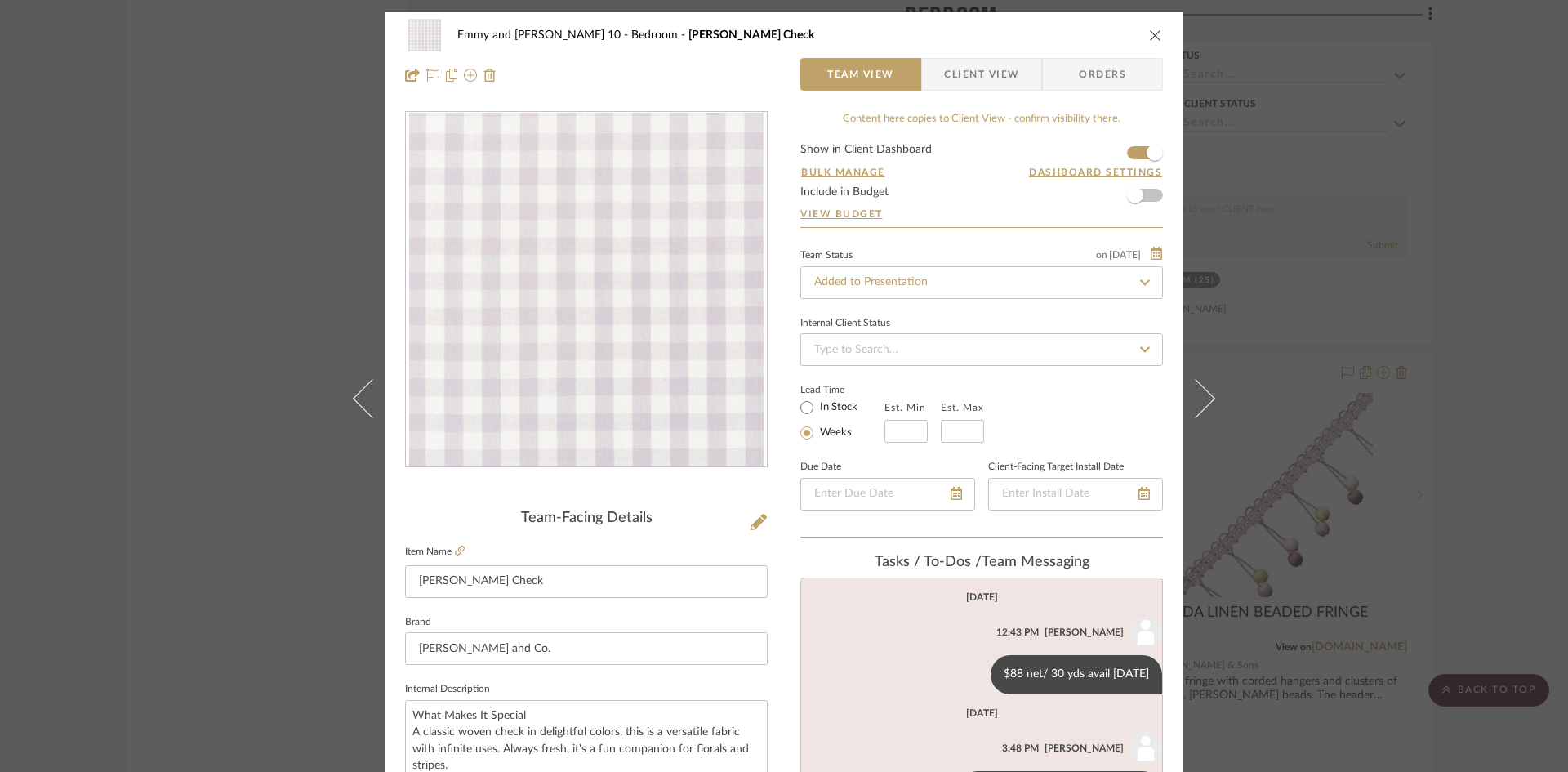
click at [355, 397] on icon at bounding box center [372, 397] width 39 height 39
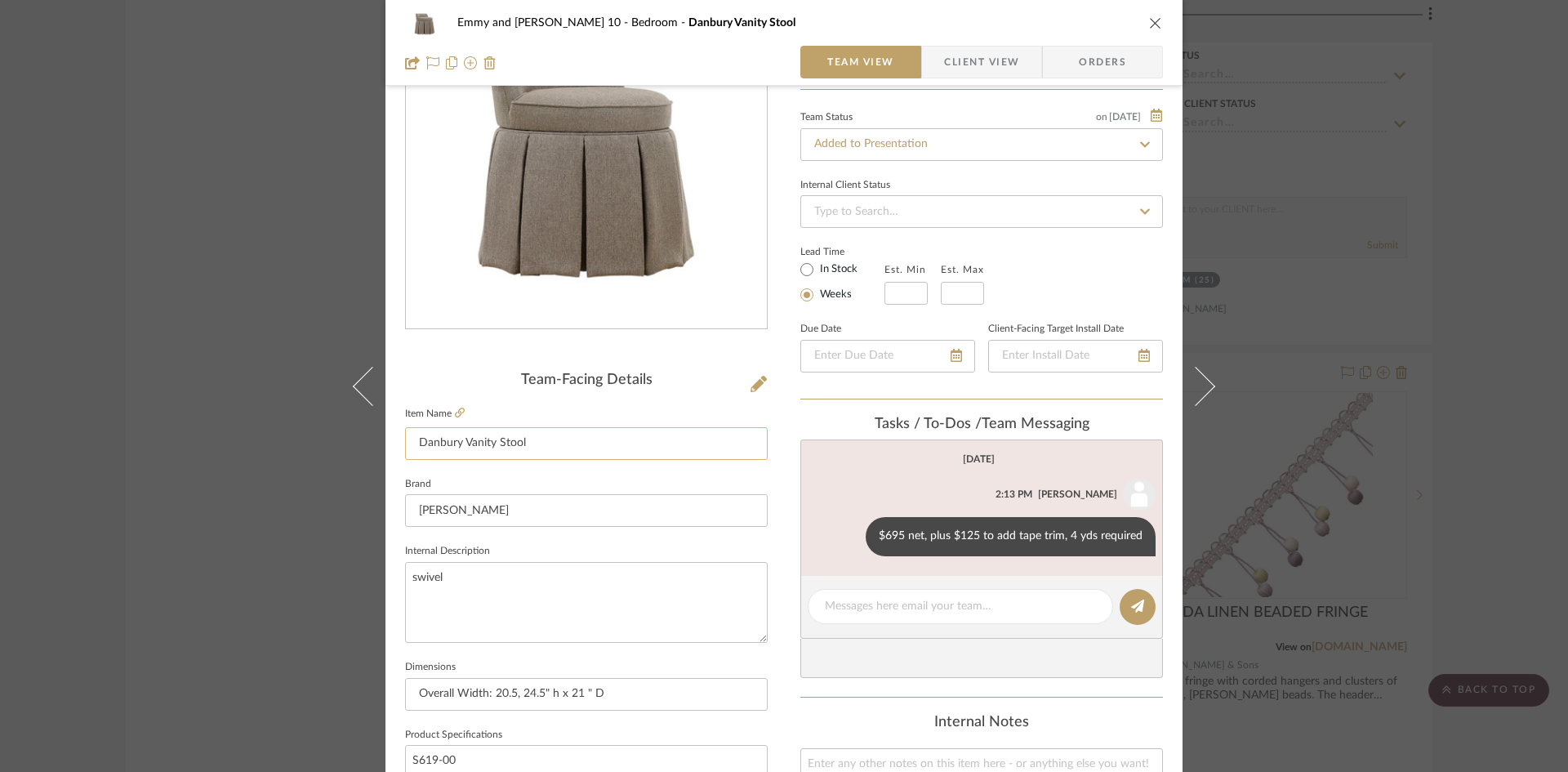
scroll to position [164, 0]
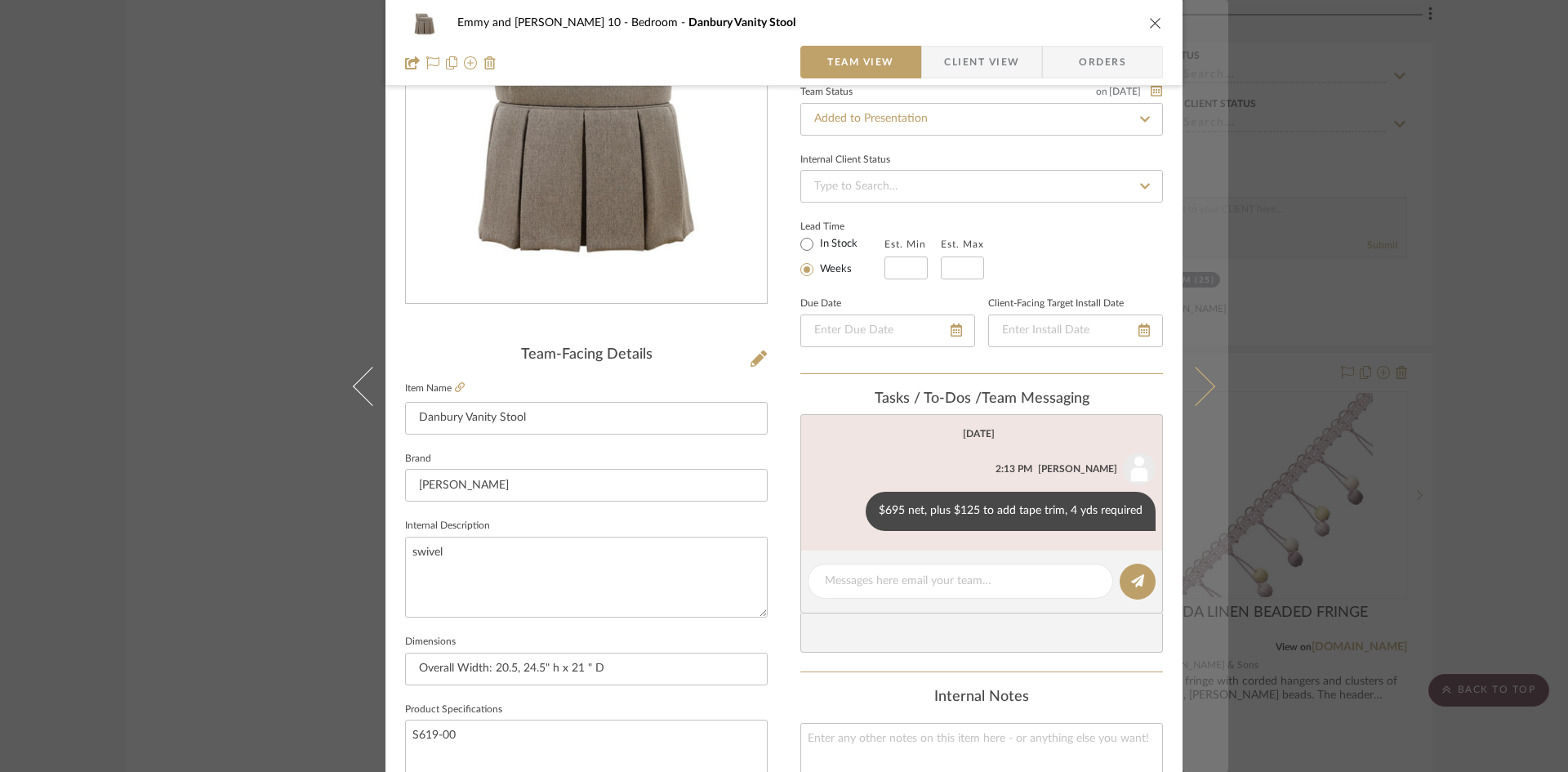
click at [1204, 391] on icon at bounding box center [1195, 385] width 39 height 39
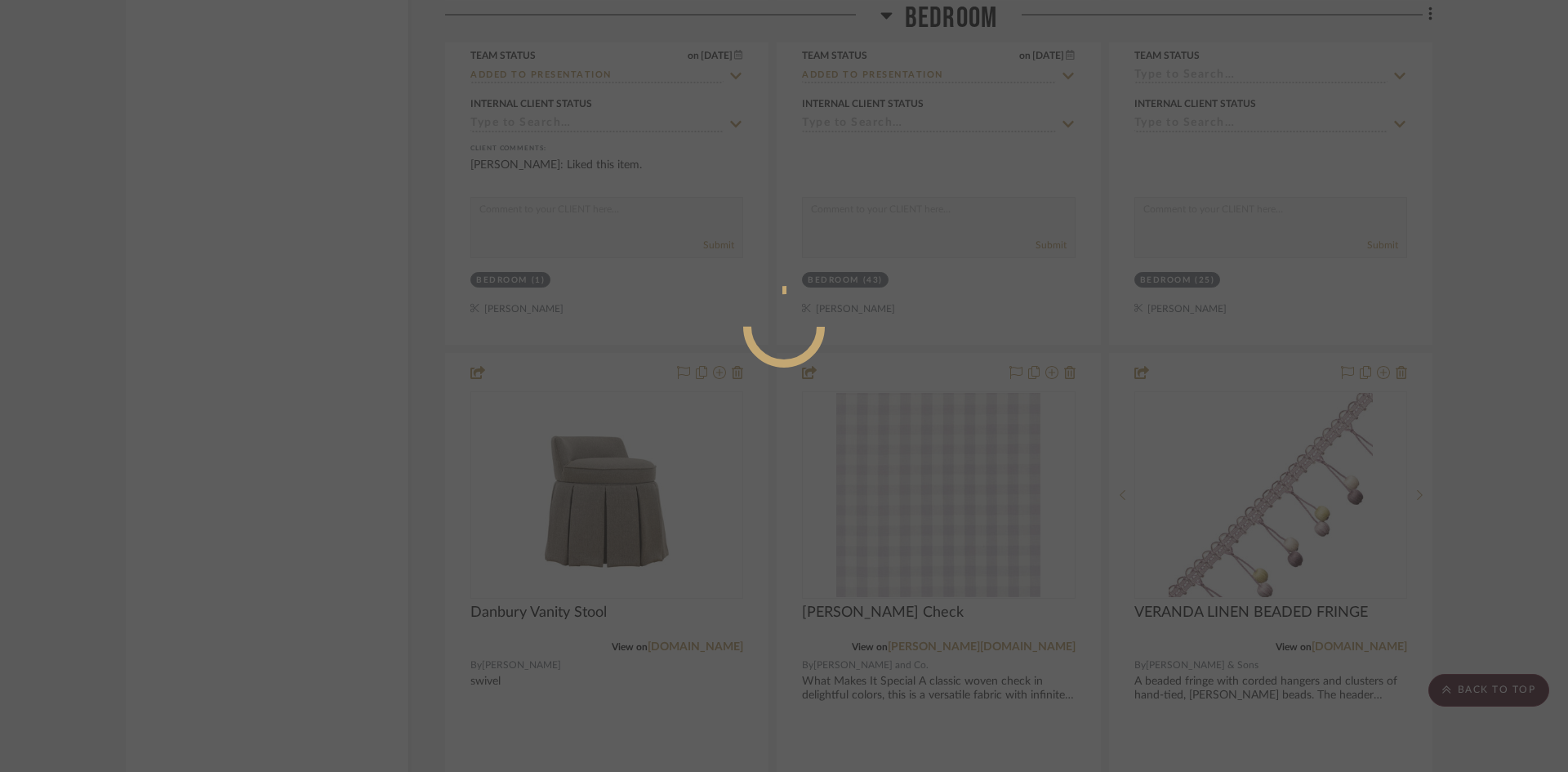
scroll to position [0, 0]
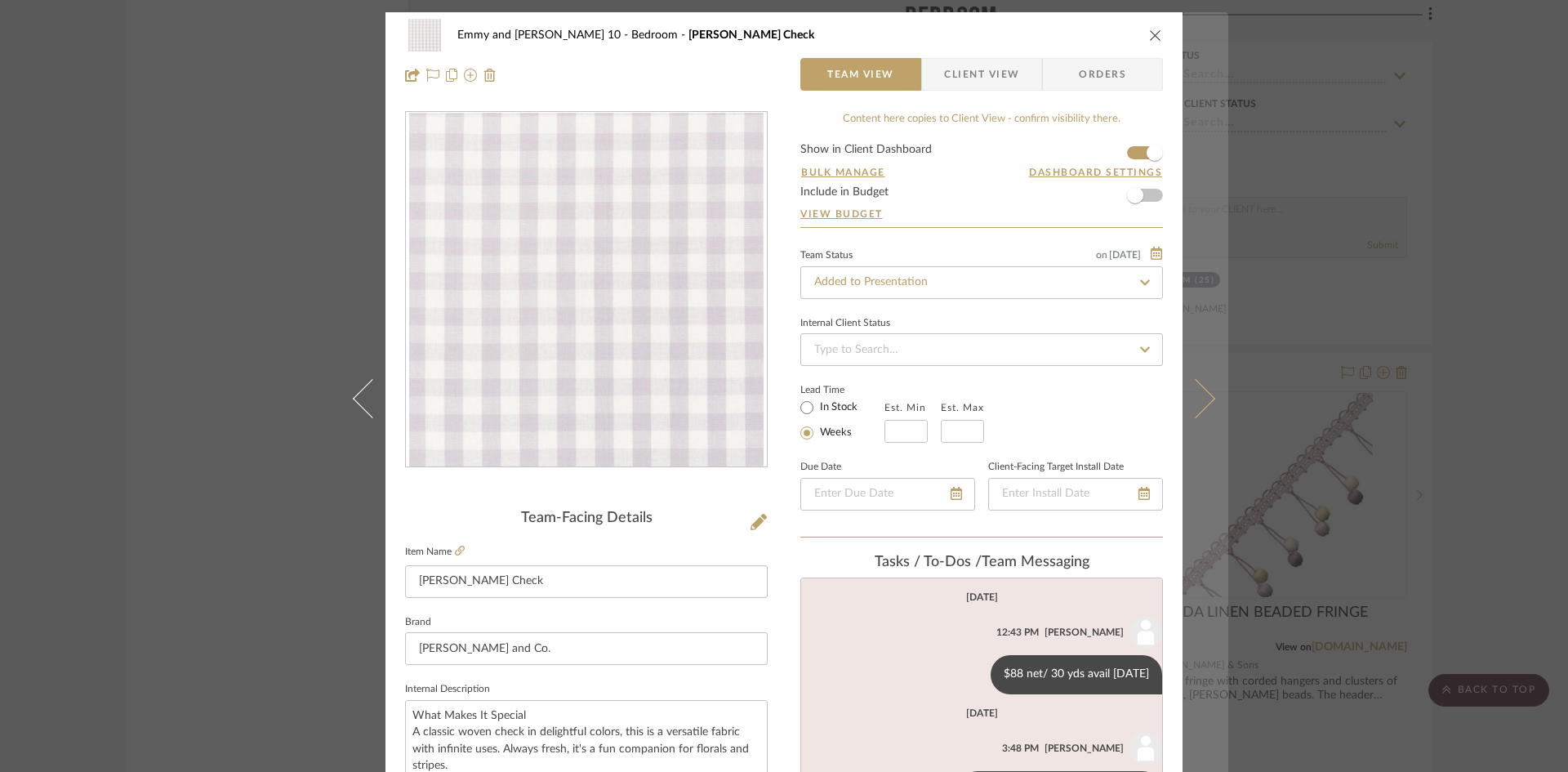
click at [1204, 393] on icon at bounding box center [1195, 397] width 39 height 39
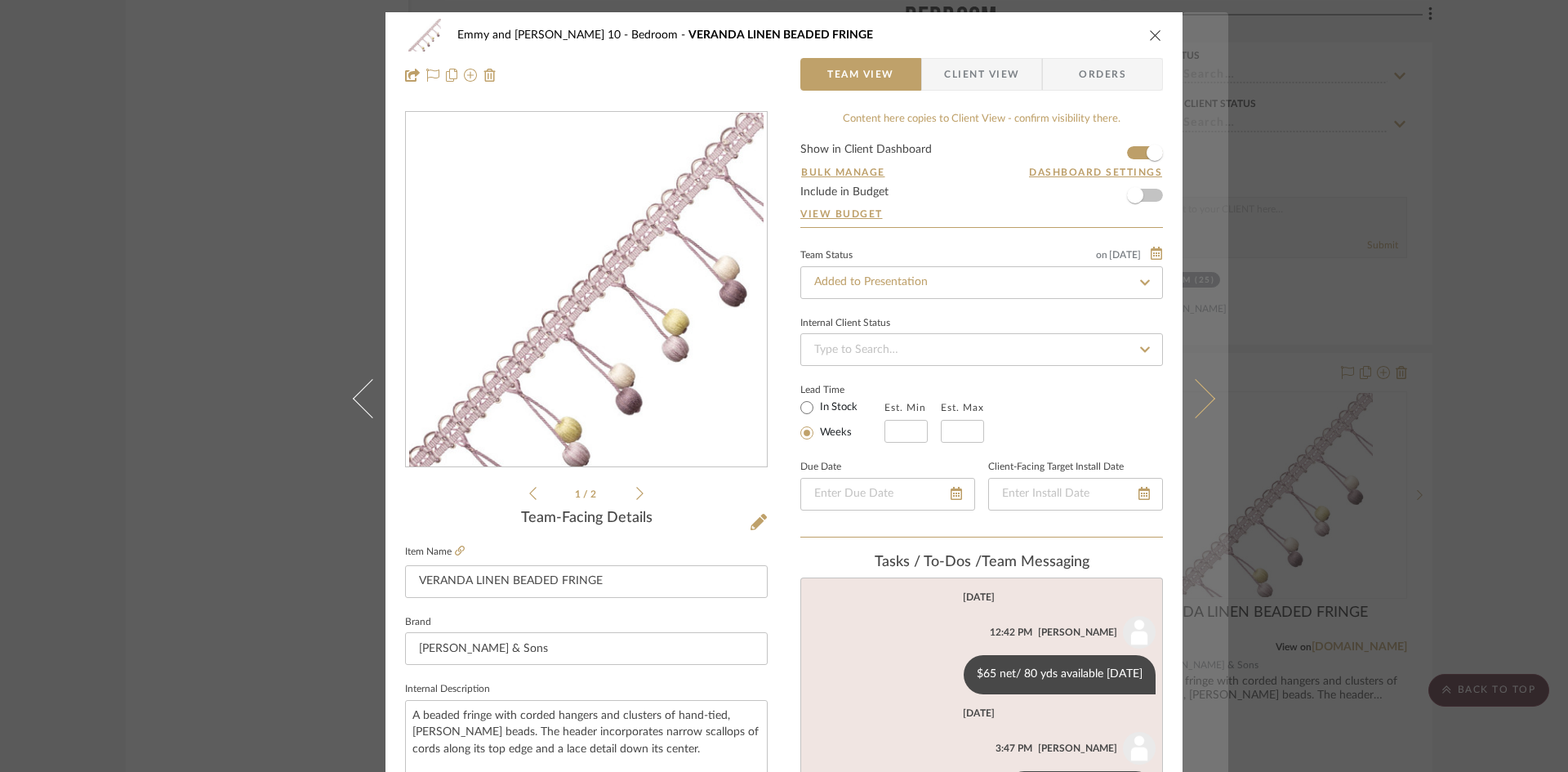
click at [1204, 393] on icon at bounding box center [1195, 397] width 39 height 39
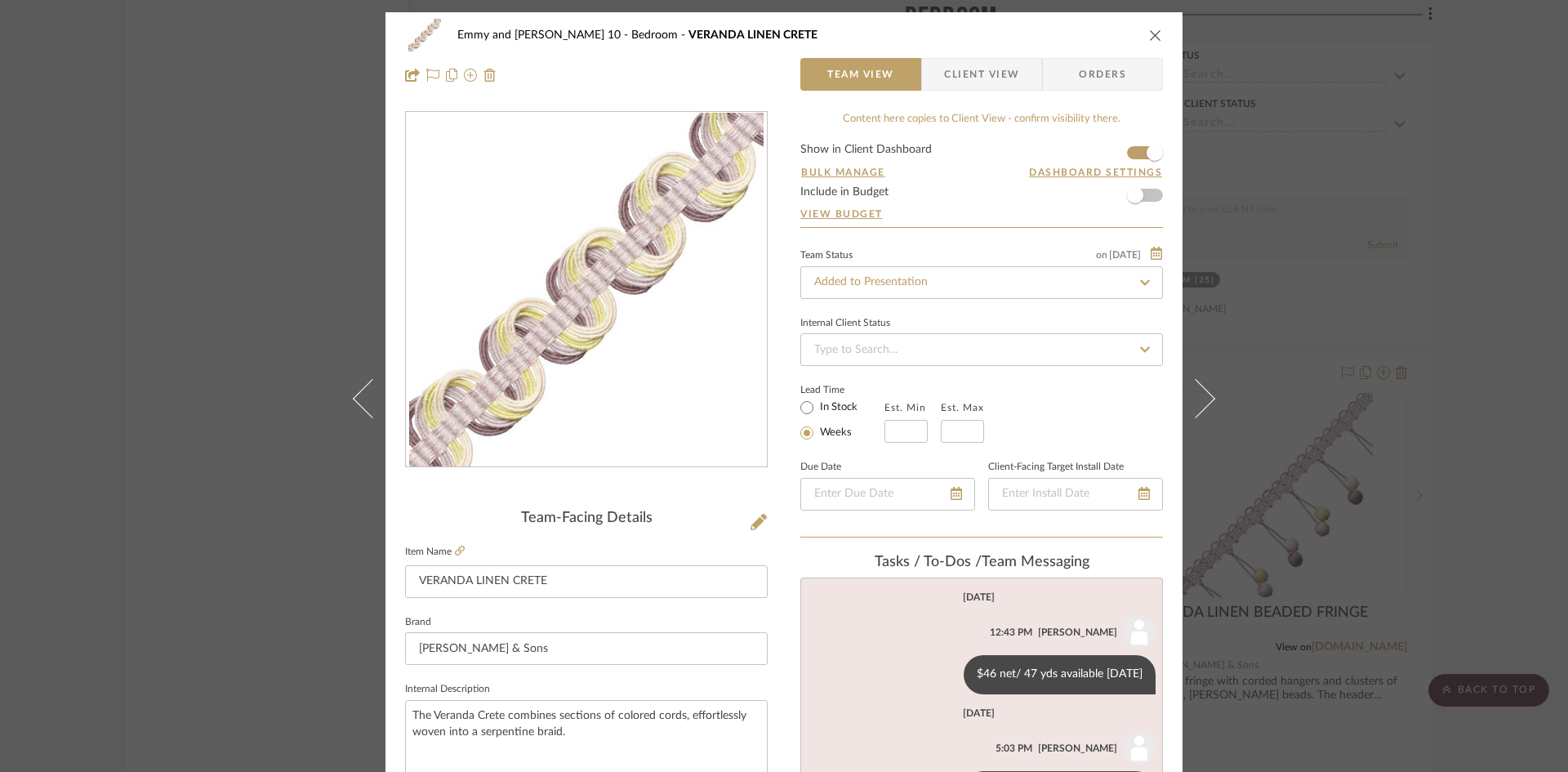
click at [1204, 393] on icon at bounding box center [1195, 397] width 39 height 39
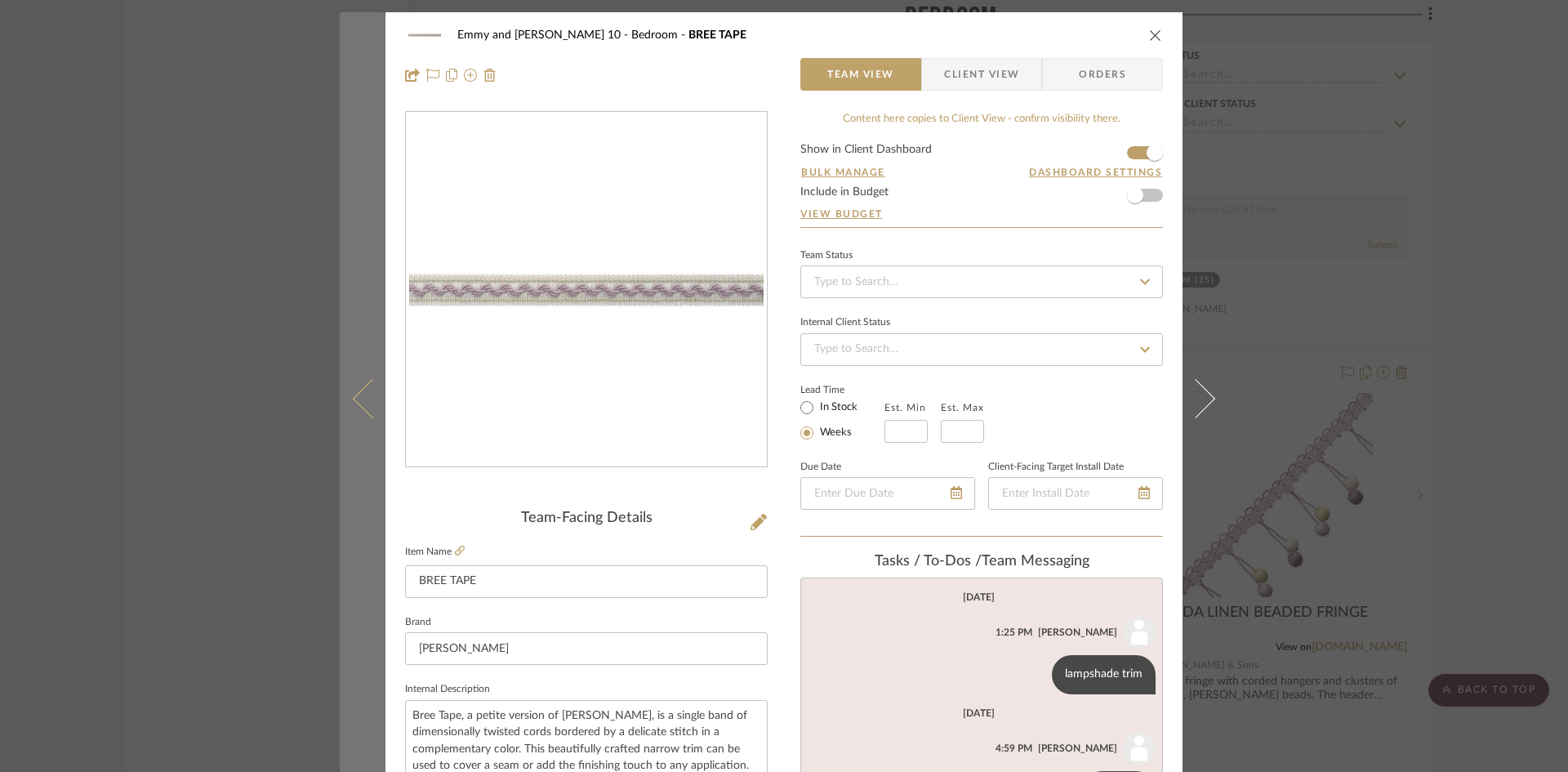
click at [350, 405] on button at bounding box center [362, 398] width 46 height 772
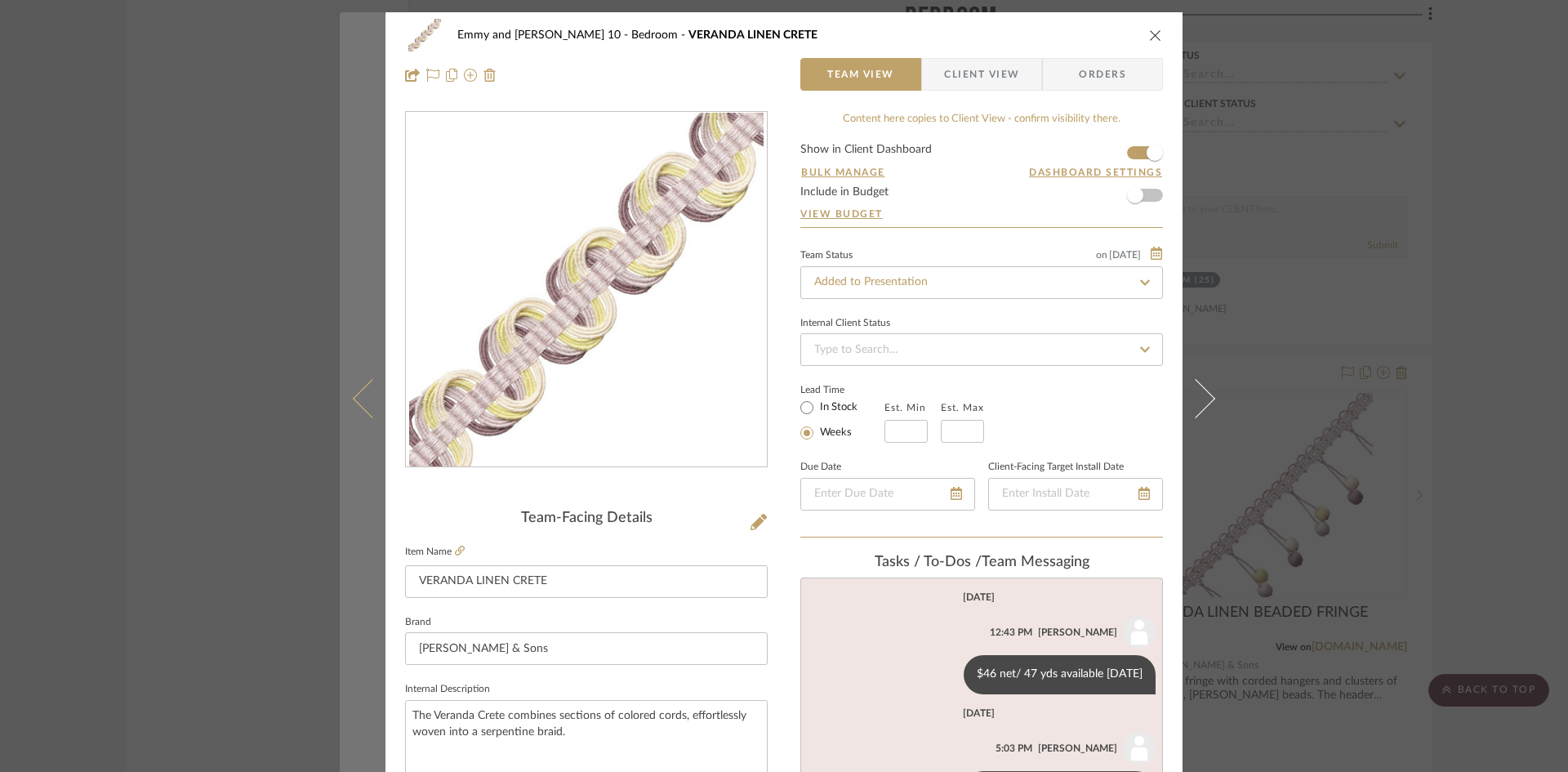
click at [361, 396] on icon at bounding box center [372, 397] width 39 height 39
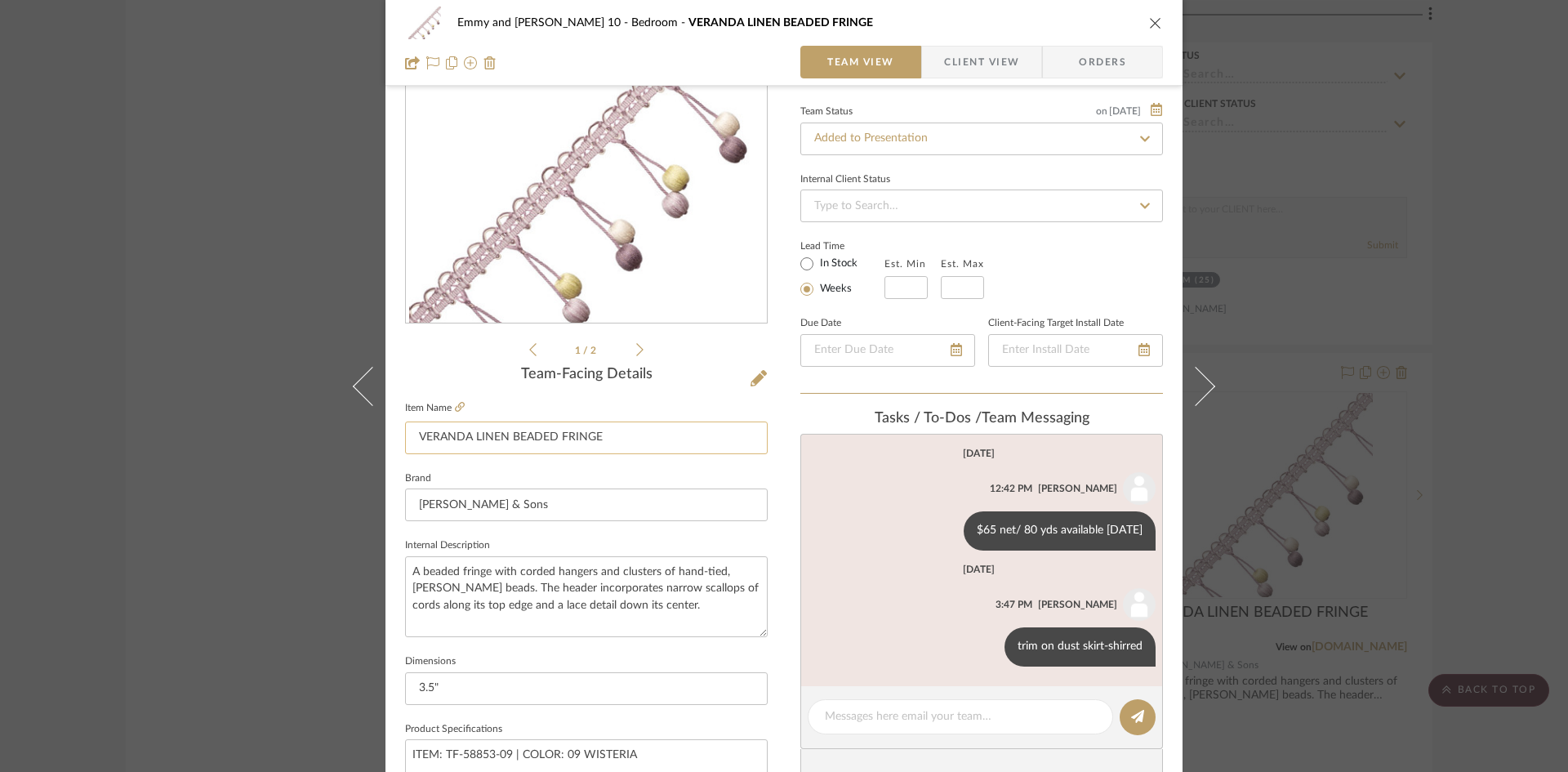
scroll to position [164, 0]
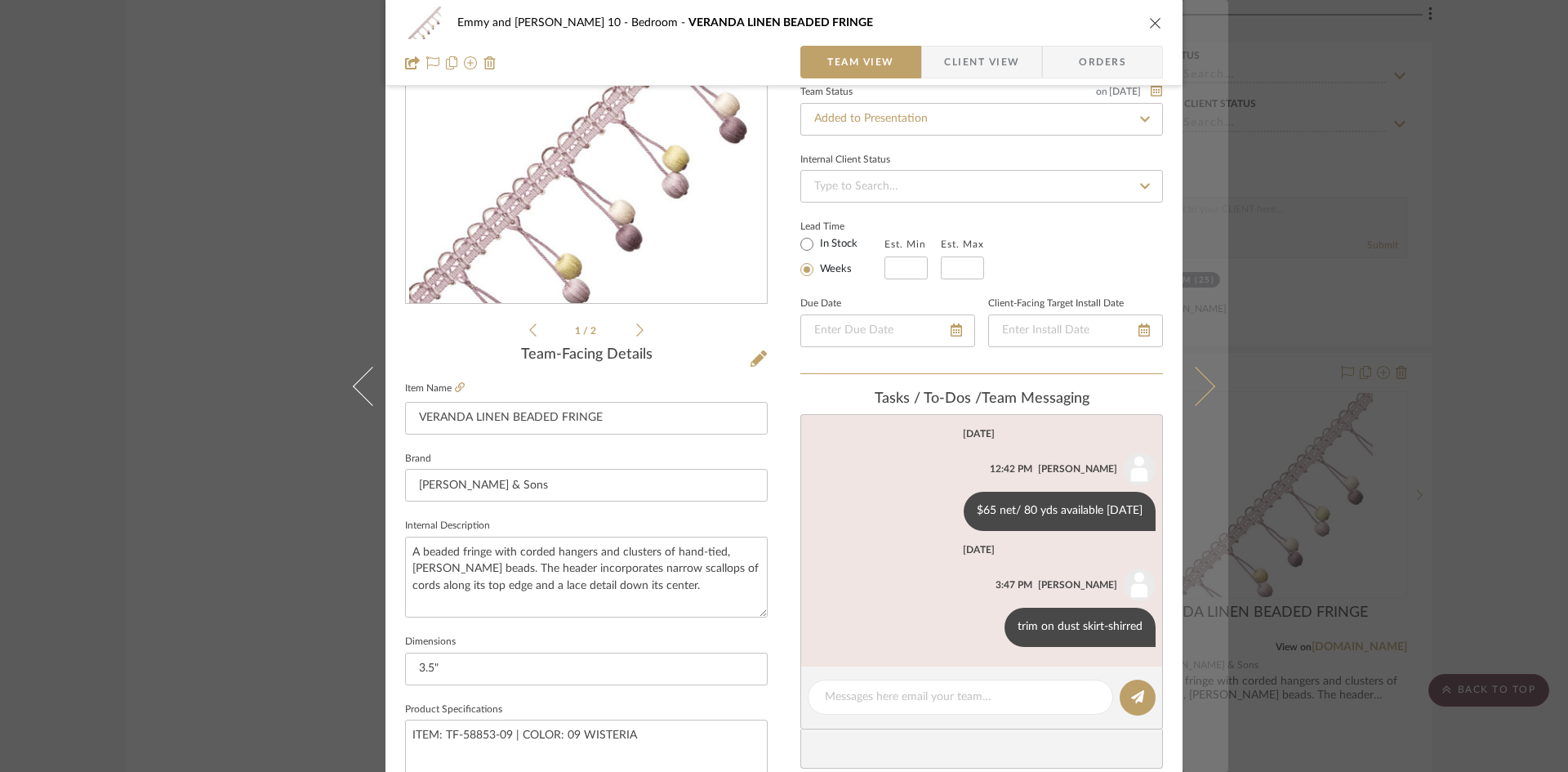
click at [1200, 386] on icon at bounding box center [1195, 385] width 39 height 39
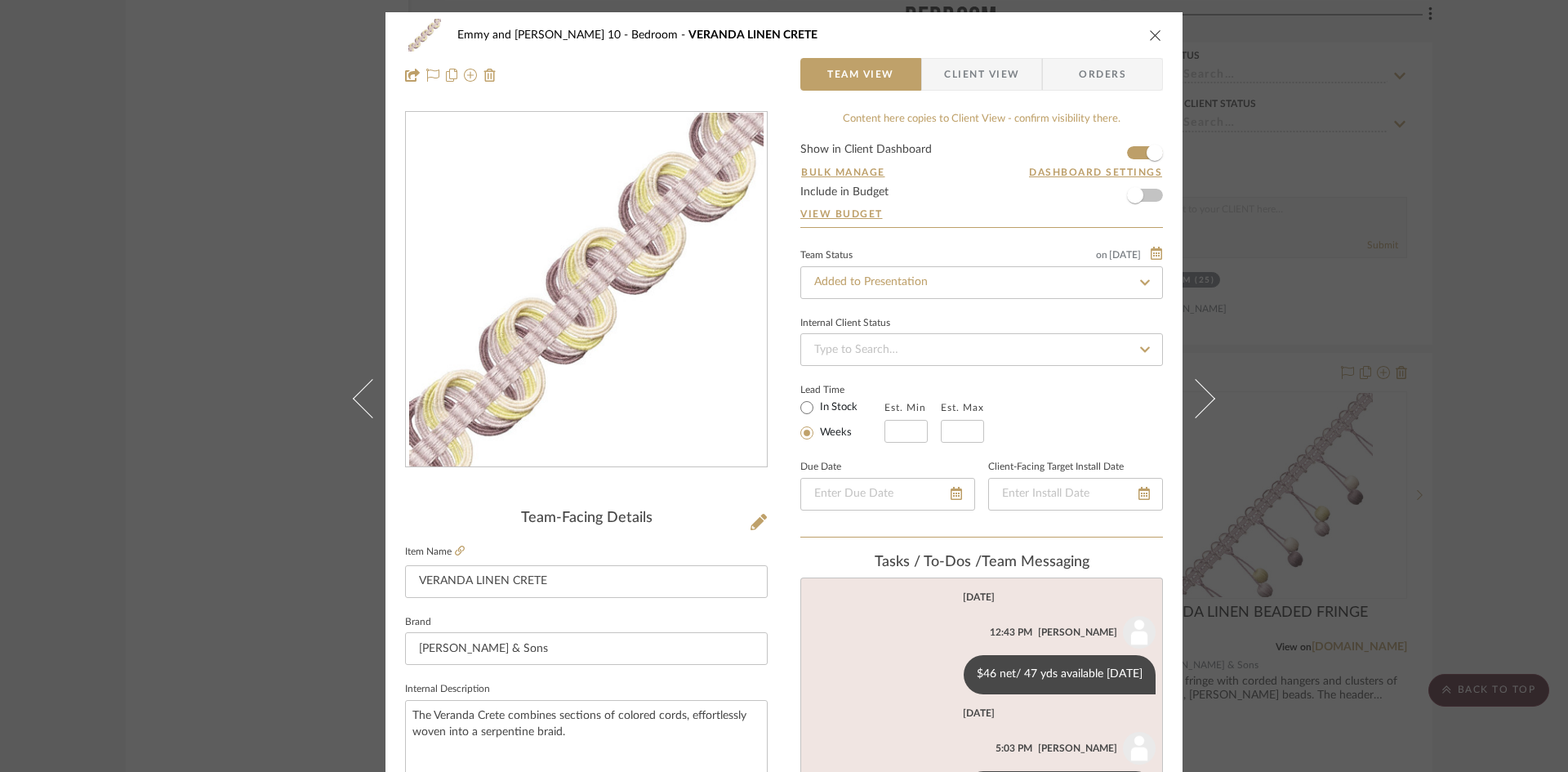
click at [1200, 386] on button at bounding box center [1206, 398] width 46 height 772
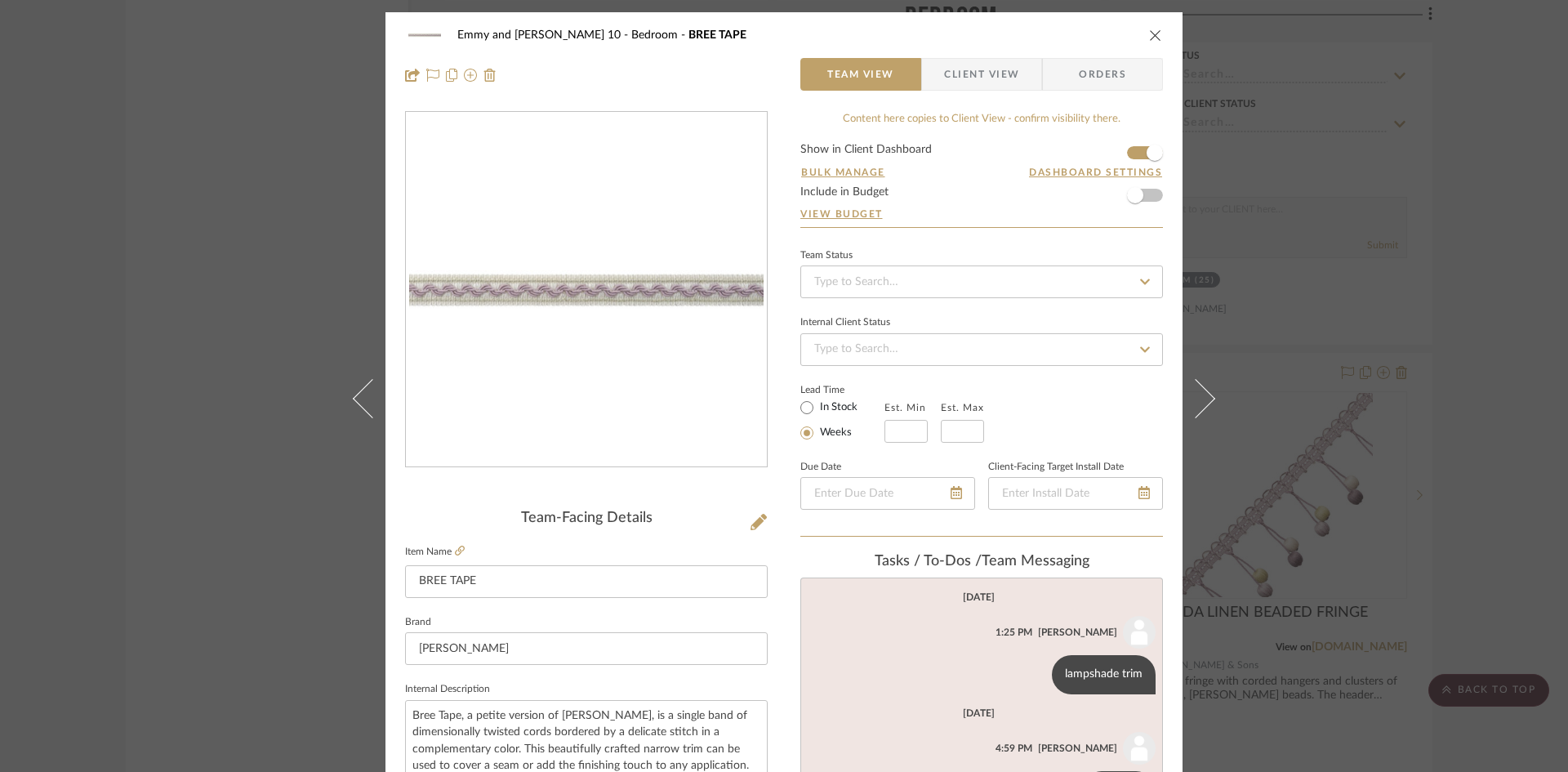
click at [1200, 386] on button at bounding box center [1206, 398] width 46 height 772
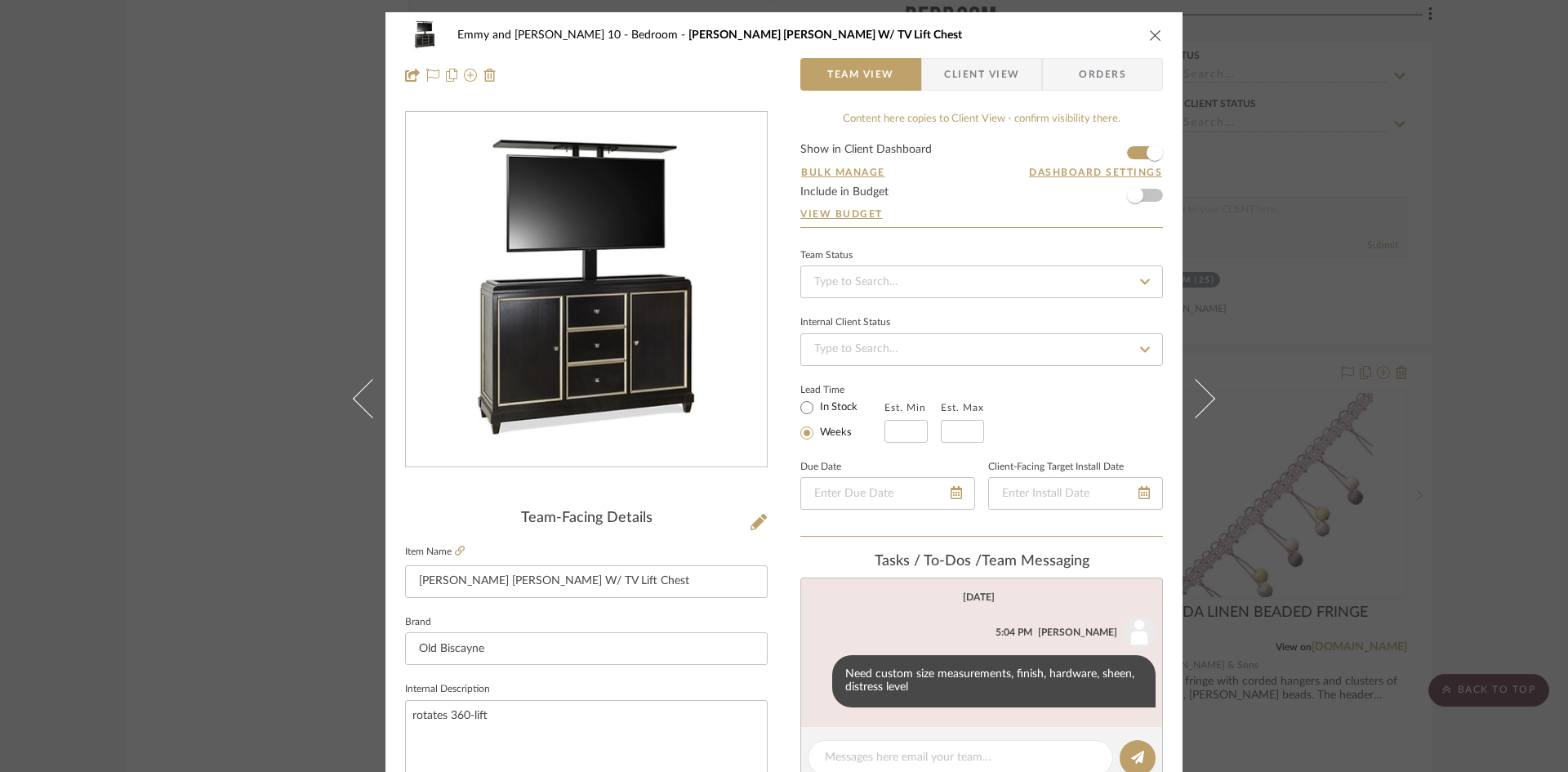
drag, startPoint x: 1147, startPoint y: 30, endPoint x: 1078, endPoint y: 317, distance: 295.2
click at [1149, 30] on icon "close" at bounding box center [1155, 35] width 13 height 13
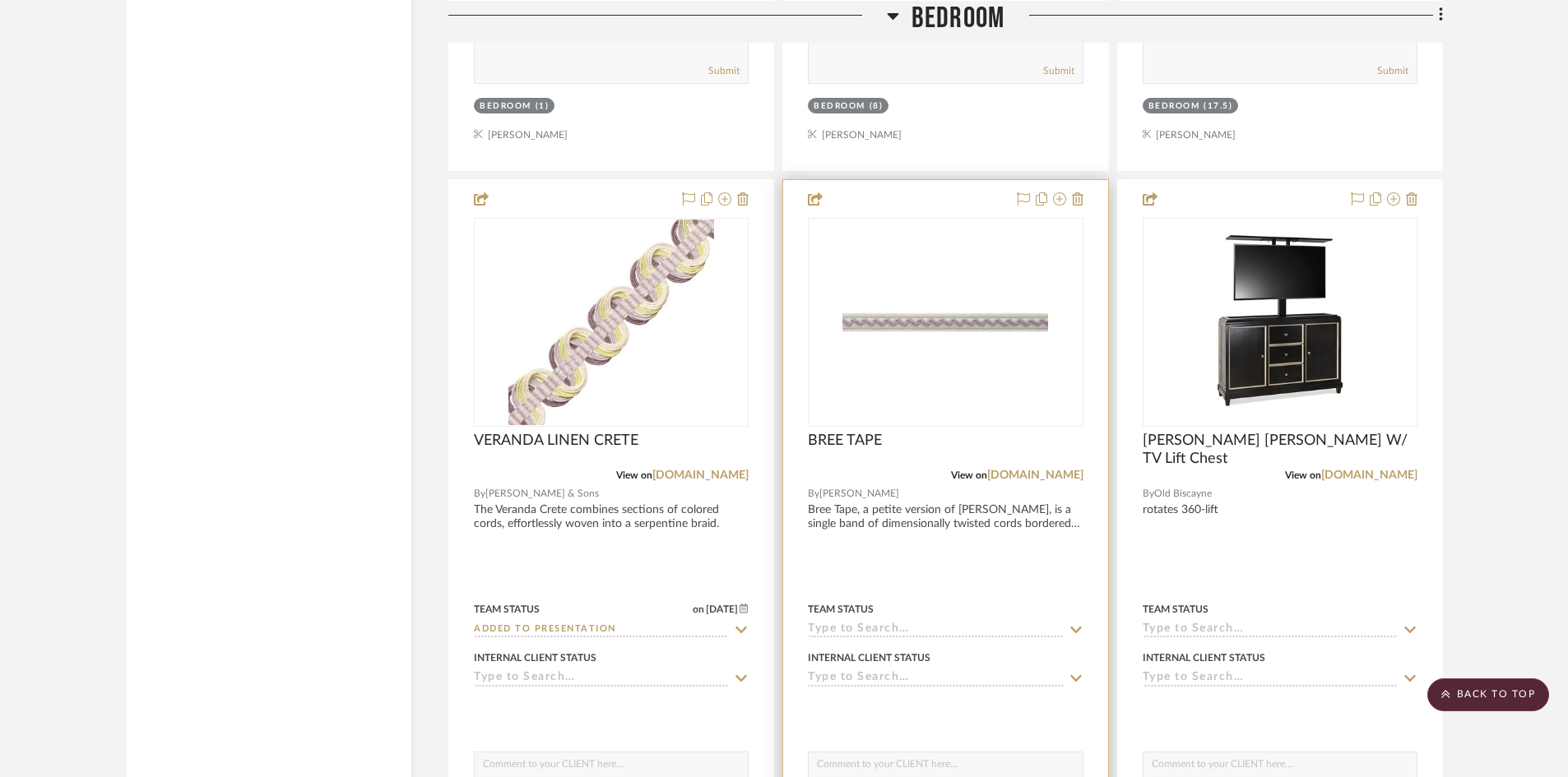
scroll to position [4676, 0]
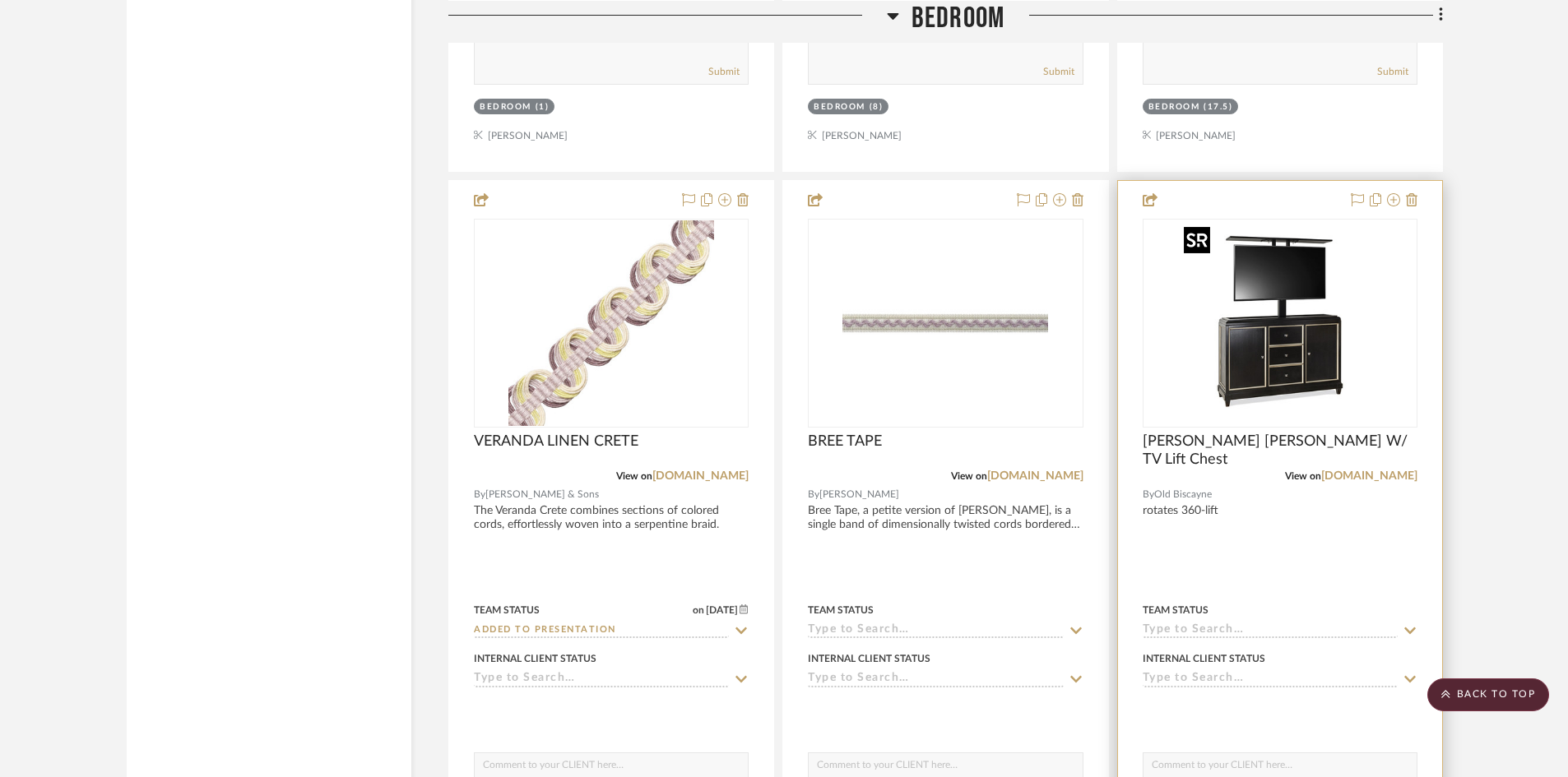
click at [1316, 344] on div at bounding box center [1280, 322] width 275 height 209
click at [1282, 362] on img "0" at bounding box center [1280, 322] width 205 height 205
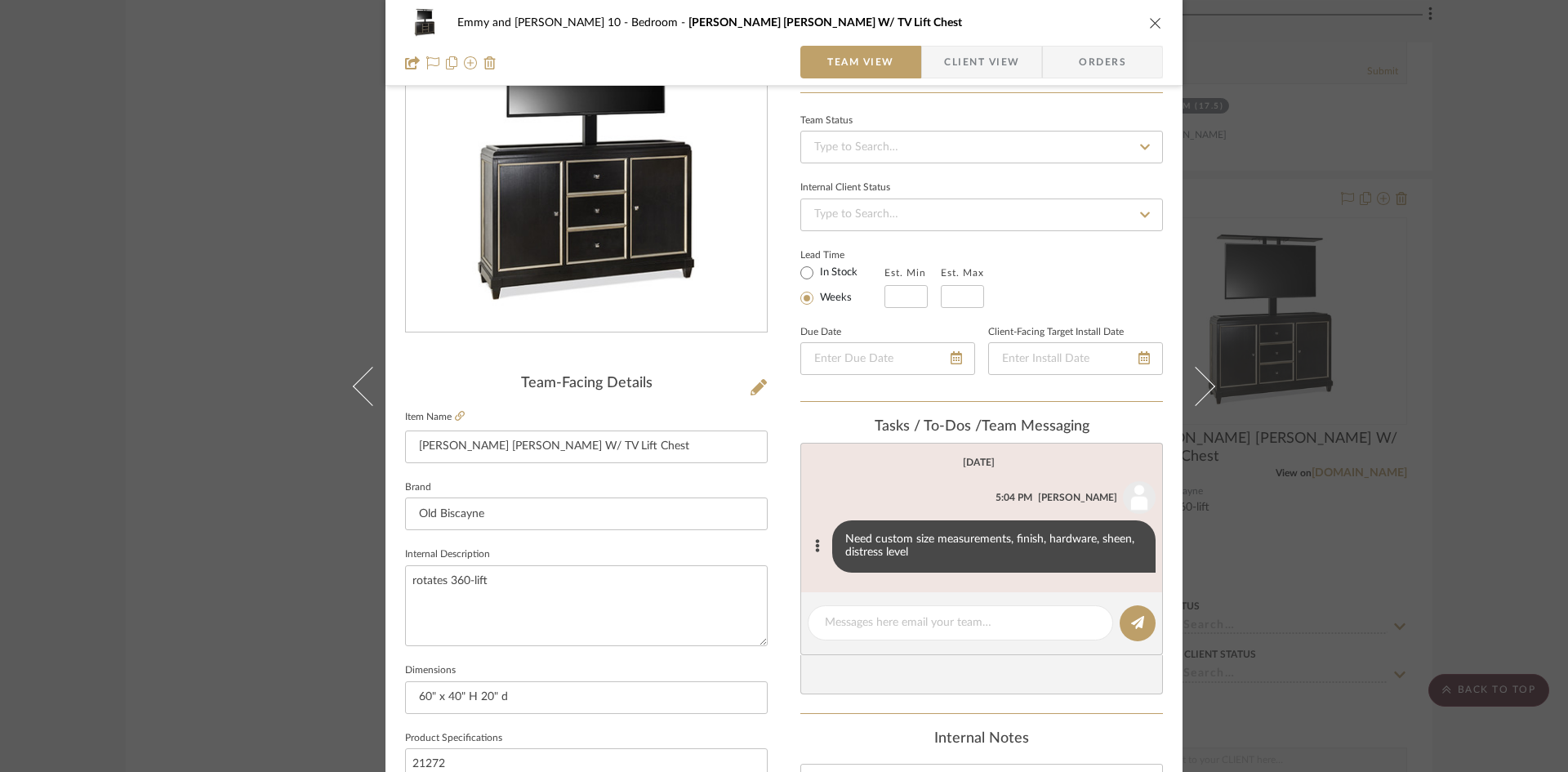
scroll to position [164, 0]
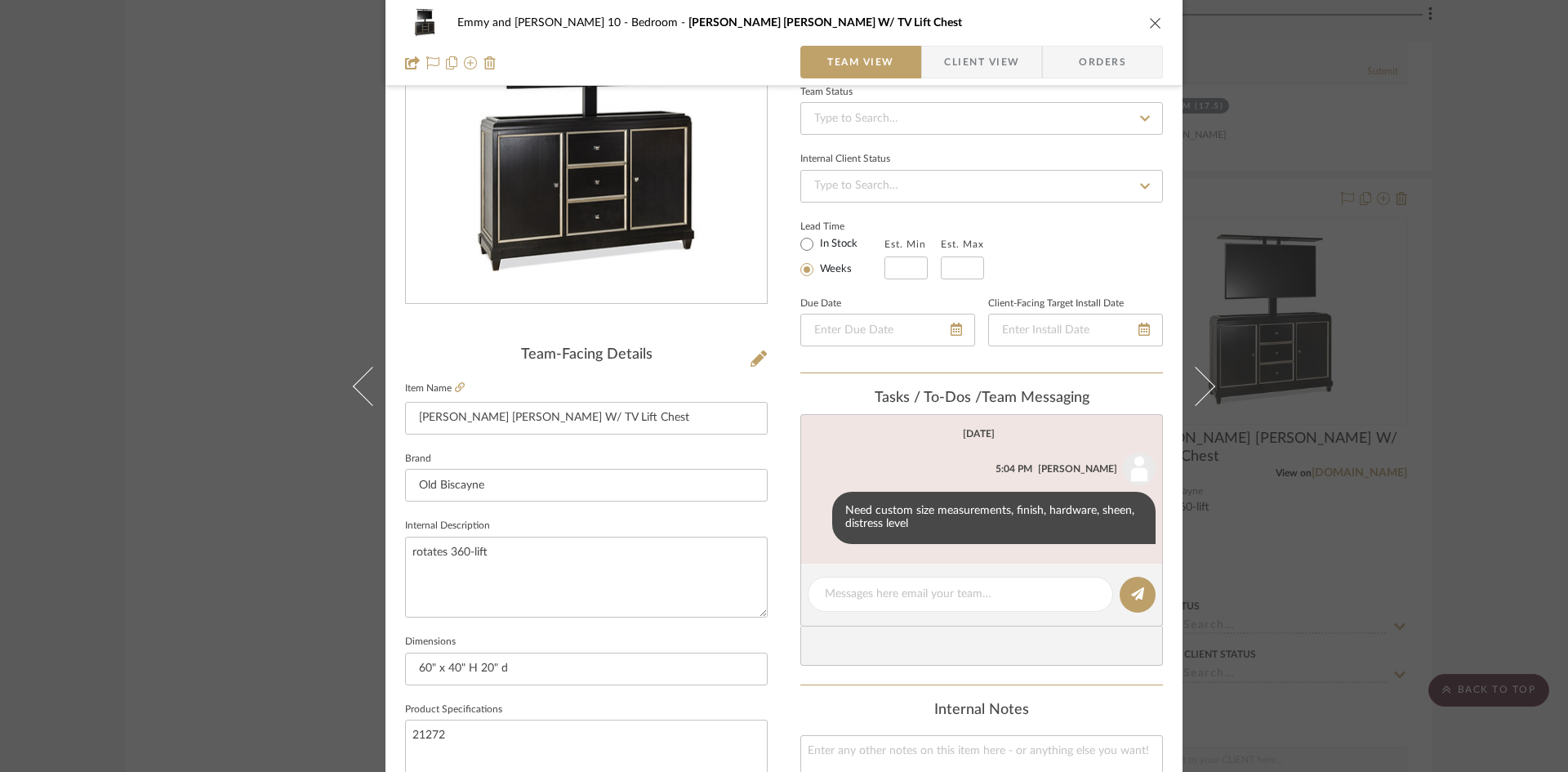
click at [1152, 21] on icon "close" at bounding box center [1155, 23] width 13 height 13
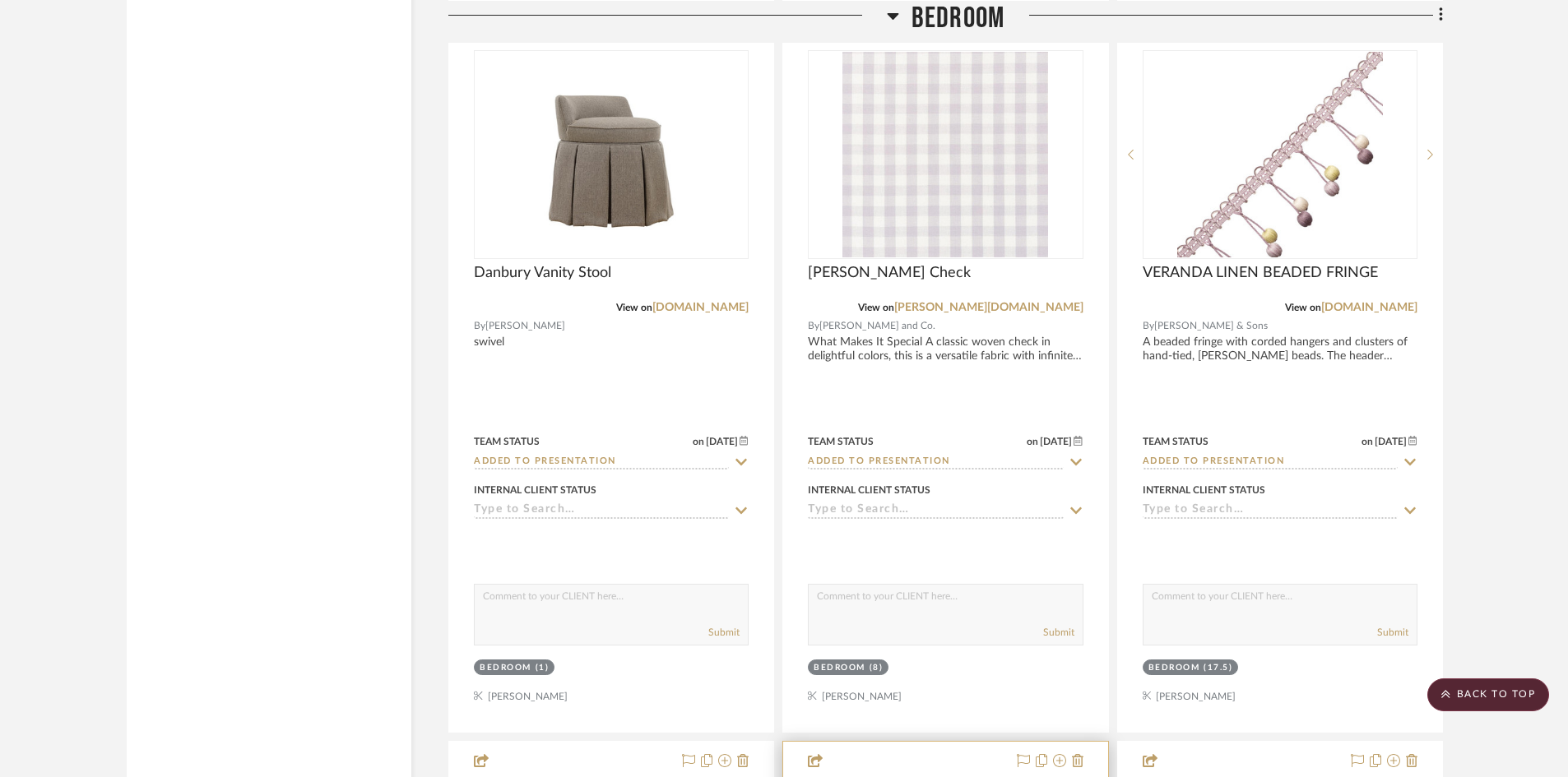
scroll to position [4101, 0]
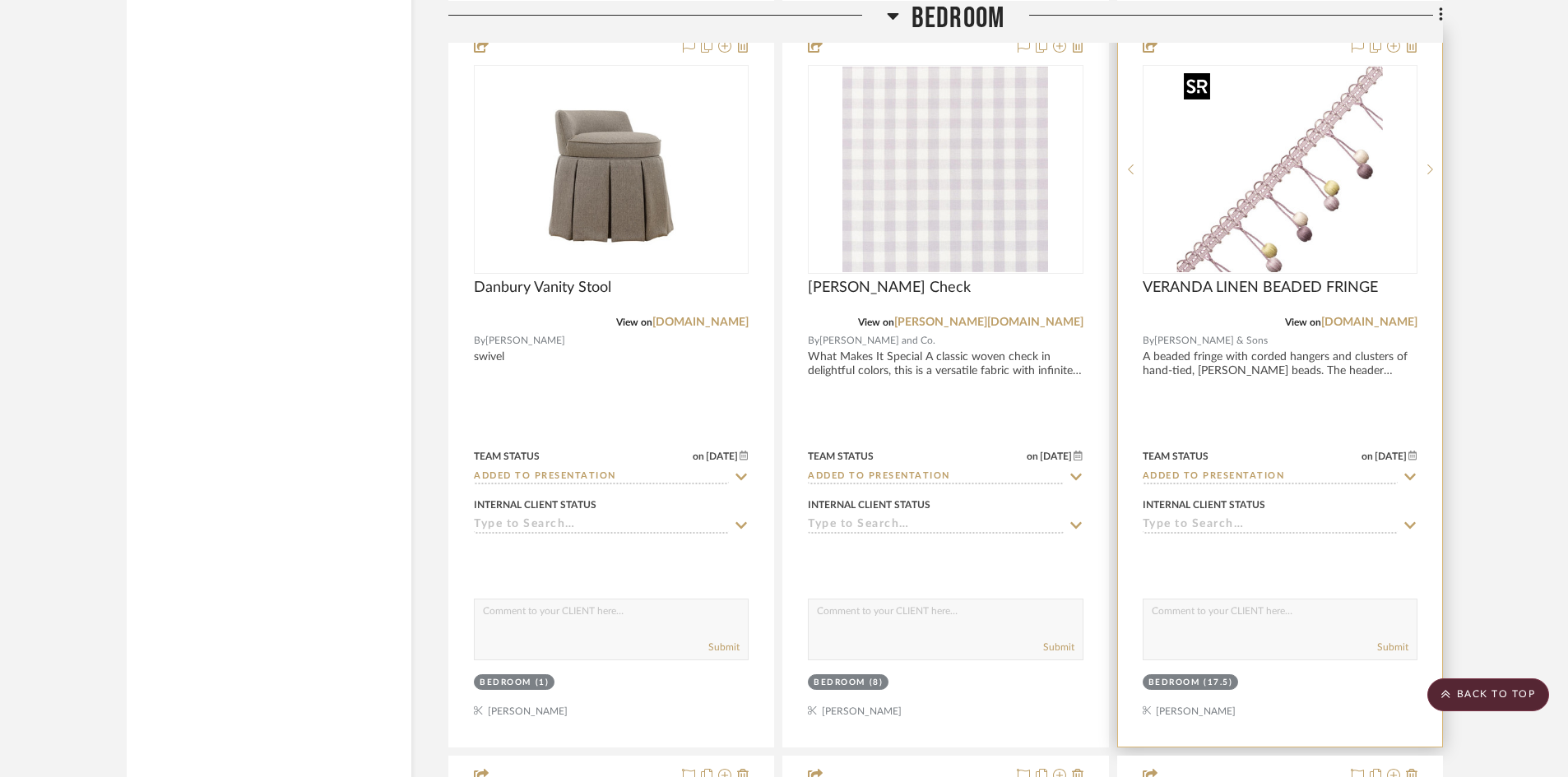
click at [1266, 197] on img "0" at bounding box center [1280, 169] width 205 height 205
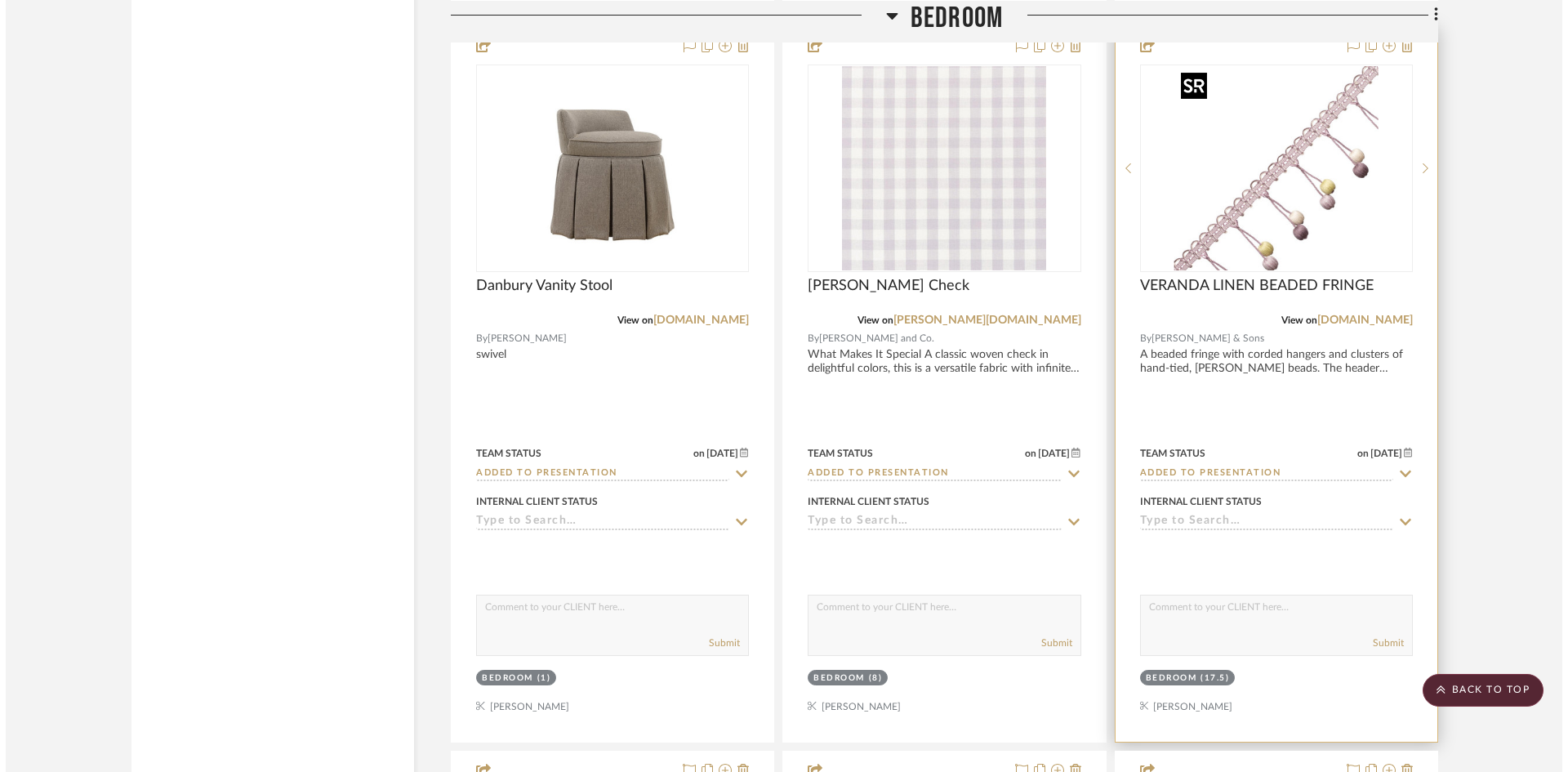
scroll to position [0, 0]
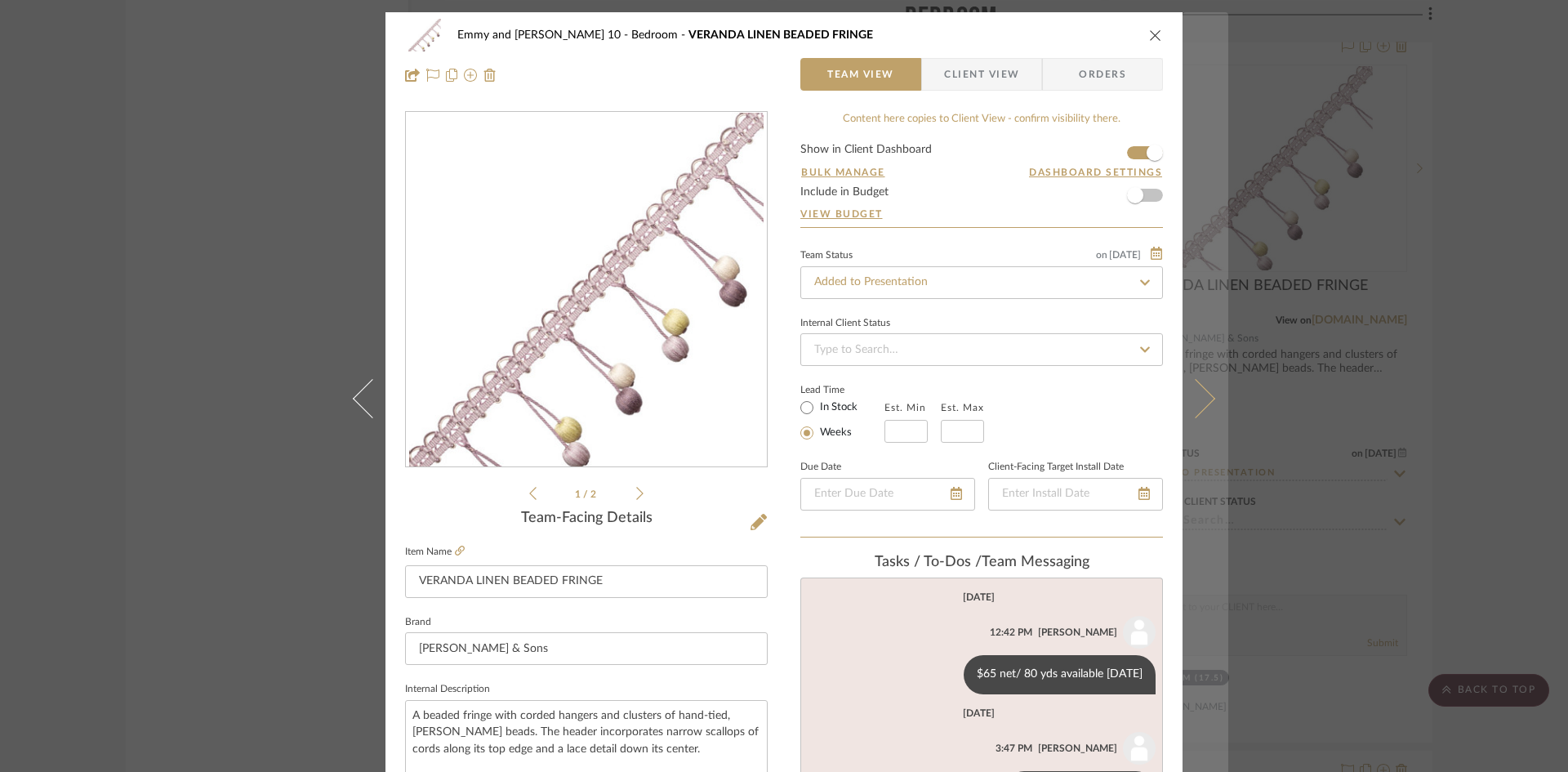
click at [1194, 401] on icon at bounding box center [1195, 397] width 39 height 39
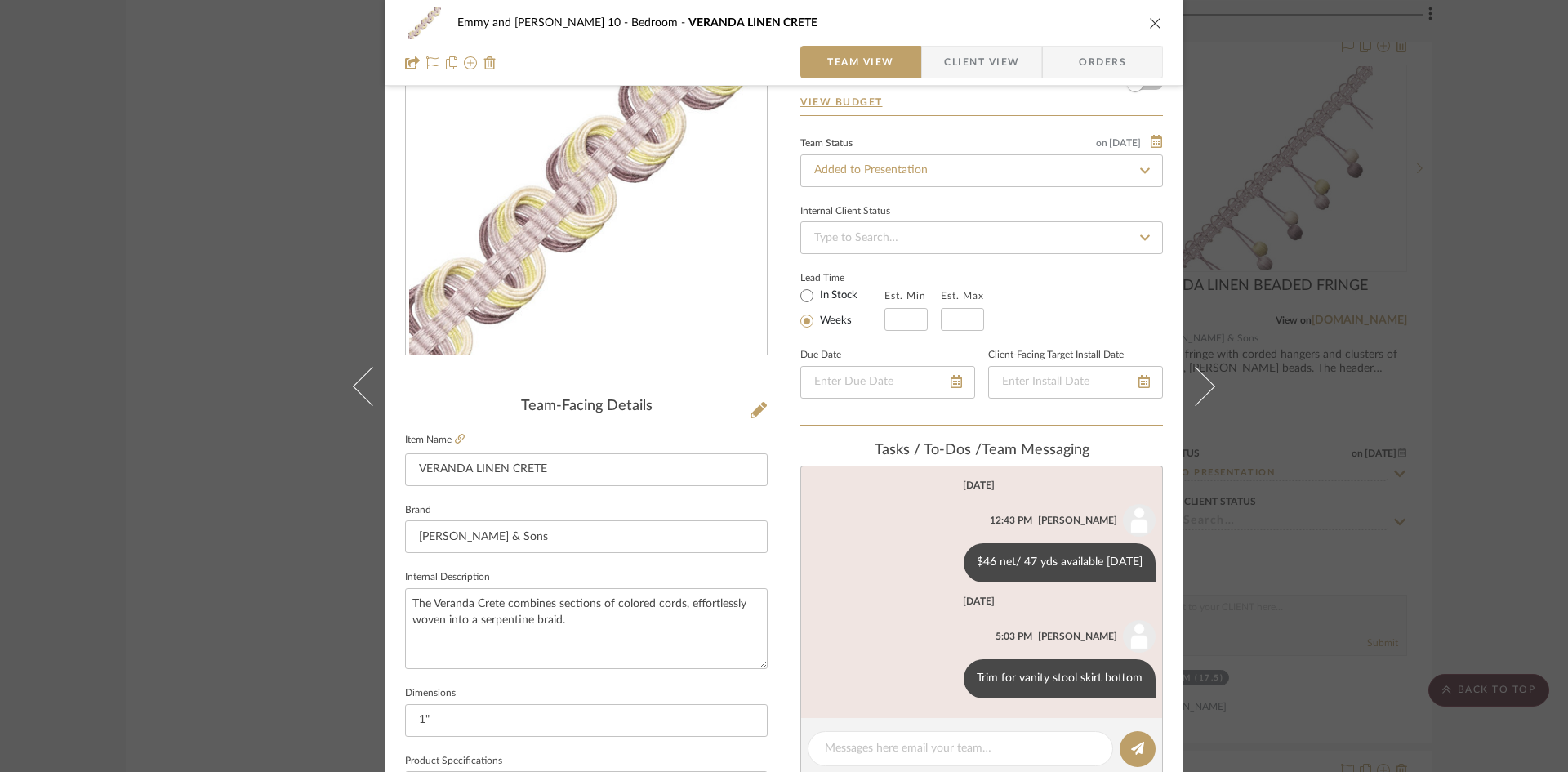
scroll to position [164, 0]
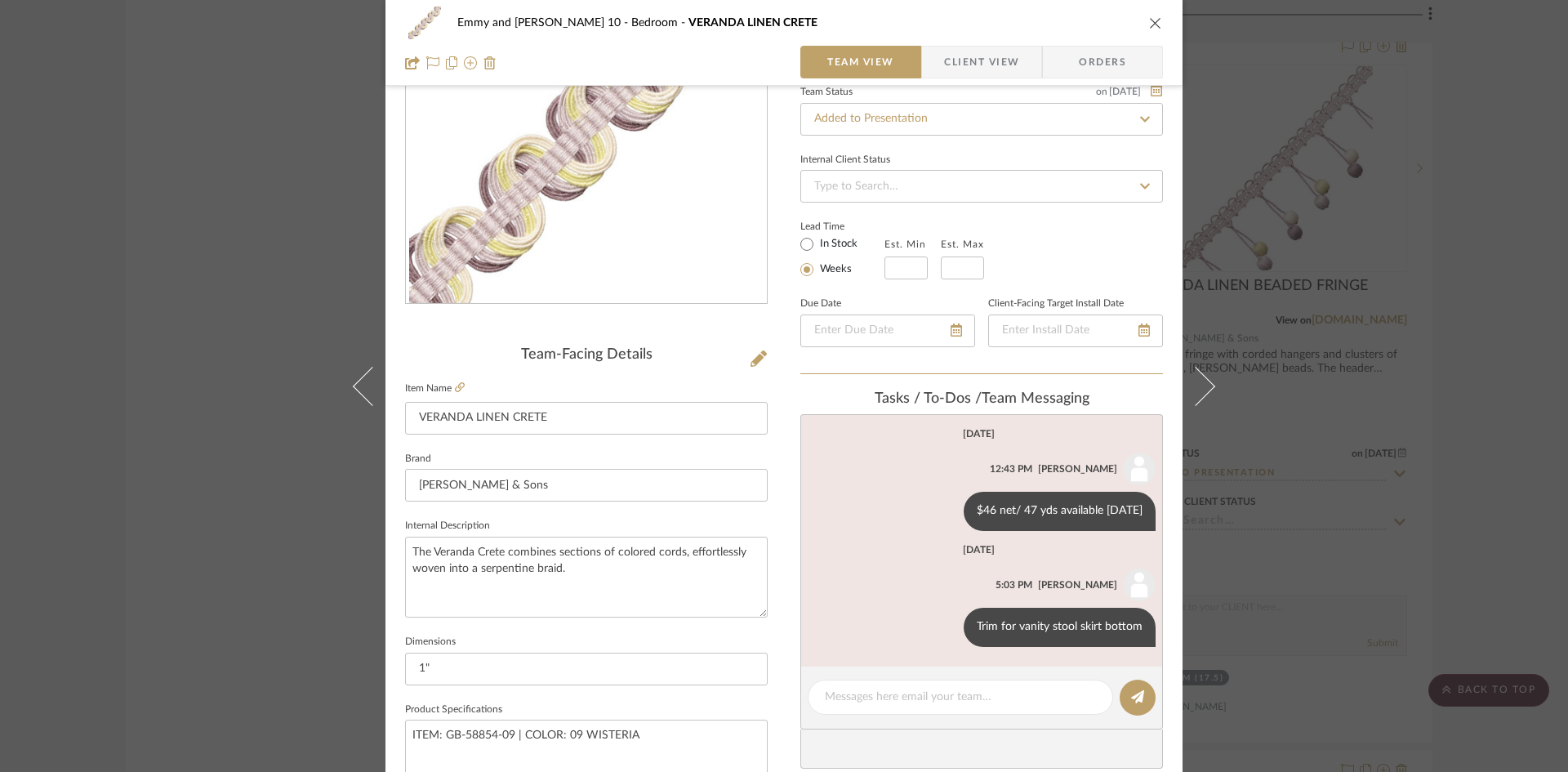
click at [1154, 25] on icon "close" at bounding box center [1155, 23] width 13 height 13
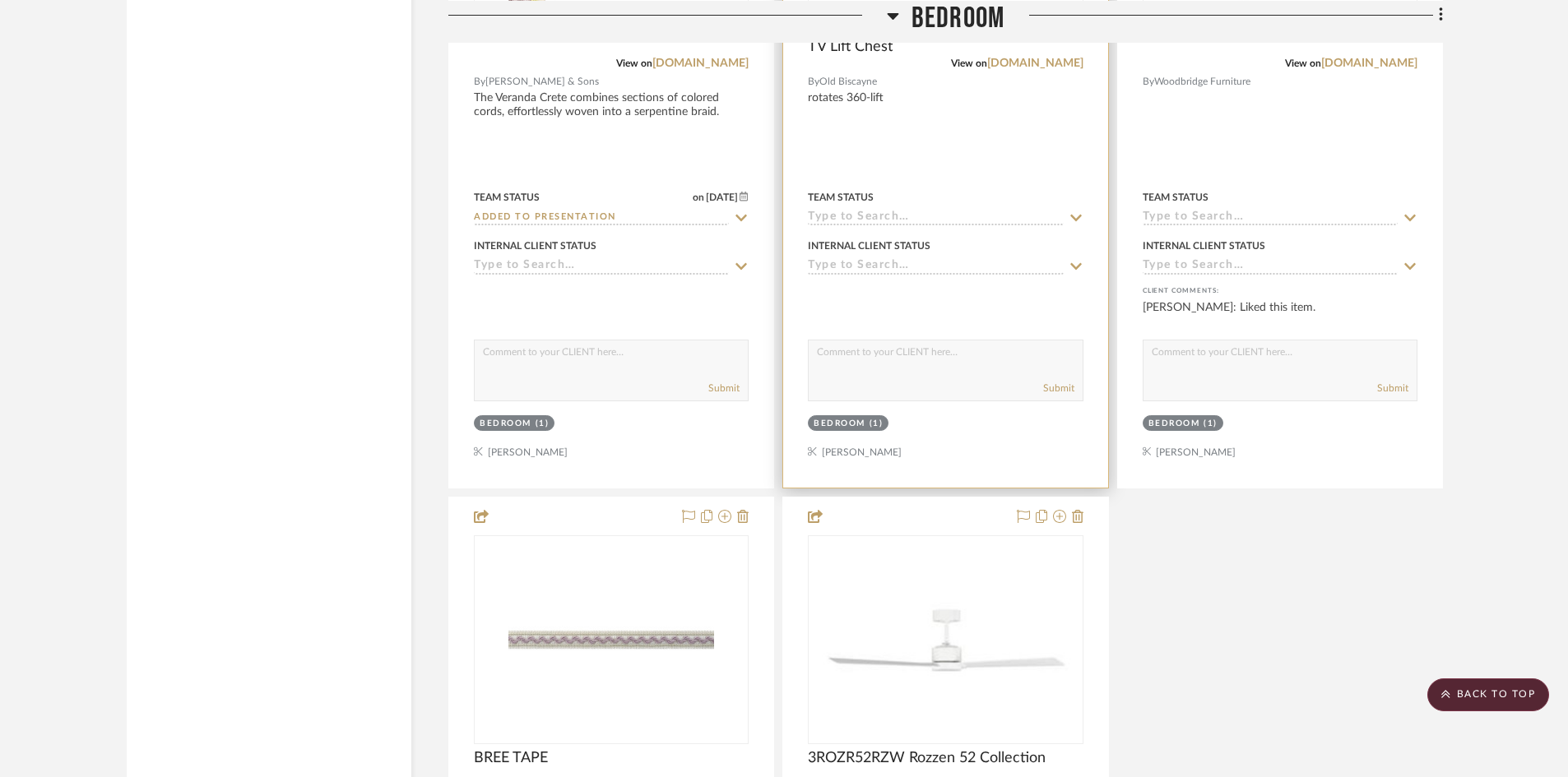
scroll to position [4843, 0]
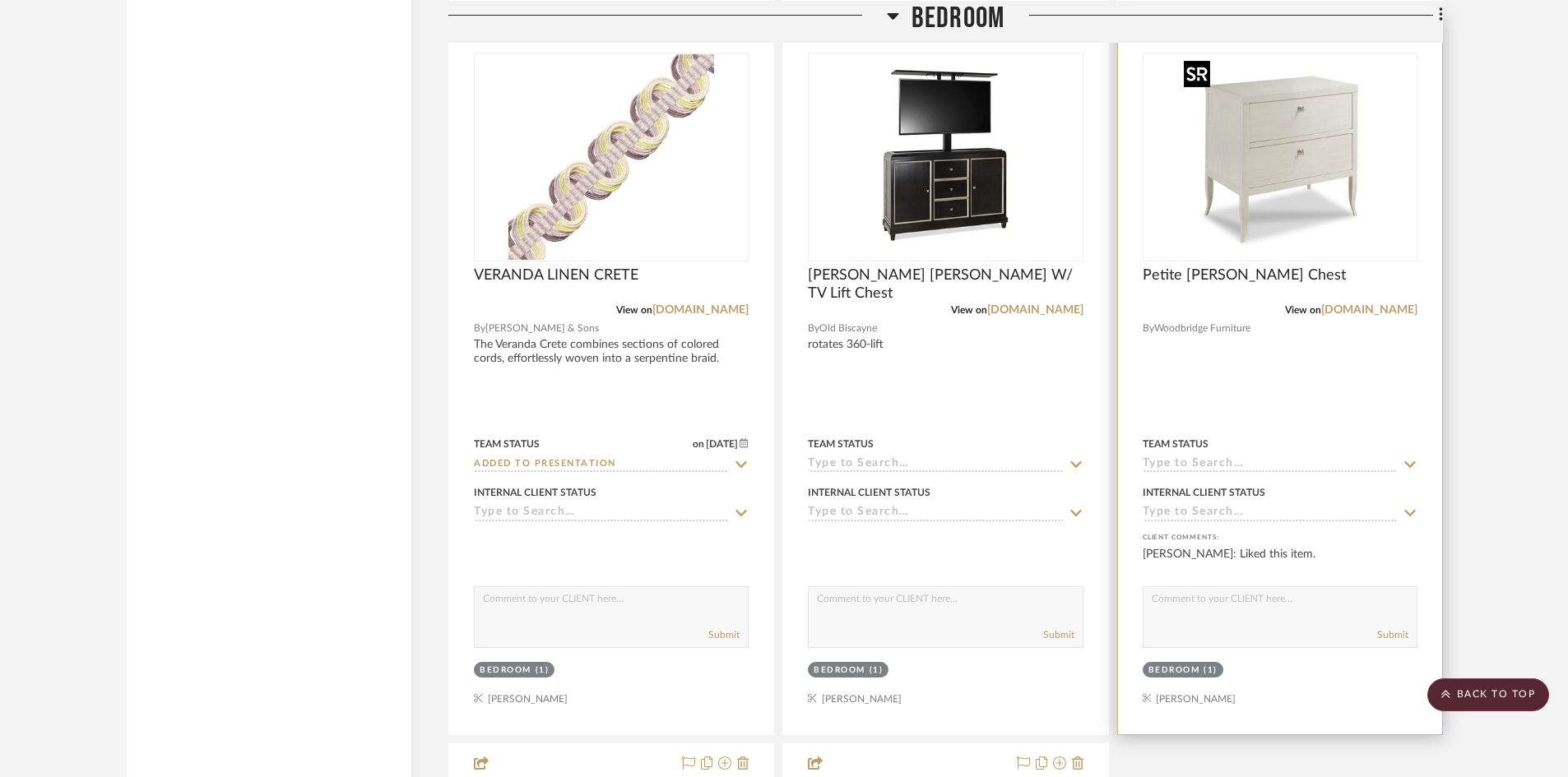
click at [1264, 185] on img "0" at bounding box center [1280, 157] width 205 height 205
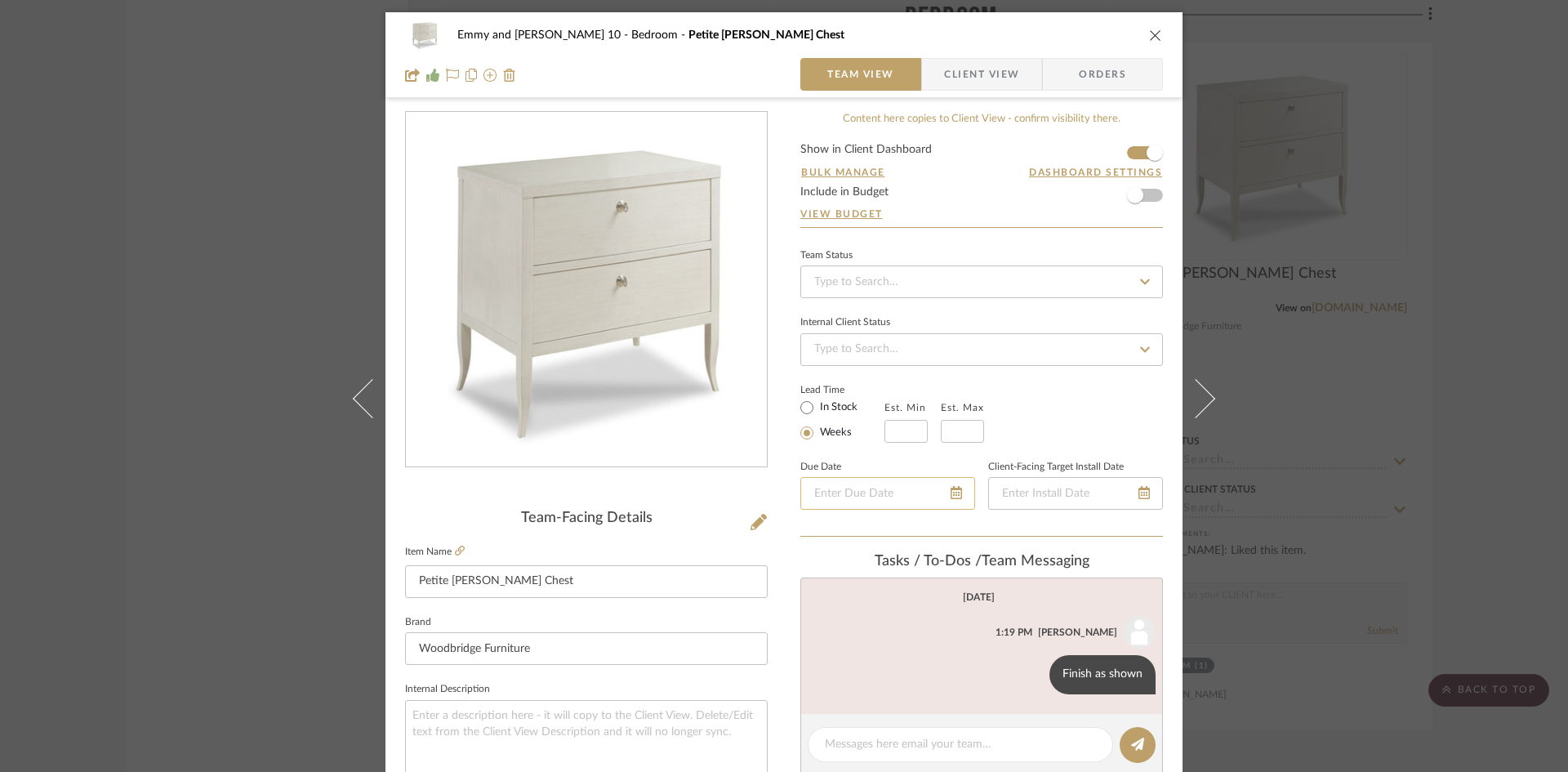
scroll to position [81, 0]
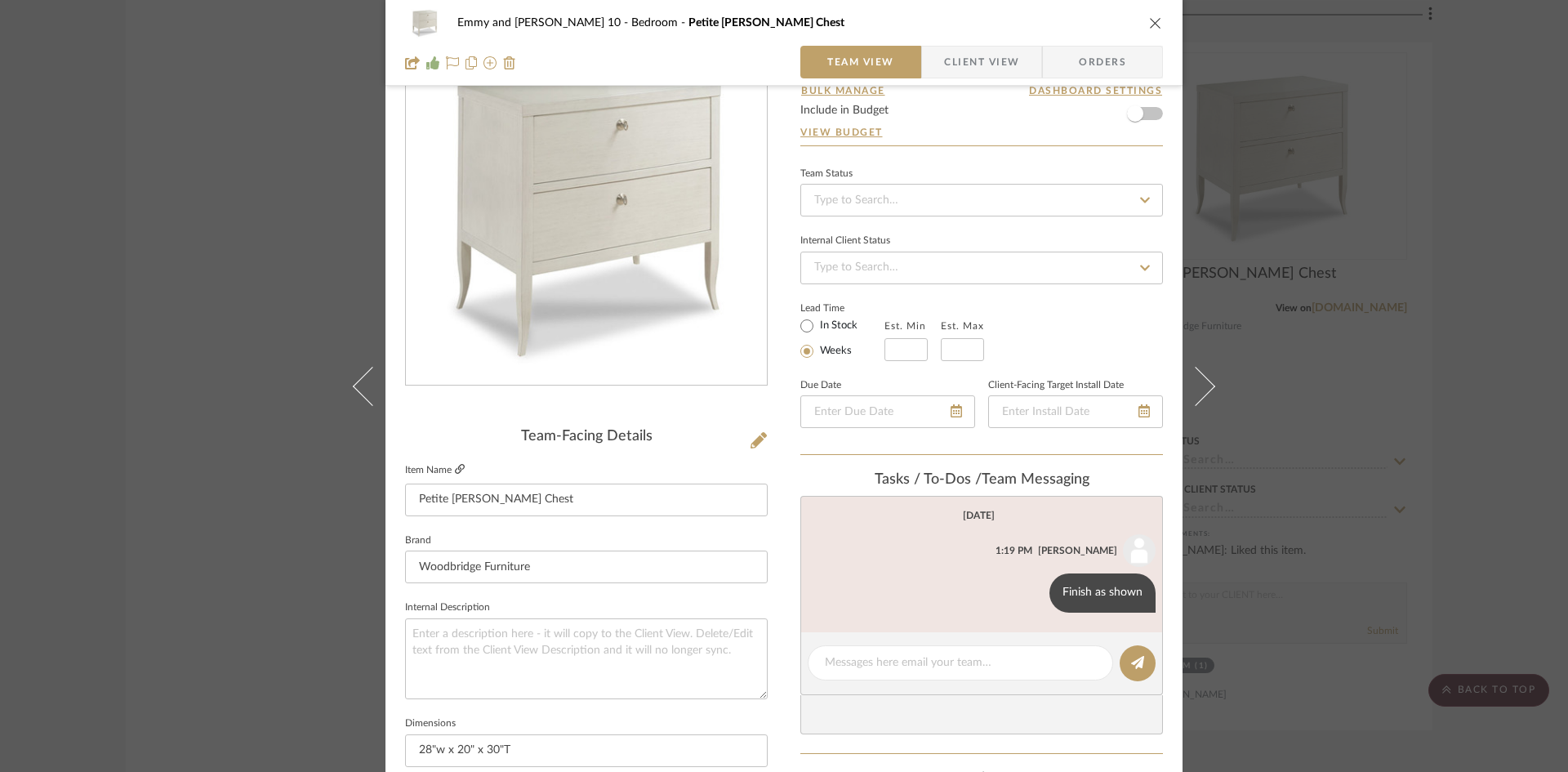
click at [455, 464] on icon at bounding box center [459, 468] width 10 height 10
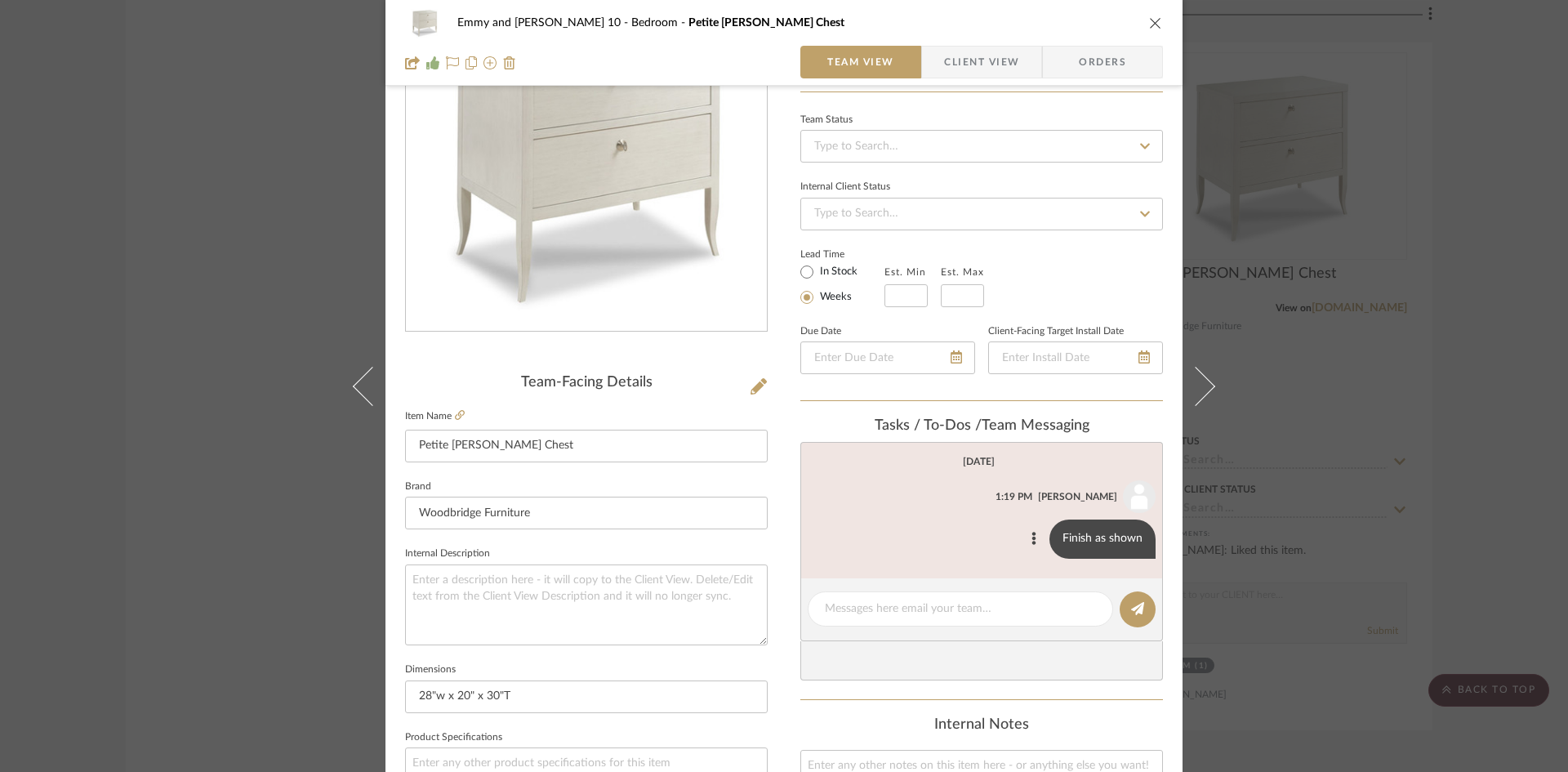
scroll to position [164, 0]
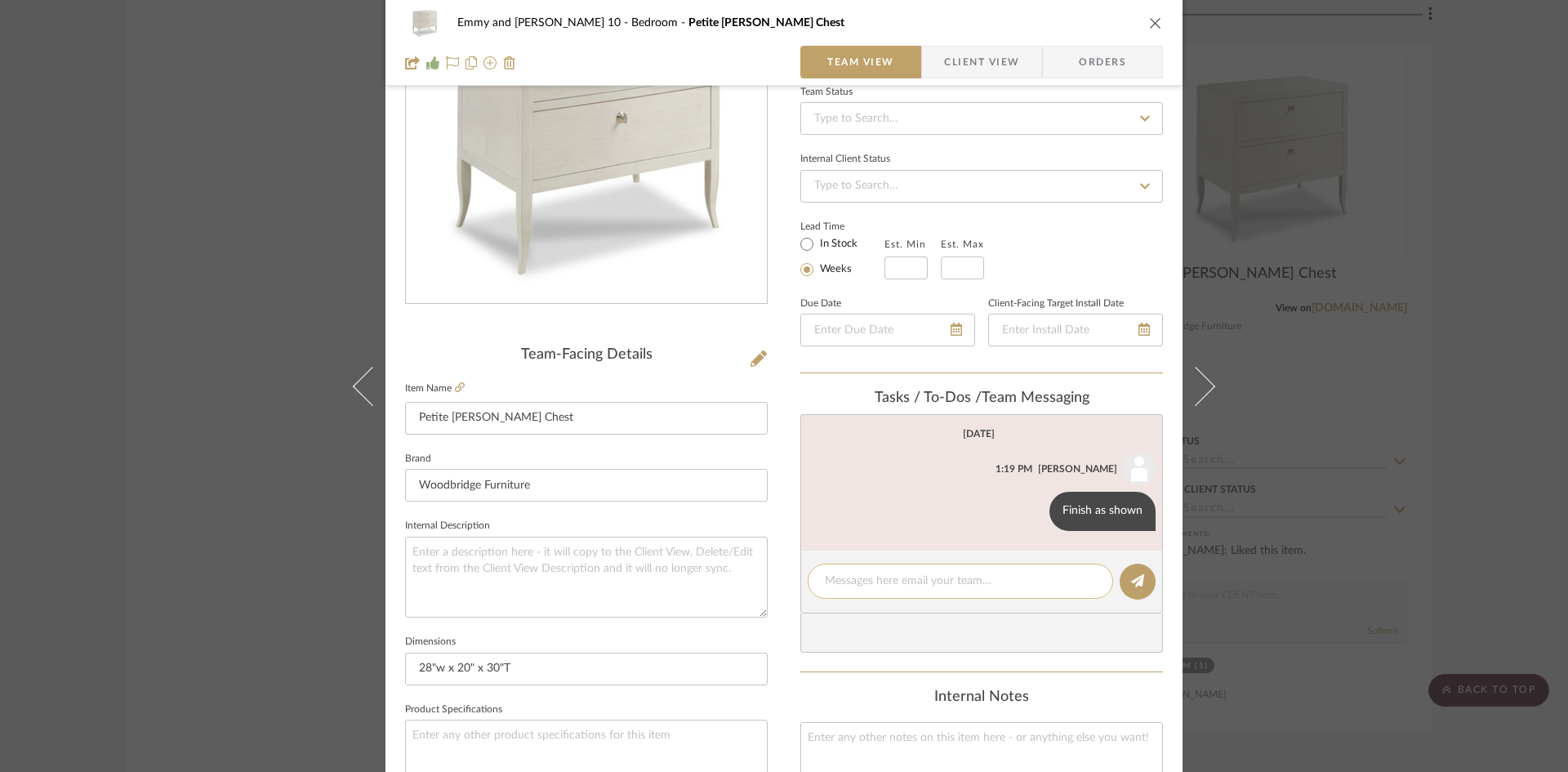
click at [875, 582] on textarea at bounding box center [961, 581] width 271 height 18
type textarea "$750 net x 2.1"
click at [1138, 576] on icon at bounding box center [1138, 580] width 13 height 13
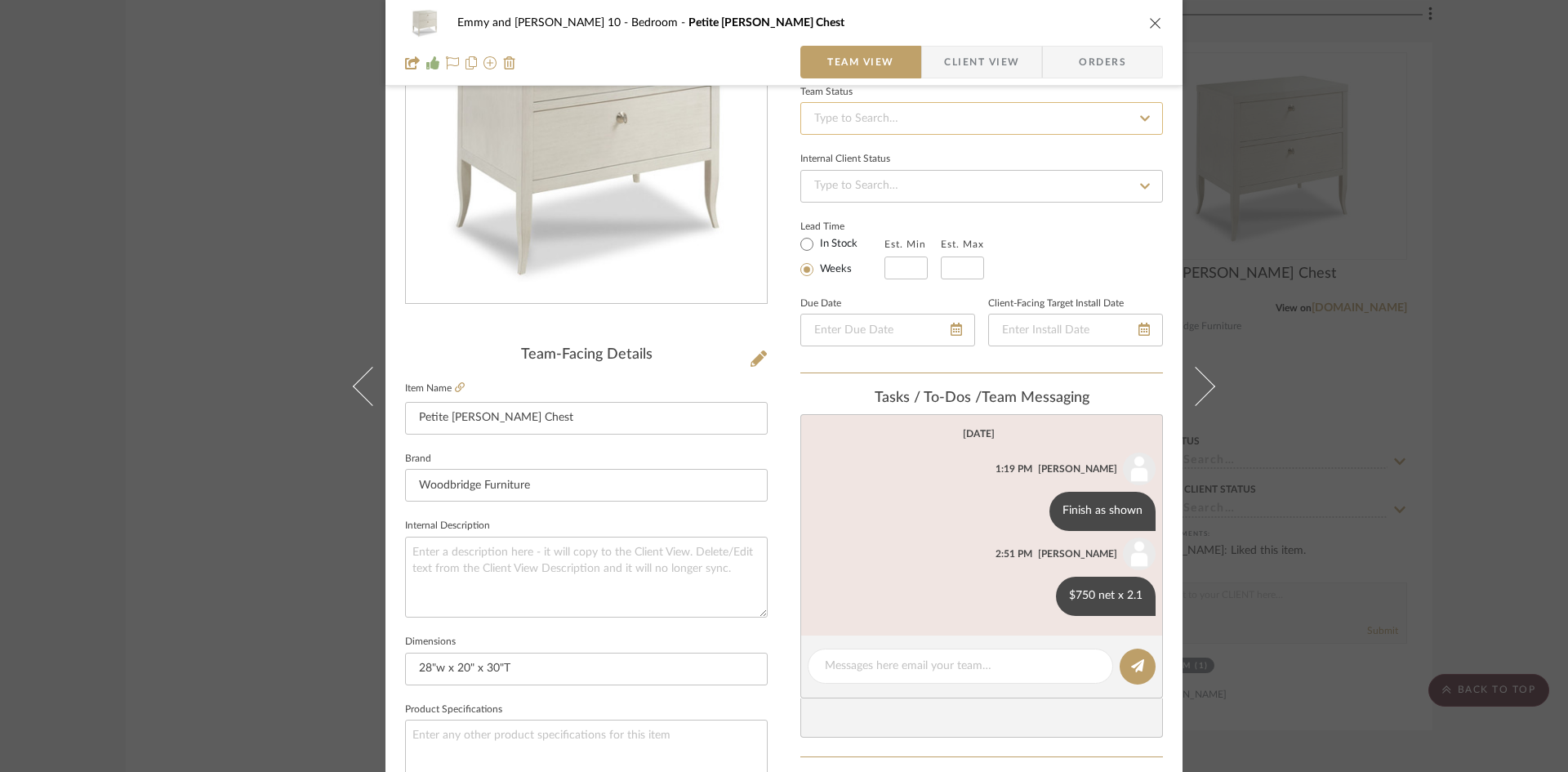
click at [964, 110] on input at bounding box center [982, 118] width 362 height 32
type input "added"
click at [917, 162] on span "Added to Presentation" at bounding box center [869, 161] width 114 height 11
type input "[DATE]"
type input "Added to Presentation"
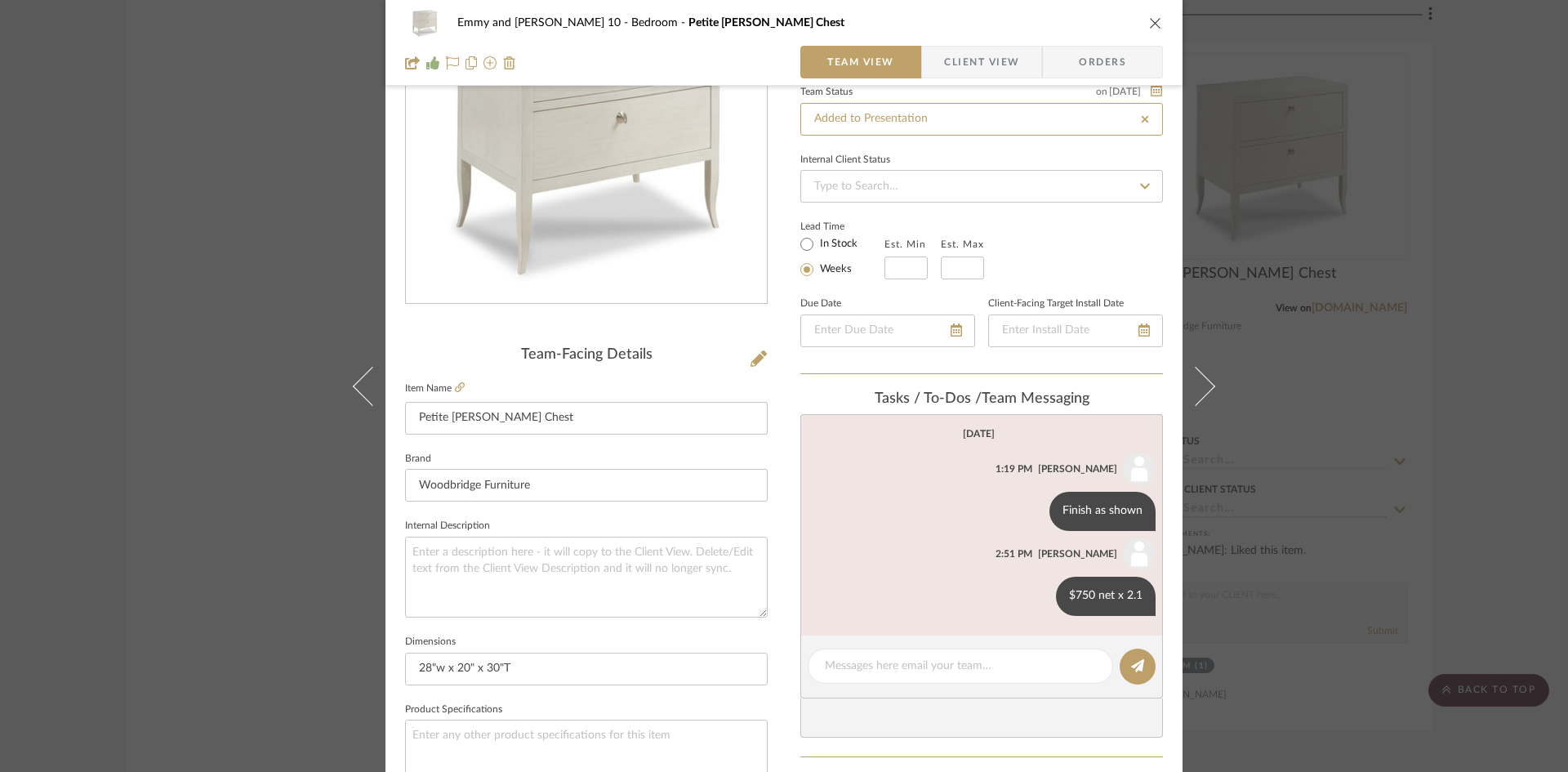
type input "[DATE]"
type input "Added to Presentation"
click at [1152, 18] on icon "close" at bounding box center [1155, 23] width 13 height 13
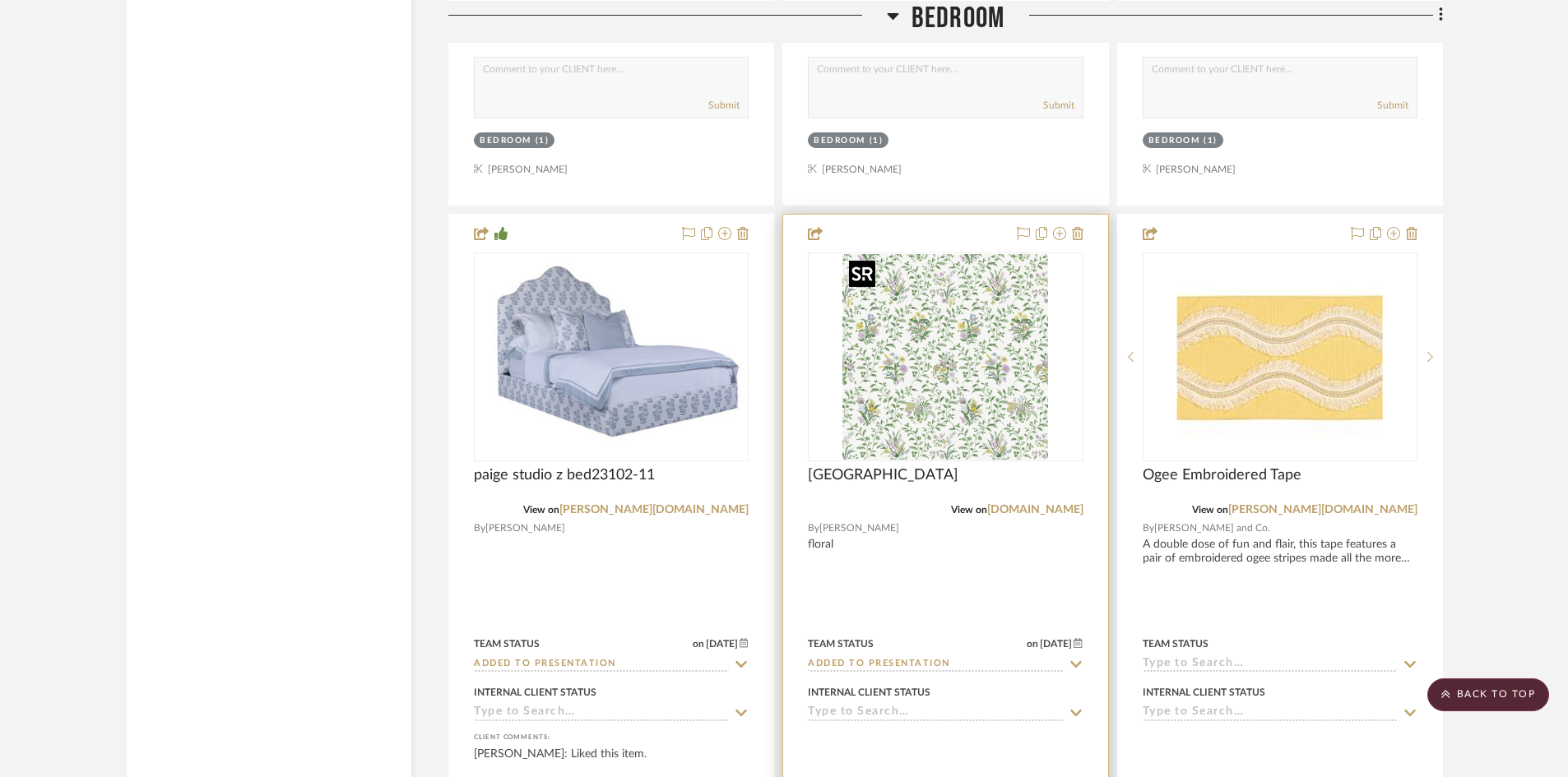
scroll to position [3198, 0]
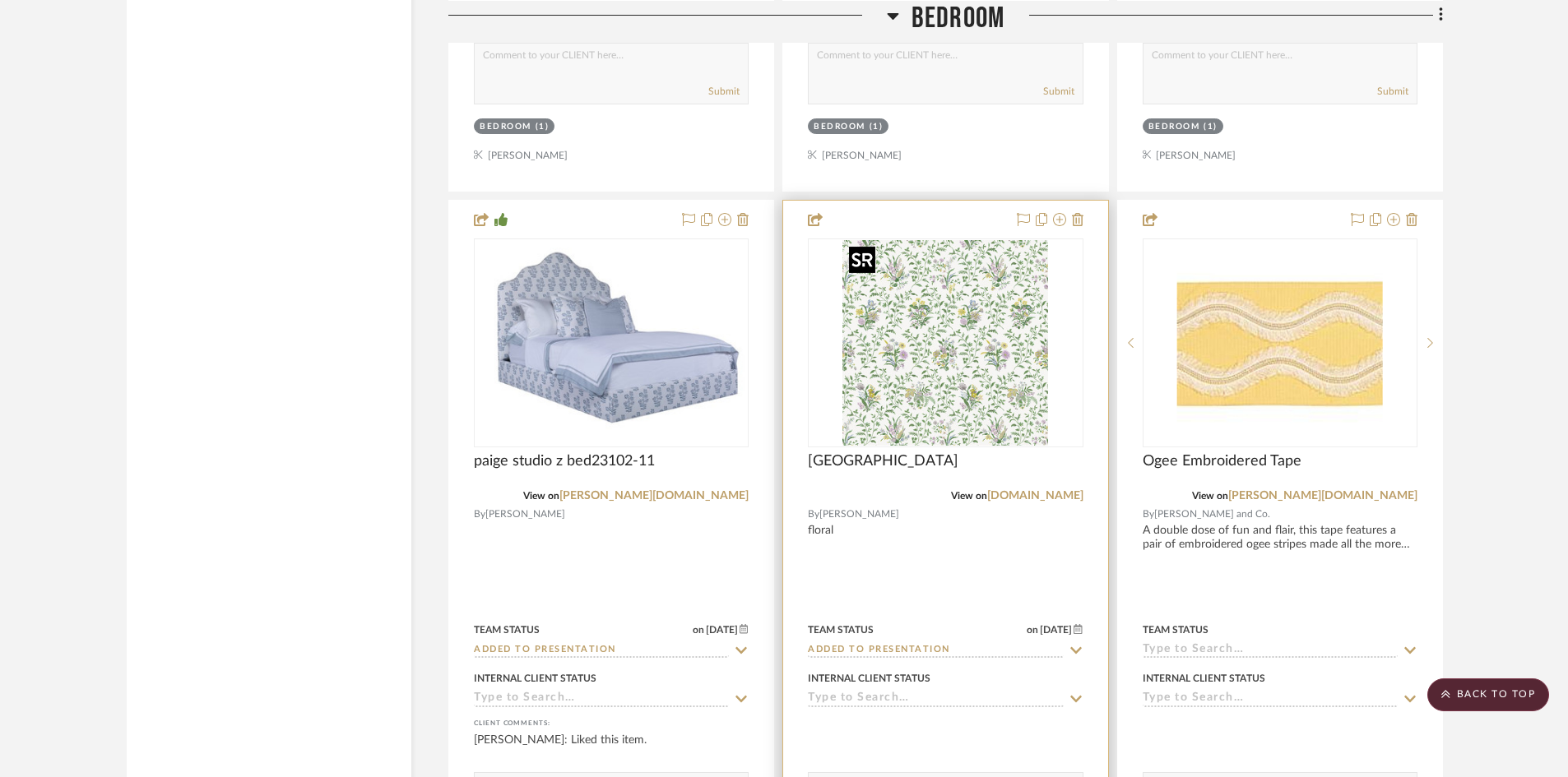
click at [938, 376] on img "0" at bounding box center [945, 343] width 205 height 205
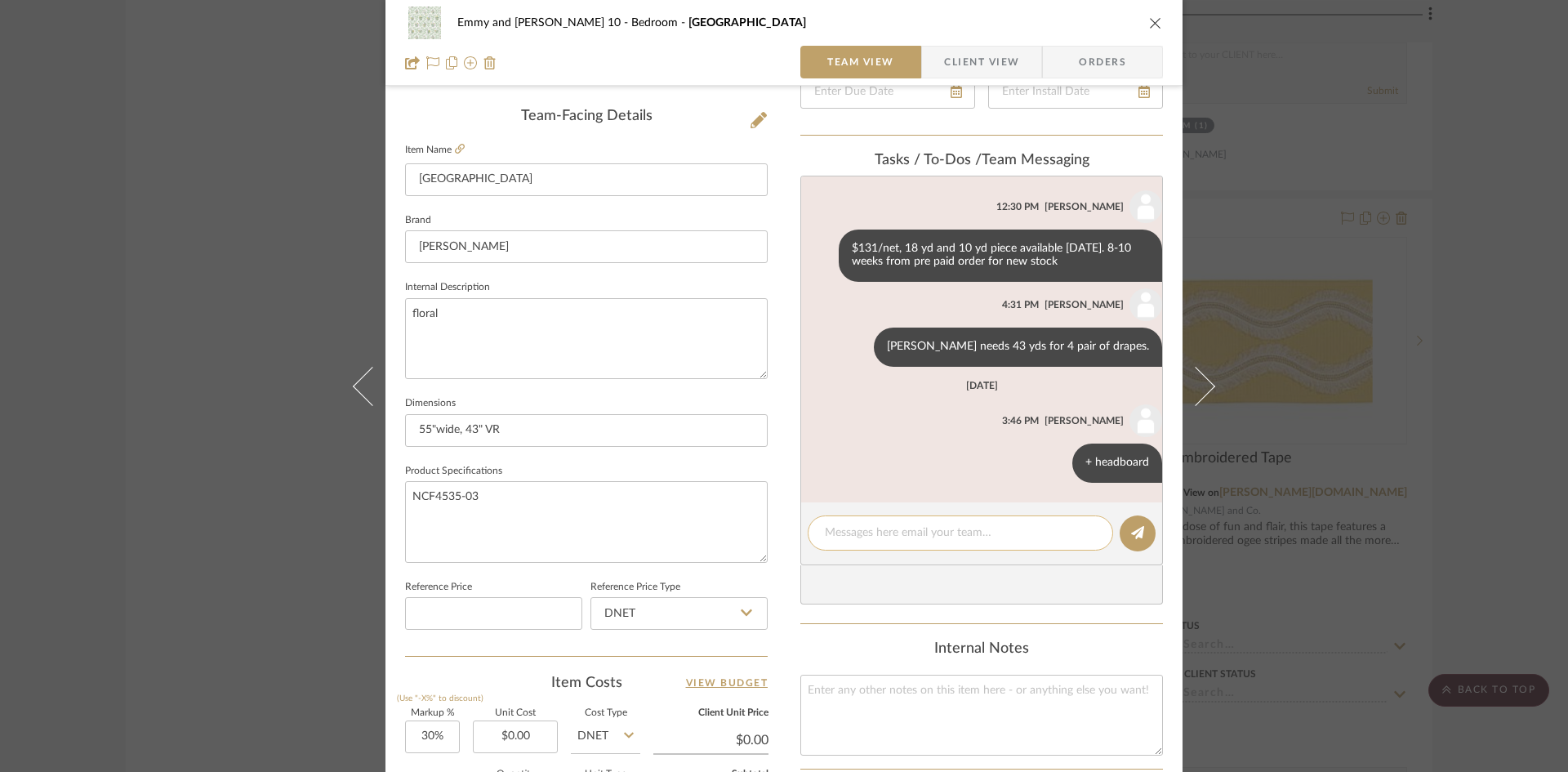
scroll to position [409, 0]
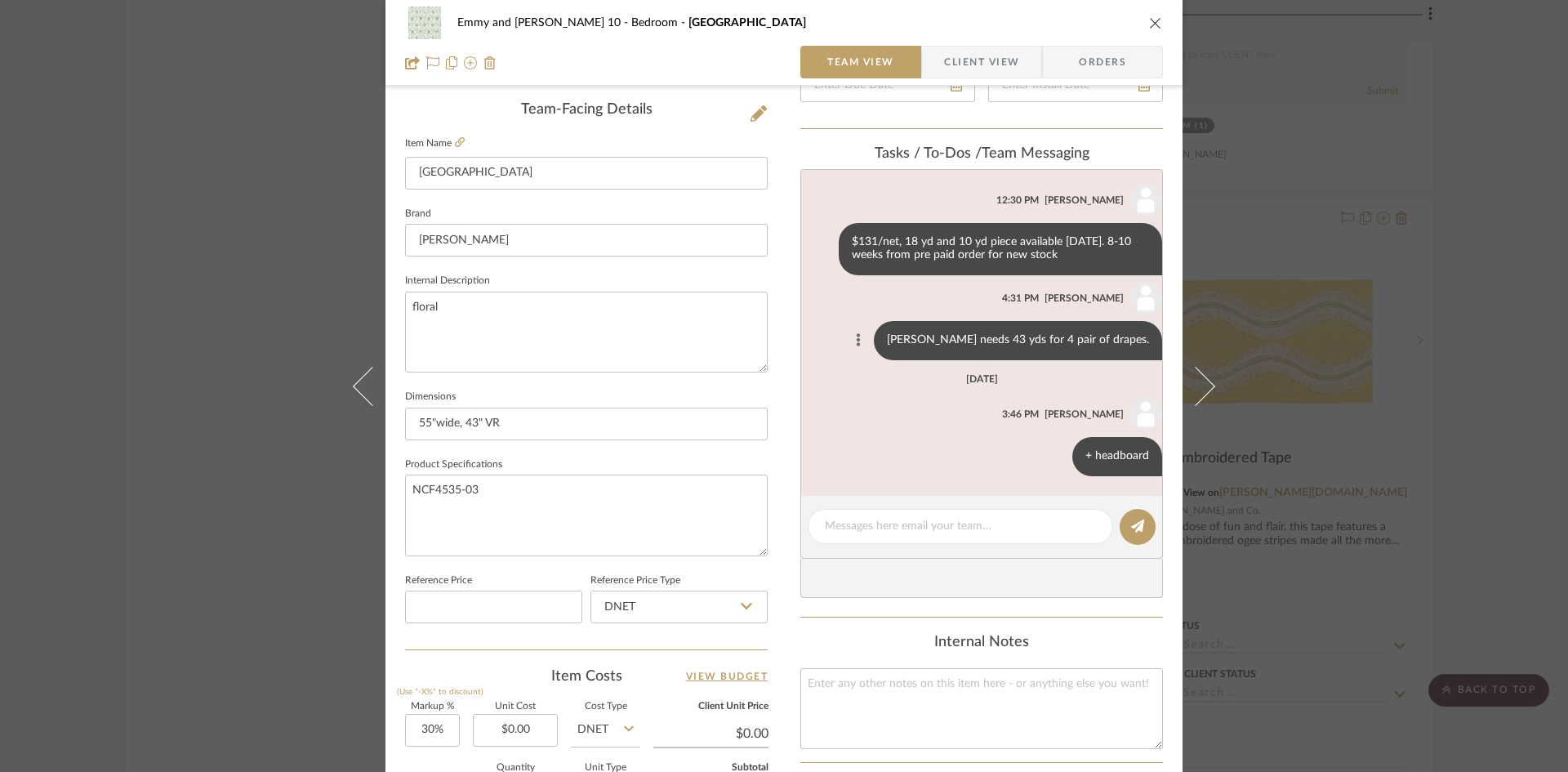
click at [861, 337] on icon at bounding box center [858, 340] width 5 height 13
click at [842, 319] on span "Edit Message" at bounding box center [830, 321] width 67 height 14
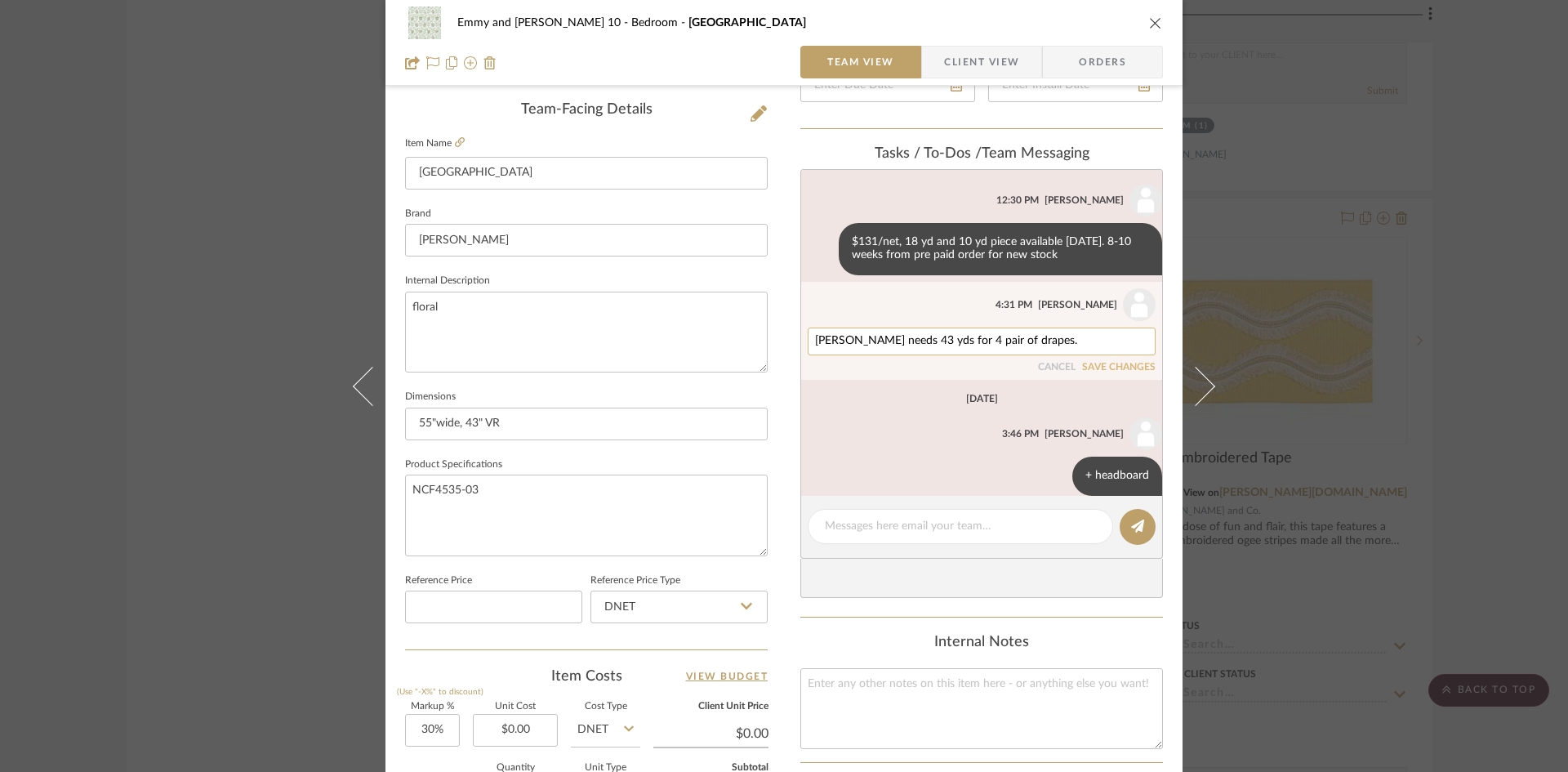
click at [1059, 340] on textarea "[PERSON_NAME] needs 43 yds for 4 pair of drapes." at bounding box center [982, 341] width 333 height 13
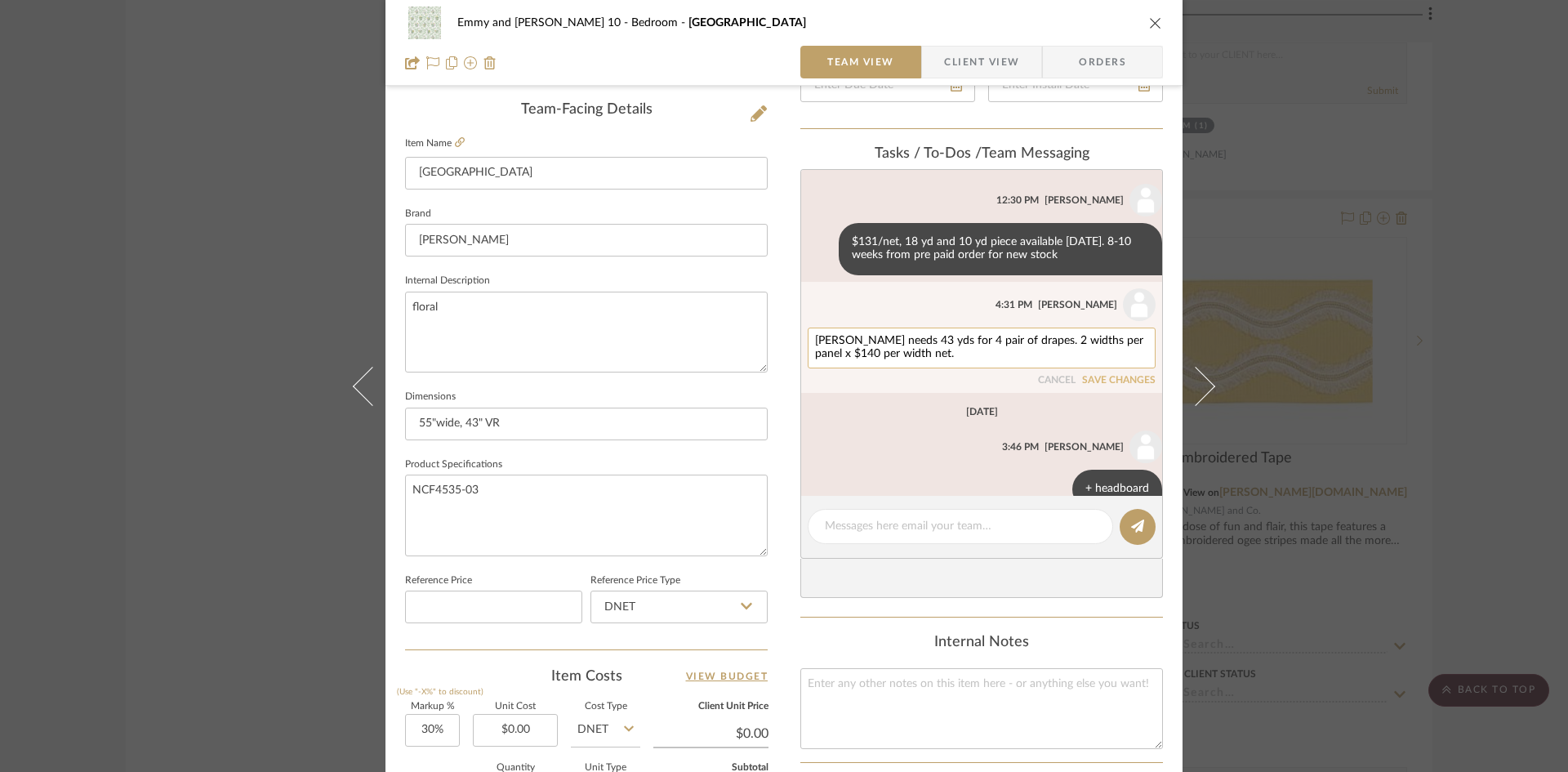
click at [926, 357] on textarea "[PERSON_NAME] needs 43 yds for 4 pair of drapes. 2 widths per panel x $140 per …" at bounding box center [982, 348] width 333 height 26
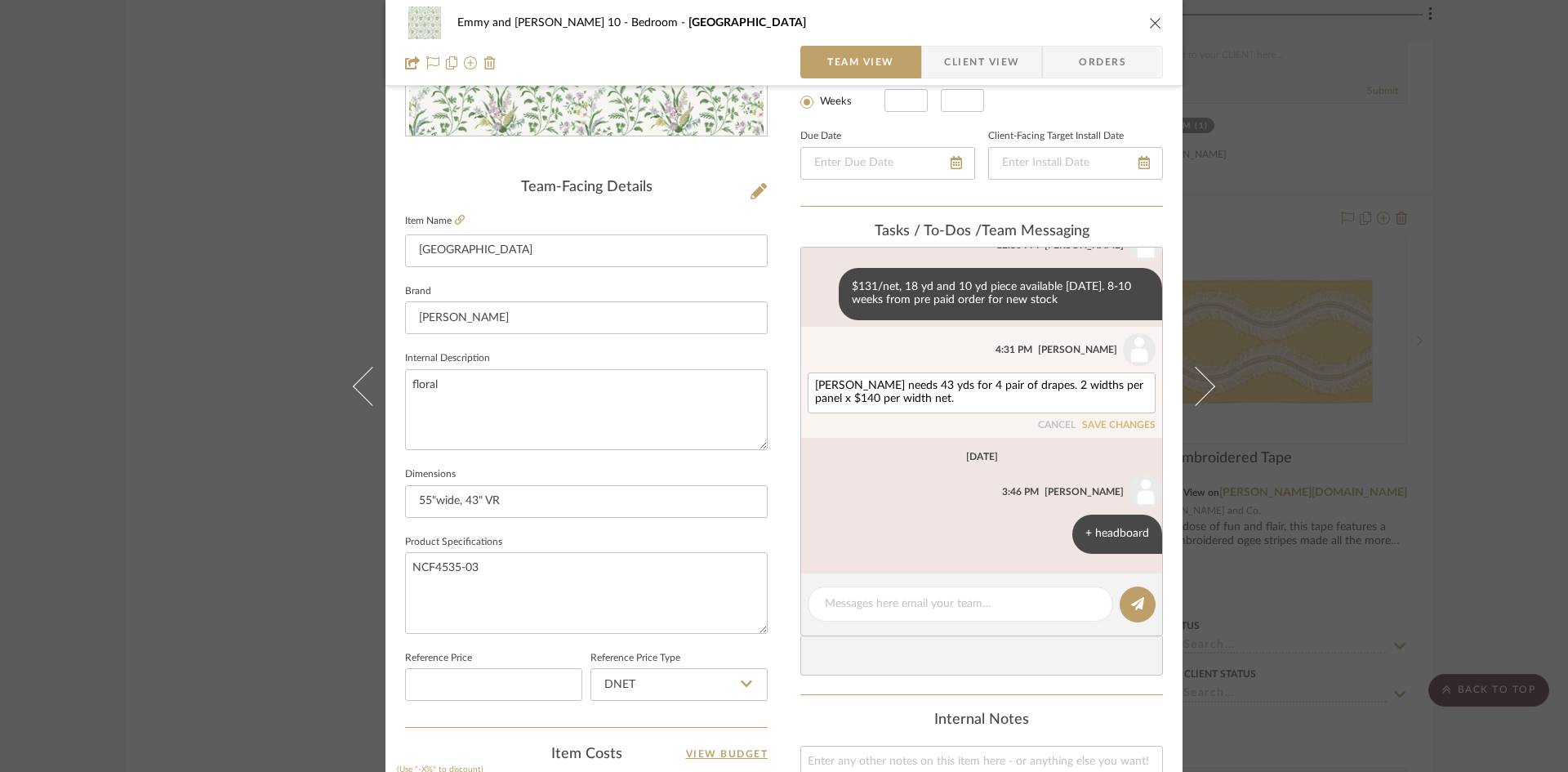
scroll to position [326, 0]
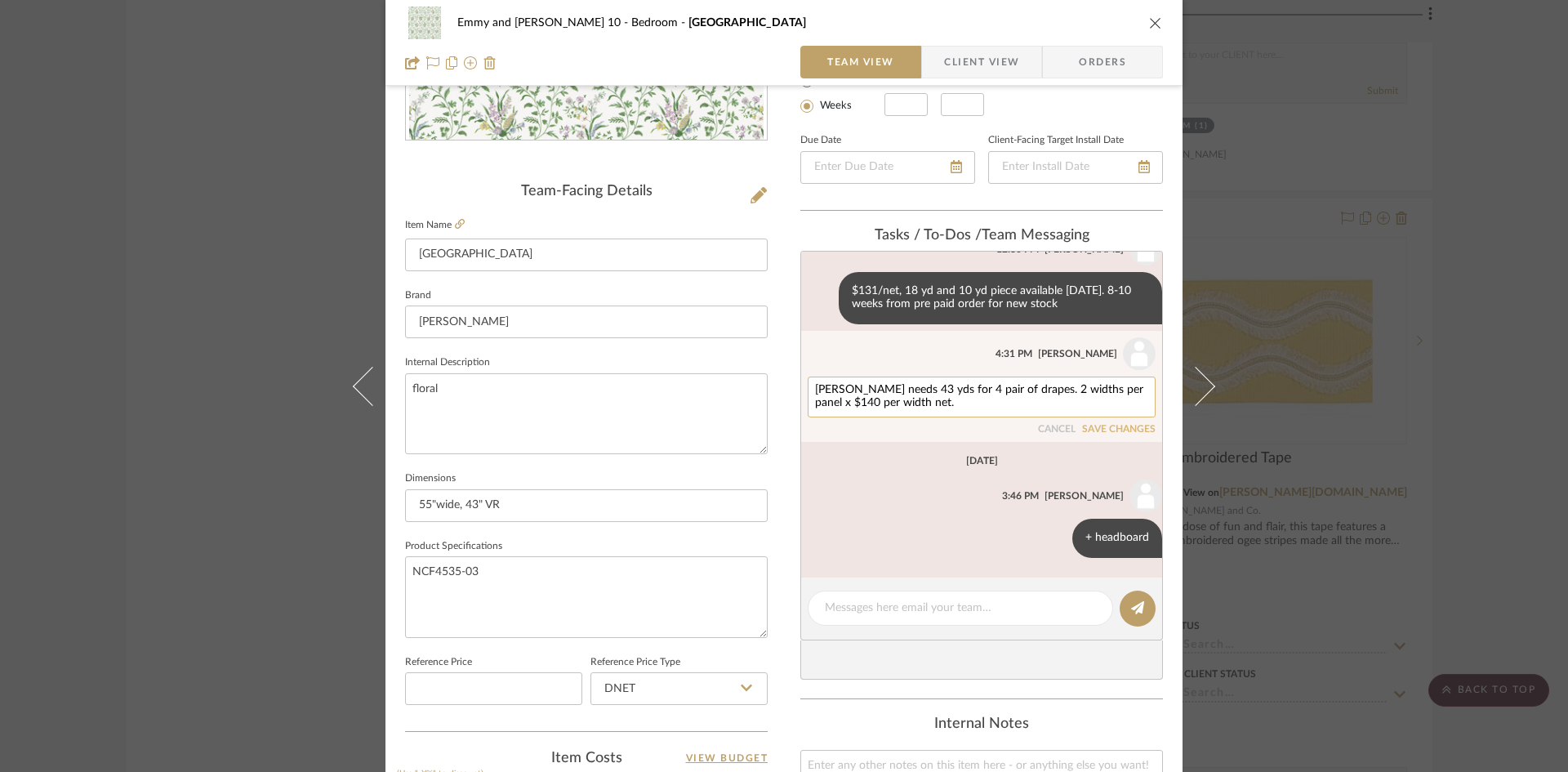
click at [920, 406] on textarea "[PERSON_NAME] needs 43 yds for 4 pair of drapes. 2 widths per panel x $140 per …" at bounding box center [982, 397] width 333 height 26
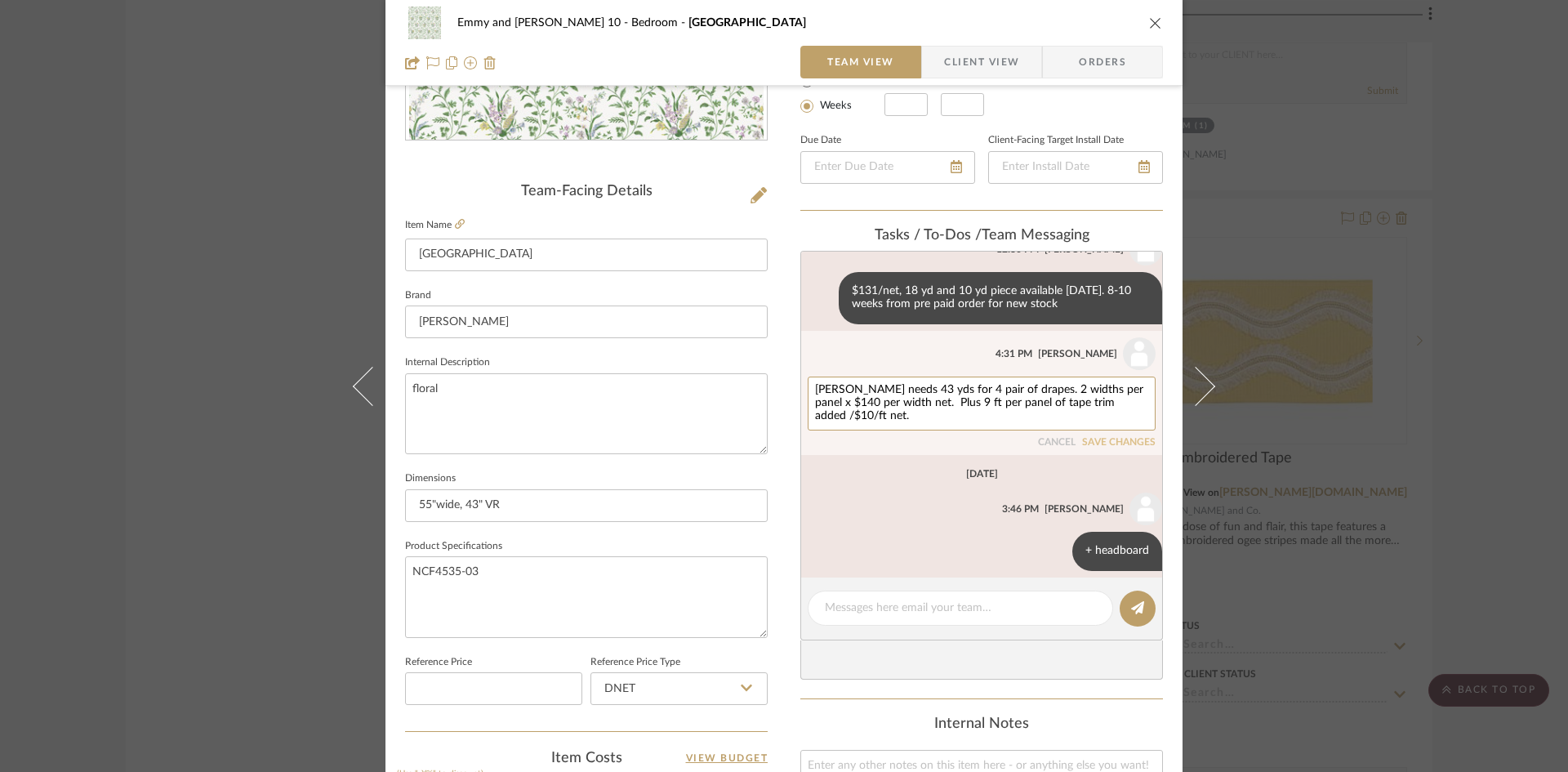
type textarea "[PERSON_NAME] needs 43 yds for 4 pair of drapes. 2 widths per panel x $140 per …"
click at [1124, 440] on button "SAVE CHANGES" at bounding box center [1119, 442] width 74 height 11
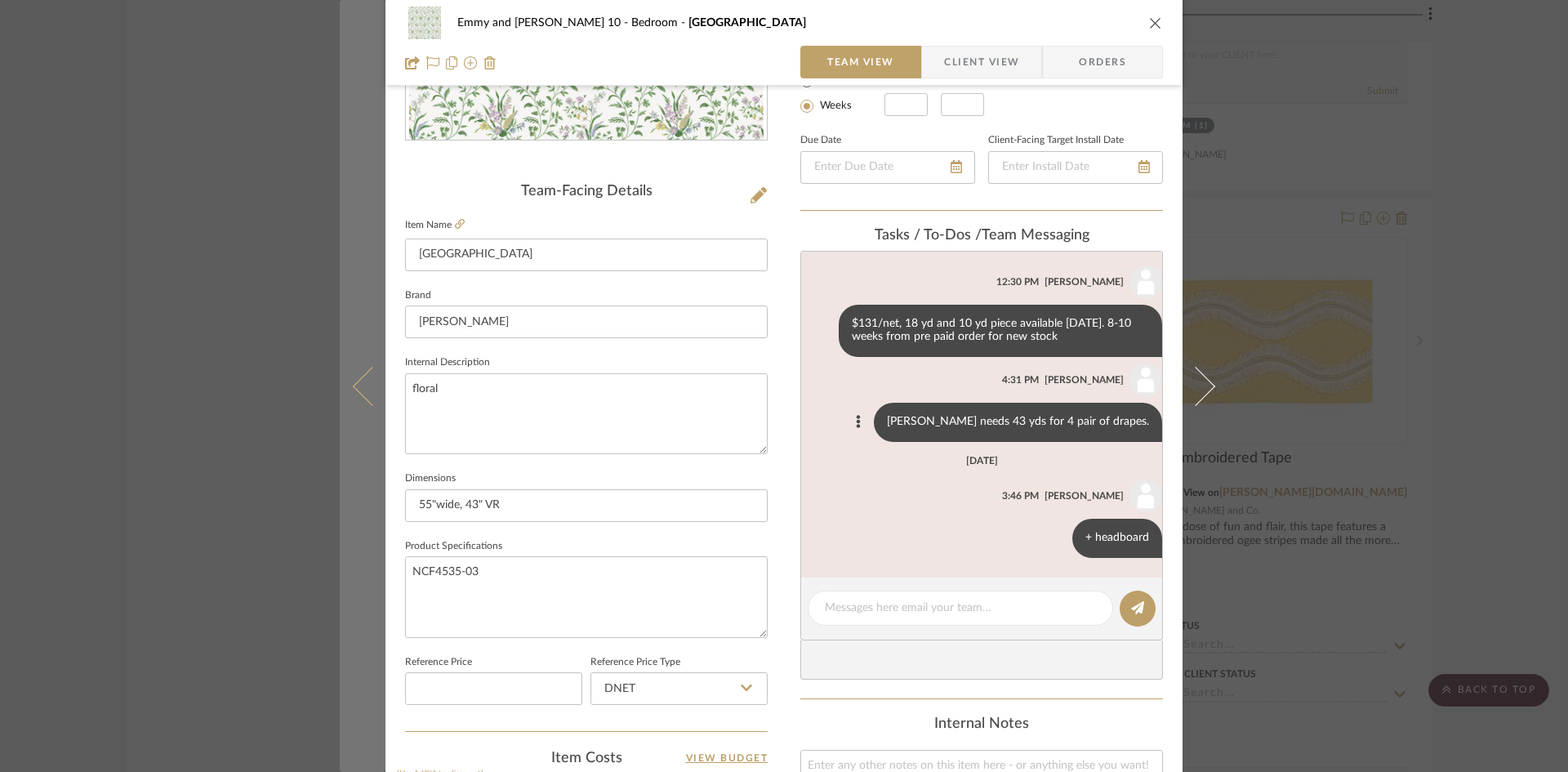
scroll to position [50, 0]
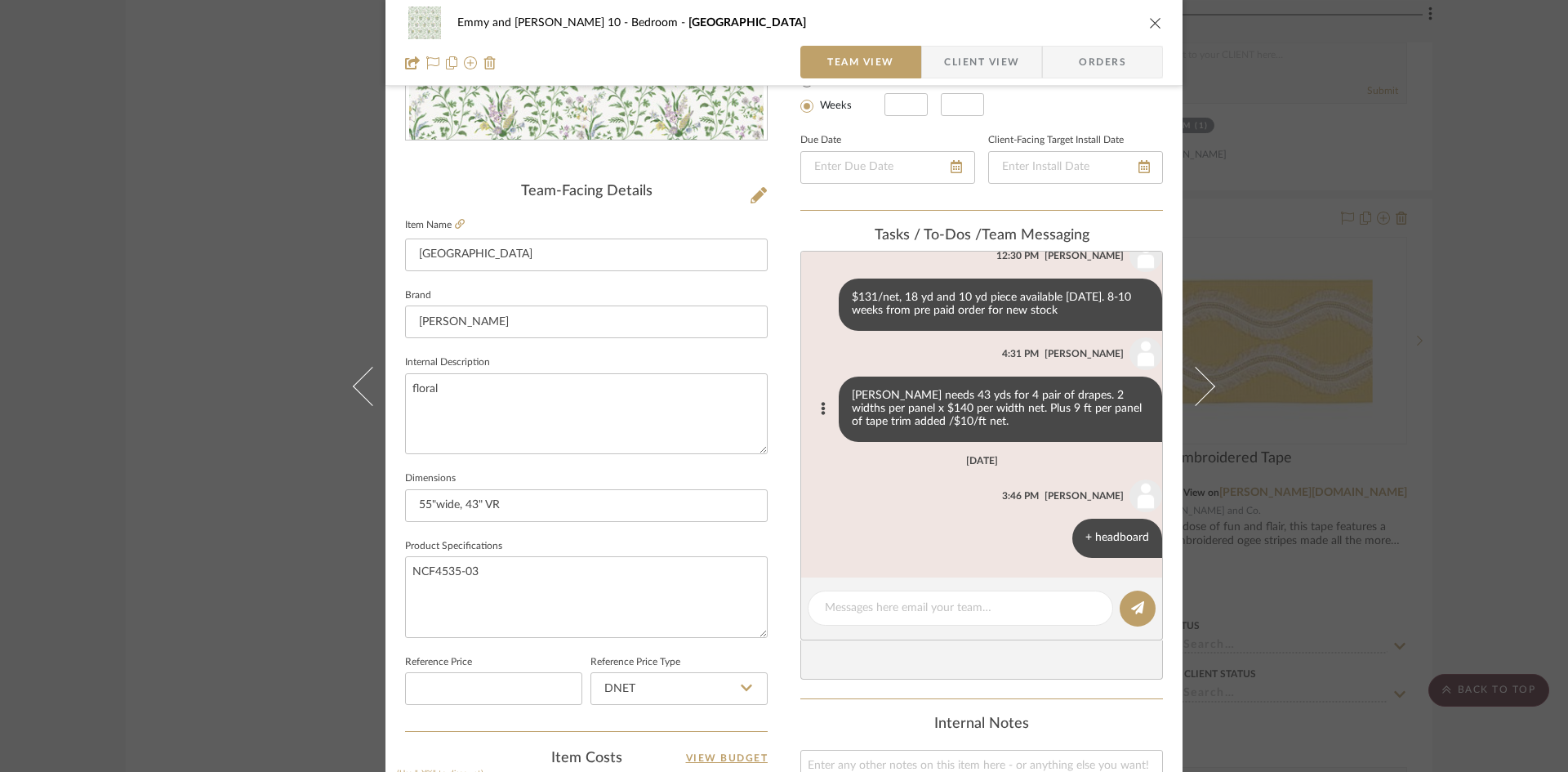
click at [1150, 22] on icon "close" at bounding box center [1155, 23] width 13 height 13
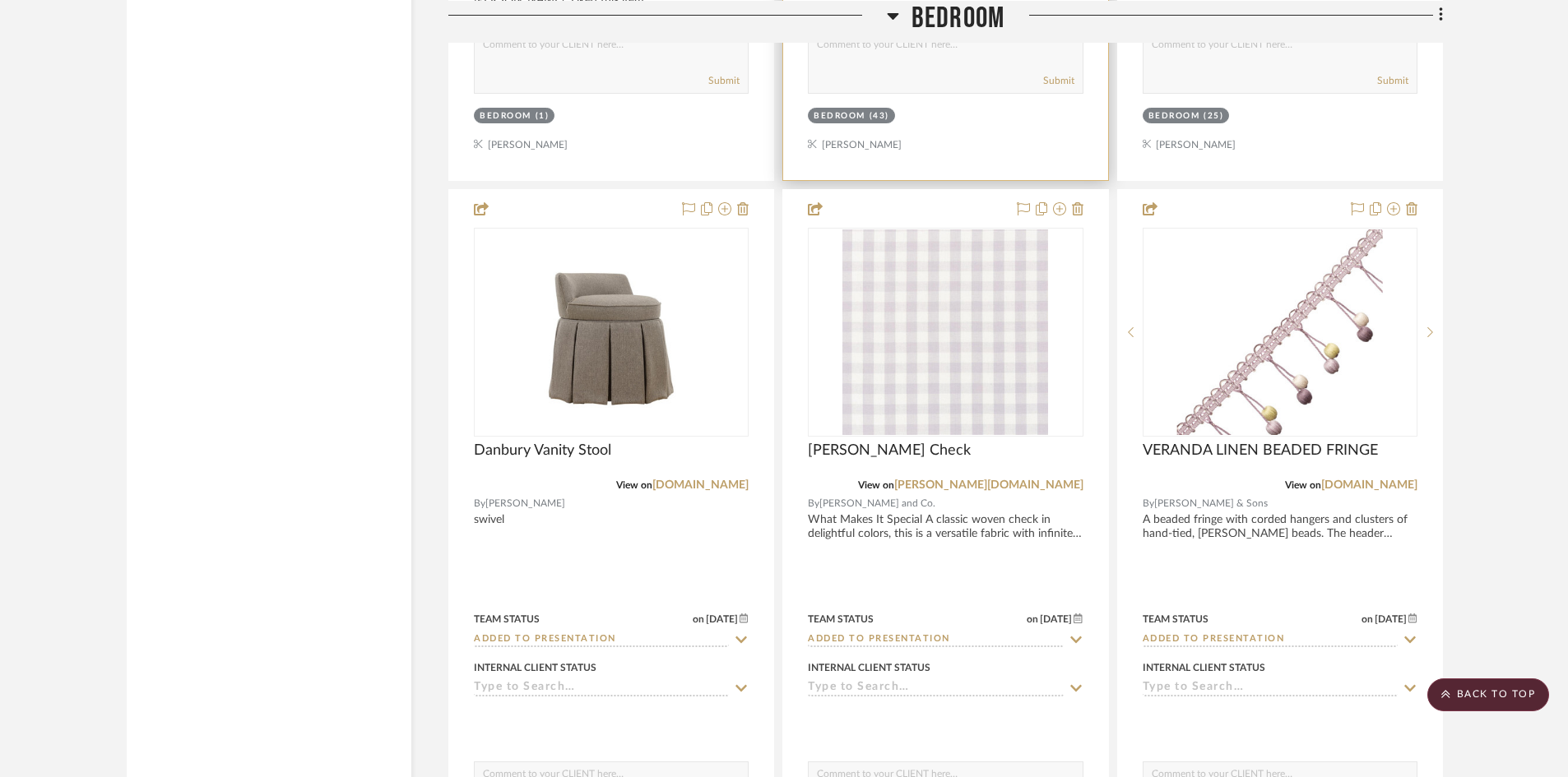
scroll to position [4020, 0]
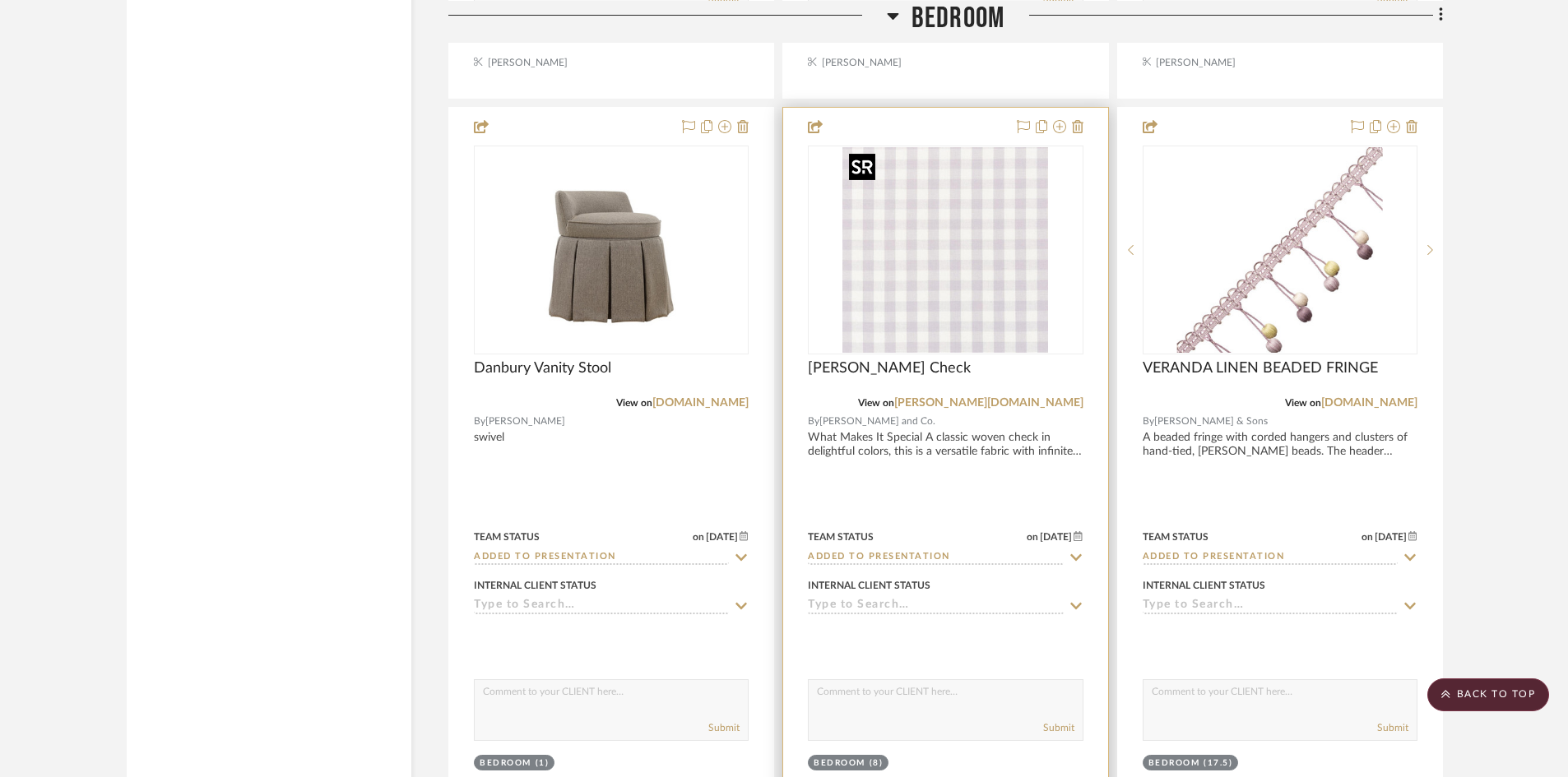
click at [924, 318] on img "0" at bounding box center [945, 249] width 205 height 205
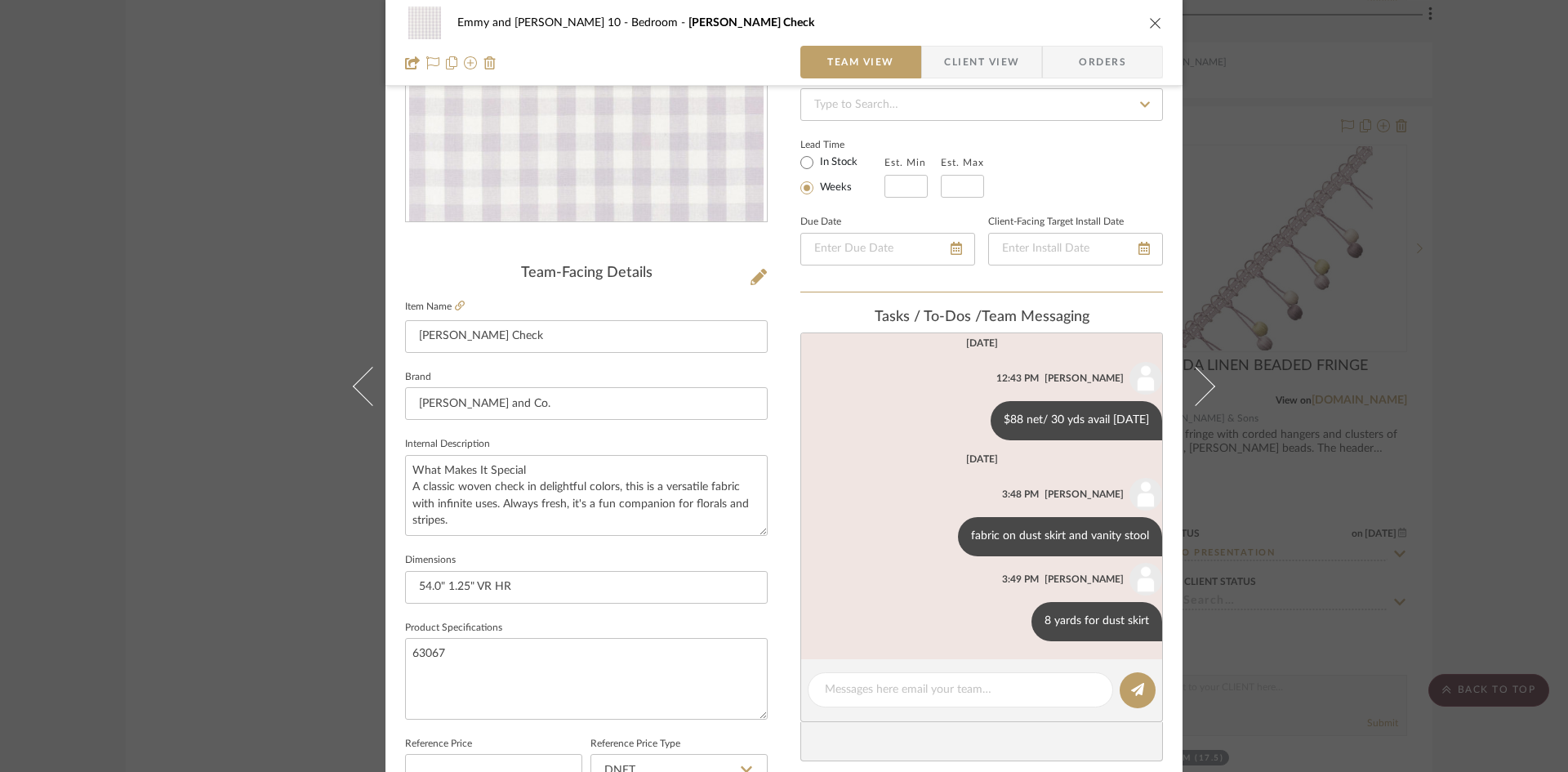
scroll to position [11, 0]
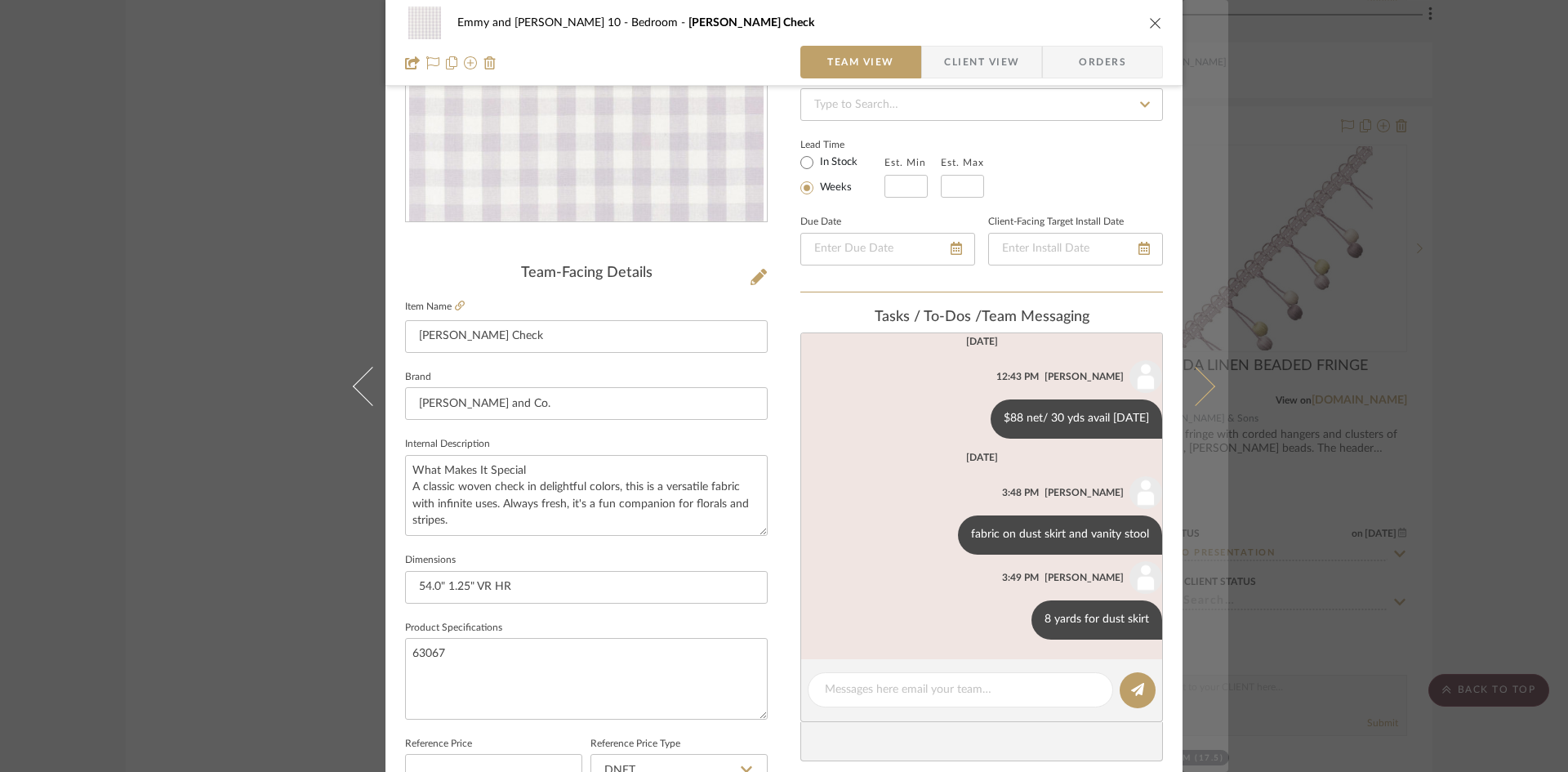
click at [1203, 390] on icon at bounding box center [1195, 385] width 39 height 39
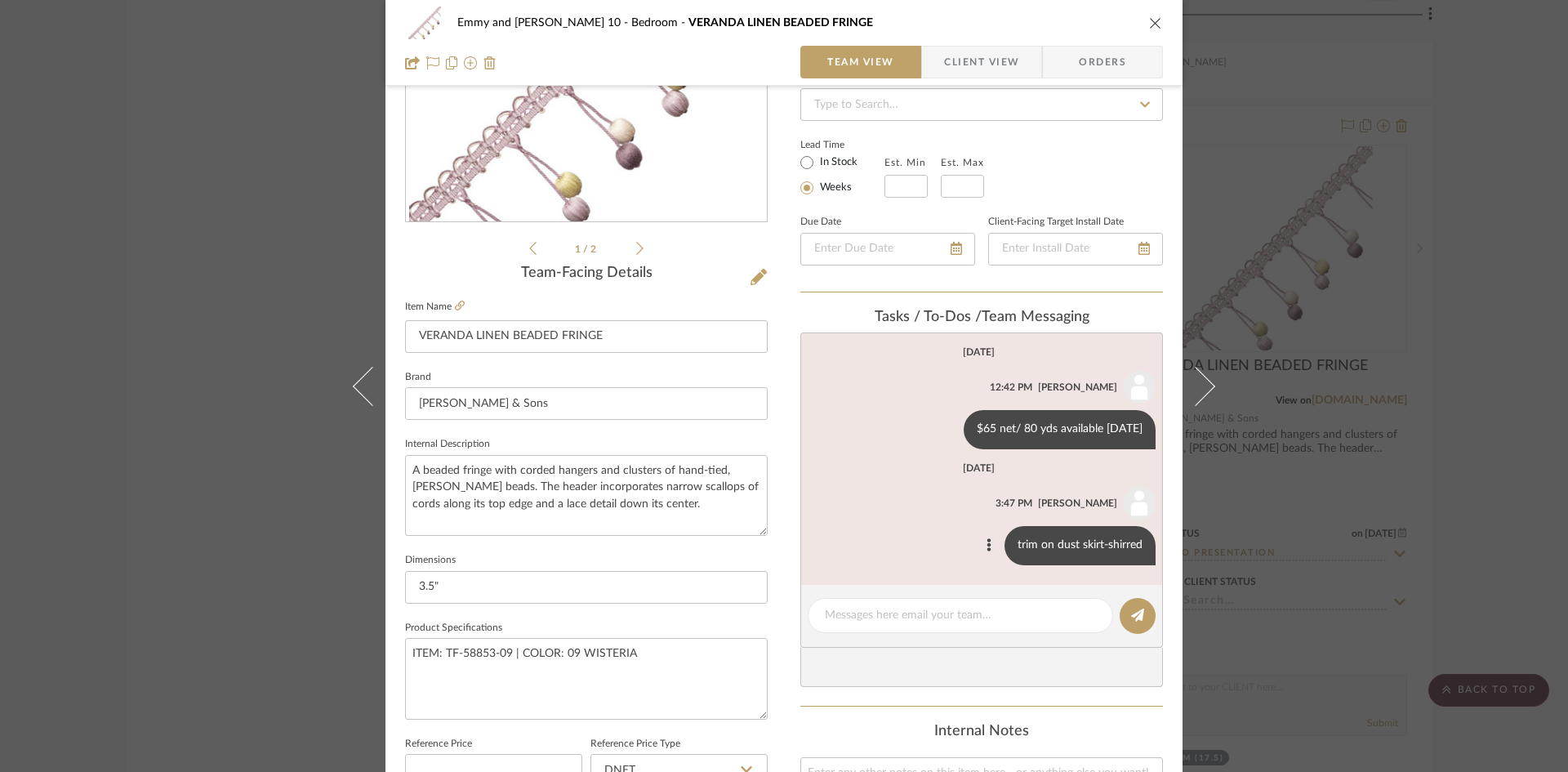
scroll to position [0, 0]
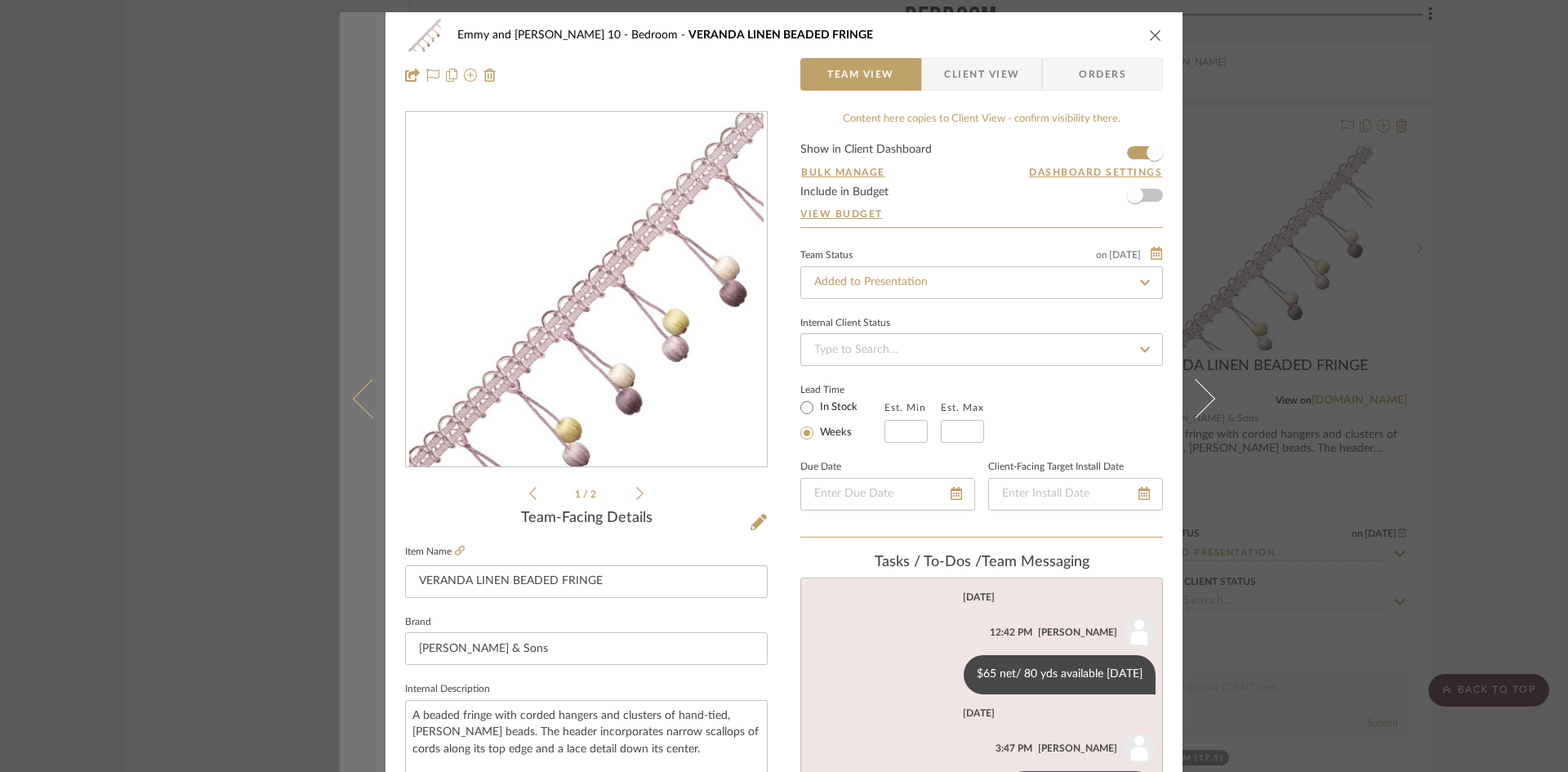
click at [353, 401] on icon at bounding box center [372, 397] width 39 height 39
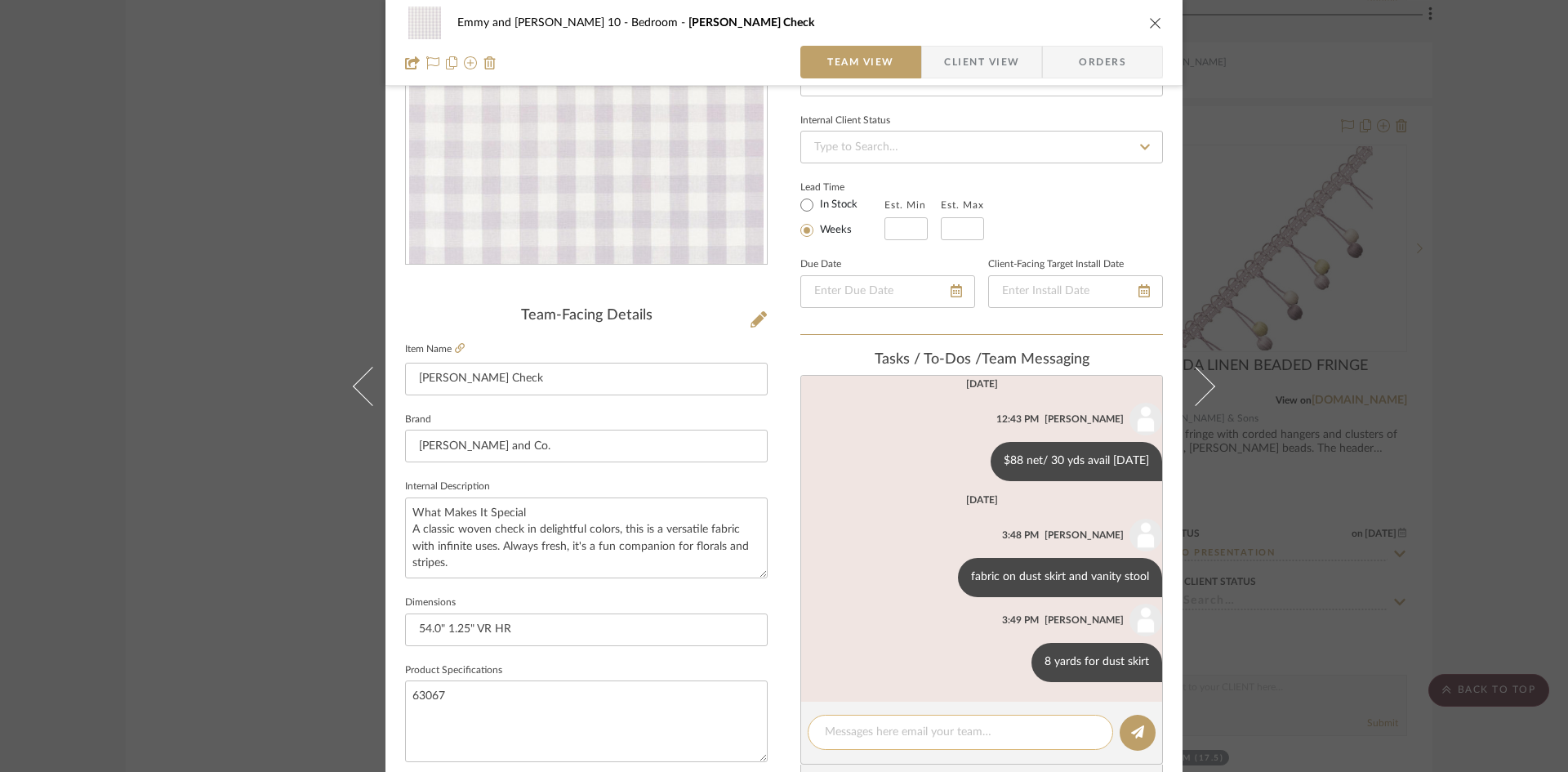
scroll to position [245, 0]
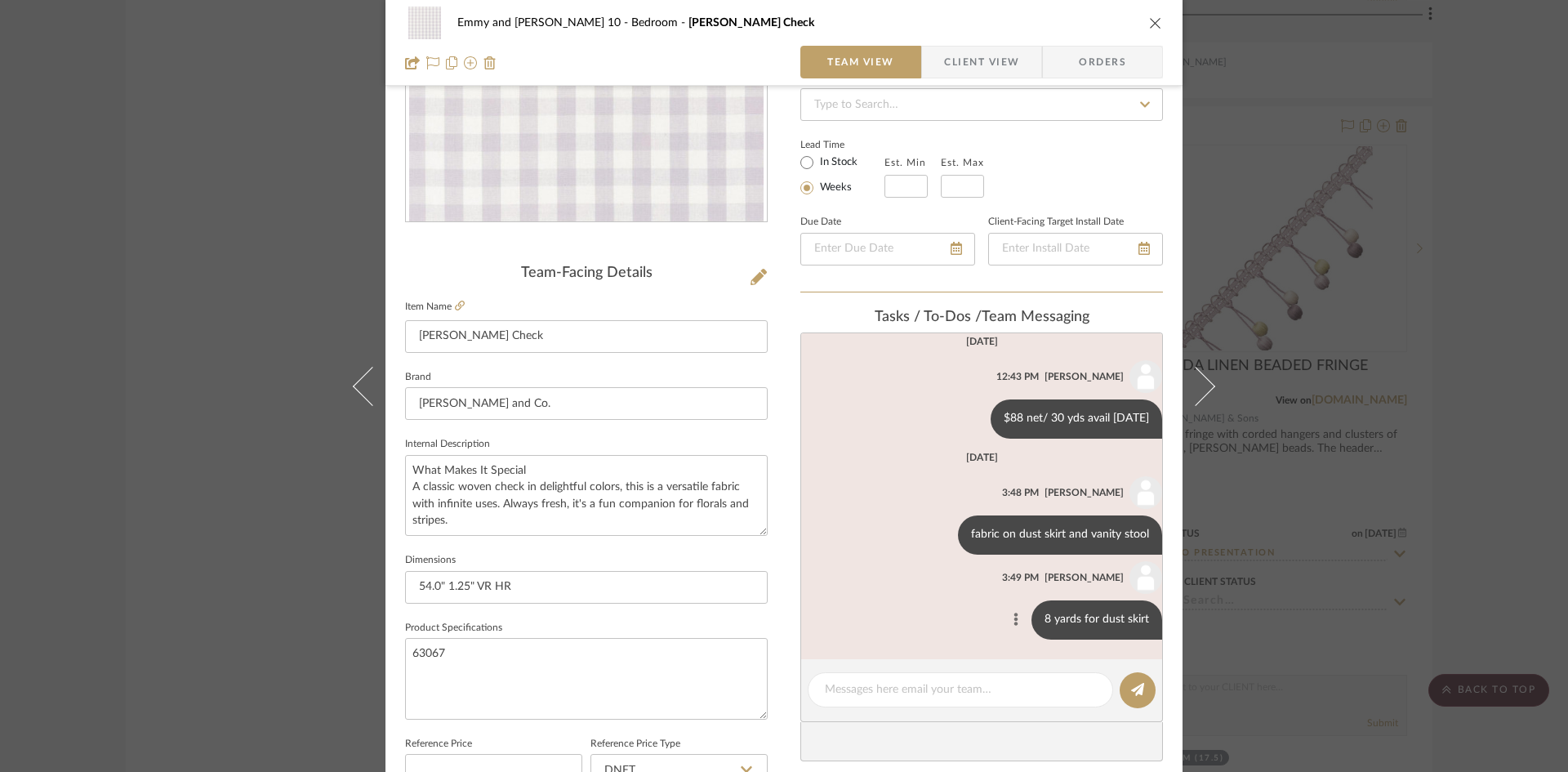
click at [1014, 618] on icon at bounding box center [1016, 619] width 4 height 13
click at [952, 598] on span "Edit Message" at bounding box center [928, 601] width 67 height 14
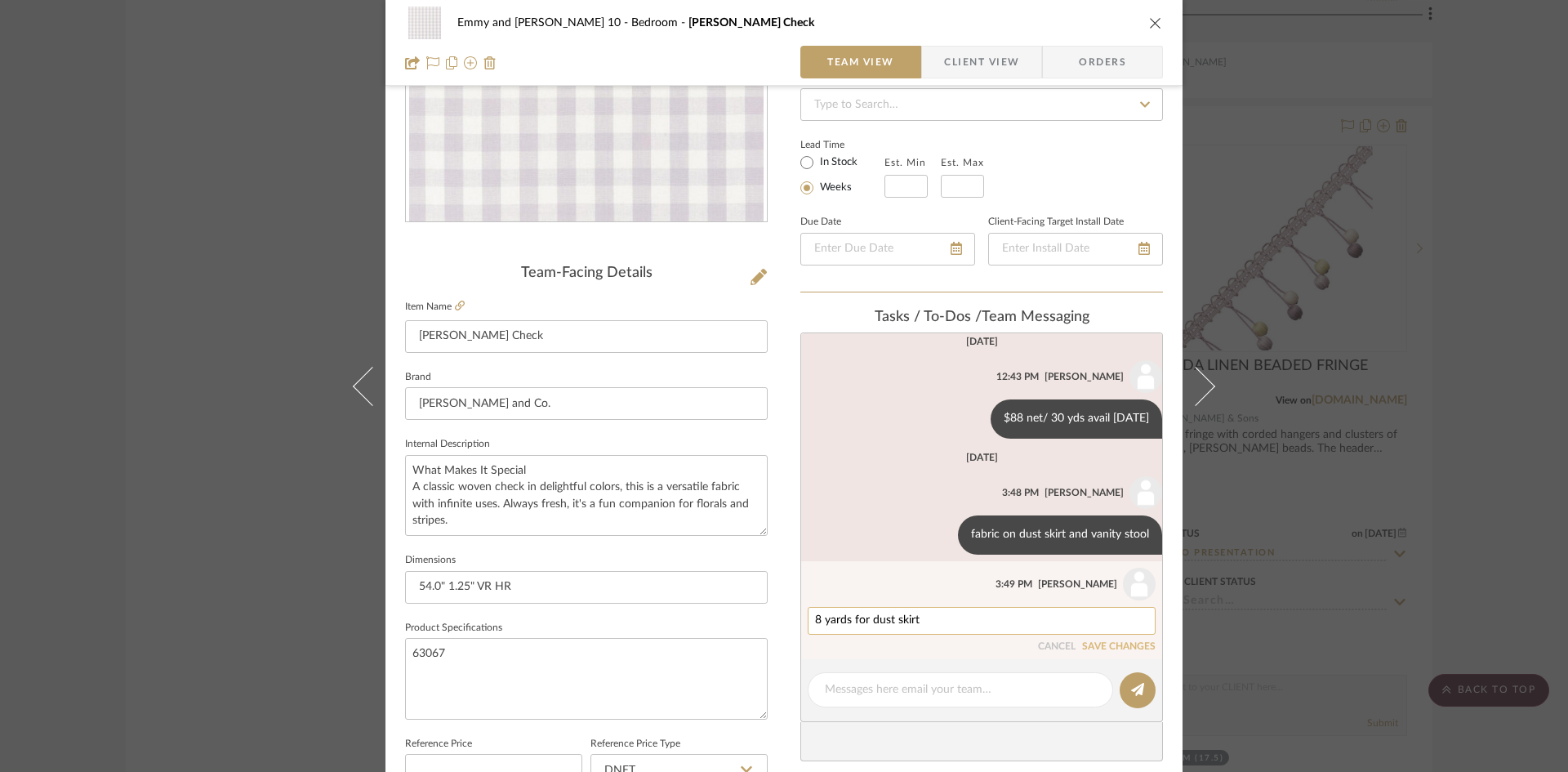
click at [866, 622] on textarea "8 yards for dust skirt" at bounding box center [982, 621] width 333 height 13
type textarea "8 yards for gathered dust skirt"
click at [1131, 691] on icon at bounding box center [1138, 689] width 13 height 13
click at [1124, 645] on button "SAVE CHANGES" at bounding box center [1119, 647] width 74 height 11
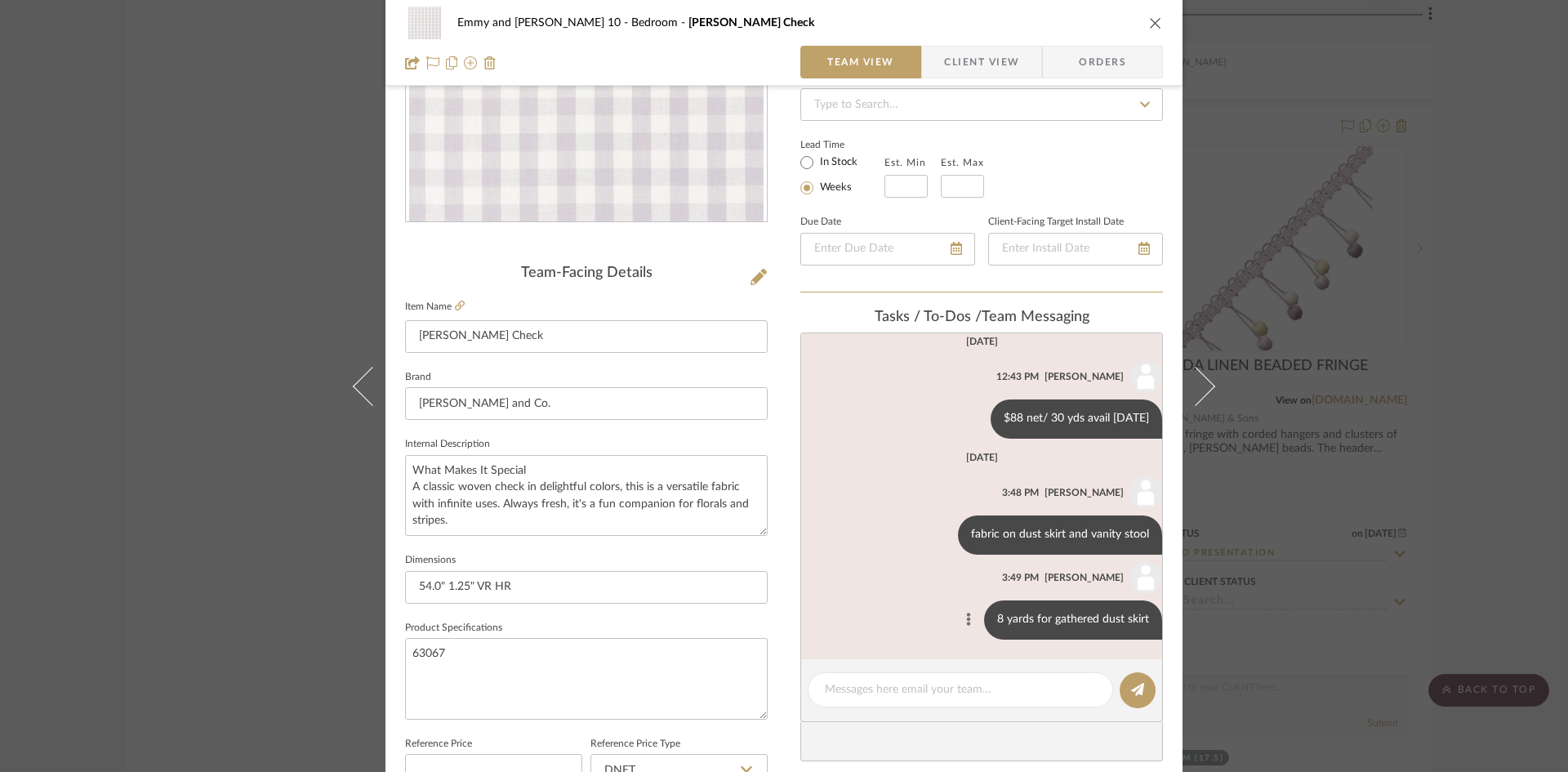
click at [967, 616] on icon at bounding box center [969, 619] width 4 height 13
click at [898, 596] on span "Edit Message" at bounding box center [880, 601] width 67 height 14
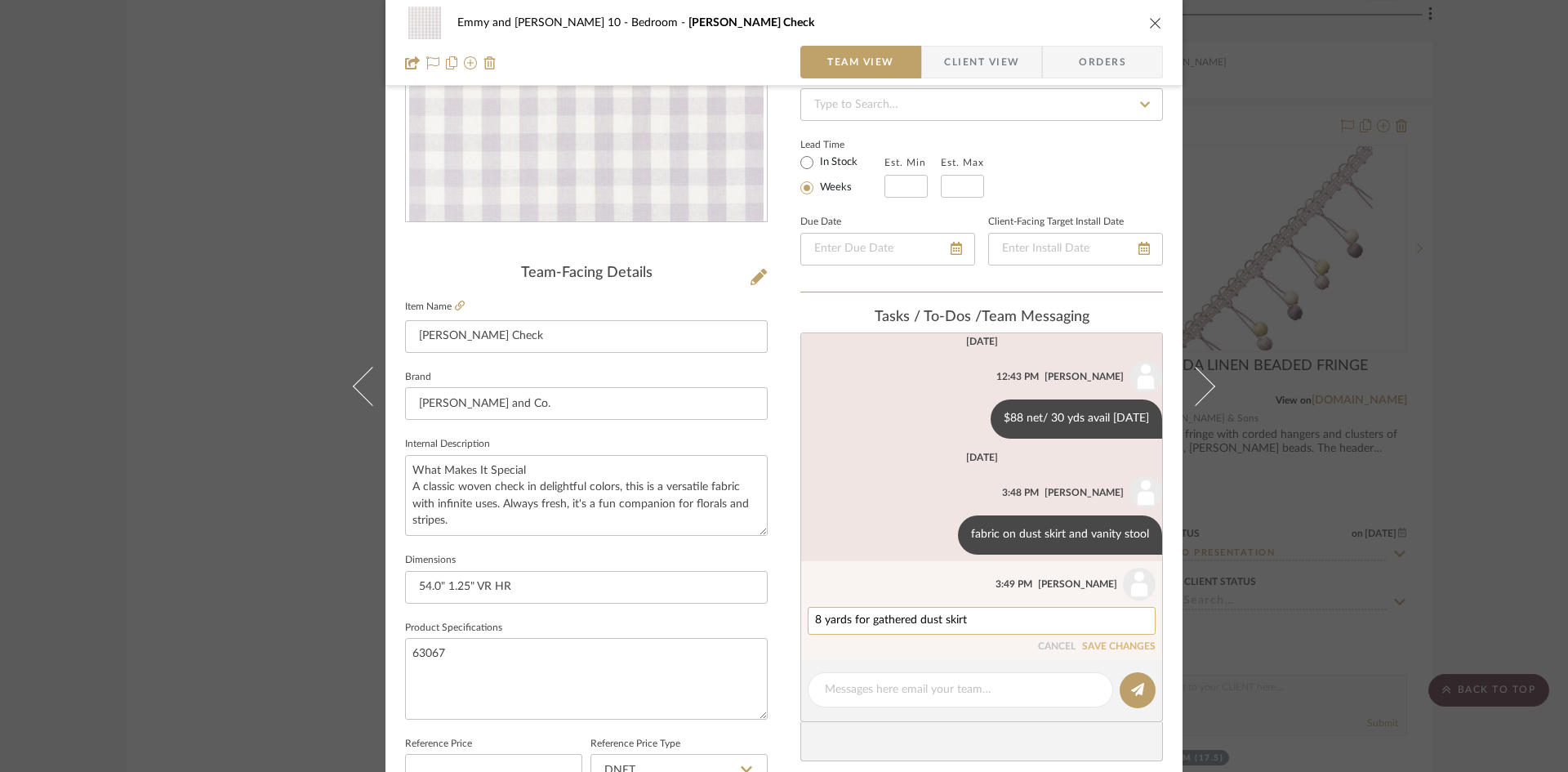
click at [977, 620] on textarea "8 yards for gathered dust skirt" at bounding box center [982, 621] width 333 height 13
type textarea "8 yards for gathered dust skirt per [PERSON_NAME], worksheet says 10 for a gath…"
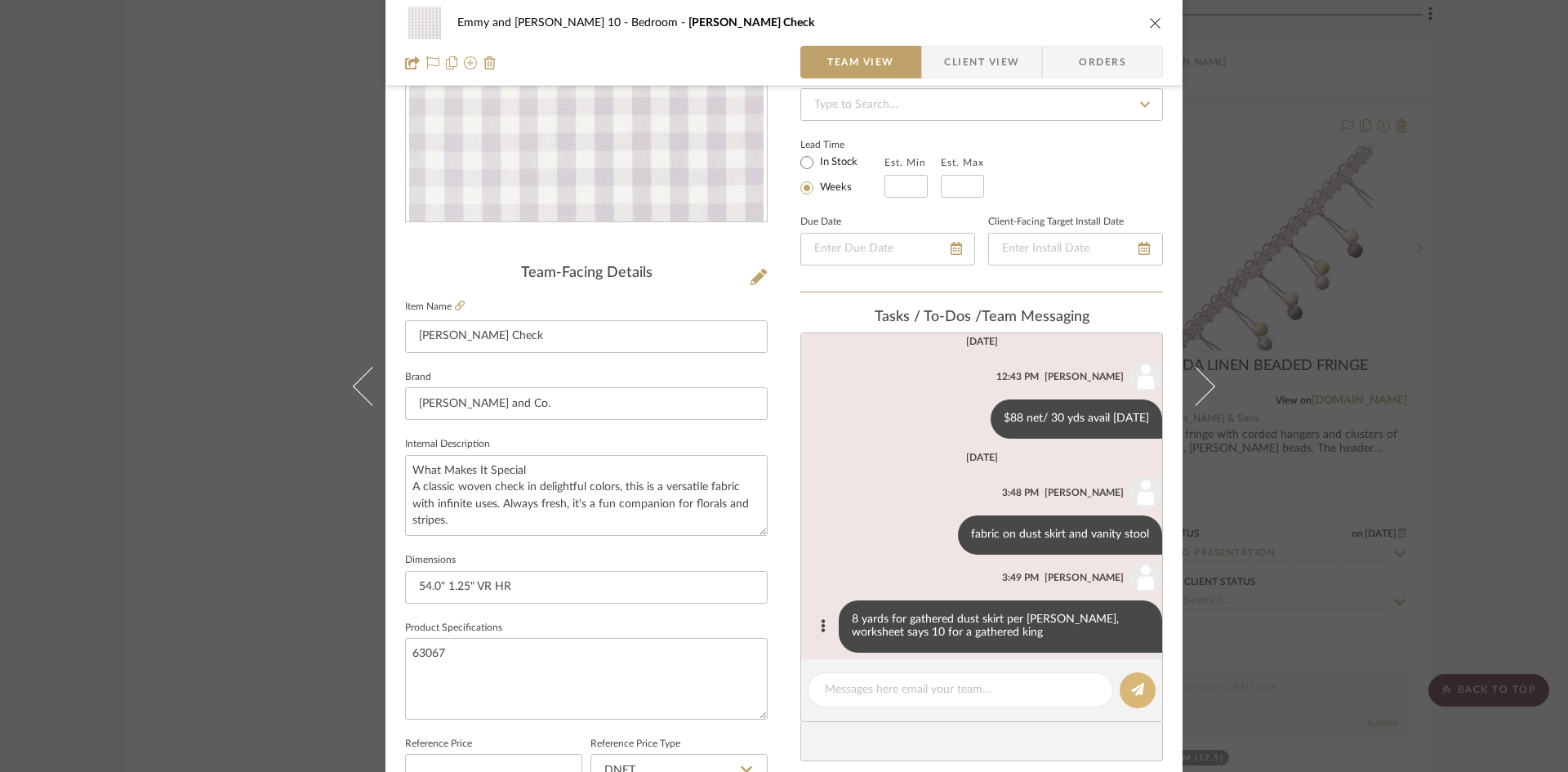
click at [1136, 691] on icon at bounding box center [1138, 689] width 13 height 13
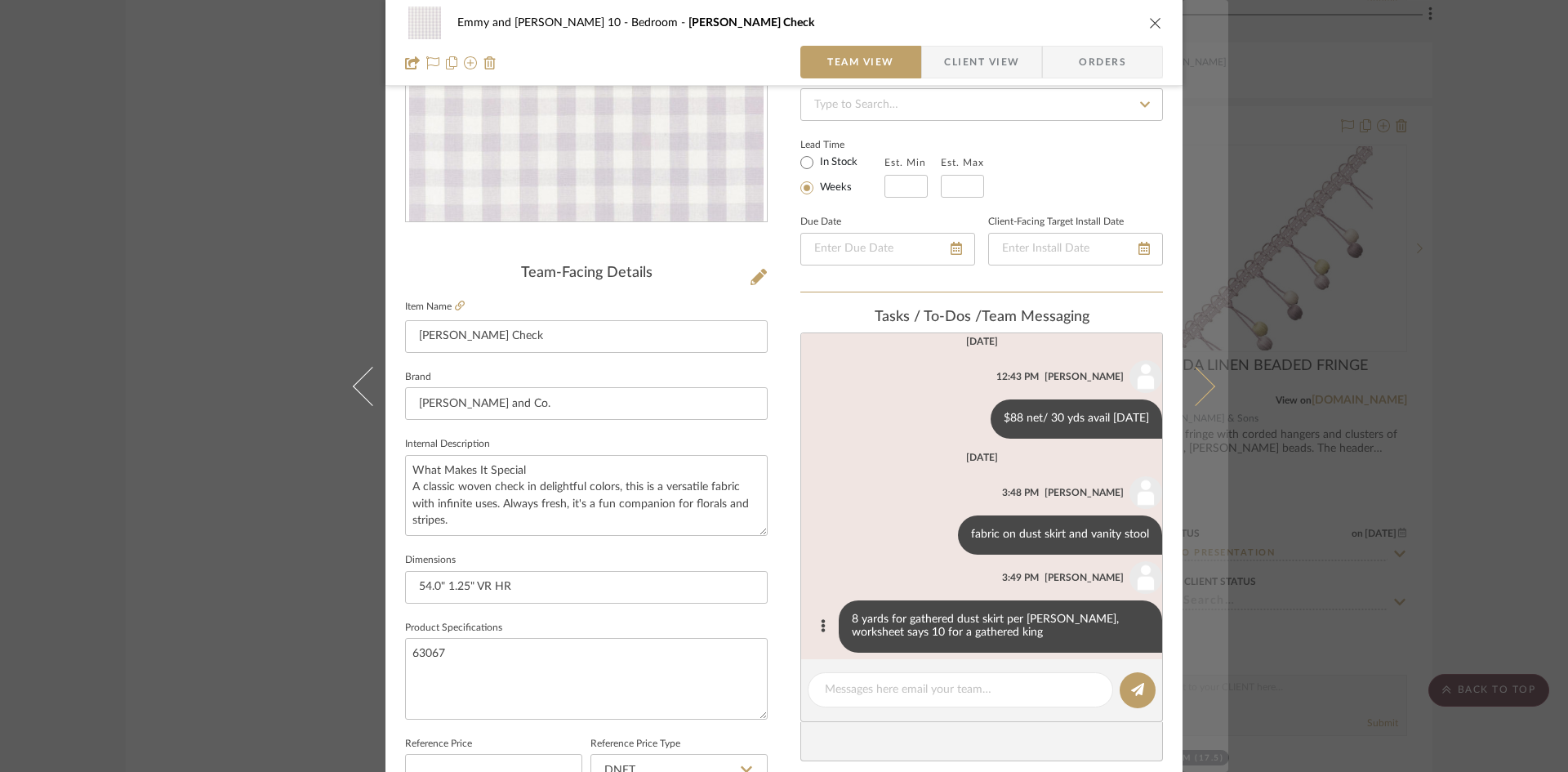
click at [1208, 372] on button at bounding box center [1206, 386] width 46 height 772
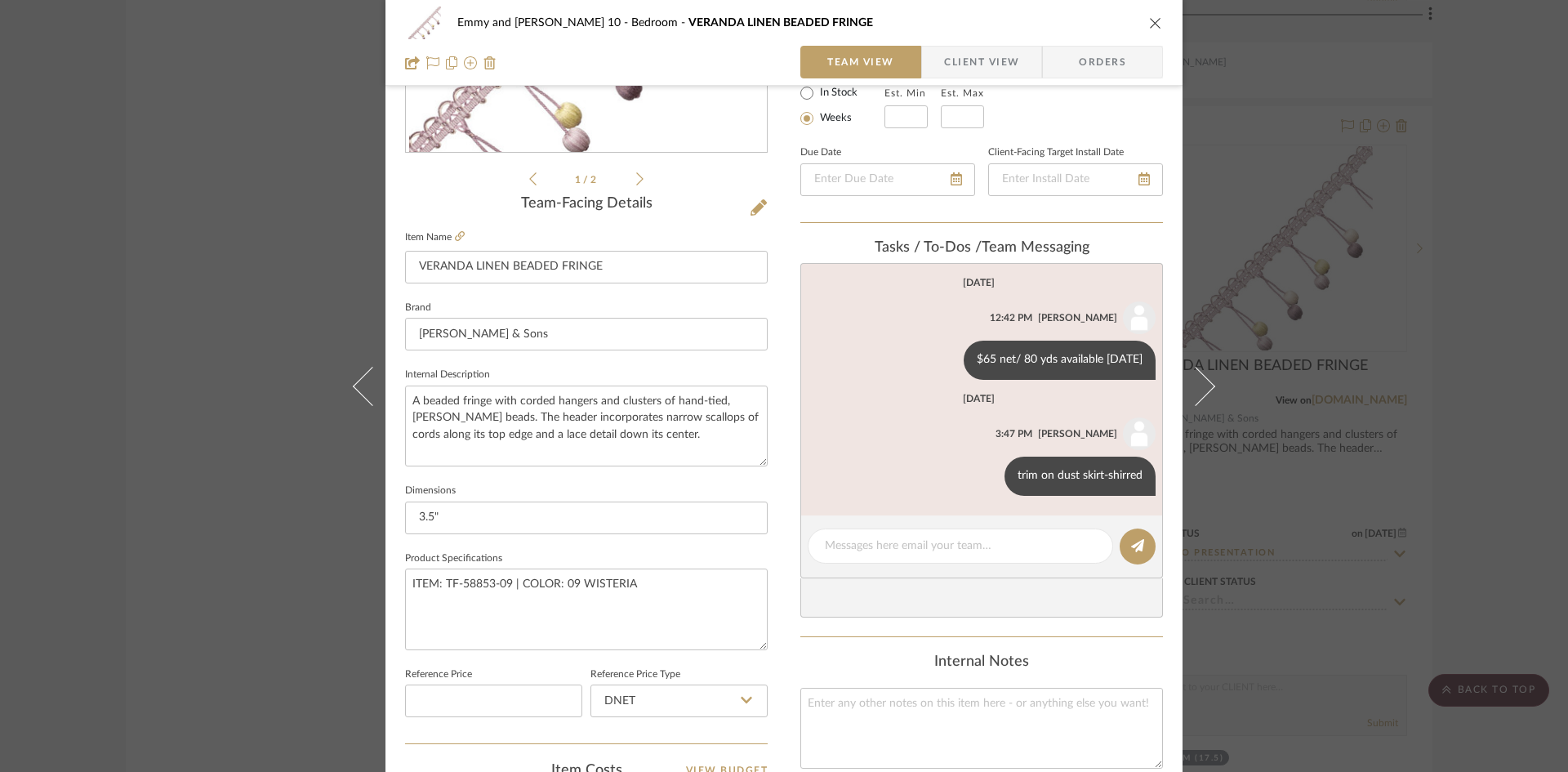
scroll to position [326, 0]
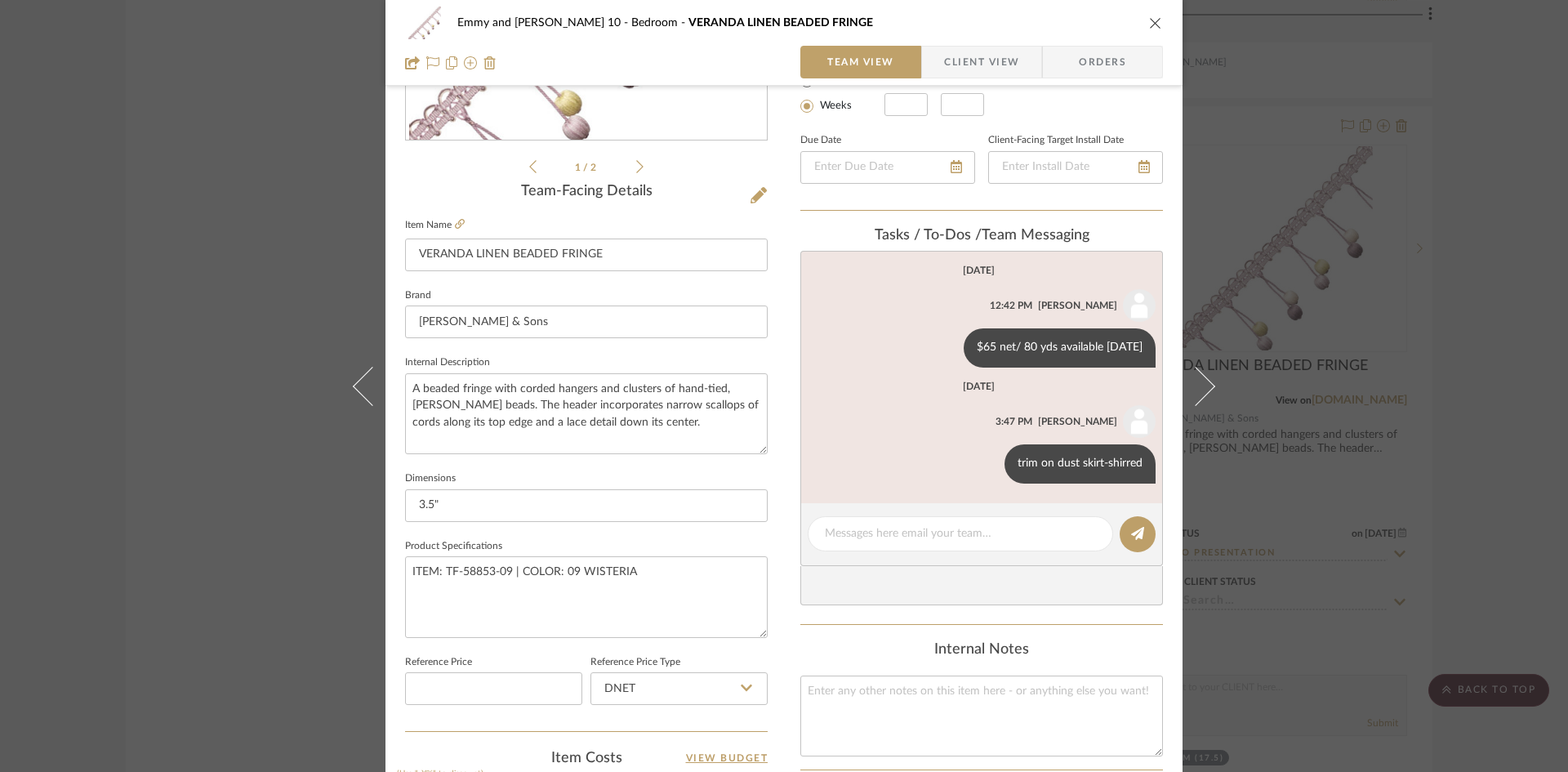
click at [1150, 18] on icon "close" at bounding box center [1155, 23] width 13 height 13
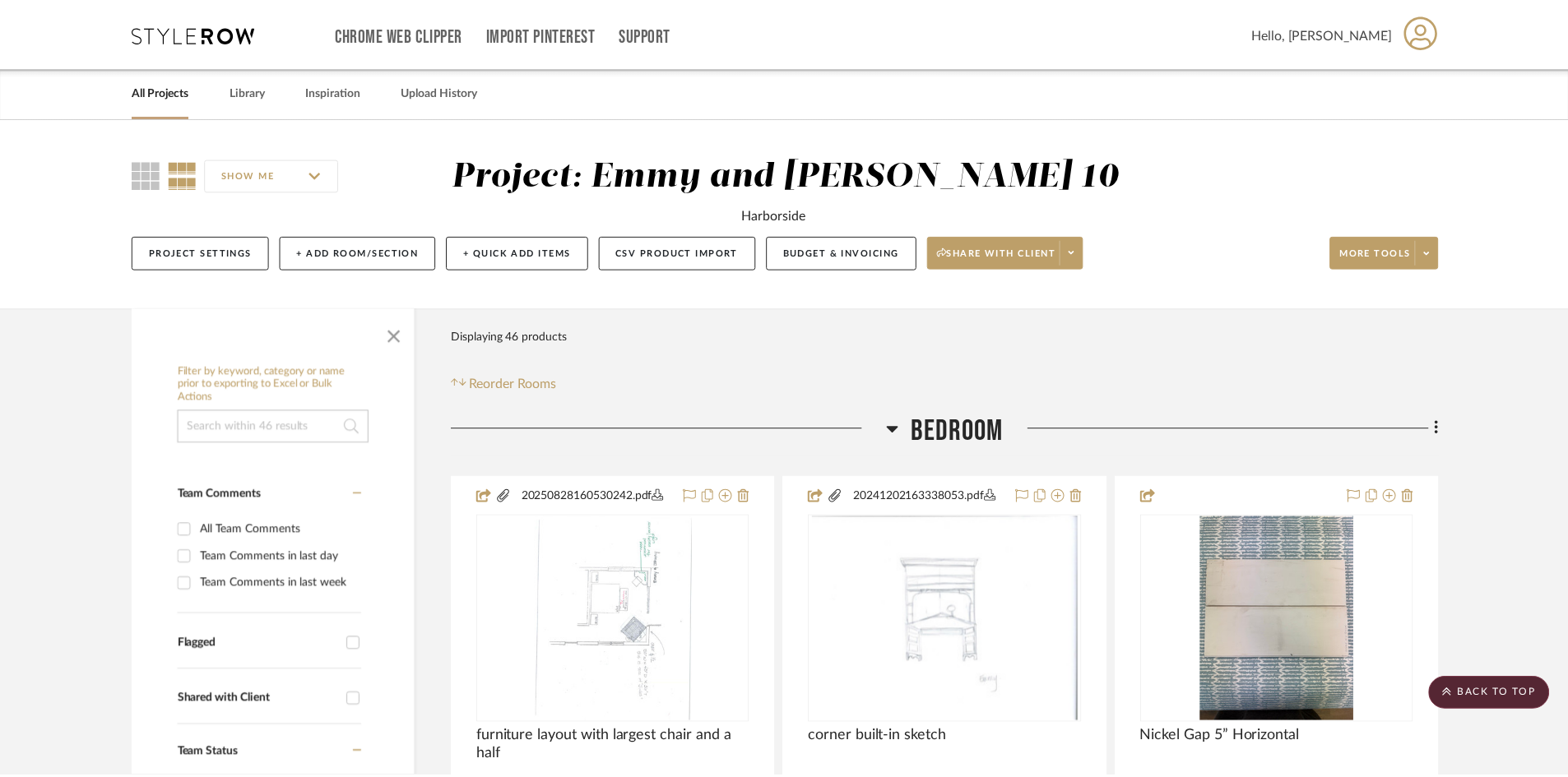
scroll to position [4020, 0]
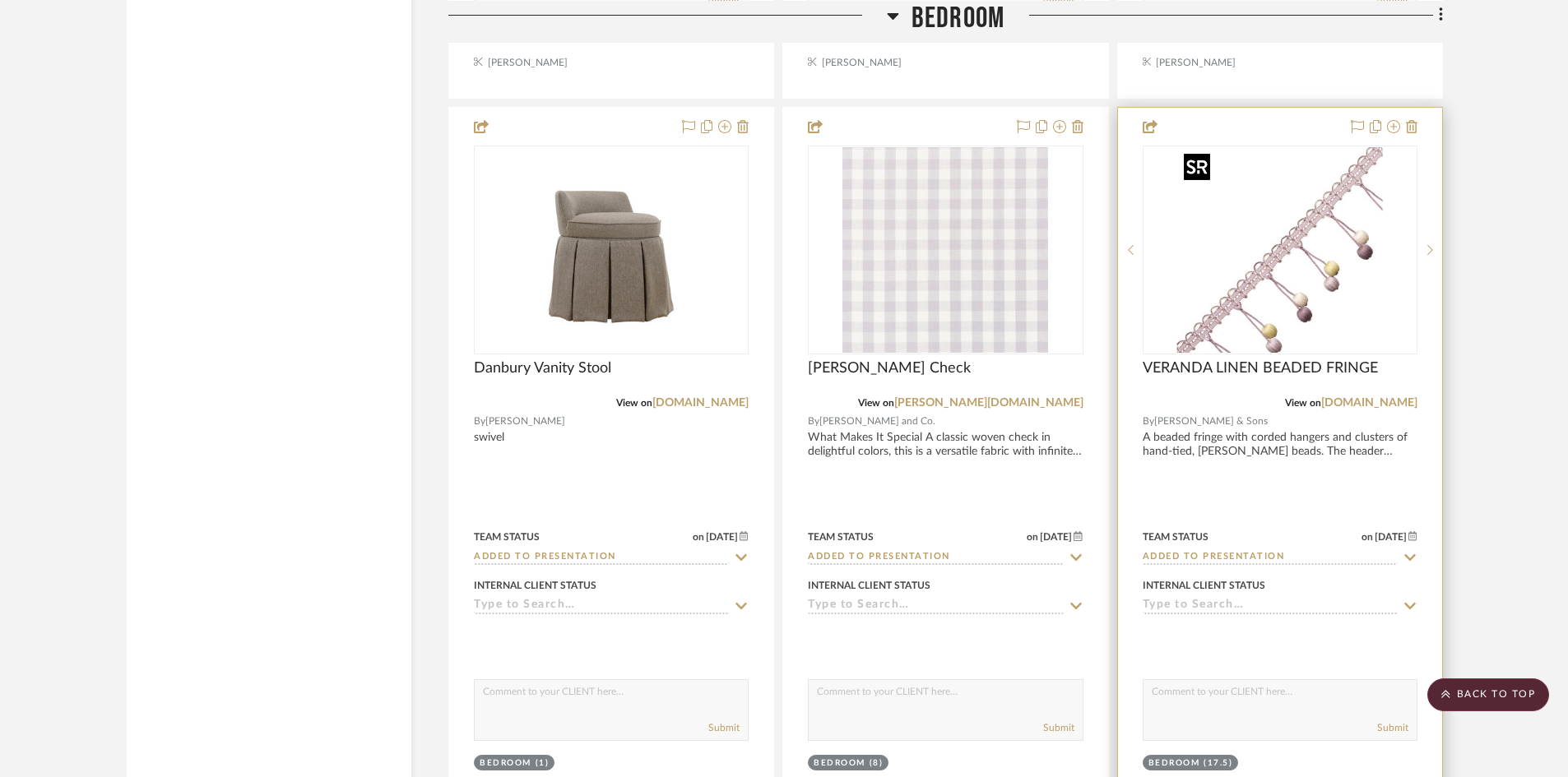
click at [1260, 291] on img "0" at bounding box center [1280, 249] width 205 height 205
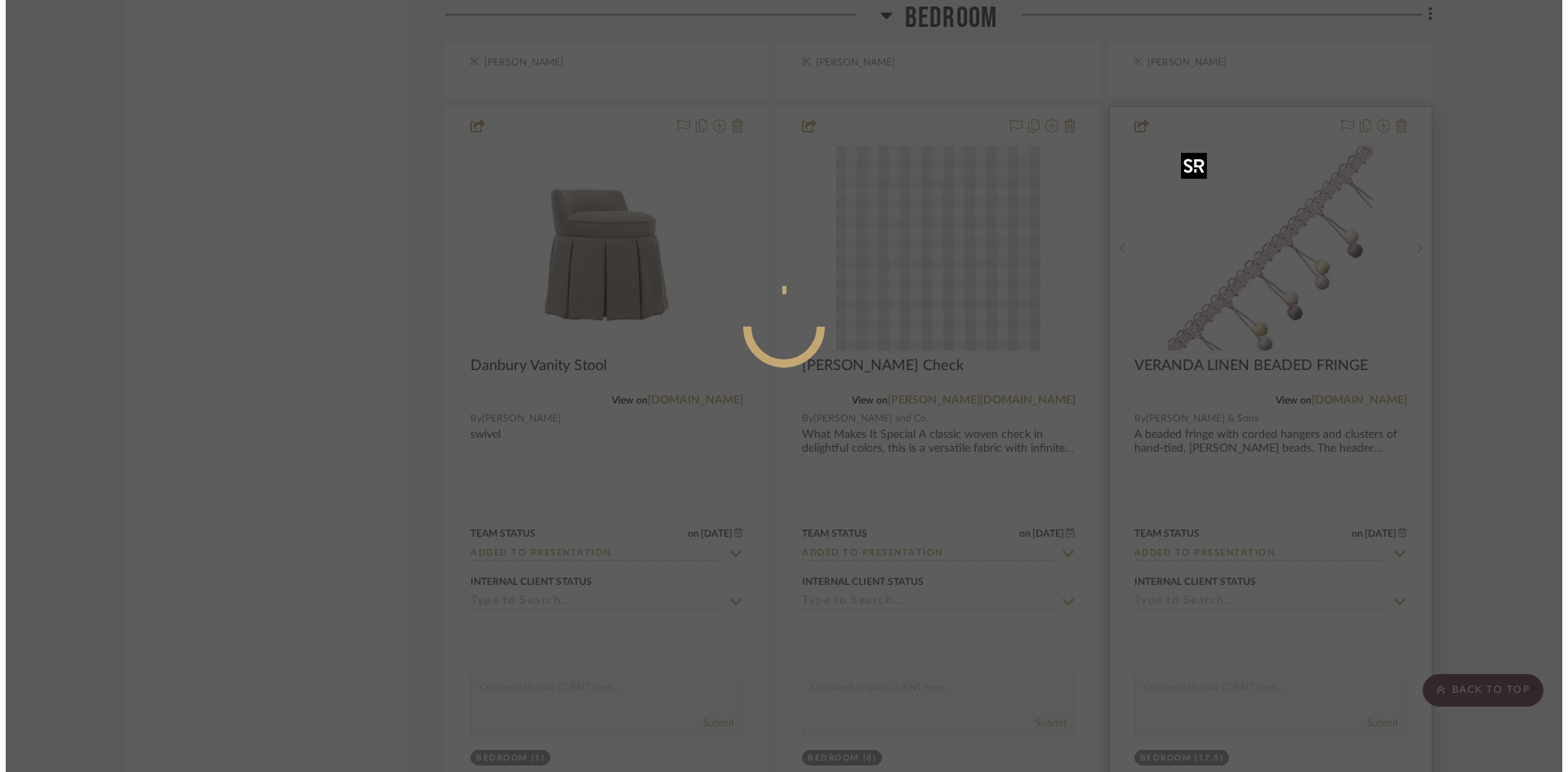
scroll to position [0, 0]
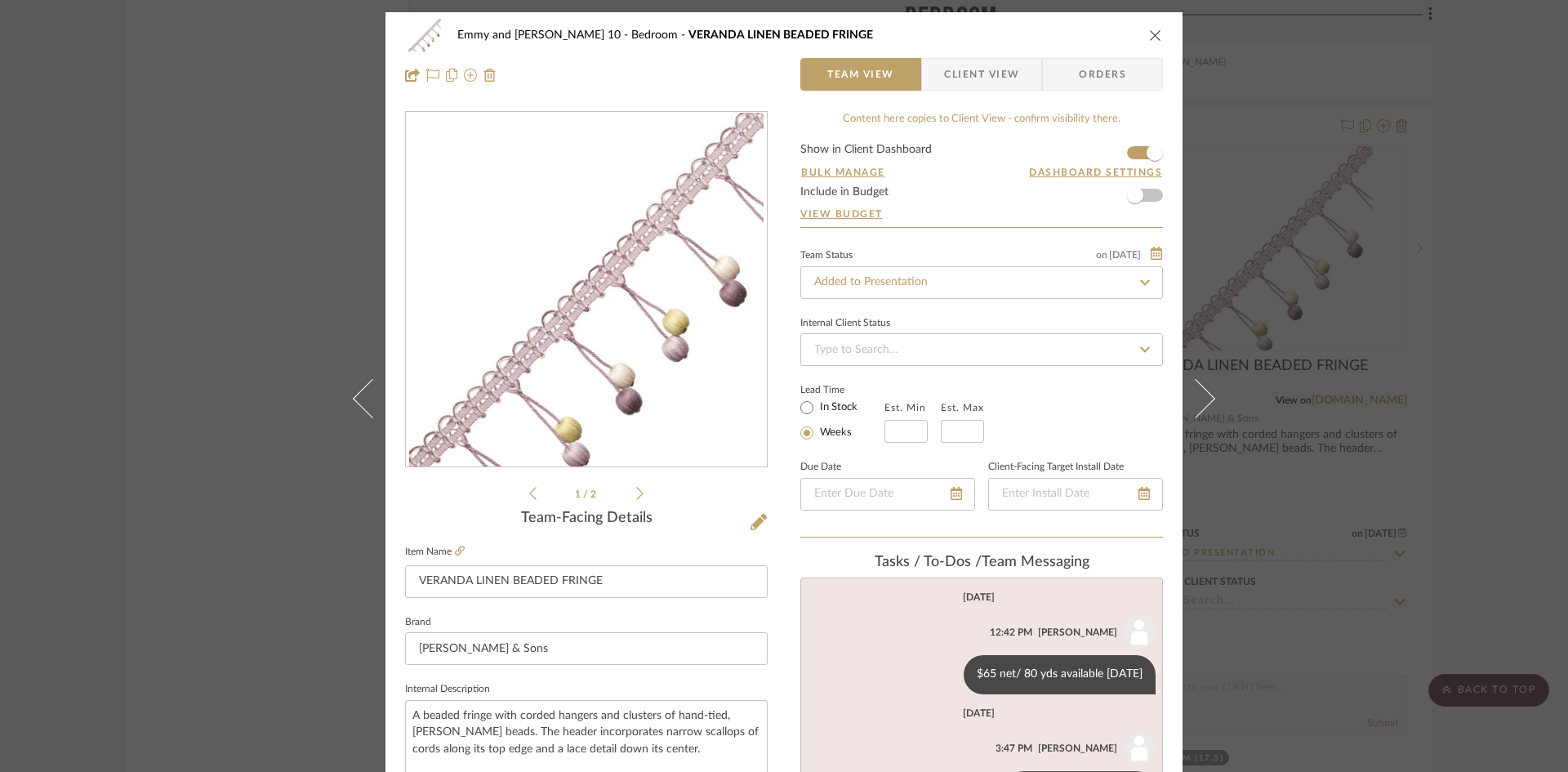
click at [1151, 29] on icon "close" at bounding box center [1155, 35] width 13 height 13
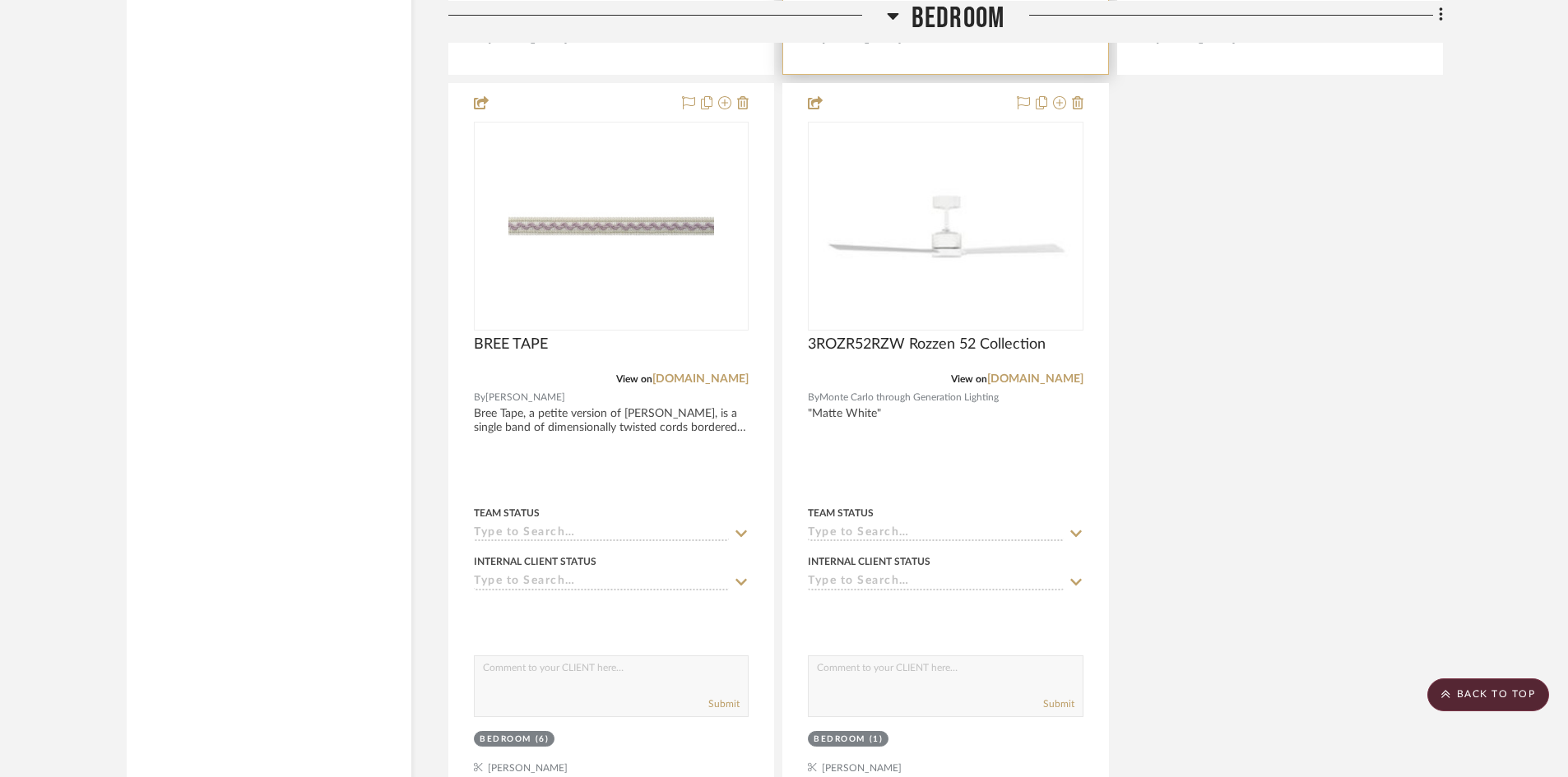
scroll to position [5500, 0]
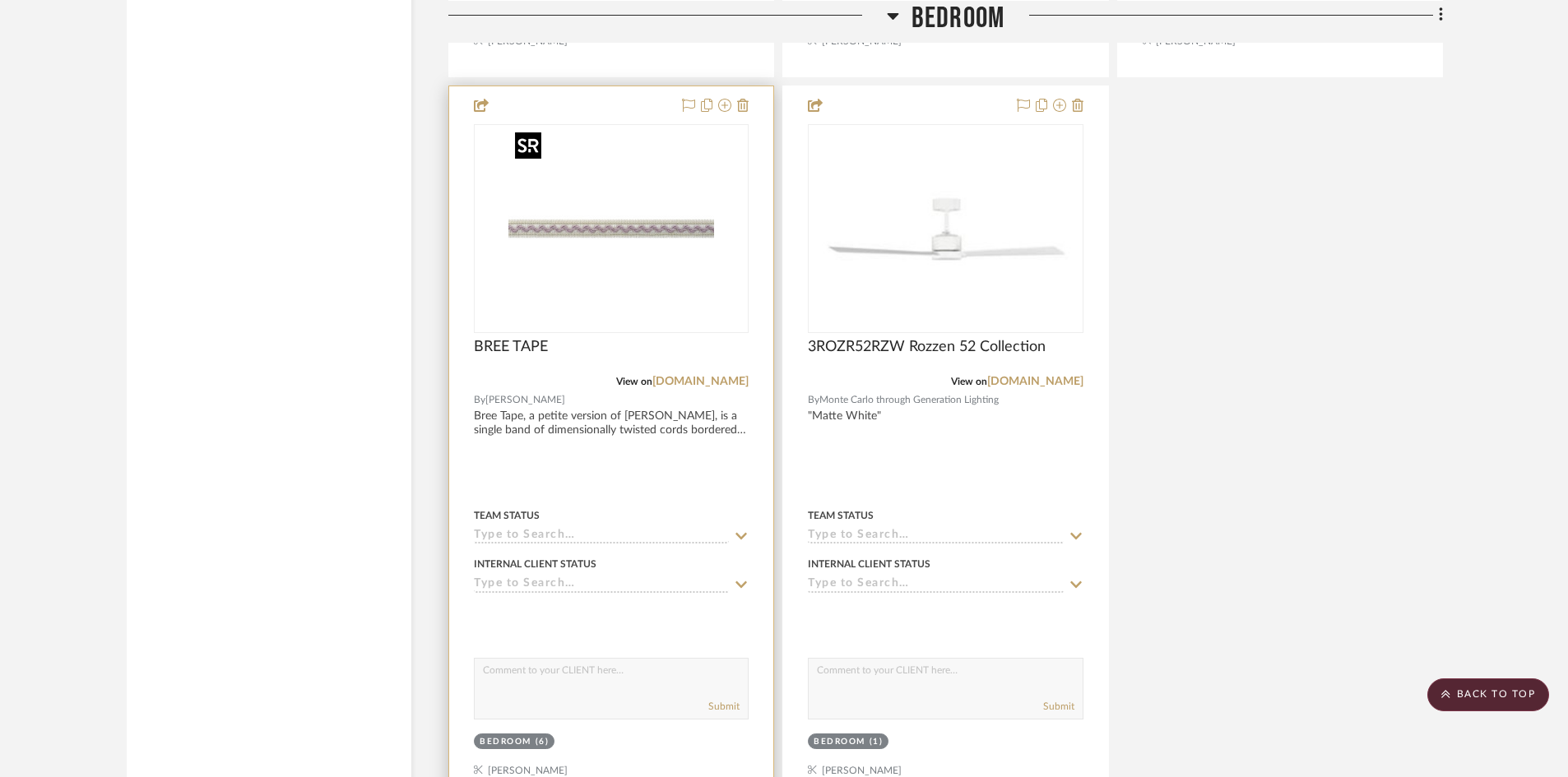
click at [564, 263] on img "0" at bounding box center [611, 228] width 205 height 205
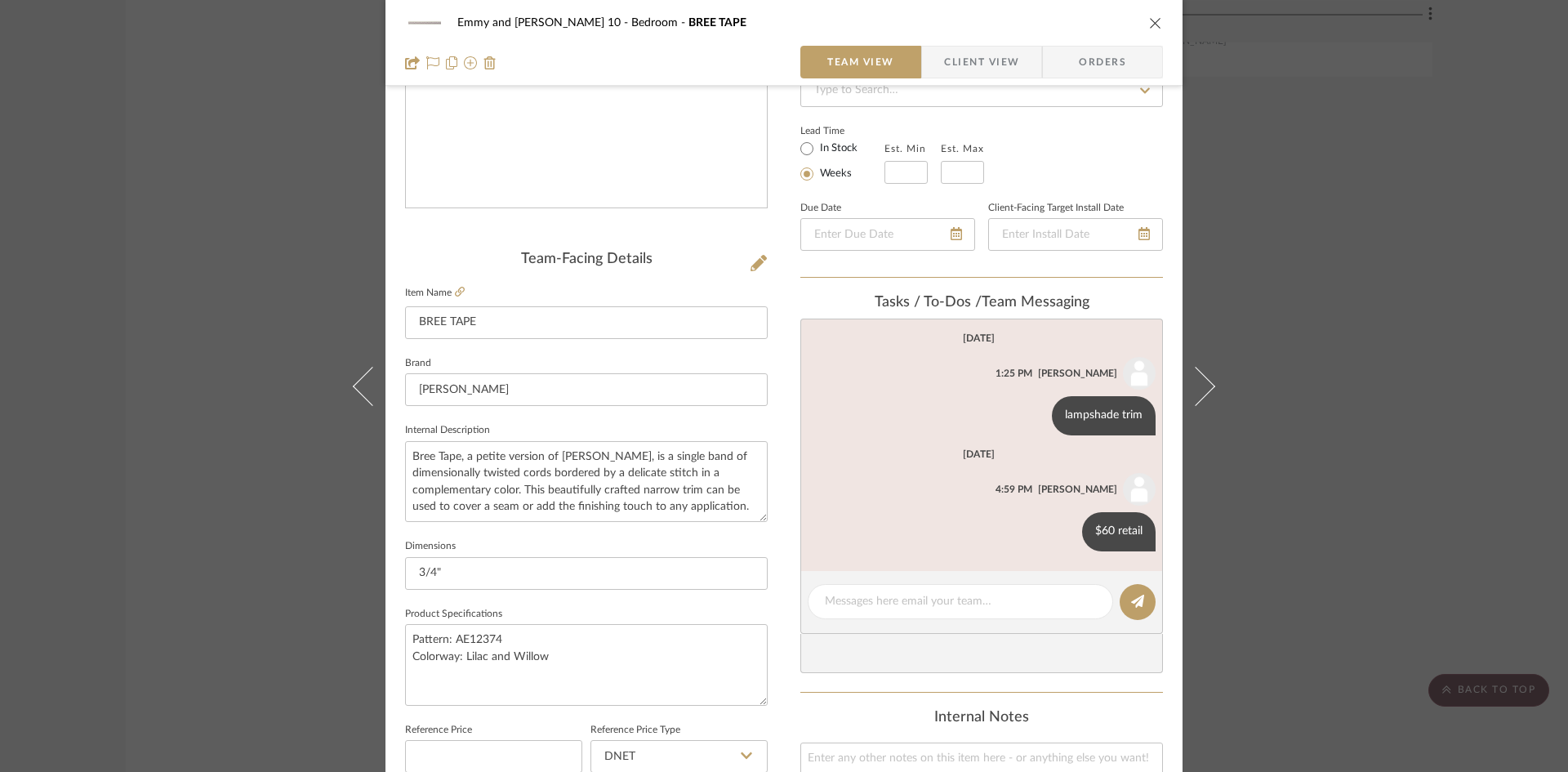
scroll to position [340, 0]
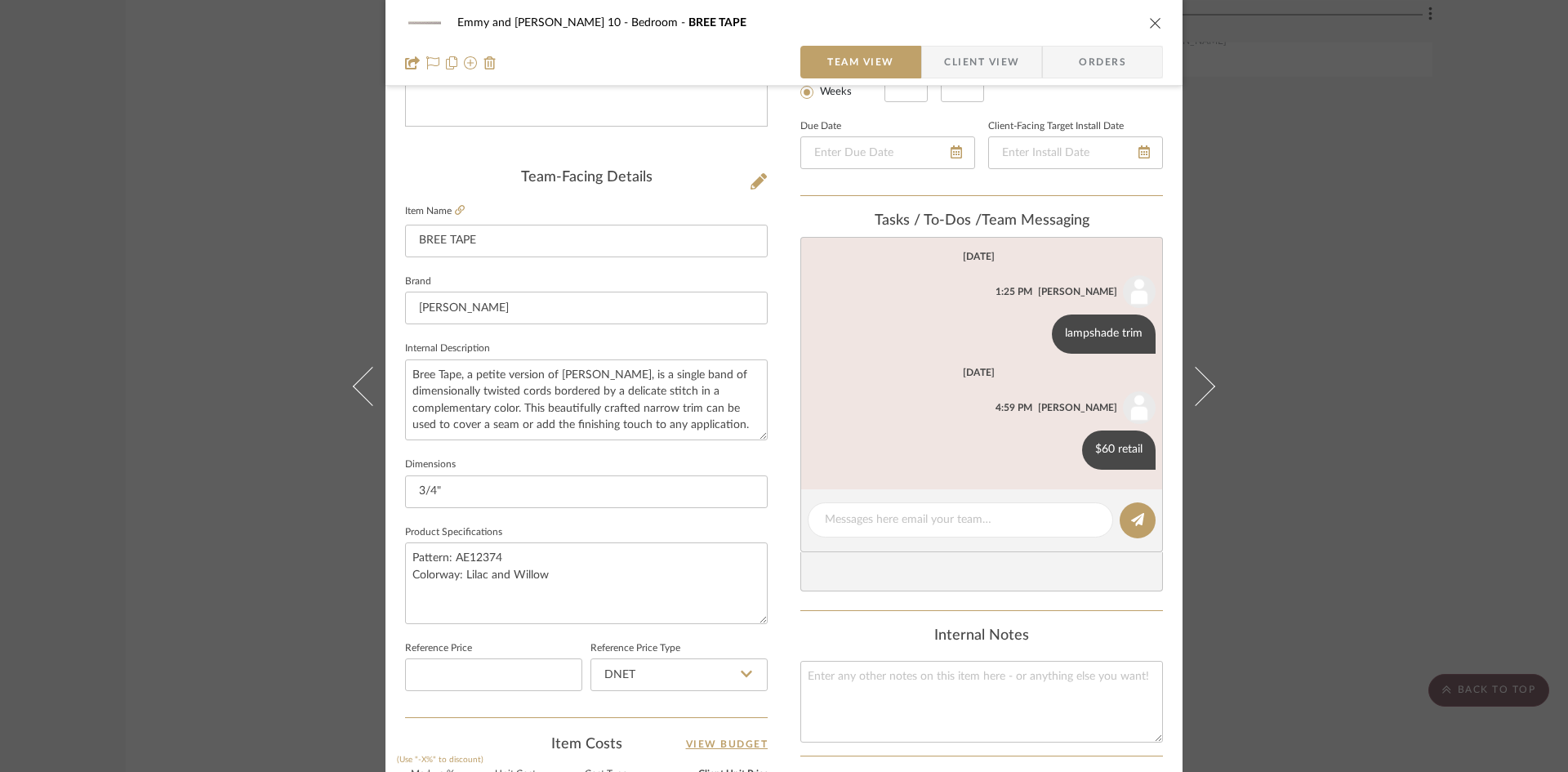
click at [1149, 20] on icon "close" at bounding box center [1155, 23] width 13 height 13
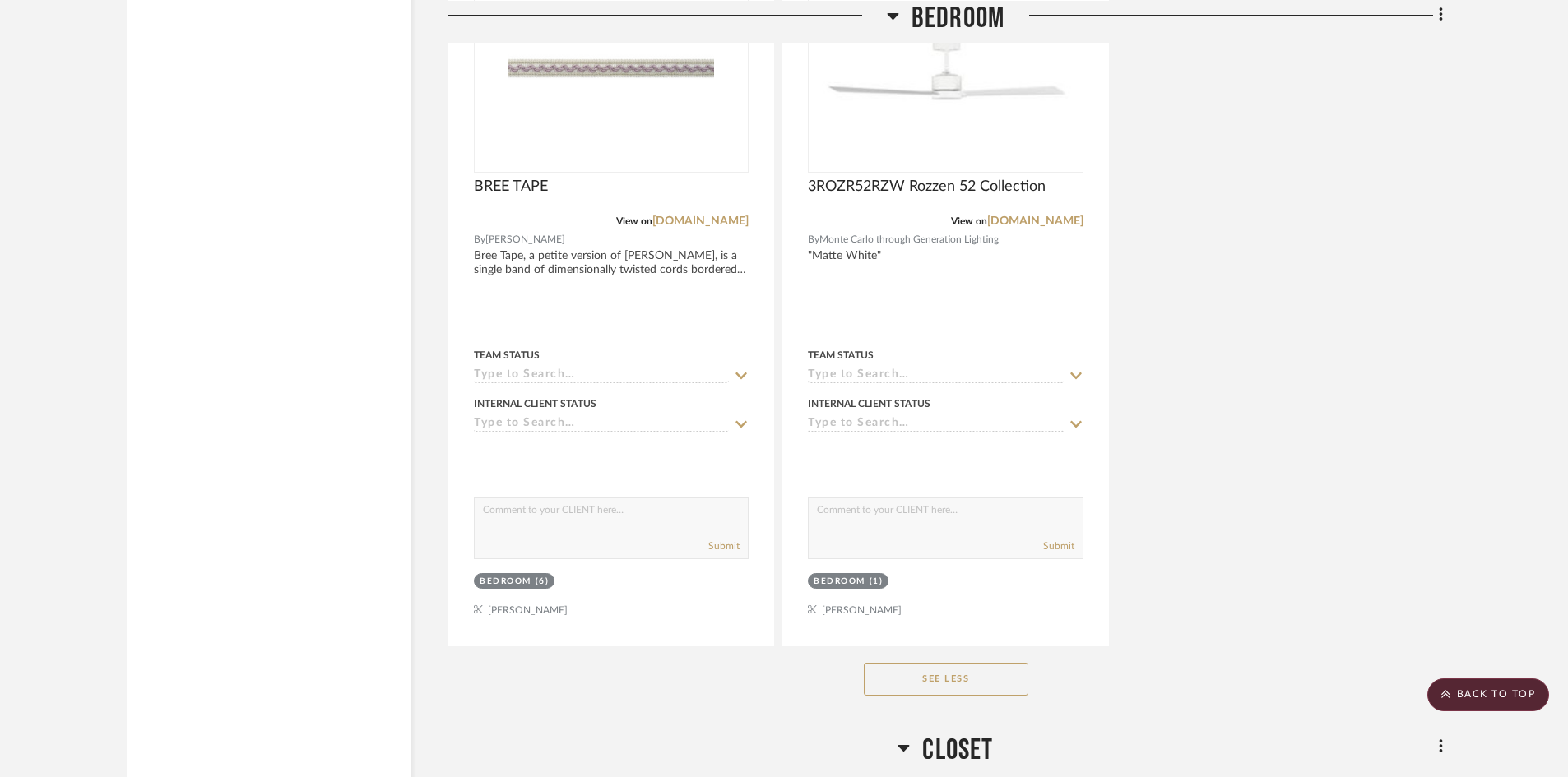
scroll to position [5665, 0]
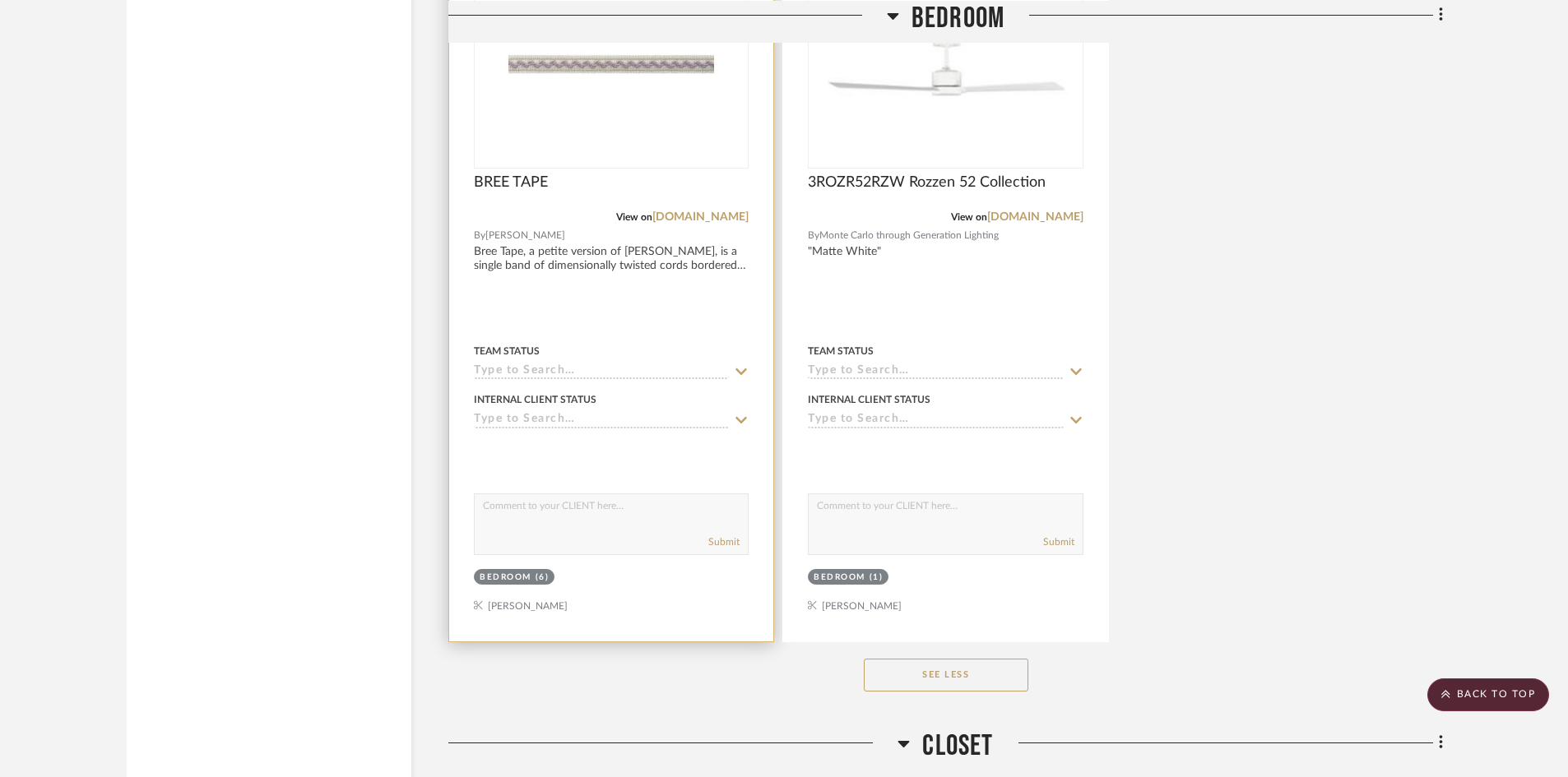
click at [577, 365] on input at bounding box center [601, 372] width 255 height 16
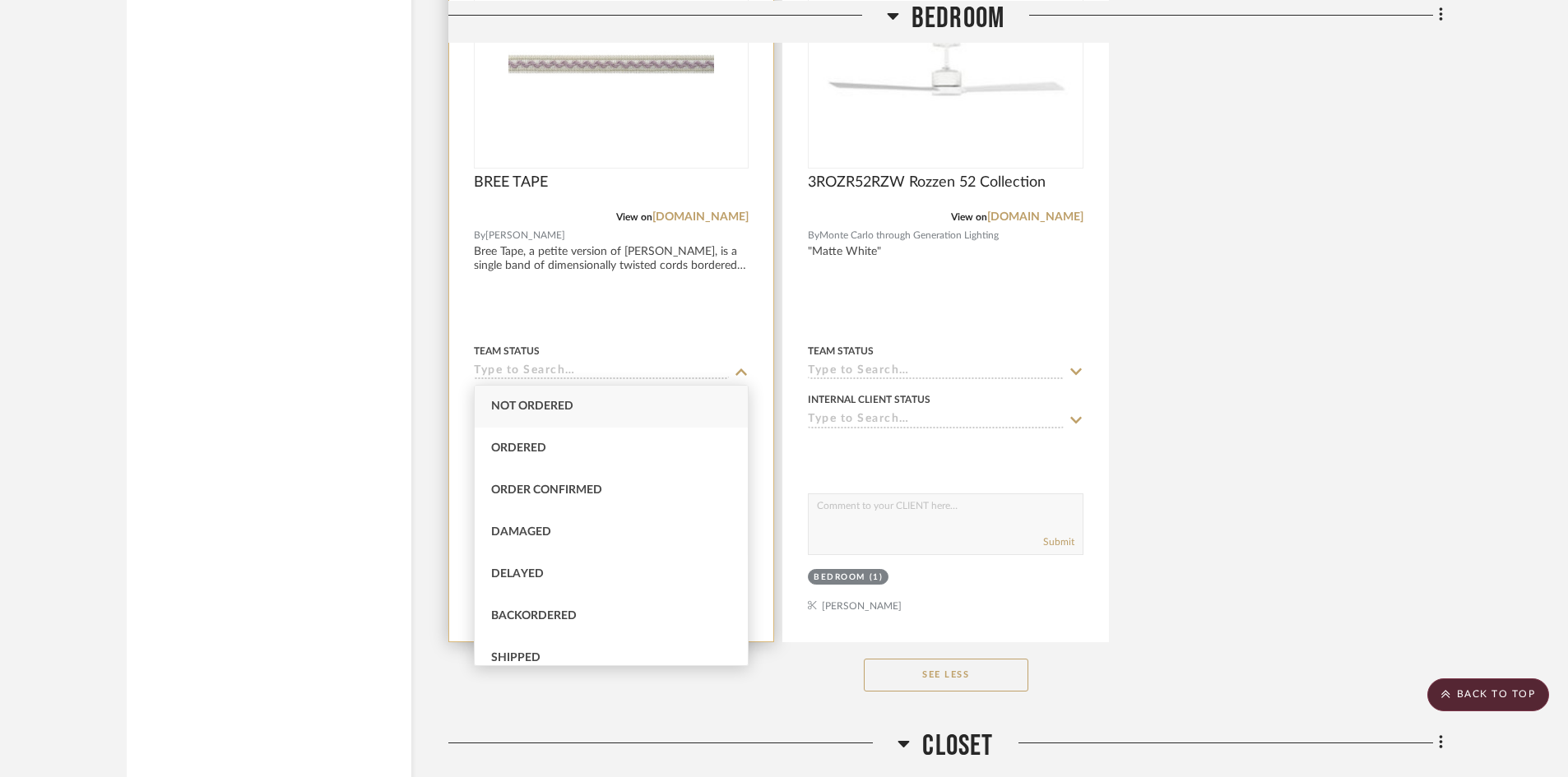
click at [626, 124] on img "0" at bounding box center [611, 63] width 205 height 205
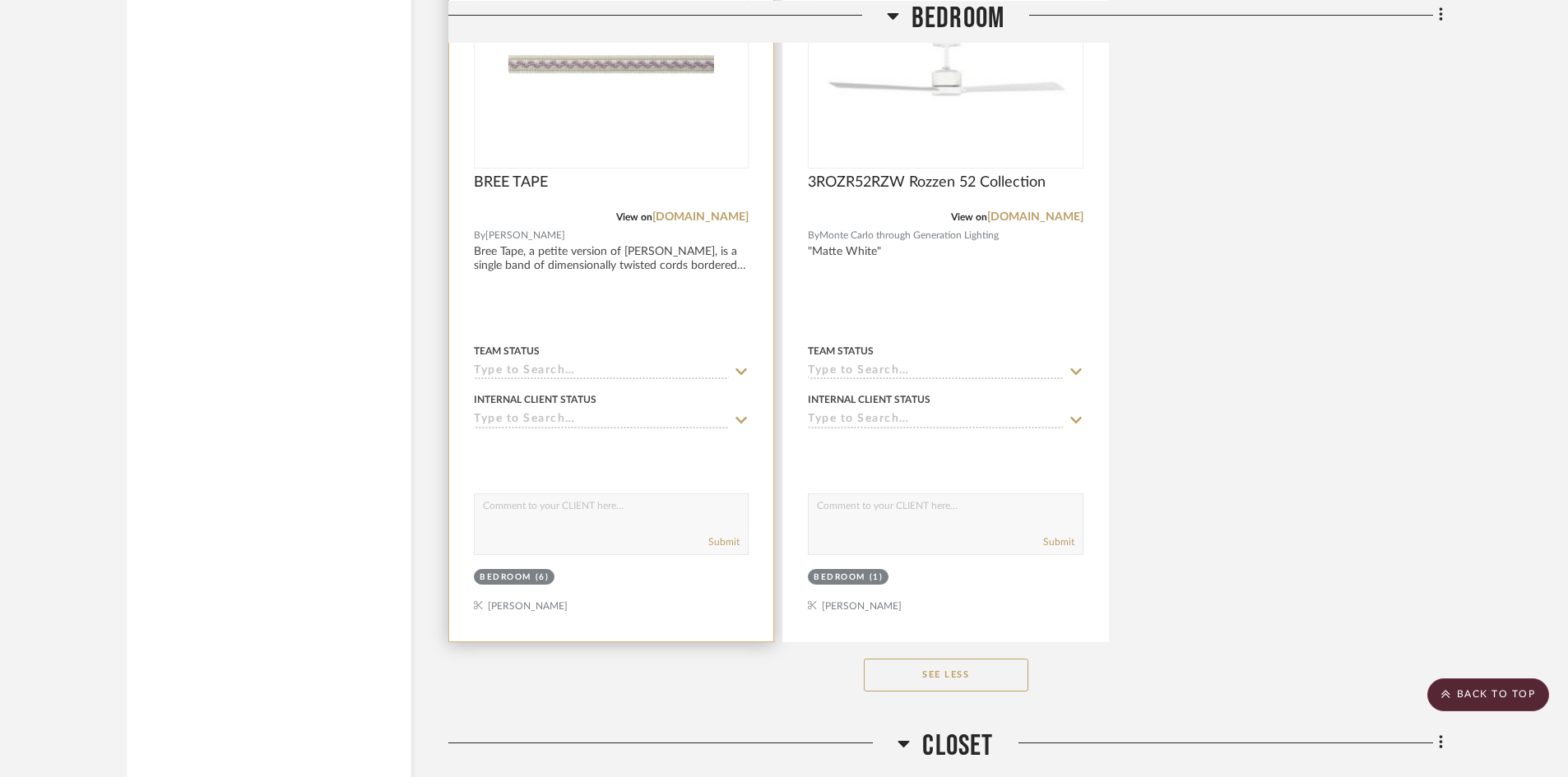
click at [643, 134] on img "0" at bounding box center [611, 63] width 205 height 205
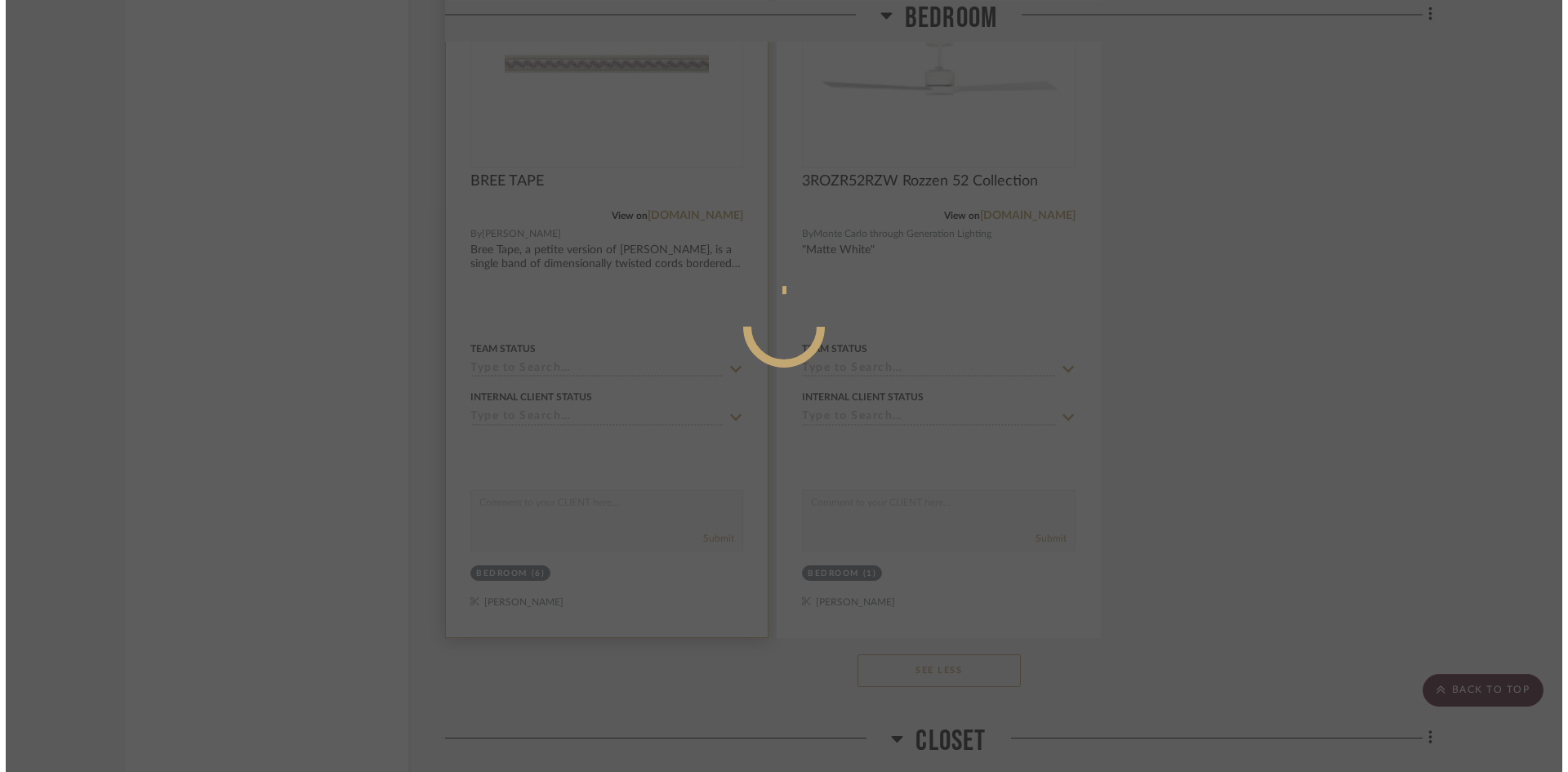
scroll to position [0, 0]
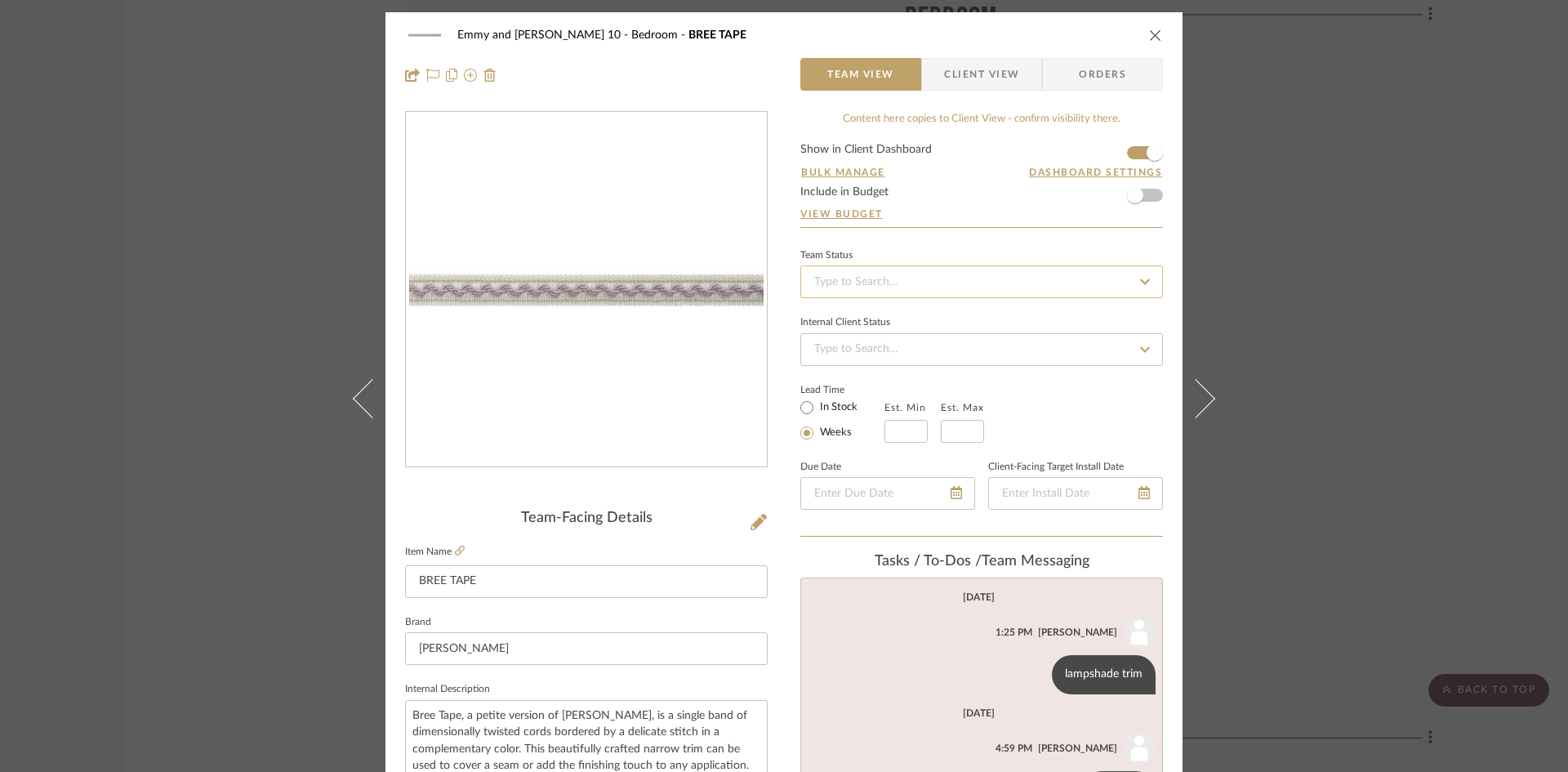
click at [1050, 288] on input at bounding box center [982, 281] width 362 height 32
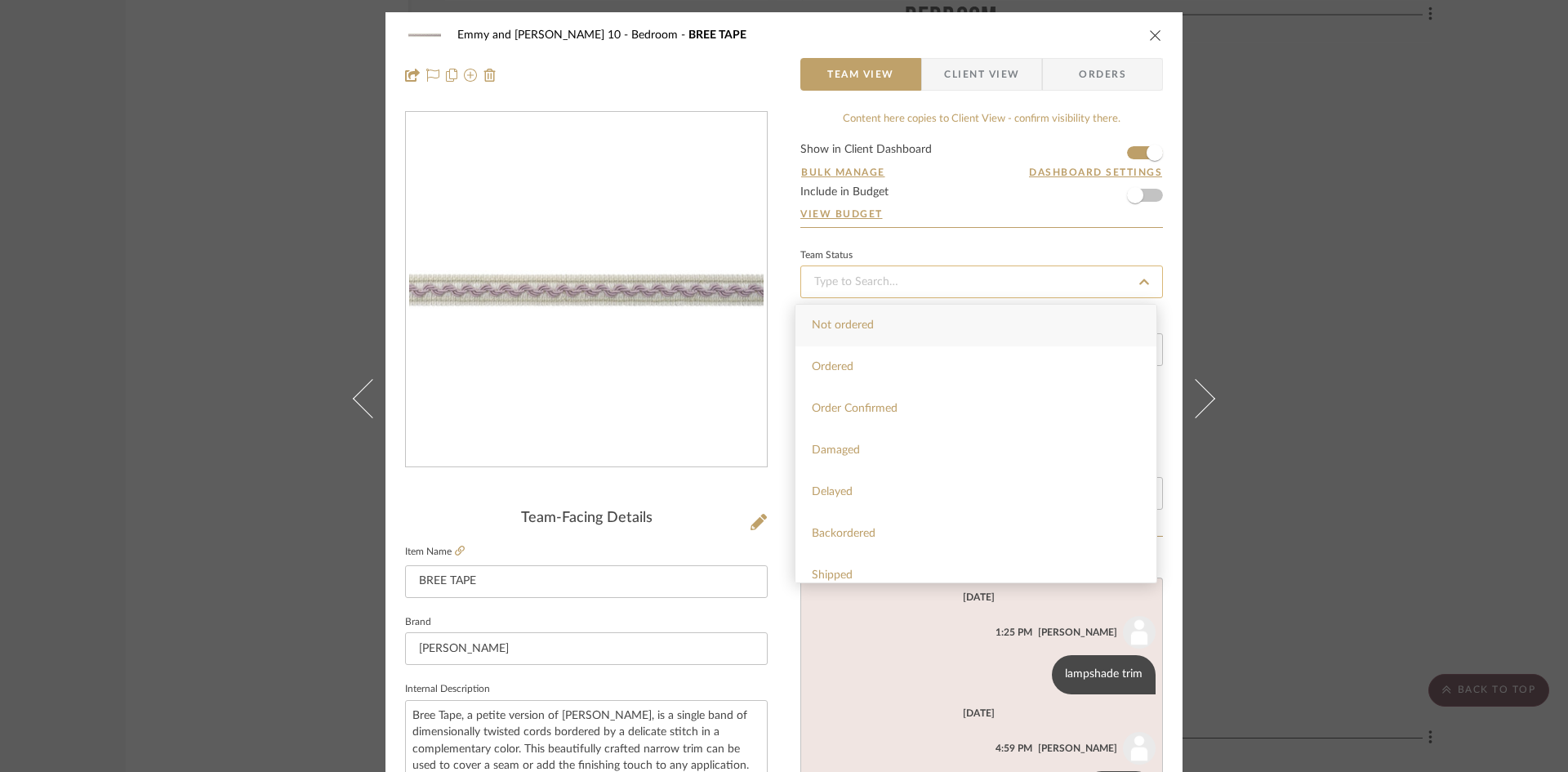
type input "s"
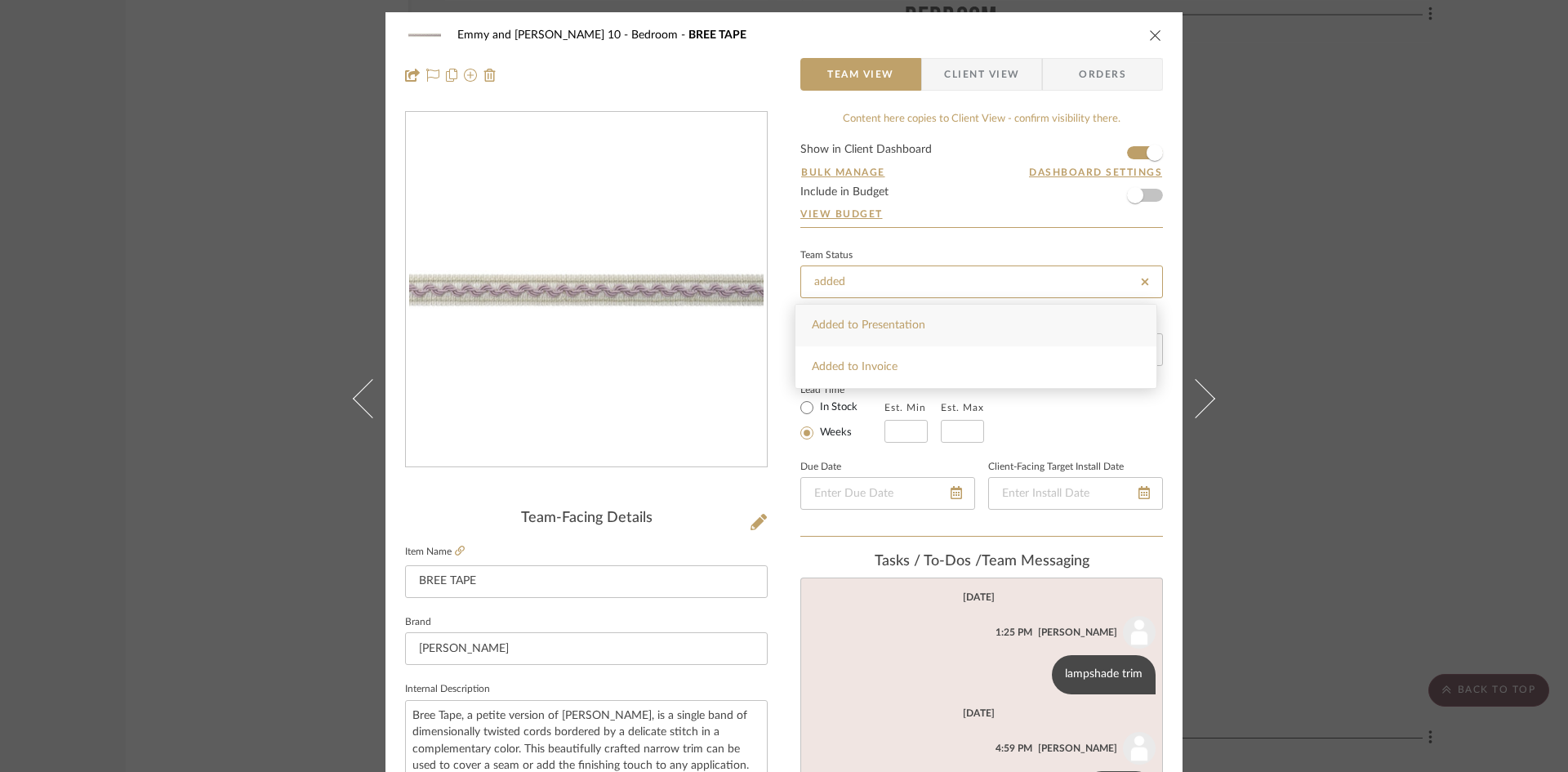
type input "added"
click at [967, 325] on div "Added to Presentation" at bounding box center [976, 326] width 361 height 42
type input "[DATE]"
type input "Added to Presentation"
type input "[DATE]"
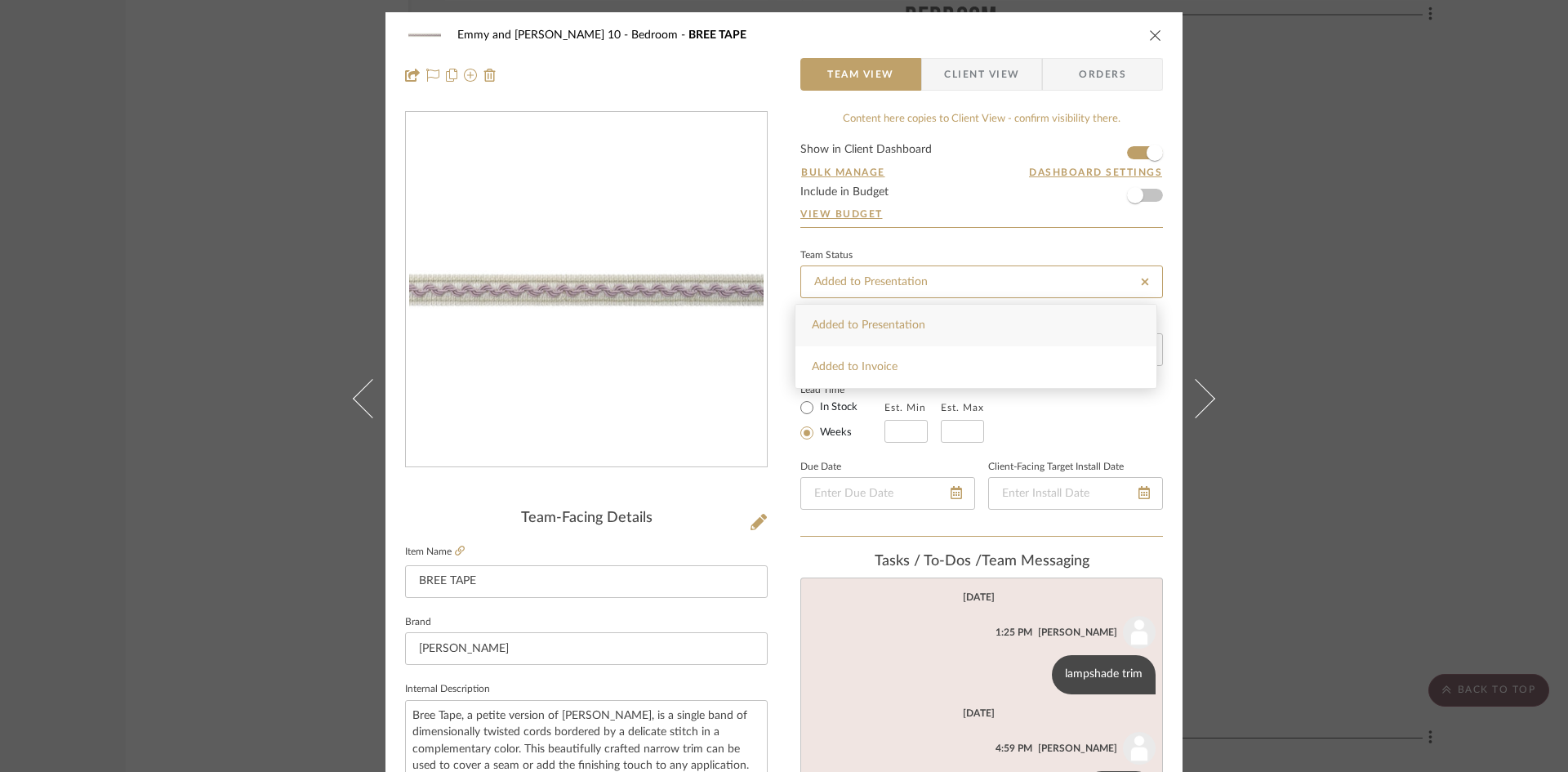
type input "Added to Presentation"
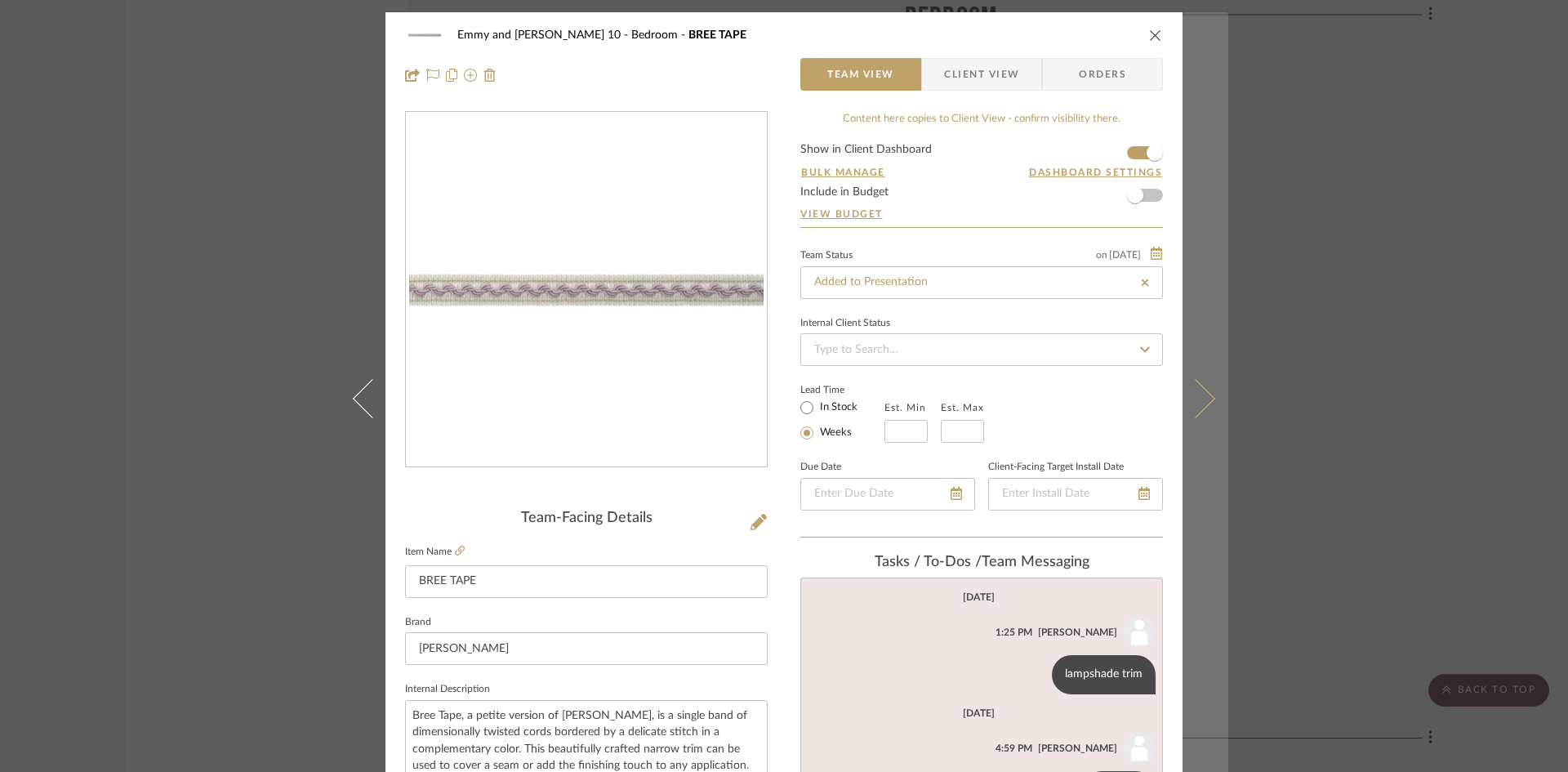
click at [1198, 412] on button at bounding box center [1206, 398] width 46 height 772
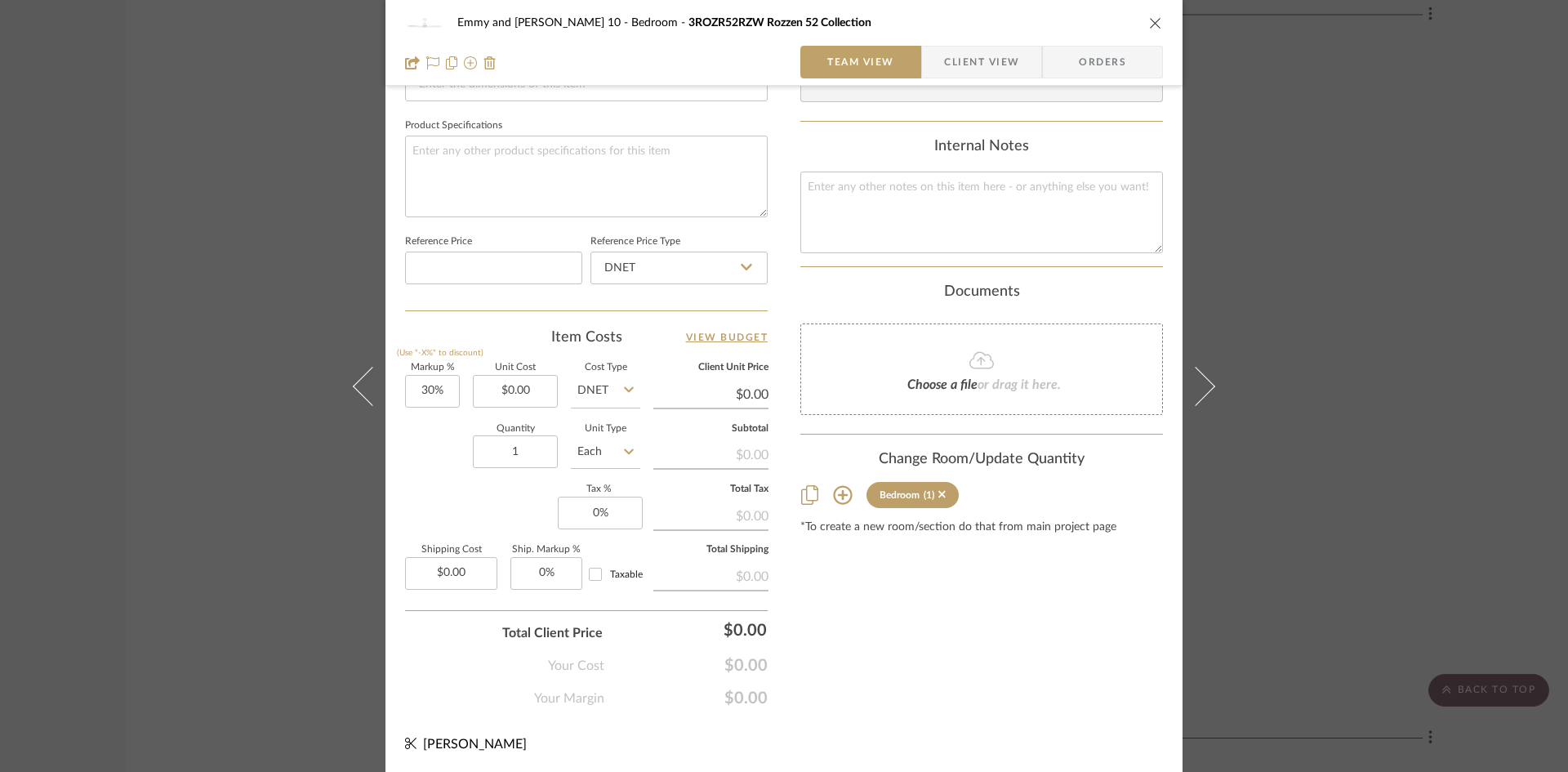
scroll to position [749, 0]
click at [1149, 20] on icon "close" at bounding box center [1155, 23] width 13 height 13
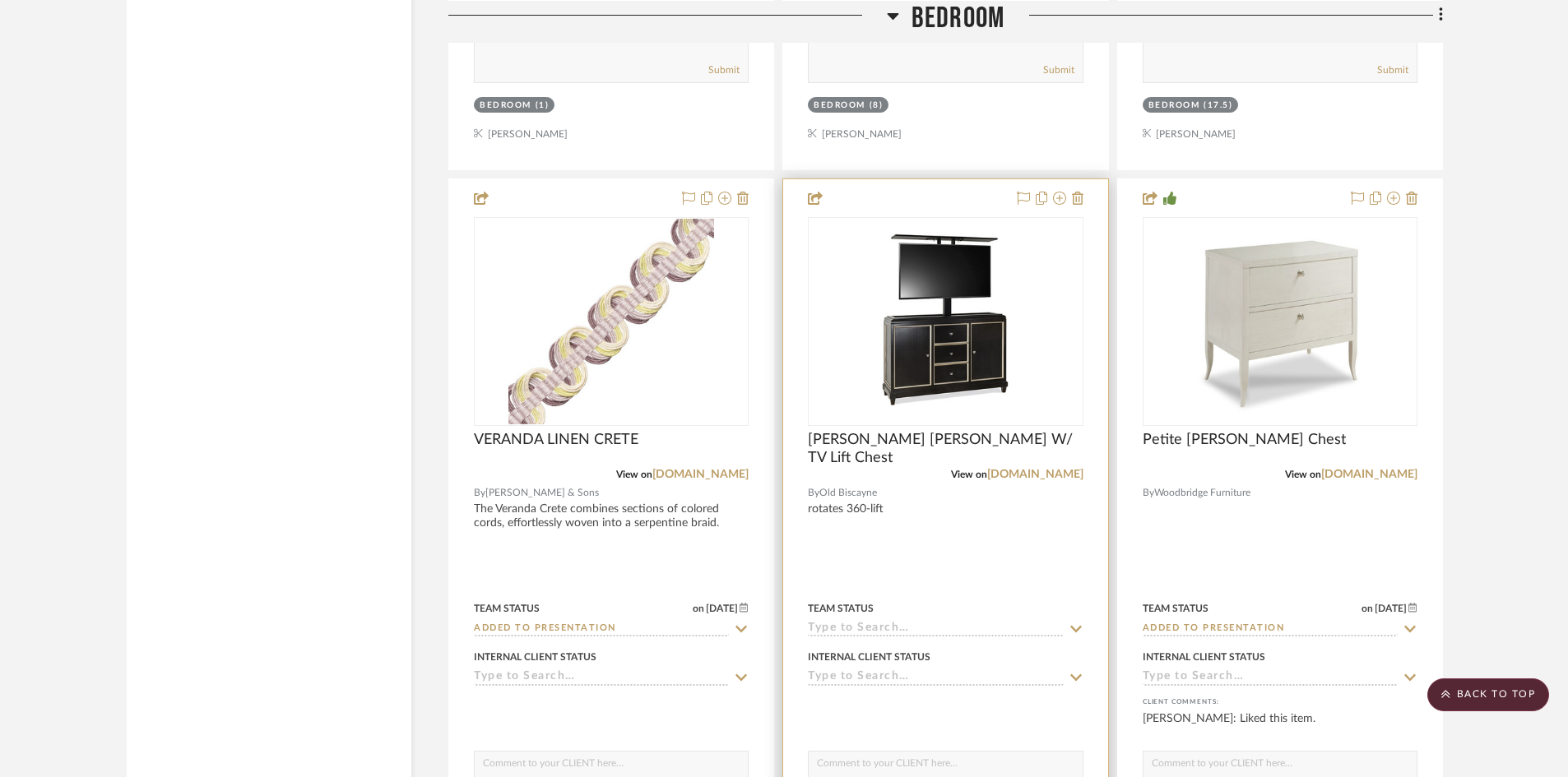
scroll to position [4843, 0]
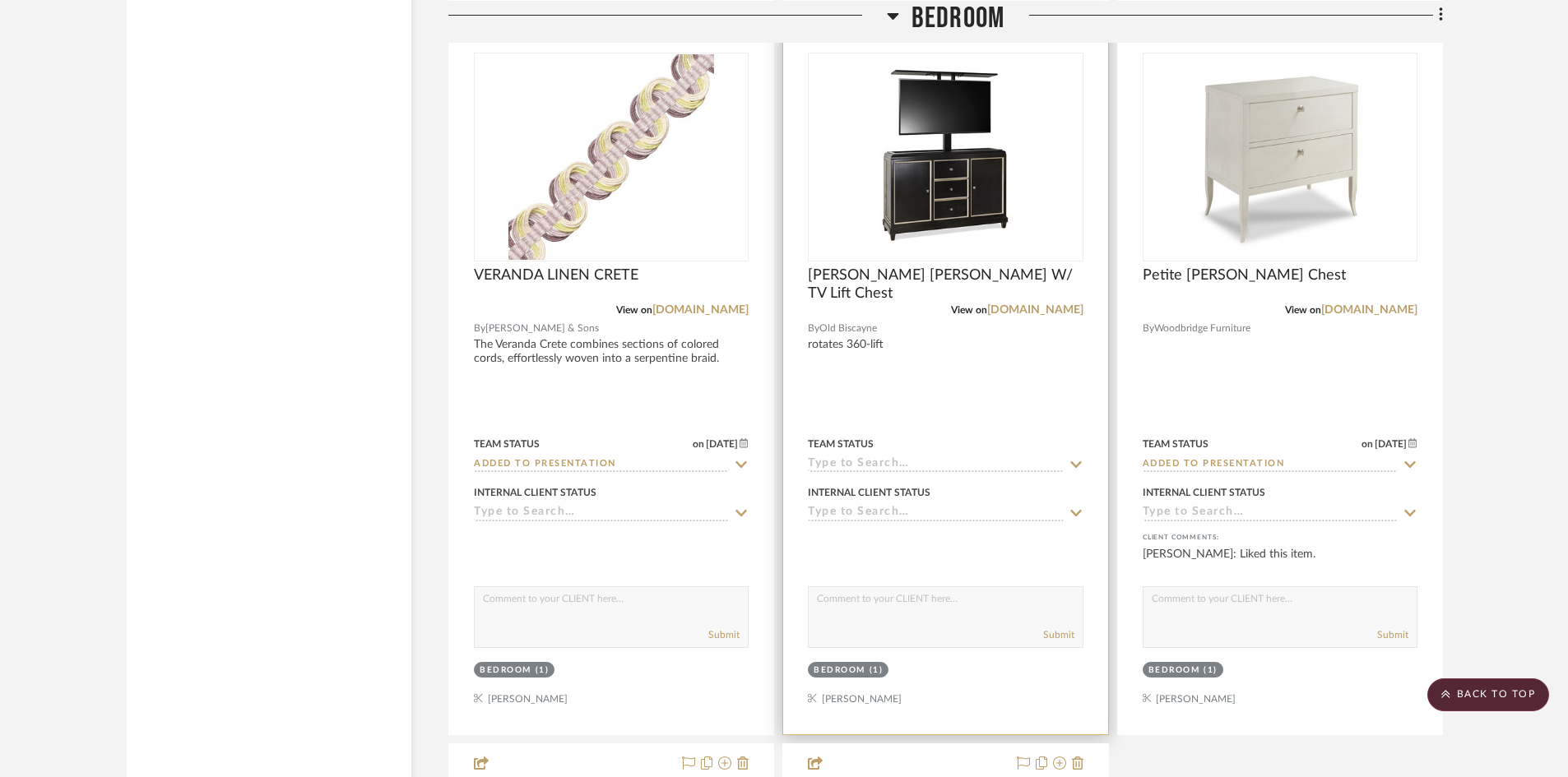
click at [912, 463] on input at bounding box center [935, 465] width 255 height 16
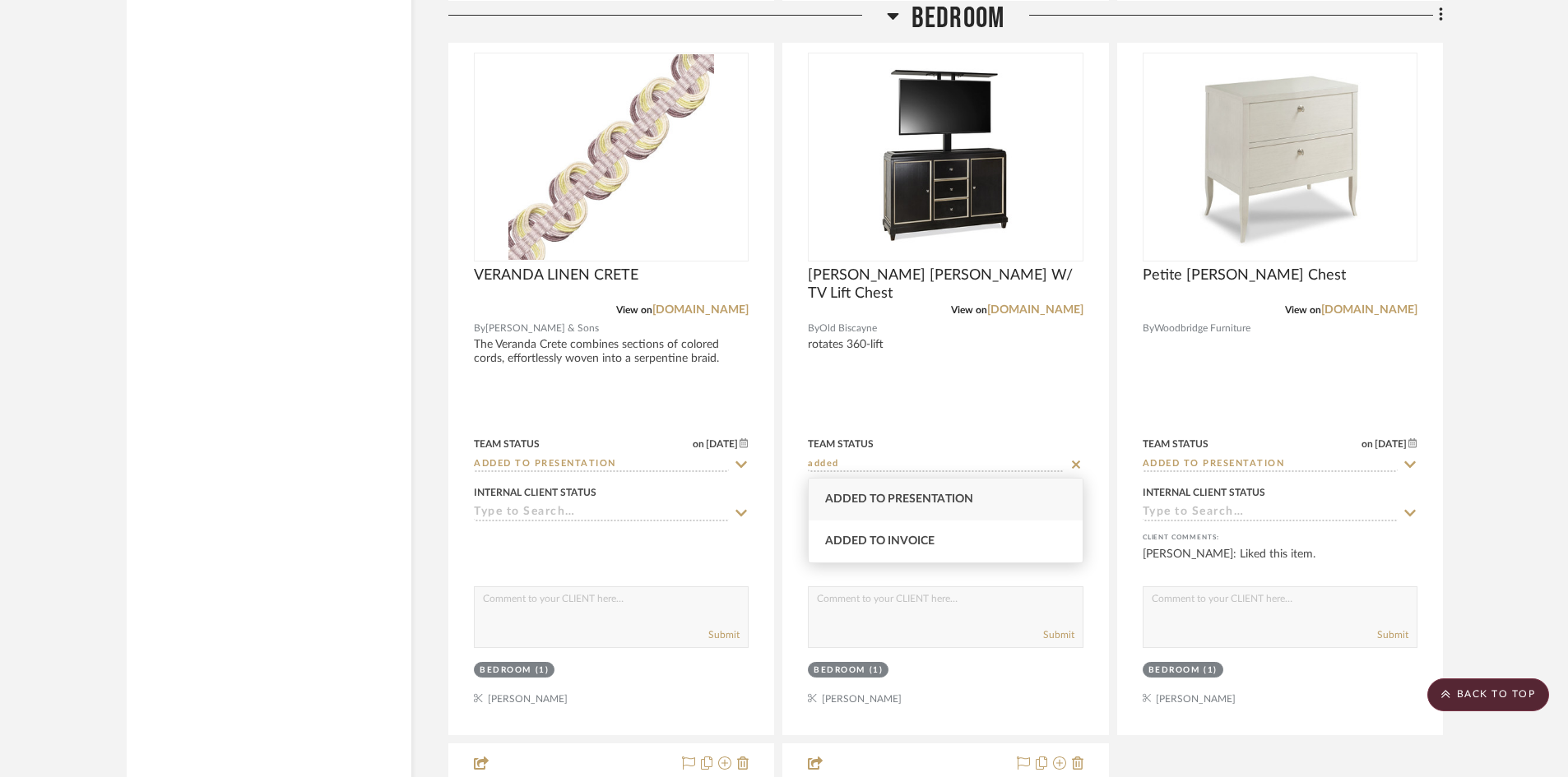
type input "added"
click at [922, 487] on div "Added to Presentation" at bounding box center [946, 500] width 273 height 42
type input "[DATE]"
type input "Added to Presentation"
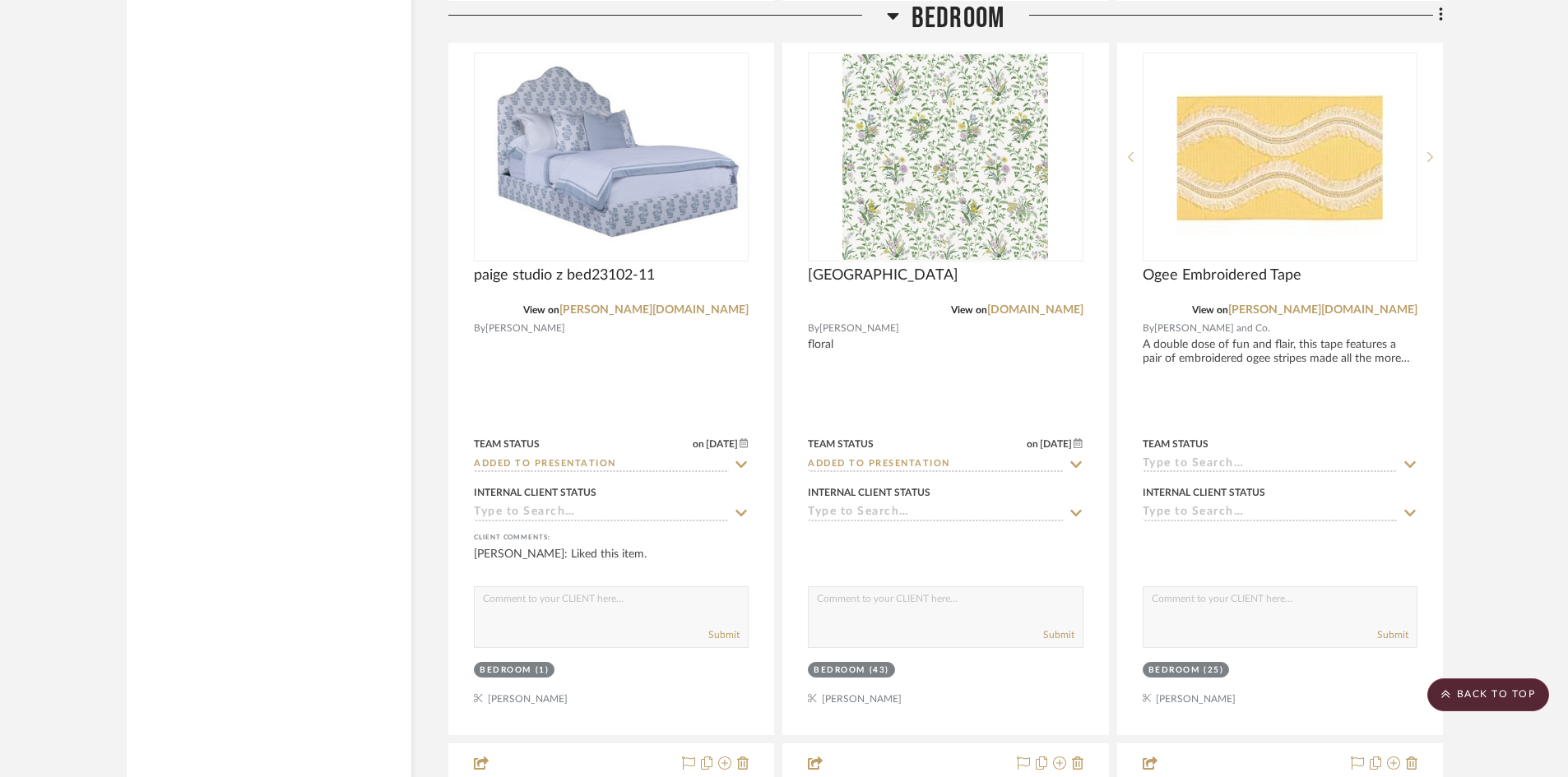
scroll to position [3363, 0]
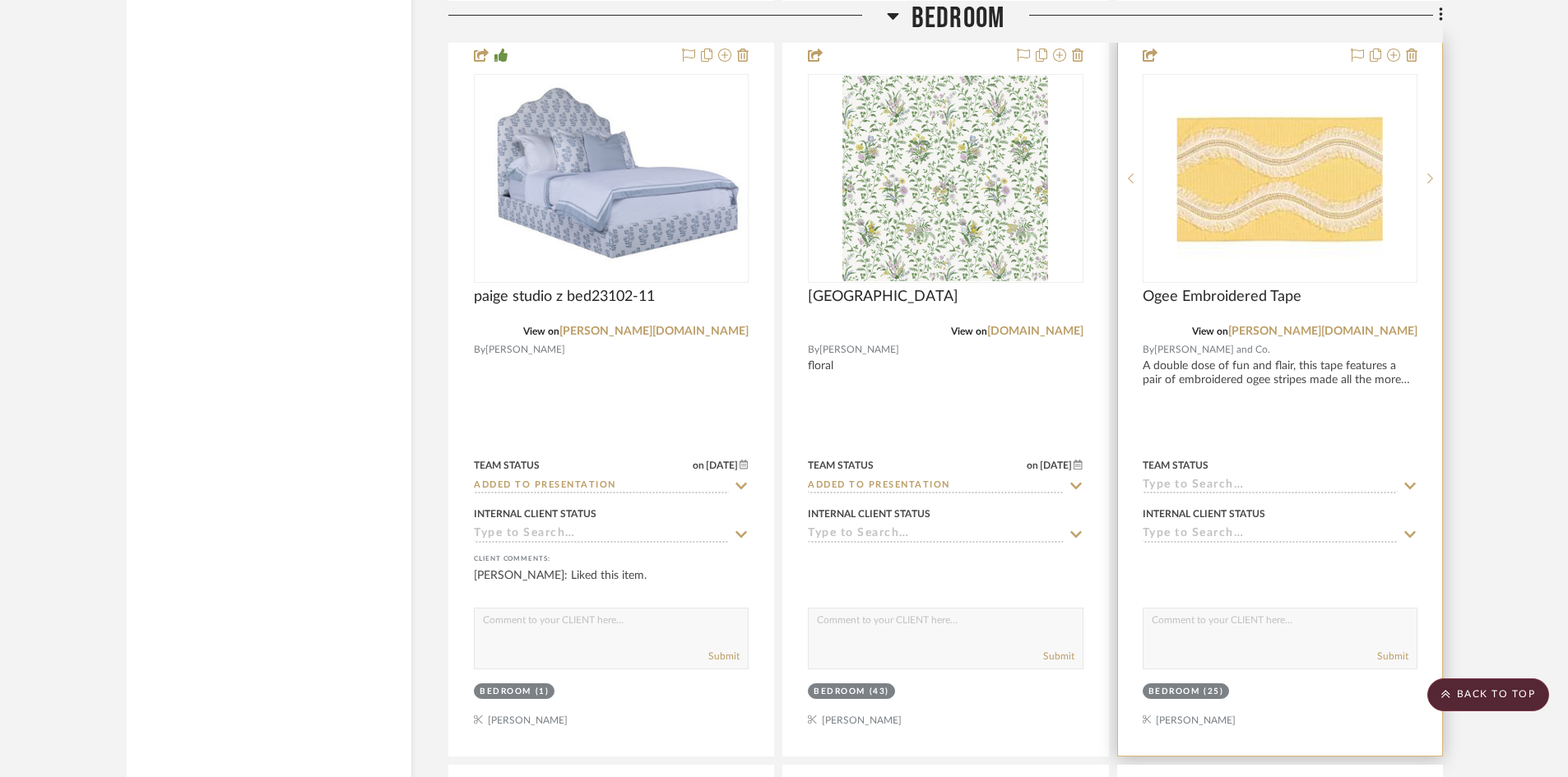
click at [1216, 488] on input at bounding box center [1269, 486] width 255 height 16
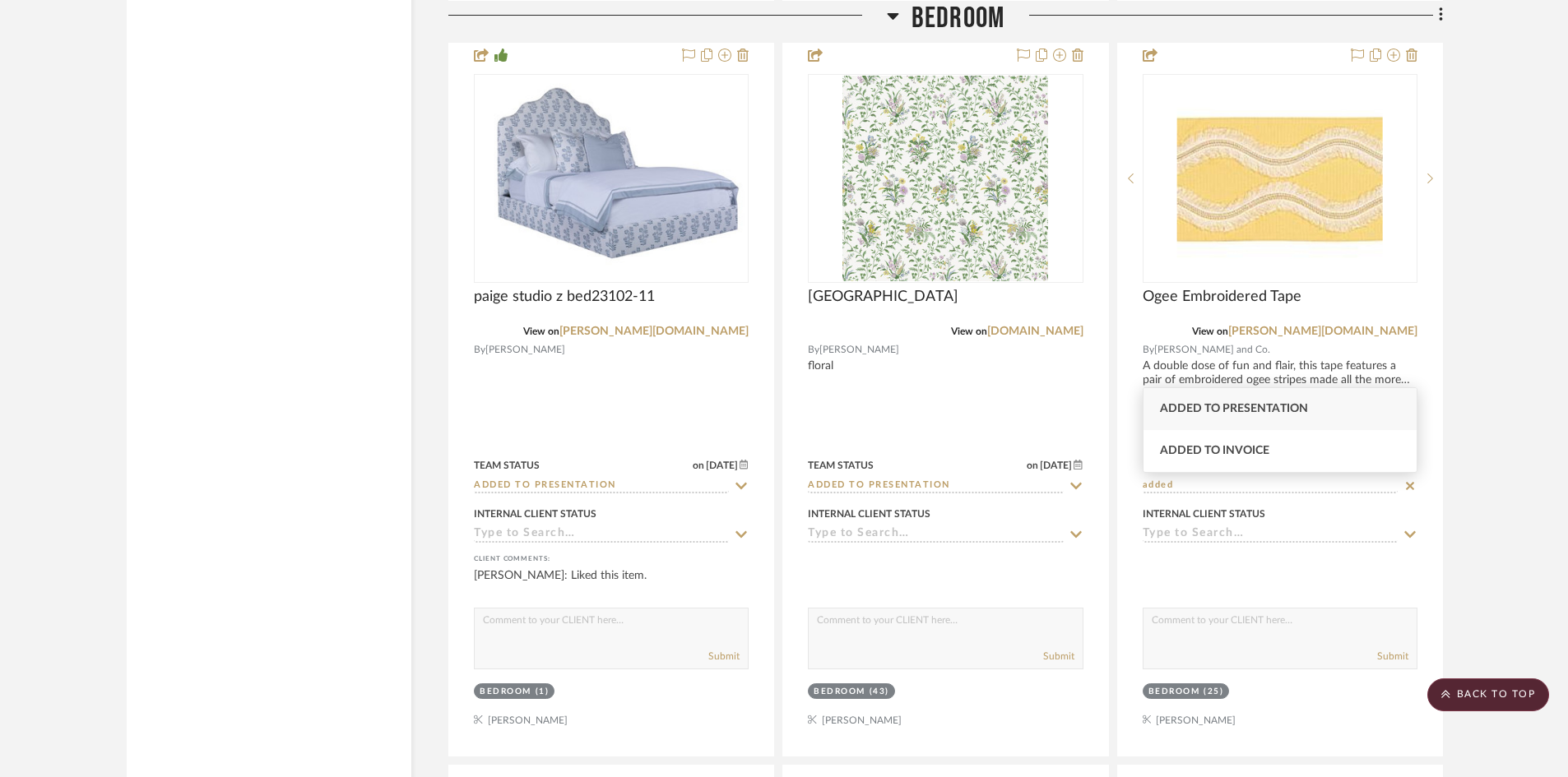
type input "added"
click at [1245, 400] on div "Added to Presentation" at bounding box center [1280, 410] width 273 height 42
type input "[DATE]"
type input "Added to Presentation"
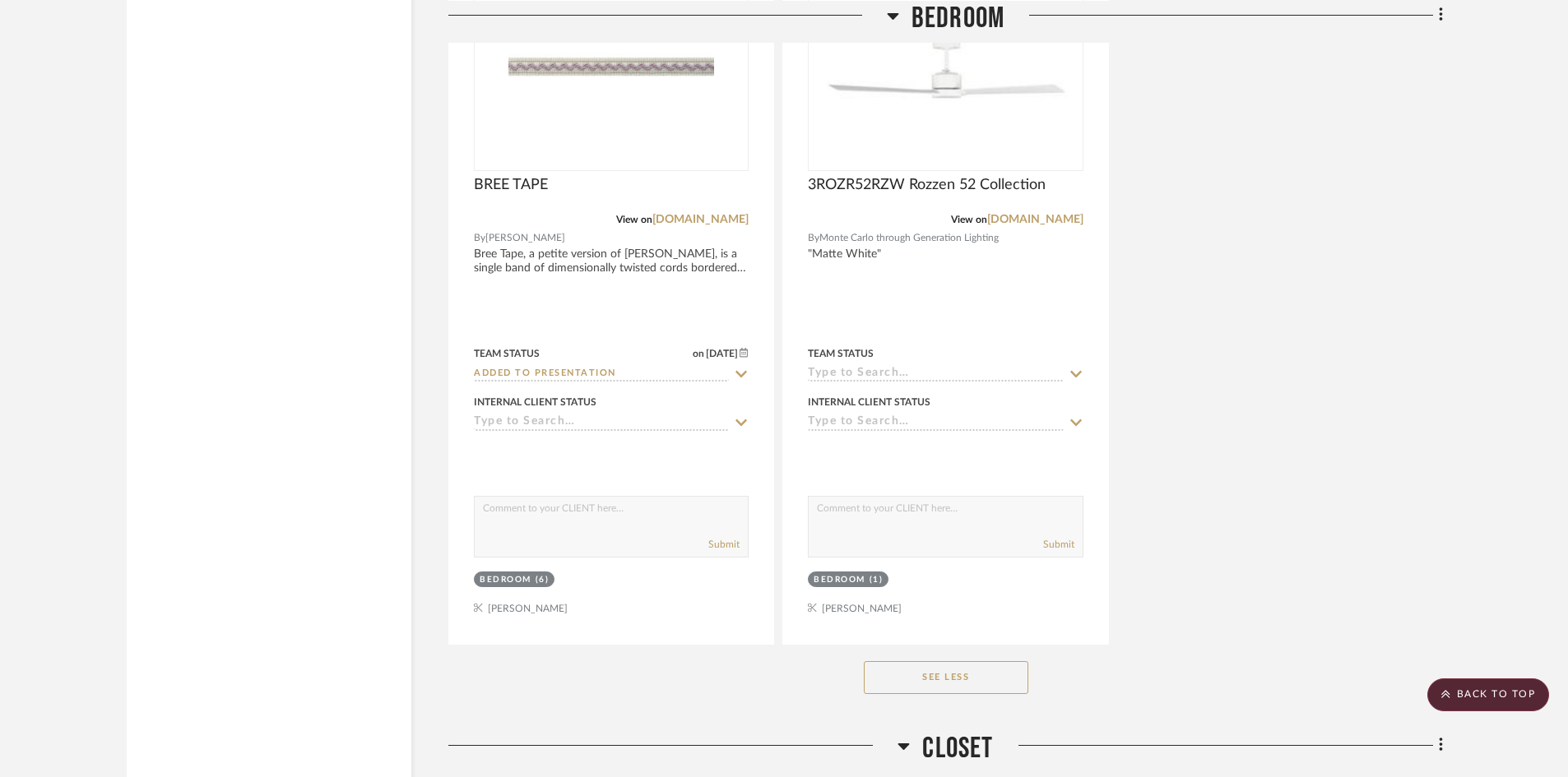
scroll to position [5829, 0]
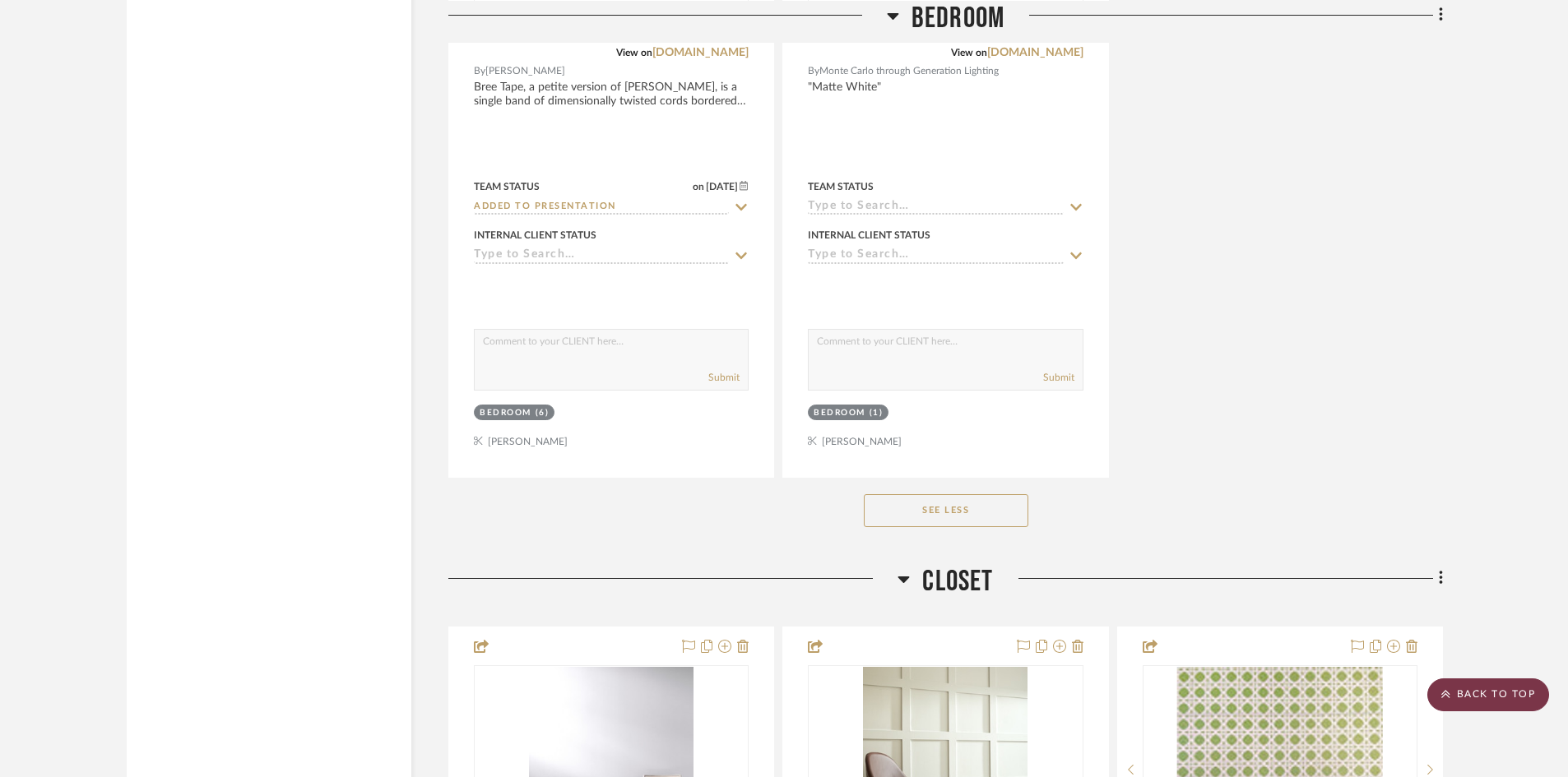
click at [1481, 702] on scroll-to-top-button "BACK TO TOP" at bounding box center [1488, 694] width 122 height 33
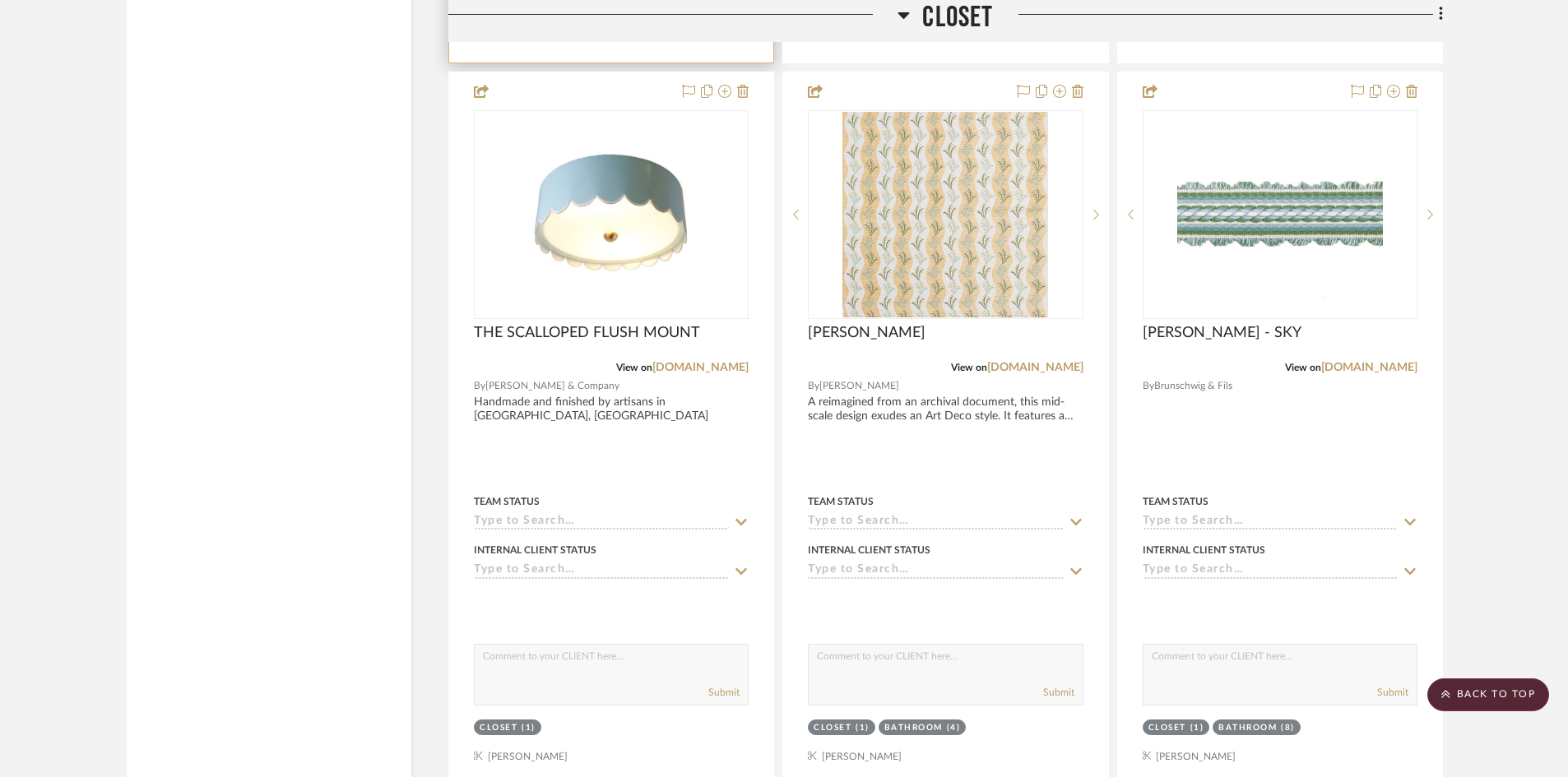
scroll to position [7153, 0]
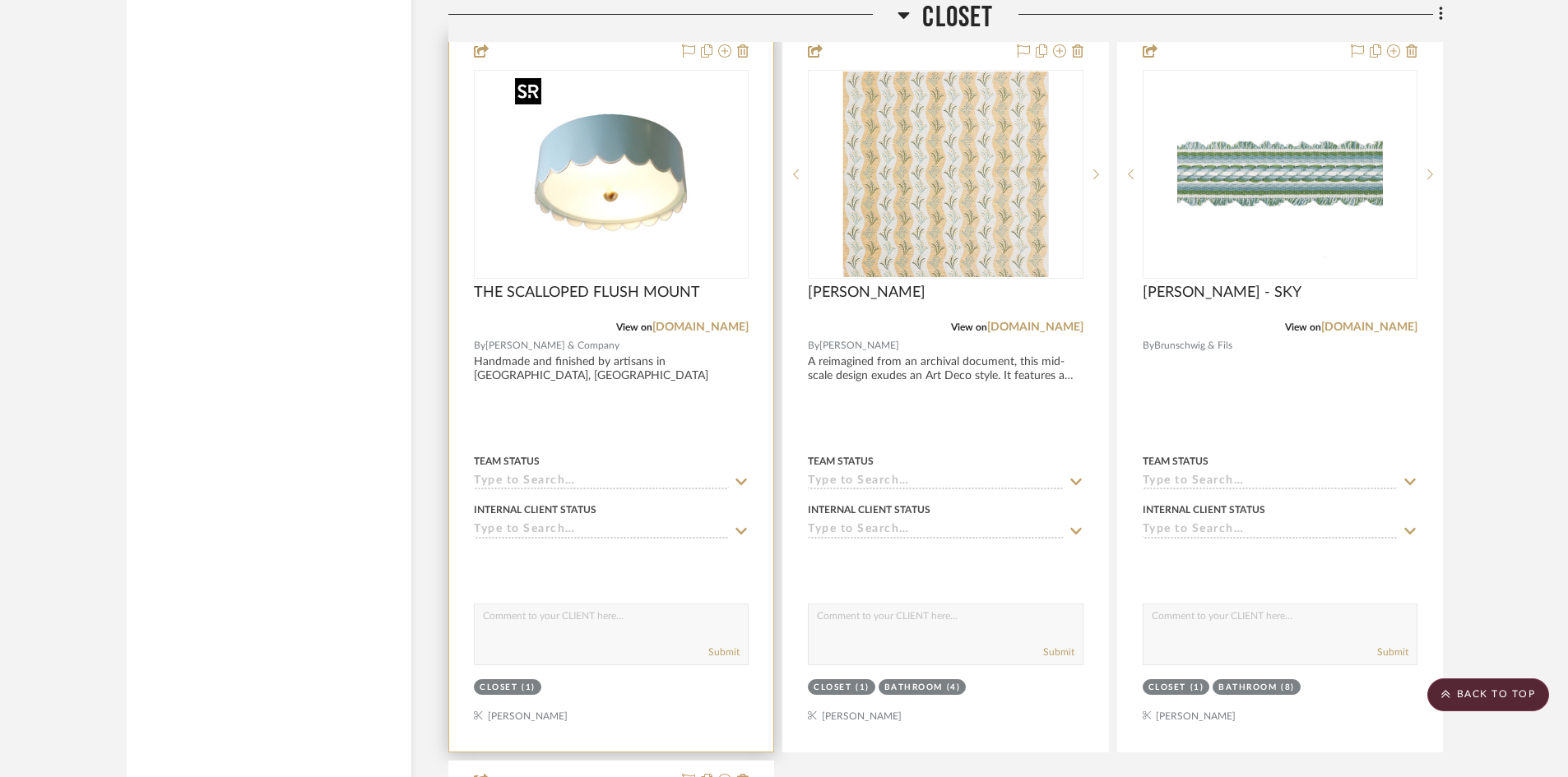
click at [580, 182] on img "0" at bounding box center [611, 174] width 205 height 205
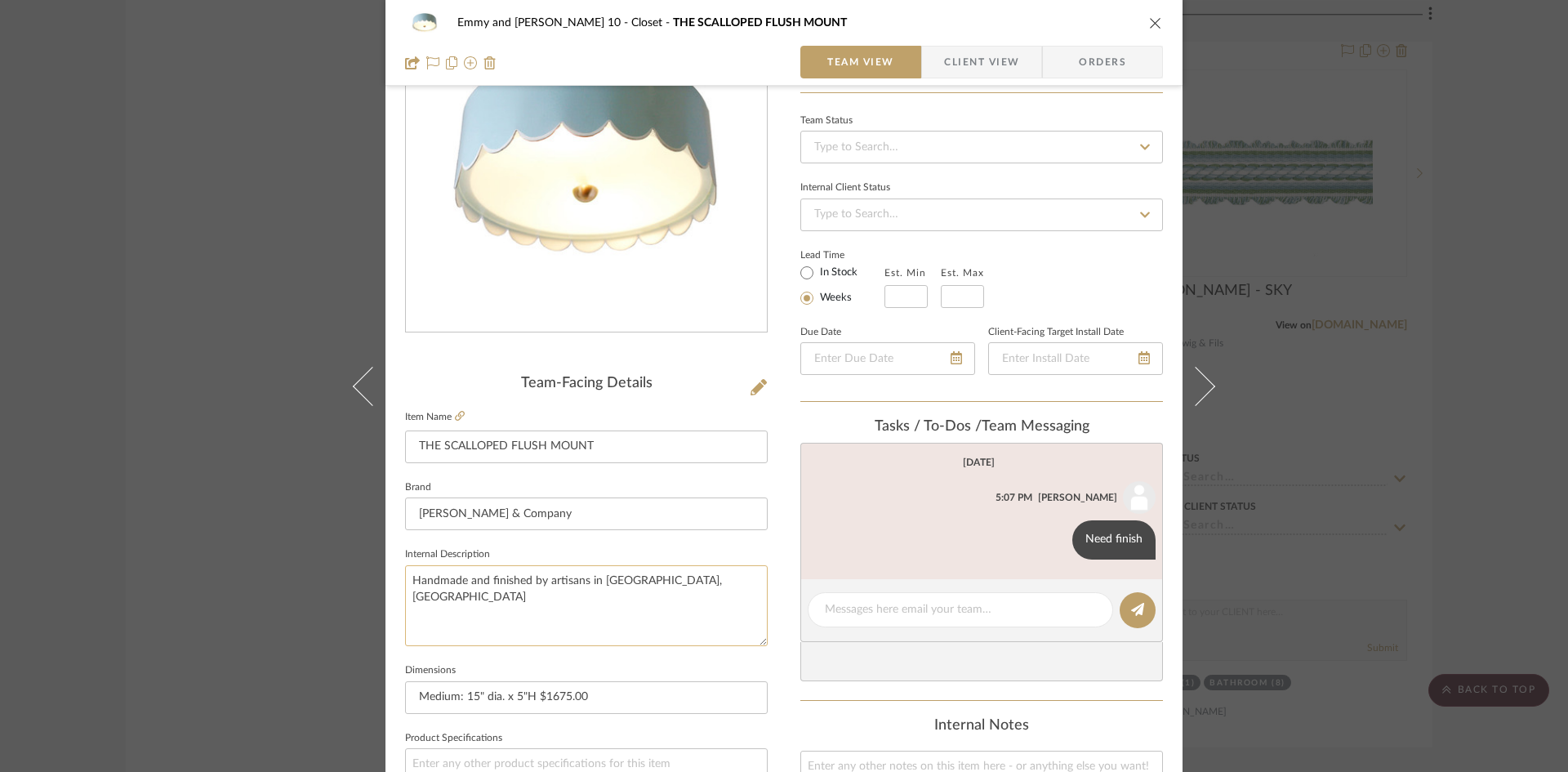
scroll to position [164, 0]
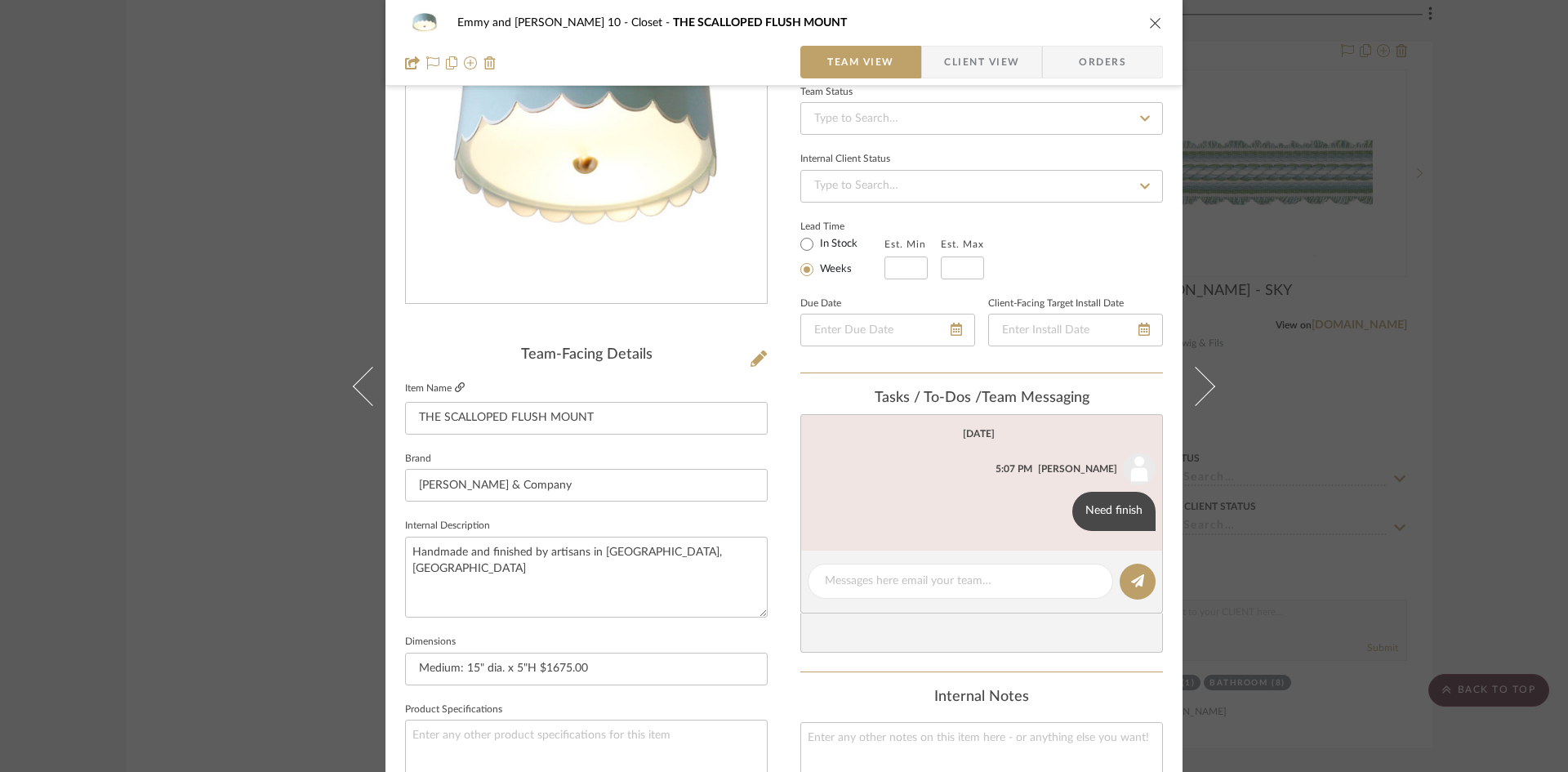
click at [455, 382] on link at bounding box center [459, 389] width 10 height 14
click at [878, 586] on textarea at bounding box center [961, 581] width 271 height 18
type textarea "$2575 net - 20 week backlog"
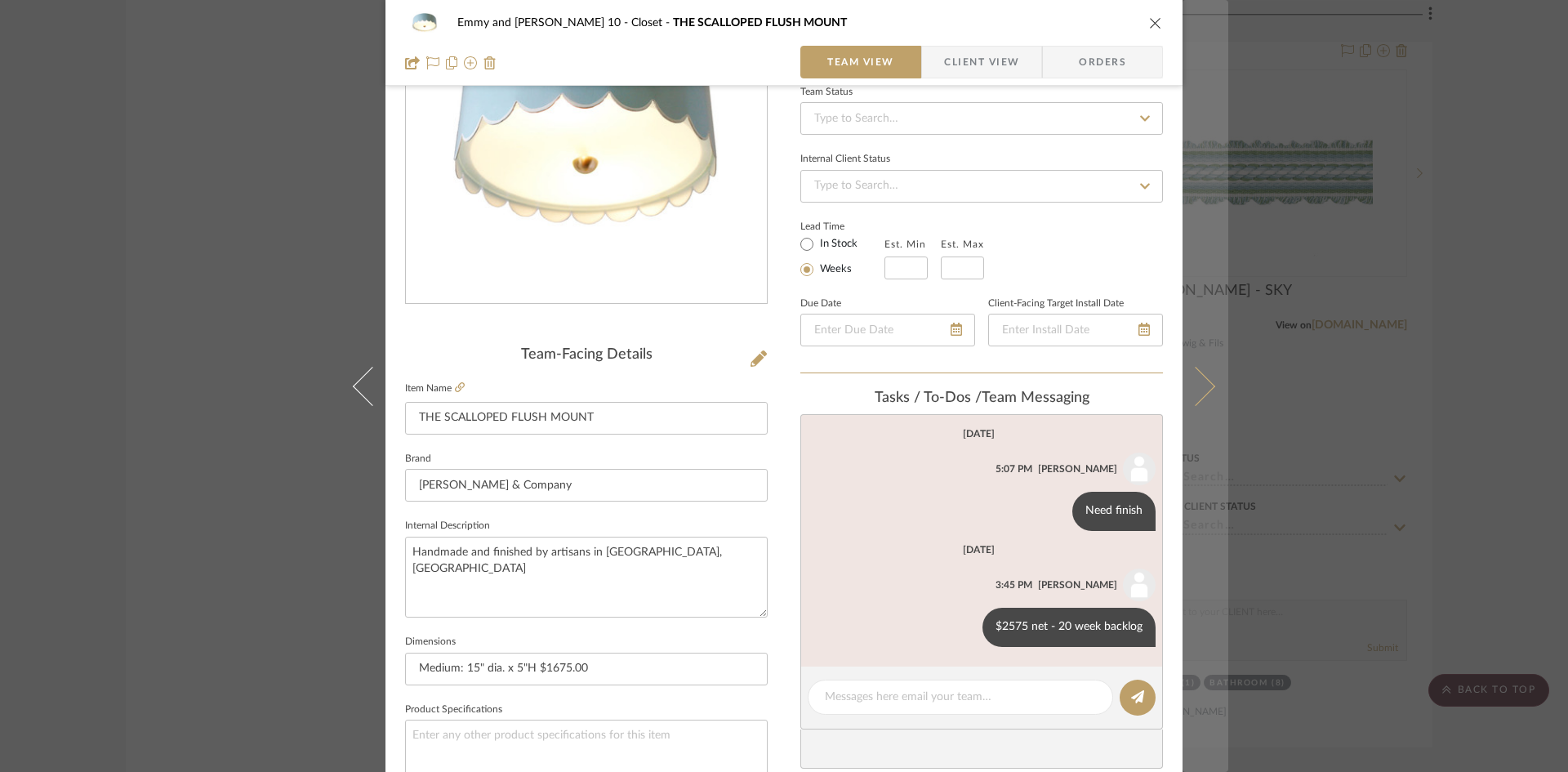
click at [1195, 385] on icon at bounding box center [1195, 385] width 39 height 39
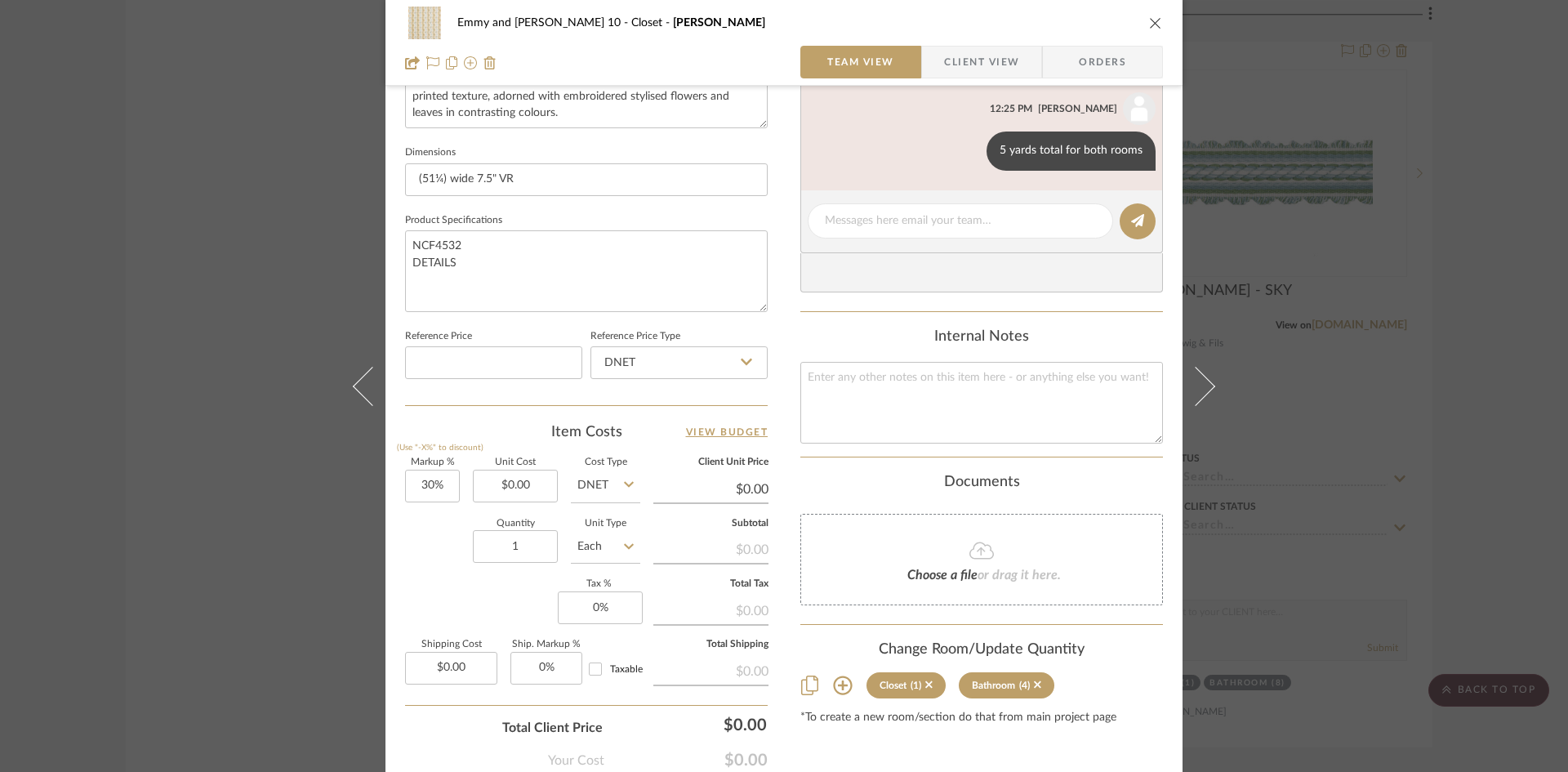
scroll to position [504, 0]
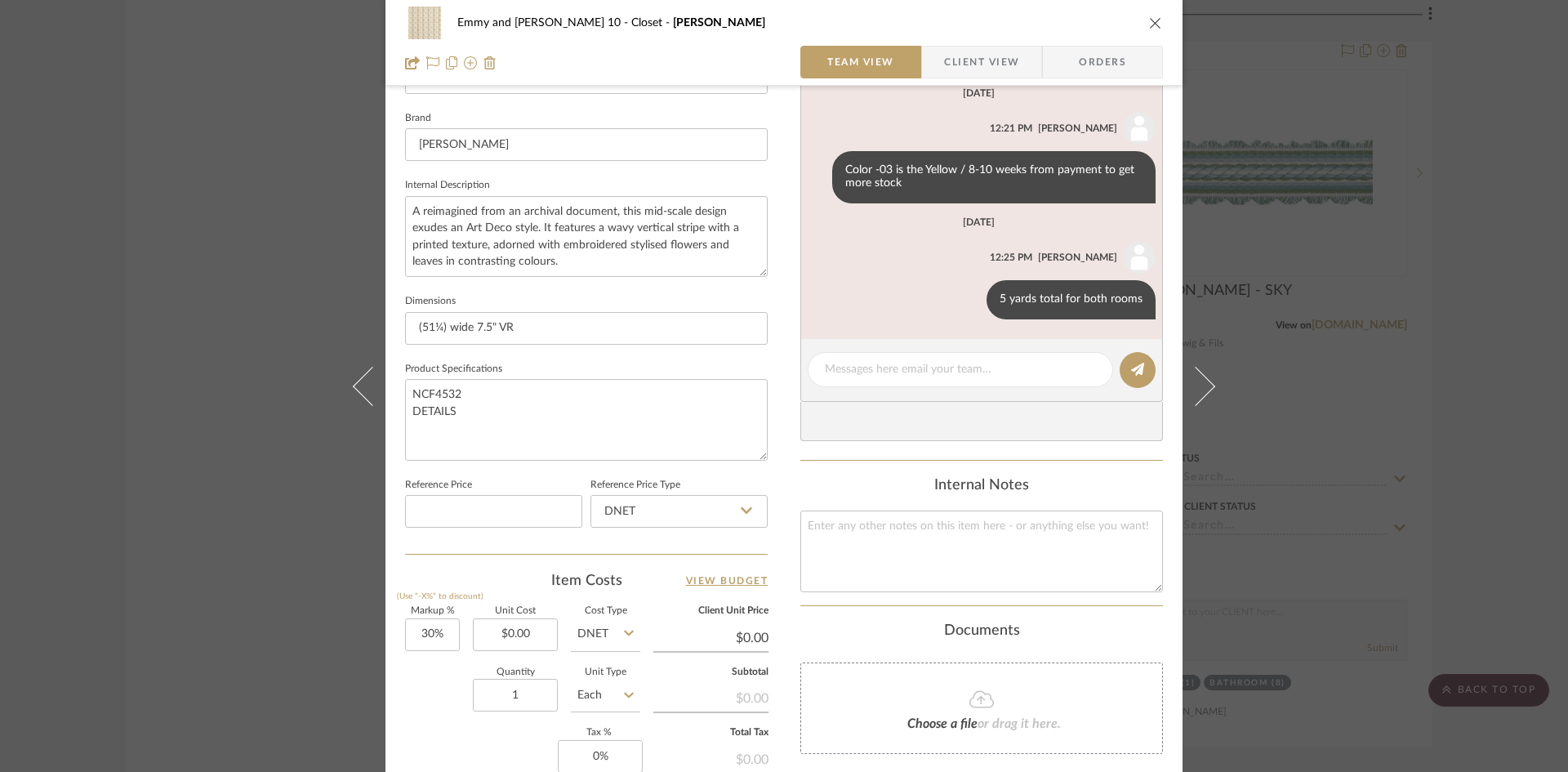
click at [1152, 20] on icon "close" at bounding box center [1155, 23] width 13 height 13
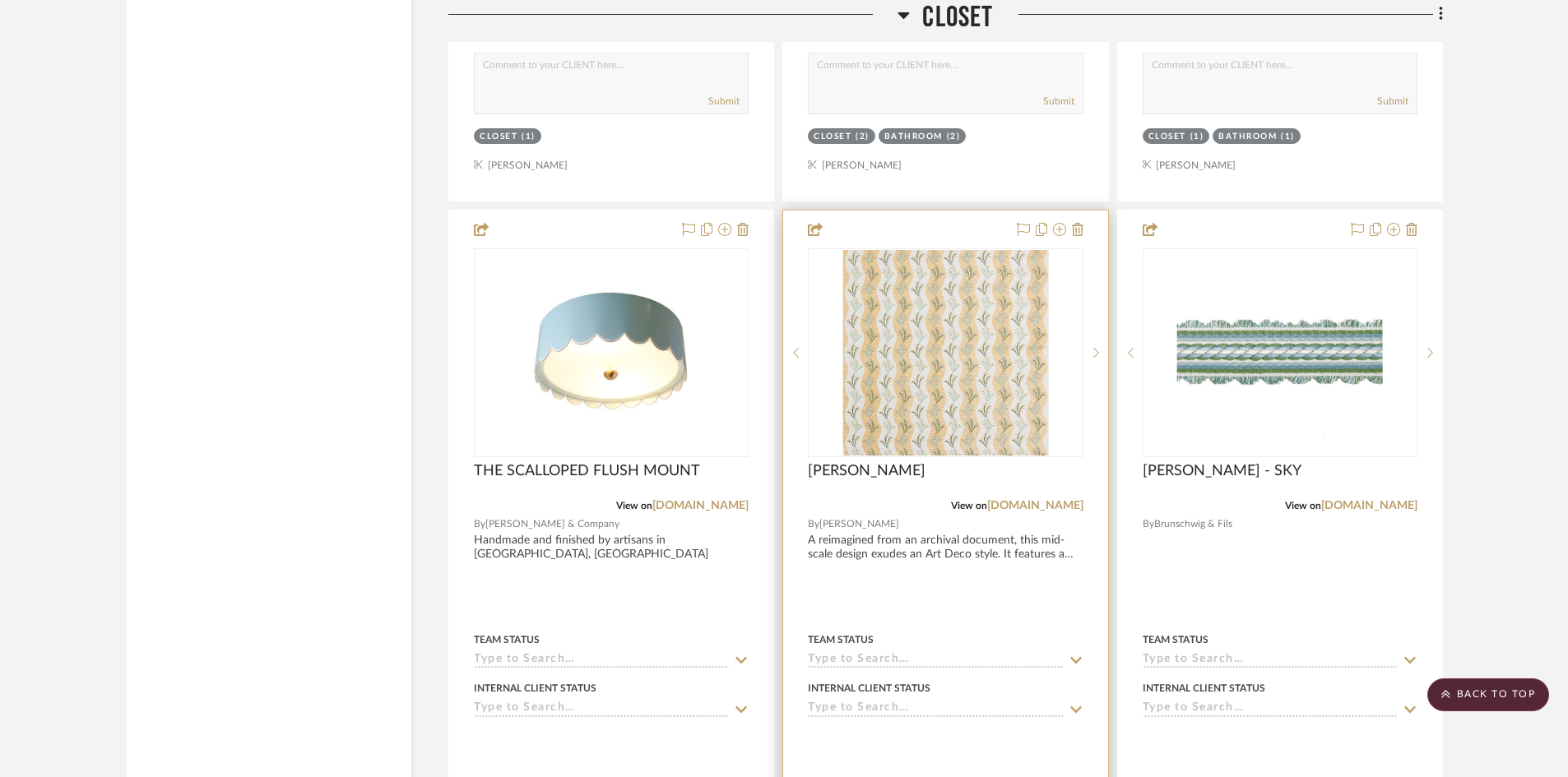
scroll to position [7054, 0]
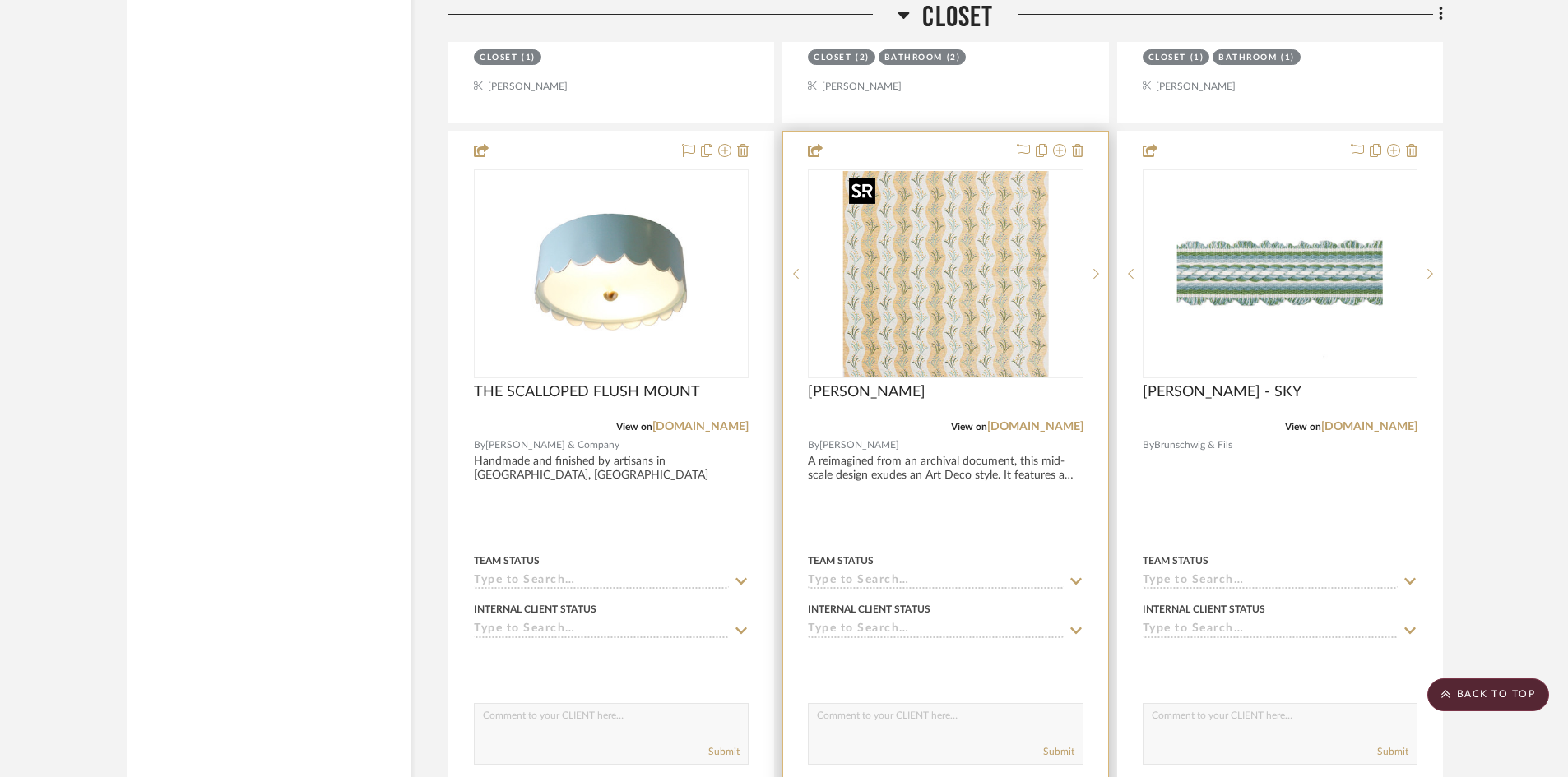
click at [881, 305] on img "0" at bounding box center [945, 273] width 205 height 205
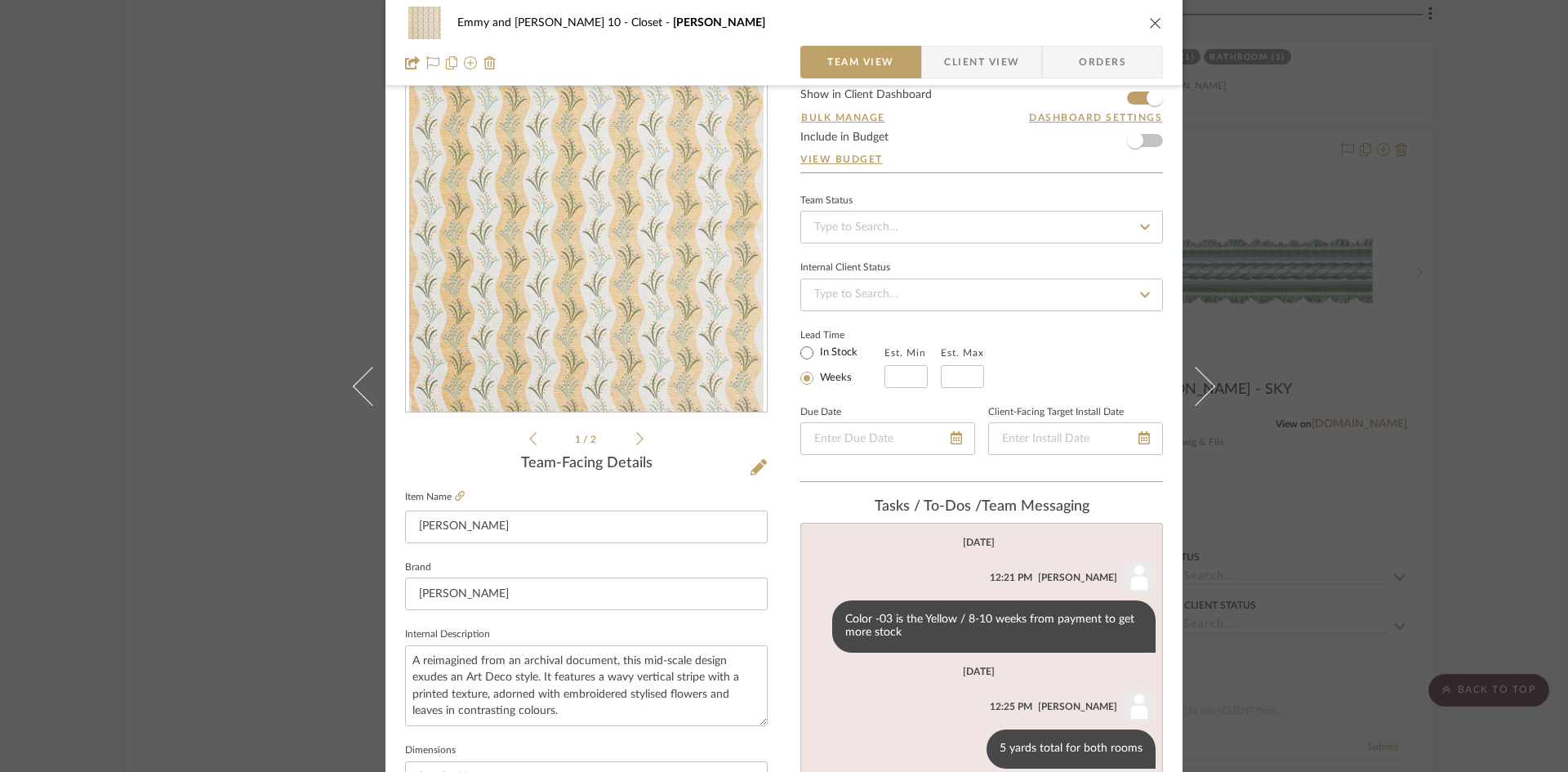
scroll to position [245, 0]
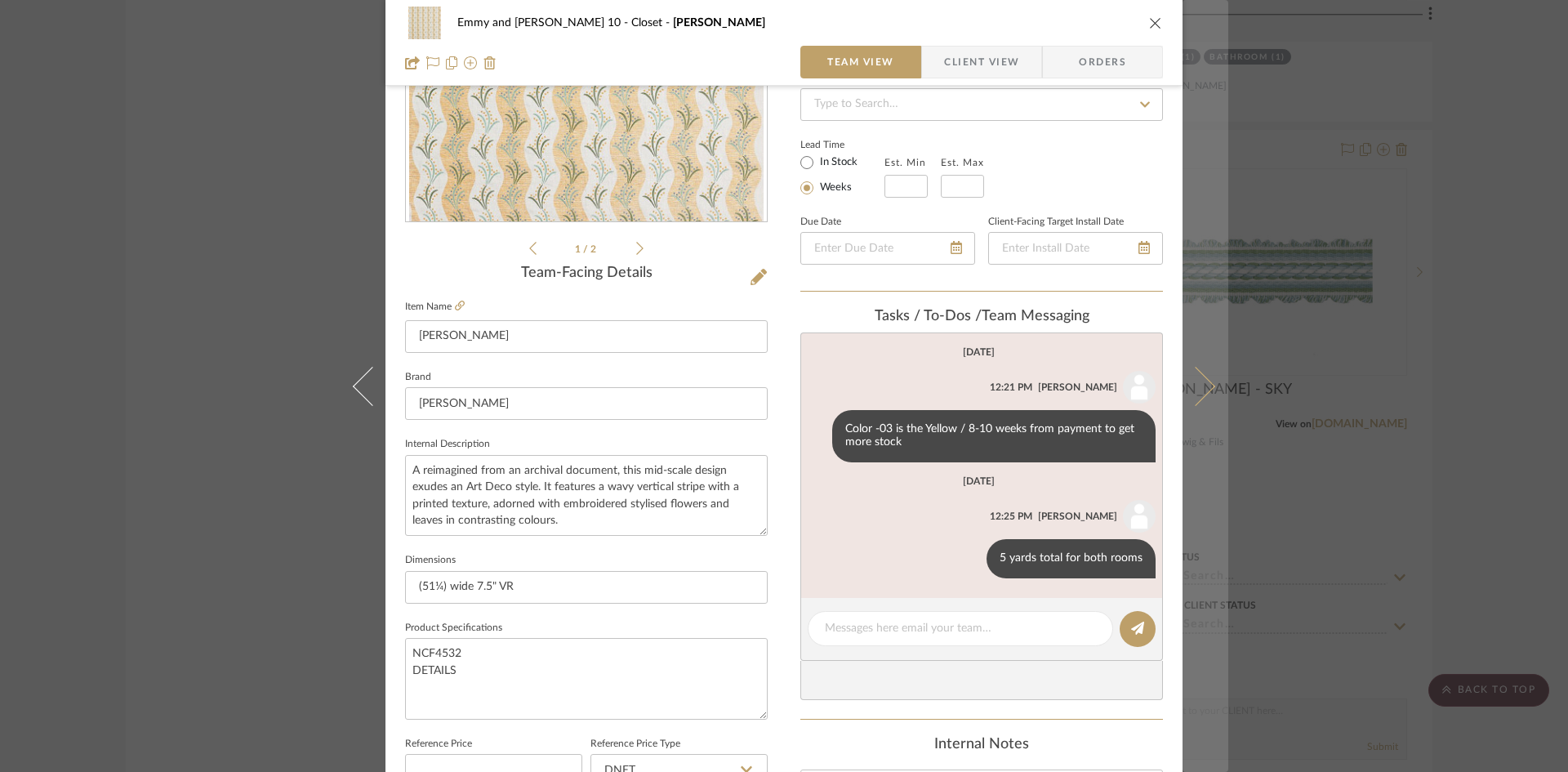
click at [1203, 387] on icon at bounding box center [1195, 385] width 39 height 39
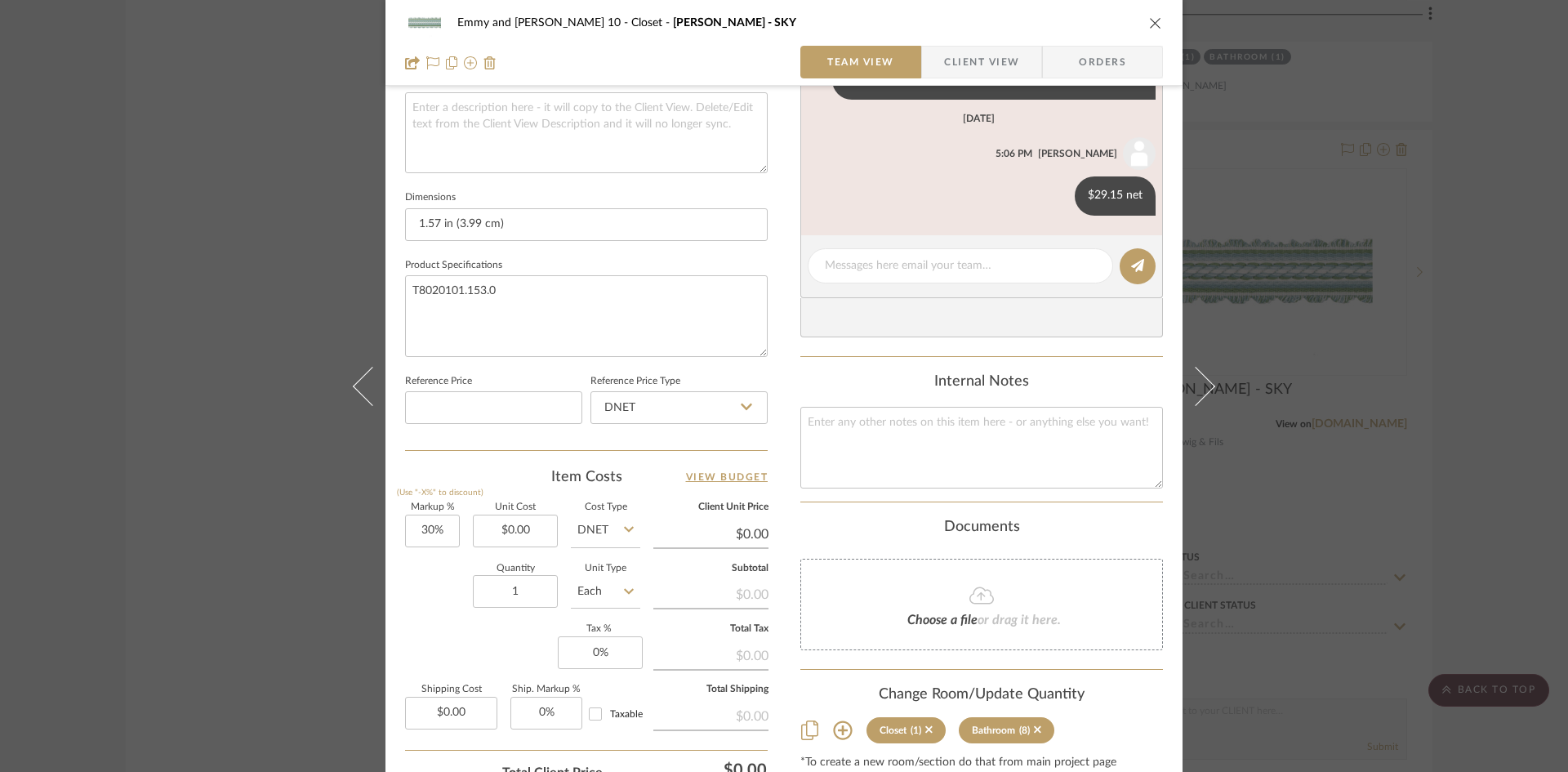
scroll to position [654, 0]
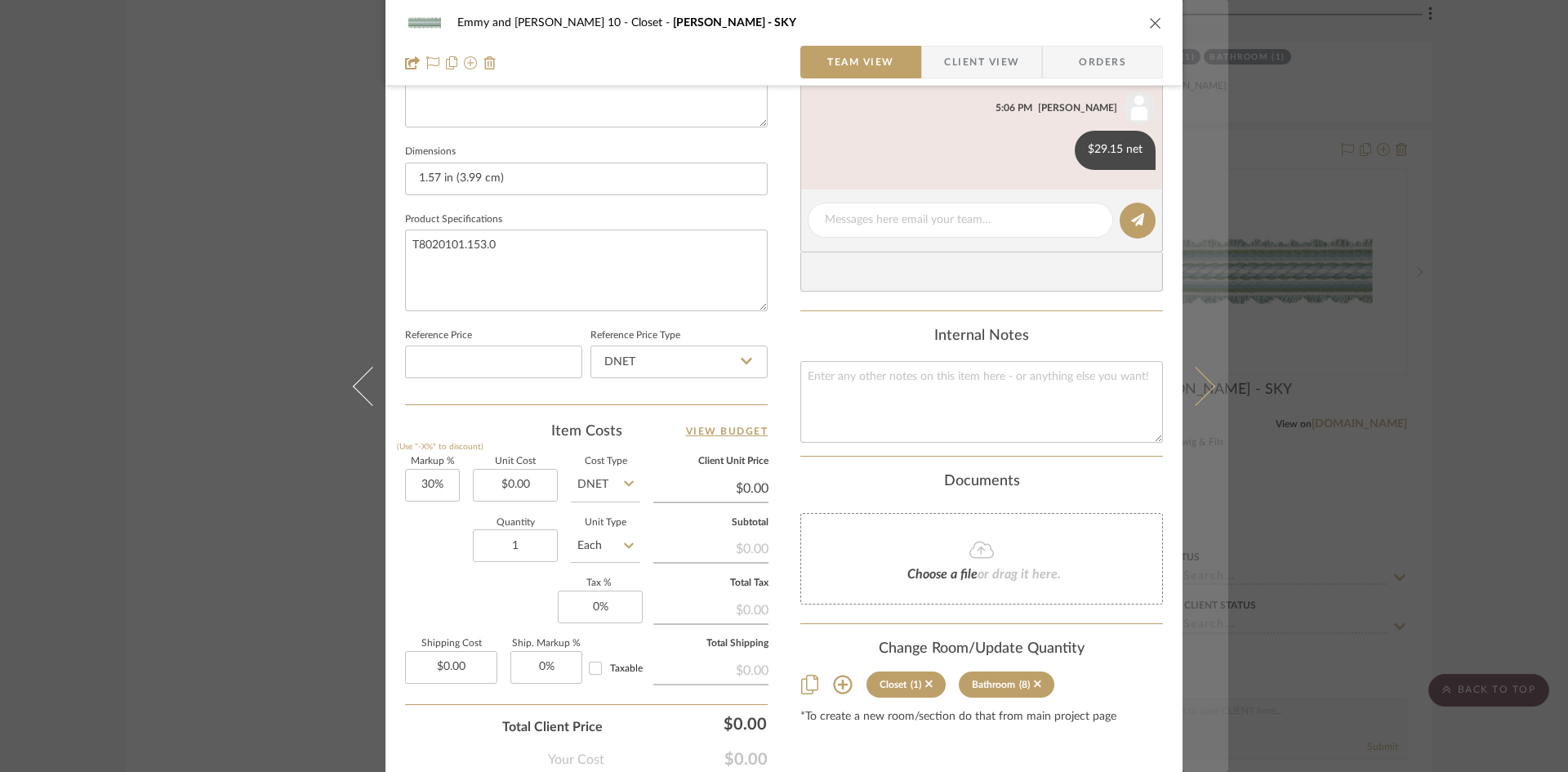
click at [1200, 386] on icon at bounding box center [1195, 385] width 39 height 39
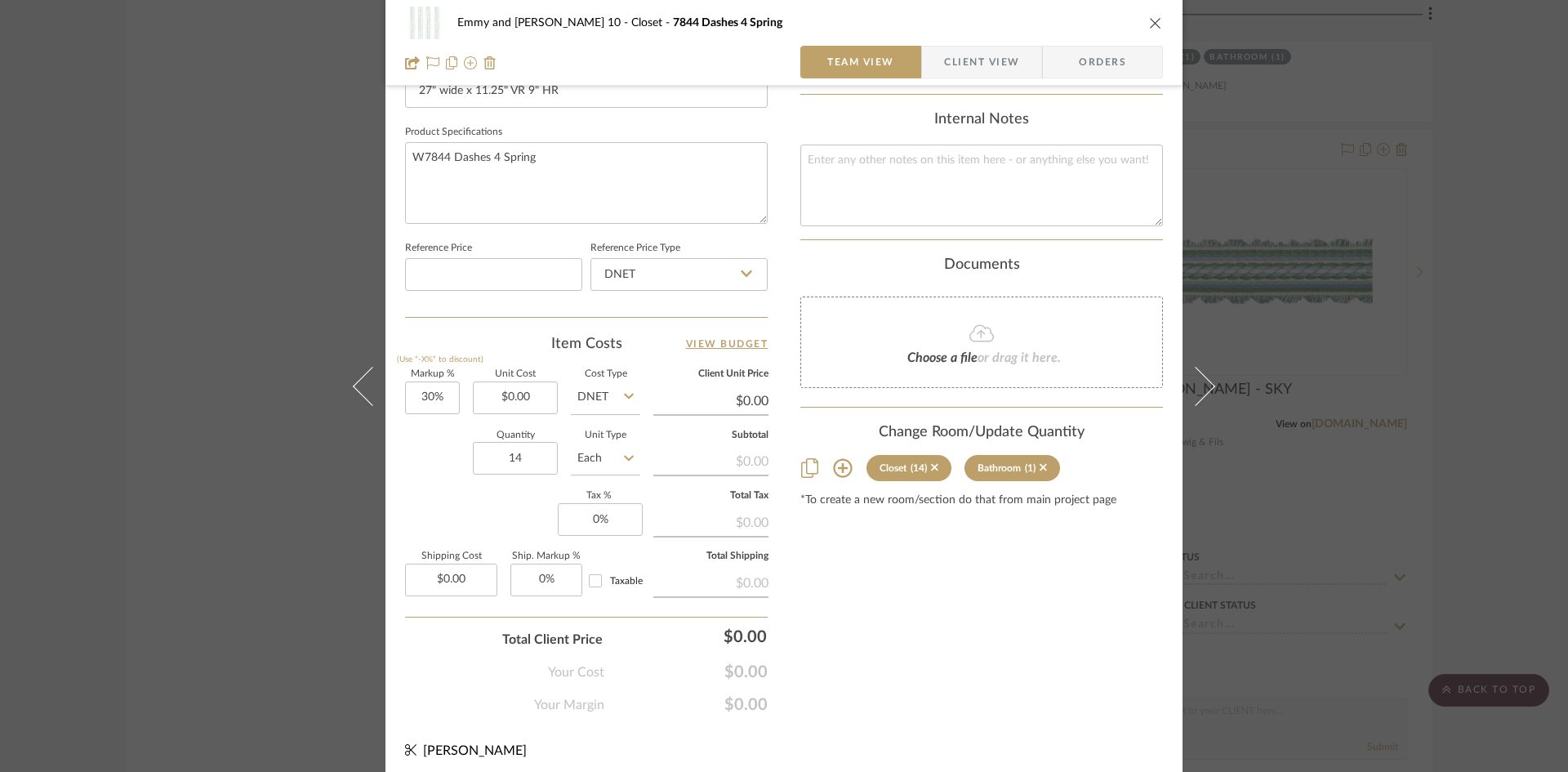
scroll to position [749, 0]
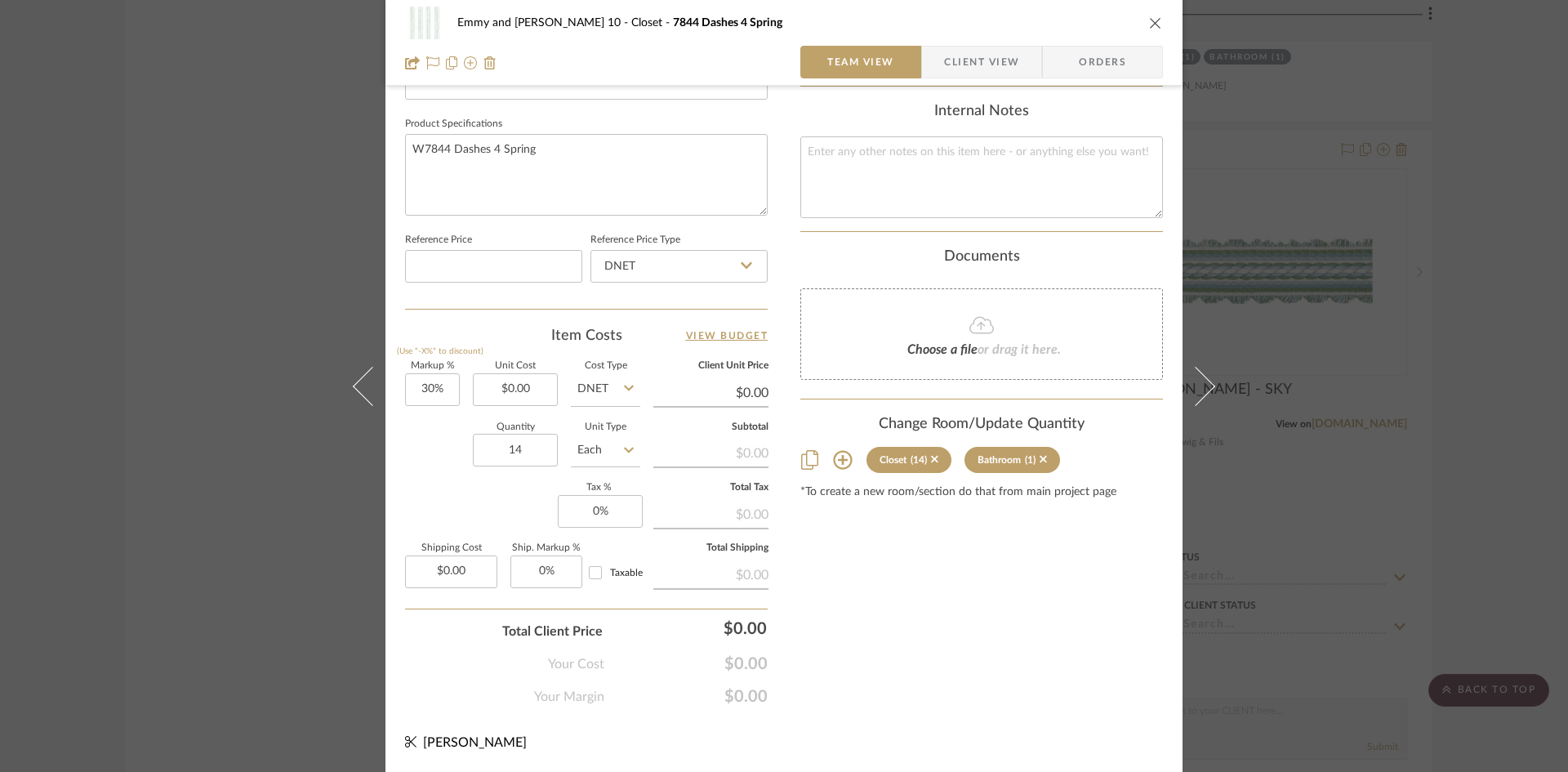
click at [1150, 23] on icon "close" at bounding box center [1155, 23] width 13 height 13
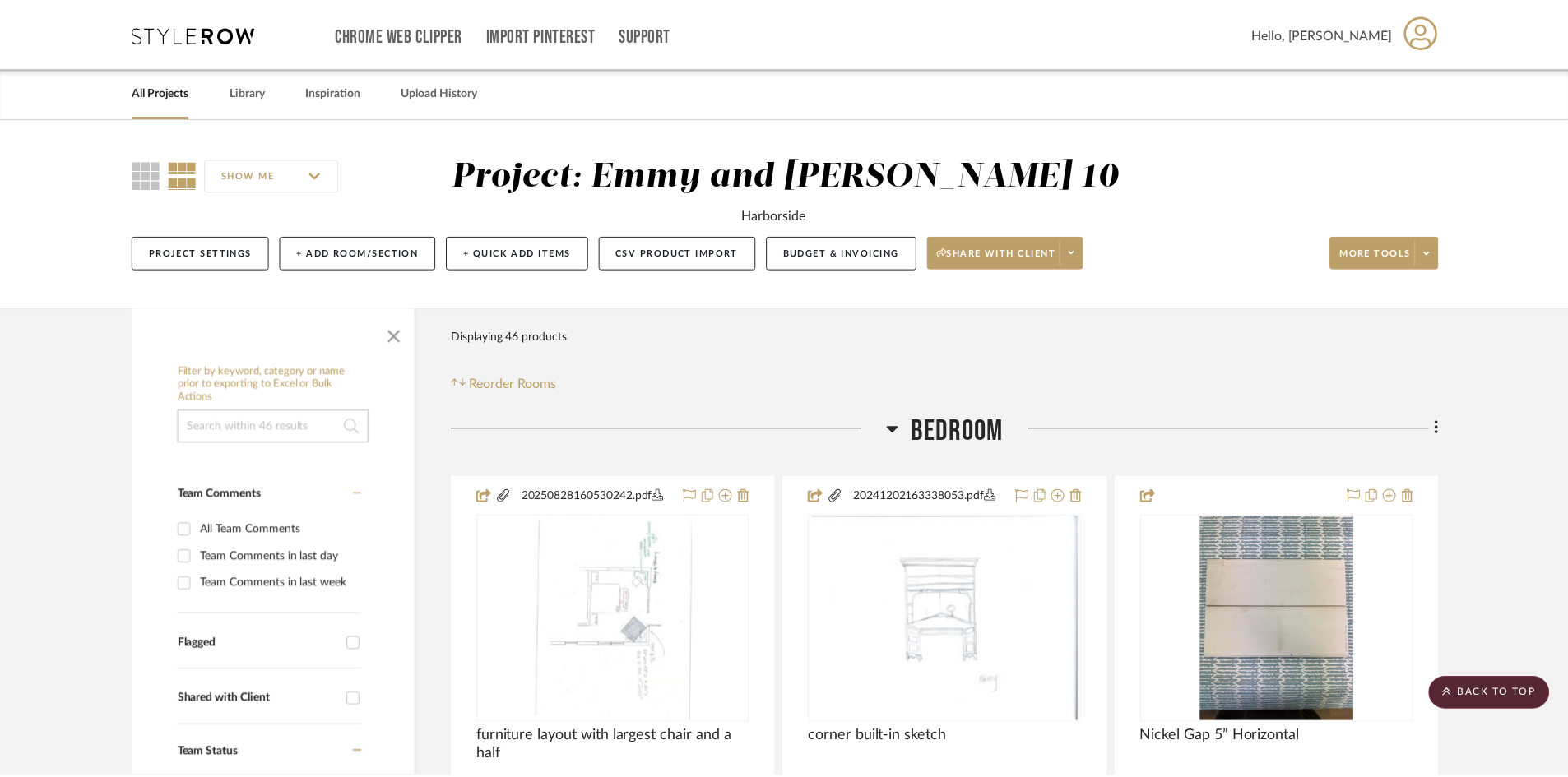
scroll to position [7054, 0]
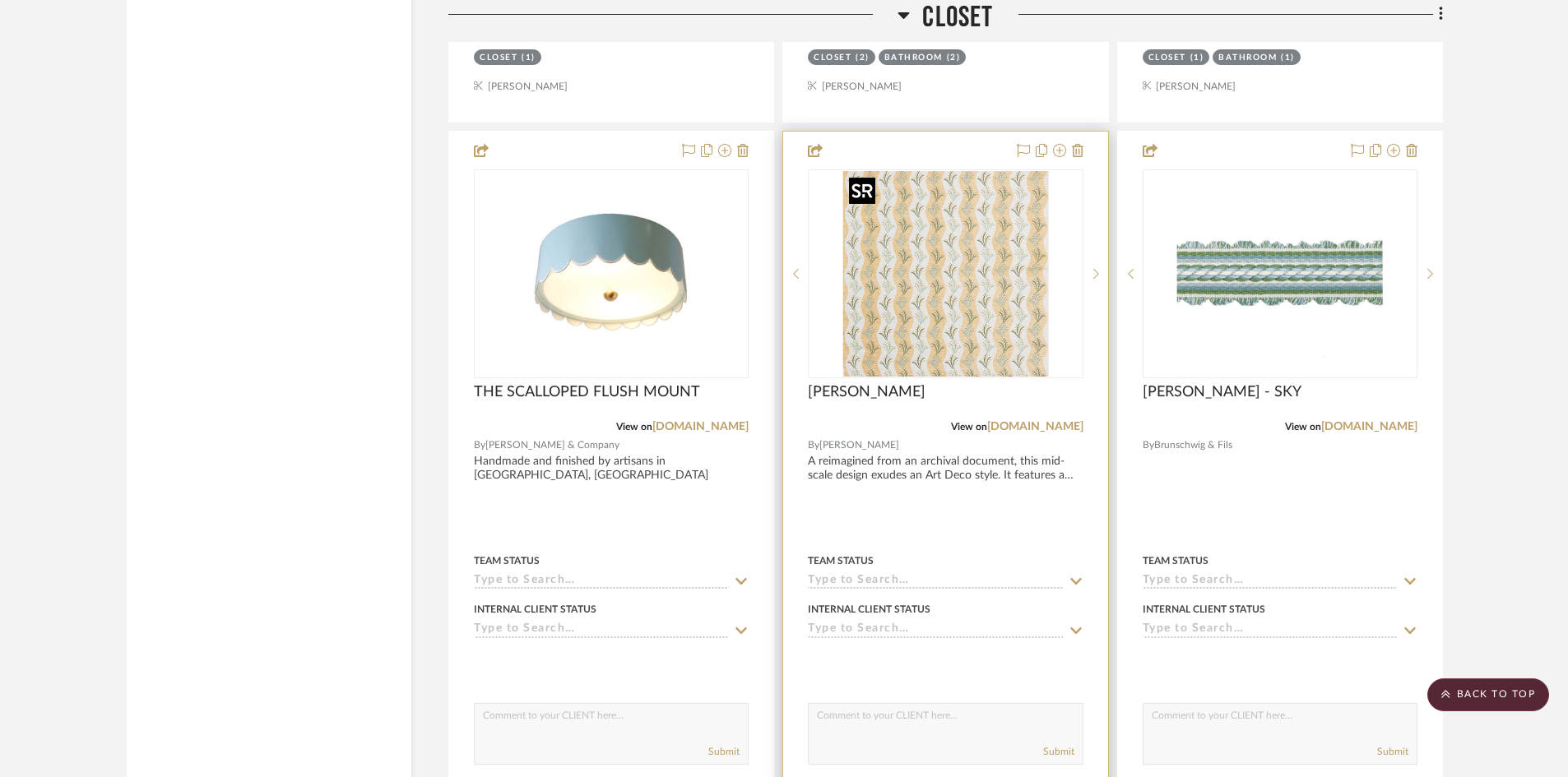
click at [905, 321] on img "0" at bounding box center [945, 273] width 205 height 205
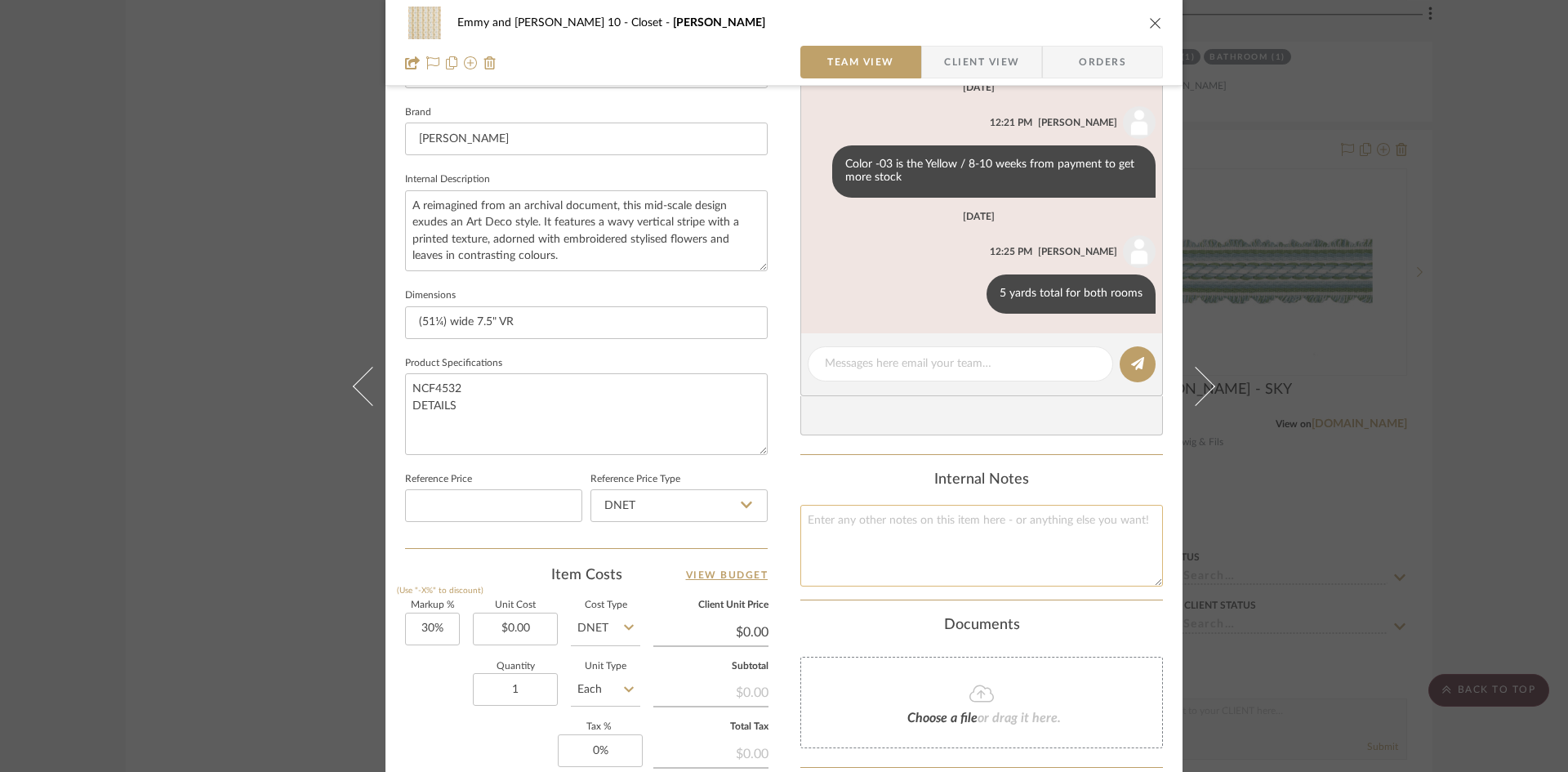
scroll to position [654, 0]
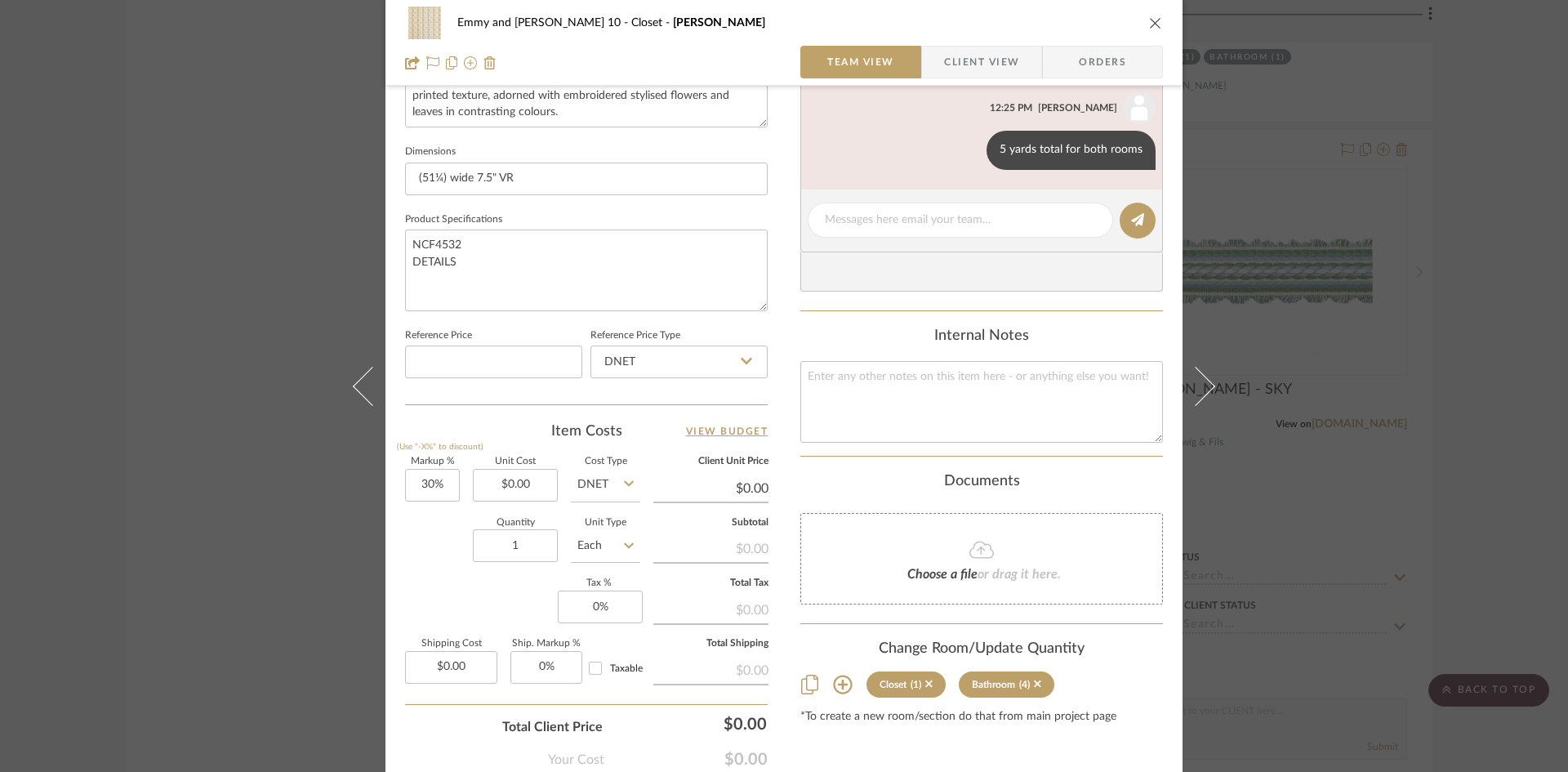
click at [1149, 19] on icon "close" at bounding box center [1155, 23] width 13 height 13
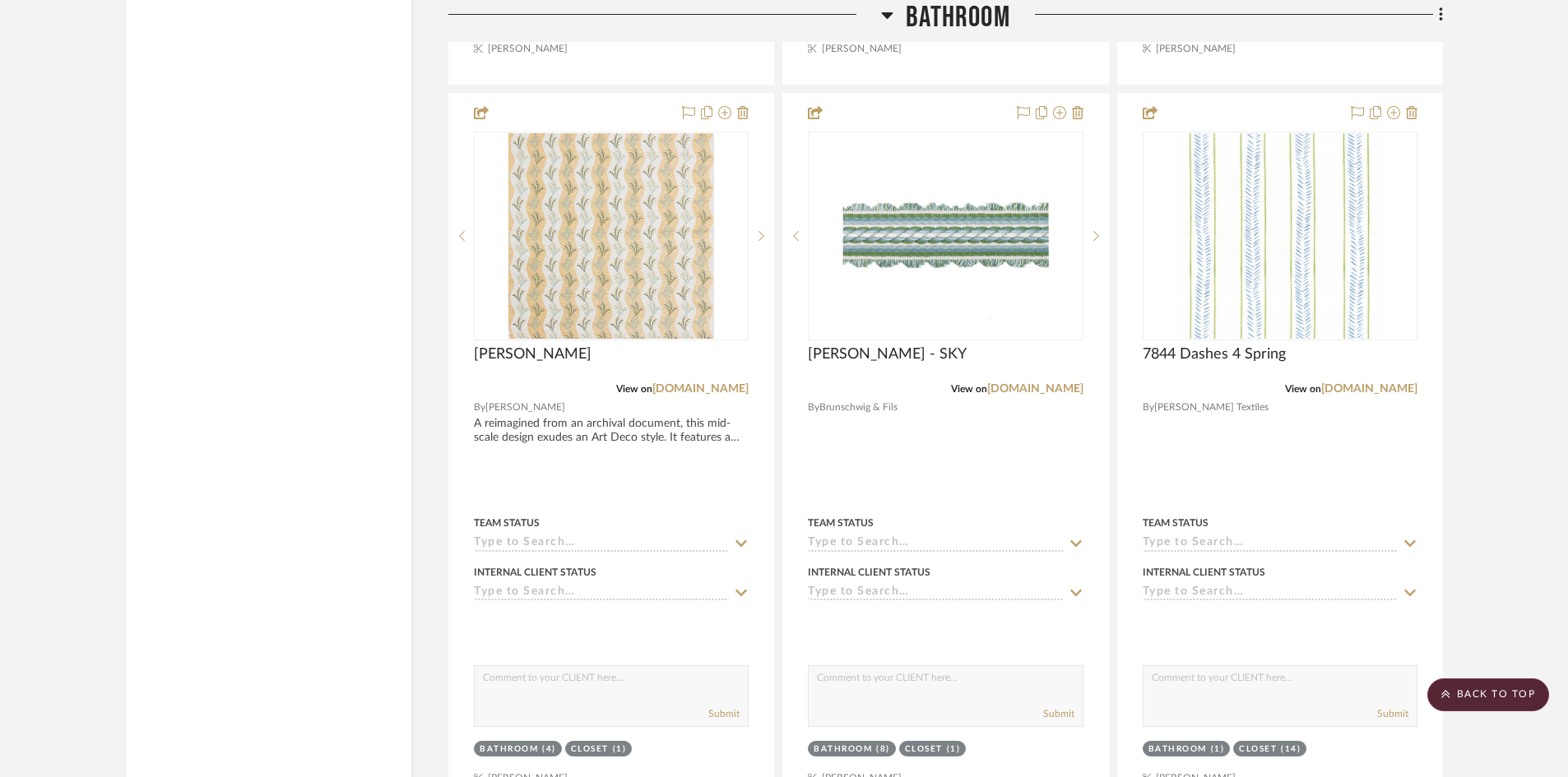
scroll to position [9439, 0]
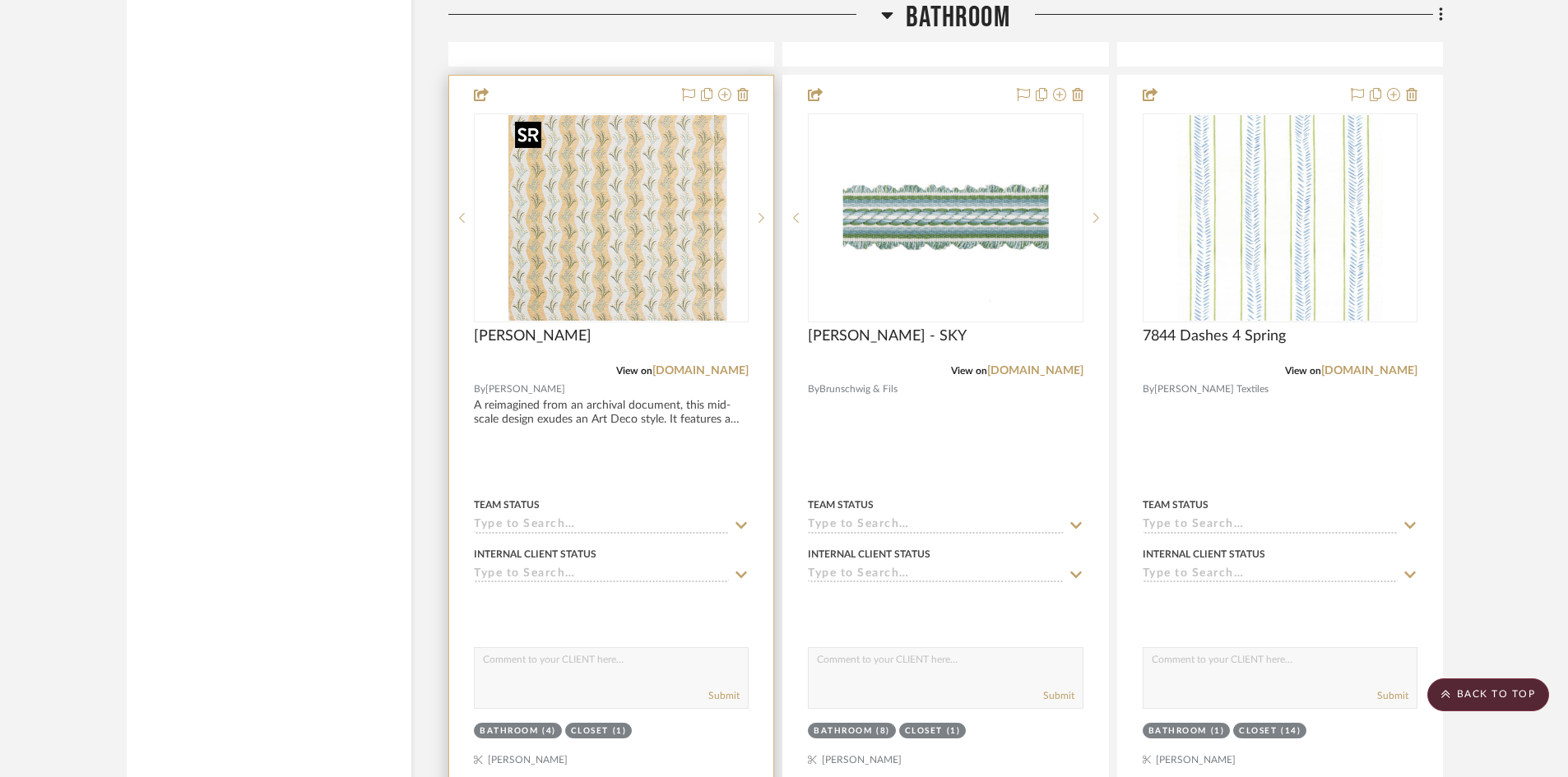
click at [601, 209] on div at bounding box center [612, 218] width 275 height 209
click at [606, 262] on img "0" at bounding box center [611, 218] width 205 height 205
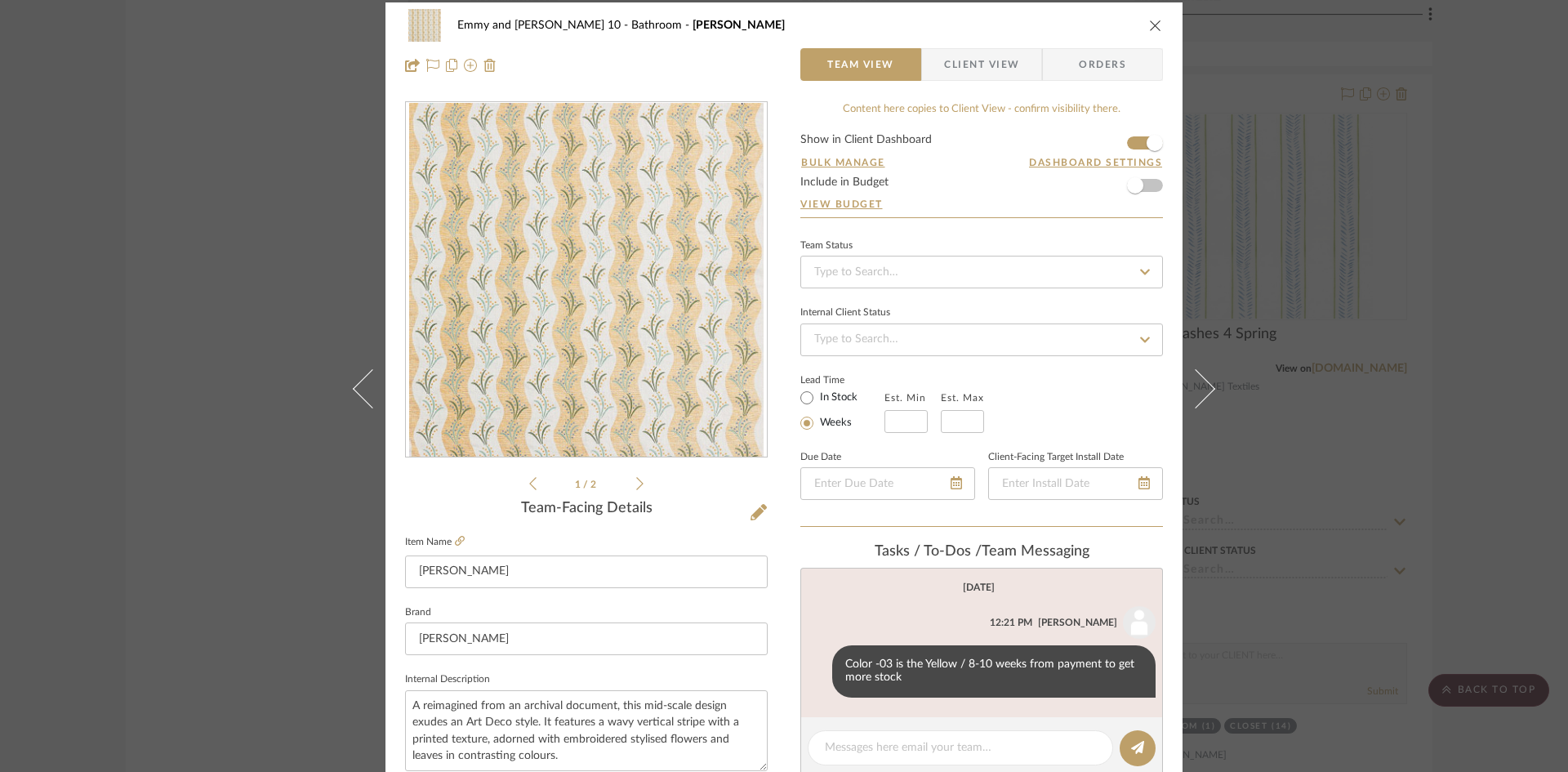
scroll to position [0, 0]
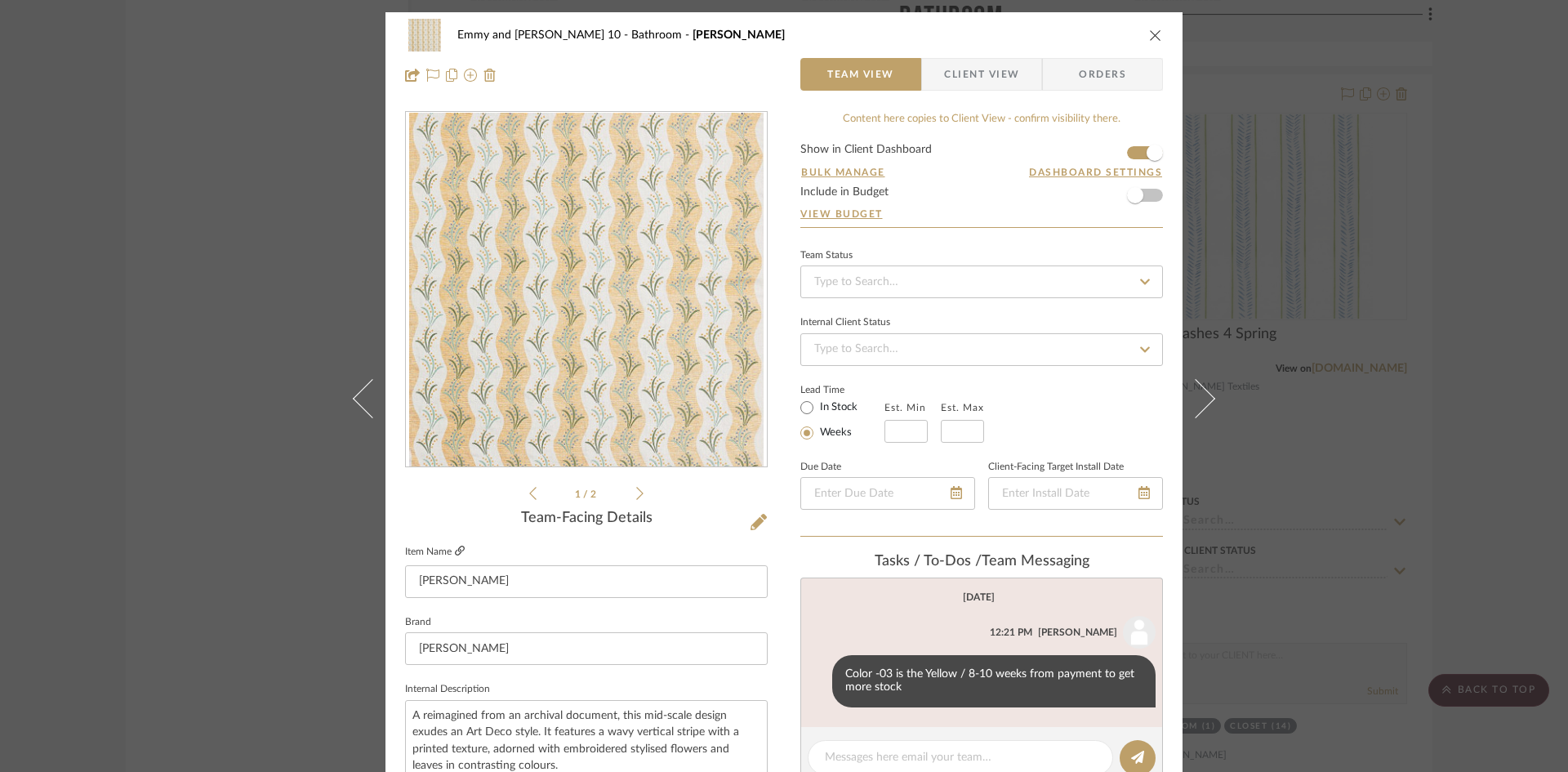
click at [455, 545] on icon at bounding box center [459, 550] width 10 height 10
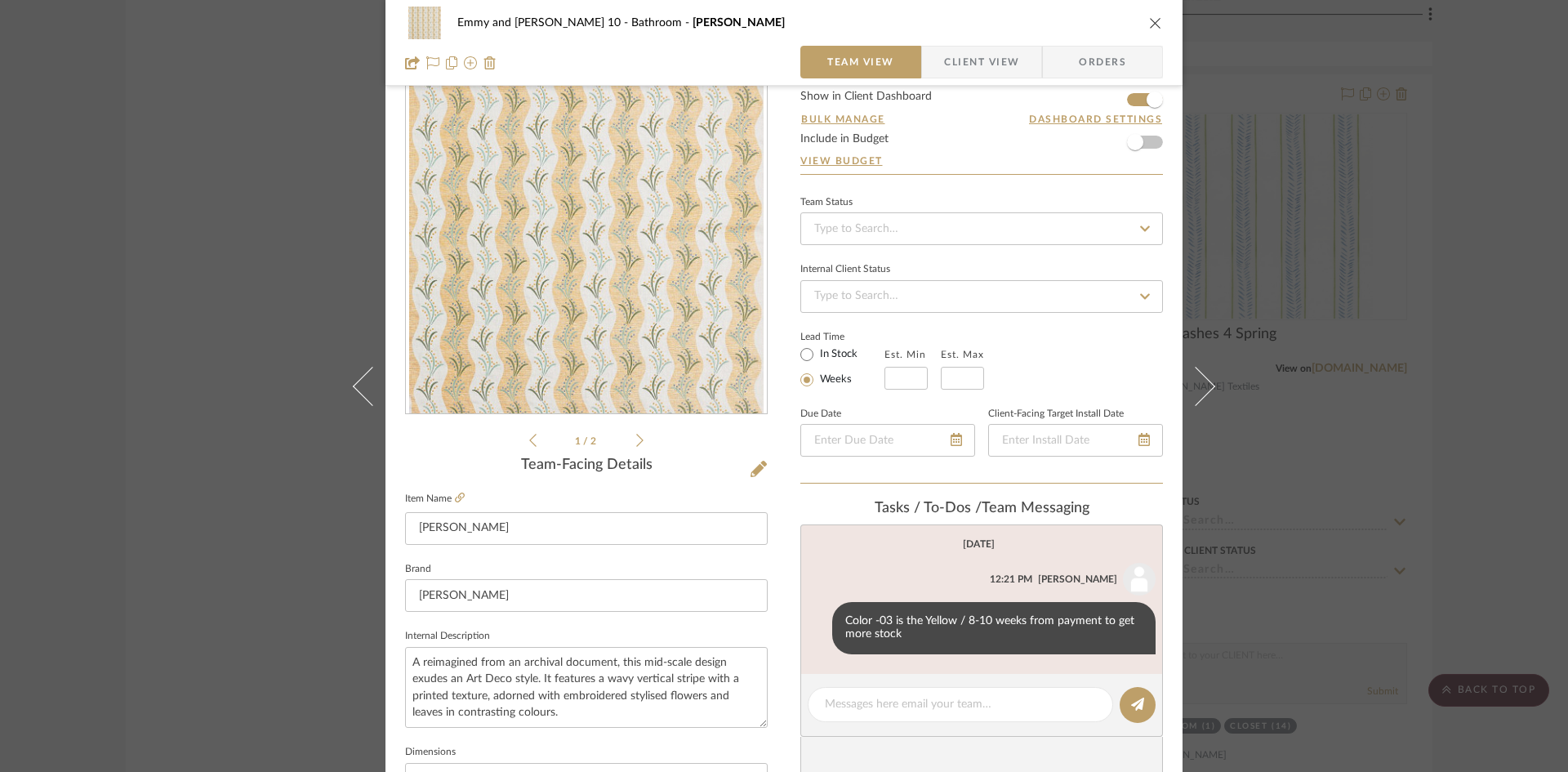
scroll to position [164, 0]
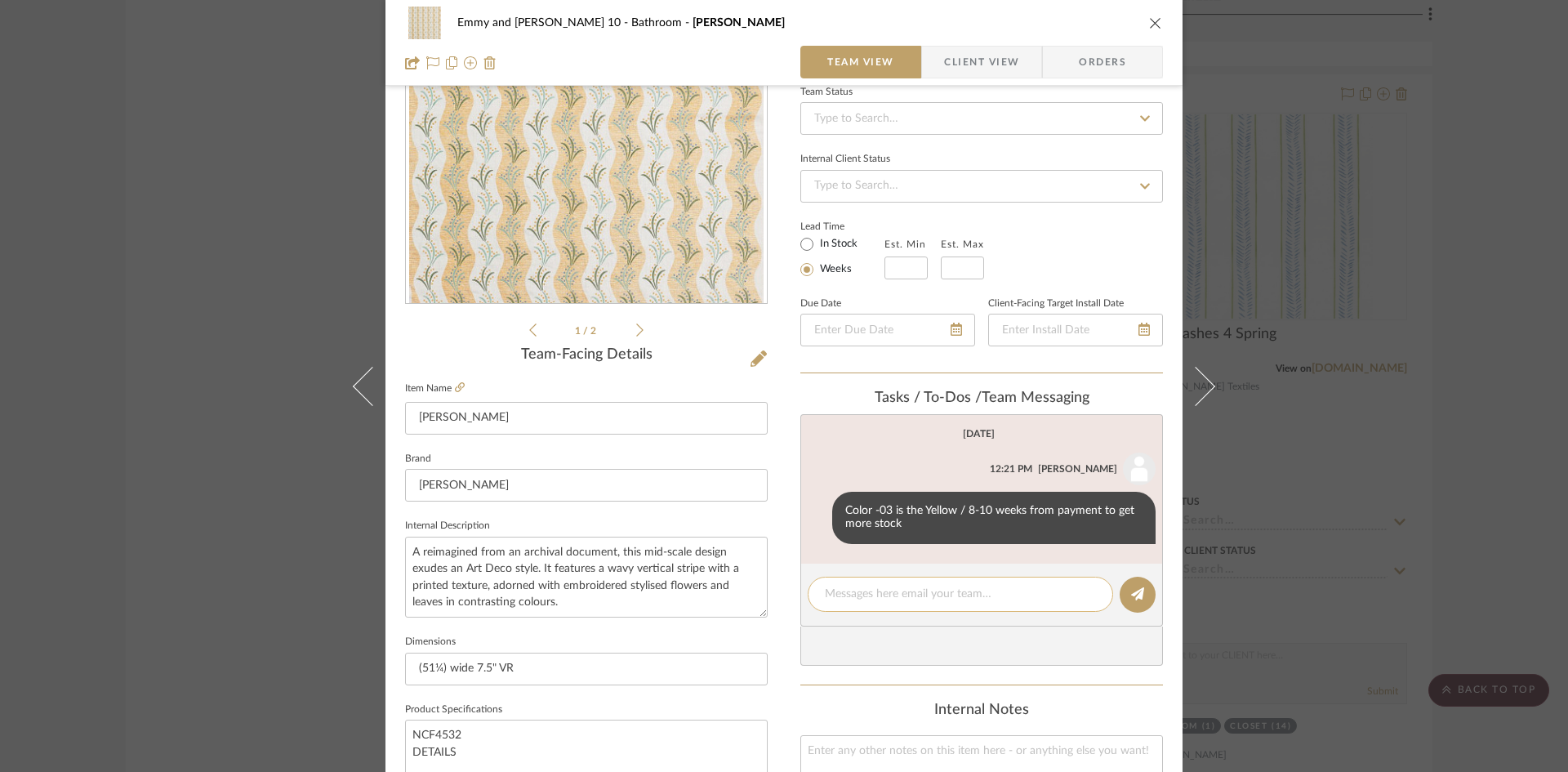
click at [900, 595] on textarea at bounding box center [961, 594] width 271 height 18
type textarea "$173 net, due in January."
click at [1138, 595] on button at bounding box center [1138, 594] width 36 height 36
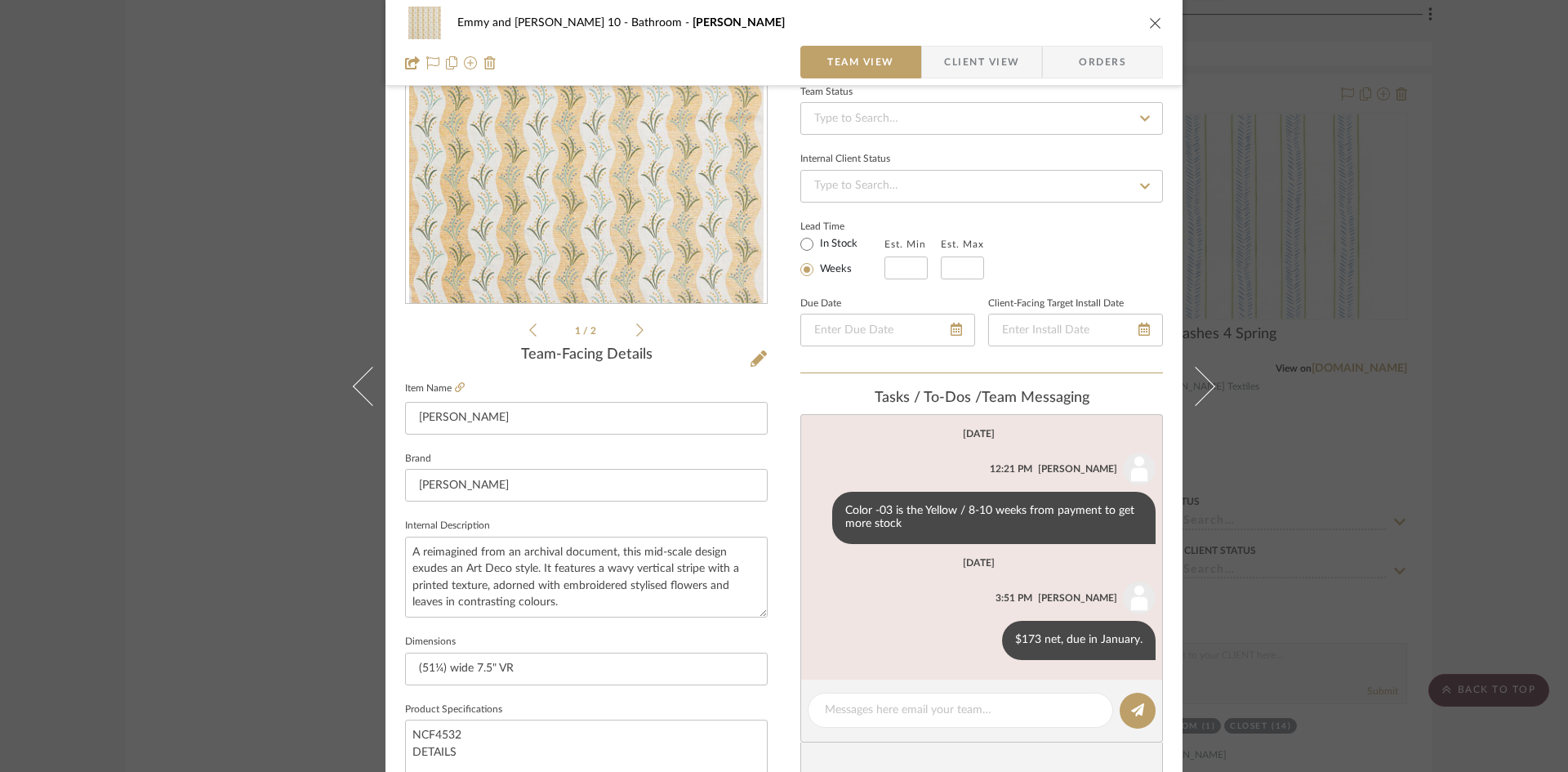
click at [1153, 18] on icon "close" at bounding box center [1155, 23] width 13 height 13
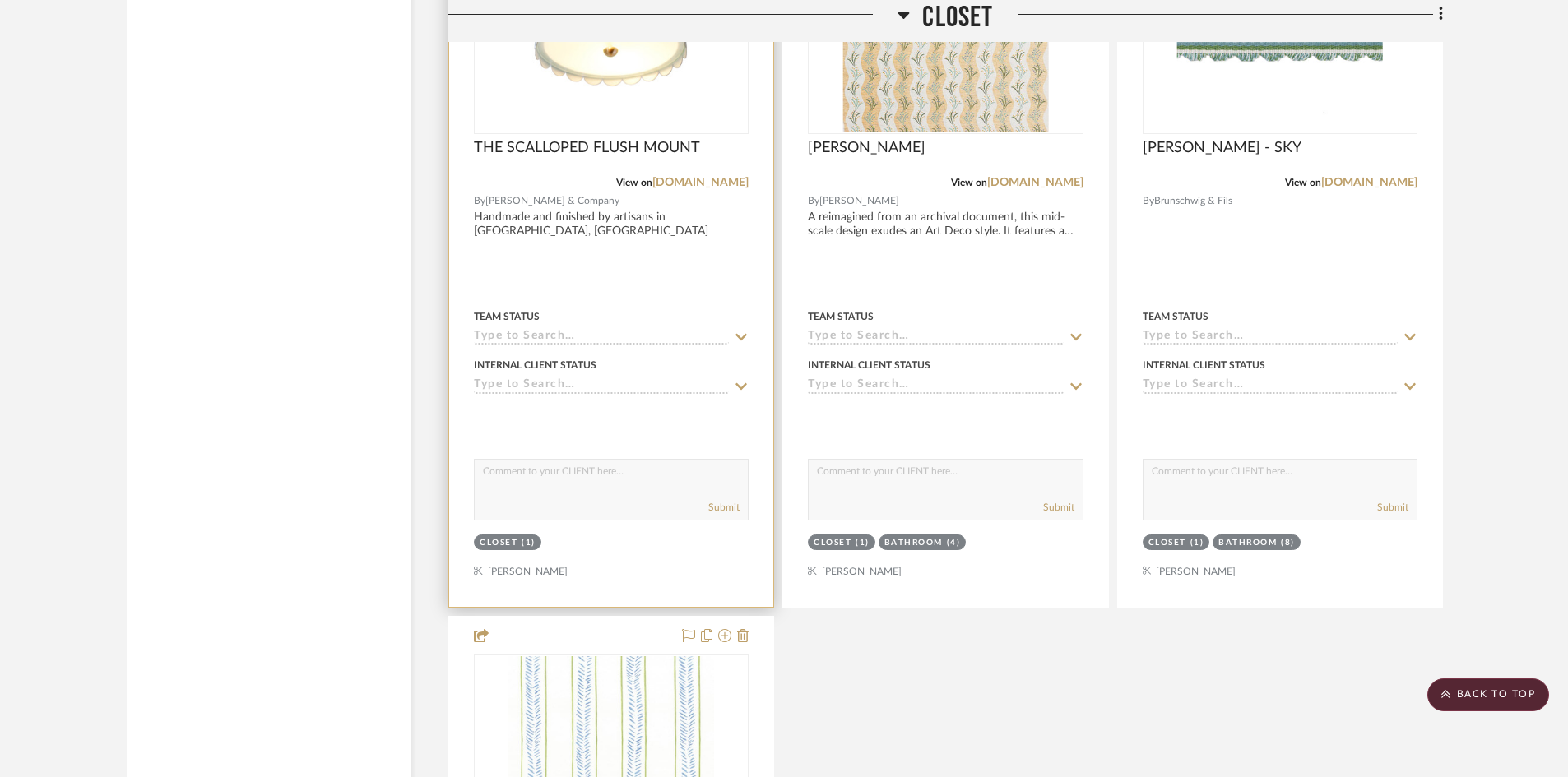
scroll to position [7300, 0]
click at [608, 334] on input at bounding box center [601, 335] width 255 height 16
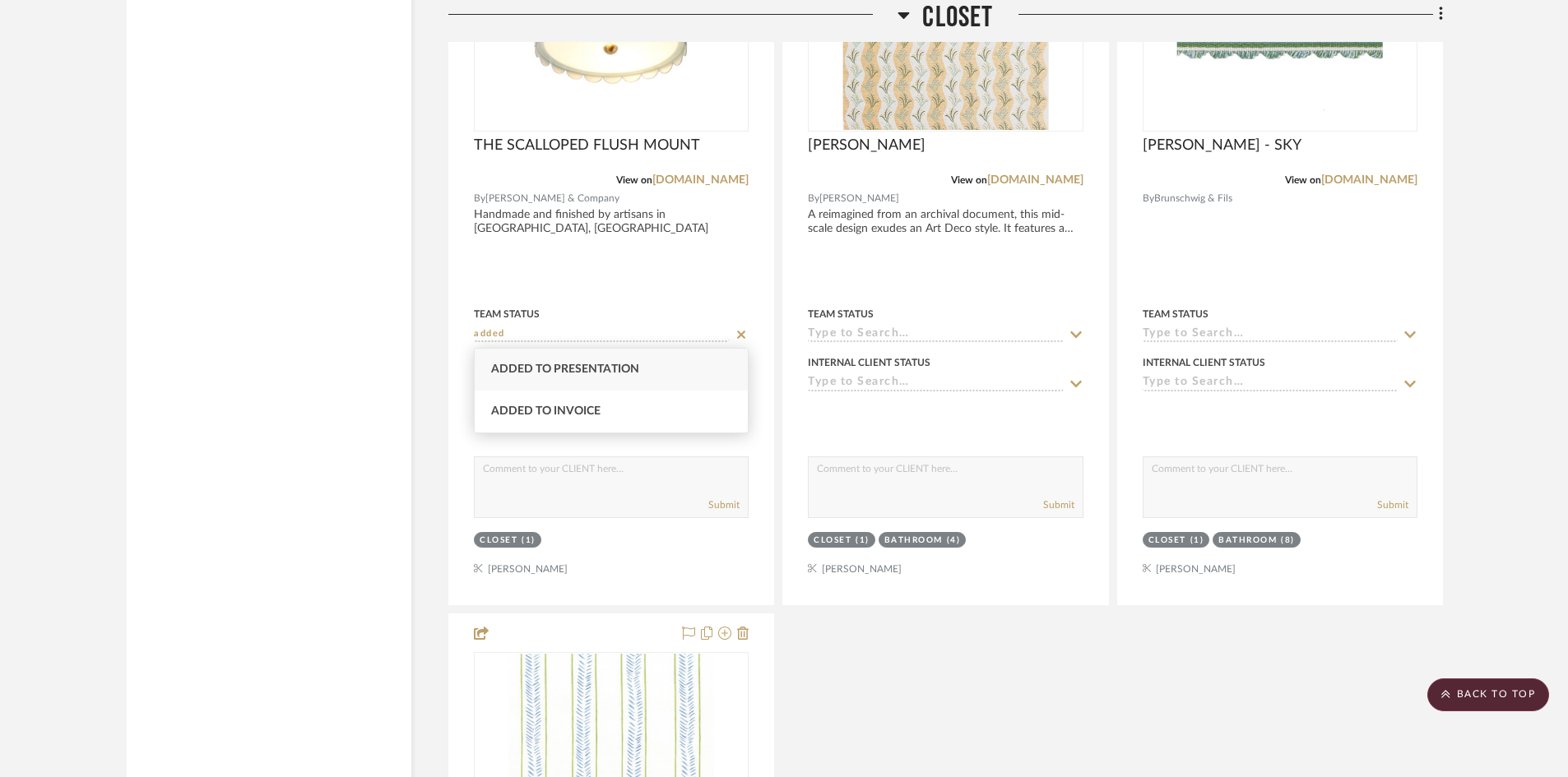
type input "added"
click at [584, 367] on span "Added to Presentation" at bounding box center [565, 369] width 148 height 11
type input "[DATE]"
type input "Added to Presentation"
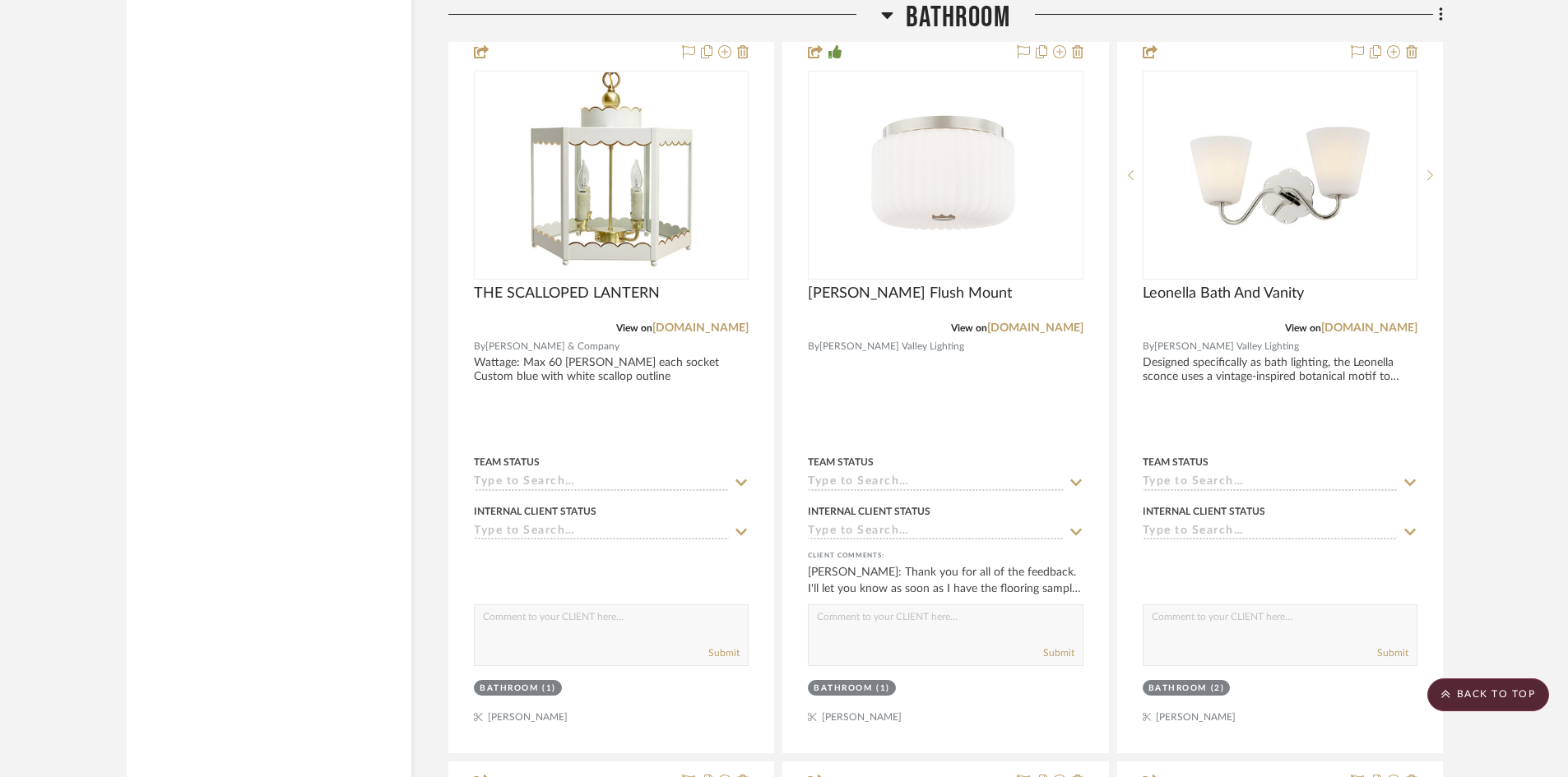
scroll to position [8781, 0]
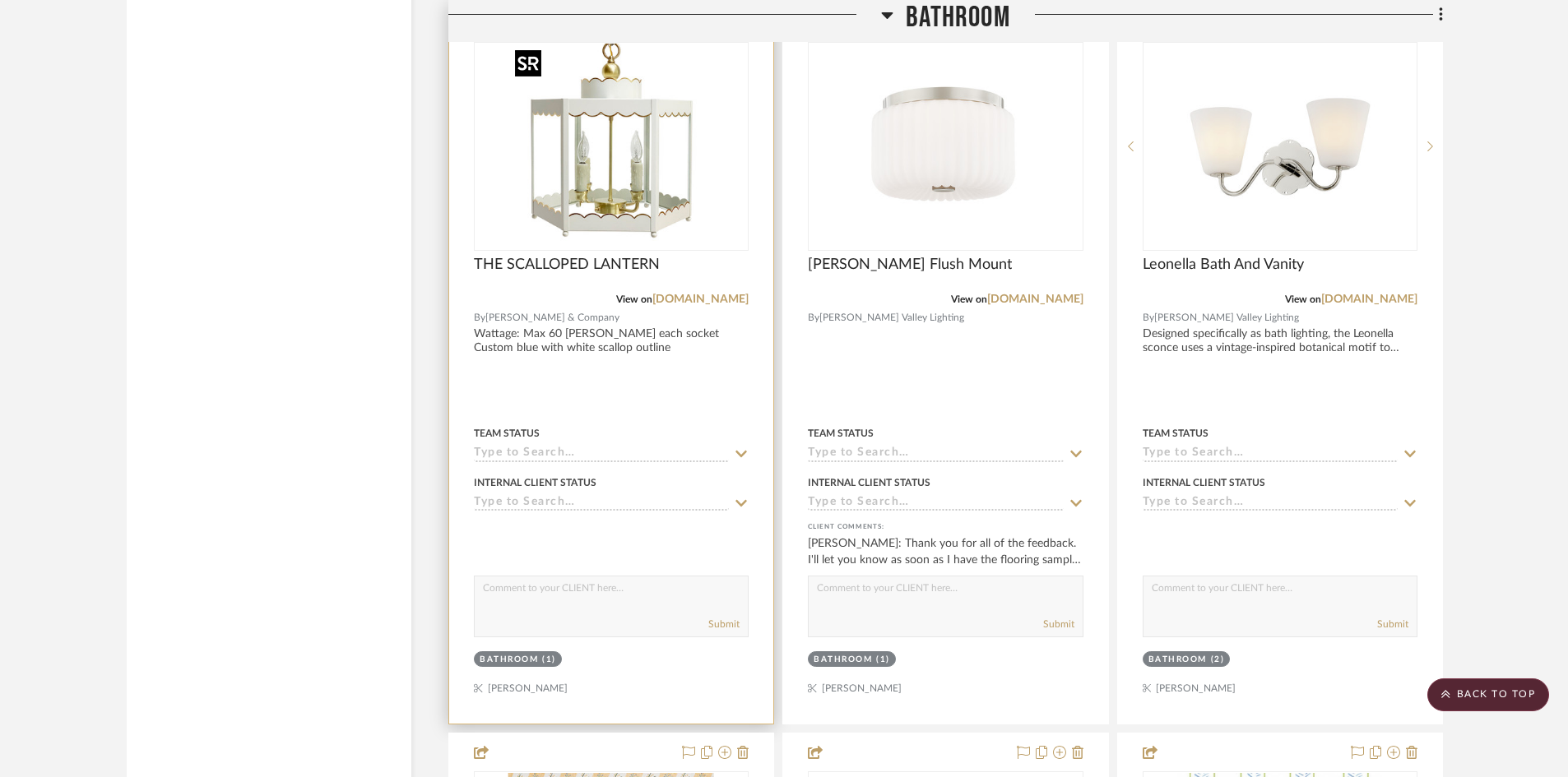
click at [598, 224] on img "0" at bounding box center [611, 145] width 205 height 205
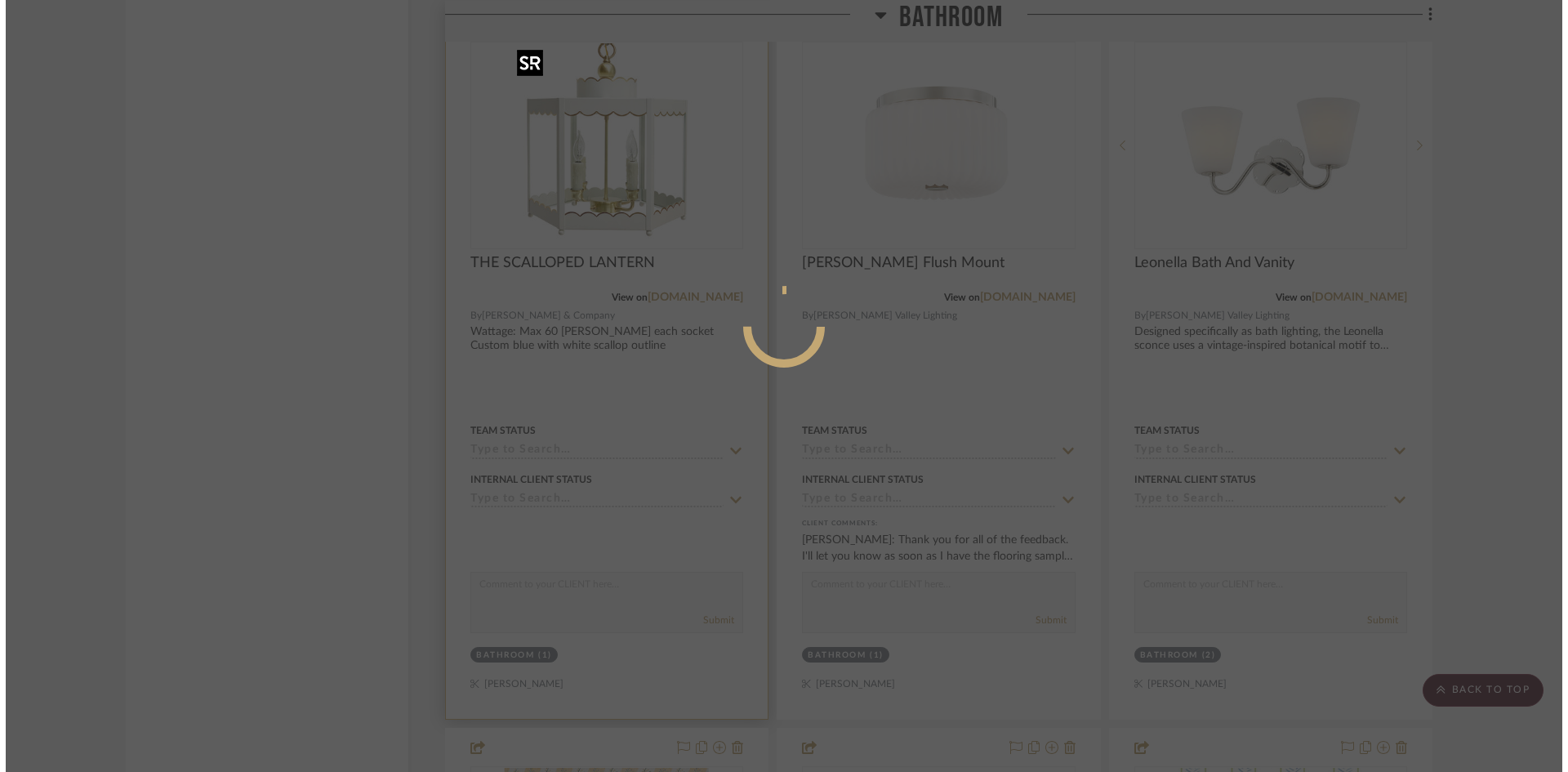
scroll to position [0, 0]
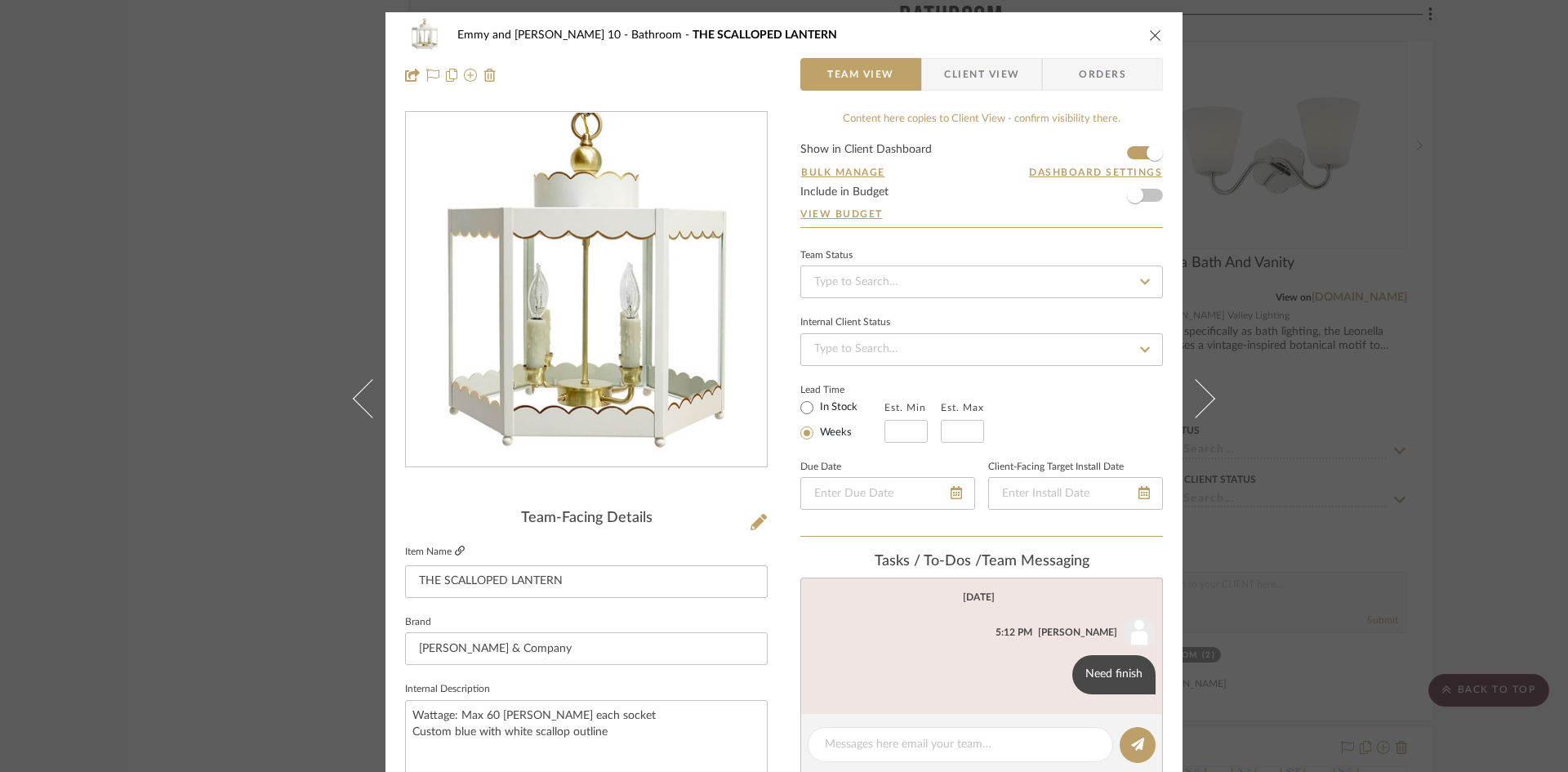
click at [456, 546] on icon at bounding box center [459, 550] width 10 height 10
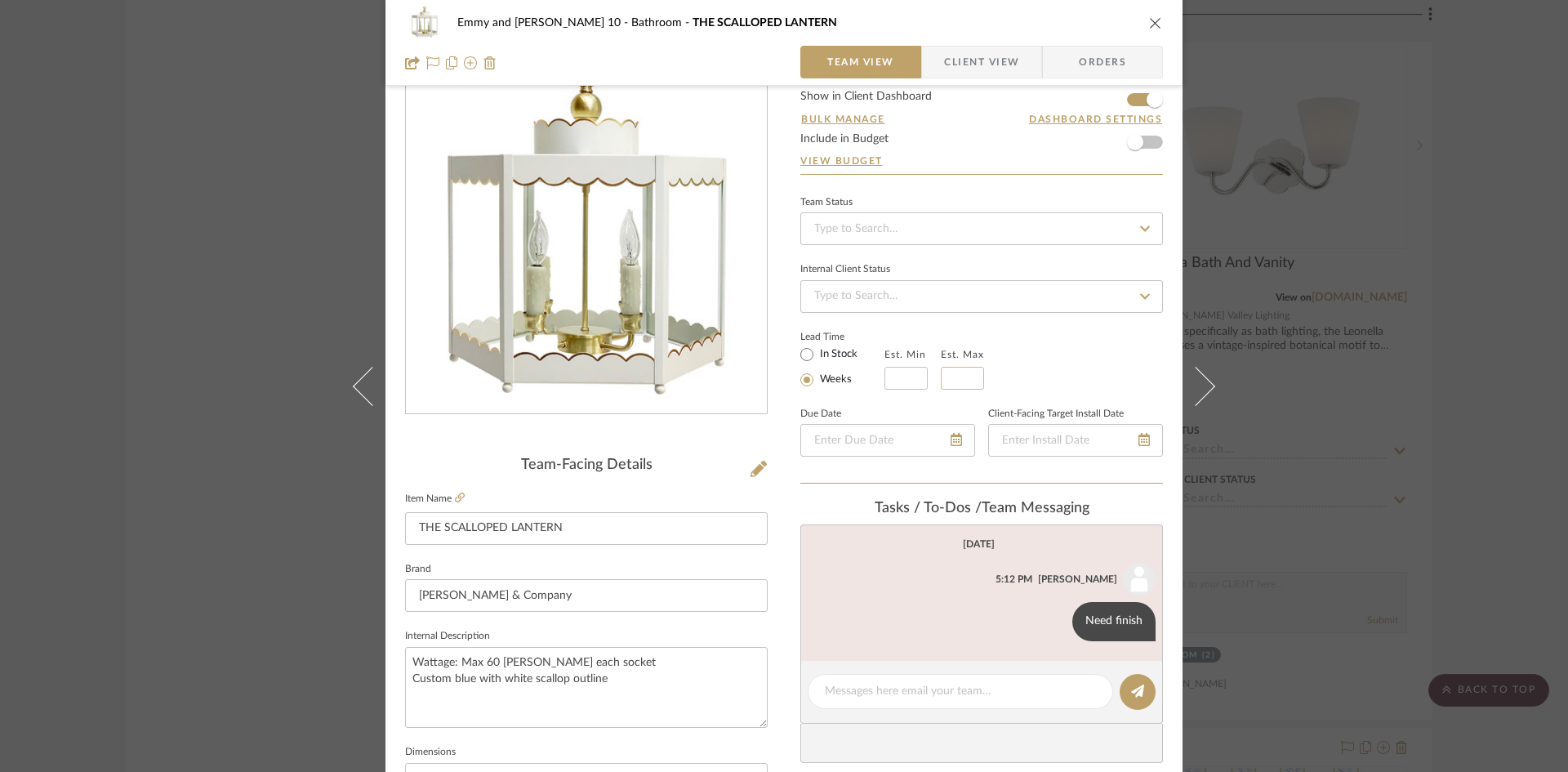
scroll to position [81, 0]
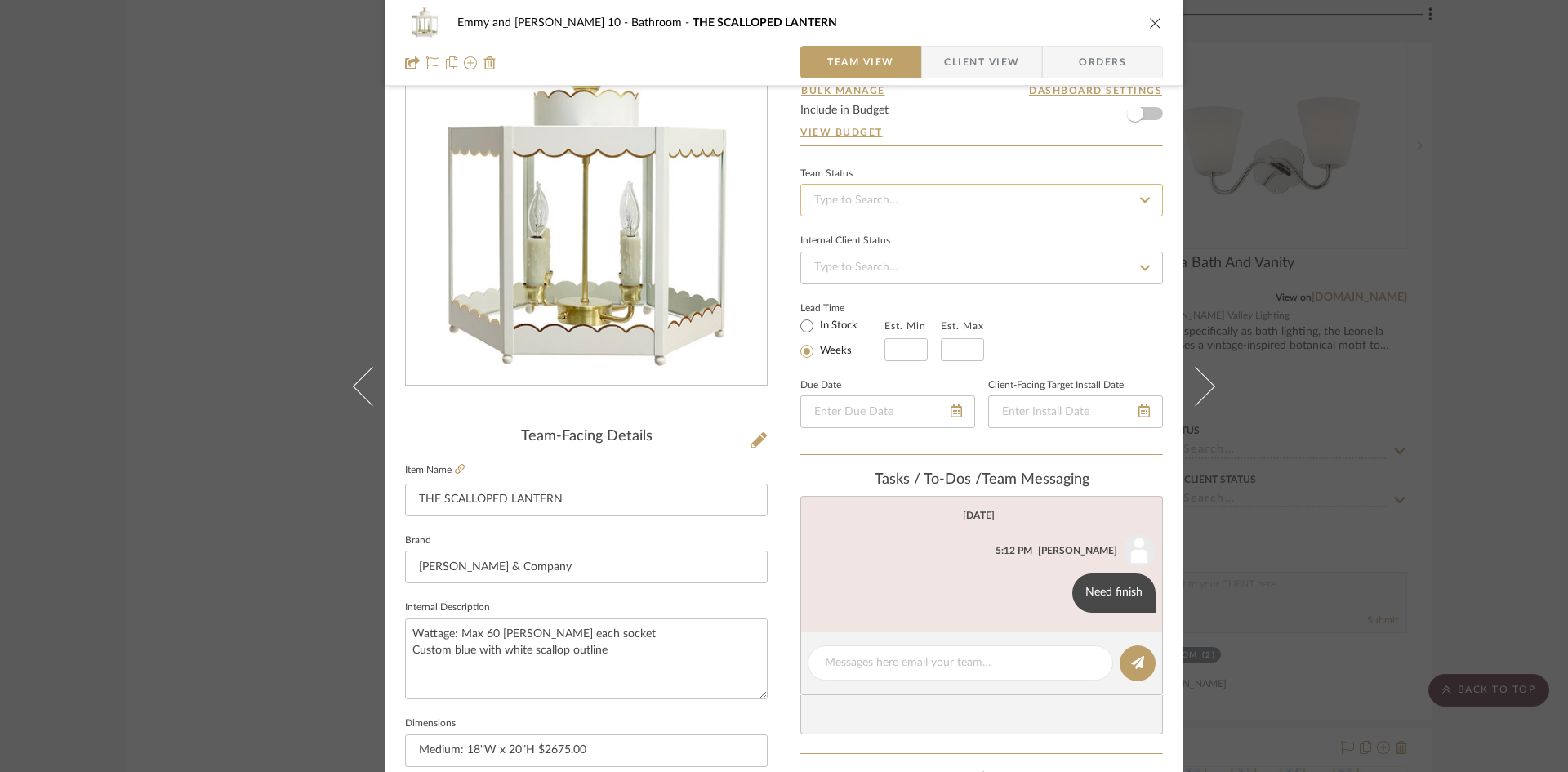
click at [993, 202] on input at bounding box center [982, 200] width 362 height 32
type input "added"
click at [940, 246] on div "Added to Presentation" at bounding box center [976, 244] width 361 height 42
type input "[DATE]"
type input "Added to Presentation"
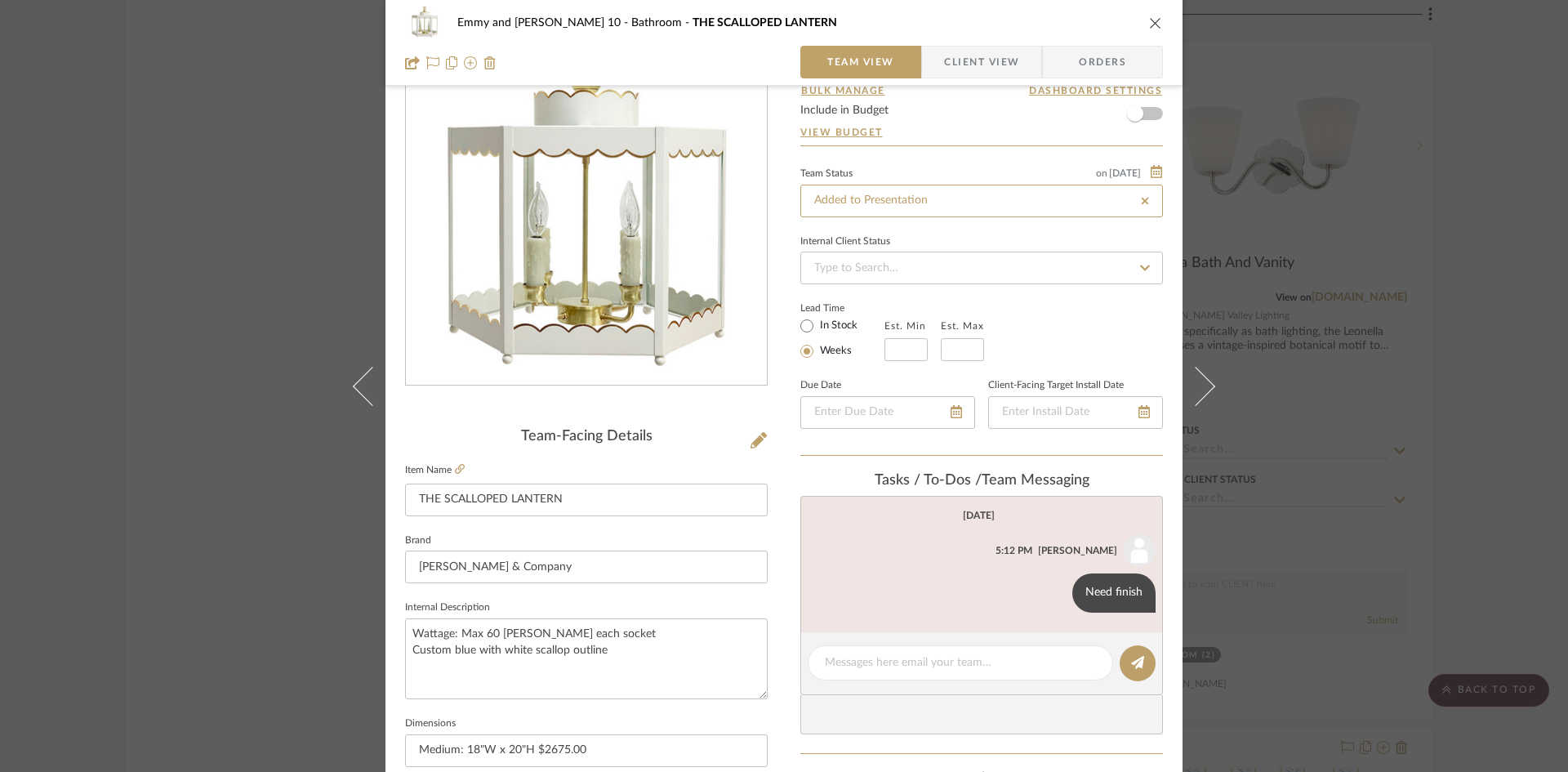
type input "[DATE]"
type input "Added to Presentation"
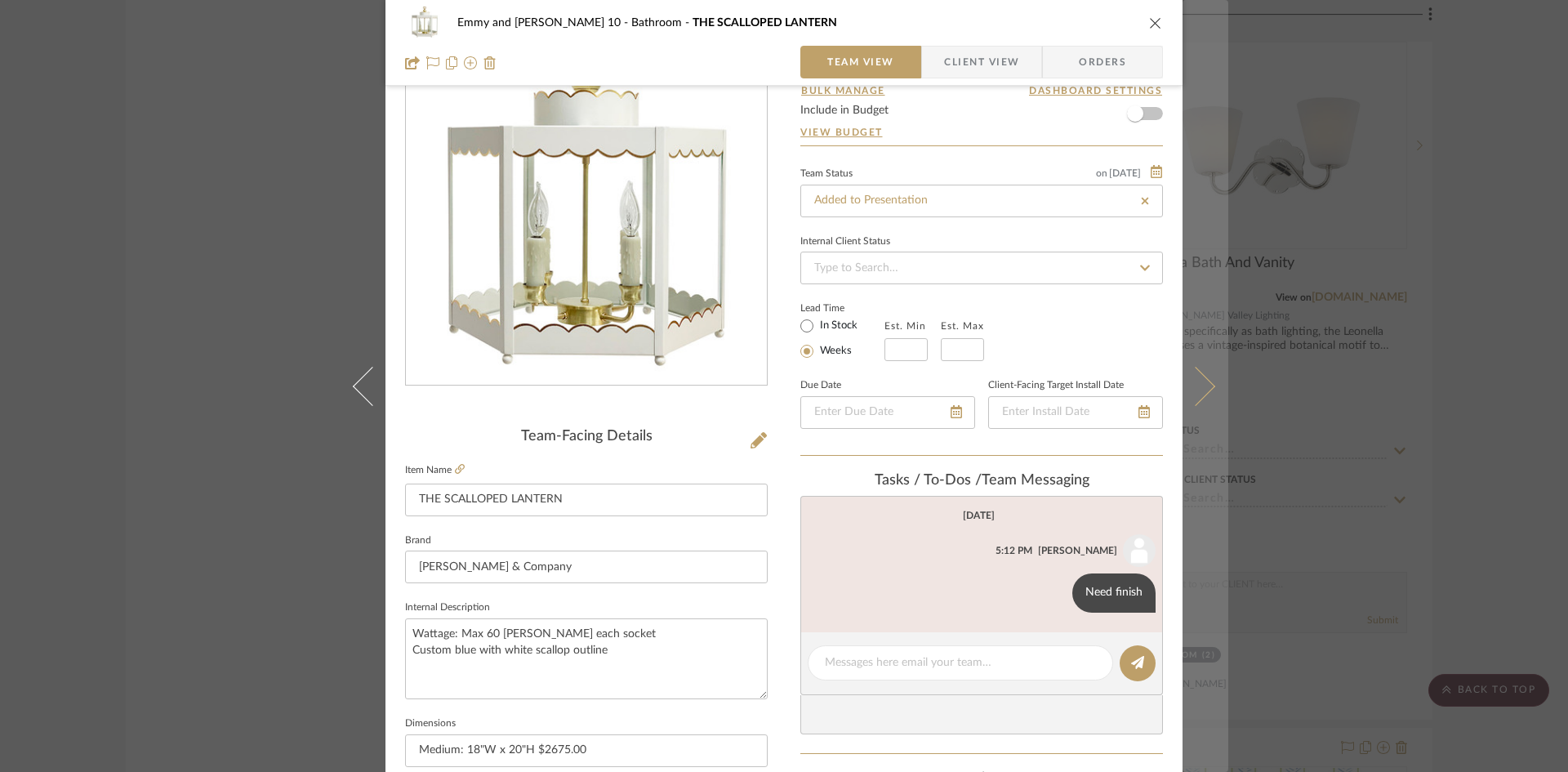
click at [1186, 389] on icon at bounding box center [1195, 385] width 39 height 39
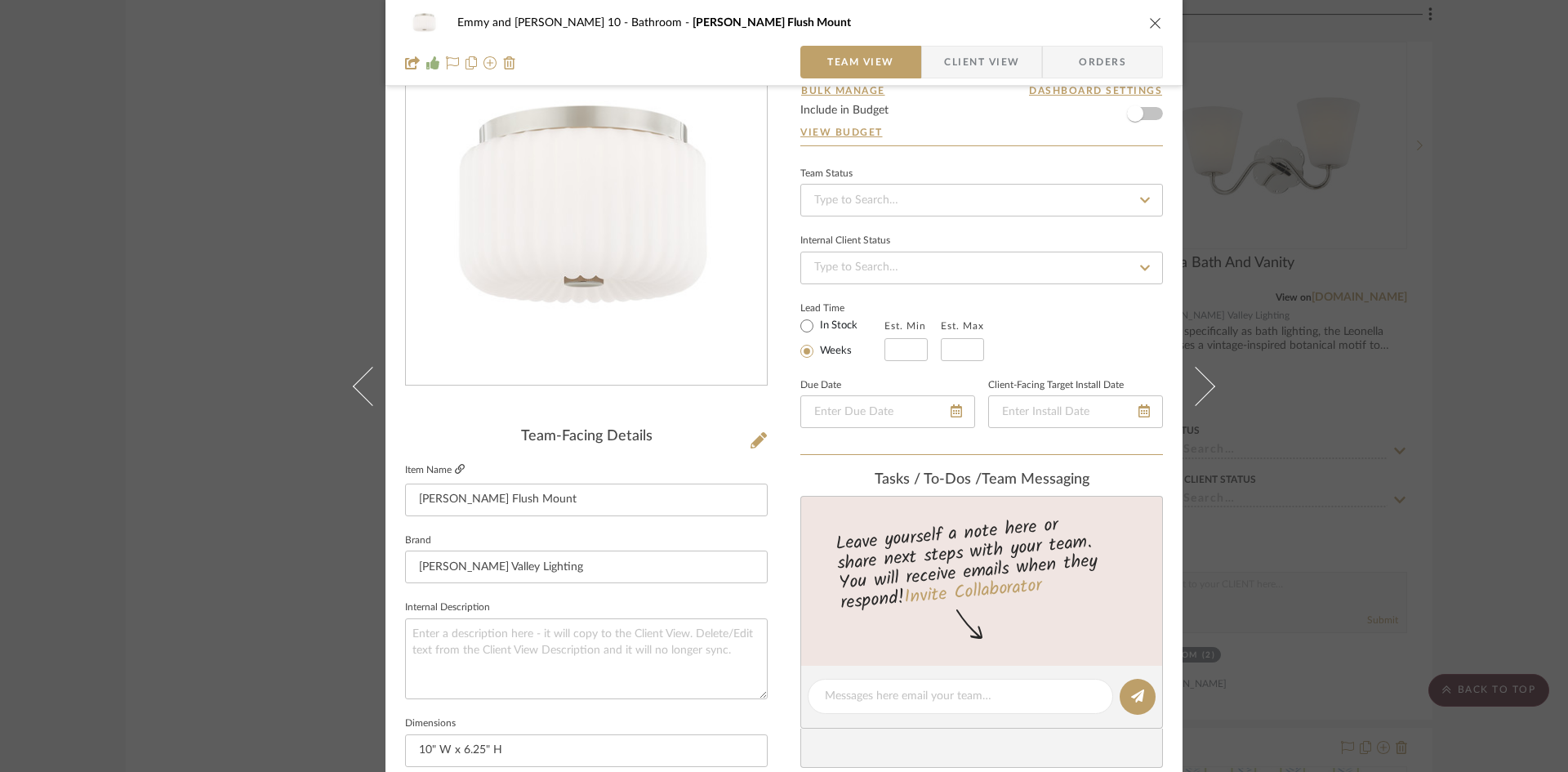
click at [455, 464] on icon at bounding box center [459, 468] width 10 height 10
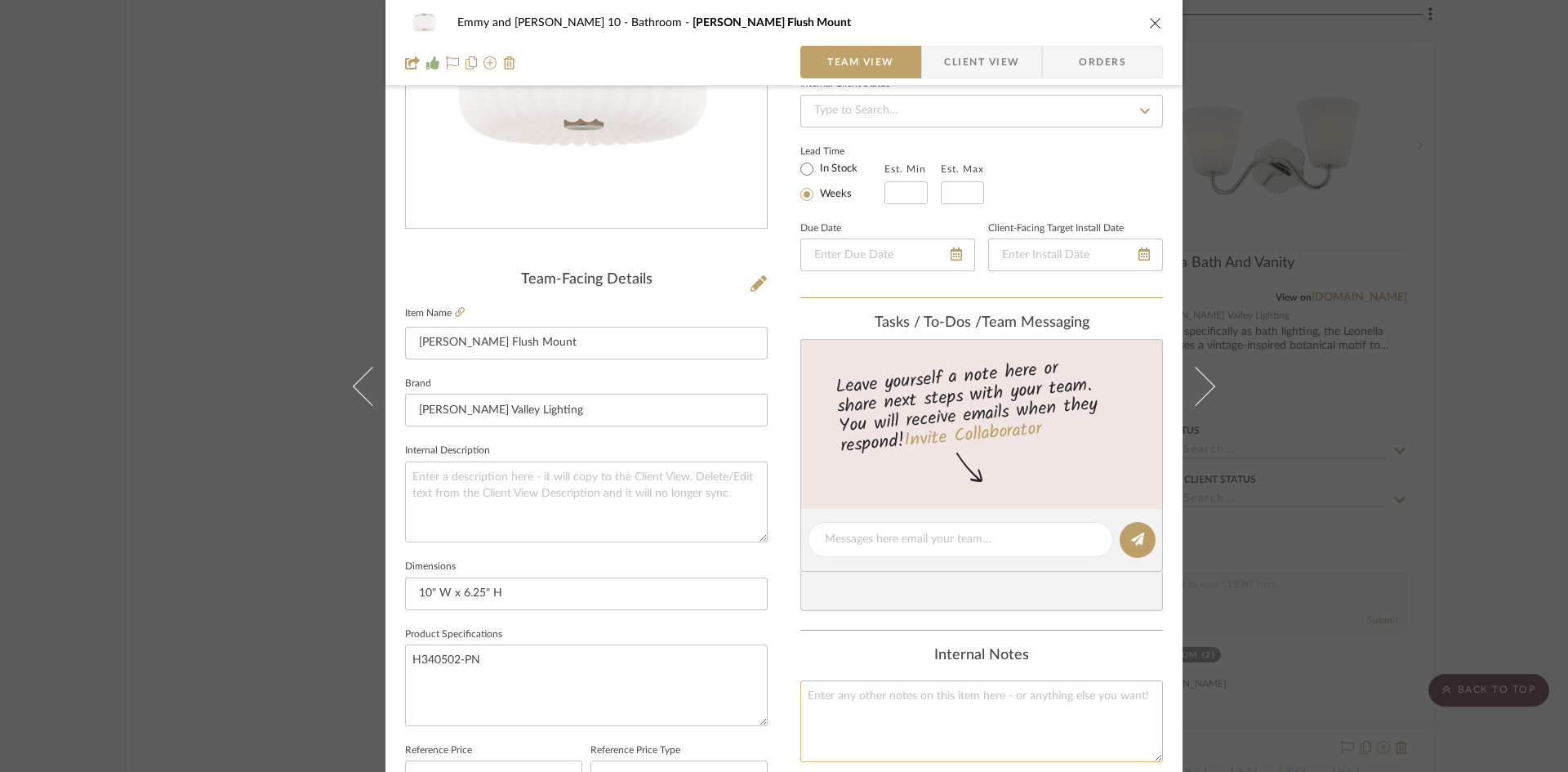
scroll to position [245, 0]
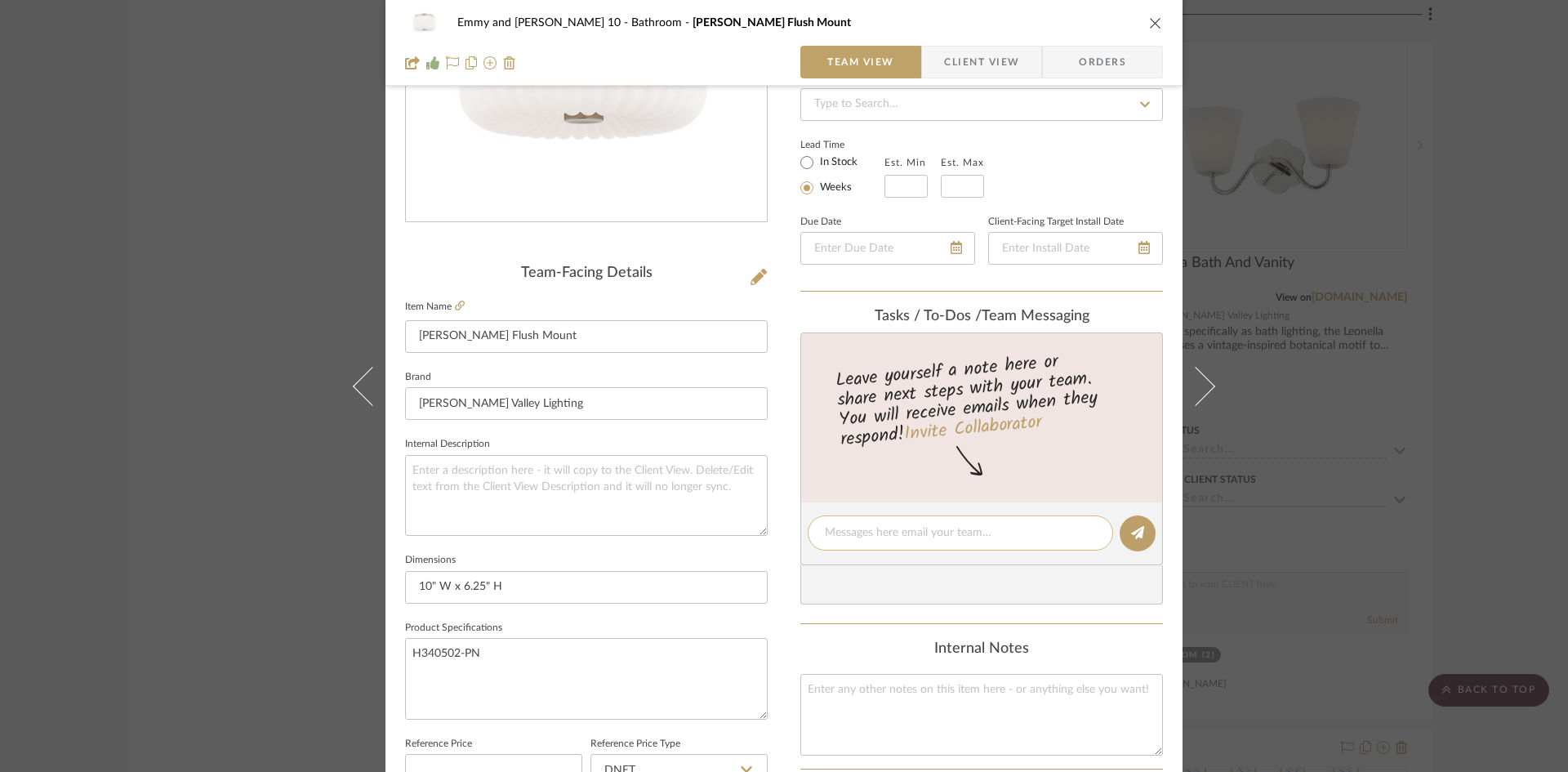
click at [910, 533] on textarea at bounding box center [961, 533] width 271 height 18
type textarea "112 net"
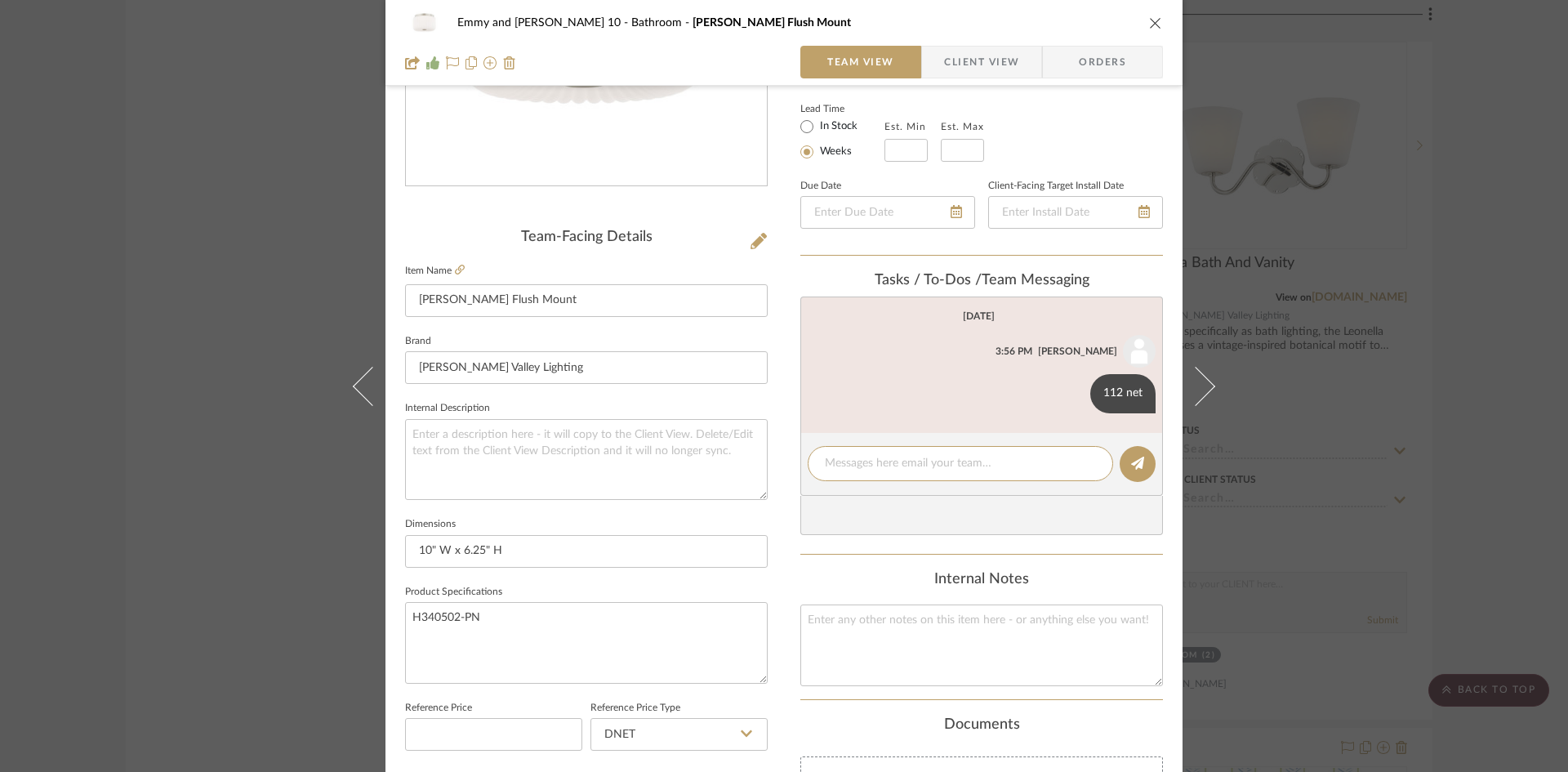
scroll to position [81, 0]
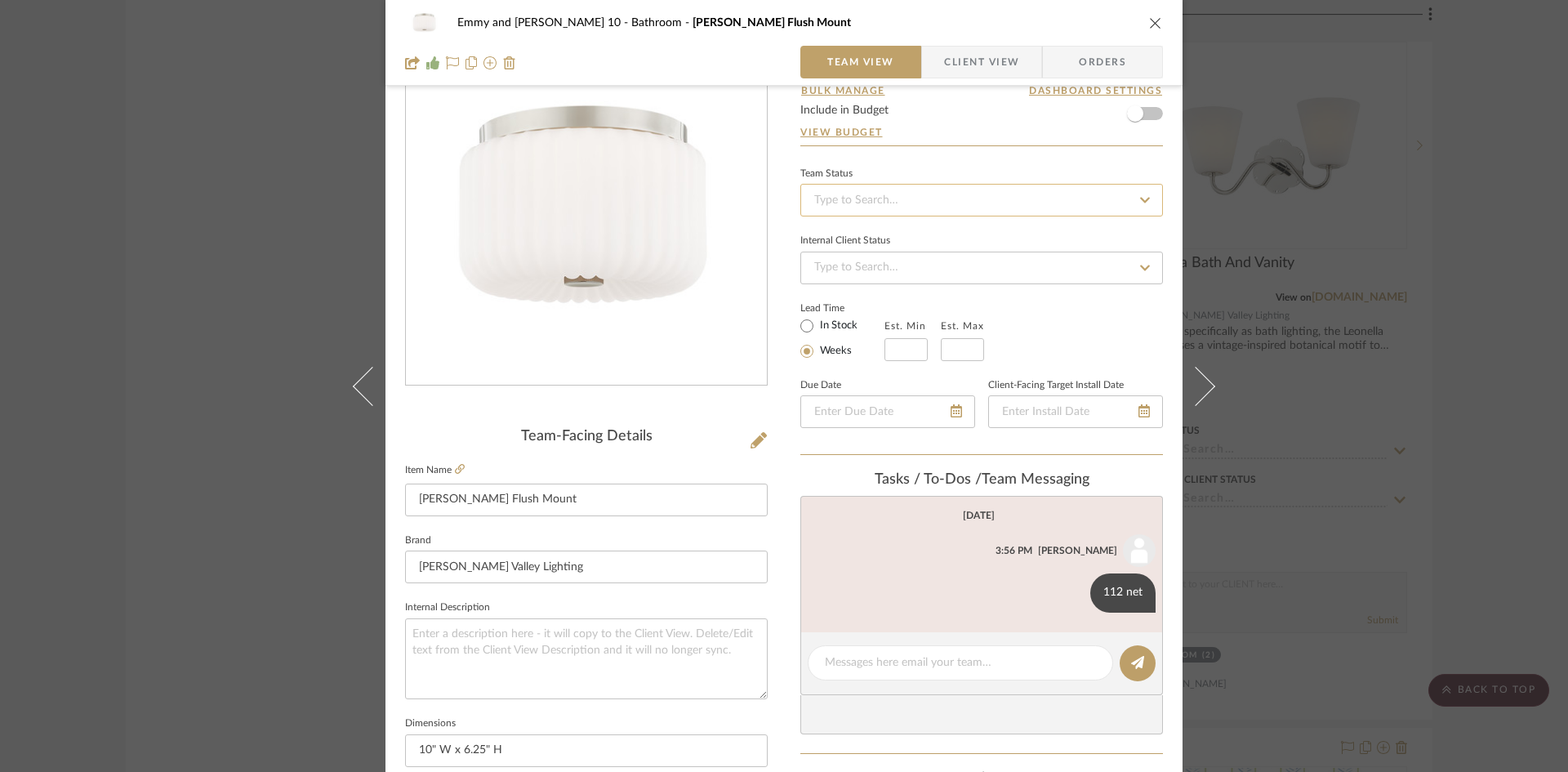
click at [913, 199] on input at bounding box center [982, 200] width 362 height 32
type input "added"
click at [892, 240] on span "Added to Presentation" at bounding box center [869, 243] width 114 height 11
type input "[DATE]"
type input "Added to Presentation"
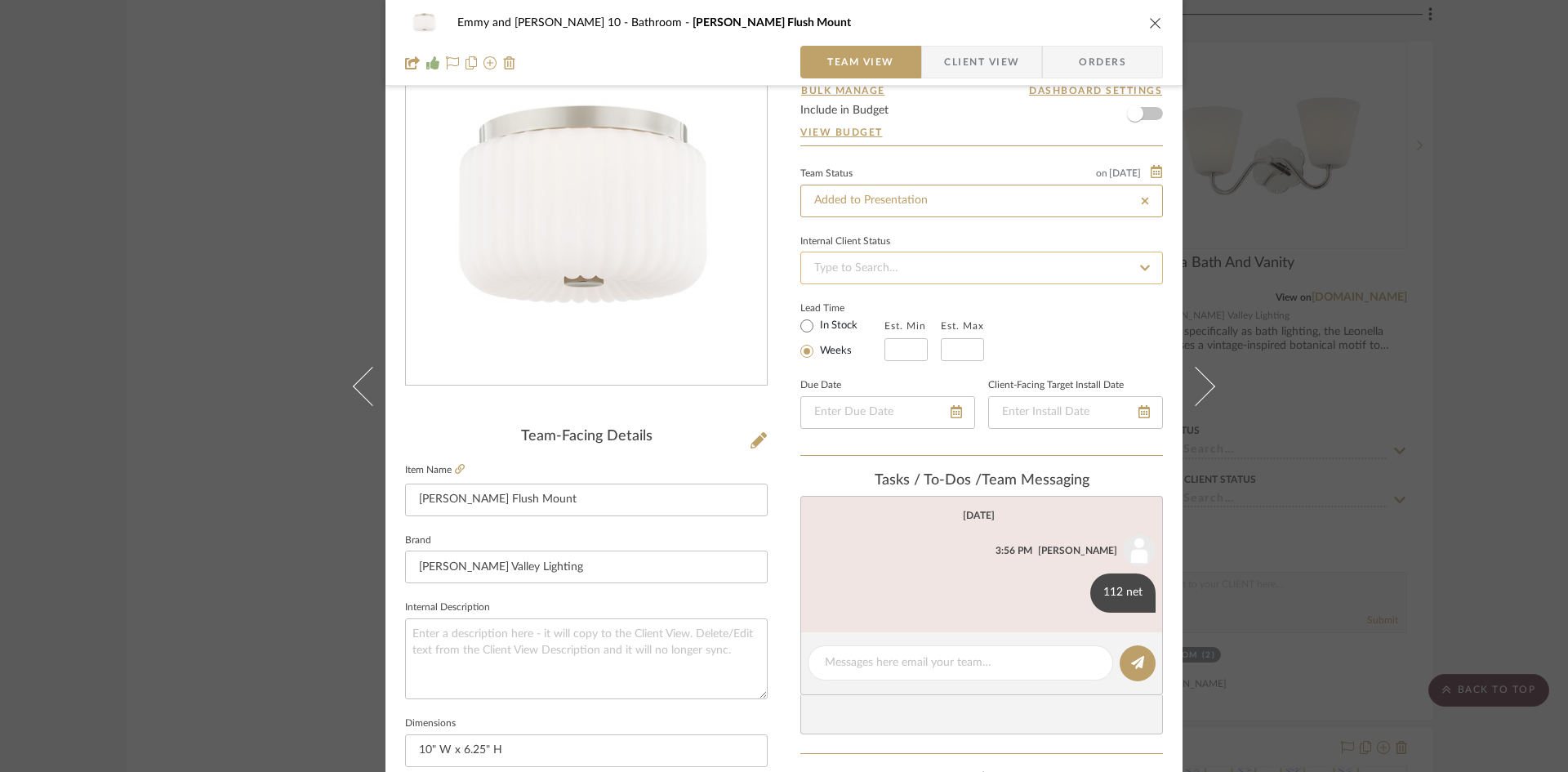
type input "[DATE]"
type input "Added to Presentation"
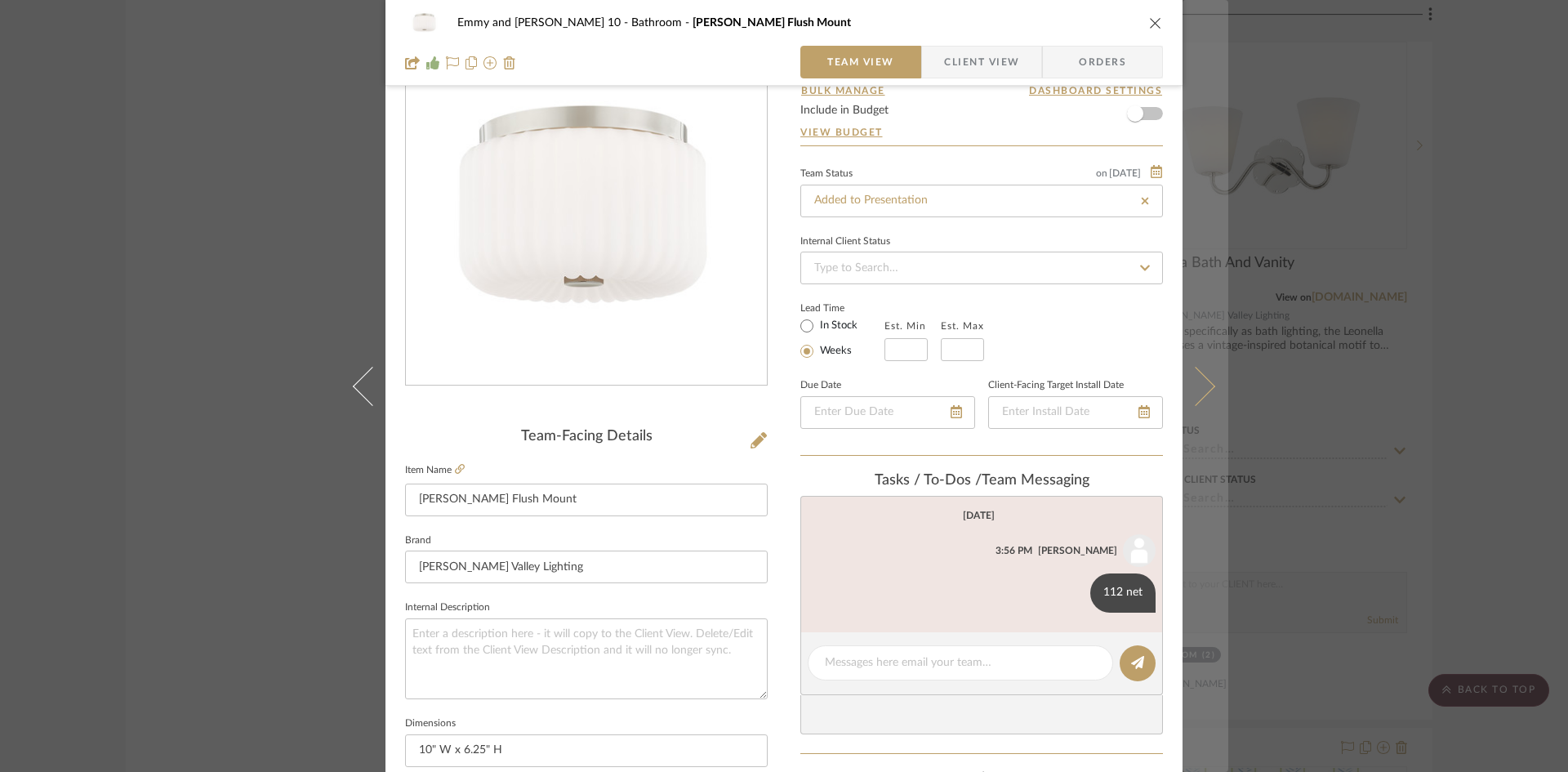
click at [1194, 379] on icon at bounding box center [1195, 385] width 39 height 39
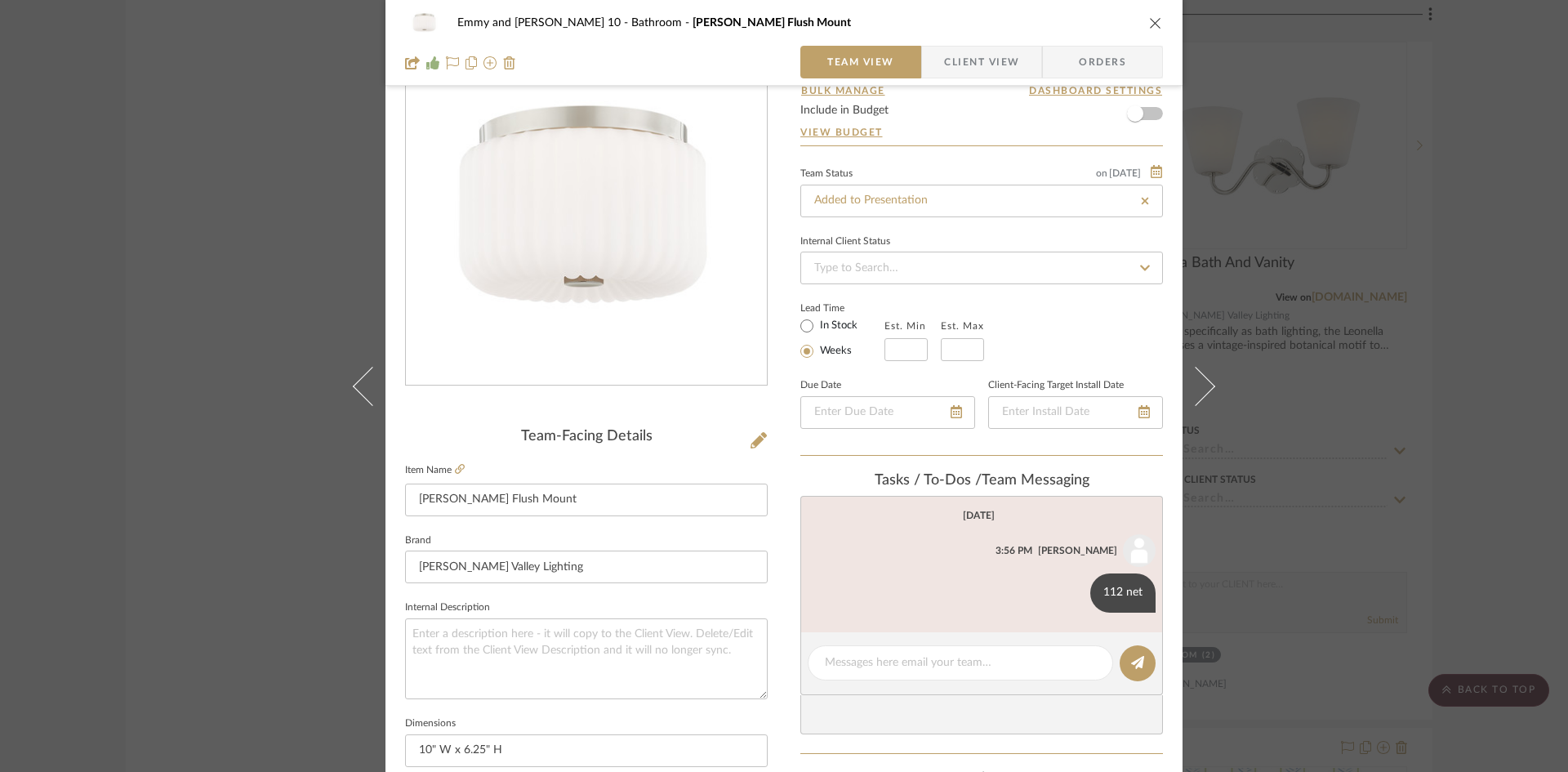
scroll to position [0, 0]
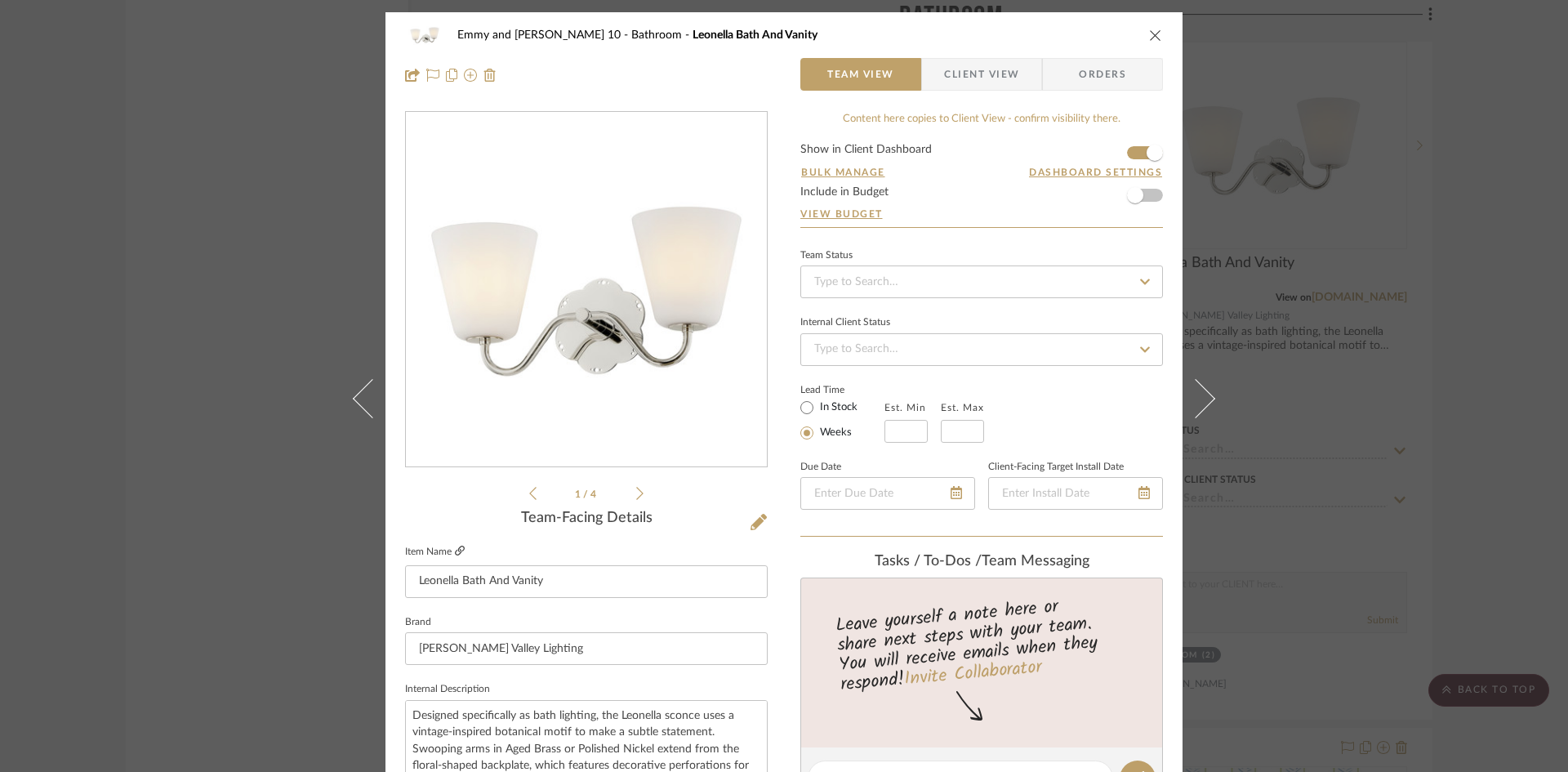
click at [455, 548] on icon at bounding box center [459, 550] width 10 height 10
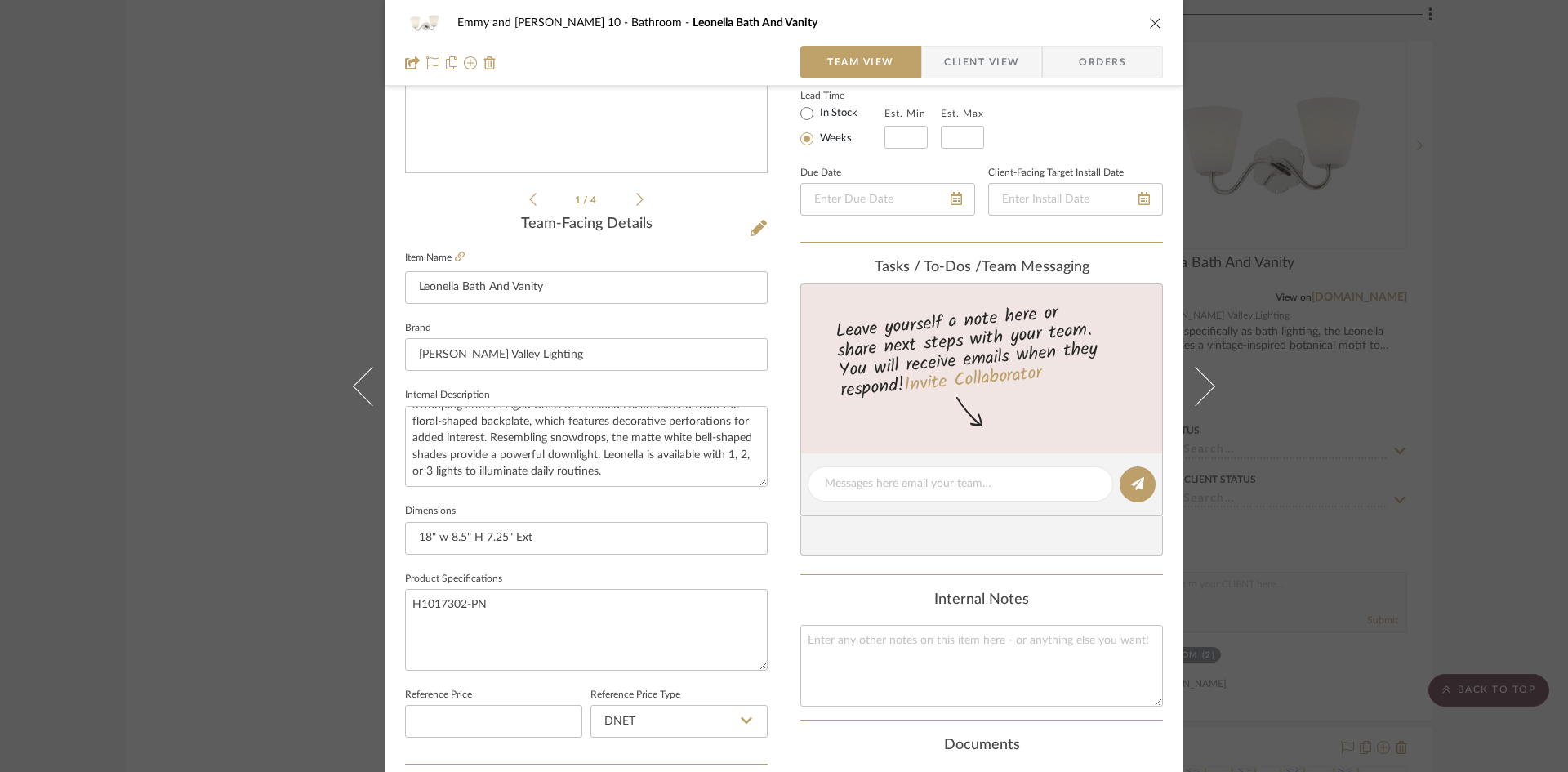
scroll to position [326, 0]
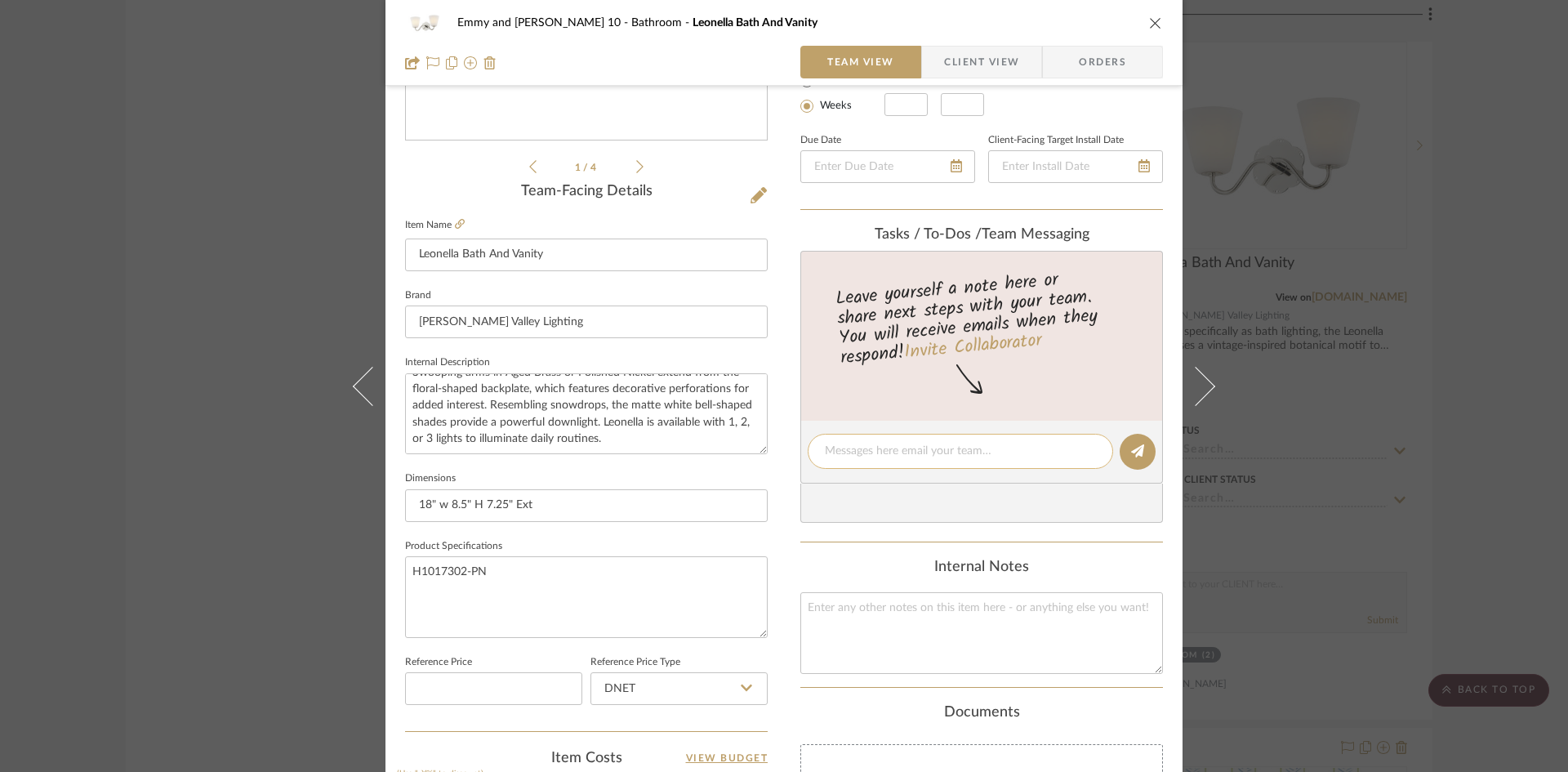
click at [895, 452] on textarea at bounding box center [961, 452] width 271 height 18
type textarea "336 retail"
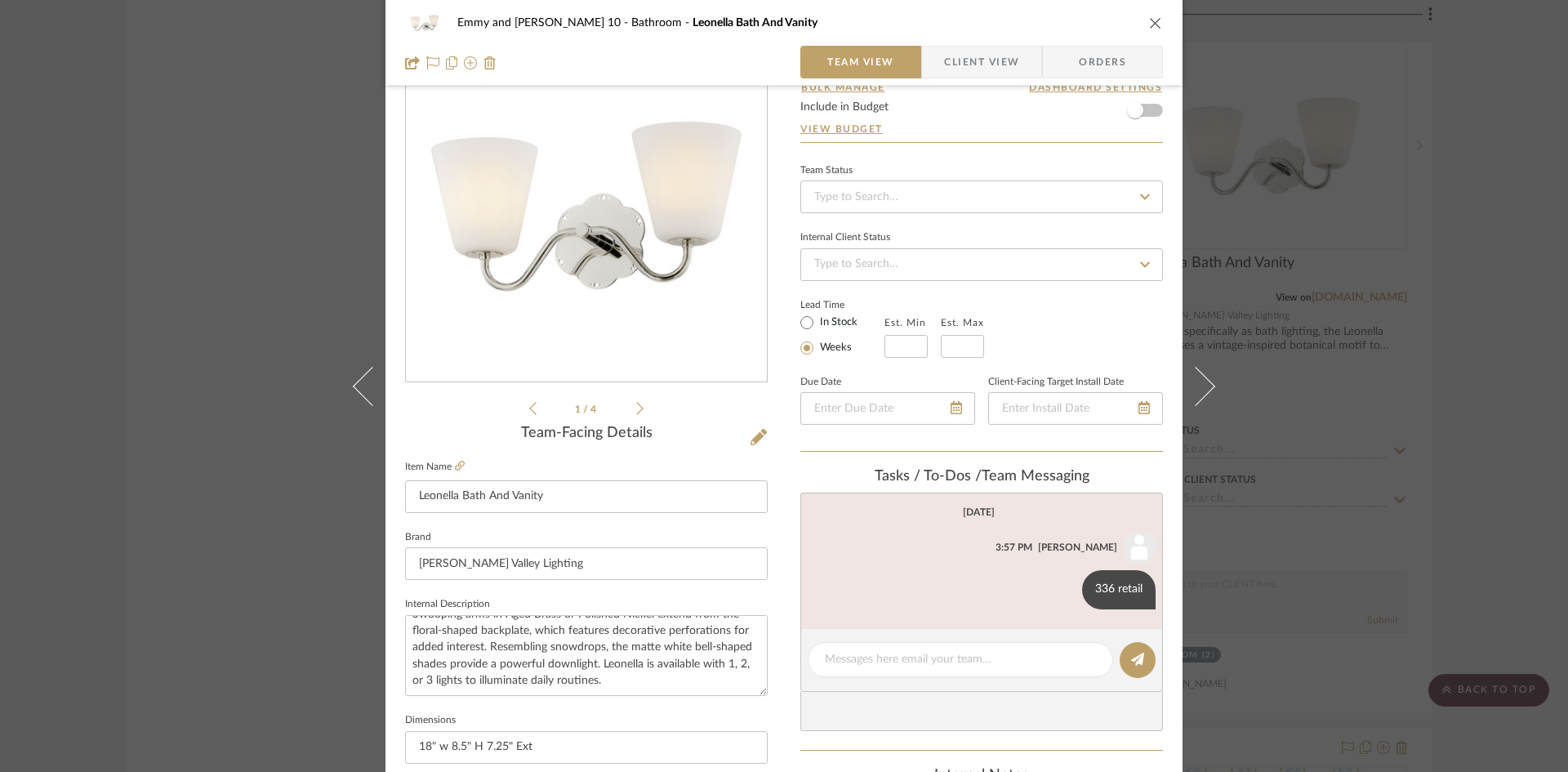
scroll to position [81, 0]
click at [966, 196] on input at bounding box center [982, 200] width 362 height 32
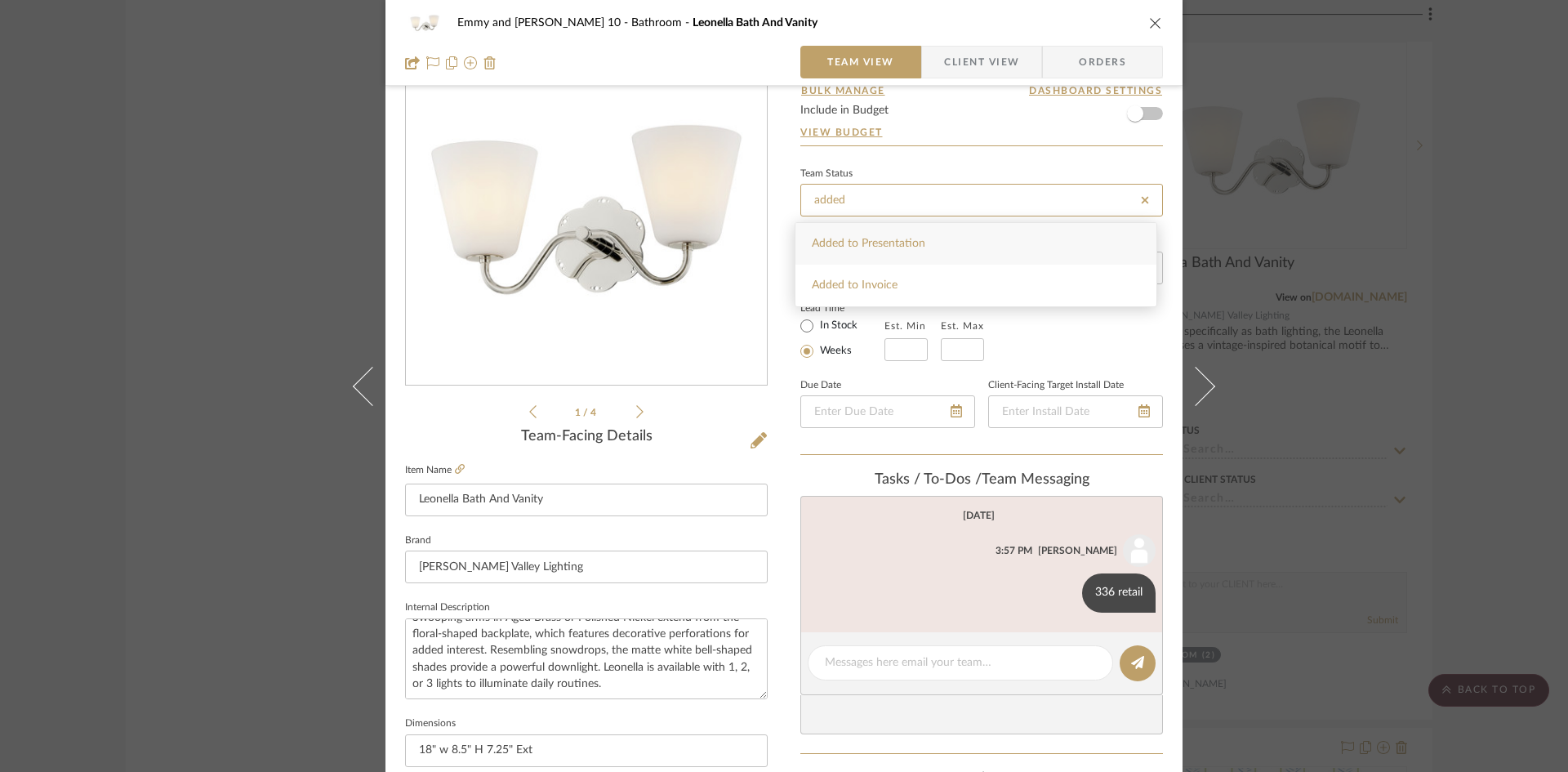
type input "added"
click at [905, 240] on span "Added to Presentation" at bounding box center [869, 243] width 114 height 11
type input "[DATE]"
type input "Added to Presentation"
type input "[DATE]"
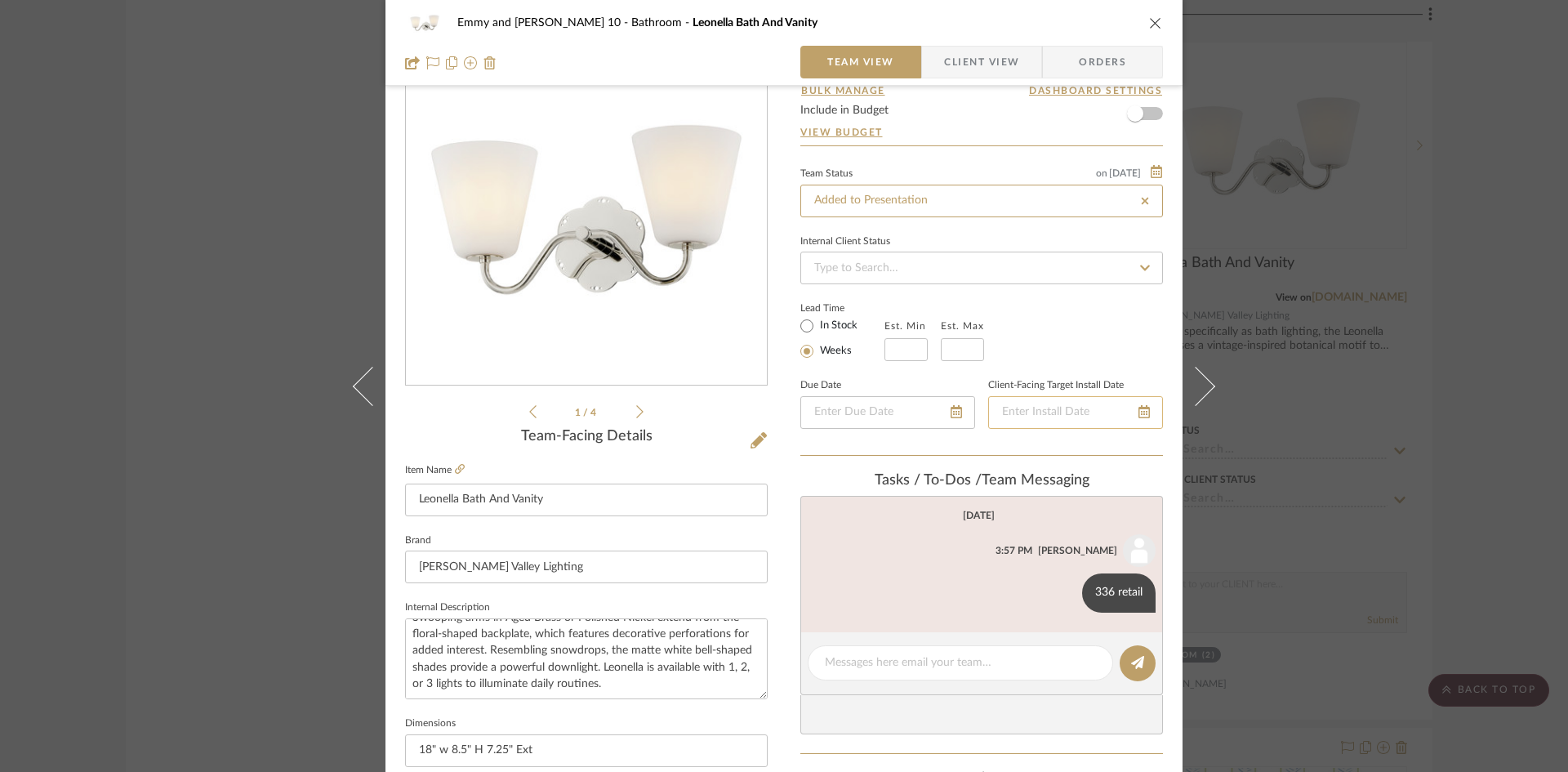
type input "Added to Presentation"
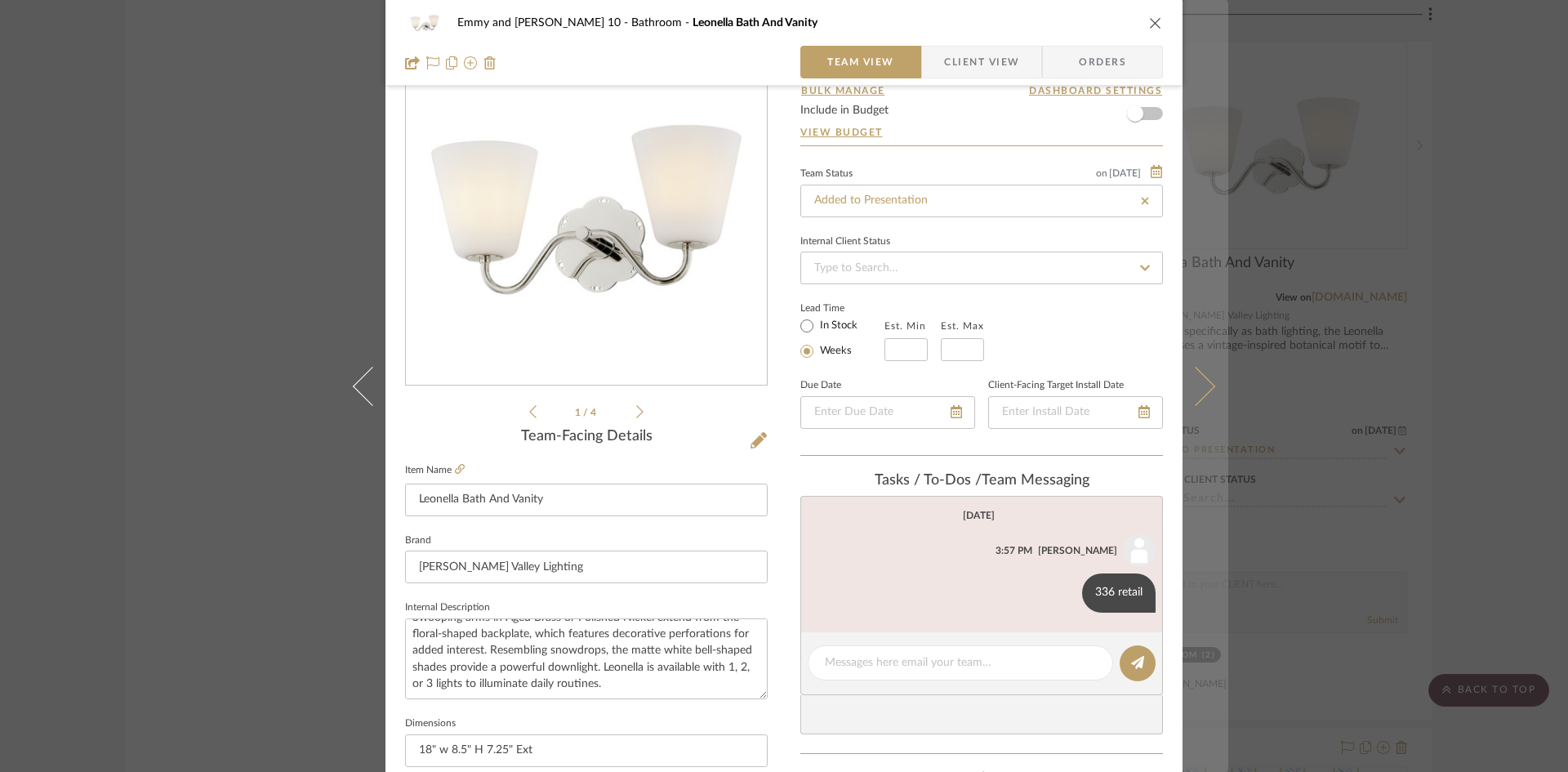
click at [1204, 389] on icon at bounding box center [1195, 385] width 39 height 39
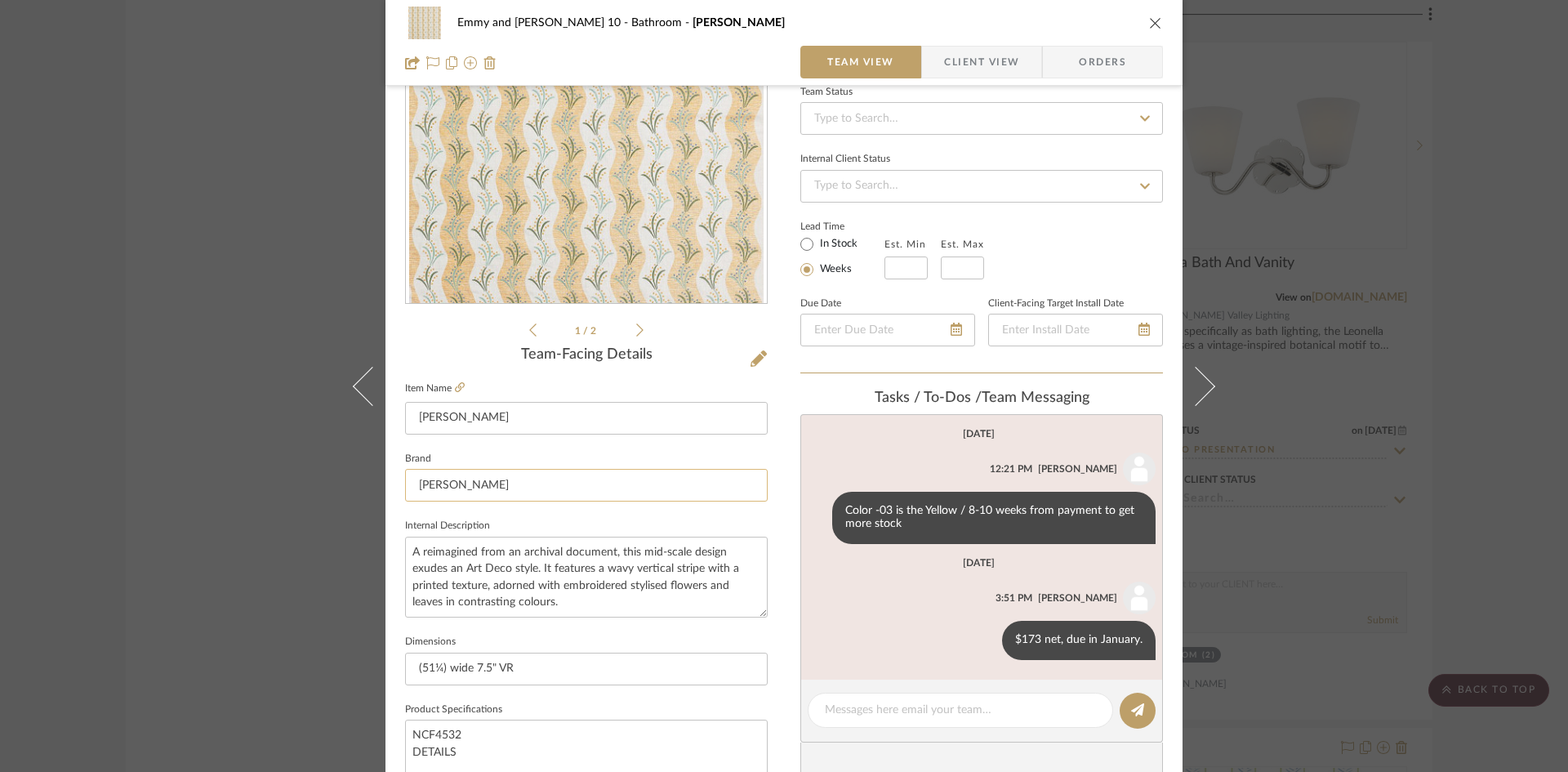
scroll to position [245, 0]
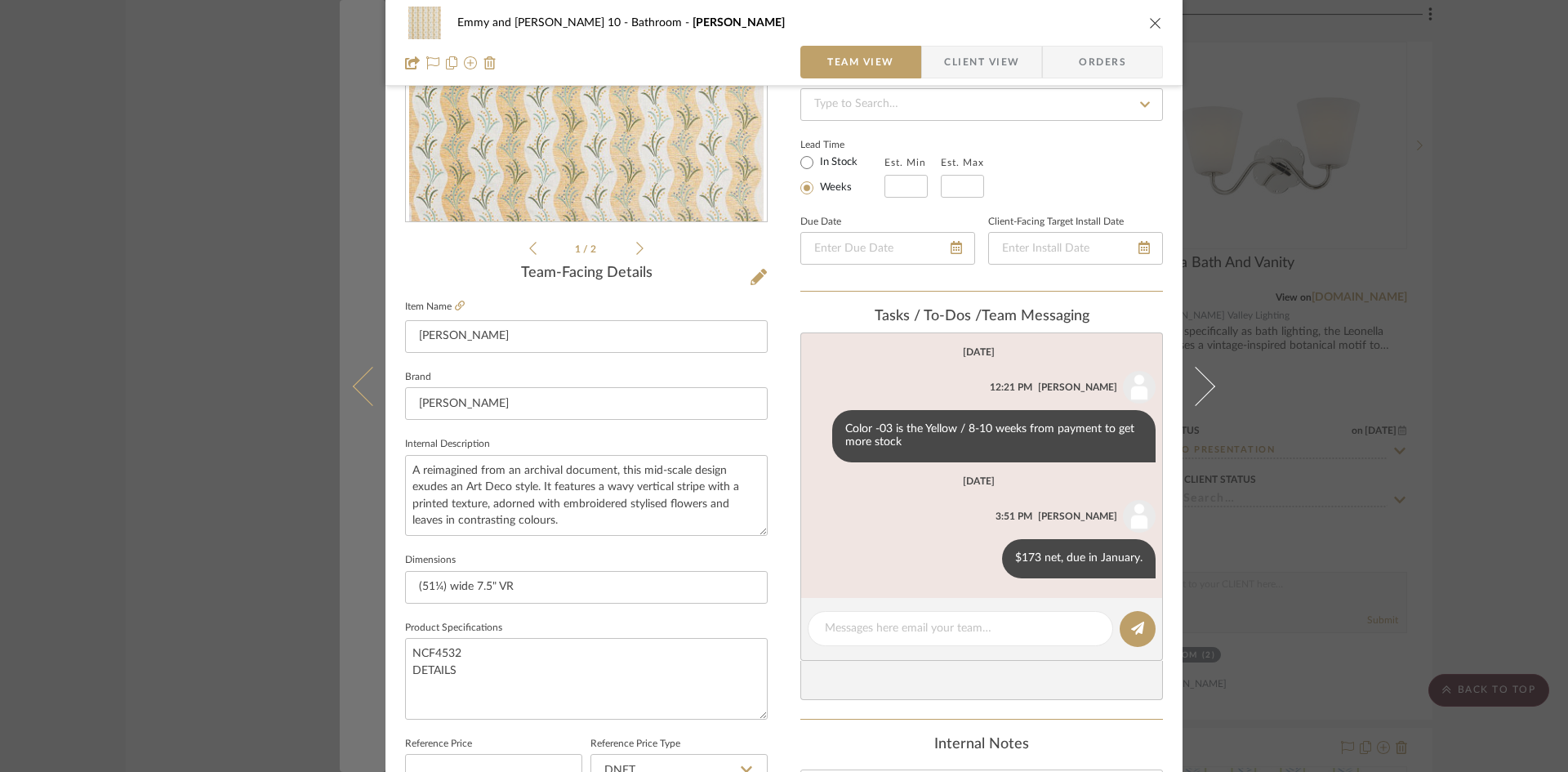
click at [361, 392] on icon at bounding box center [372, 385] width 39 height 39
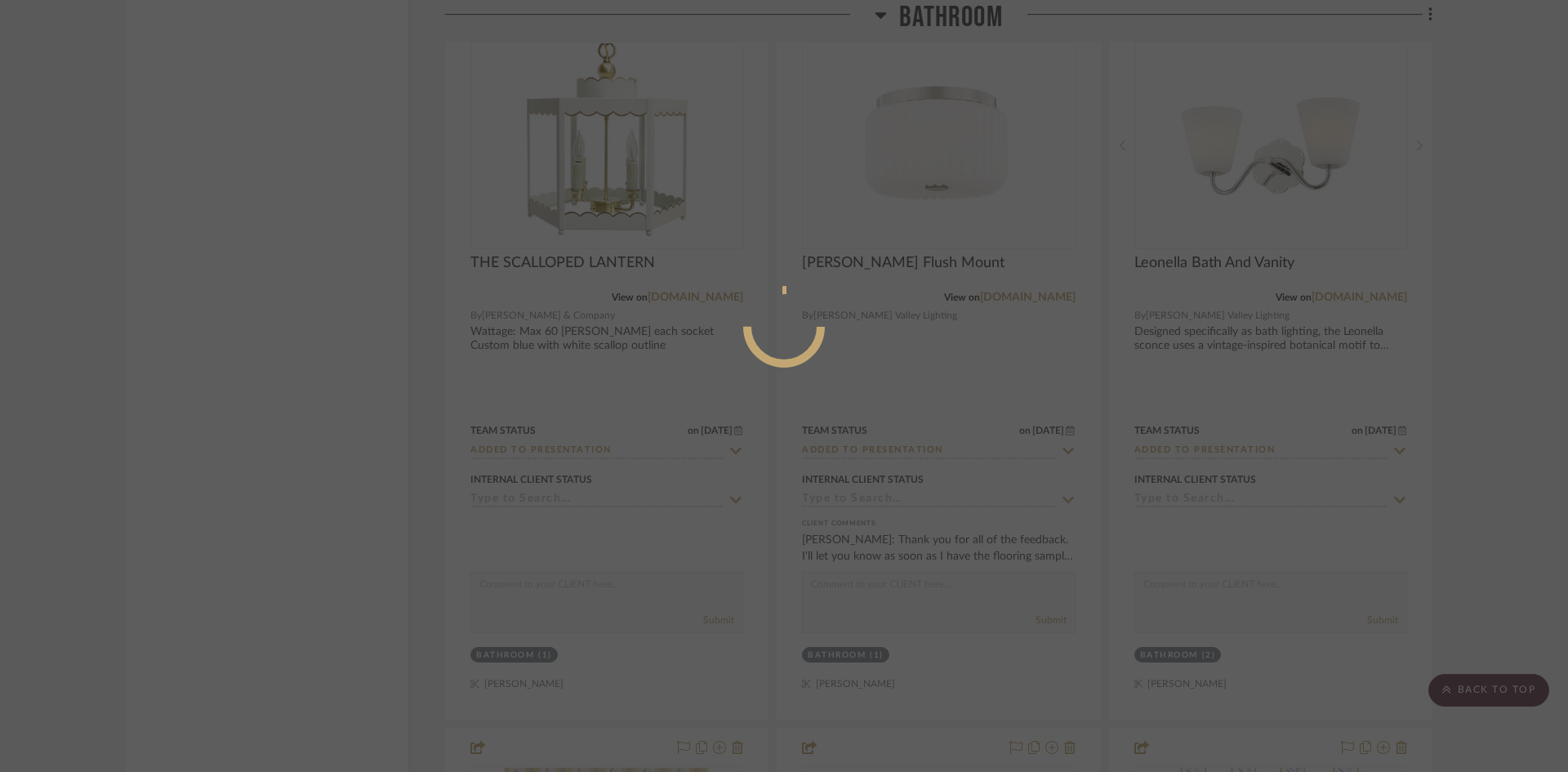
scroll to position [0, 0]
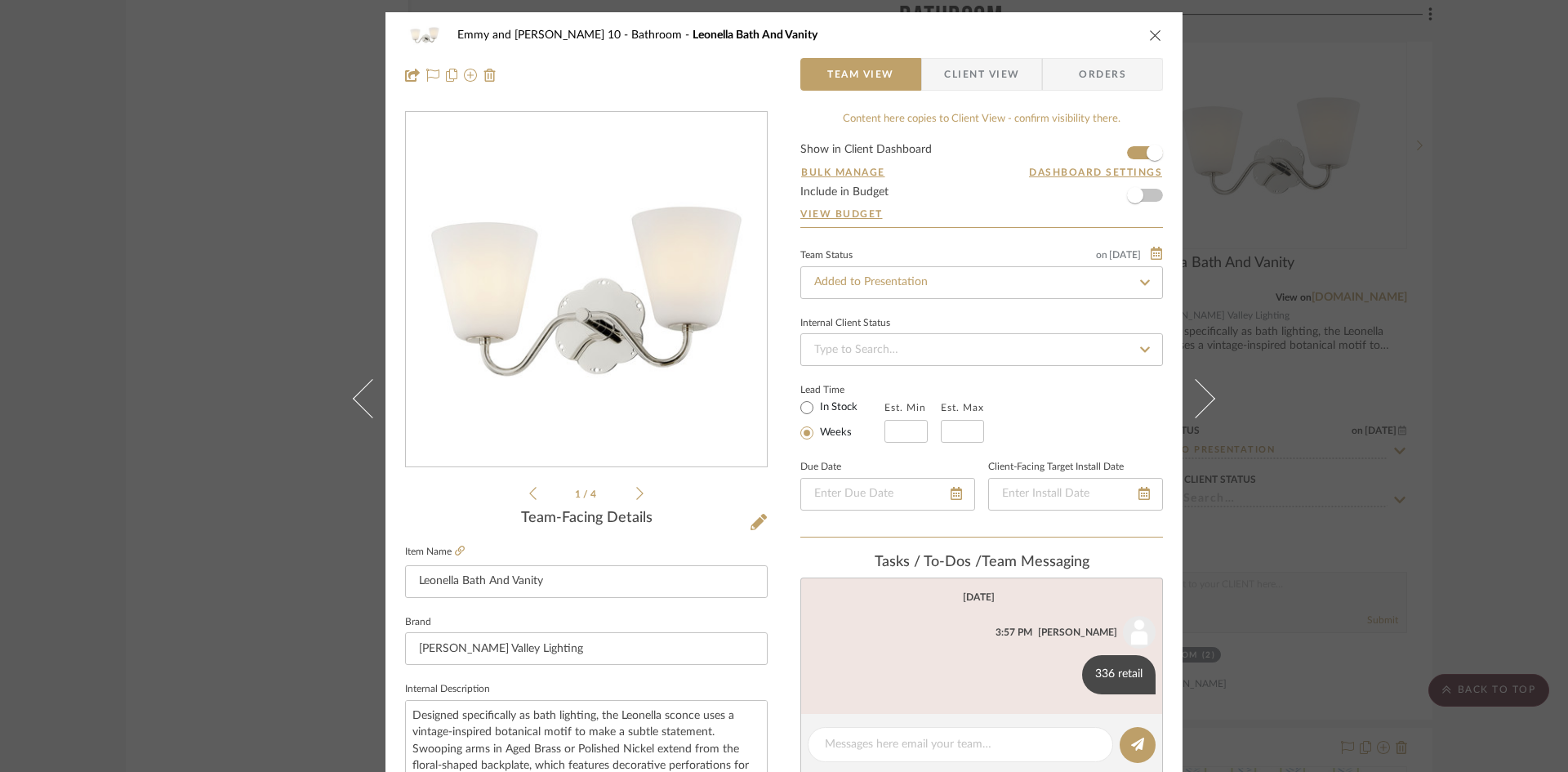
click at [1149, 32] on icon "close" at bounding box center [1155, 35] width 13 height 13
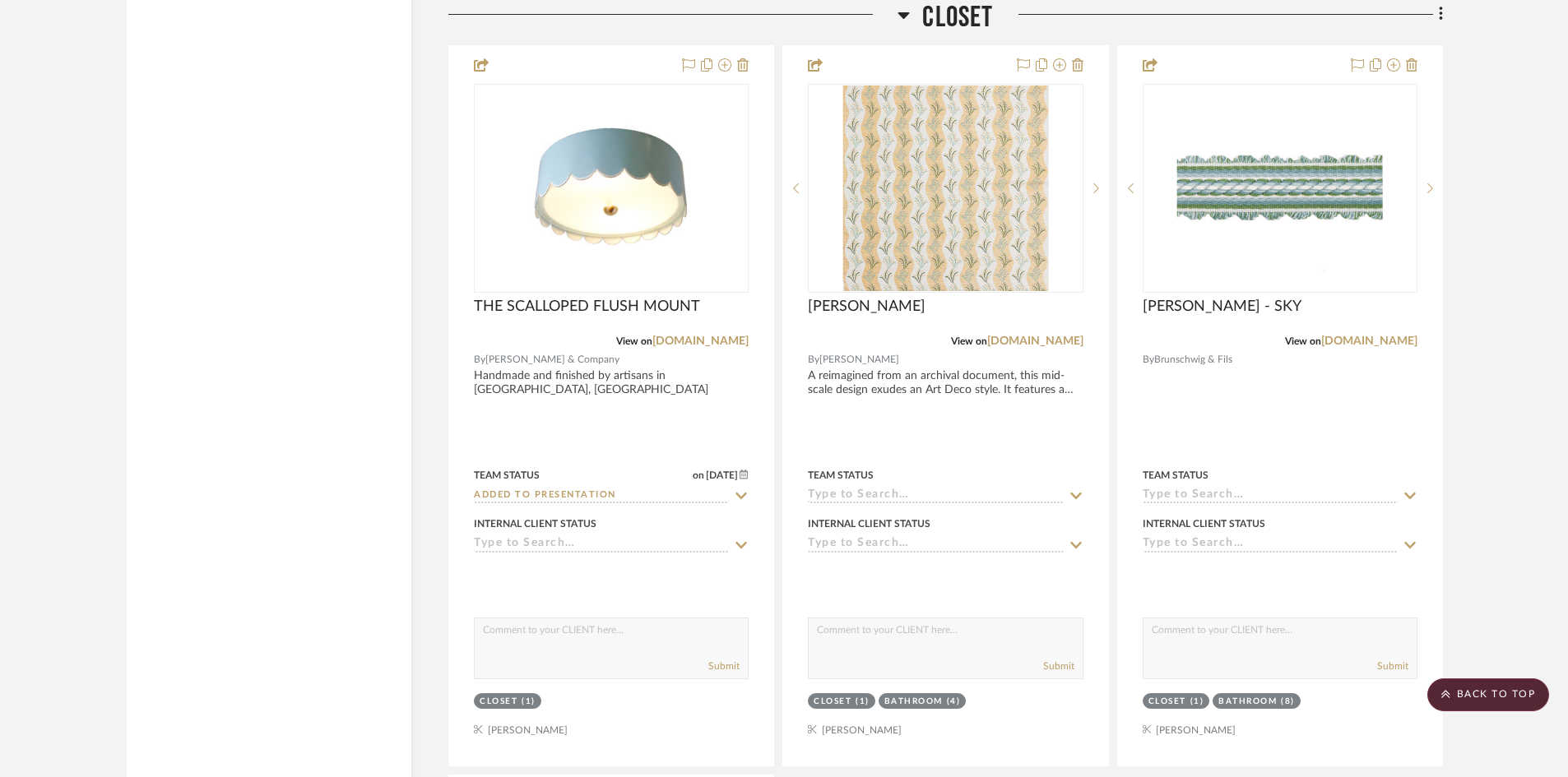
scroll to position [7137, 0]
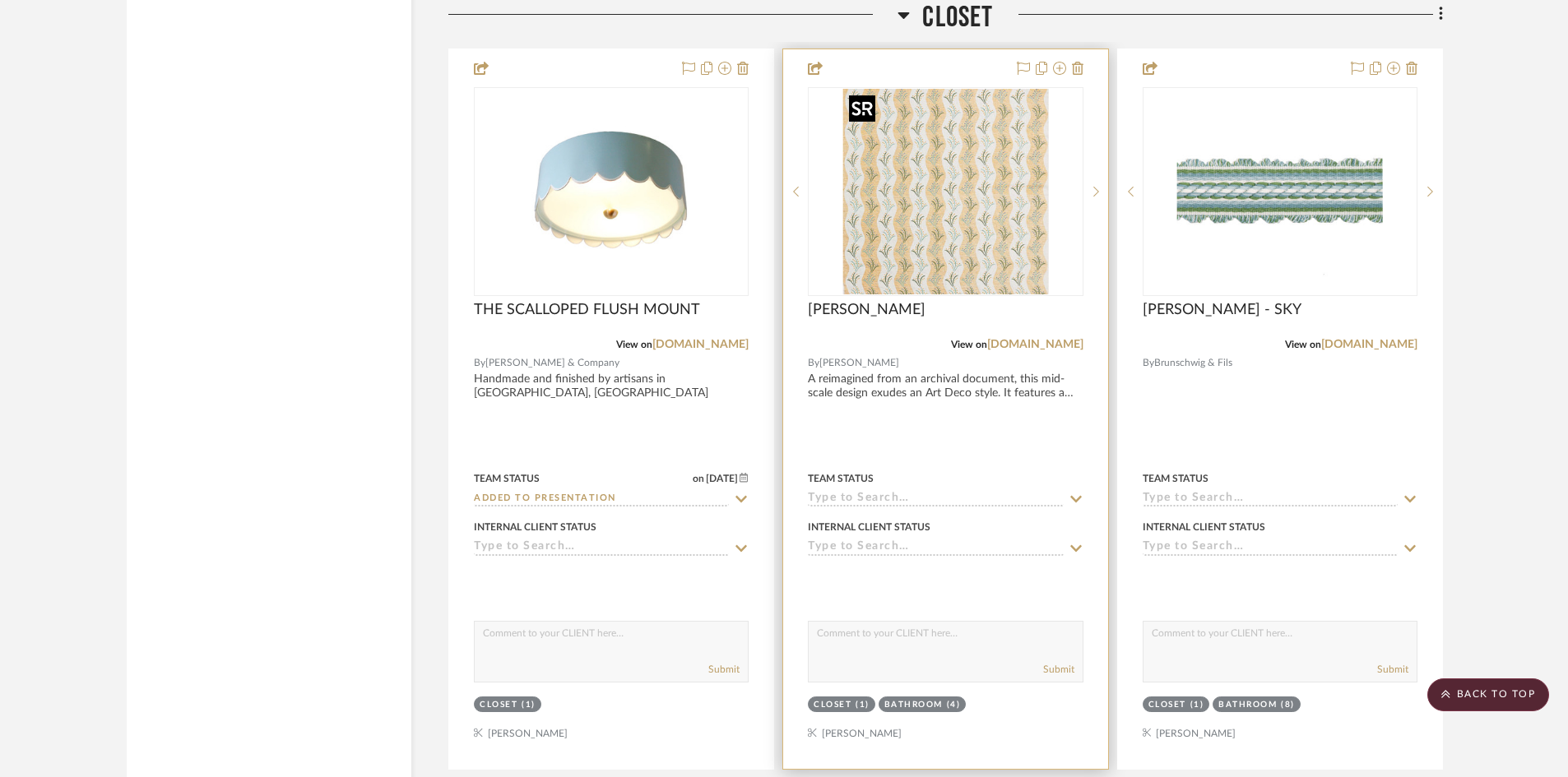
click at [947, 265] on img "0" at bounding box center [945, 191] width 205 height 205
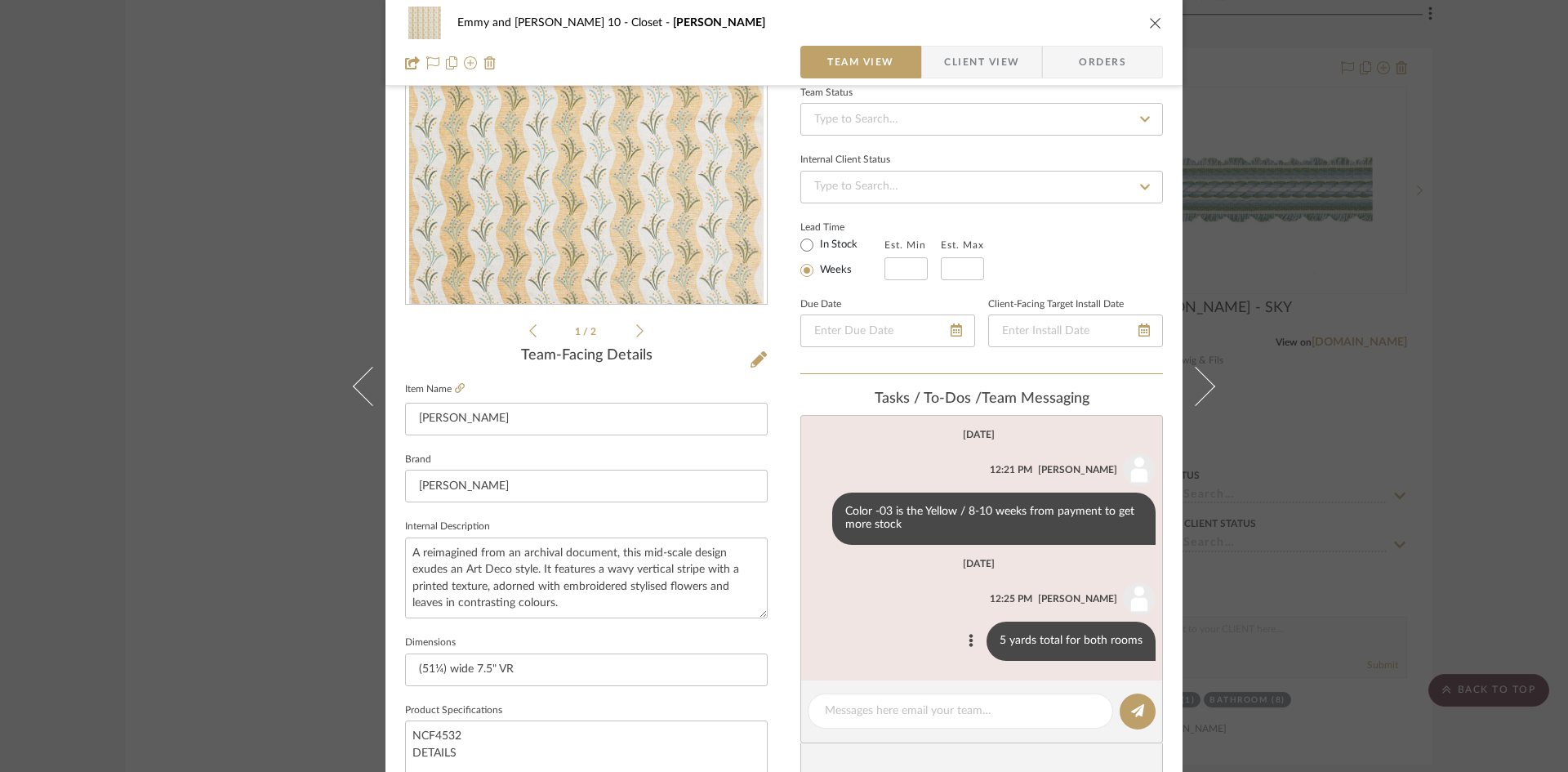
scroll to position [164, 0]
click at [914, 123] on input at bounding box center [982, 118] width 362 height 32
type input "added"
click at [899, 155] on div "Added to Presentation" at bounding box center [976, 162] width 361 height 42
type input "[DATE]"
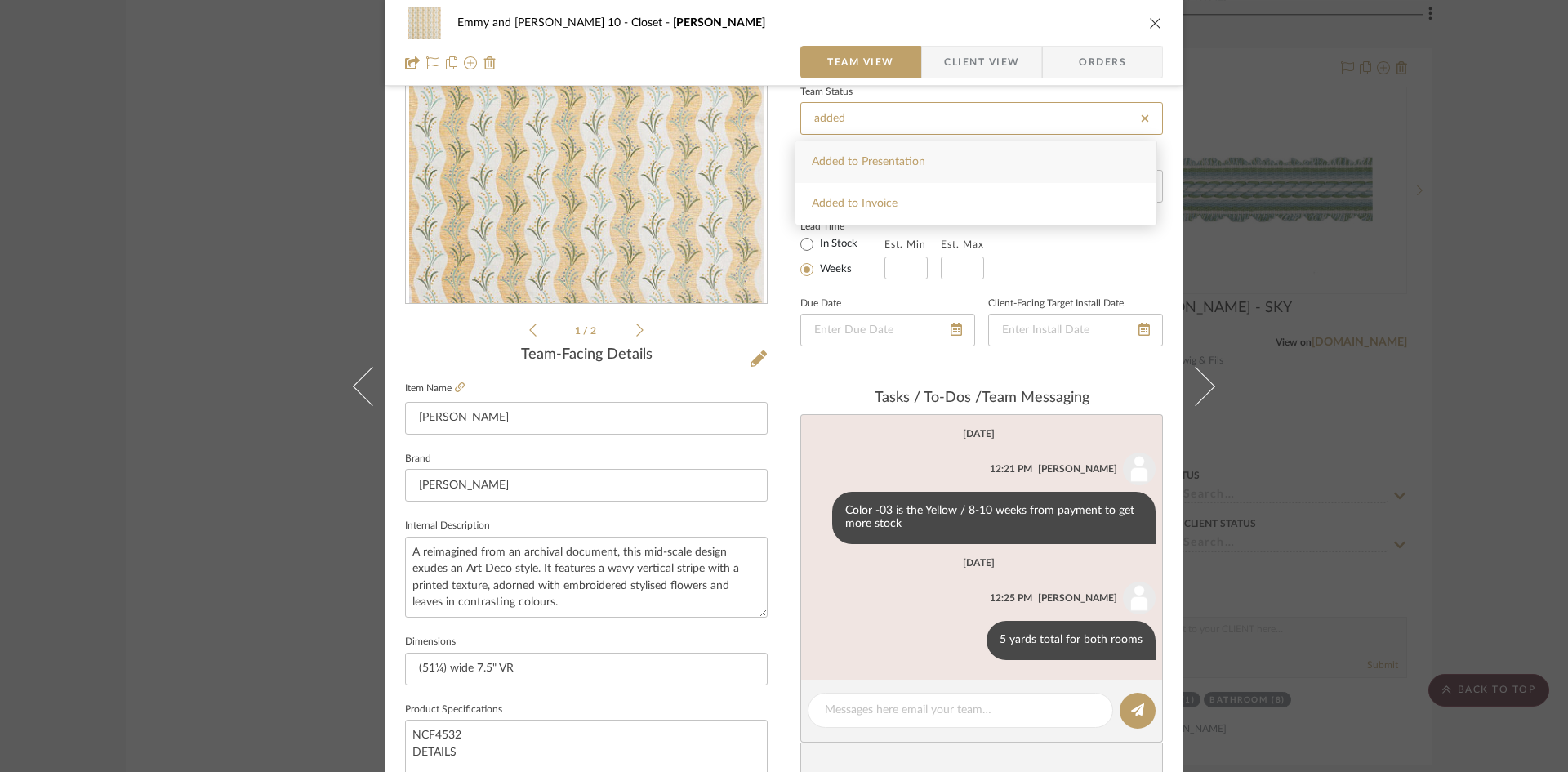
type input "Added to Presentation"
type input "[DATE]"
type input "Added to Presentation"
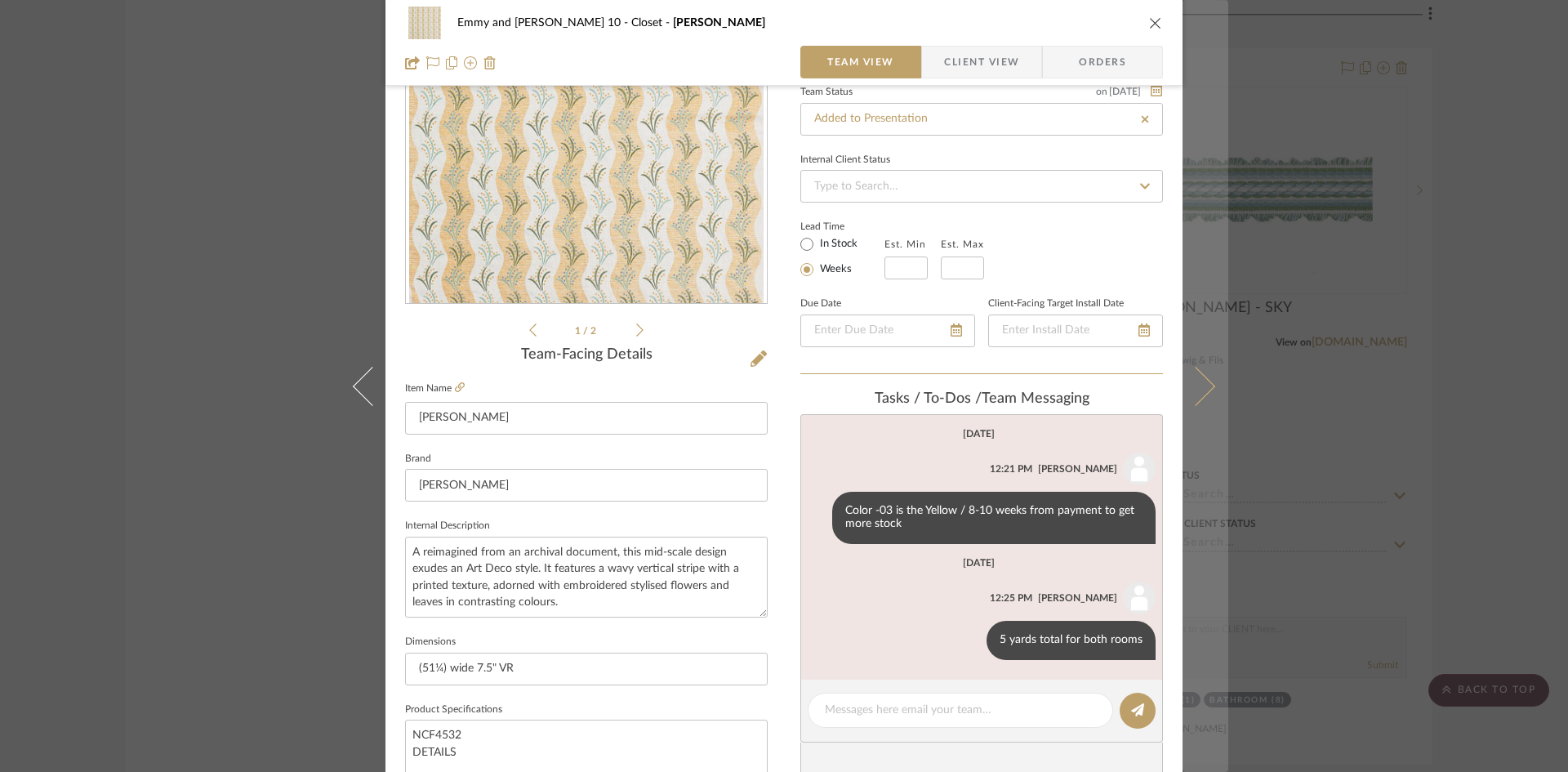
click at [1203, 382] on icon at bounding box center [1195, 385] width 39 height 39
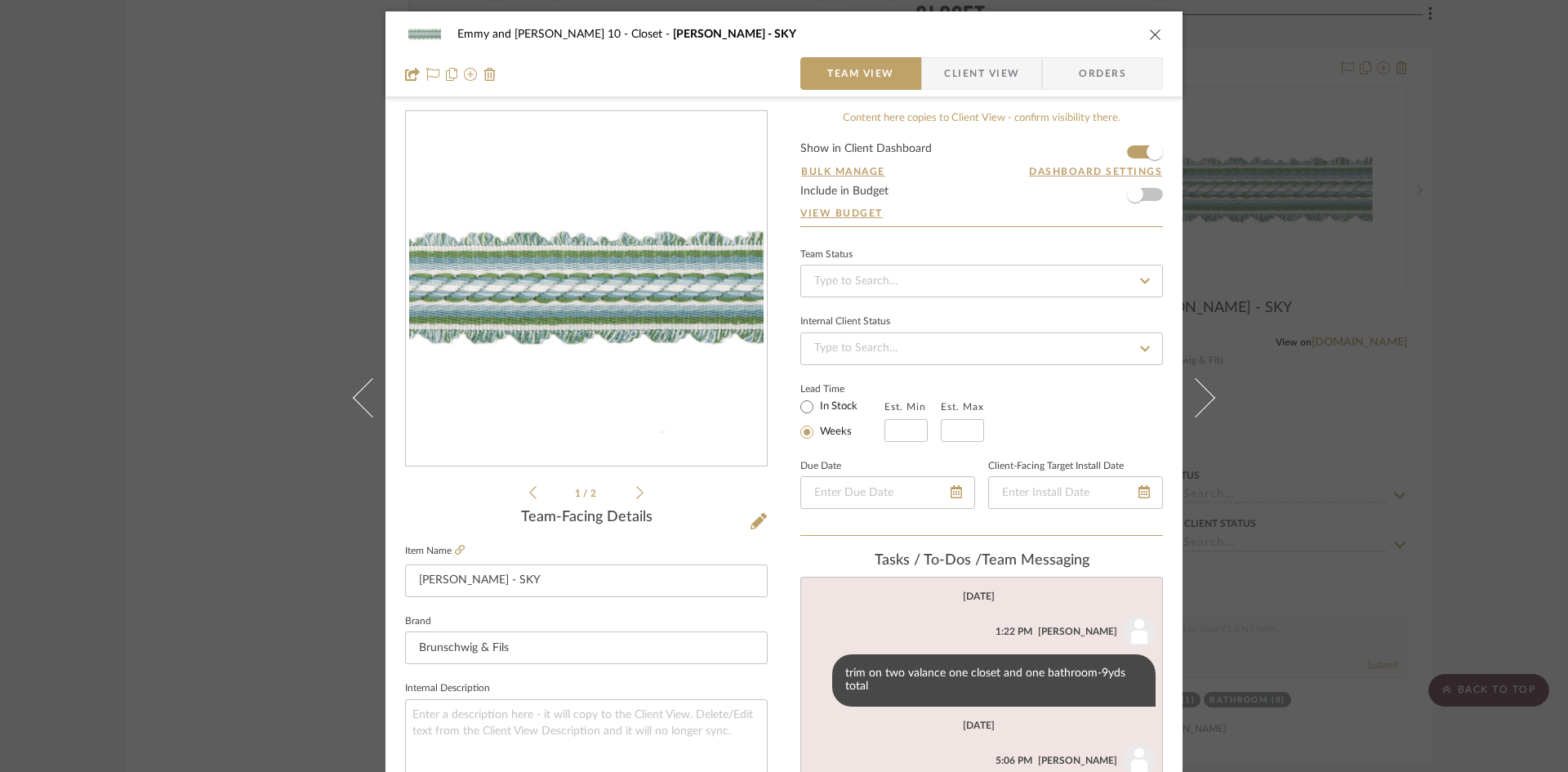
scroll to position [0, 0]
click at [1149, 32] on icon "close" at bounding box center [1155, 35] width 13 height 13
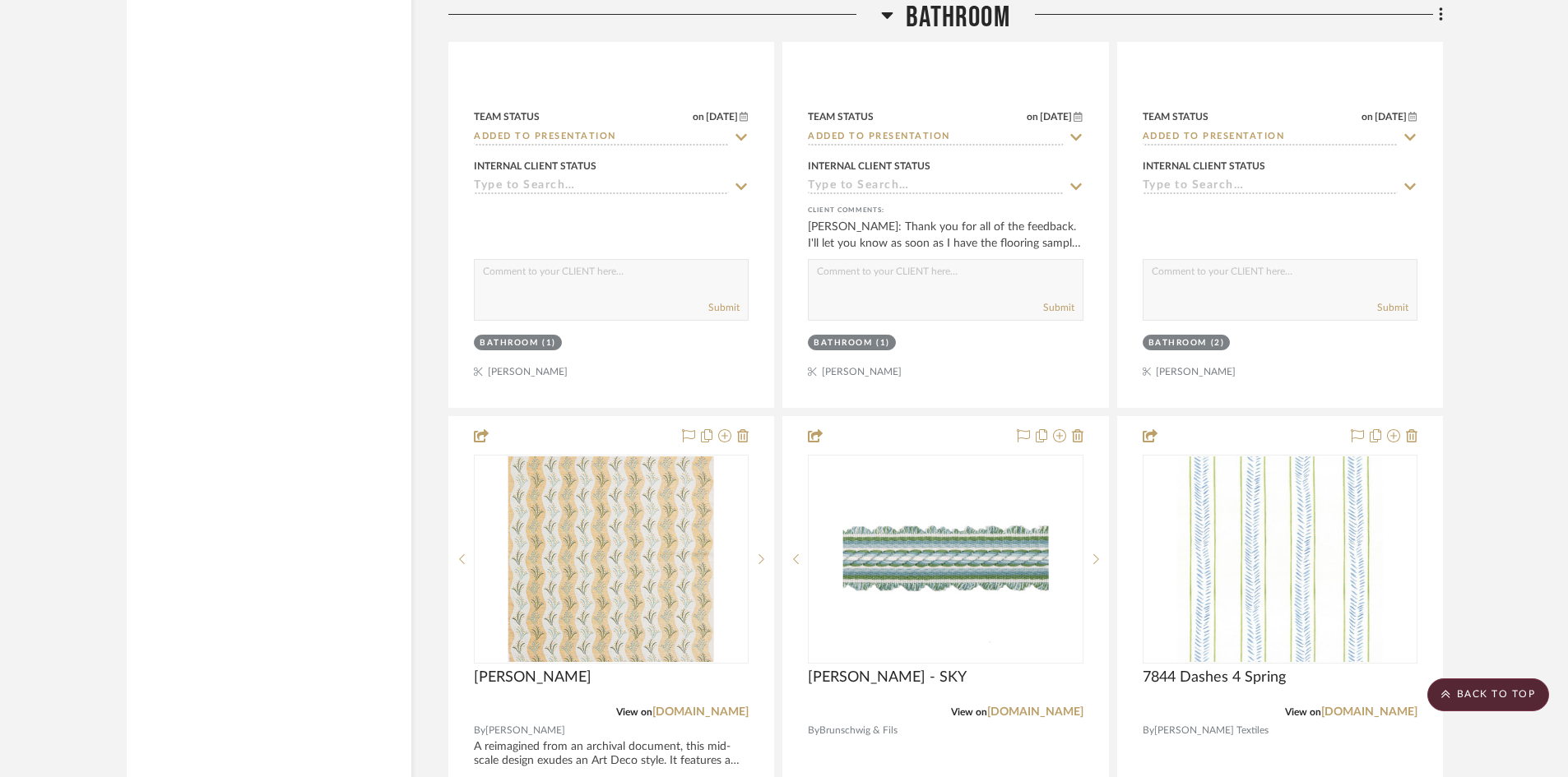
scroll to position [9439, 0]
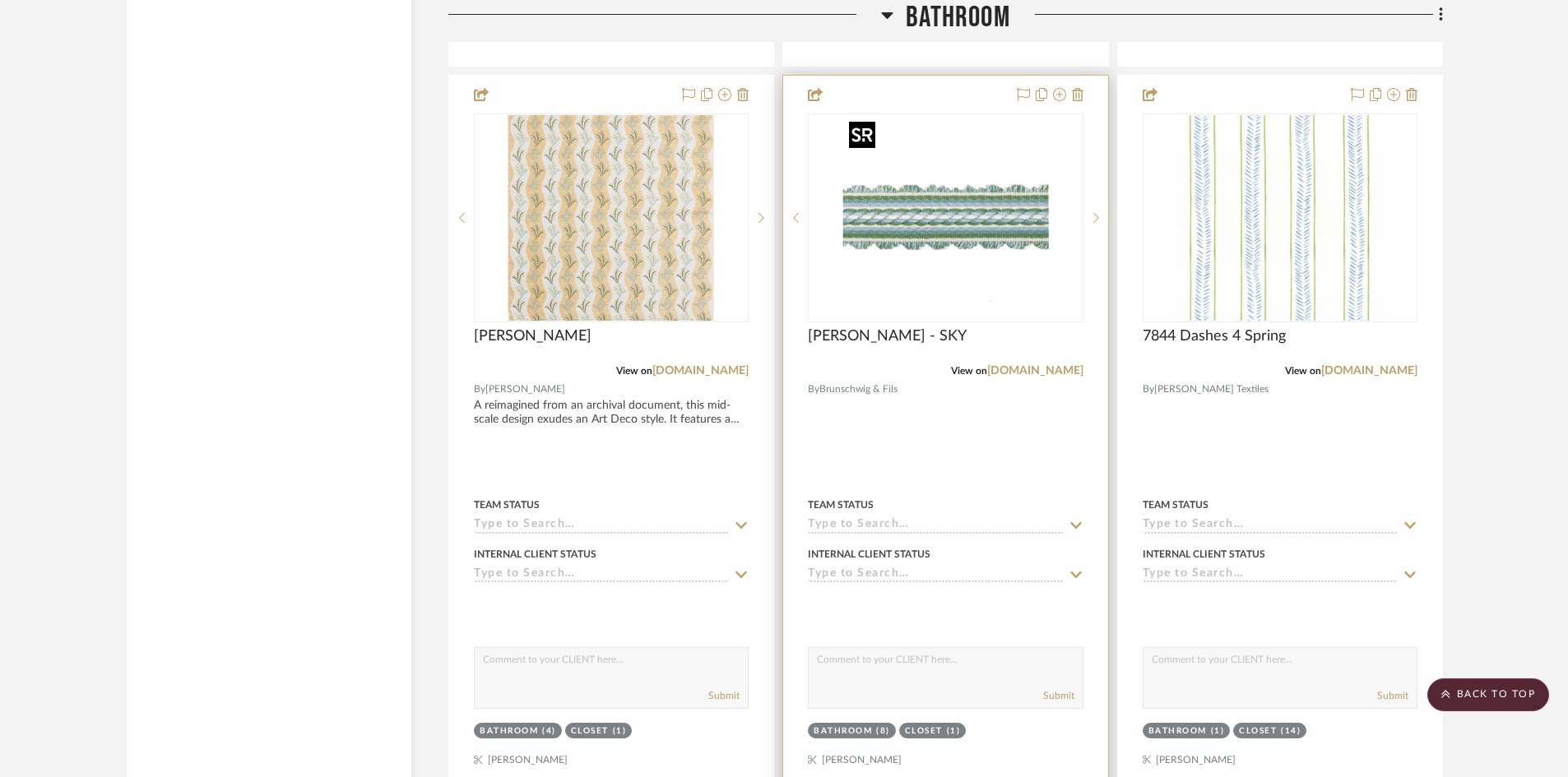
click at [925, 254] on img "0" at bounding box center [945, 218] width 205 height 205
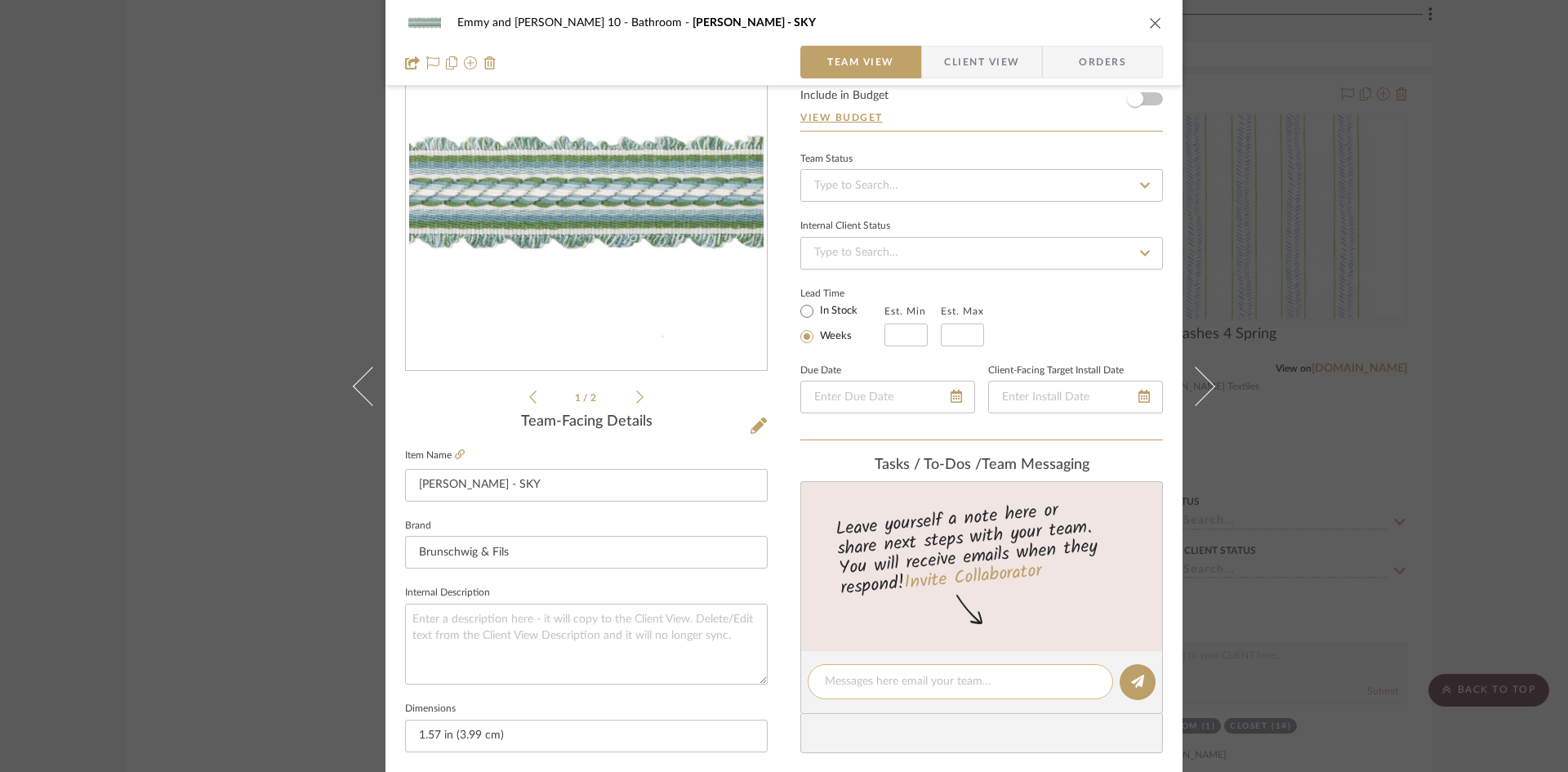
scroll to position [0, 0]
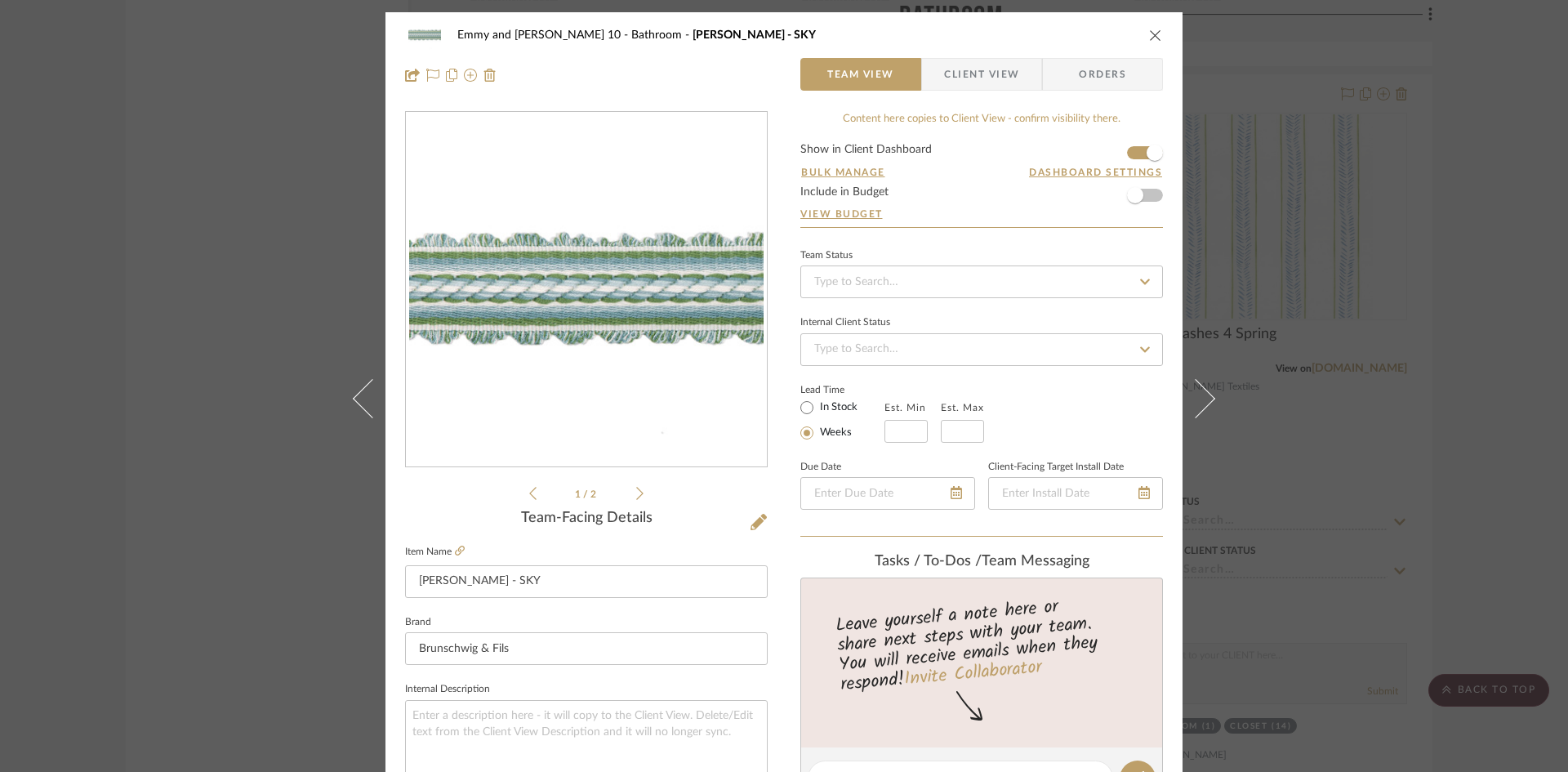
click at [1149, 34] on icon "close" at bounding box center [1155, 35] width 13 height 13
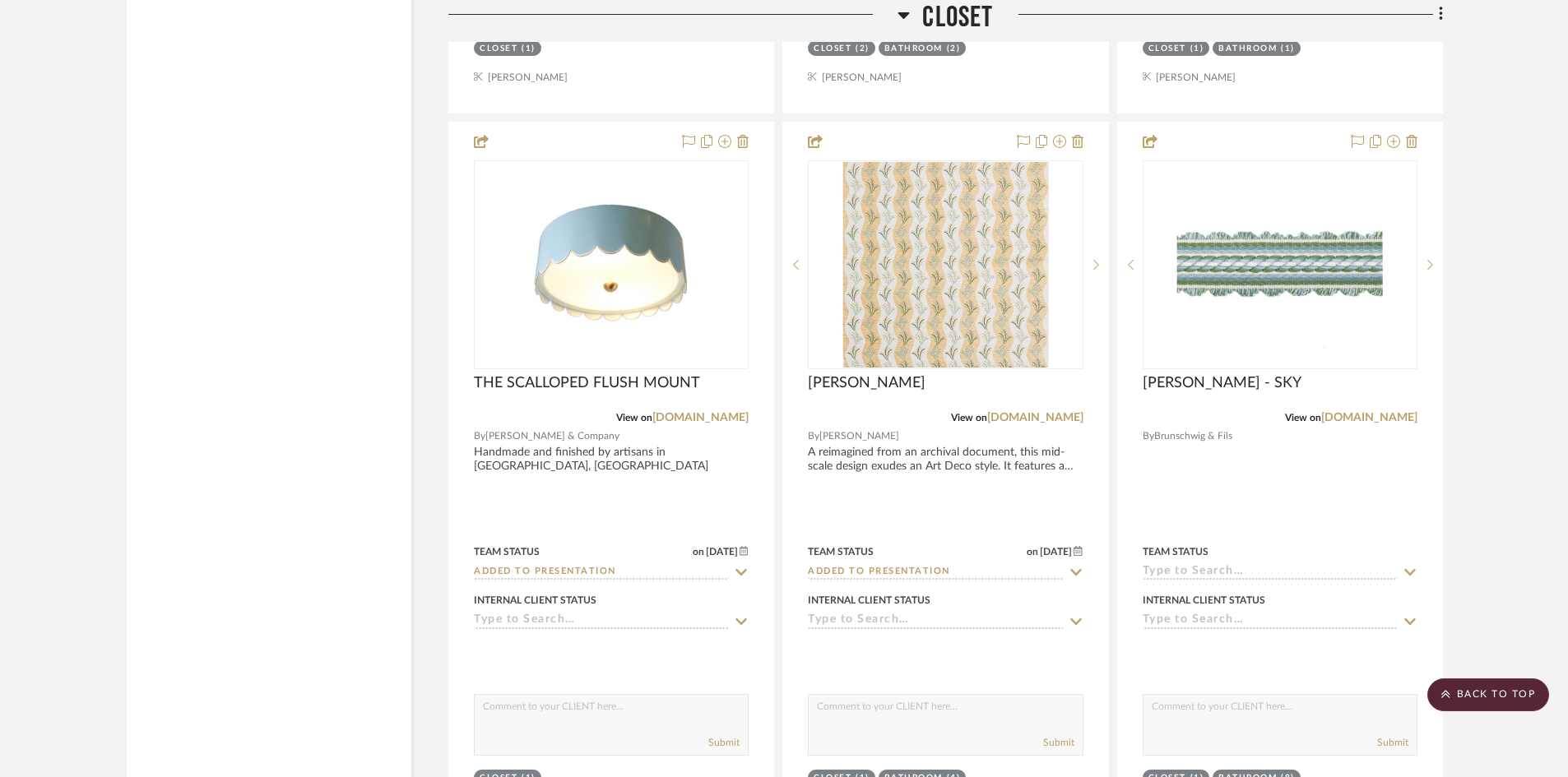
scroll to position [7219, 0]
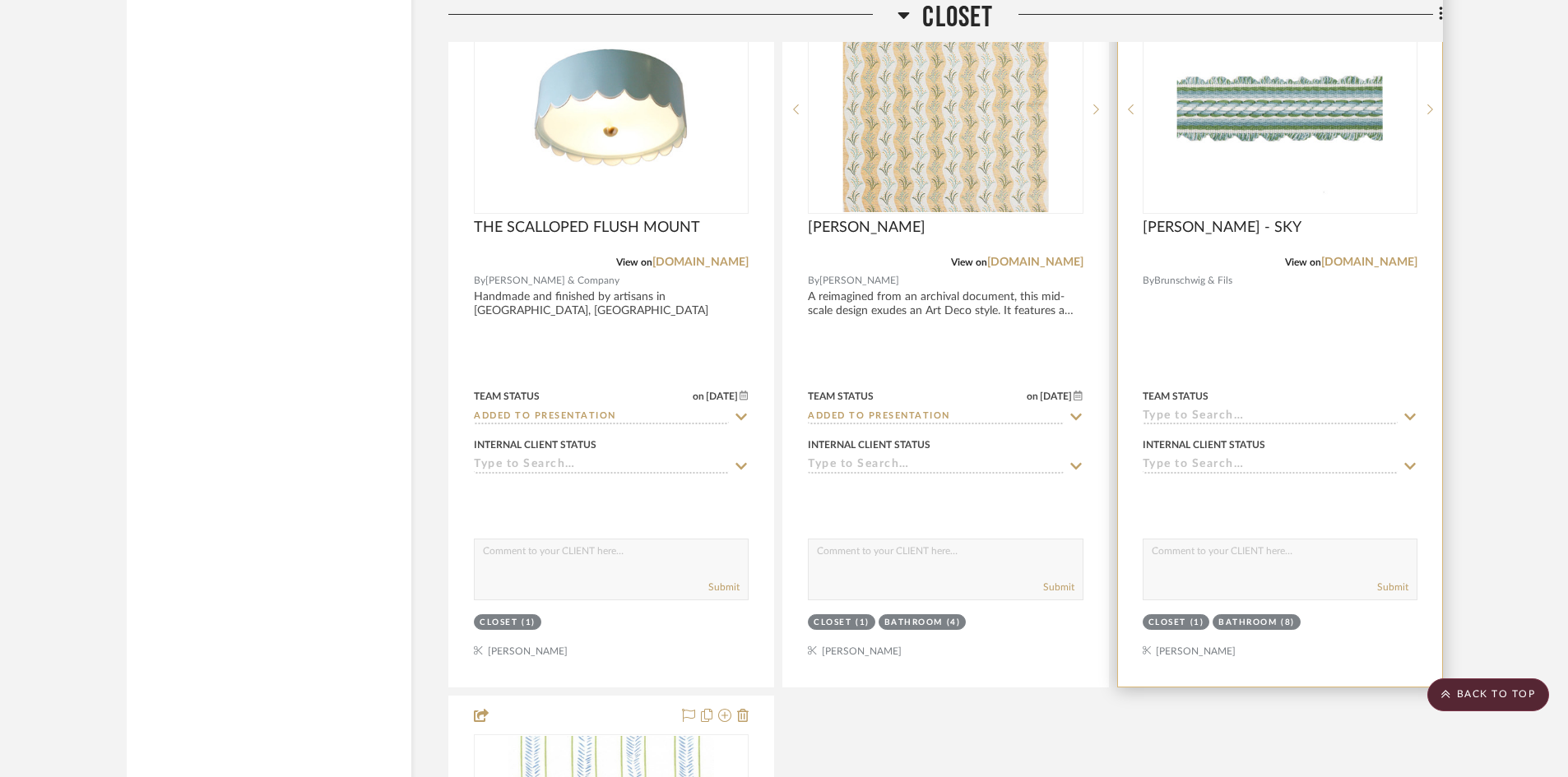
click at [1238, 413] on input at bounding box center [1269, 418] width 255 height 16
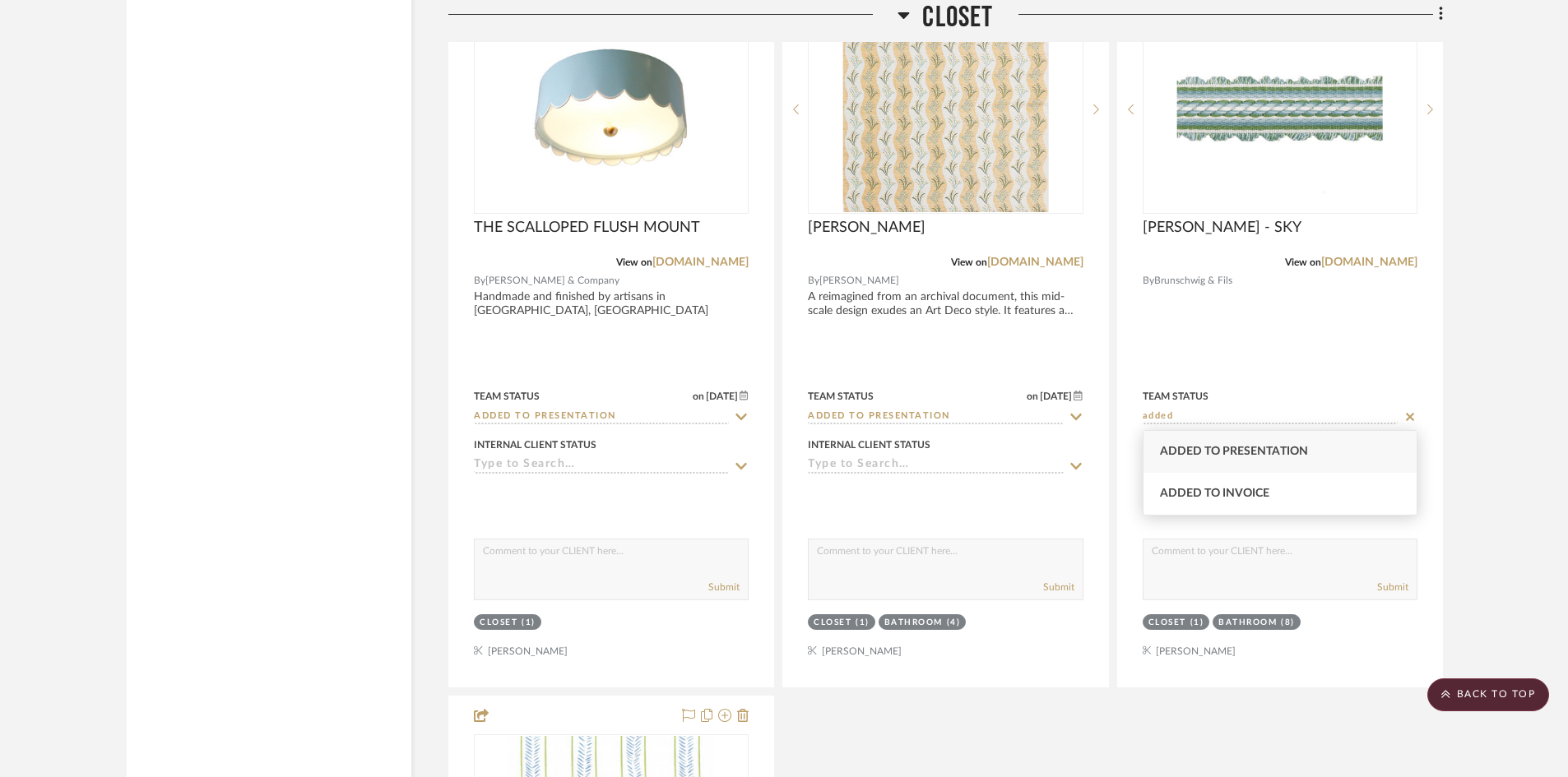
type input "added"
click at [1233, 444] on div "Added to Presentation" at bounding box center [1280, 452] width 273 height 42
type input "[DATE]"
type input "Added to Presentation"
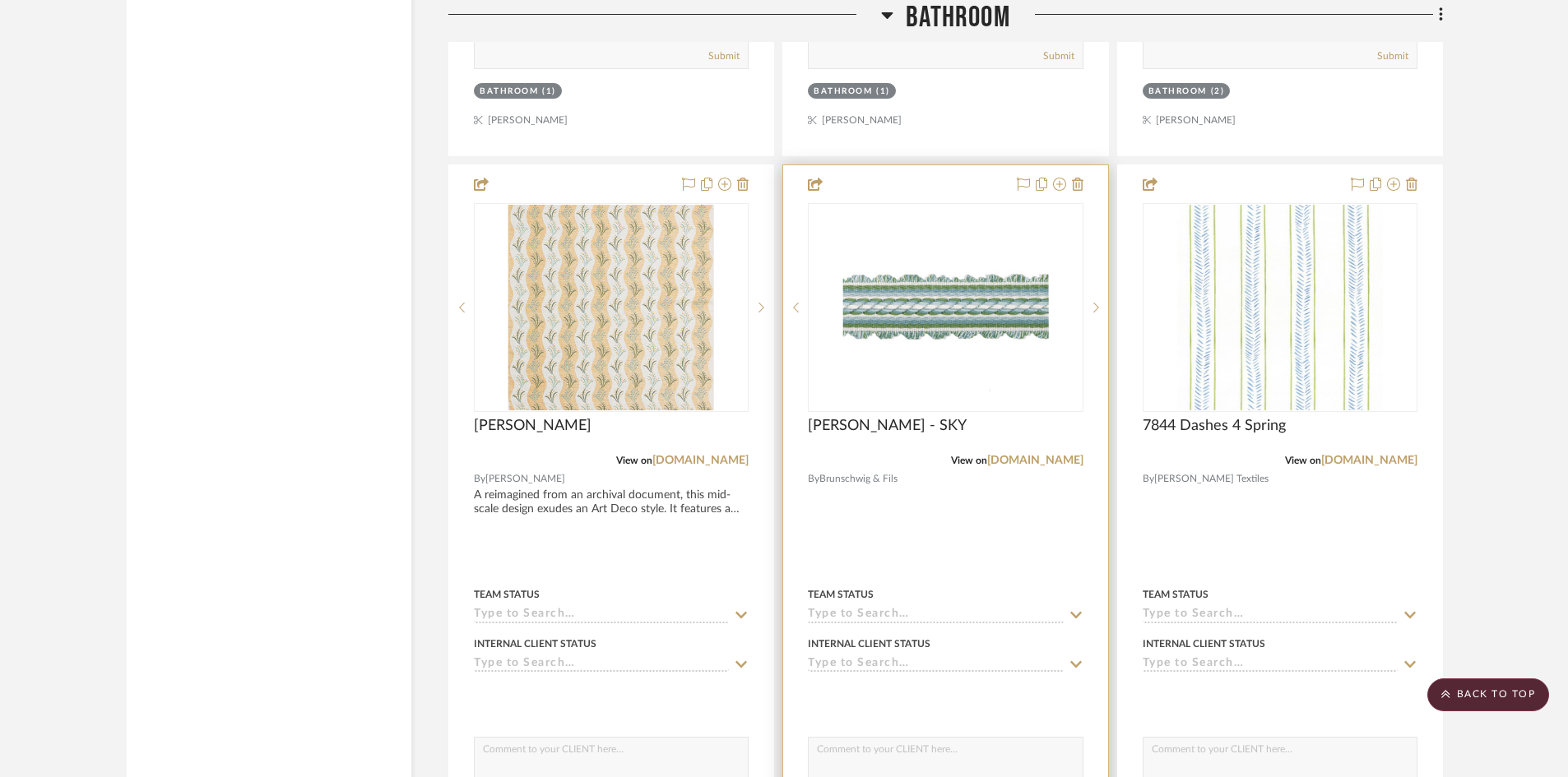
scroll to position [9439, 0]
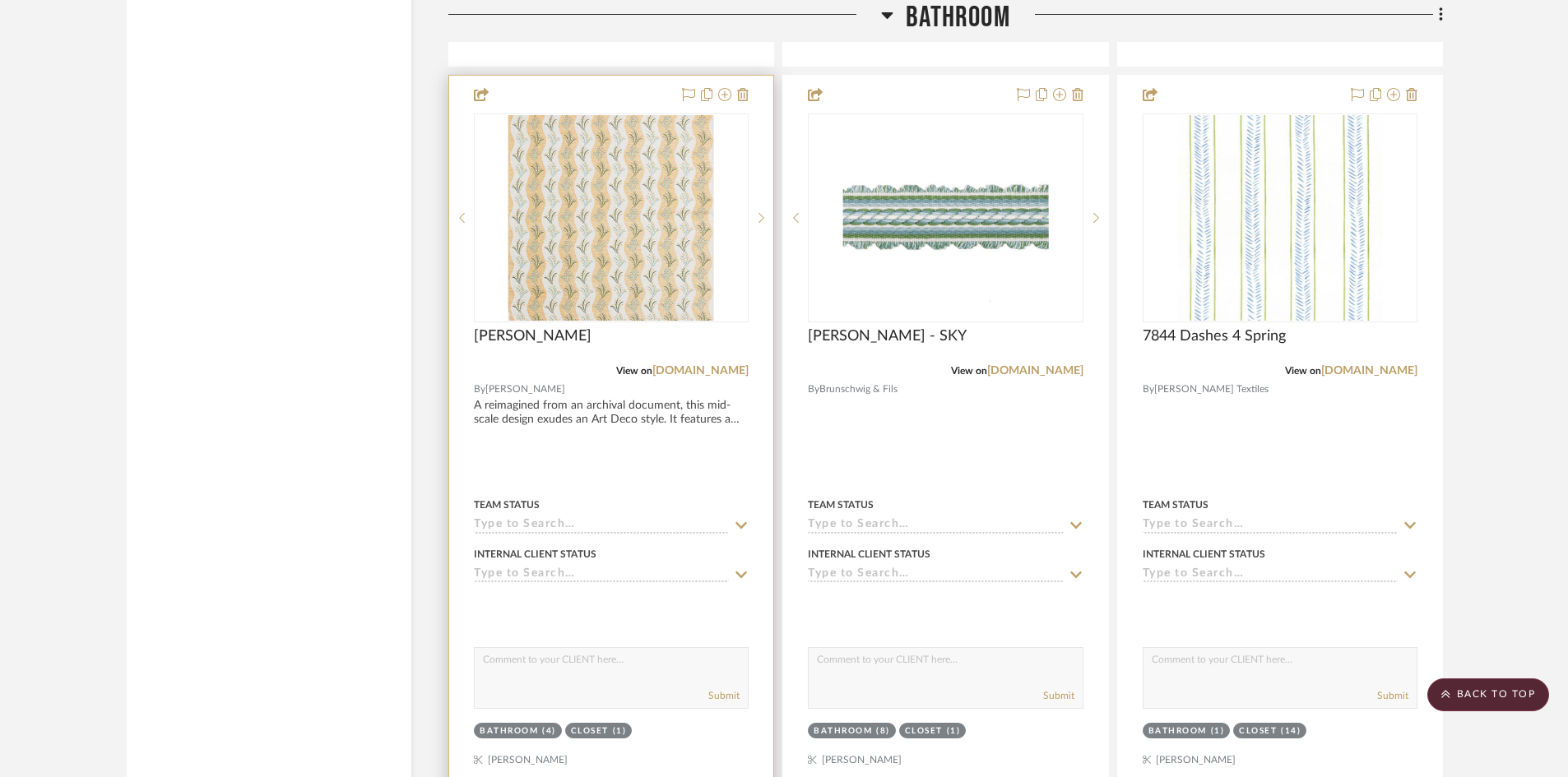
click at [605, 527] on input at bounding box center [601, 526] width 255 height 16
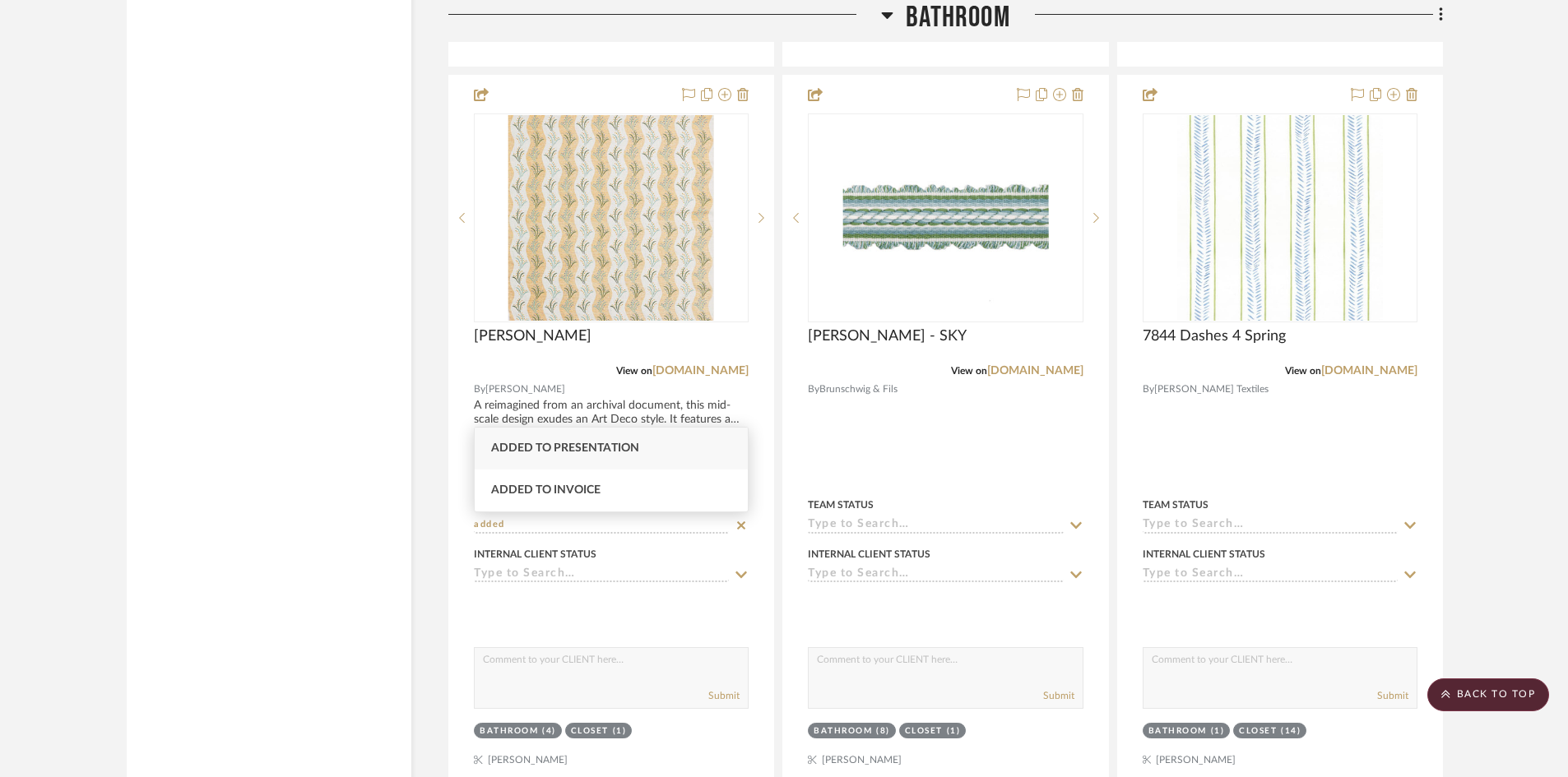
type input "added"
click at [577, 442] on span "Added to Presentation" at bounding box center [565, 448] width 148 height 11
type input "[DATE]"
type input "Added to Presentation"
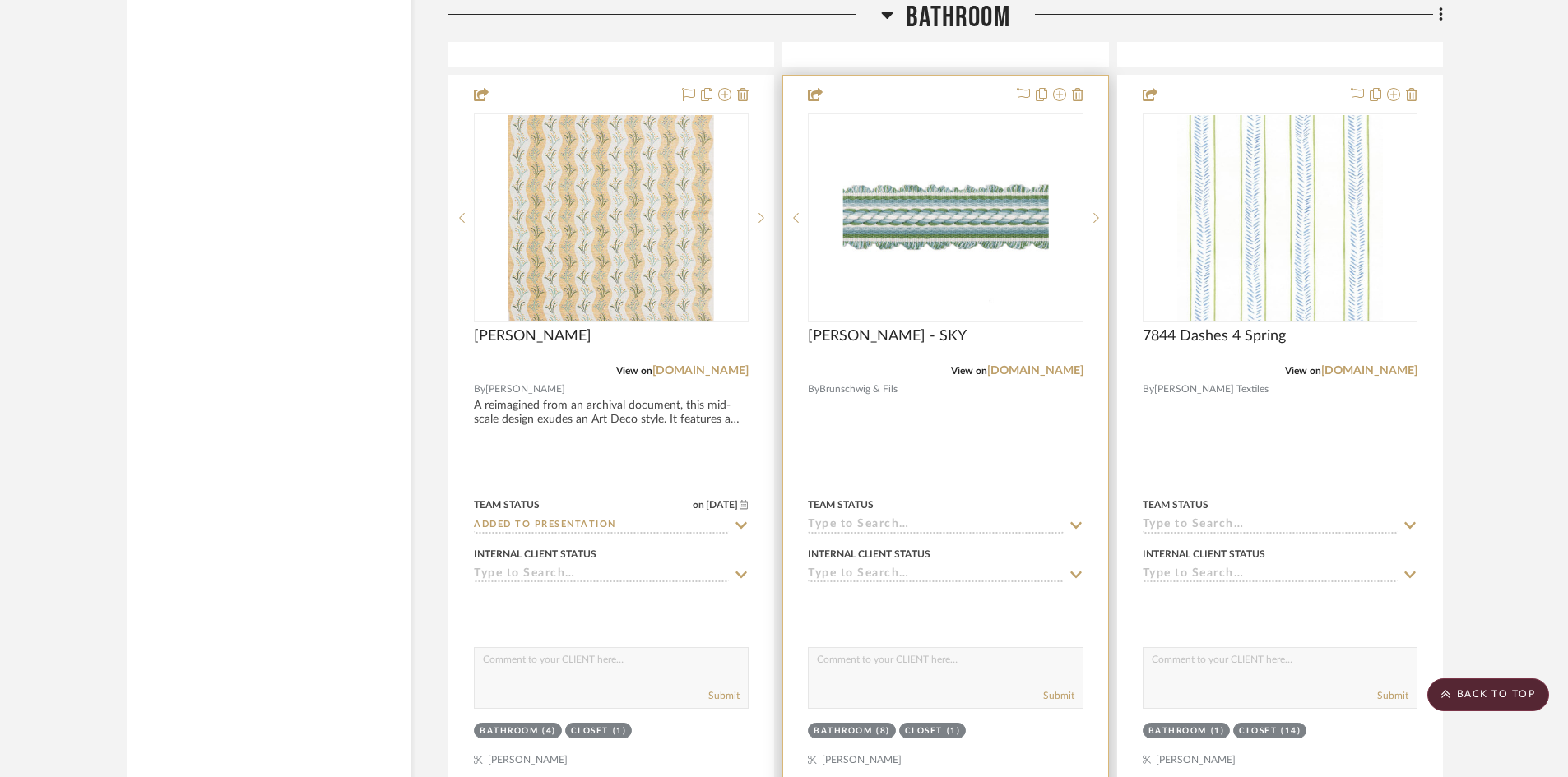
click at [923, 522] on input at bounding box center [935, 526] width 255 height 16
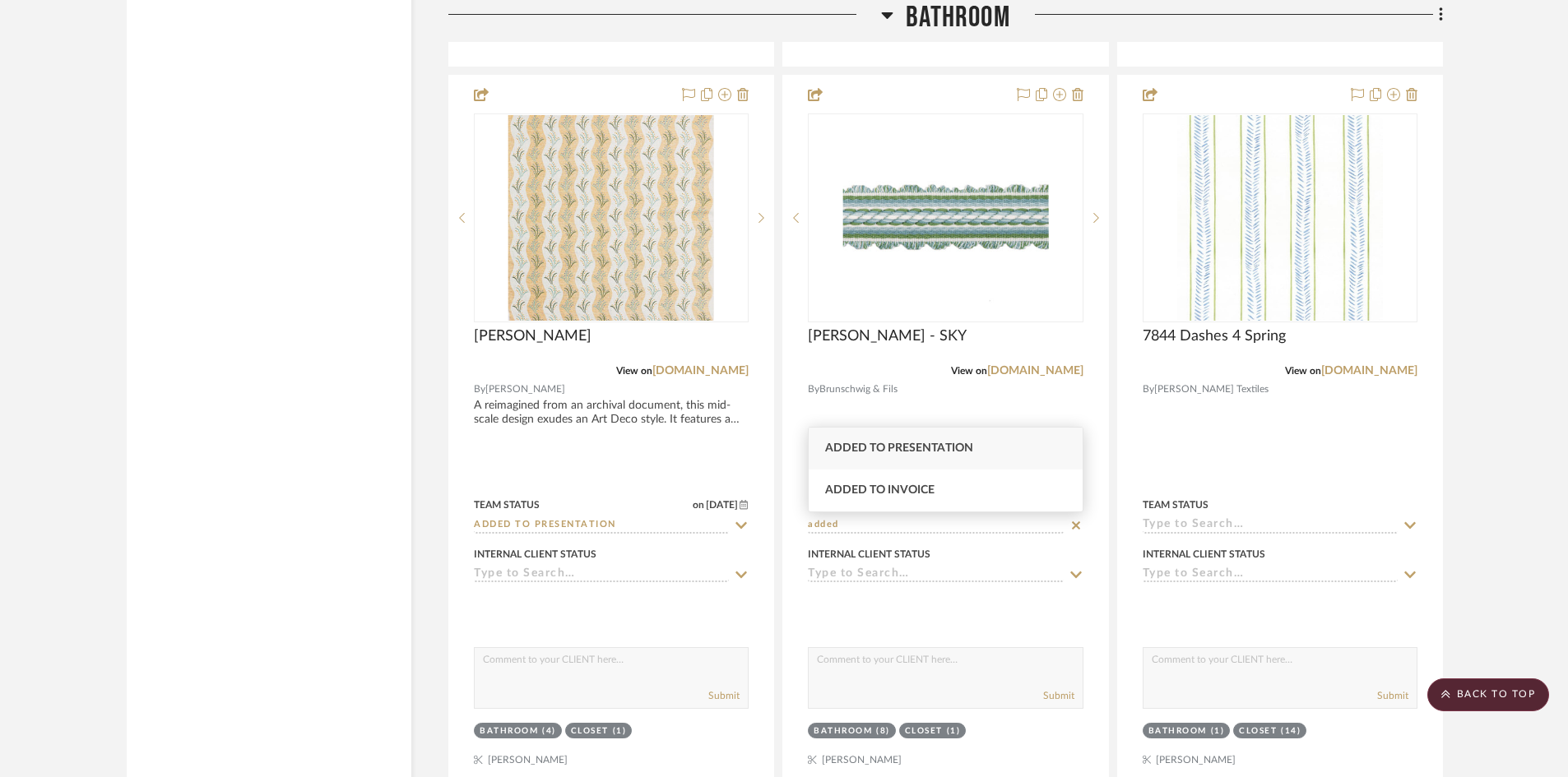
type input "added"
click at [908, 443] on span "Added to Presentation" at bounding box center [899, 448] width 148 height 11
type input "[DATE]"
type input "Added to Presentation"
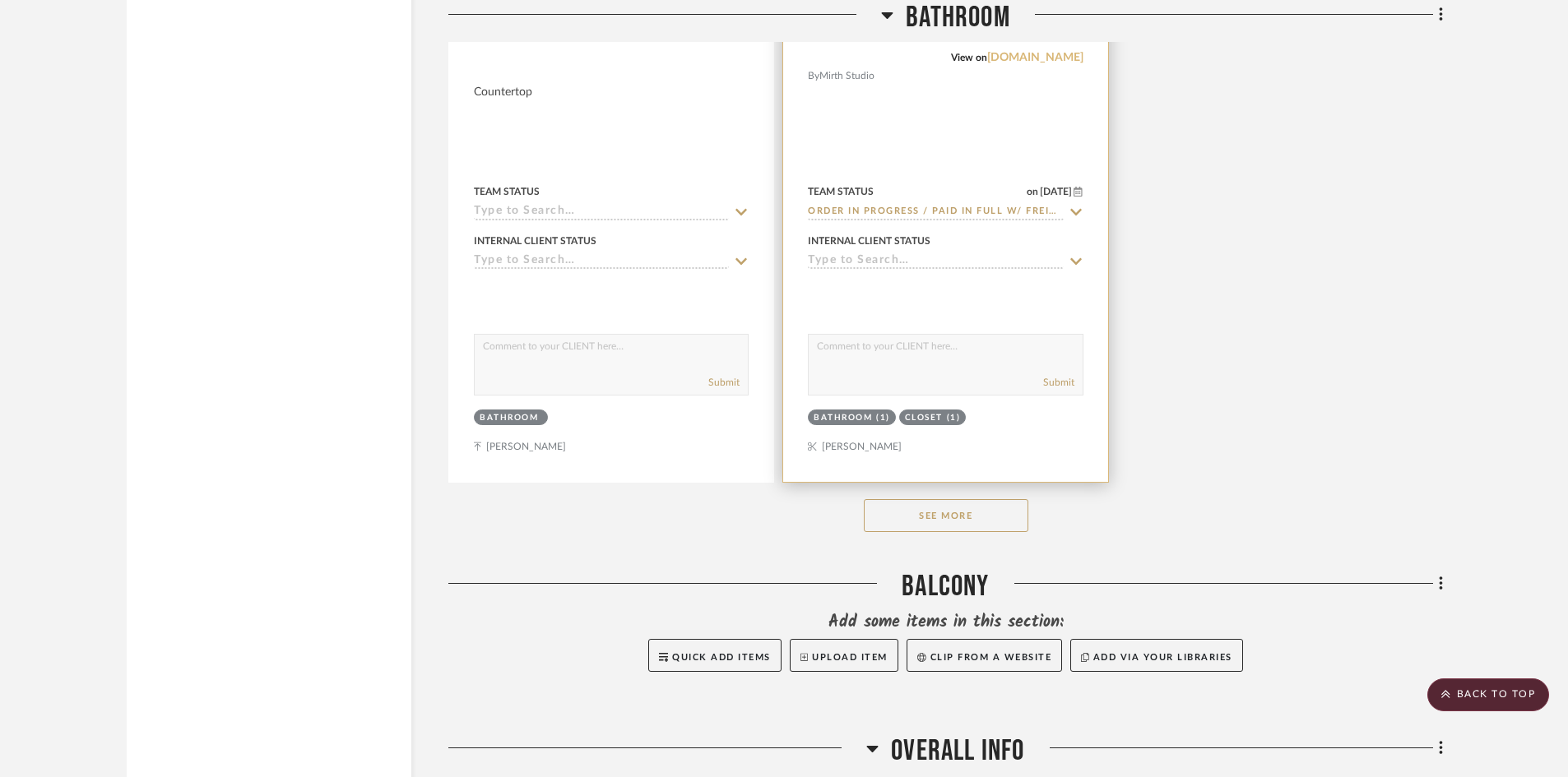
scroll to position [10508, 0]
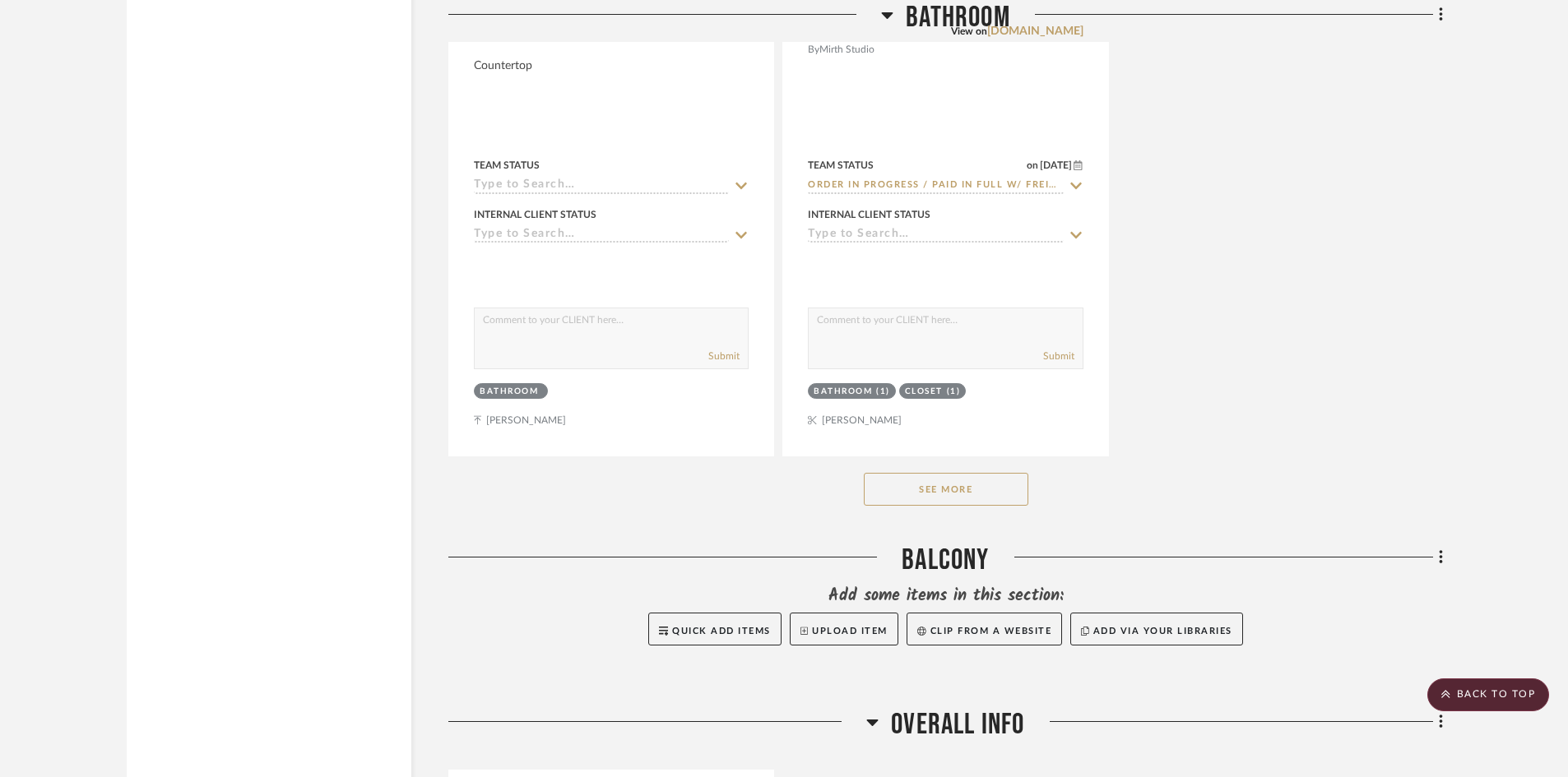
click at [985, 493] on button "See More" at bounding box center [946, 489] width 165 height 33
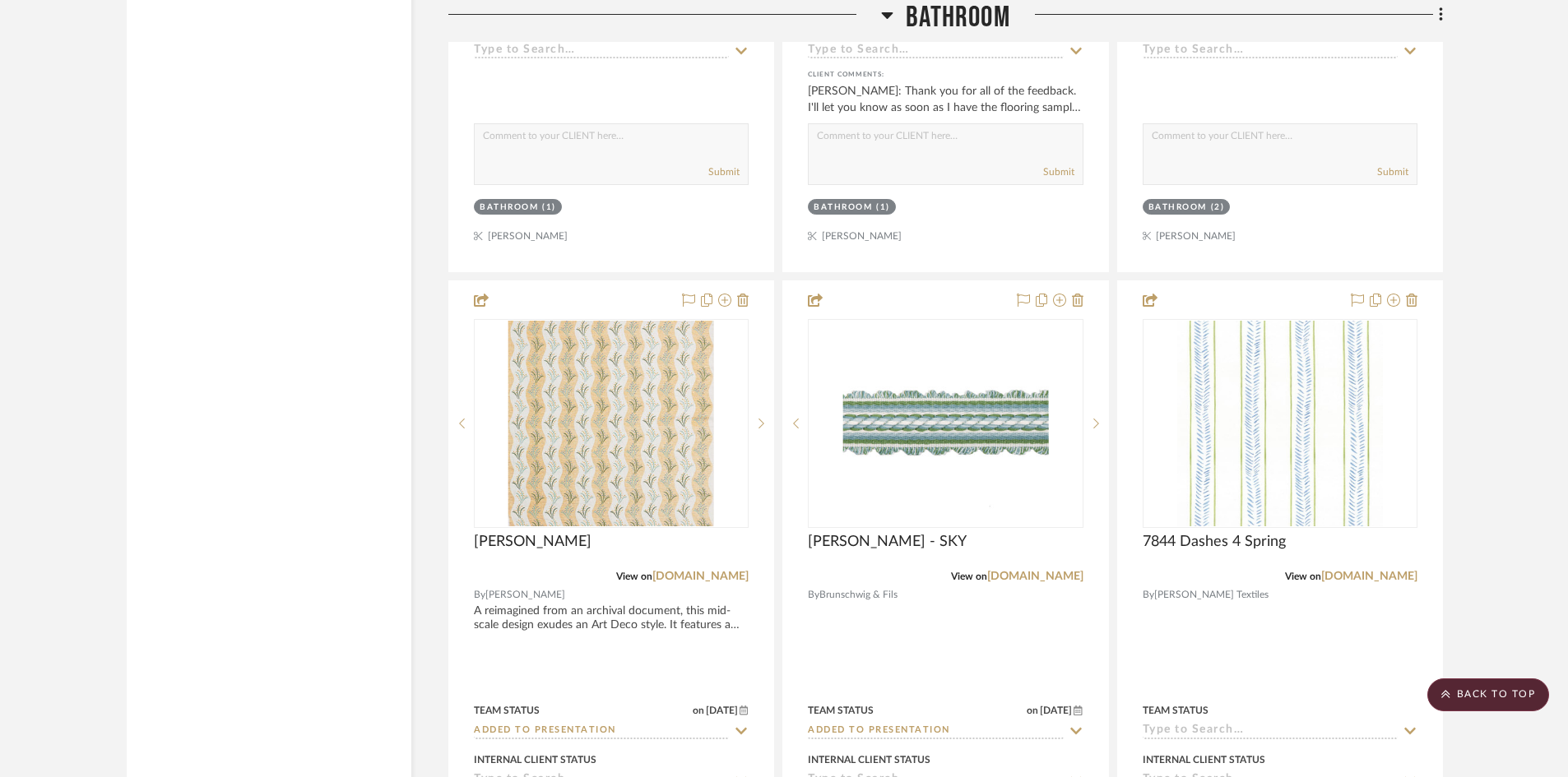
scroll to position [9439, 0]
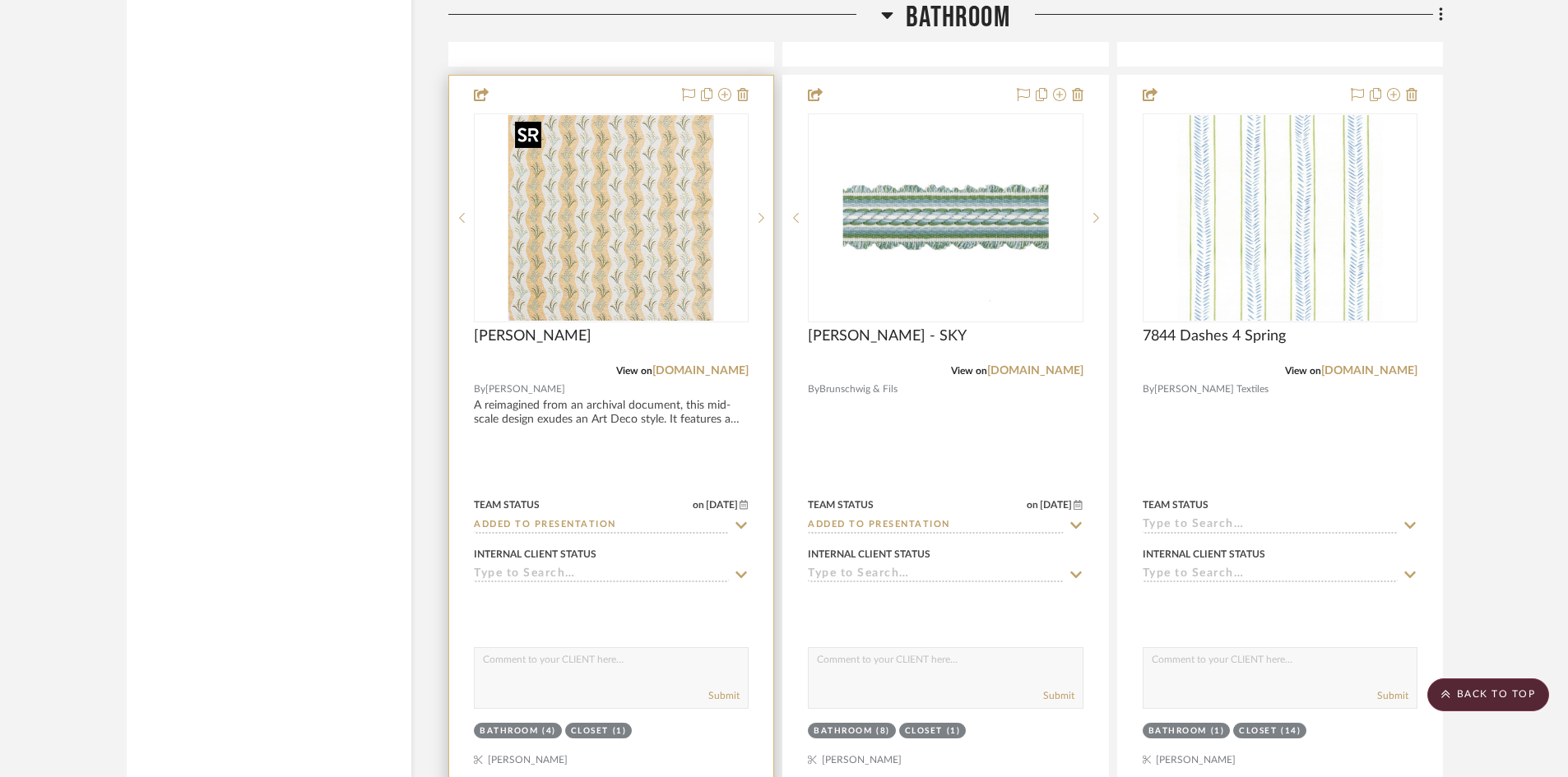
click at [650, 264] on img "0" at bounding box center [611, 218] width 205 height 205
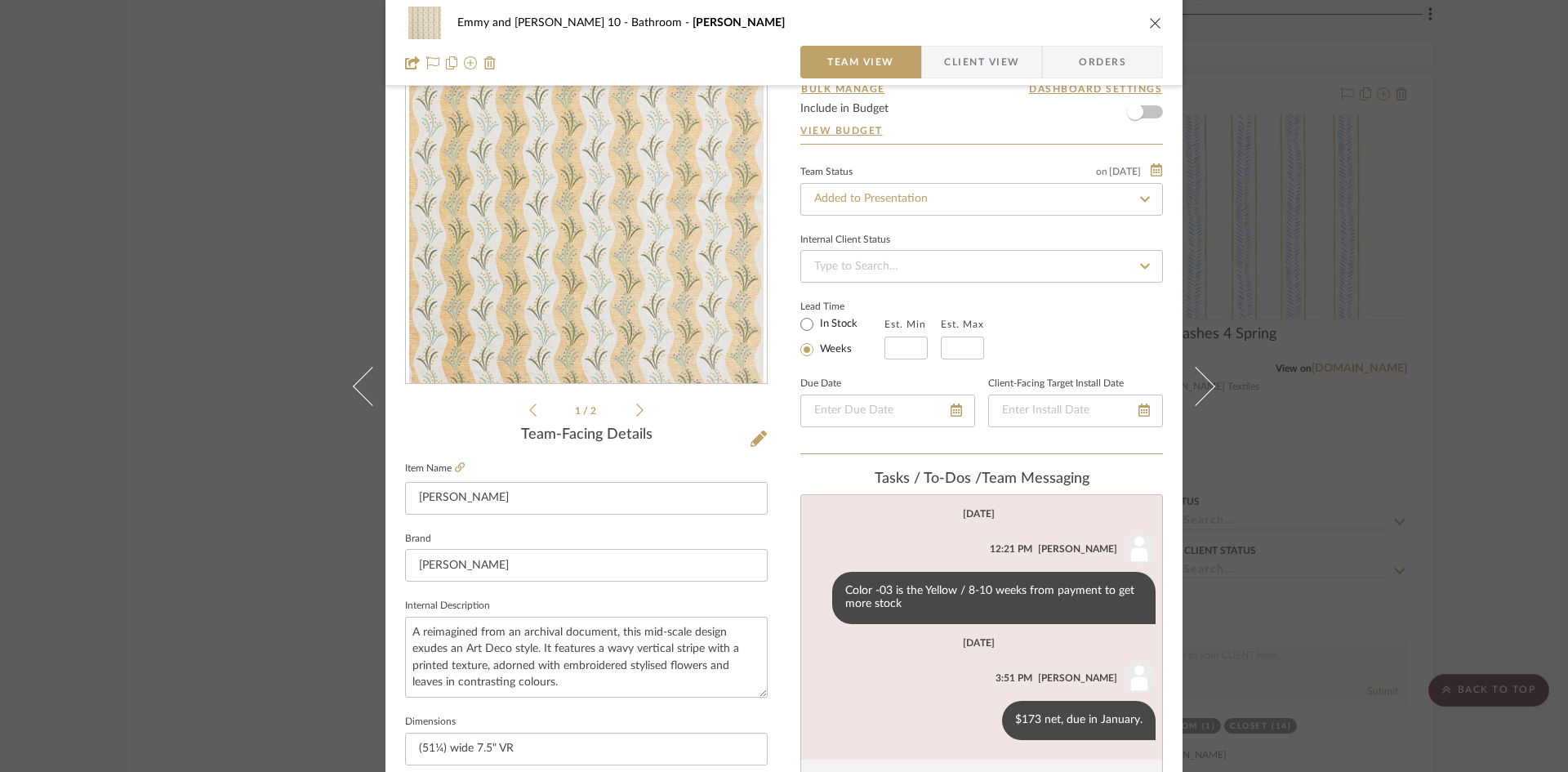
scroll to position [0, 0]
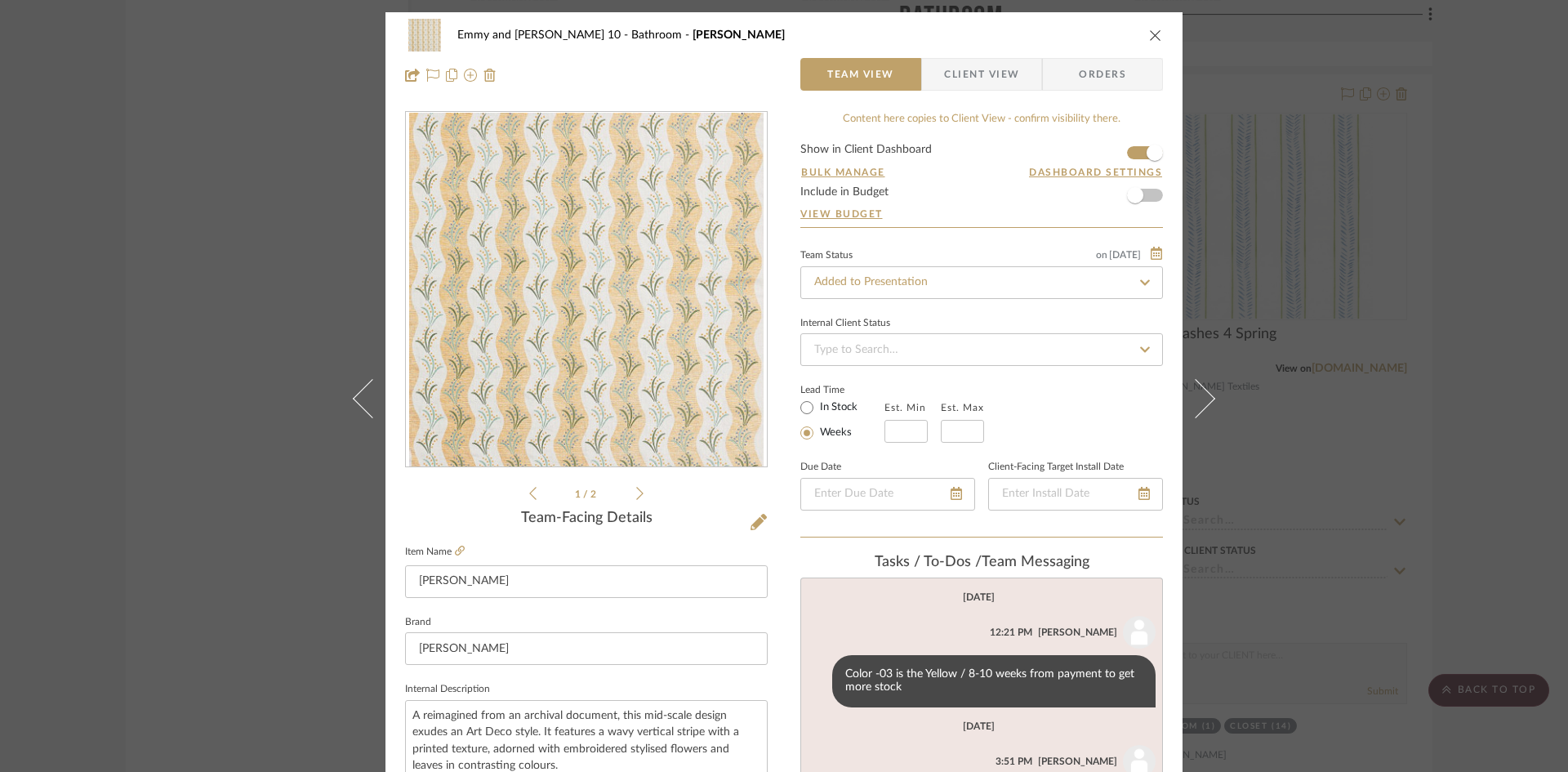
click at [1149, 34] on icon "close" at bounding box center [1155, 35] width 13 height 13
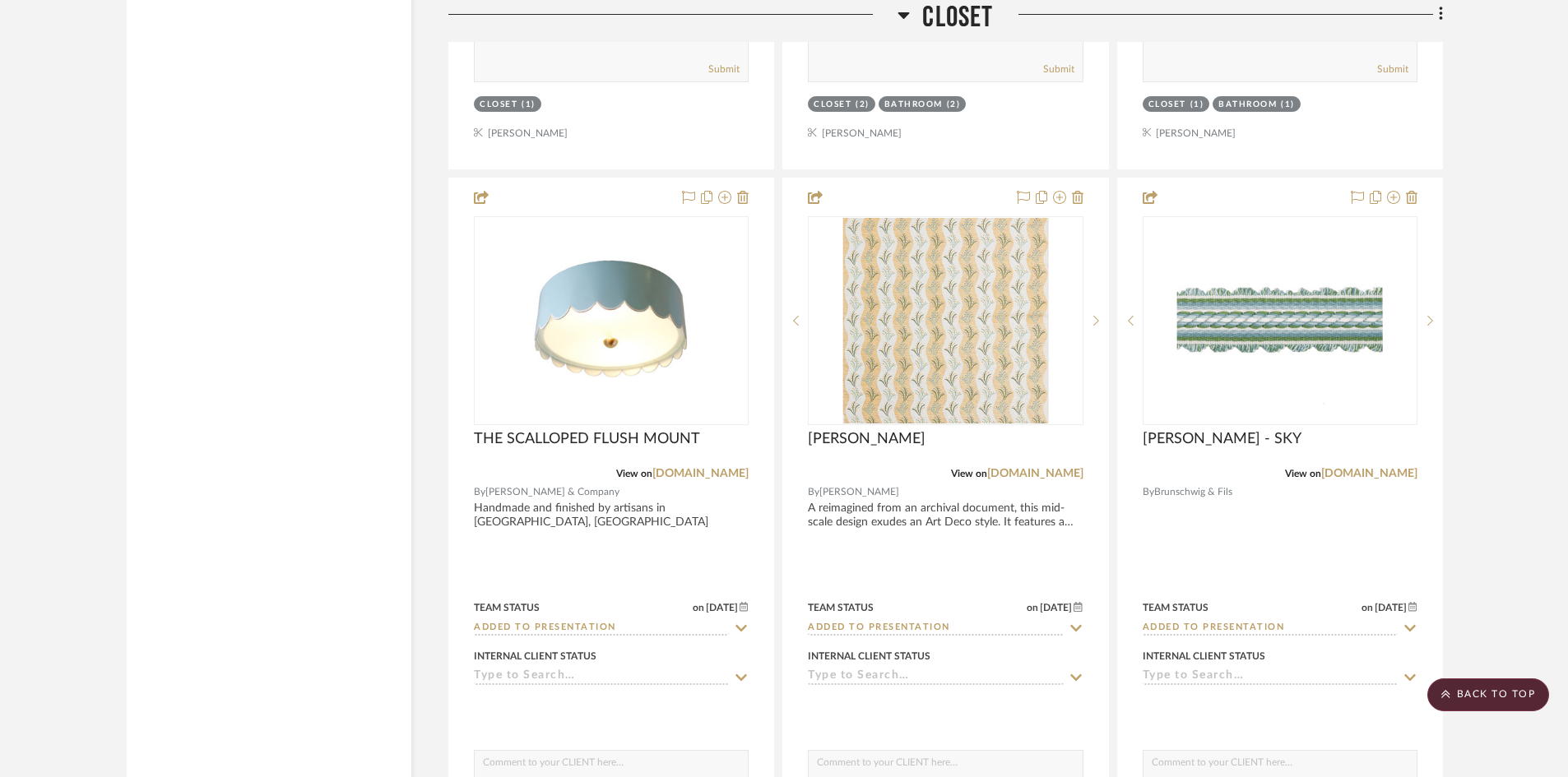
scroll to position [6972, 0]
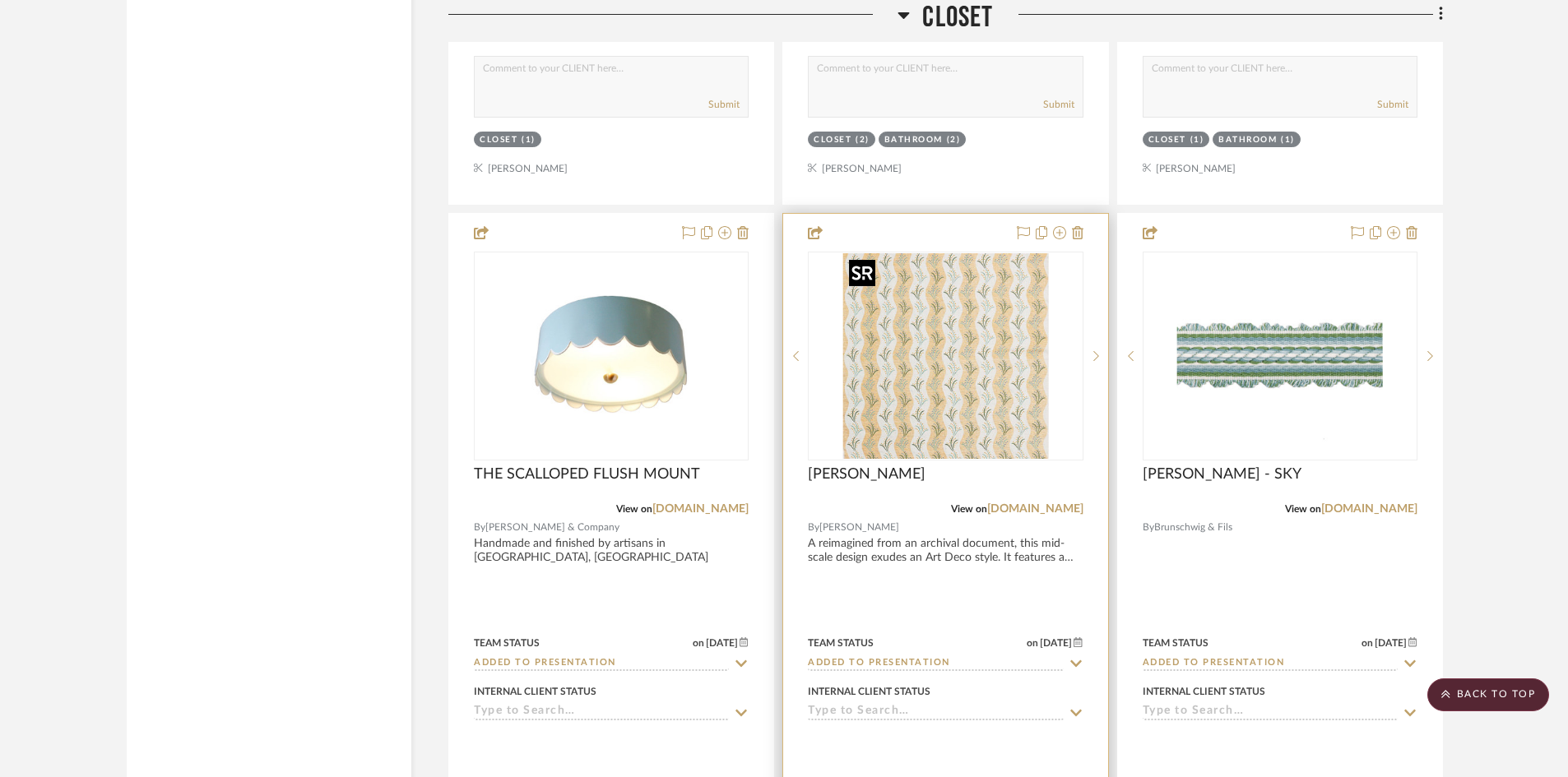
click at [947, 327] on img "0" at bounding box center [945, 355] width 205 height 205
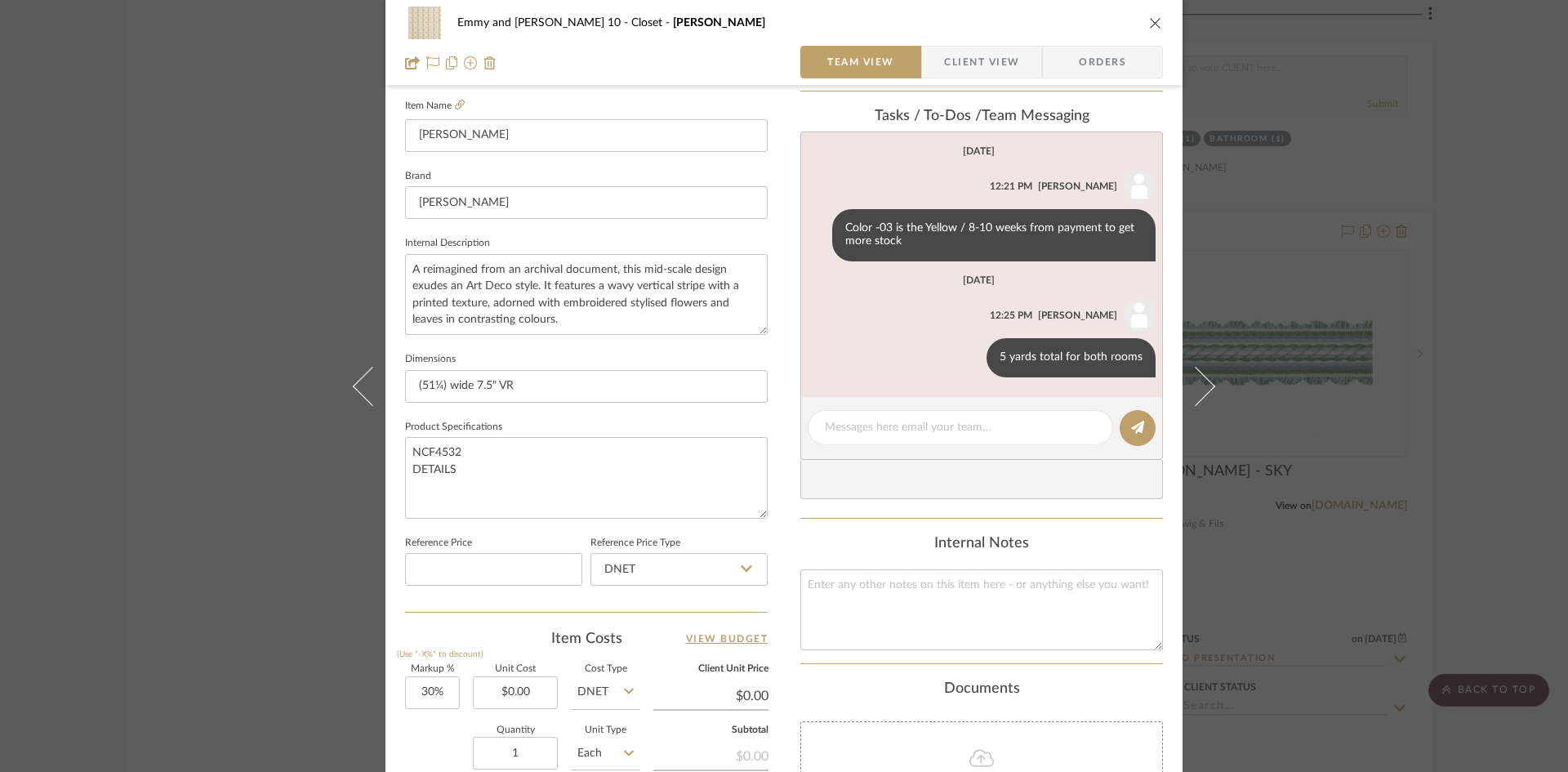
scroll to position [423, 0]
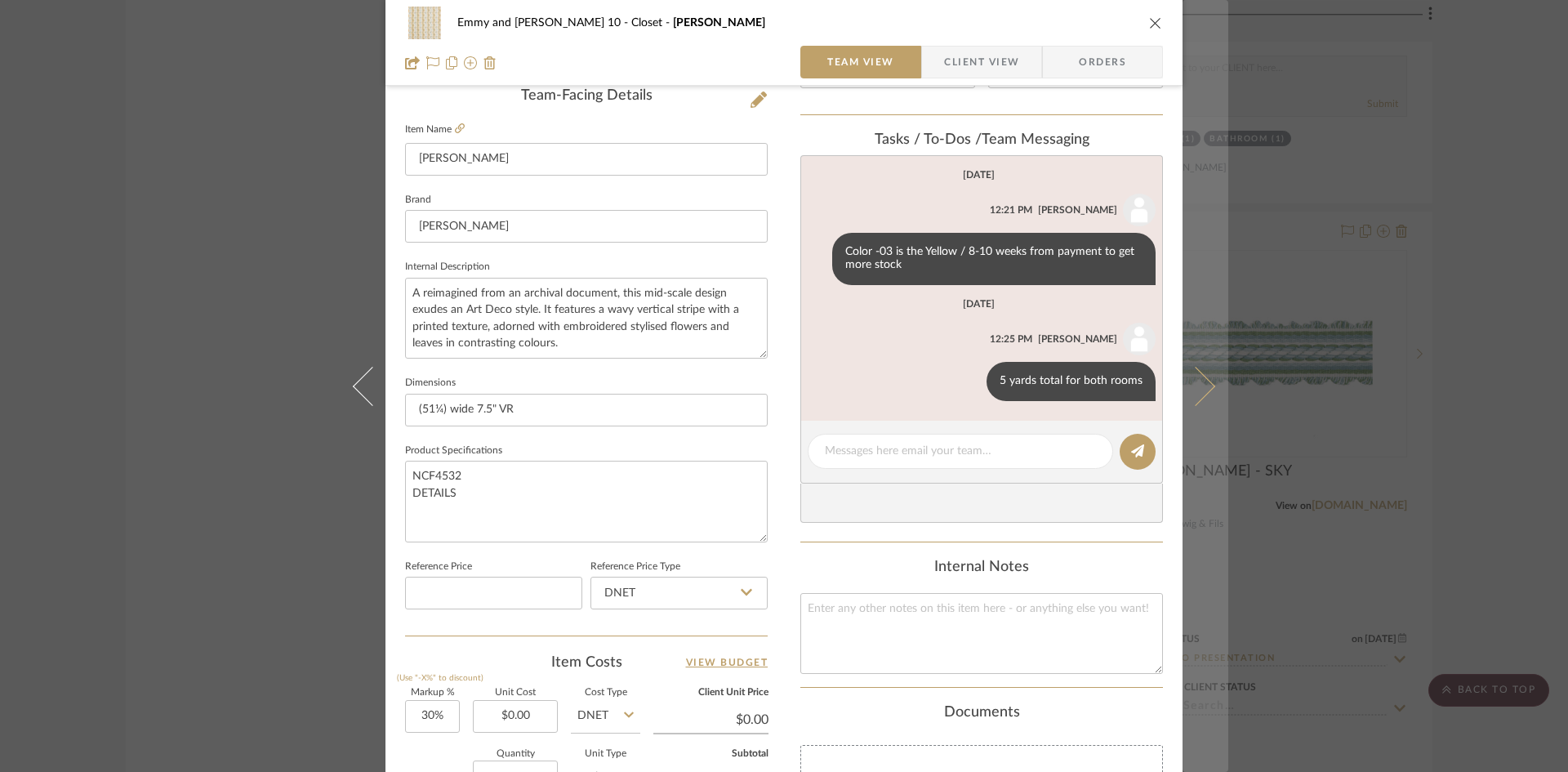
click at [1206, 384] on icon at bounding box center [1195, 385] width 39 height 39
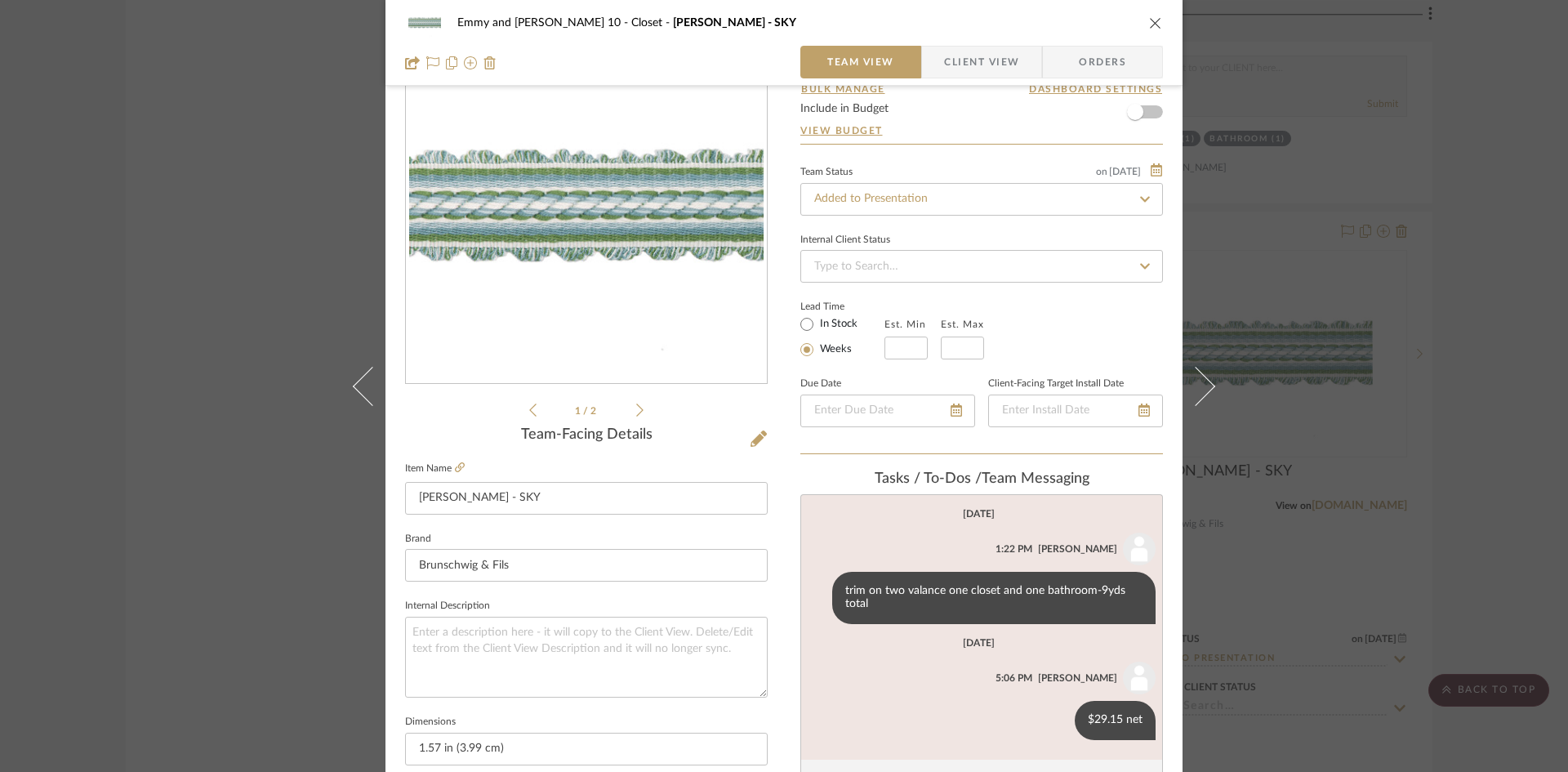
scroll to position [164, 0]
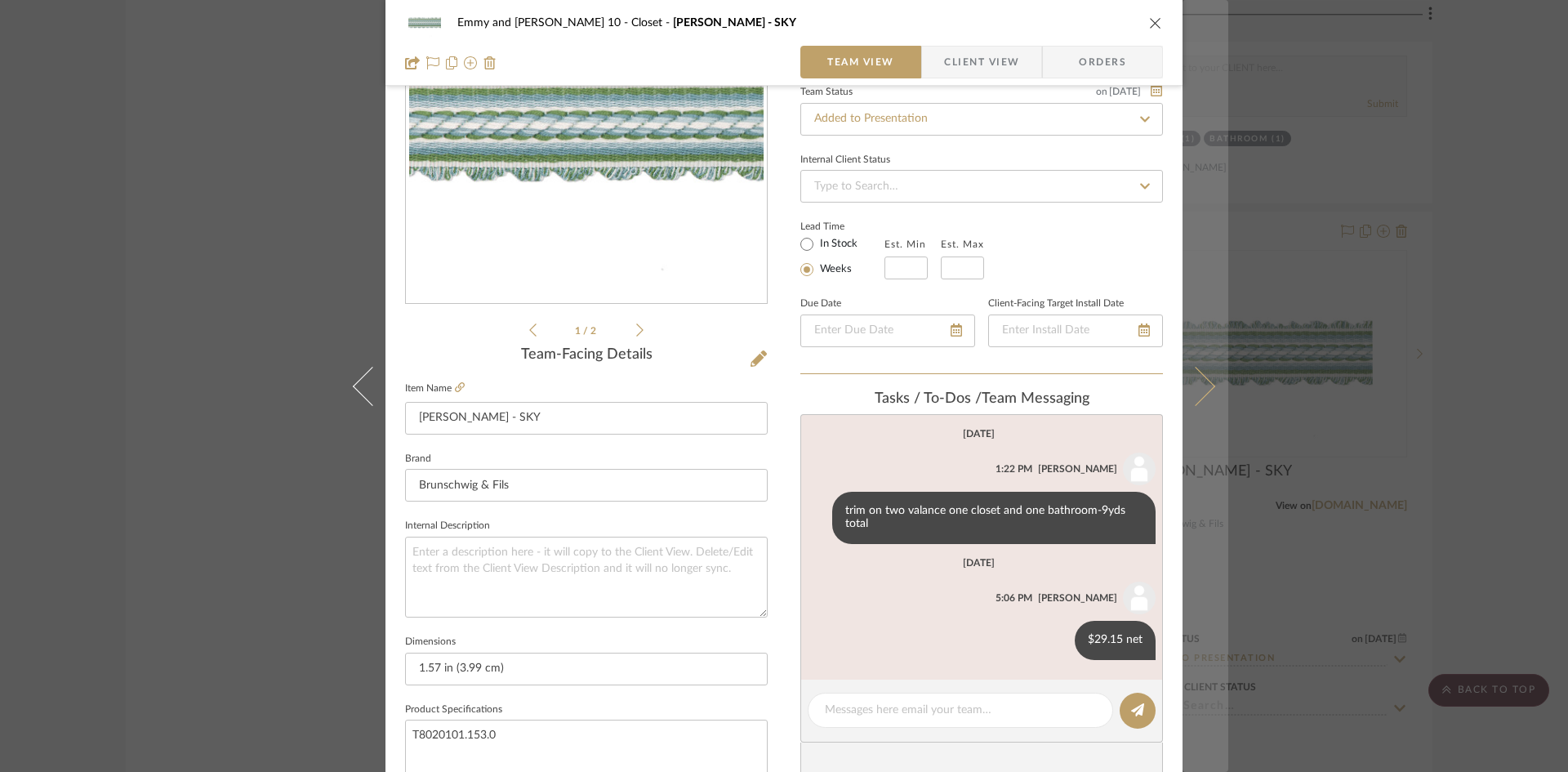
click at [1189, 382] on icon at bounding box center [1195, 385] width 39 height 39
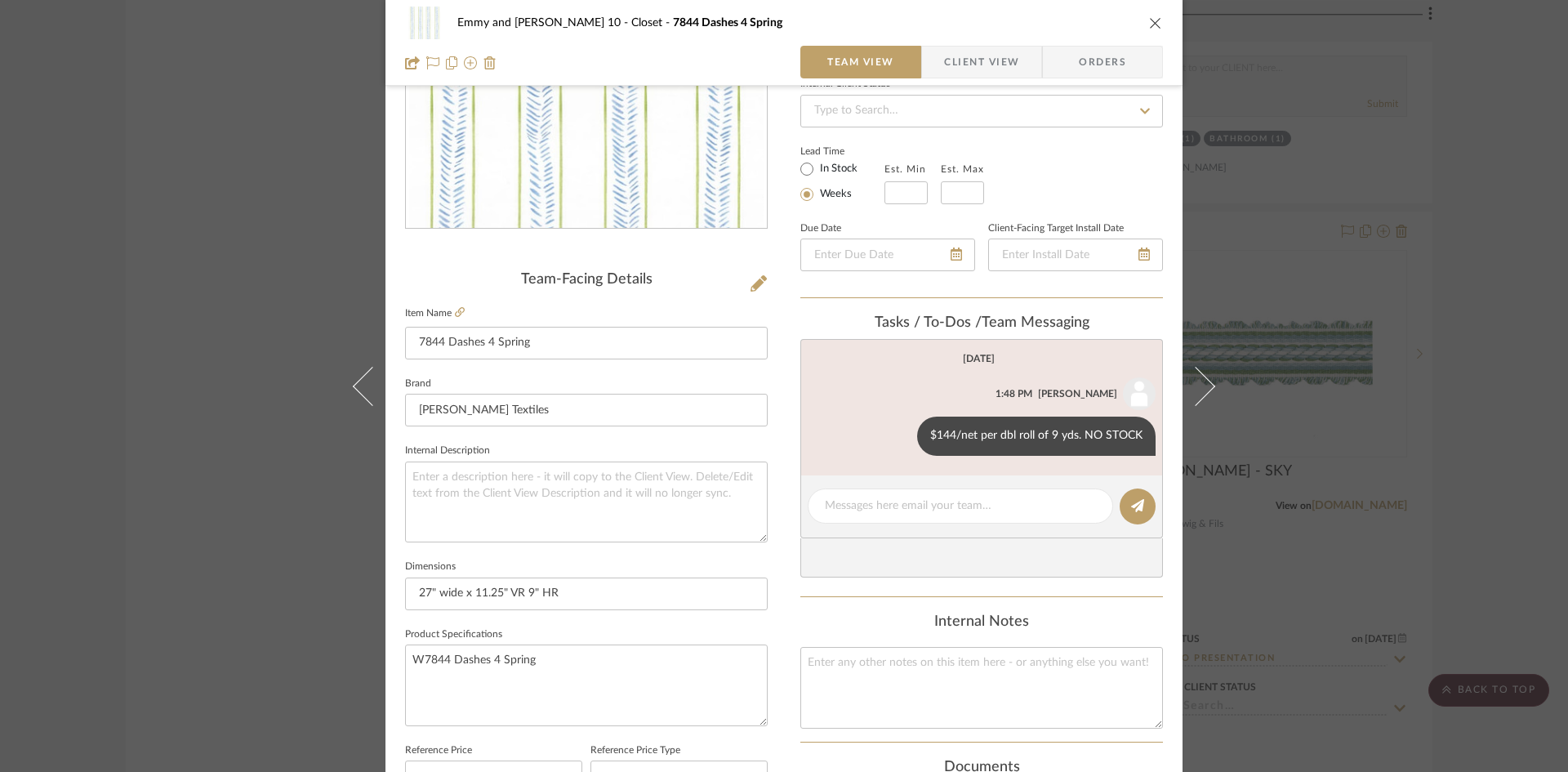
scroll to position [245, 0]
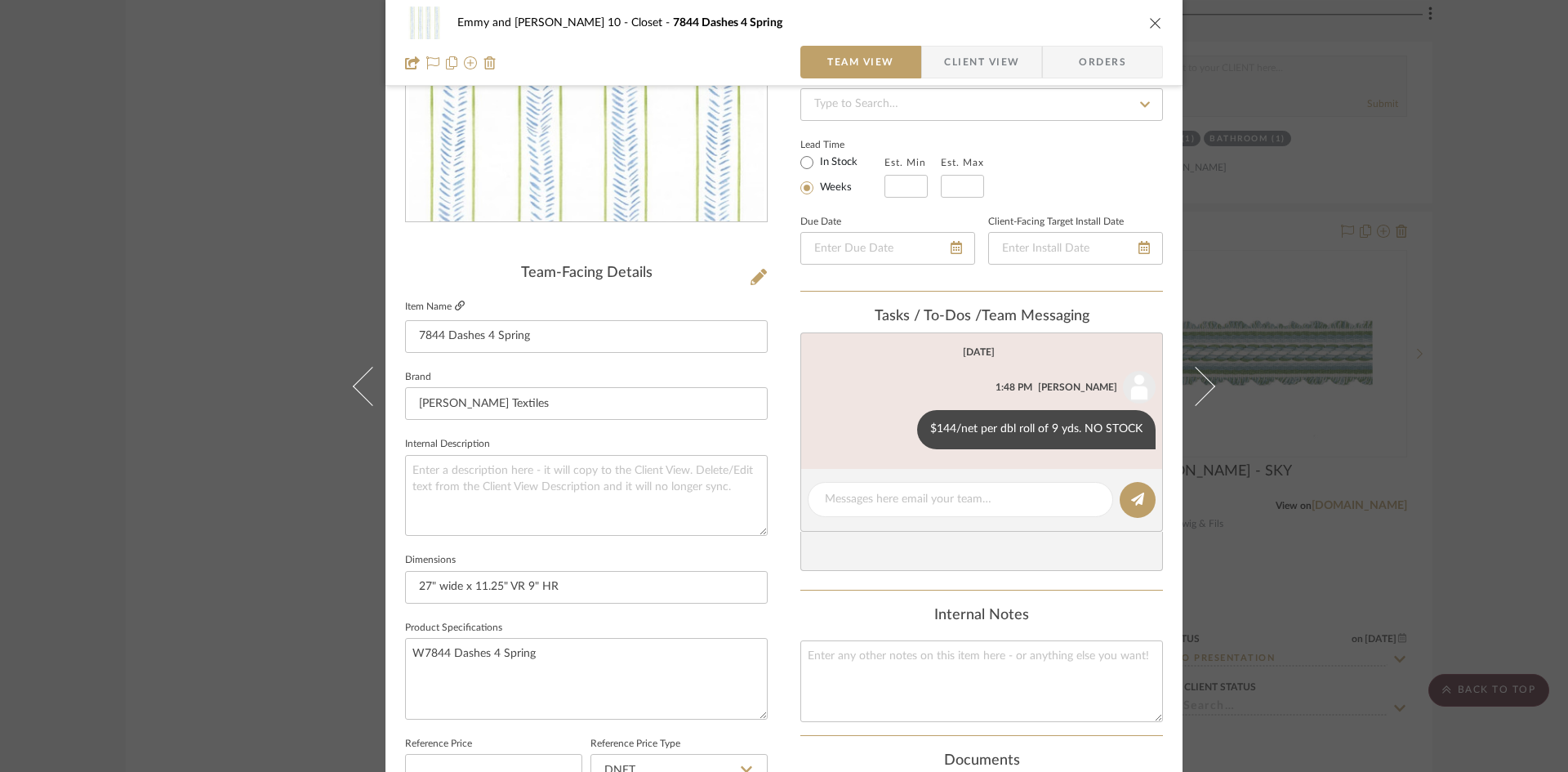
click at [455, 304] on icon at bounding box center [459, 305] width 10 height 10
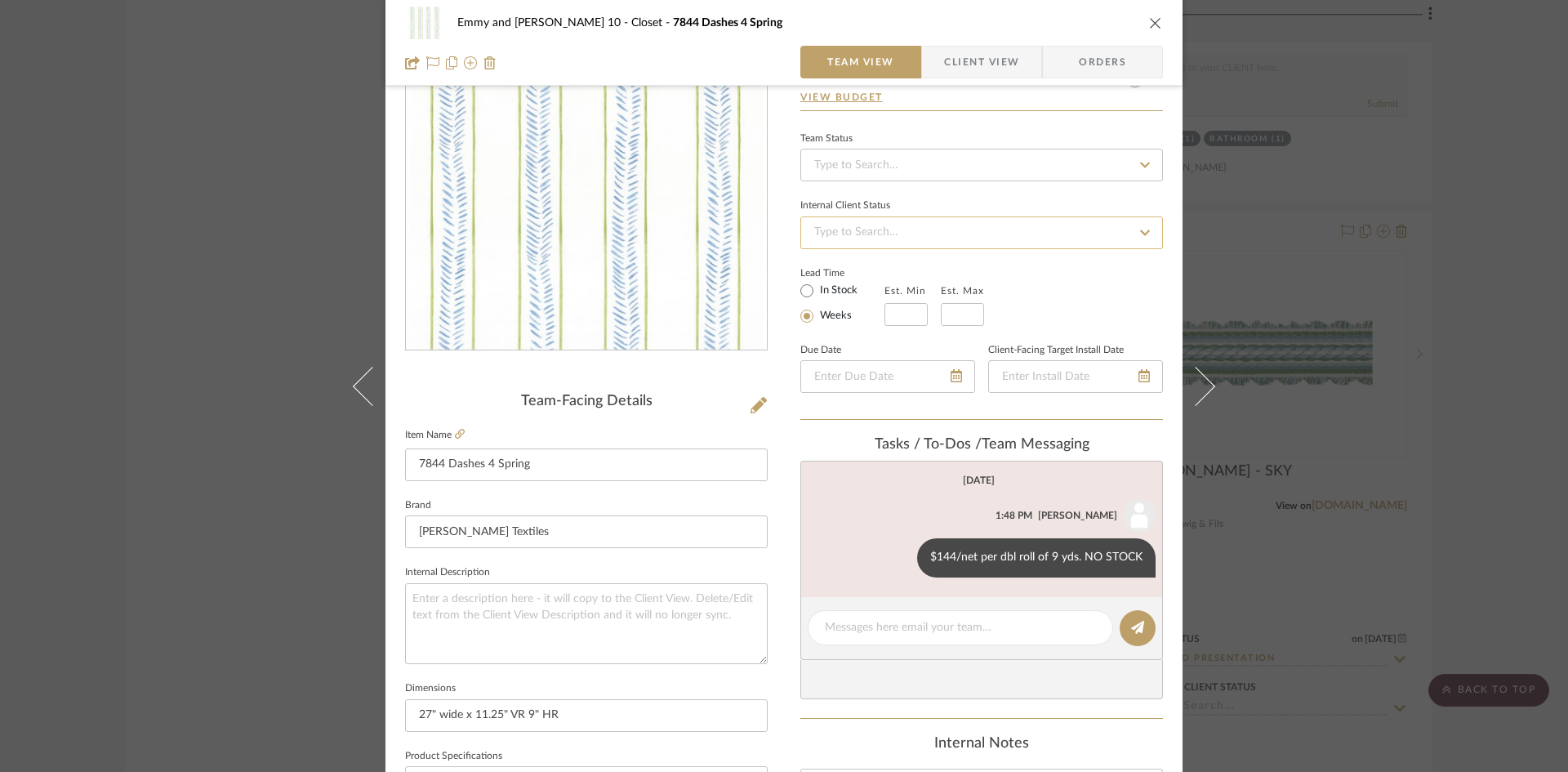
scroll to position [0, 0]
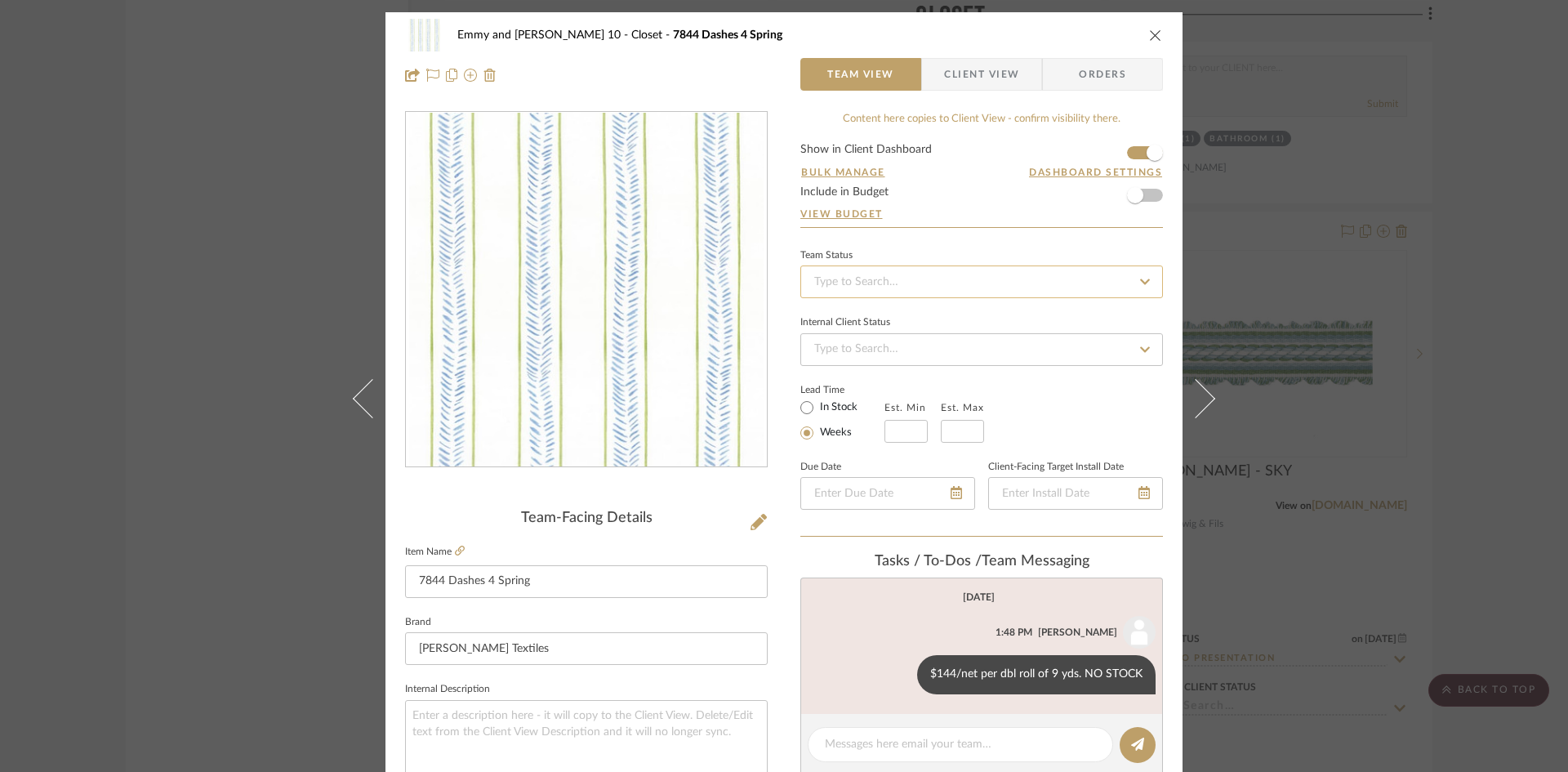
click at [932, 283] on input at bounding box center [982, 281] width 362 height 32
type input "added"
click at [923, 314] on div "Added to Presentation" at bounding box center [976, 326] width 361 height 42
type input "[DATE]"
type input "Added to Presentation"
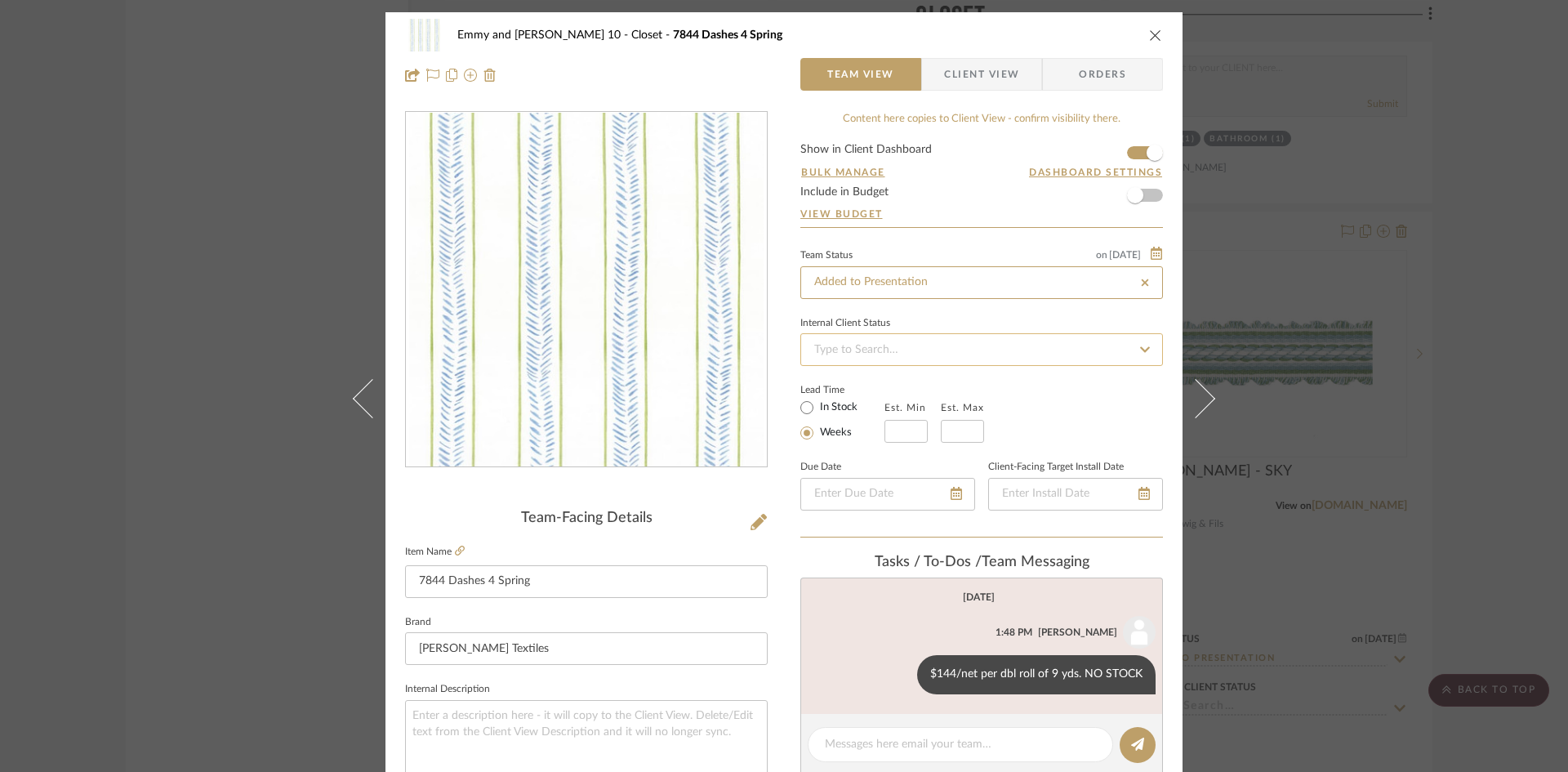
type input "[DATE]"
type input "Added to Presentation"
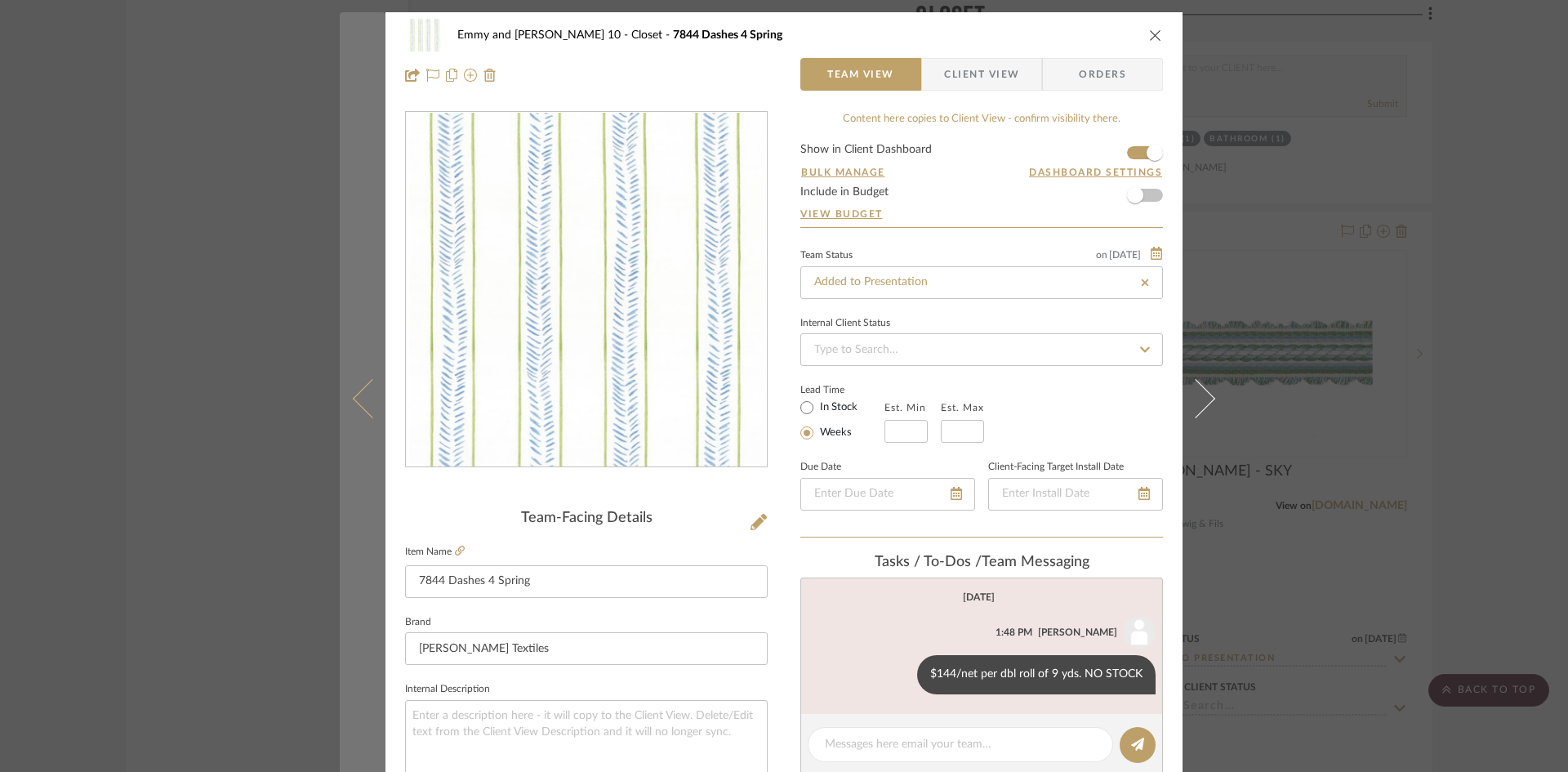
click at [352, 410] on button at bounding box center [362, 398] width 46 height 772
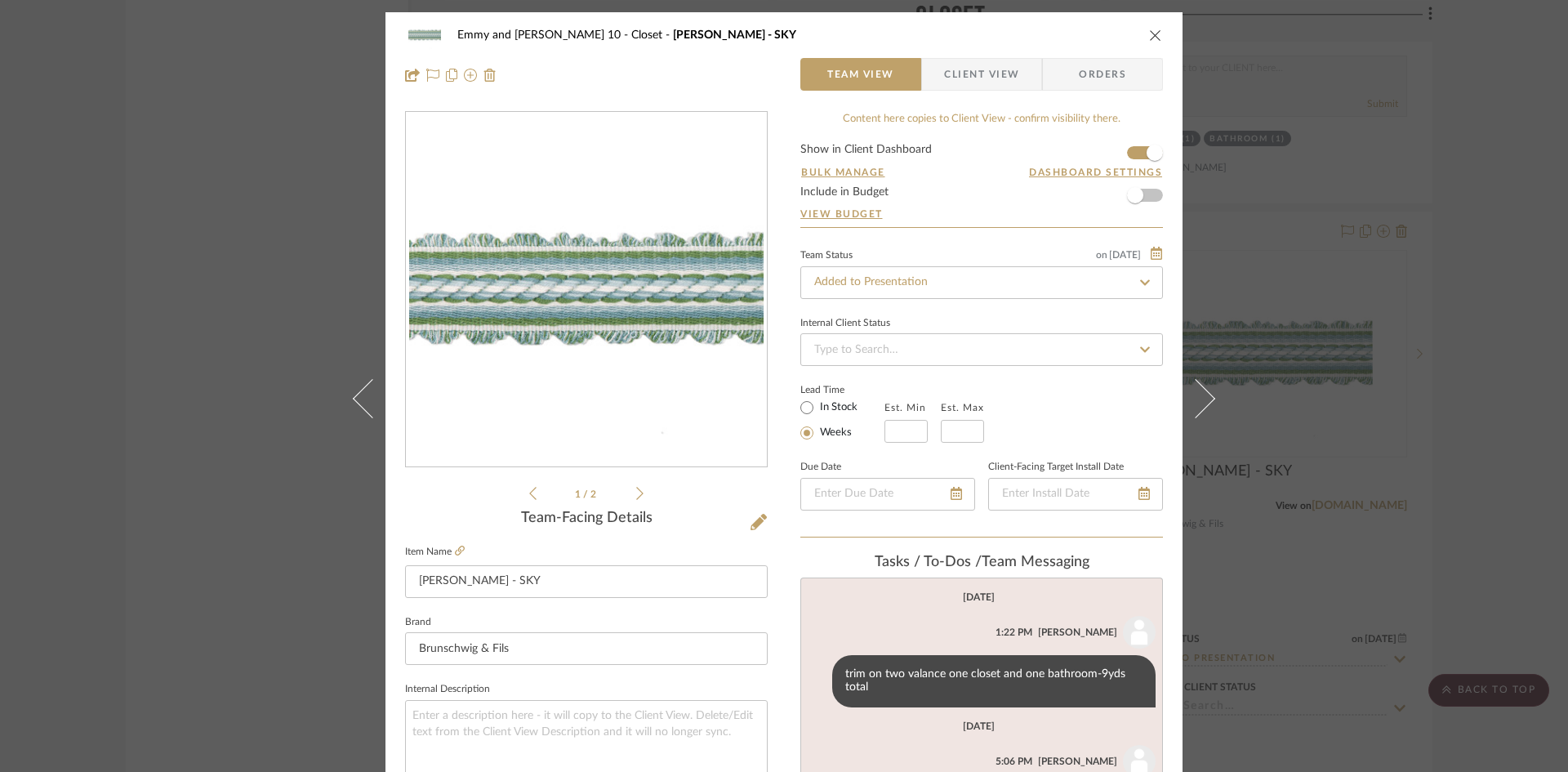
click at [1149, 30] on icon "close" at bounding box center [1155, 35] width 13 height 13
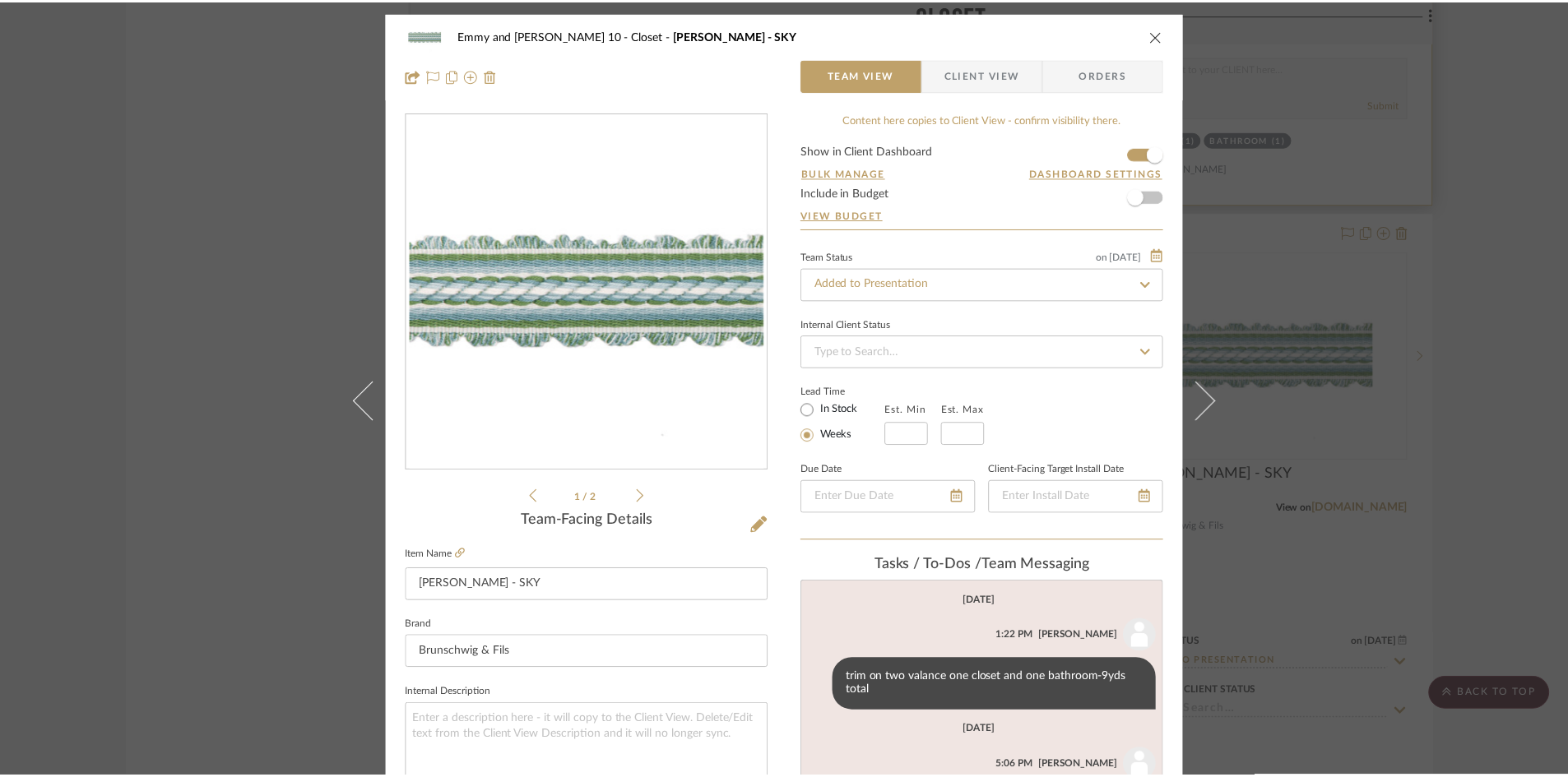
scroll to position [6972, 0]
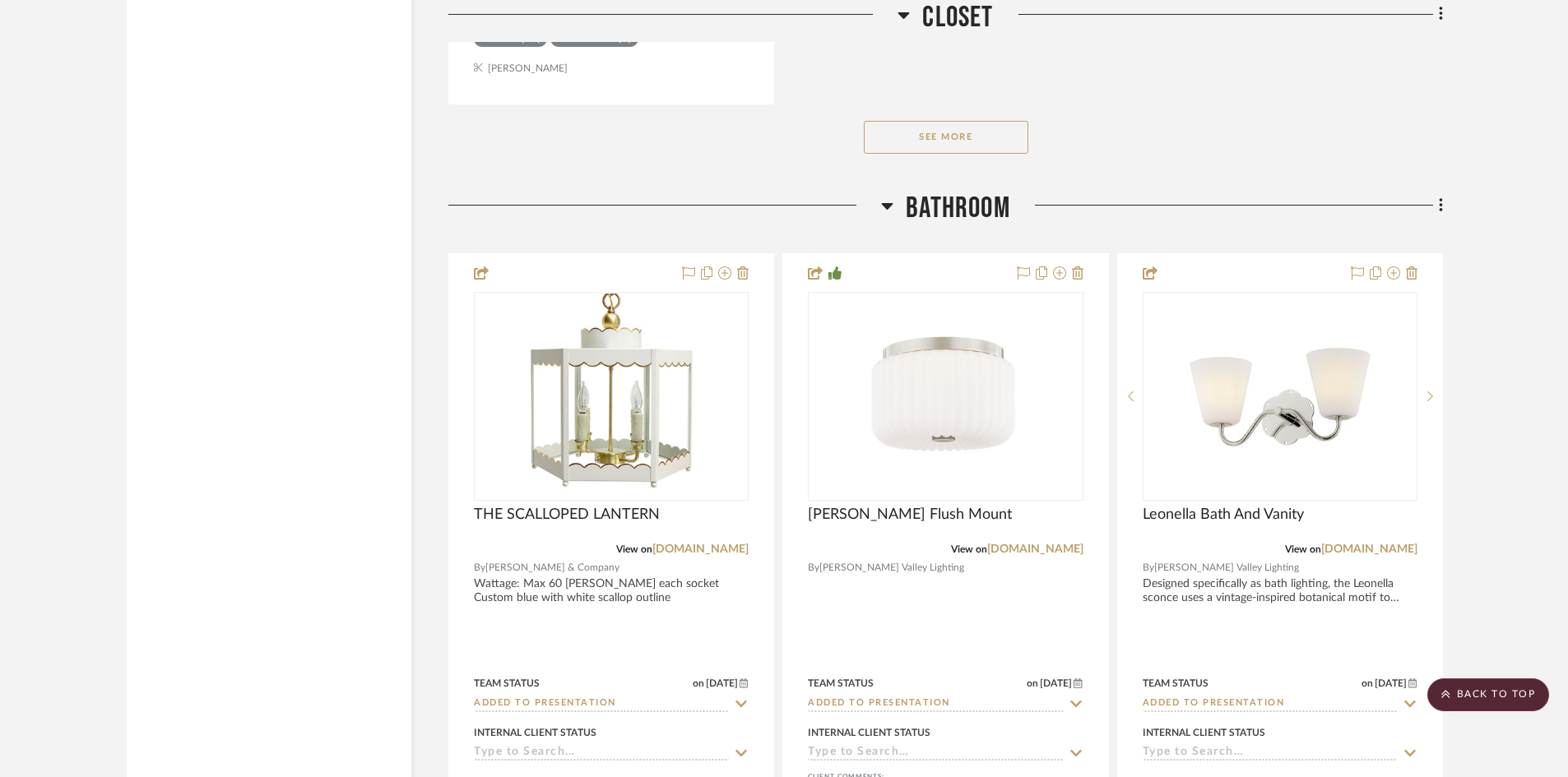
scroll to position [8535, 0]
click at [955, 132] on button "See More" at bounding box center [946, 133] width 165 height 33
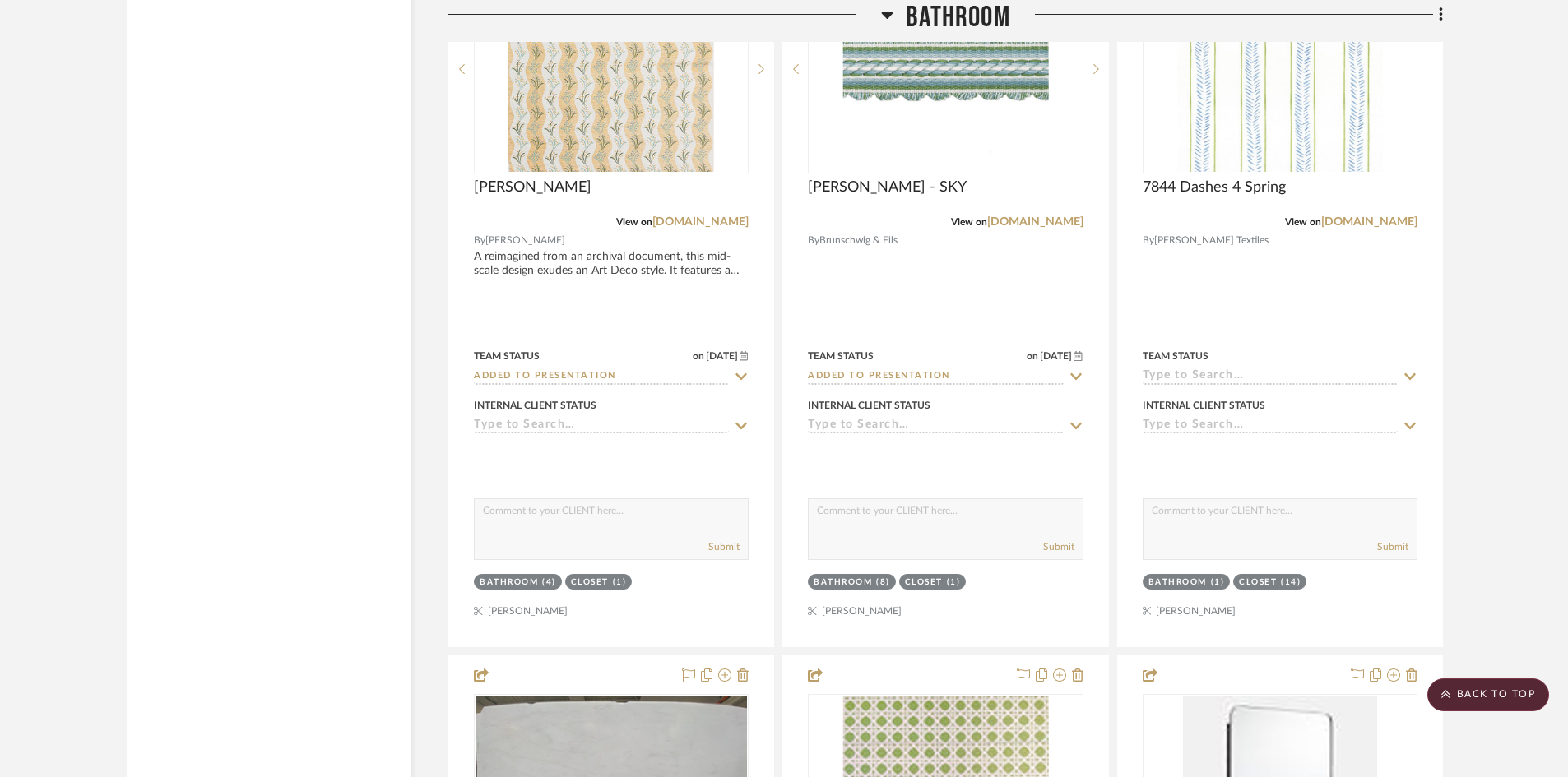
scroll to position [9603, 0]
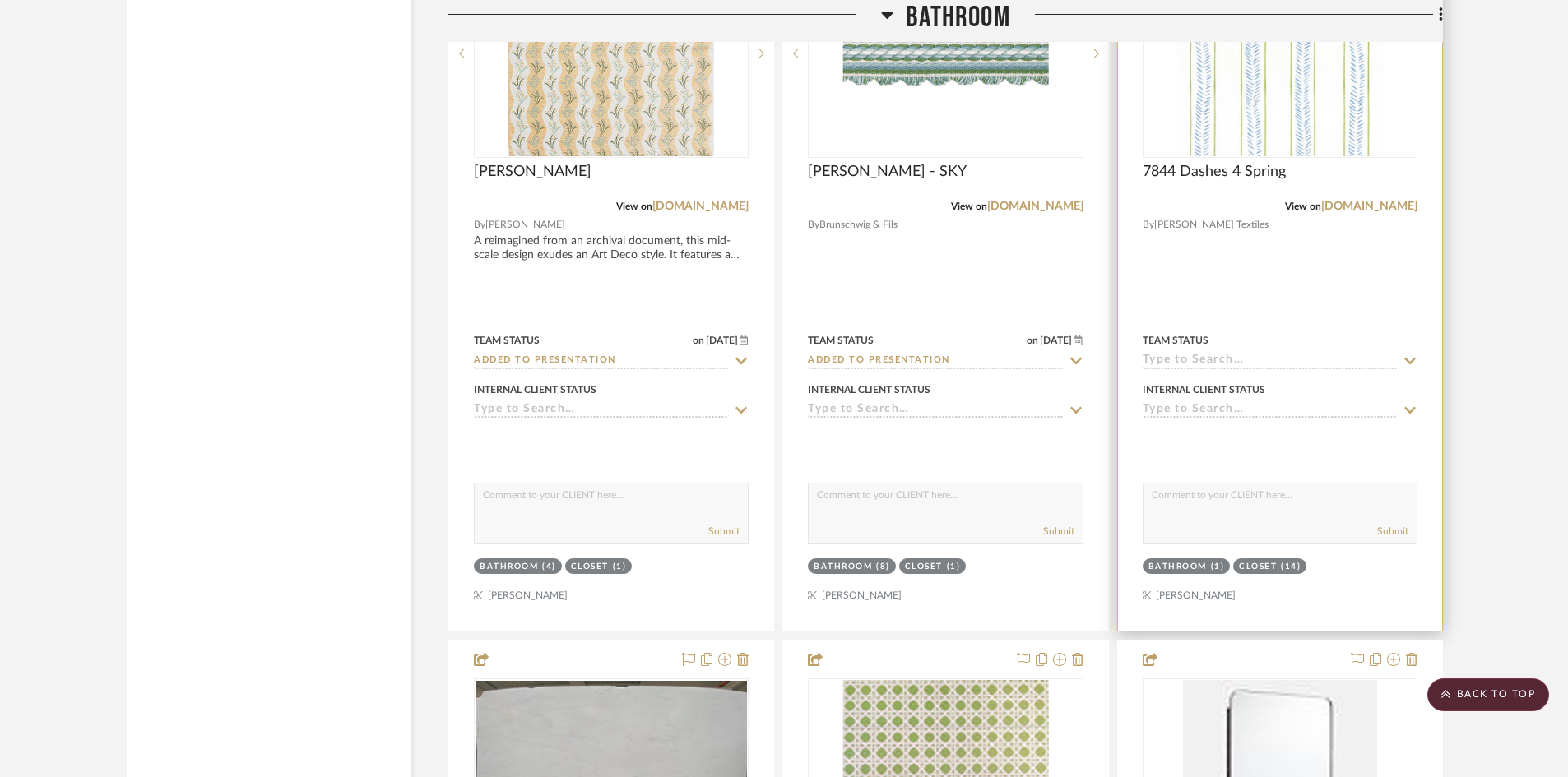
click at [1195, 356] on input at bounding box center [1269, 361] width 255 height 16
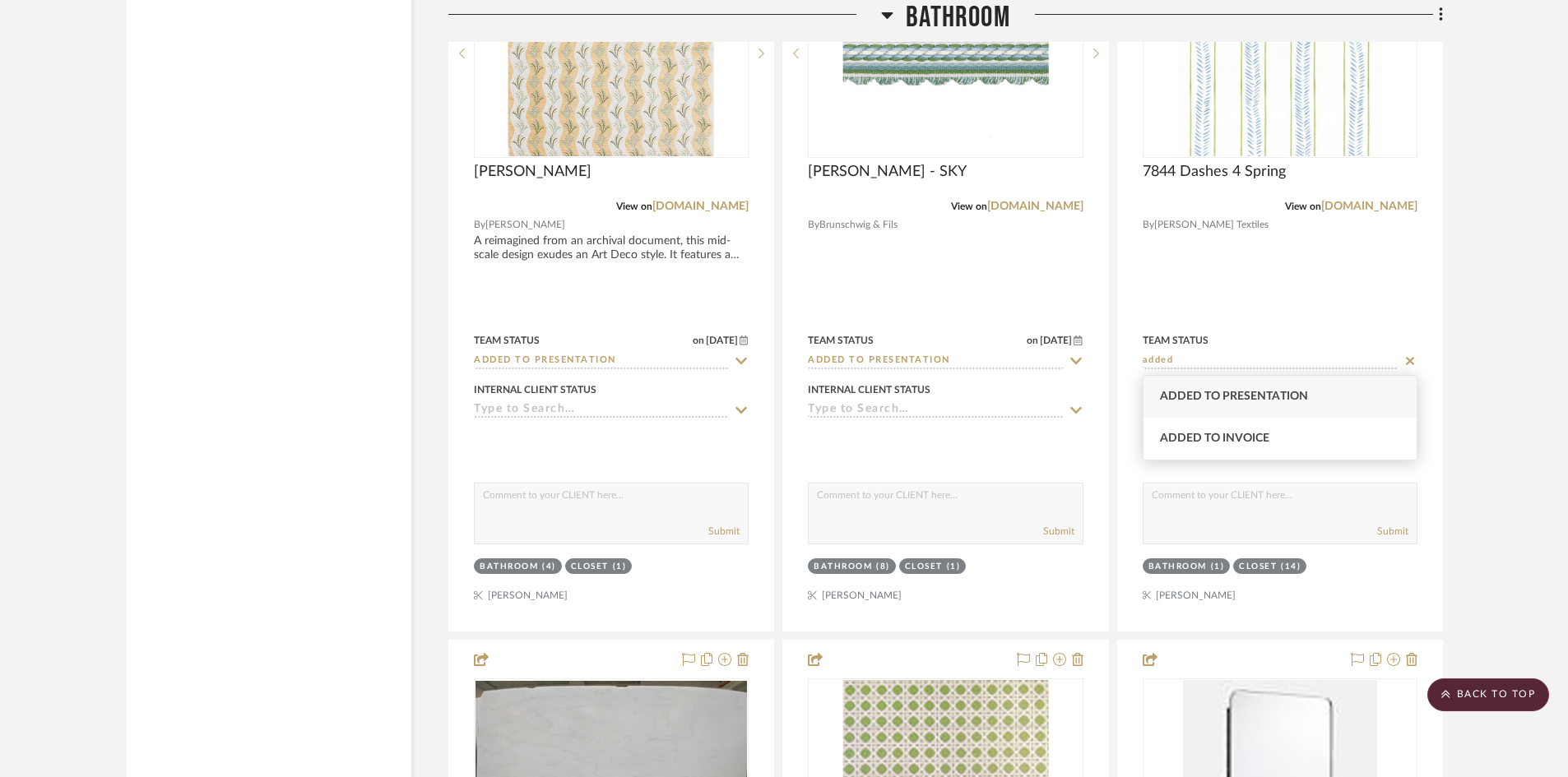
type input "added"
drag, startPoint x: 1218, startPoint y: 393, endPoint x: 1174, endPoint y: 384, distance: 44.9
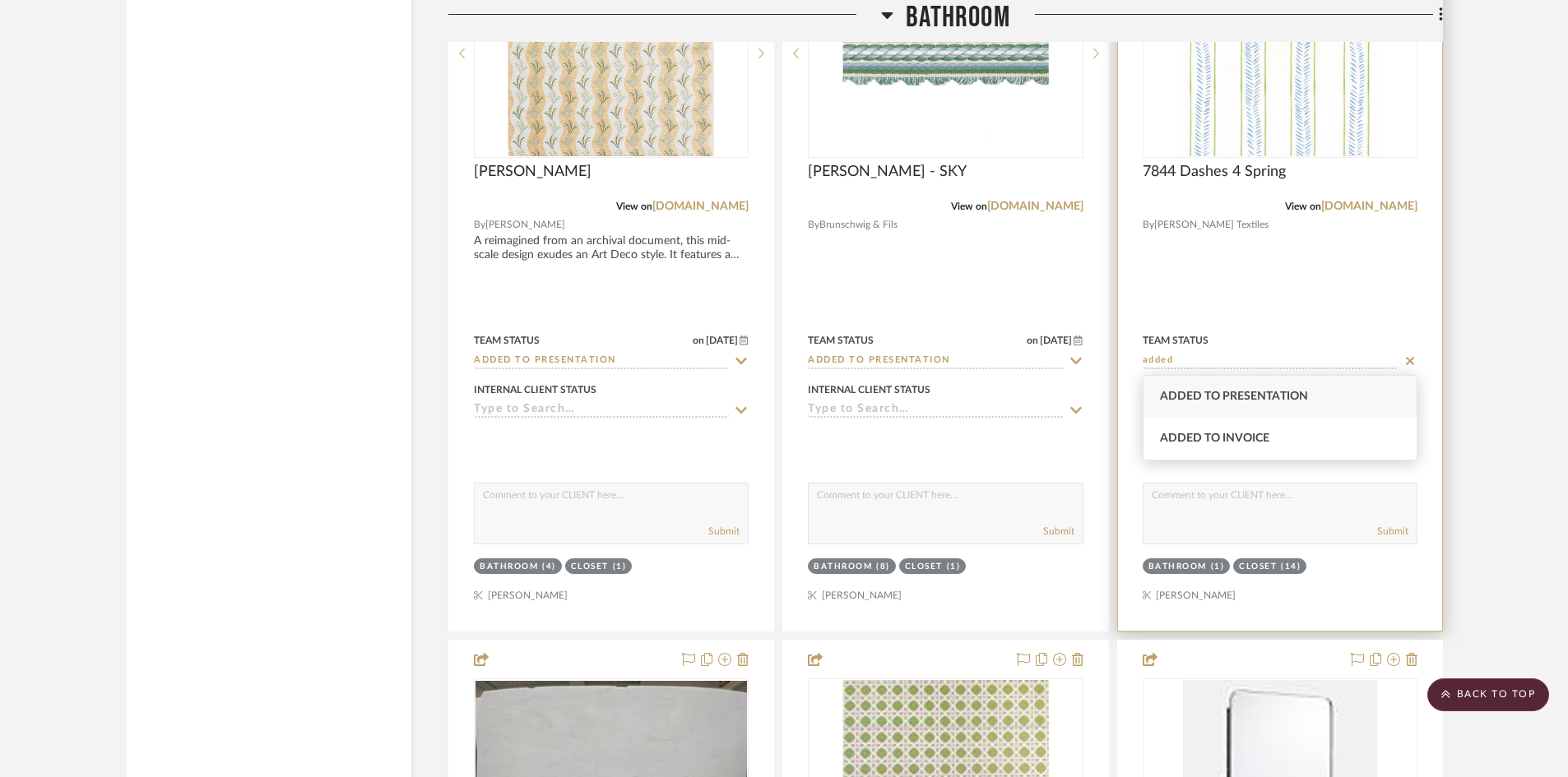
click at [1217, 392] on span "Added to Presentation" at bounding box center [1234, 396] width 148 height 11
type input "[DATE]"
type input "Added to Presentation"
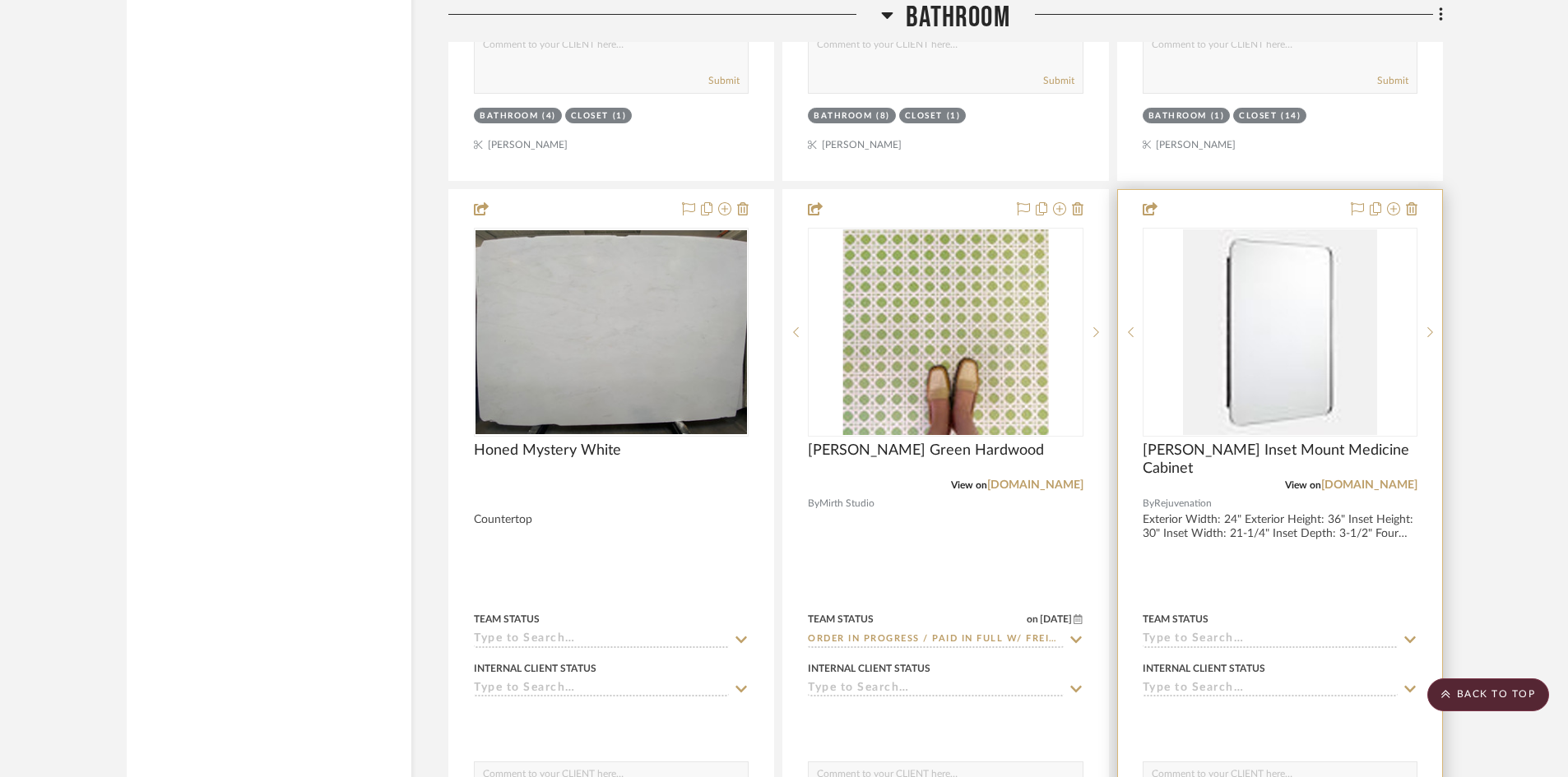
scroll to position [10157, 0]
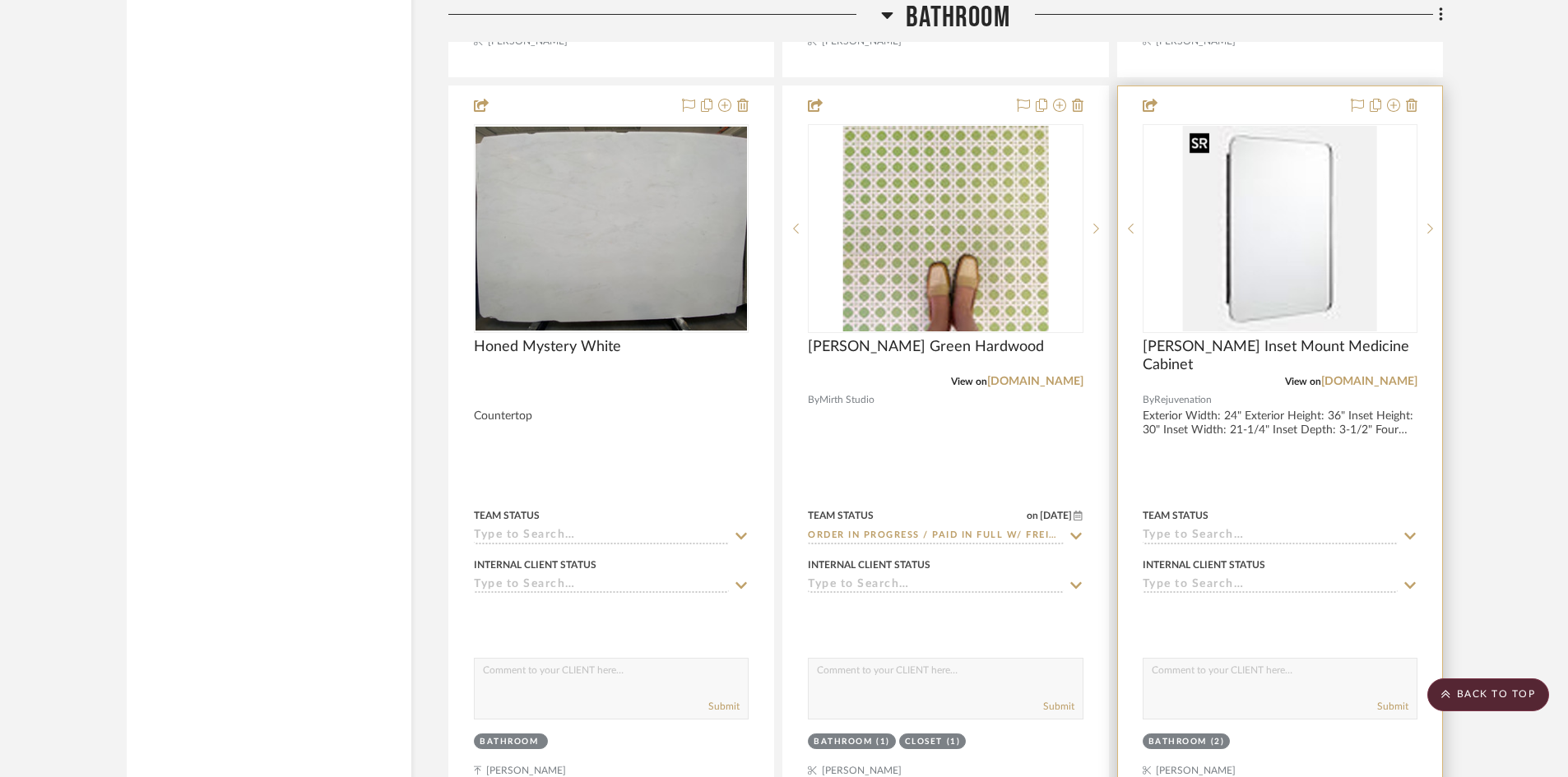
click at [1289, 274] on img "0" at bounding box center [1280, 228] width 194 height 205
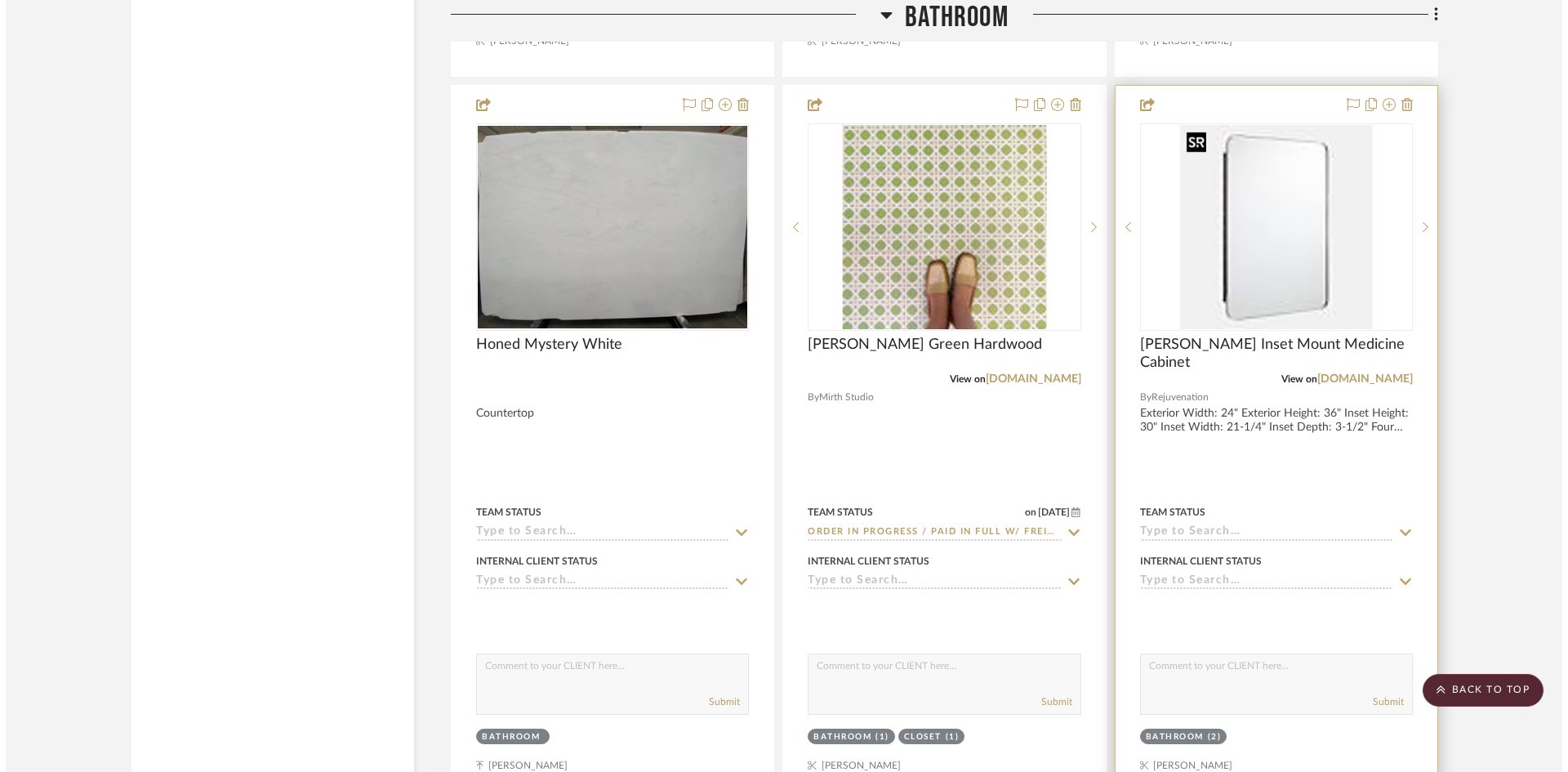
scroll to position [0, 0]
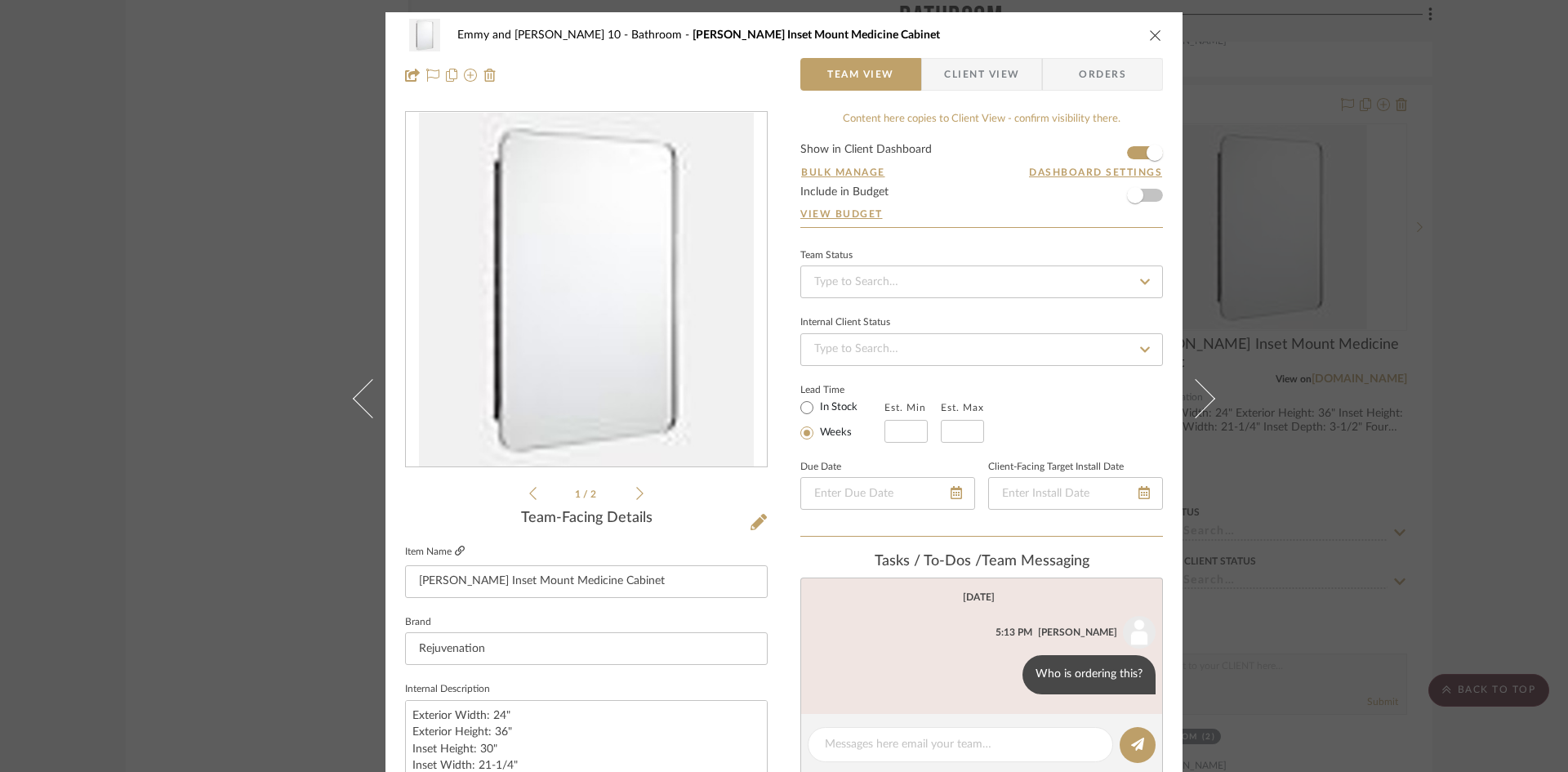
click at [455, 545] on icon at bounding box center [459, 550] width 10 height 10
click at [1149, 33] on icon "close" at bounding box center [1155, 35] width 13 height 13
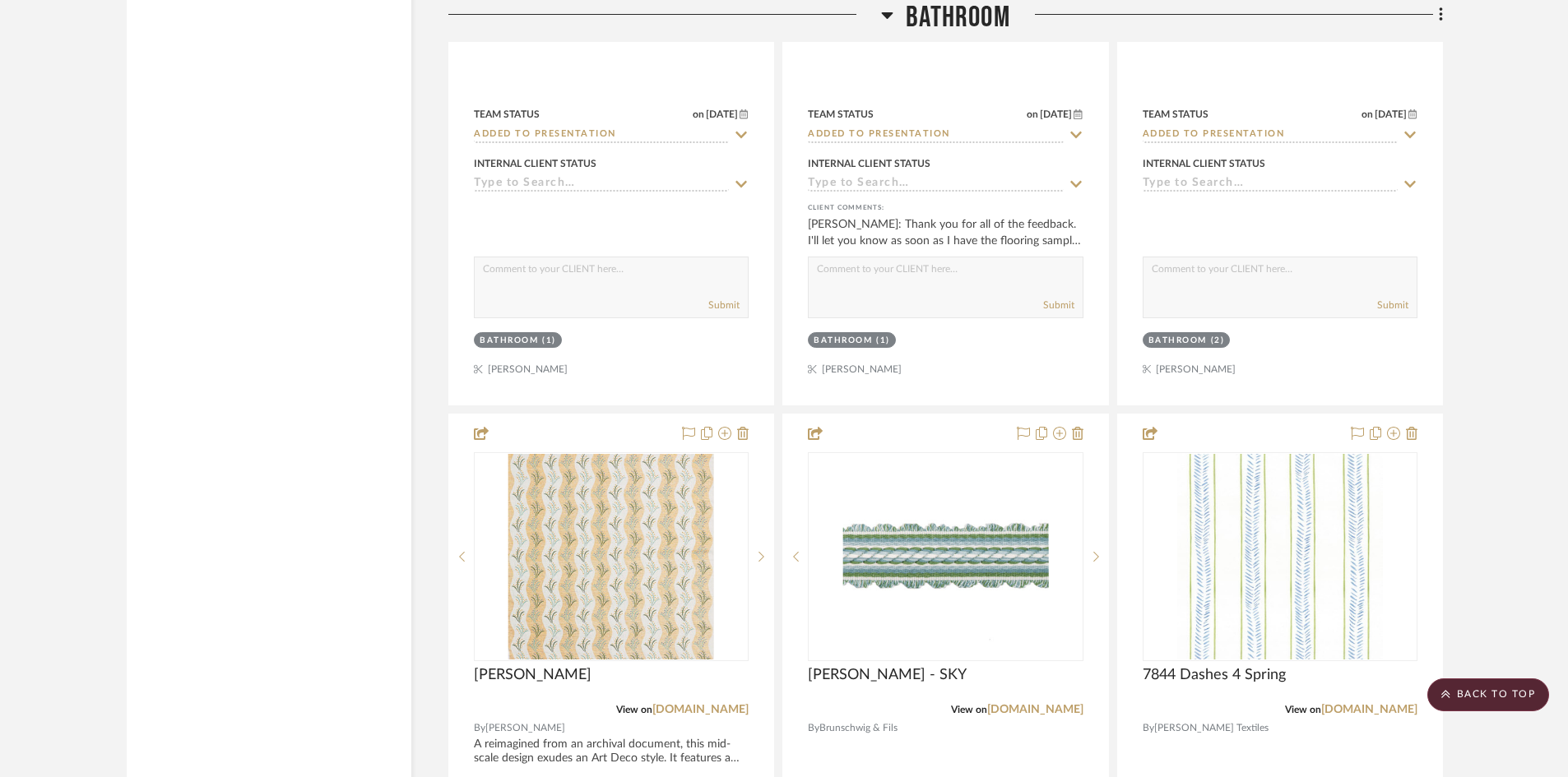
scroll to position [9499, 0]
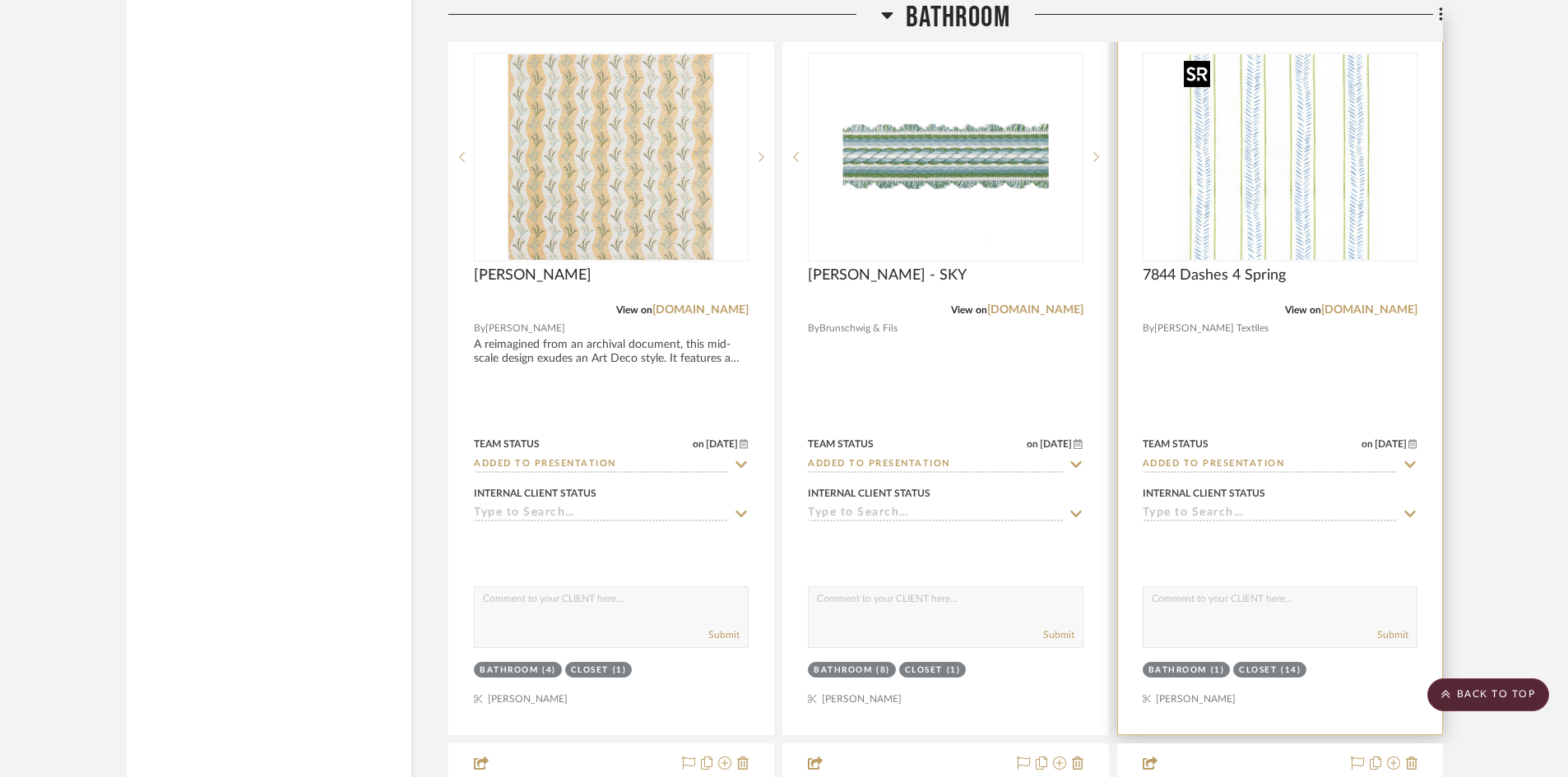
click at [1272, 228] on img "0" at bounding box center [1280, 157] width 205 height 205
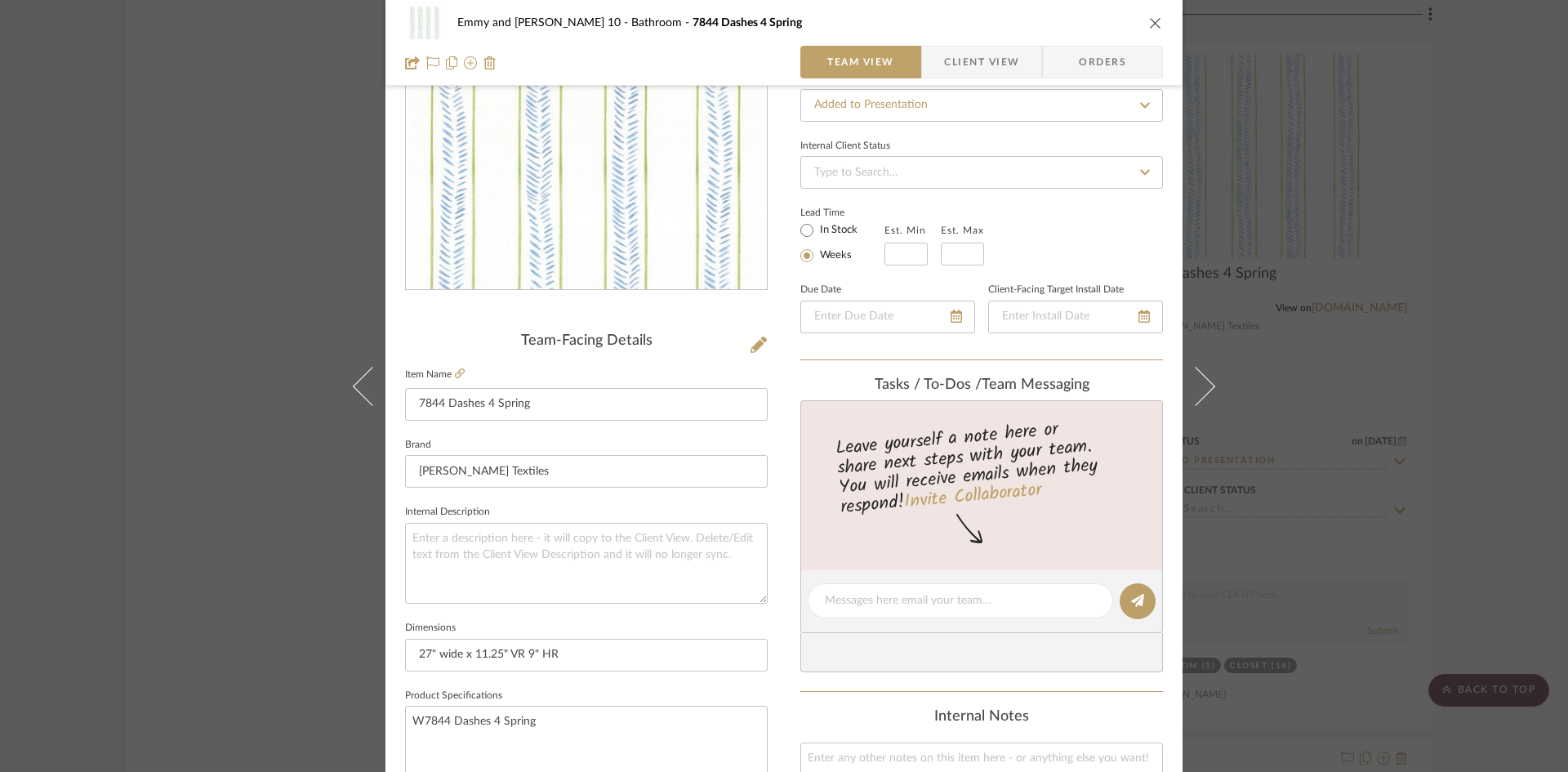
scroll to position [0, 0]
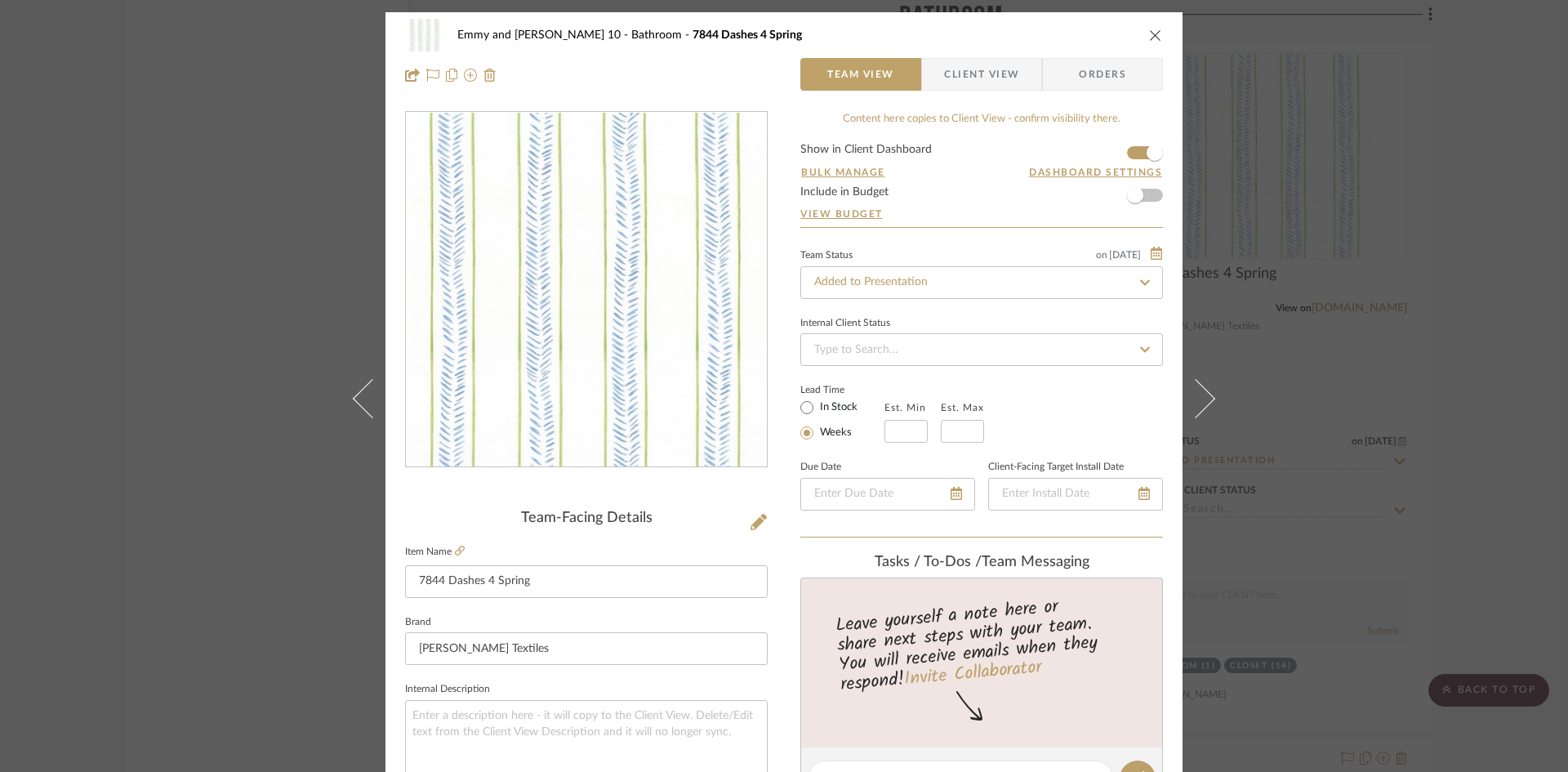
click at [1149, 33] on icon "close" at bounding box center [1155, 35] width 13 height 13
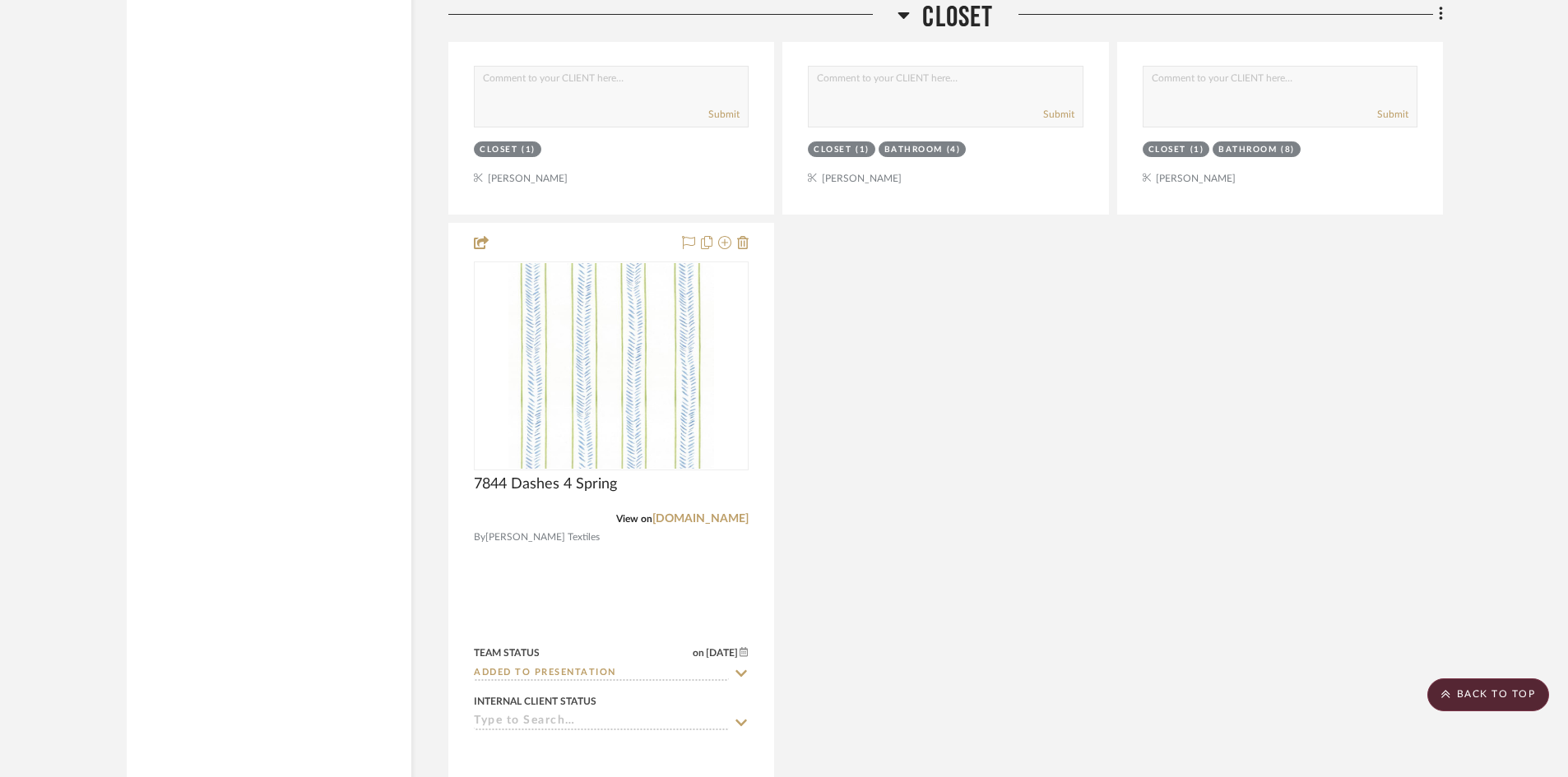
scroll to position [7691, 0]
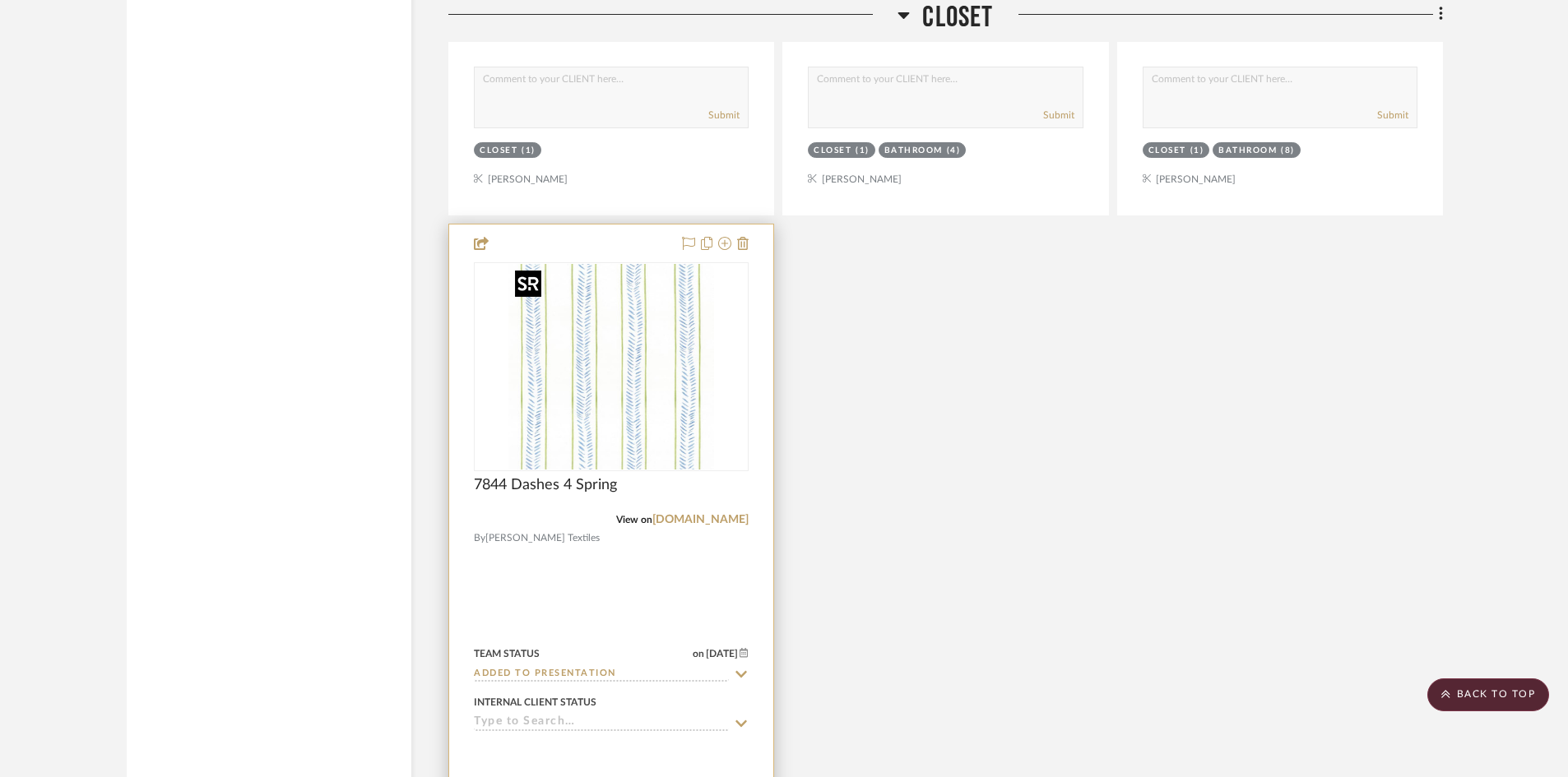
click at [0, 0] on img at bounding box center [0, 0] width 0 height 0
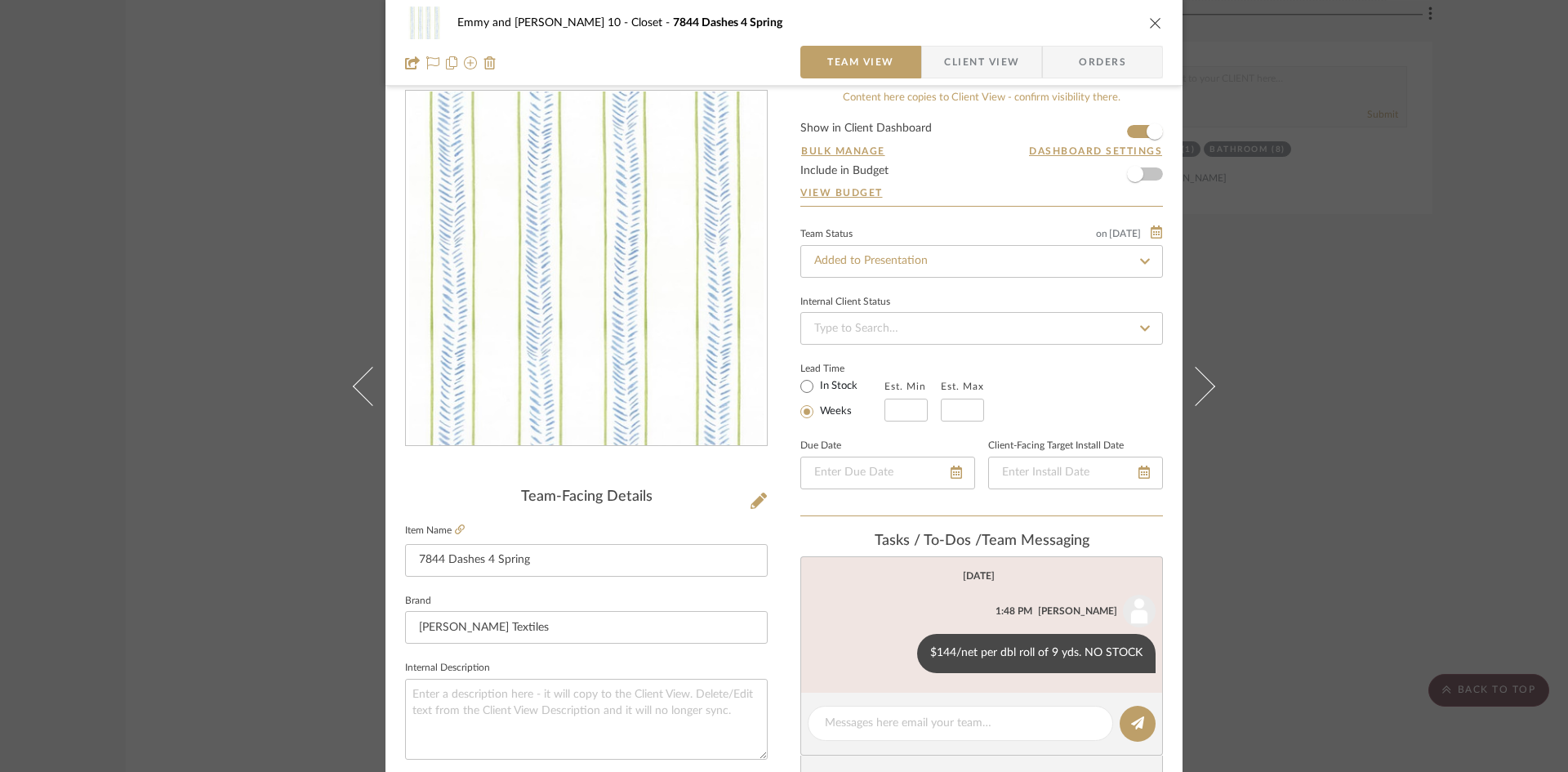
scroll to position [0, 0]
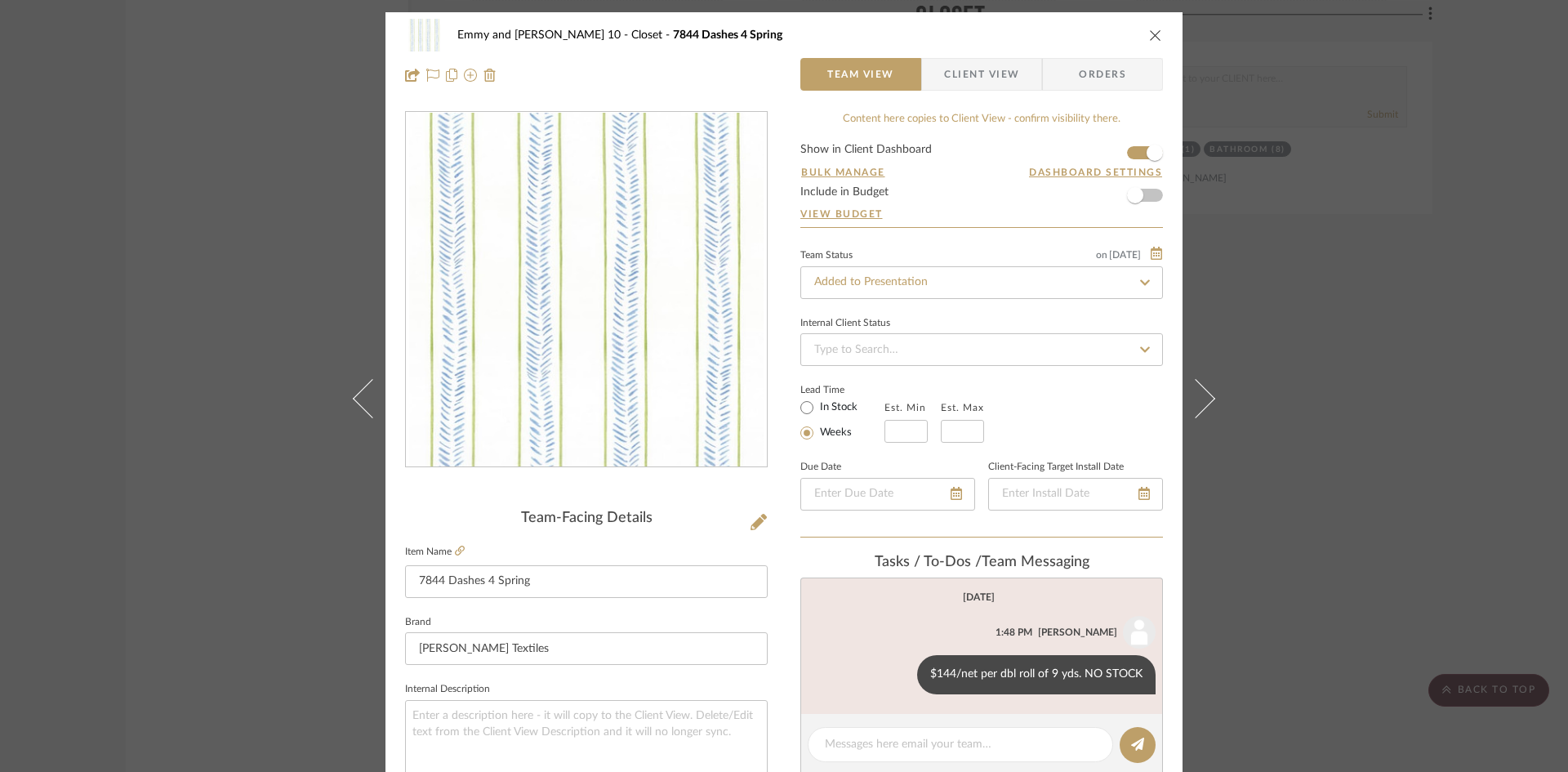
drag, startPoint x: 1152, startPoint y: 31, endPoint x: 1138, endPoint y: 41, distance: 17.2
click at [1152, 31] on icon "close" at bounding box center [1155, 35] width 13 height 13
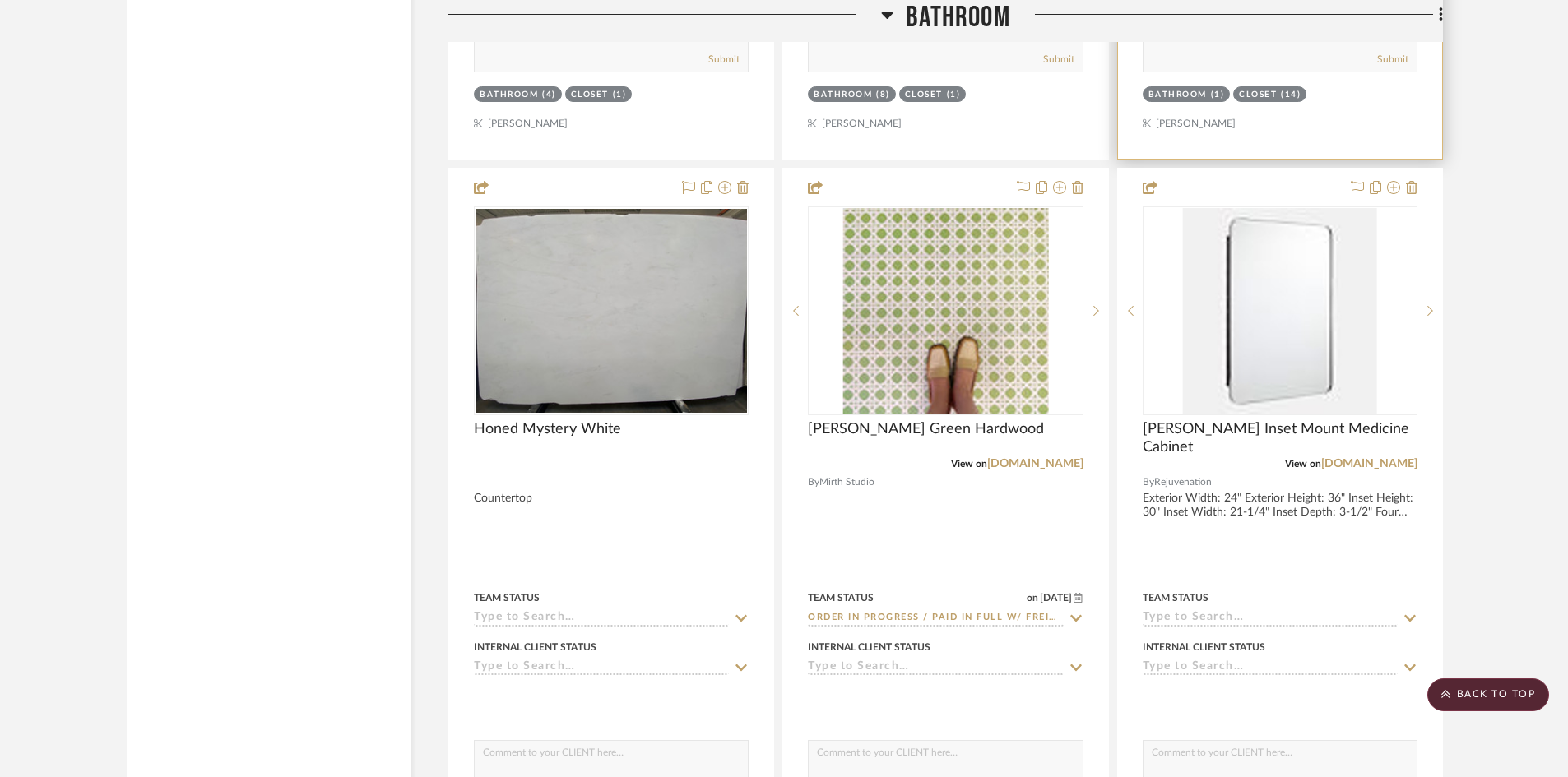
scroll to position [10157, 0]
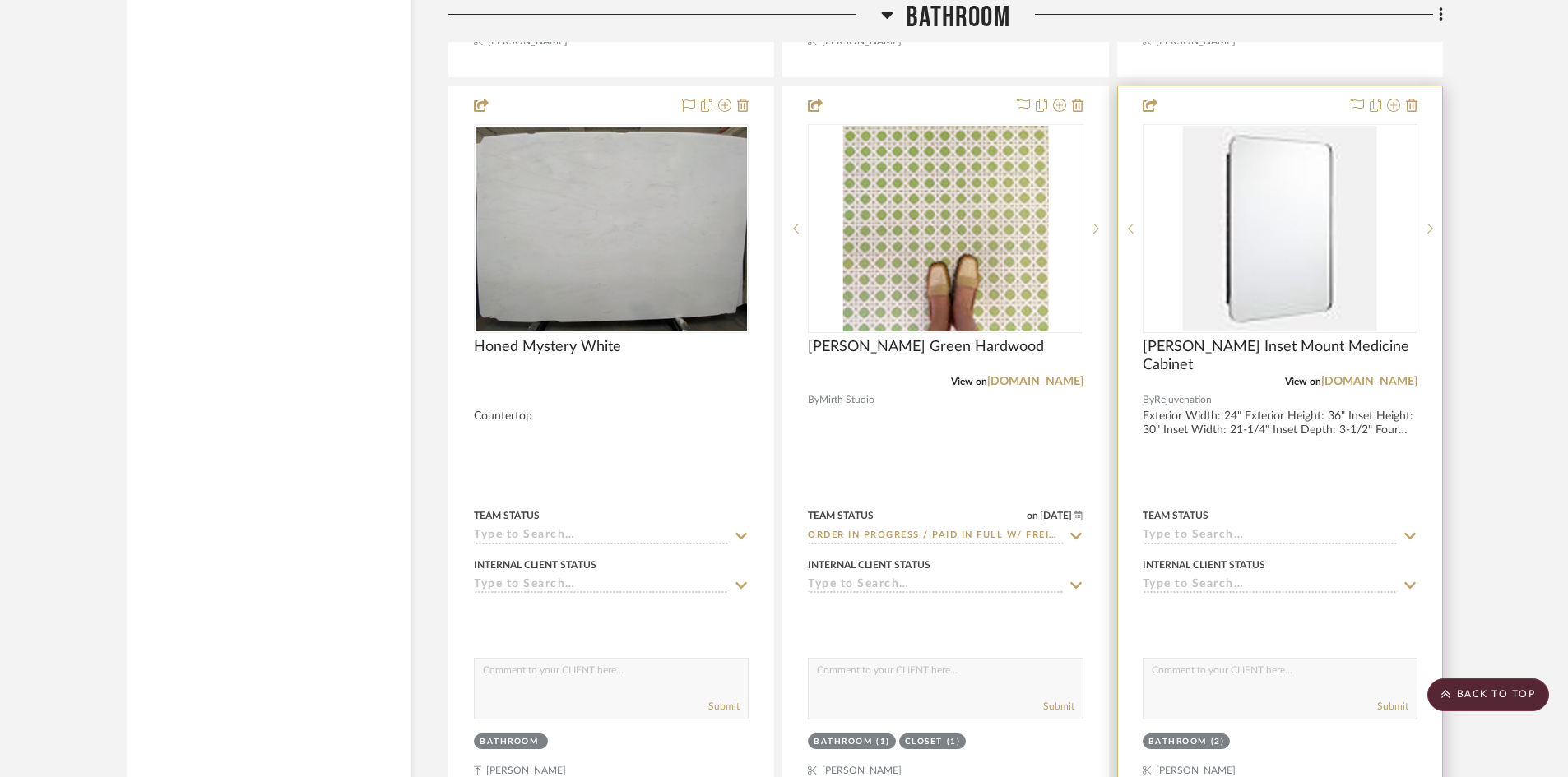
click at [1220, 530] on input at bounding box center [1269, 536] width 255 height 16
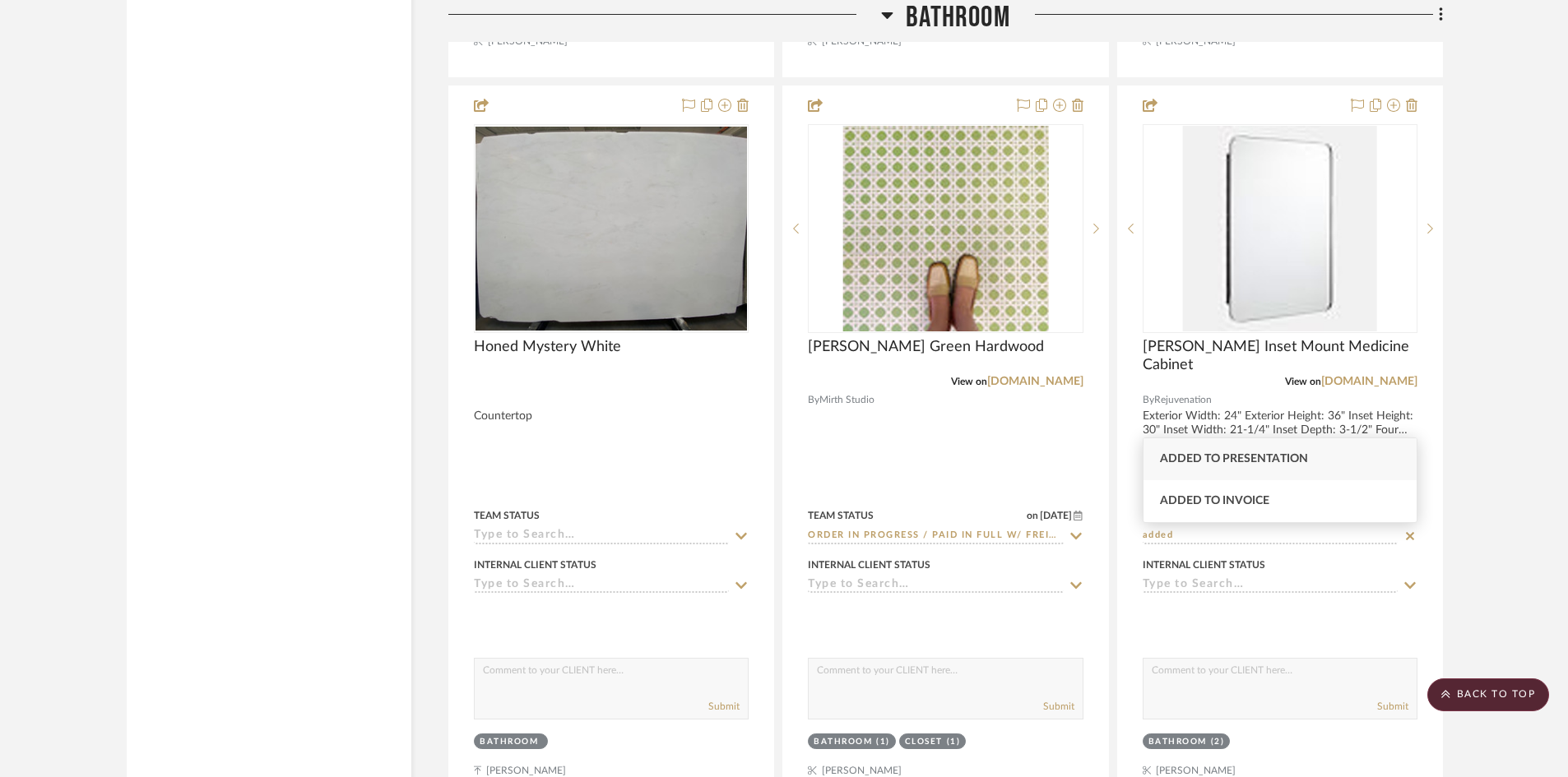
type input "added"
click at [1237, 447] on div "Added to Presentation" at bounding box center [1280, 459] width 273 height 42
type input "[DATE]"
type input "Added to Presentation"
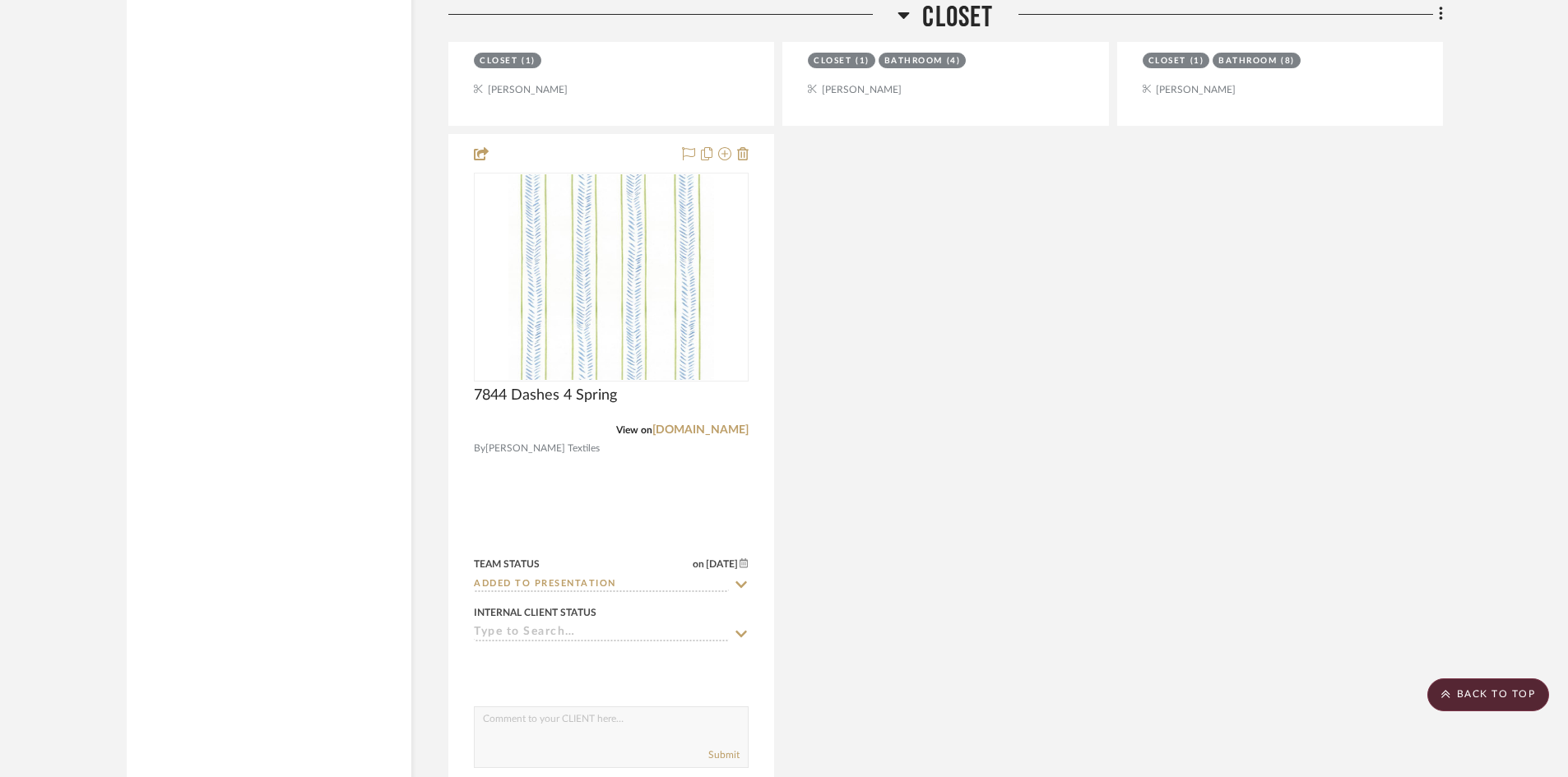
scroll to position [7691, 0]
